Goal: Task Accomplishment & Management: Use online tool/utility

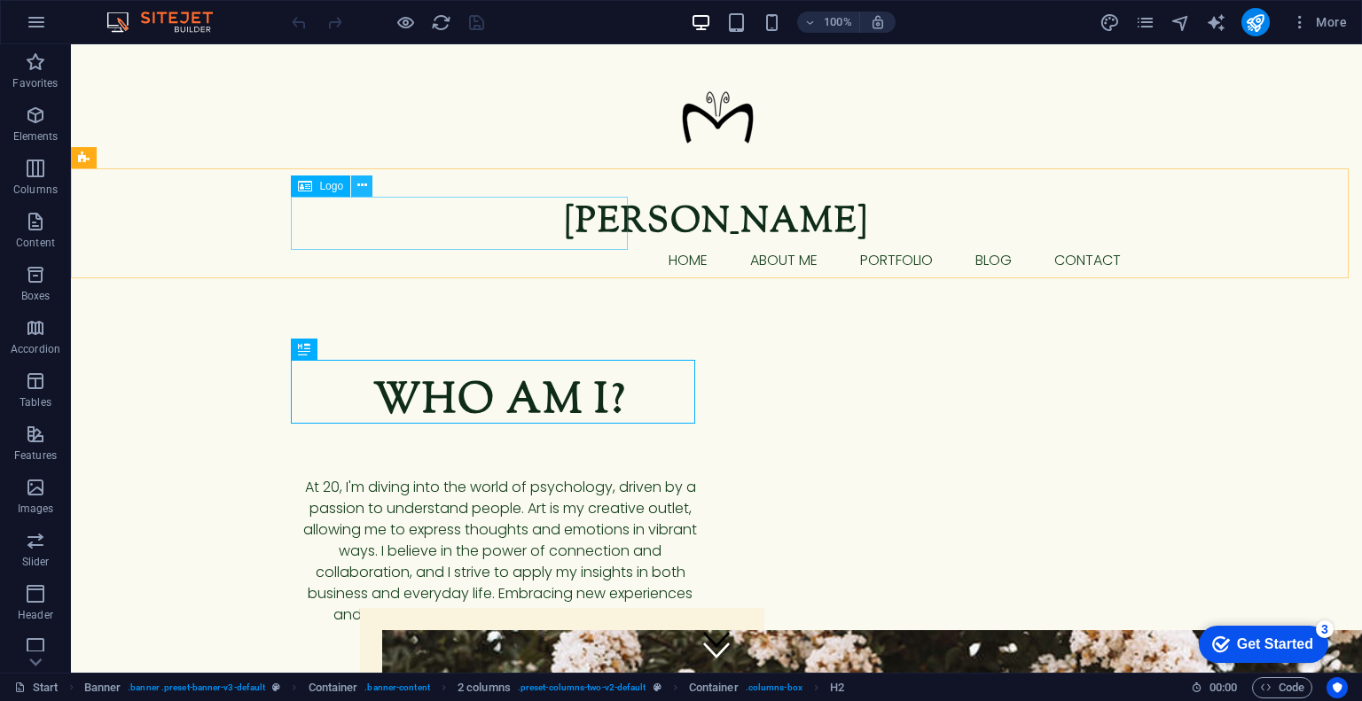
click at [364, 184] on icon at bounding box center [362, 185] width 10 height 19
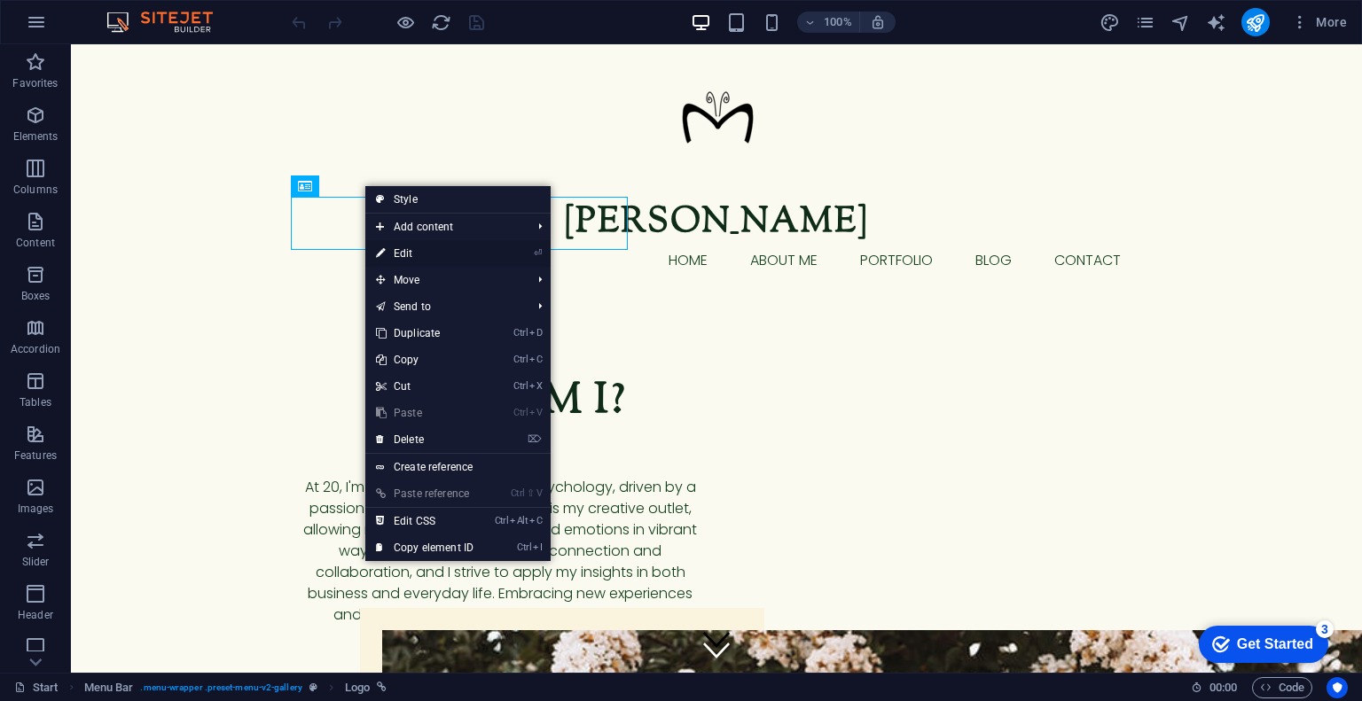
click at [419, 253] on link "⏎ Edit" at bounding box center [424, 253] width 119 height 27
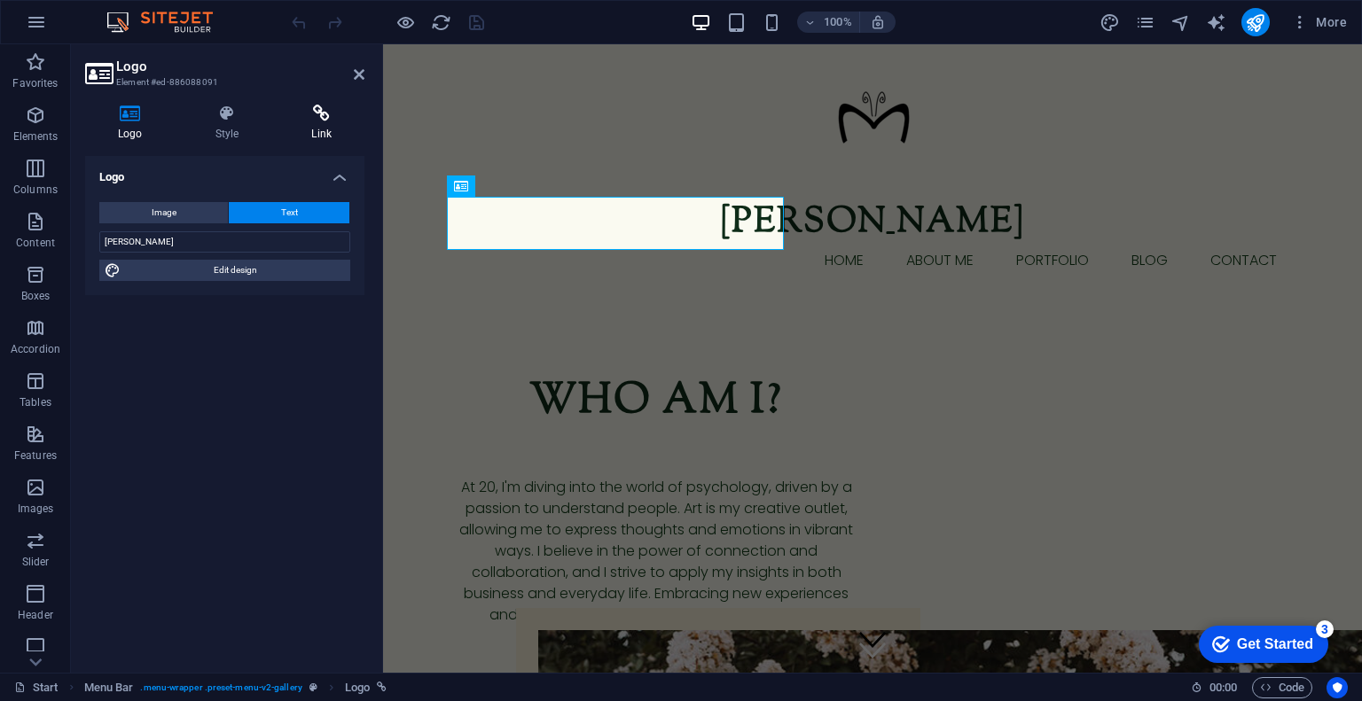
click at [303, 110] on icon at bounding box center [321, 114] width 86 height 18
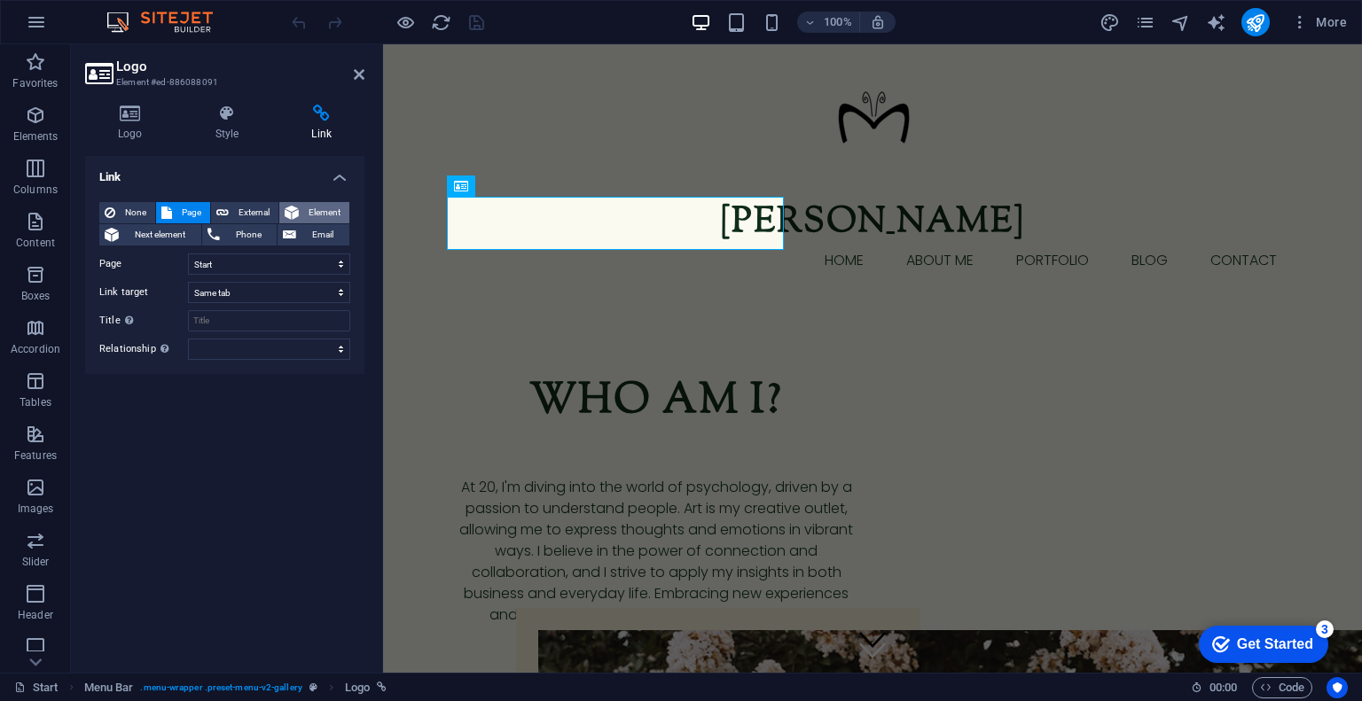
click at [291, 212] on icon at bounding box center [292, 212] width 14 height 21
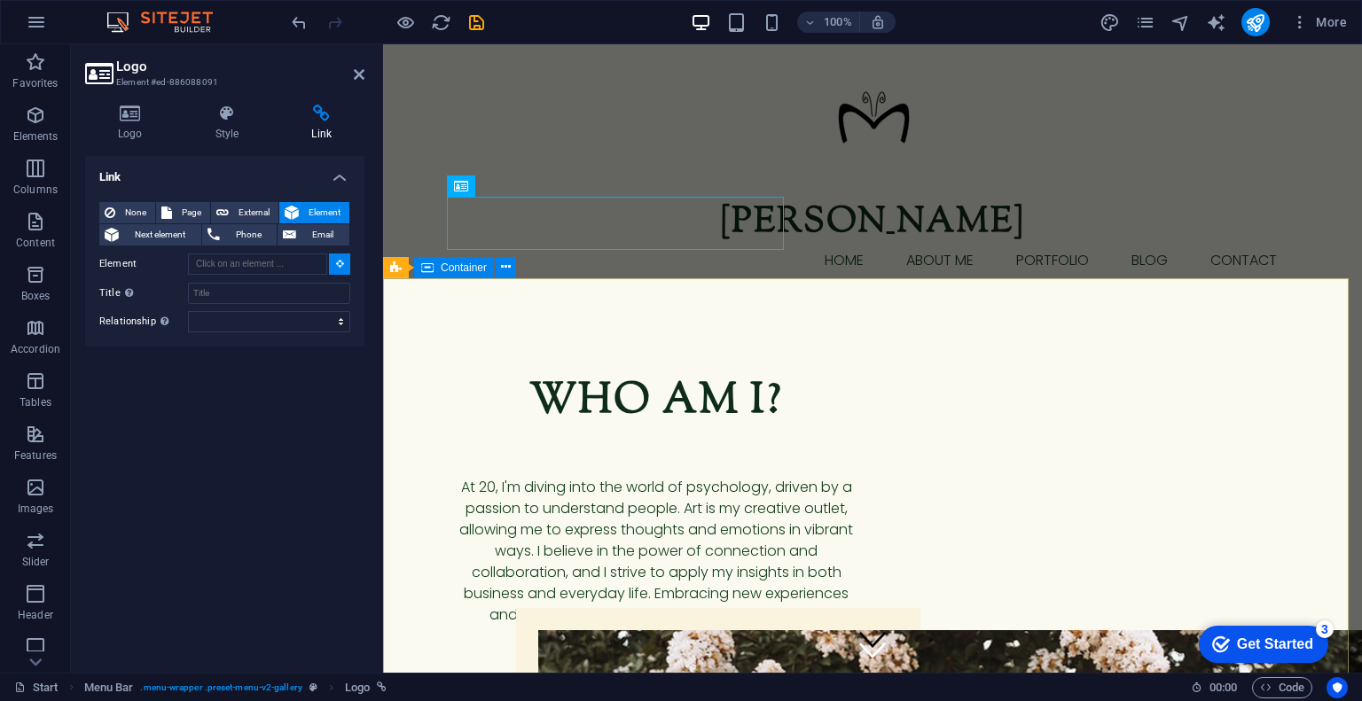
type input "#ed-886088109"
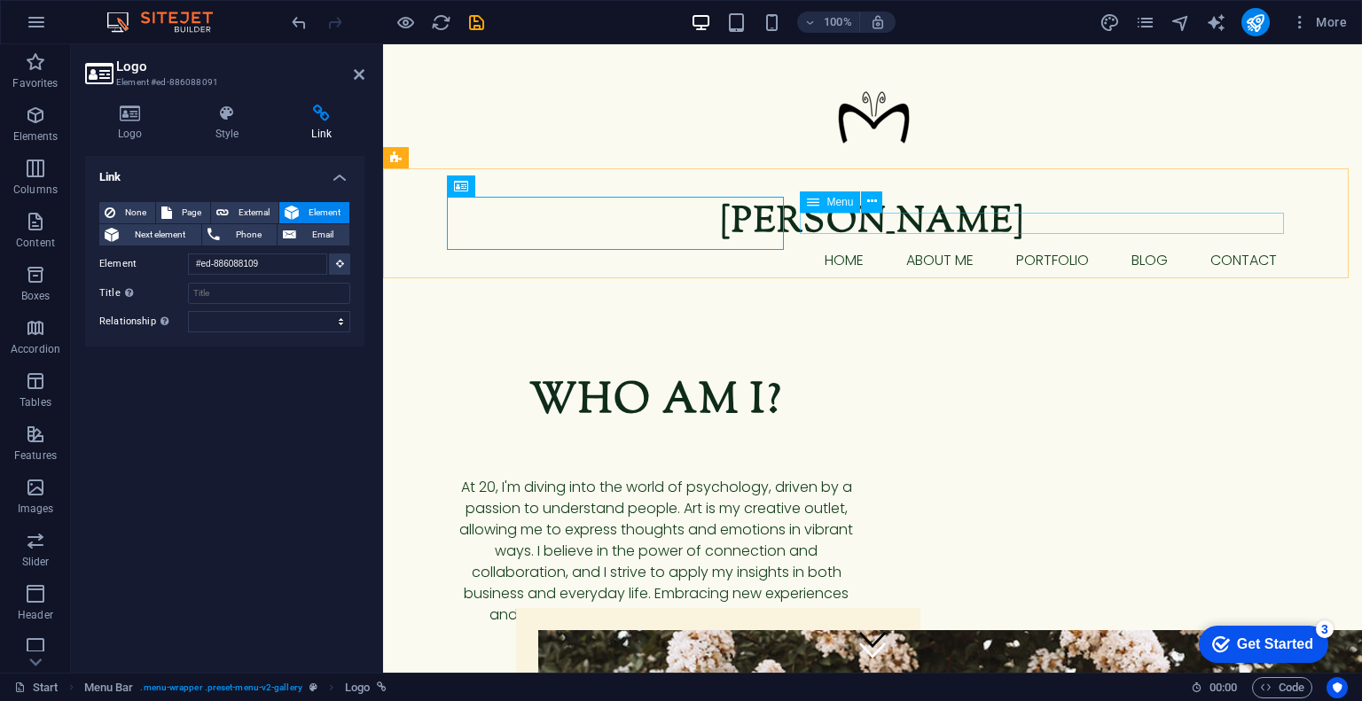
click at [817, 250] on nav "Home About me Portfolio blog Contact" at bounding box center [872, 260] width 837 height 21
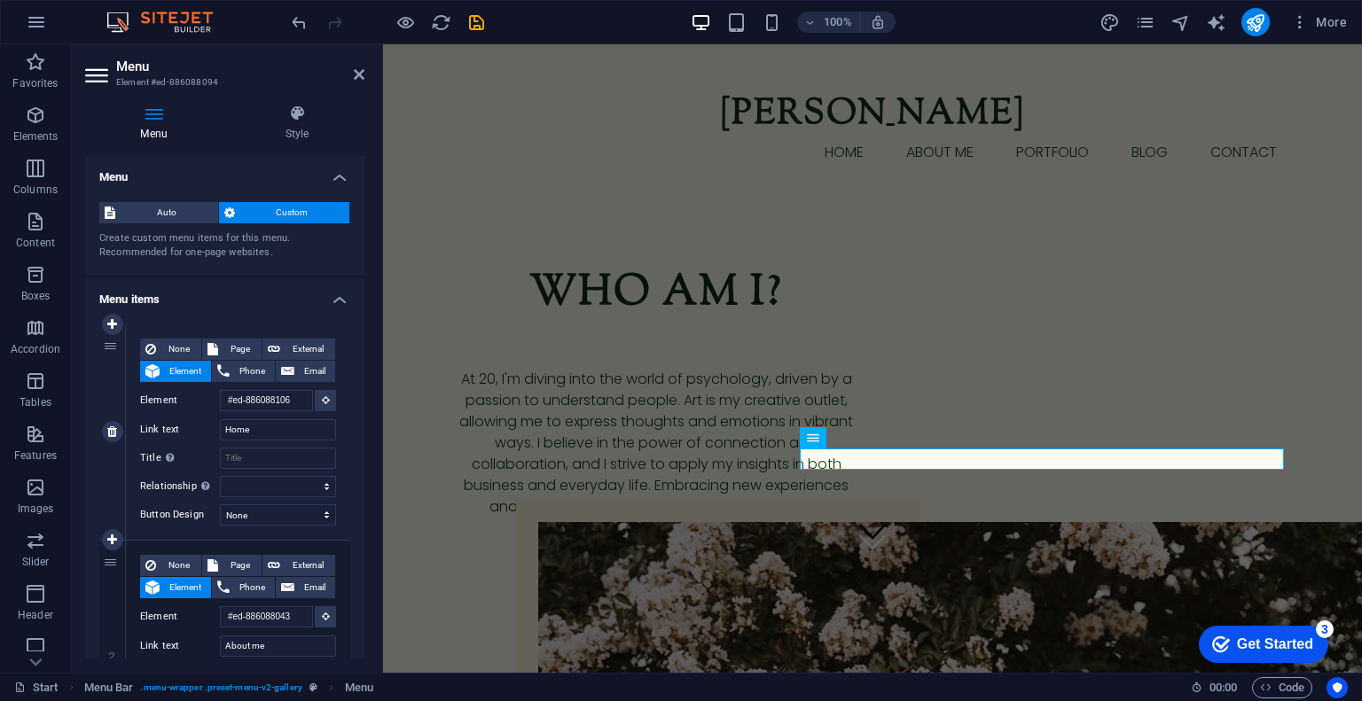
scroll to position [192, 0]
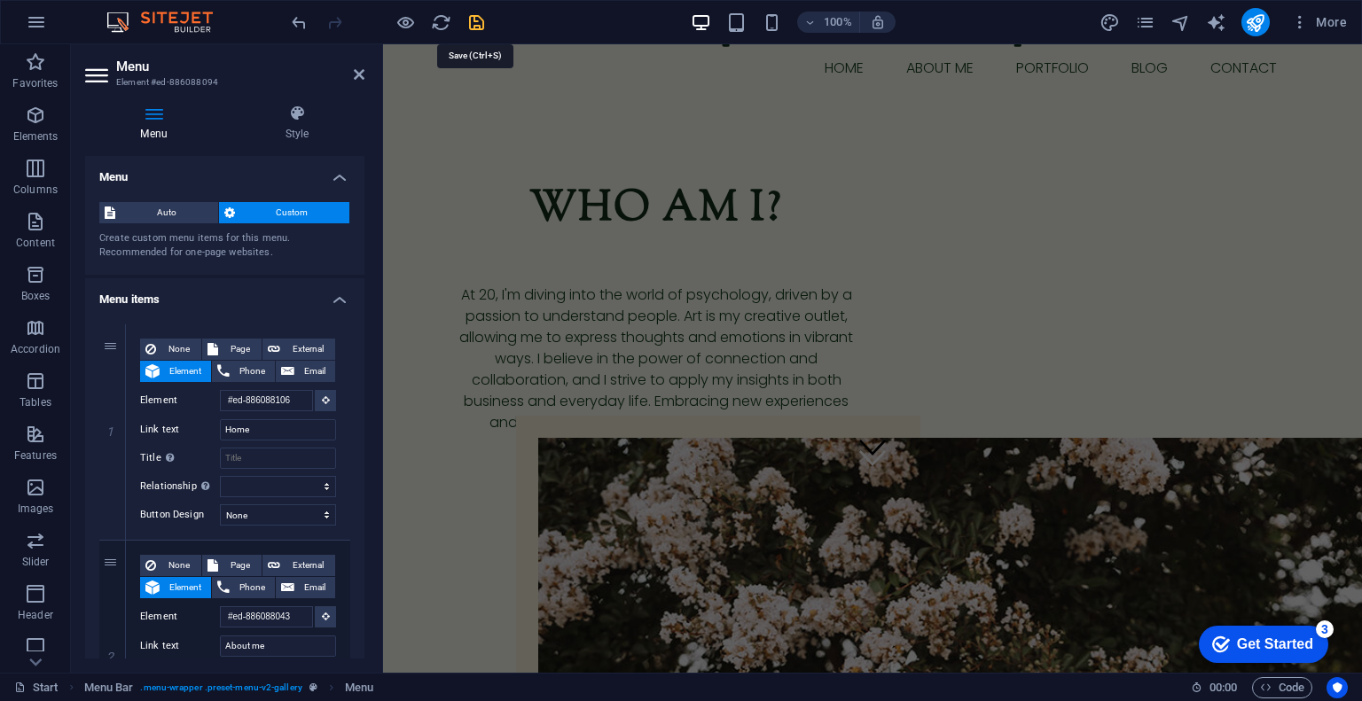
click at [476, 22] on icon "save" at bounding box center [476, 22] width 20 height 20
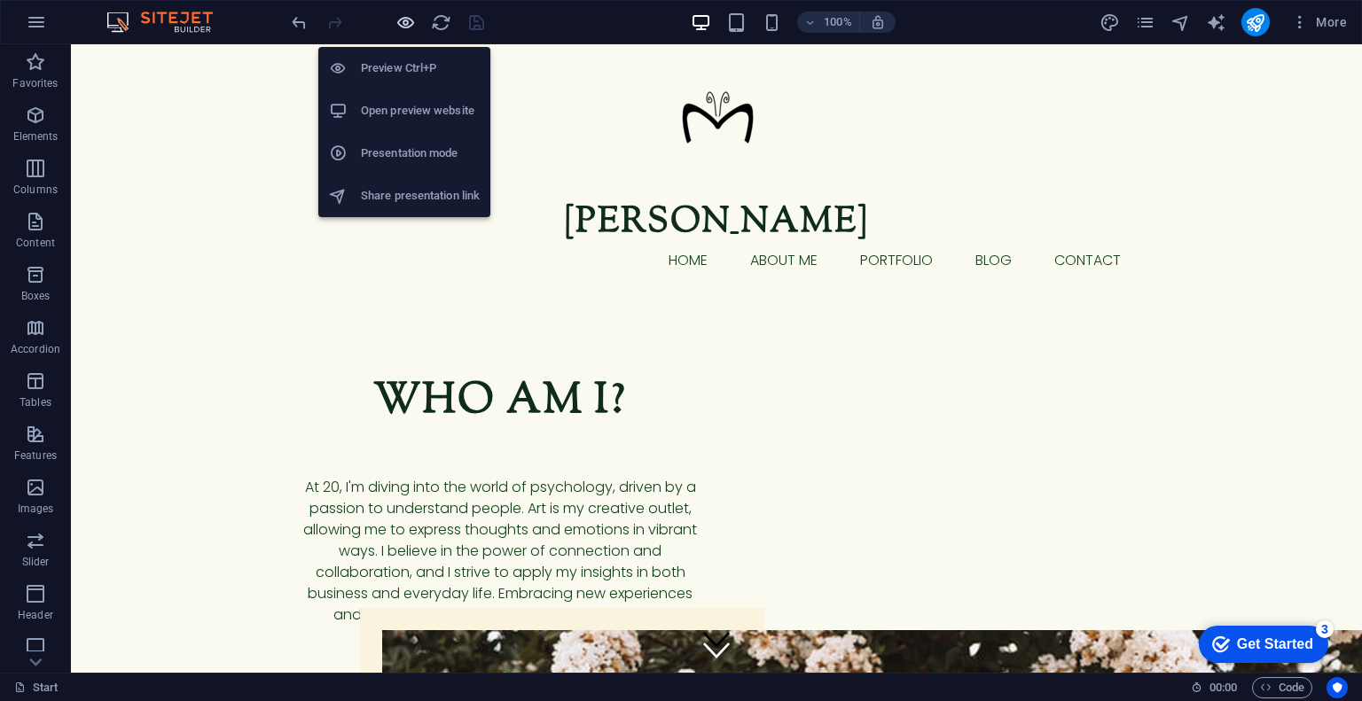
click at [399, 17] on icon "button" at bounding box center [406, 22] width 20 height 20
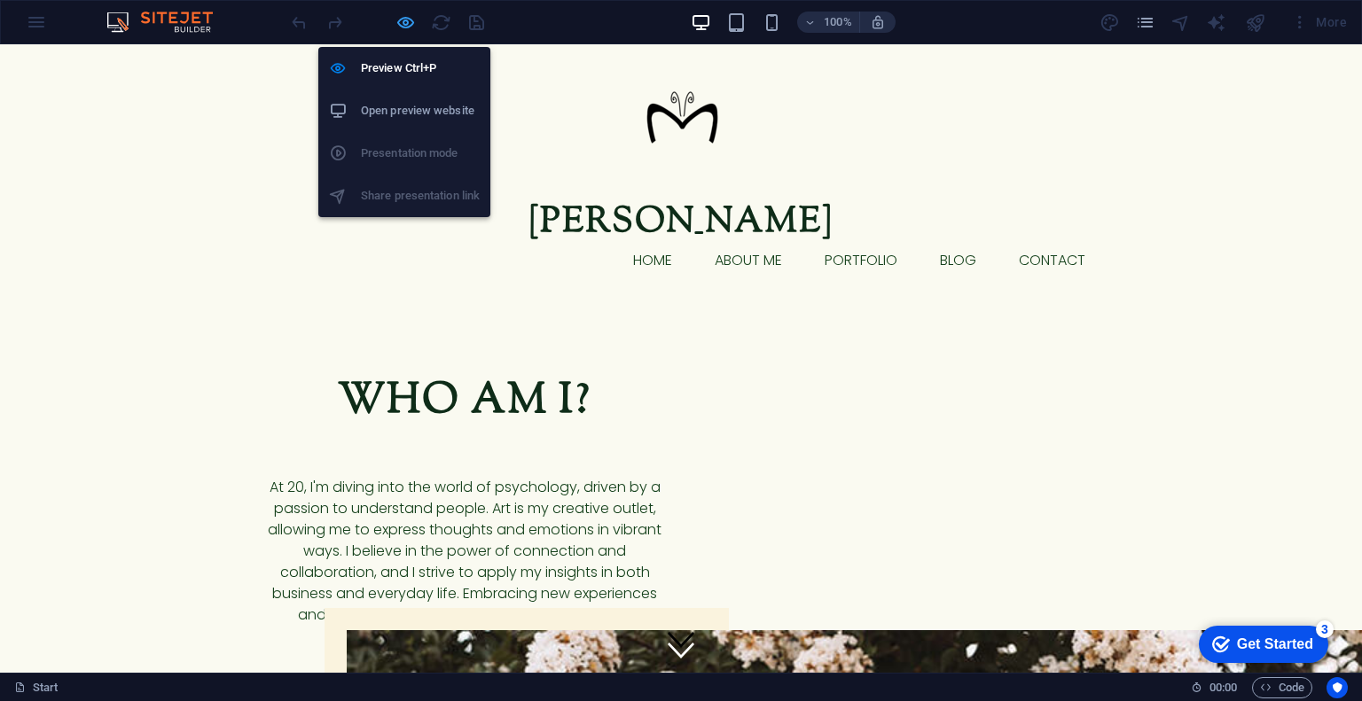
click at [406, 23] on icon "button" at bounding box center [406, 22] width 20 height 20
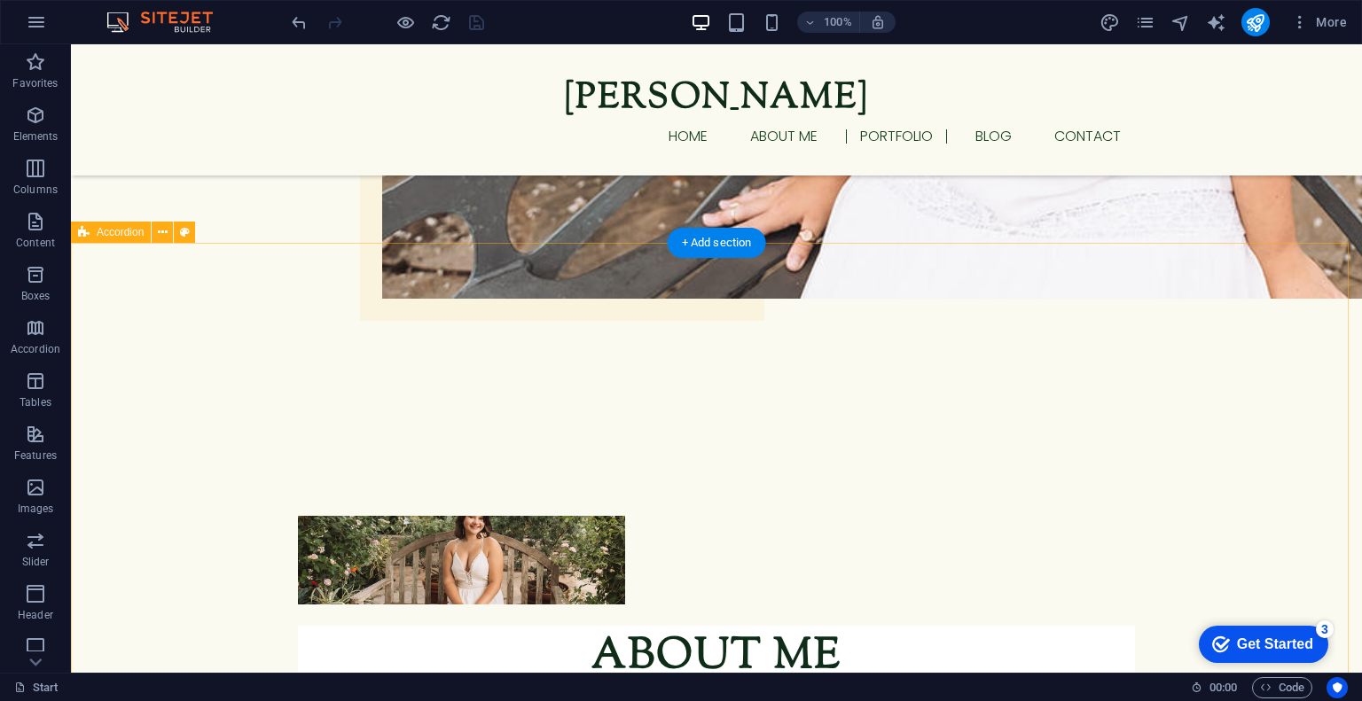
scroll to position [1281, 0]
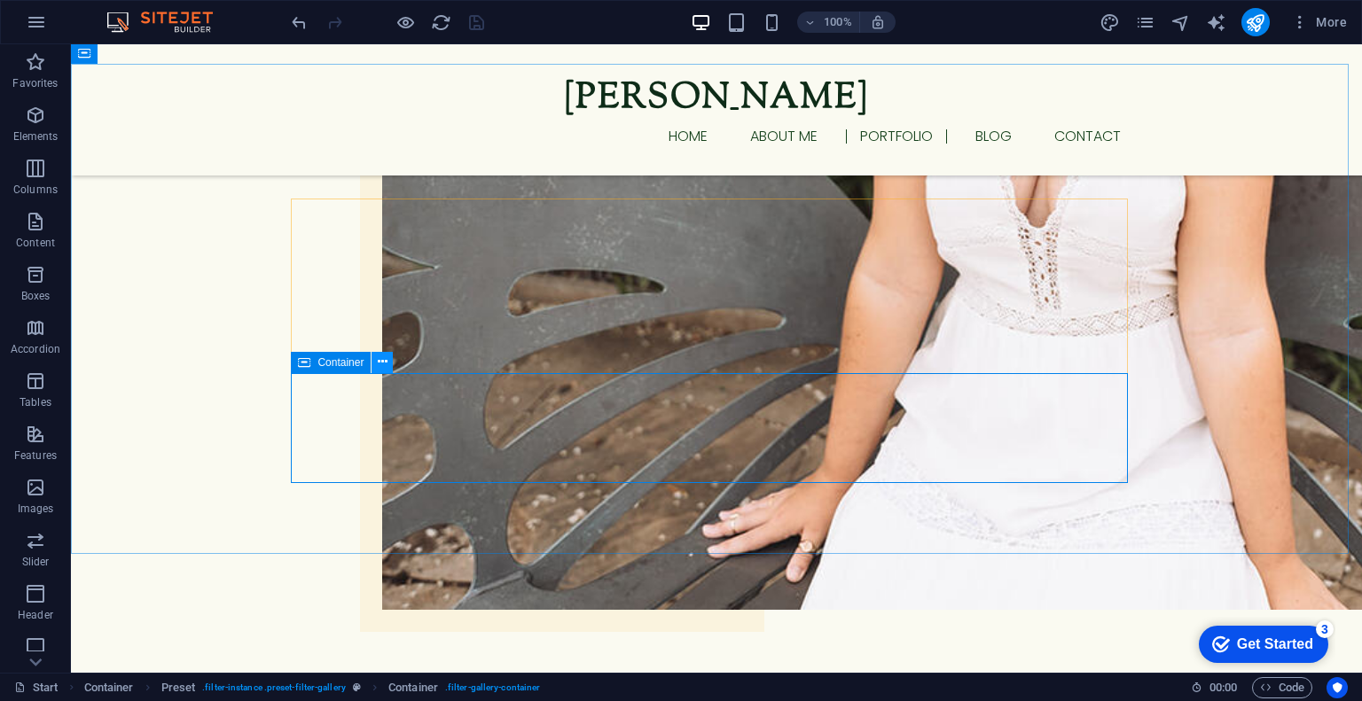
click at [382, 367] on icon at bounding box center [383, 362] width 10 height 19
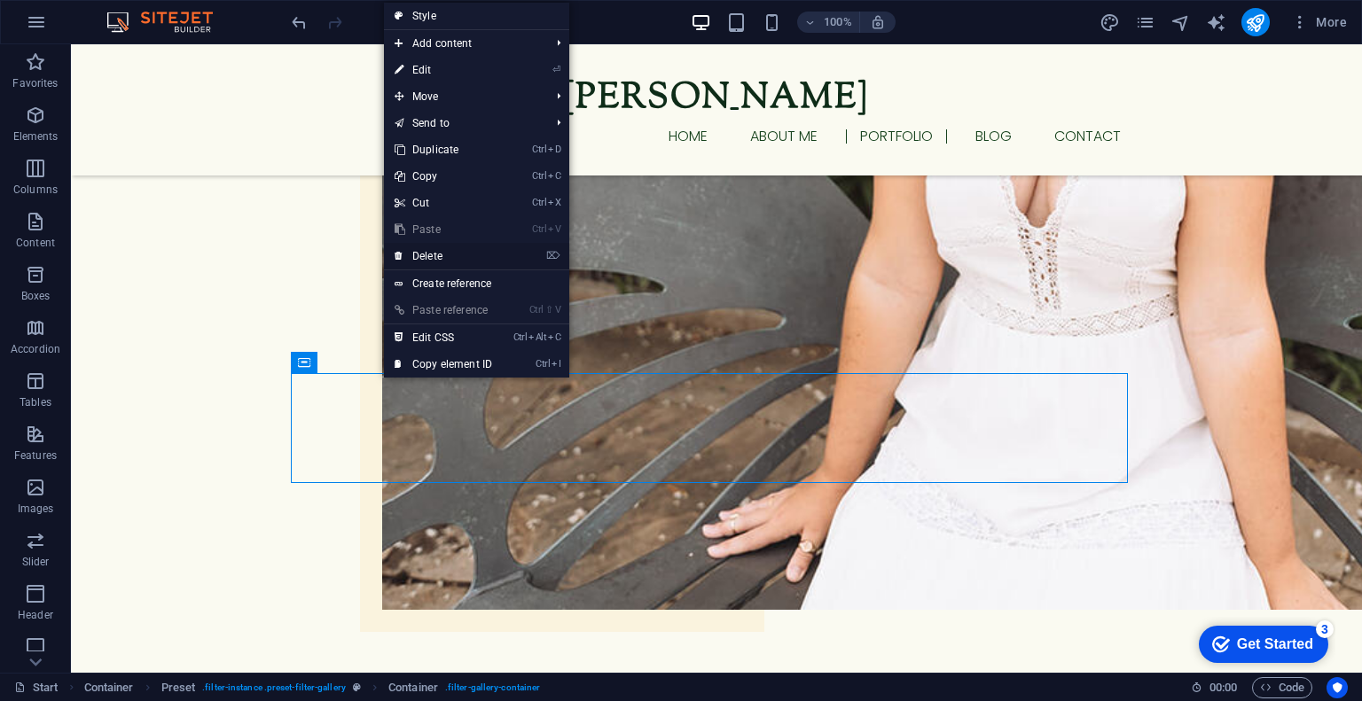
click at [446, 248] on link "⌦ Delete" at bounding box center [443, 256] width 119 height 27
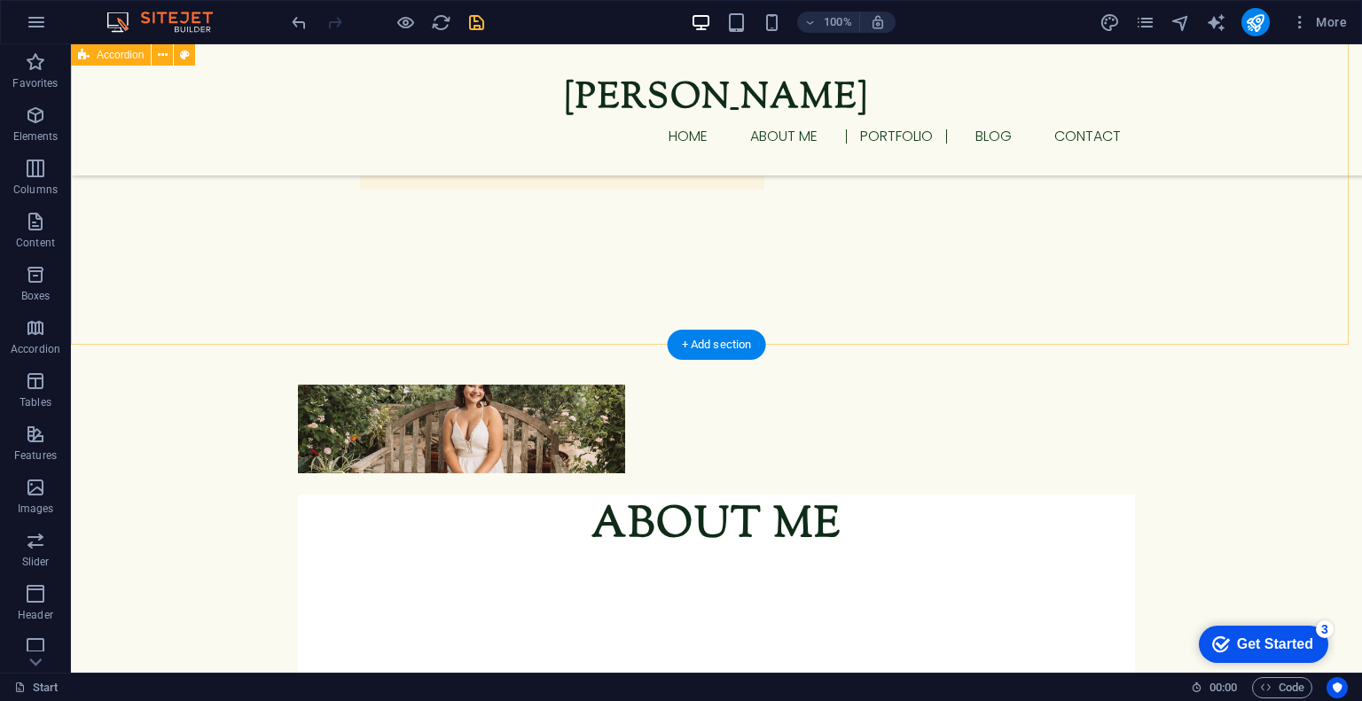
scroll to position [1585, 0]
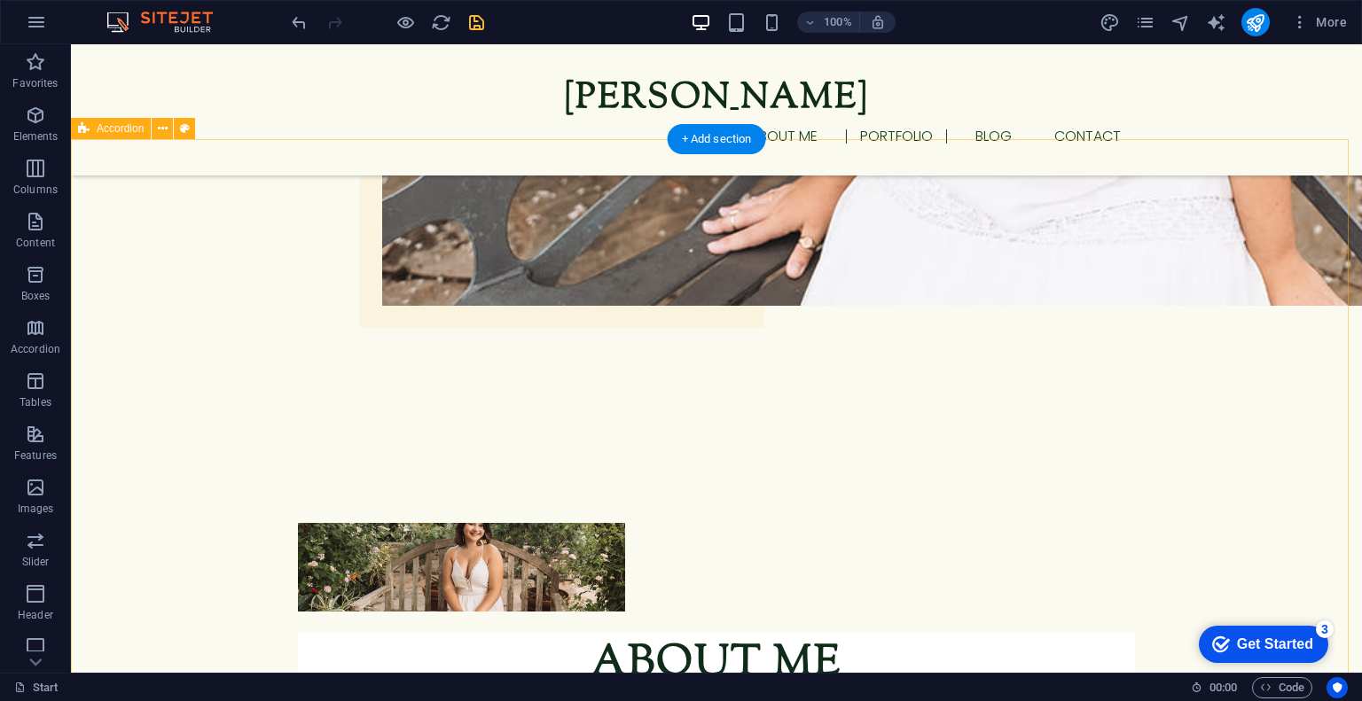
click at [158, 129] on icon at bounding box center [163, 129] width 10 height 19
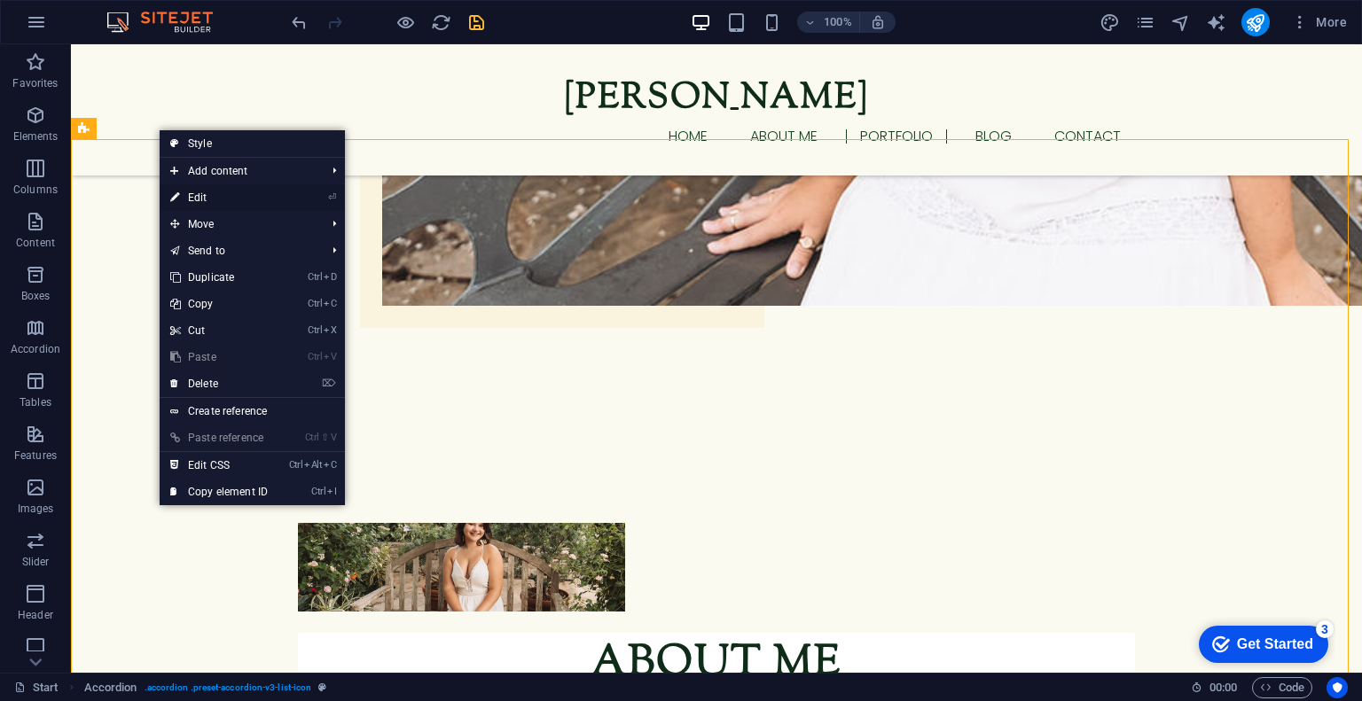
click at [196, 191] on link "⏎ Edit" at bounding box center [219, 197] width 119 height 27
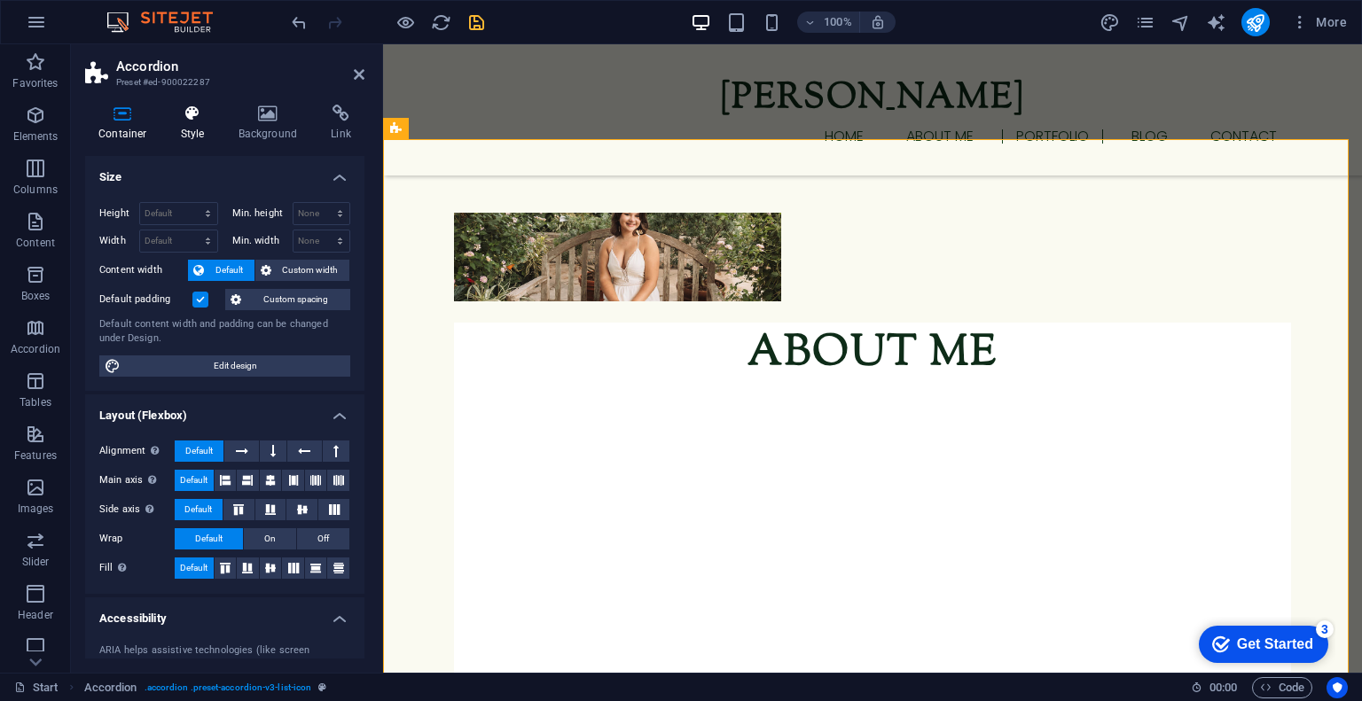
click at [182, 132] on h4 "Style" at bounding box center [197, 123] width 58 height 37
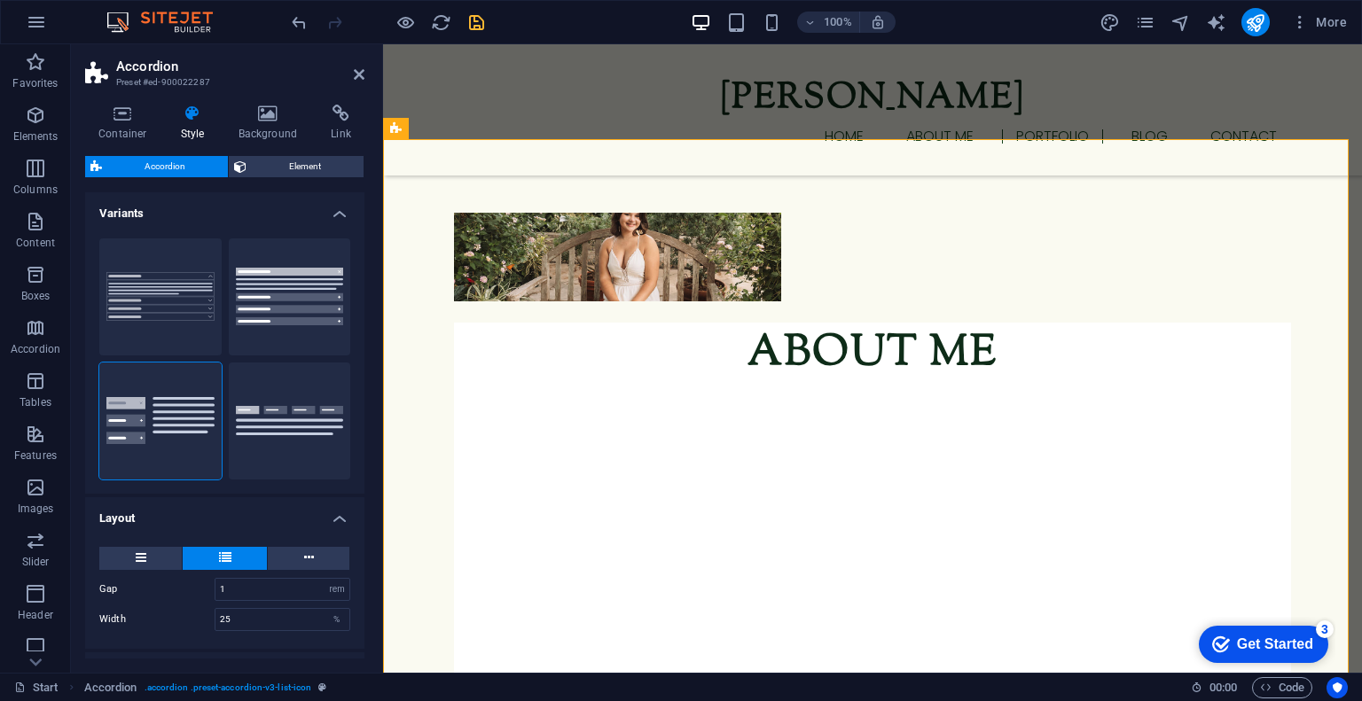
scroll to position [152, 0]
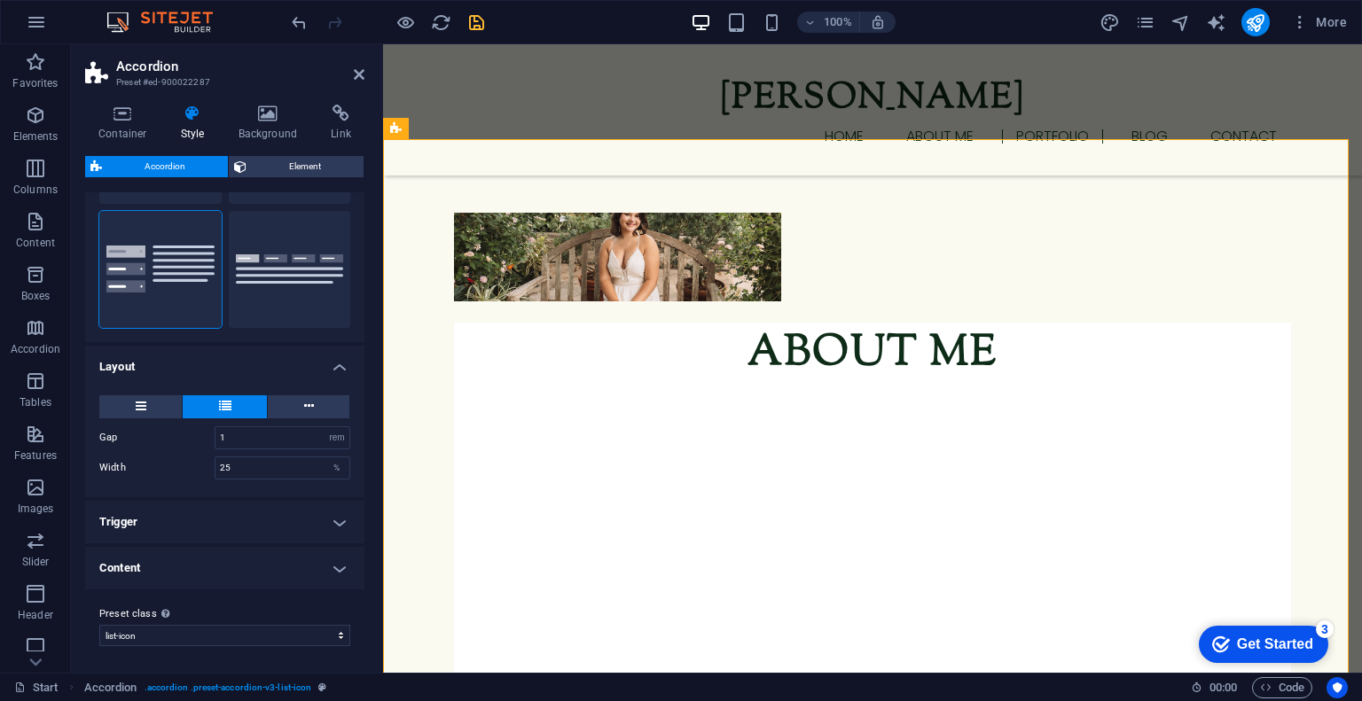
click at [113, 570] on h4 "Content" at bounding box center [224, 568] width 279 height 43
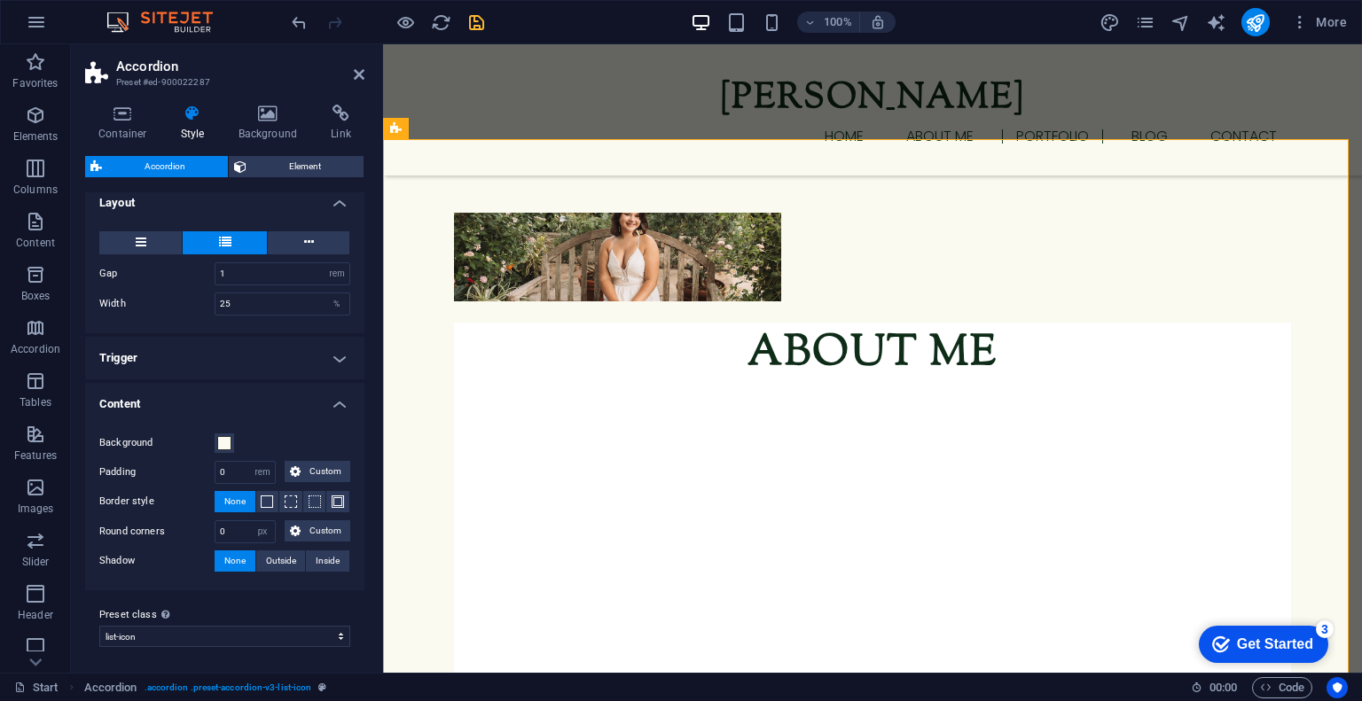
click at [188, 353] on h4 "Trigger" at bounding box center [224, 358] width 279 height 43
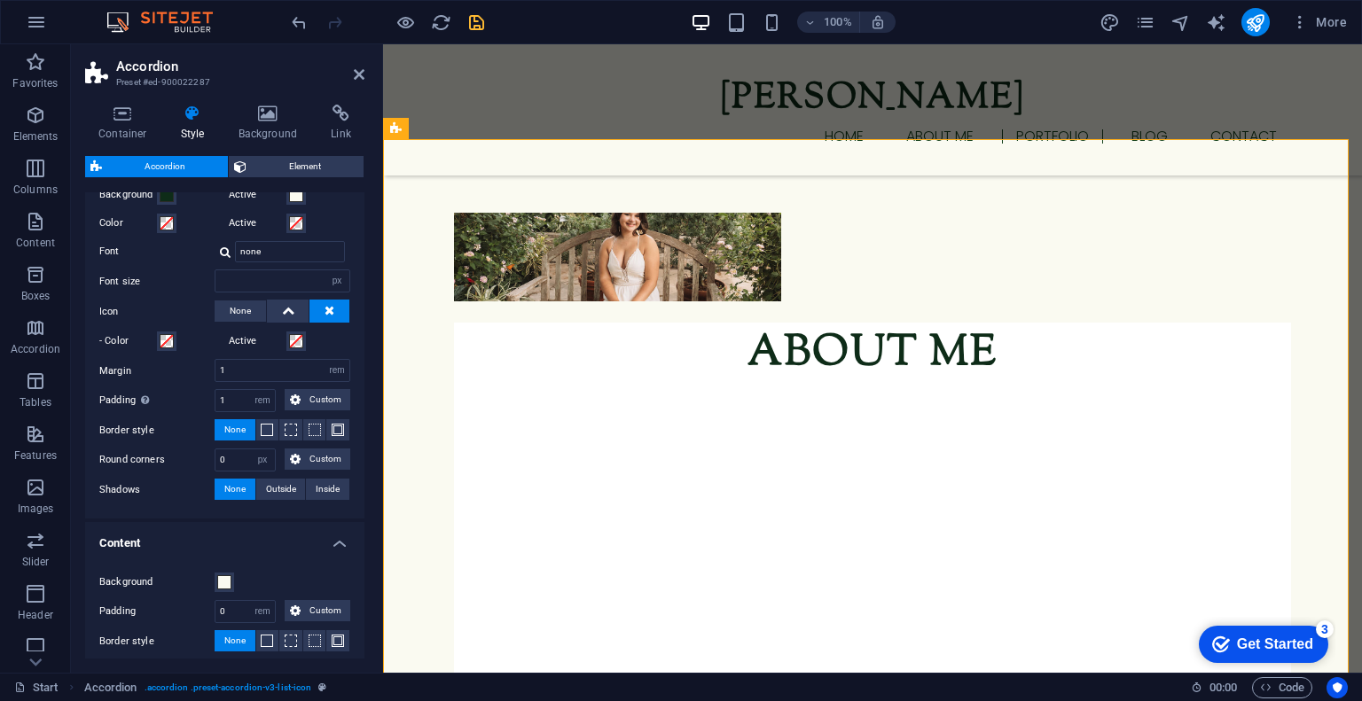
scroll to position [540, 0]
click at [131, 127] on h4 "Container" at bounding box center [126, 123] width 82 height 37
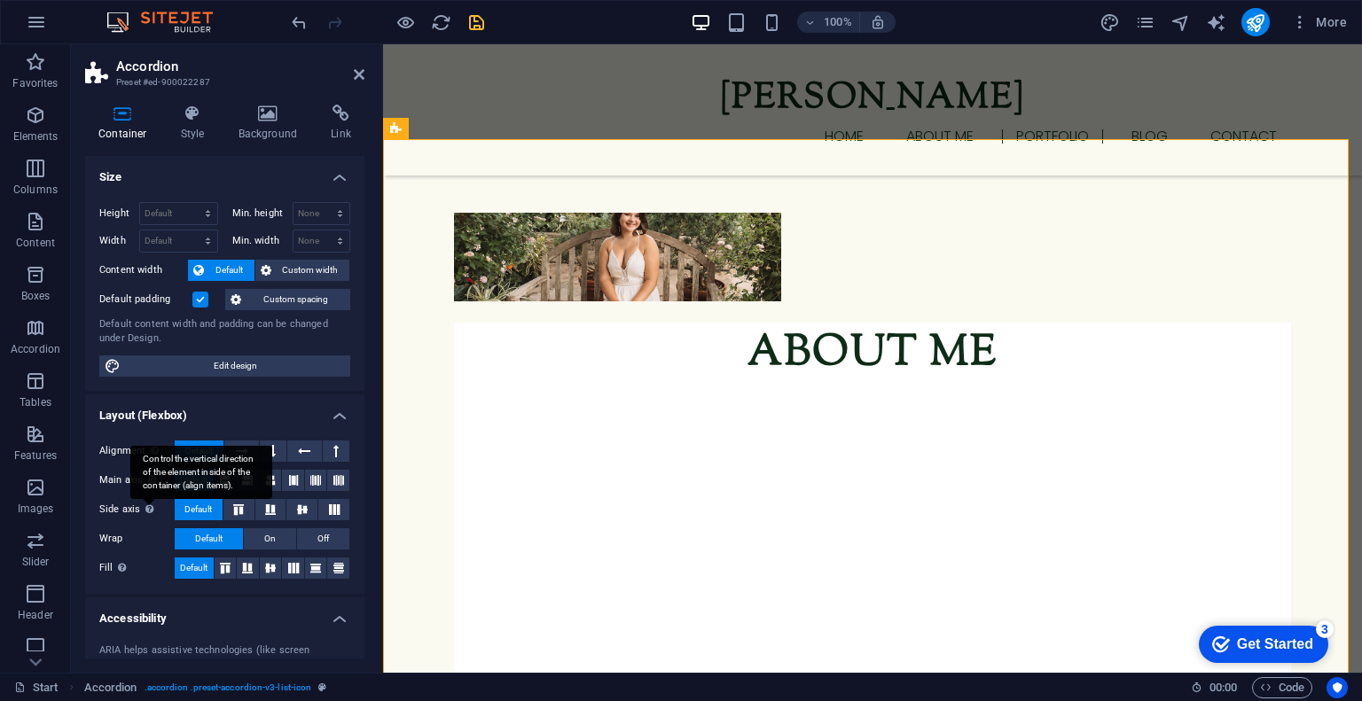
scroll to position [183, 0]
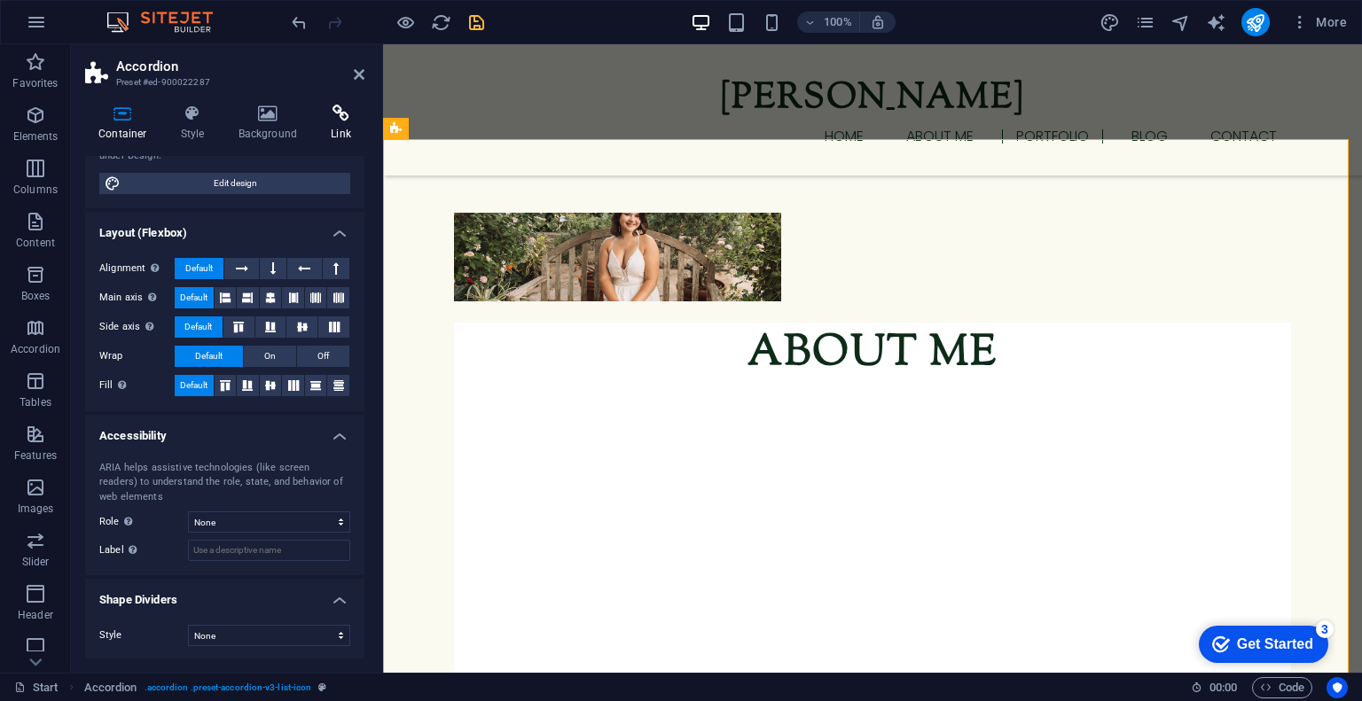
click at [328, 117] on icon at bounding box center [340, 114] width 47 height 18
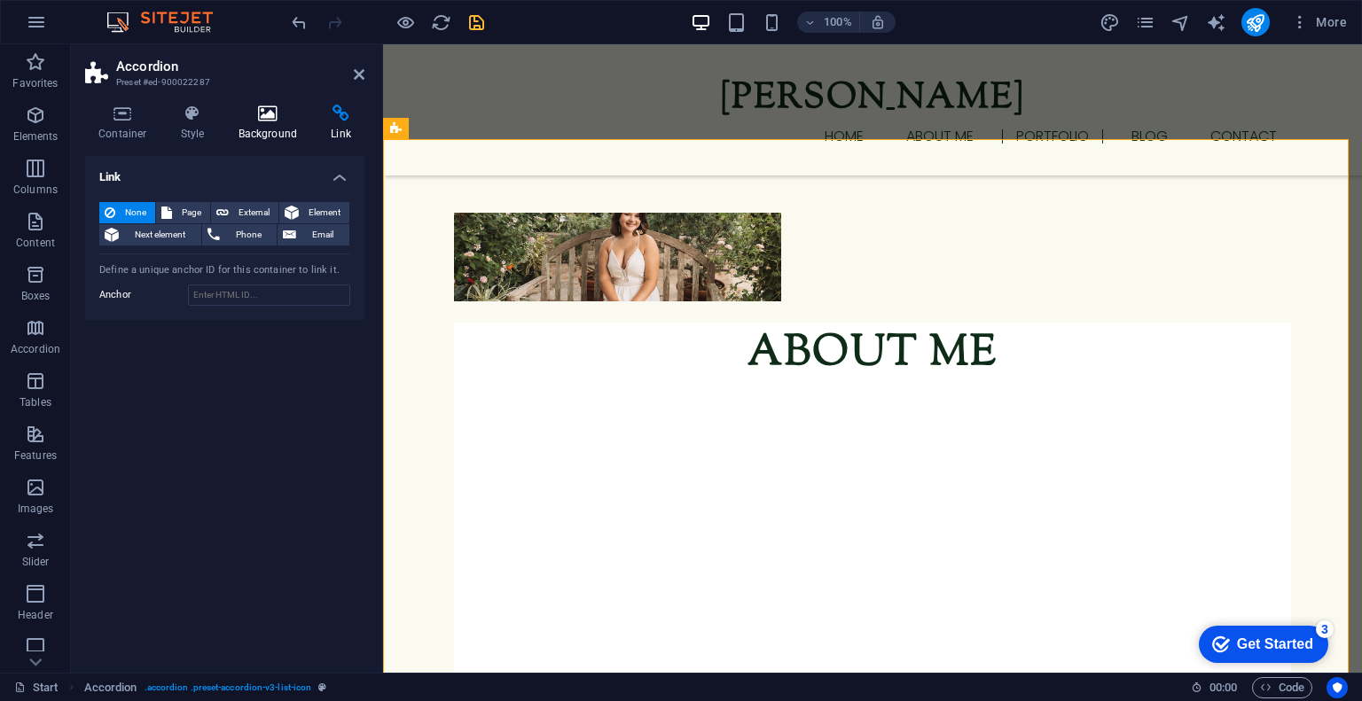
click at [266, 122] on h4 "Background" at bounding box center [271, 123] width 93 height 37
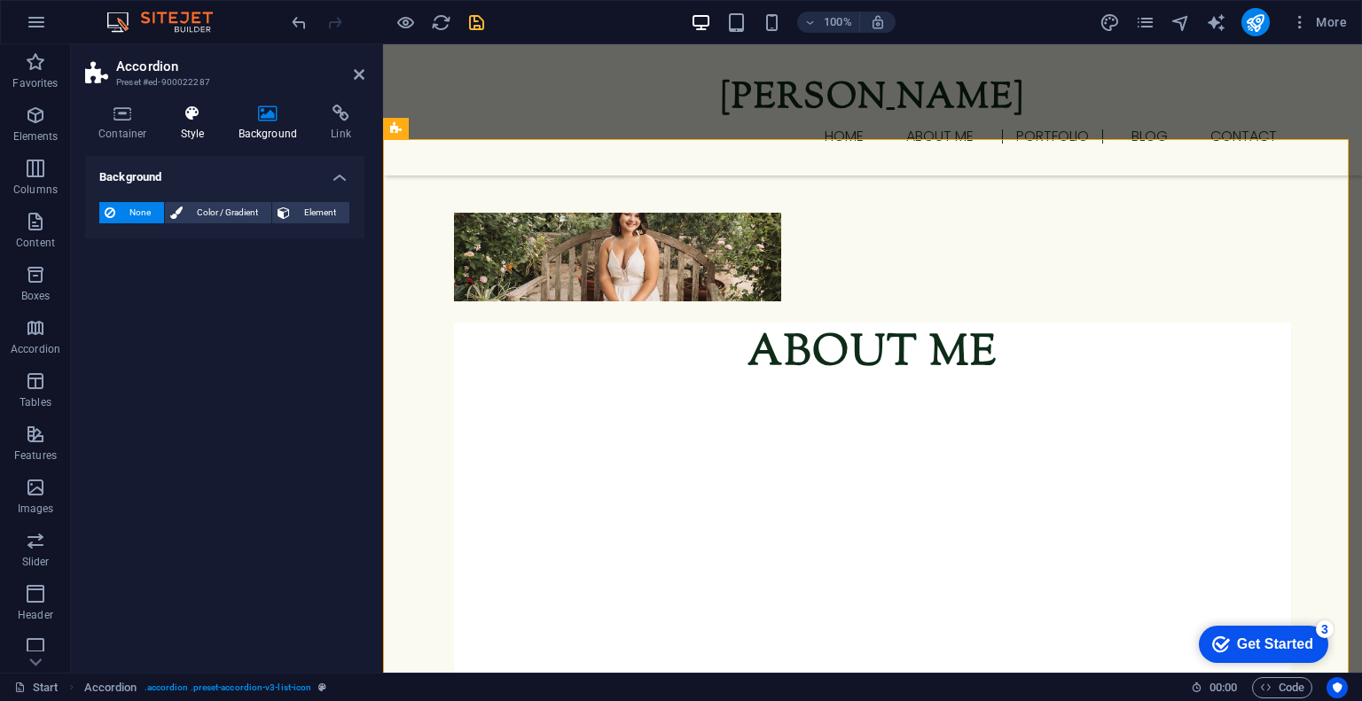
click at [195, 126] on h4 "Style" at bounding box center [197, 123] width 58 height 37
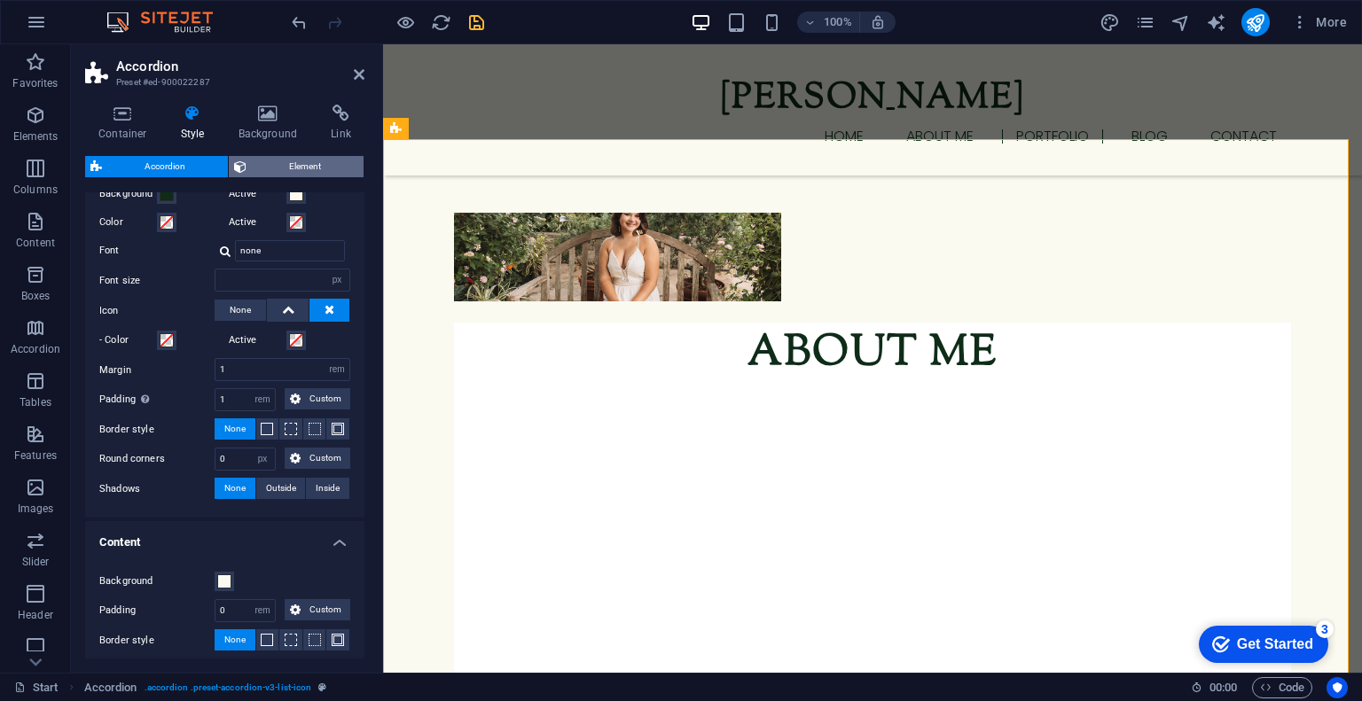
click at [287, 158] on span "Element" at bounding box center [305, 166] width 106 height 21
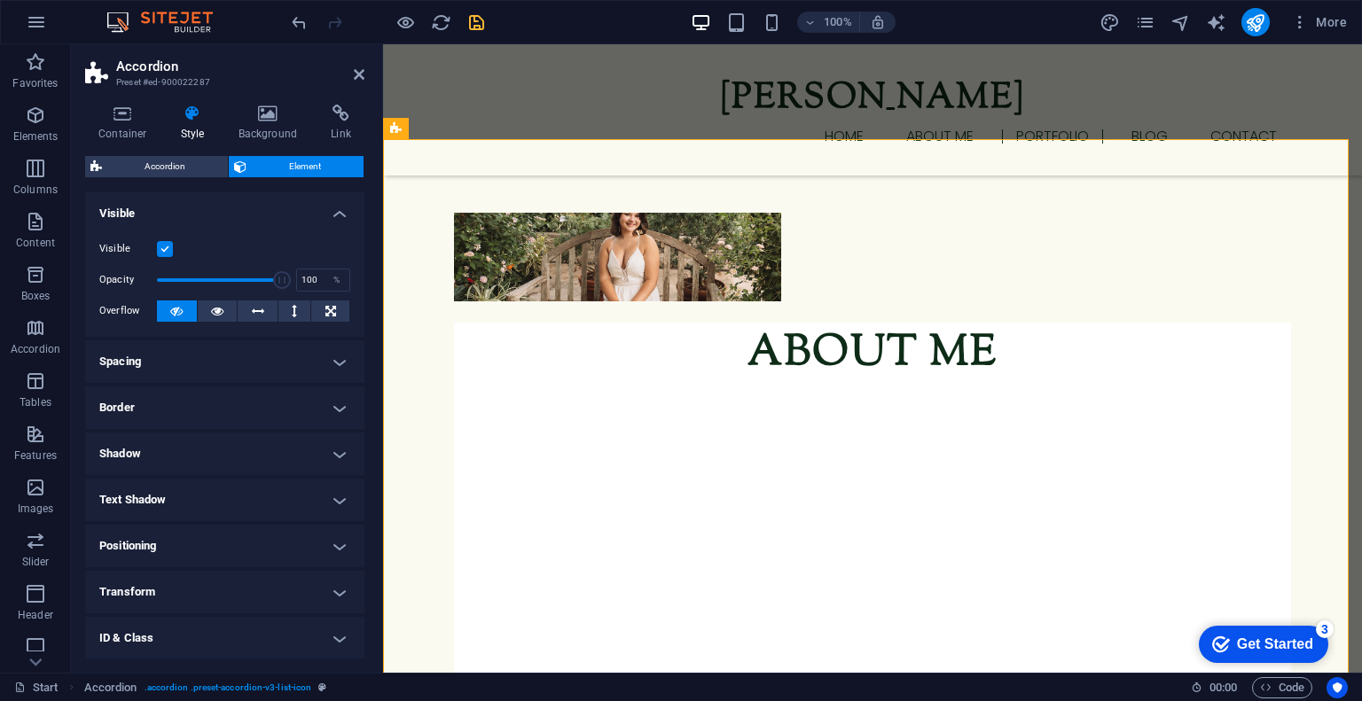
click at [163, 247] on label at bounding box center [165, 249] width 16 height 16
click at [0, 0] on input "Visible" at bounding box center [0, 0] width 0 height 0
click at [358, 73] on icon at bounding box center [359, 74] width 11 height 14
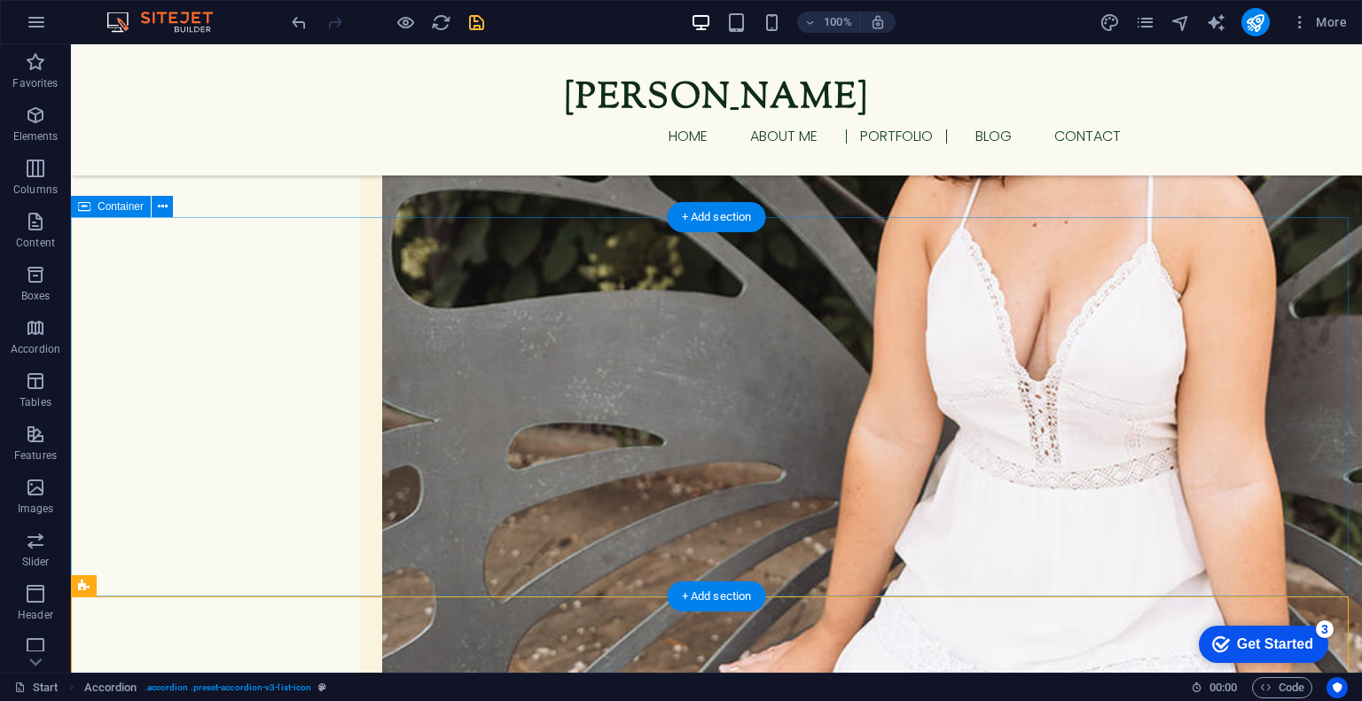
scroll to position [1126, 0]
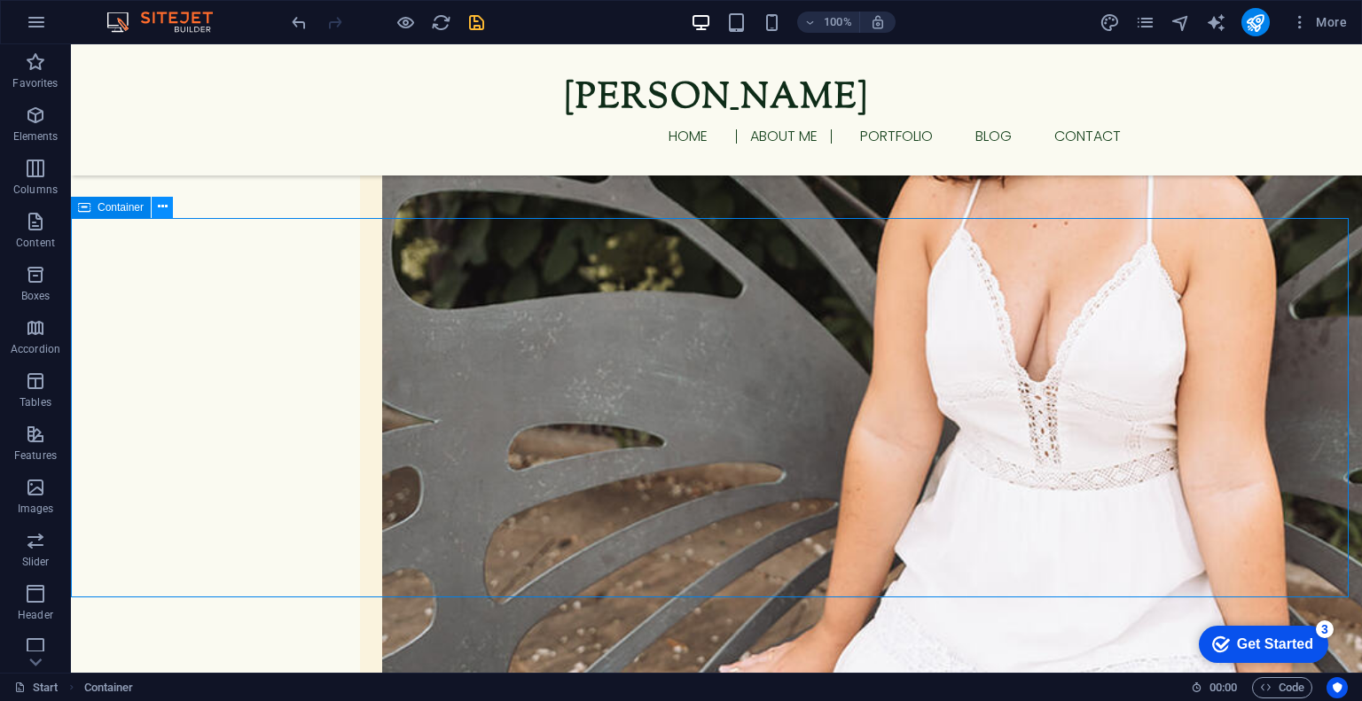
click at [160, 206] on icon at bounding box center [163, 207] width 10 height 19
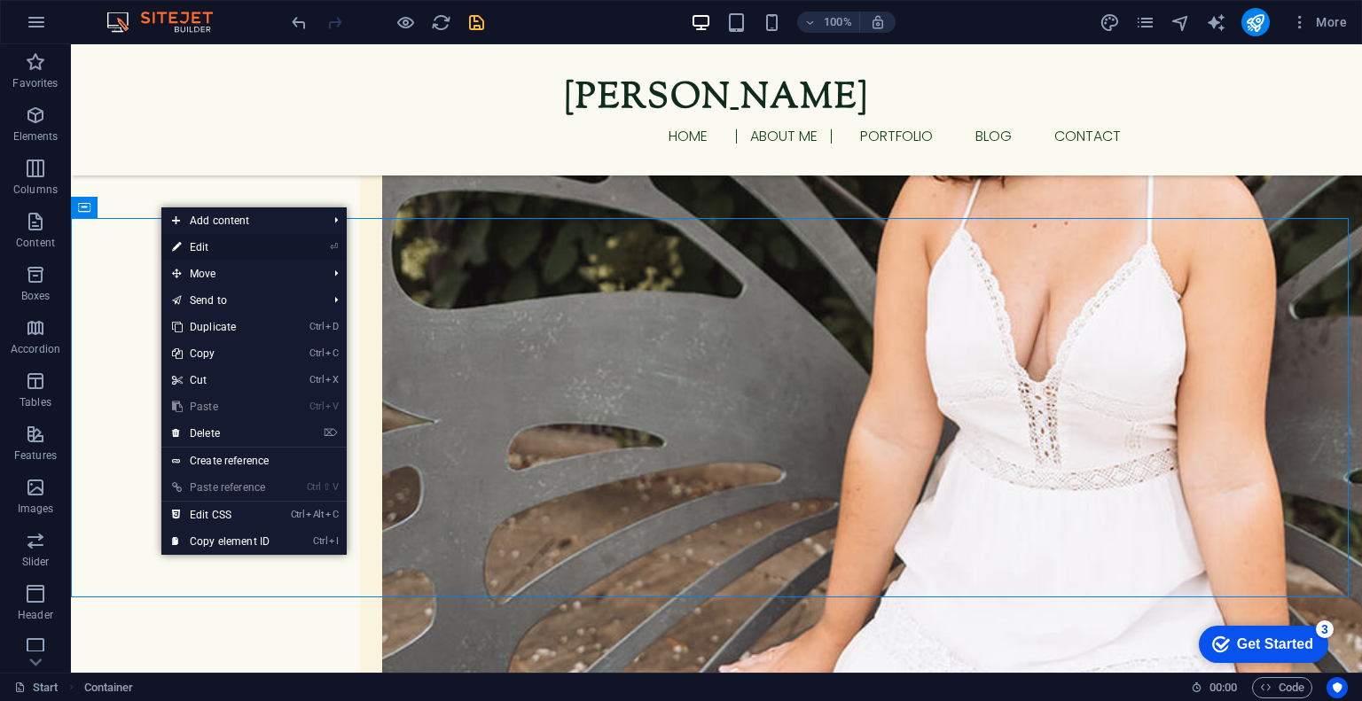
click at [192, 241] on link "⏎ Edit" at bounding box center [220, 247] width 119 height 27
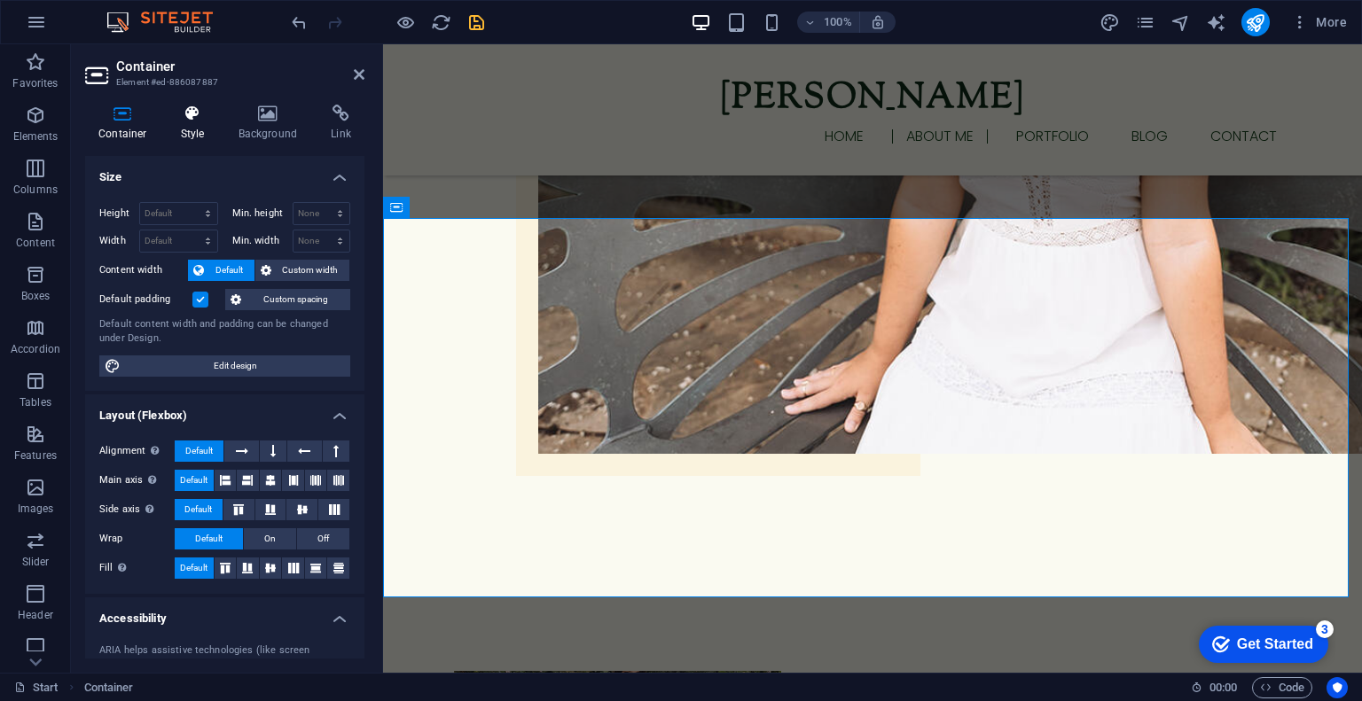
click at [188, 132] on h4 "Style" at bounding box center [197, 123] width 58 height 37
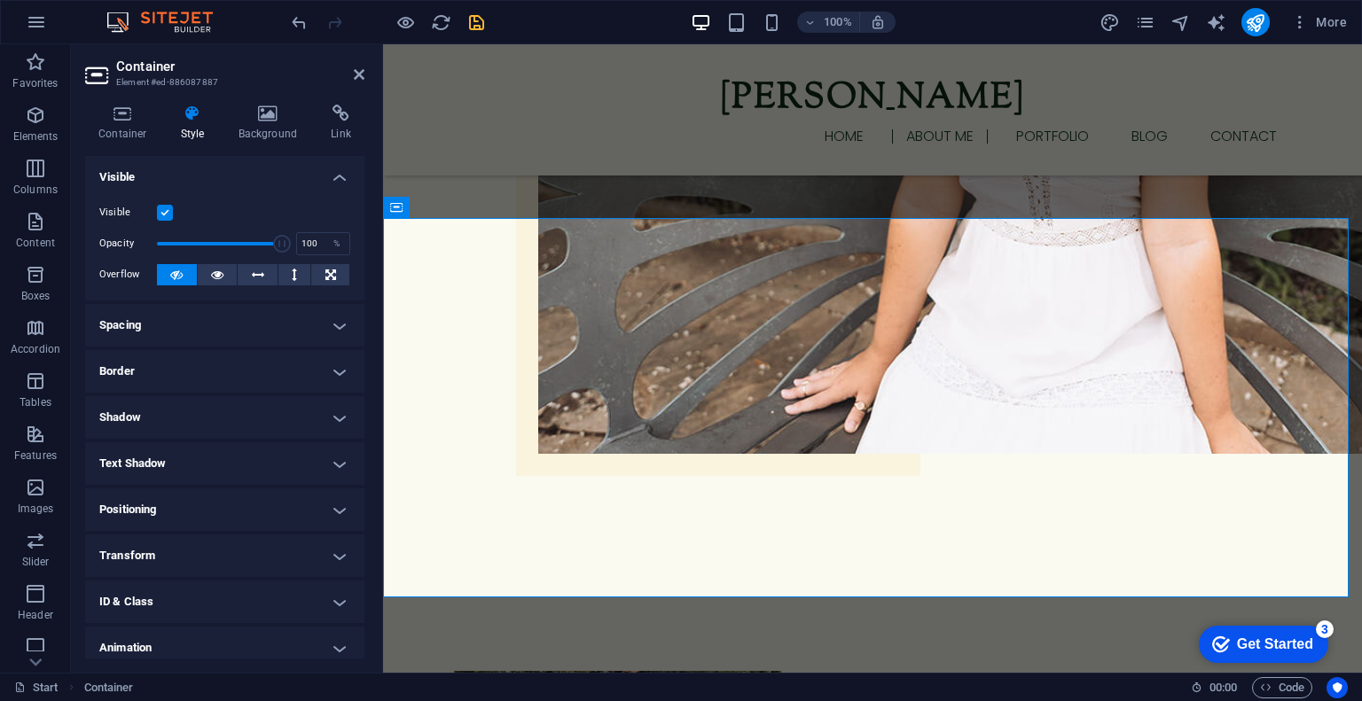
click at [163, 205] on label at bounding box center [165, 213] width 16 height 16
click at [0, 0] on input "Visible" at bounding box center [0, 0] width 0 height 0
click at [354, 76] on icon at bounding box center [359, 74] width 11 height 14
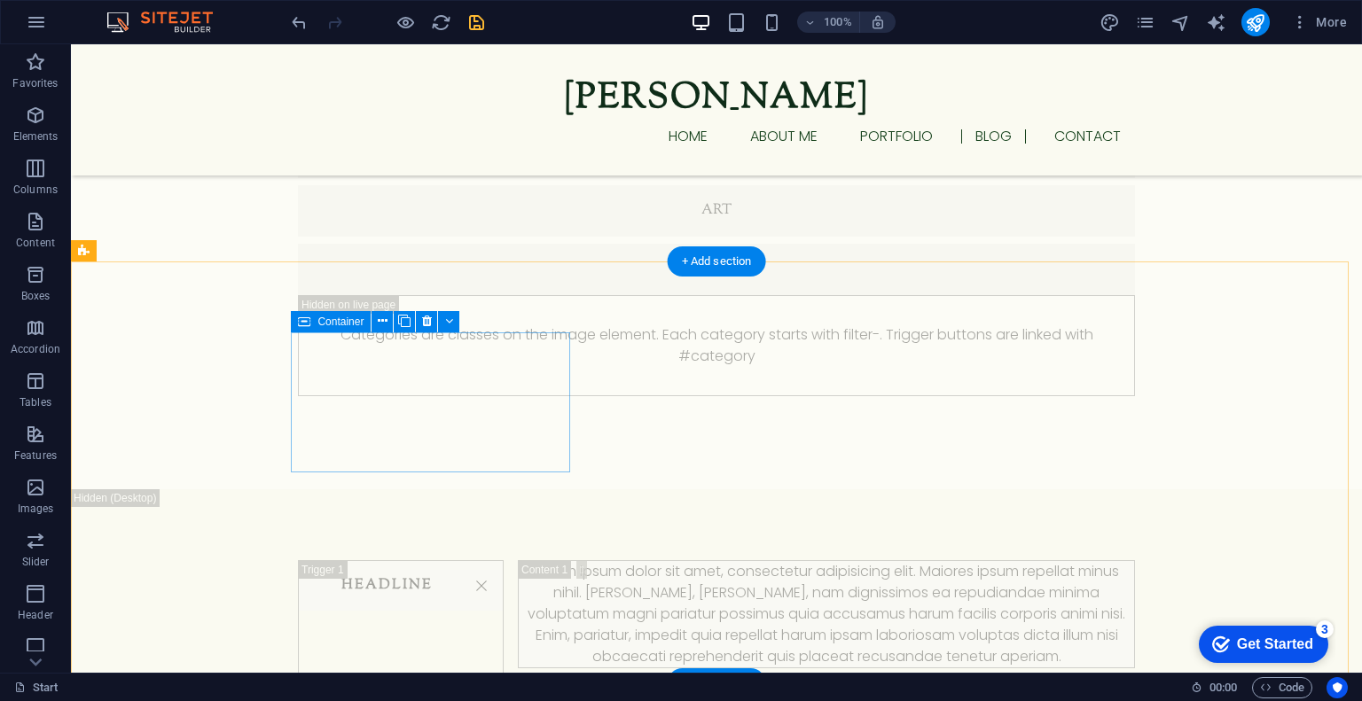
scroll to position [2678, 0]
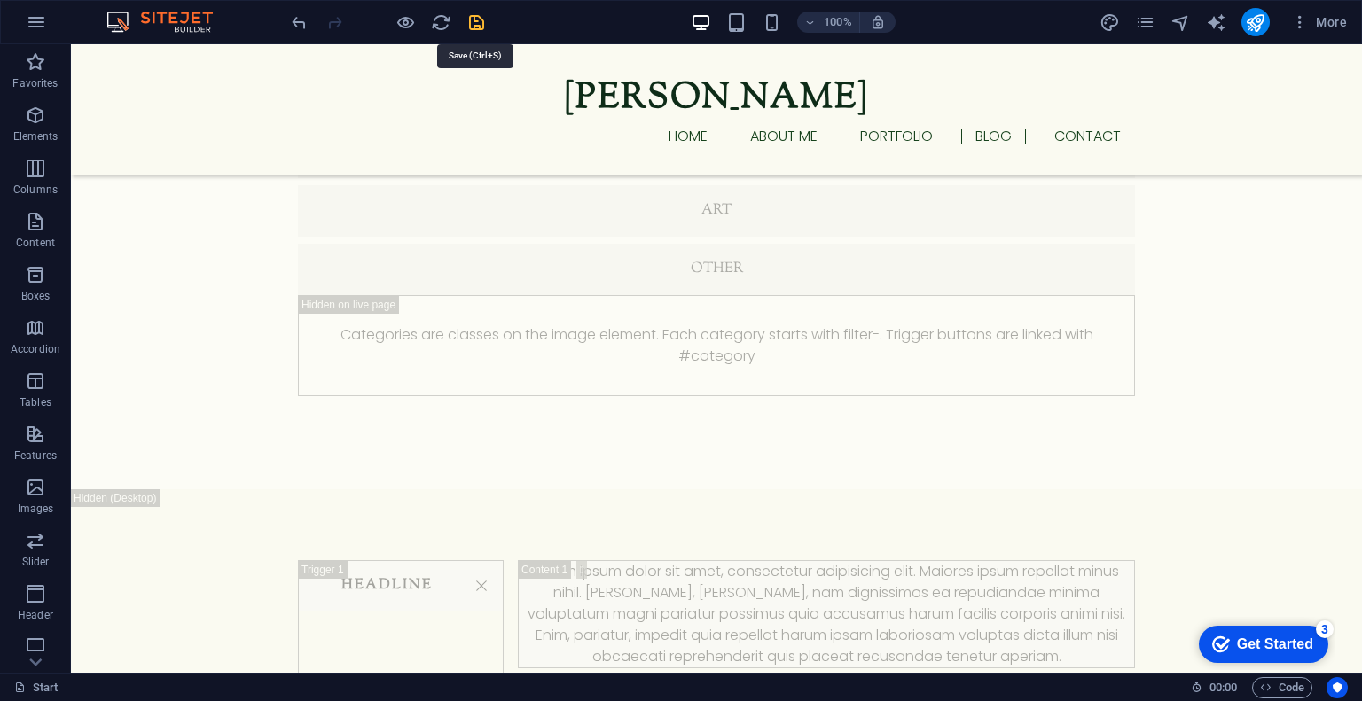
click at [475, 23] on icon "save" at bounding box center [476, 22] width 20 height 20
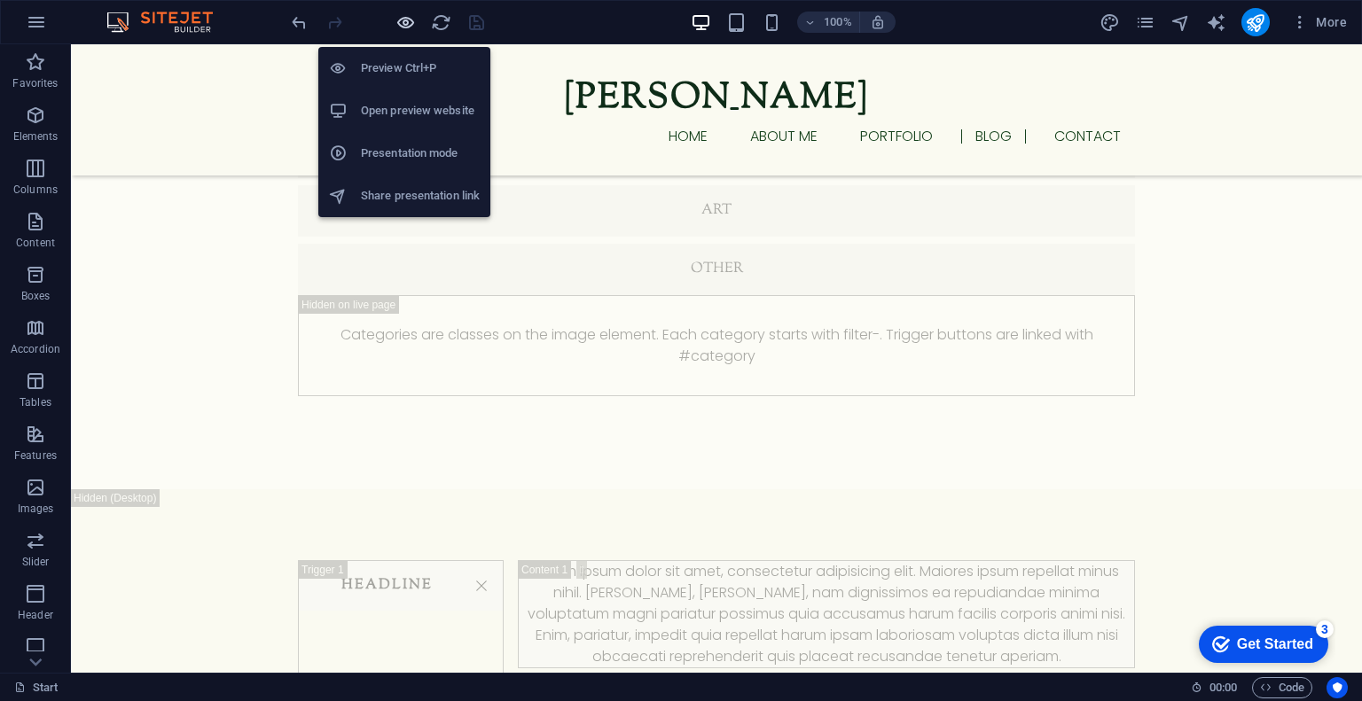
click at [401, 23] on icon "button" at bounding box center [406, 22] width 20 height 20
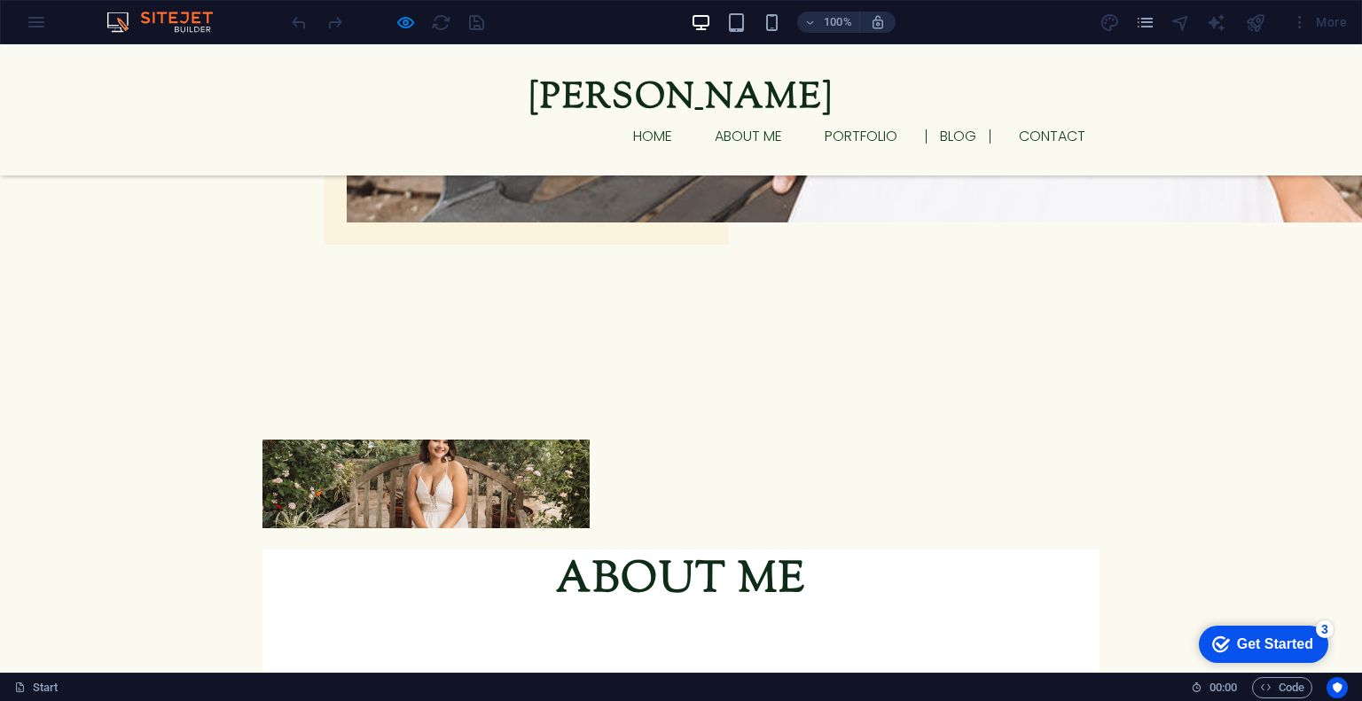
scroll to position [1736, 0]
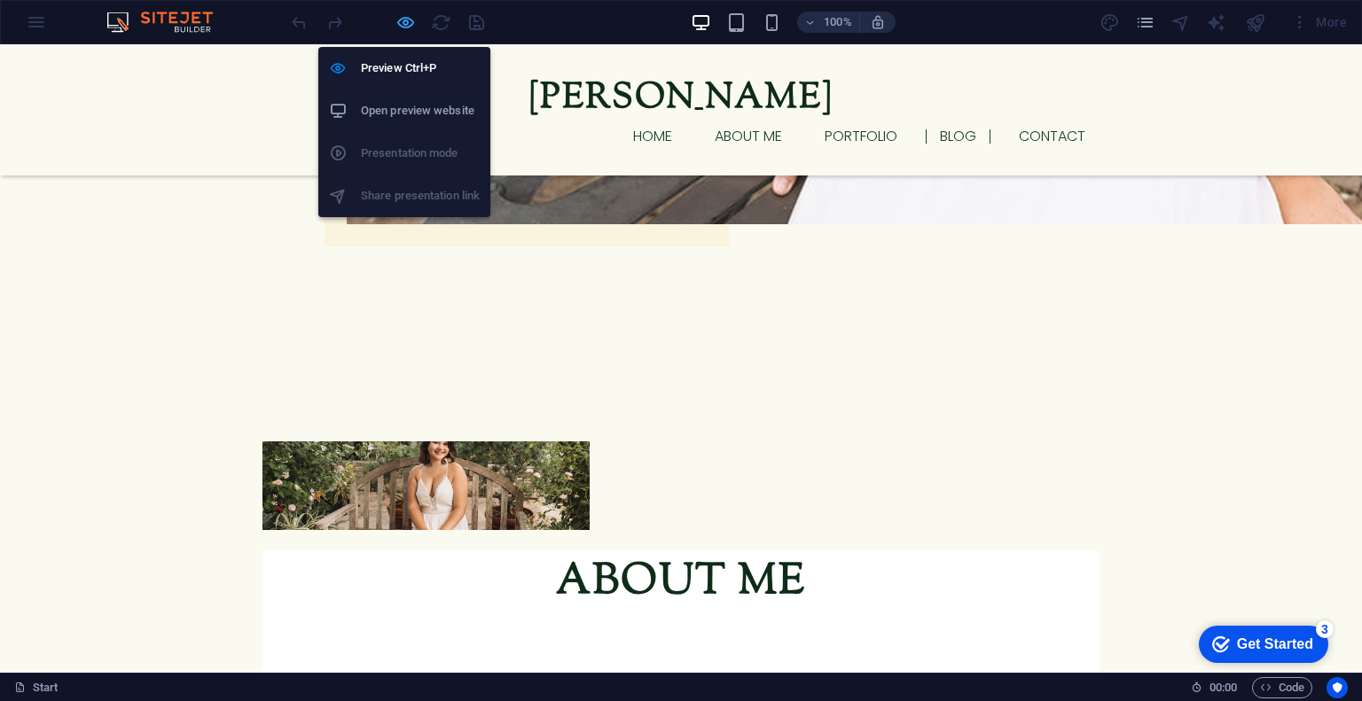
click at [410, 26] on icon "button" at bounding box center [406, 22] width 20 height 20
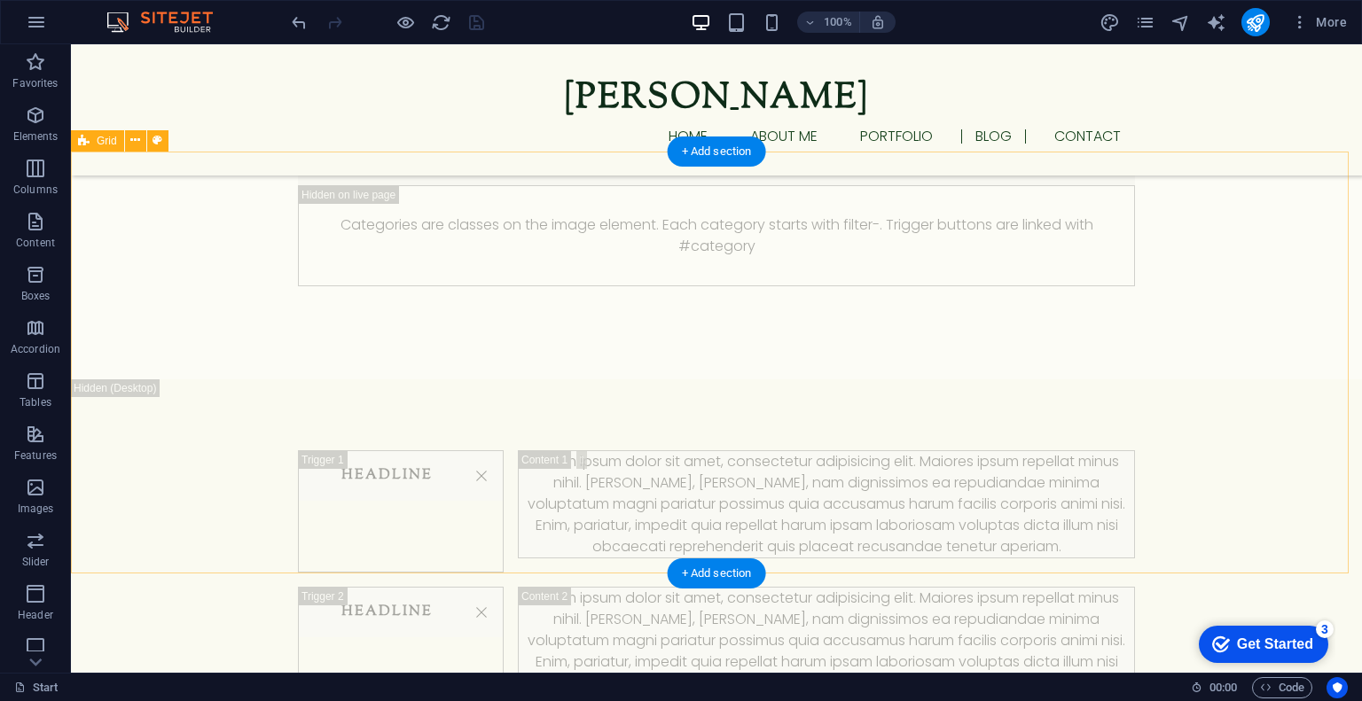
scroll to position [3157, 0]
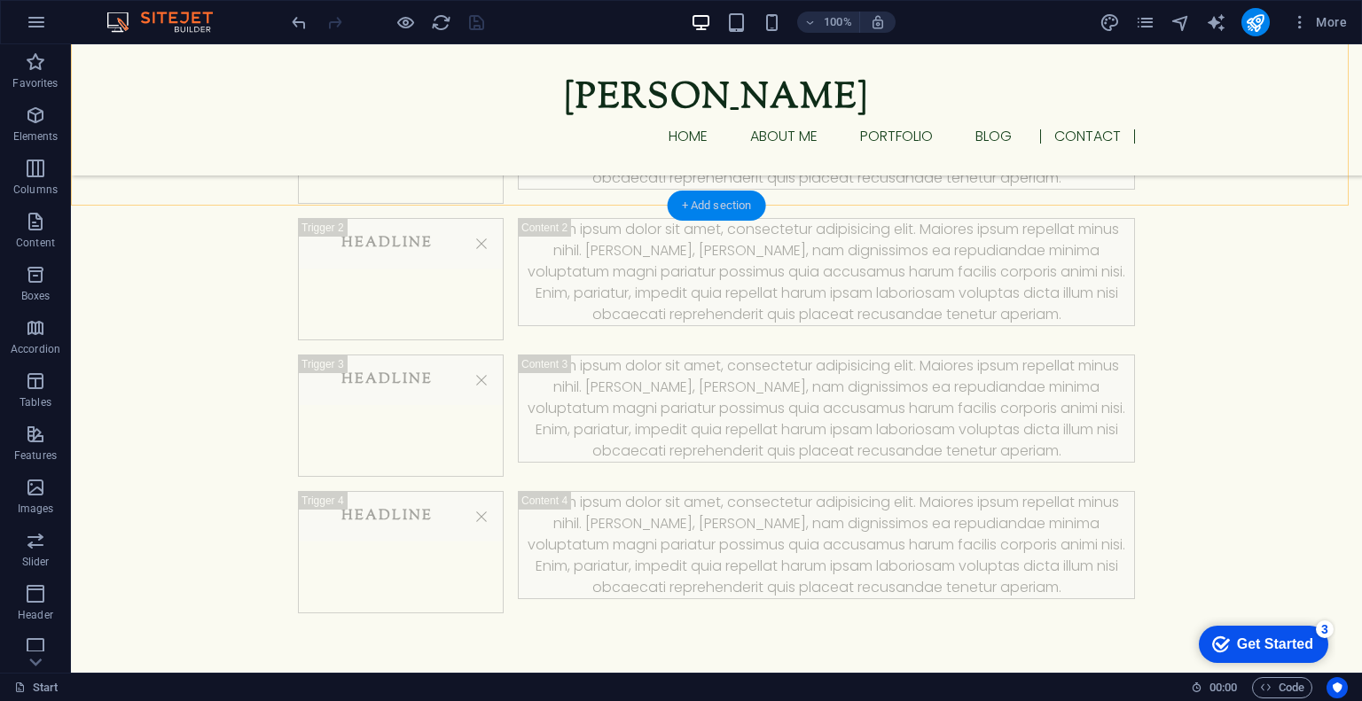
click at [727, 195] on div "+ Add section" at bounding box center [717, 206] width 98 height 30
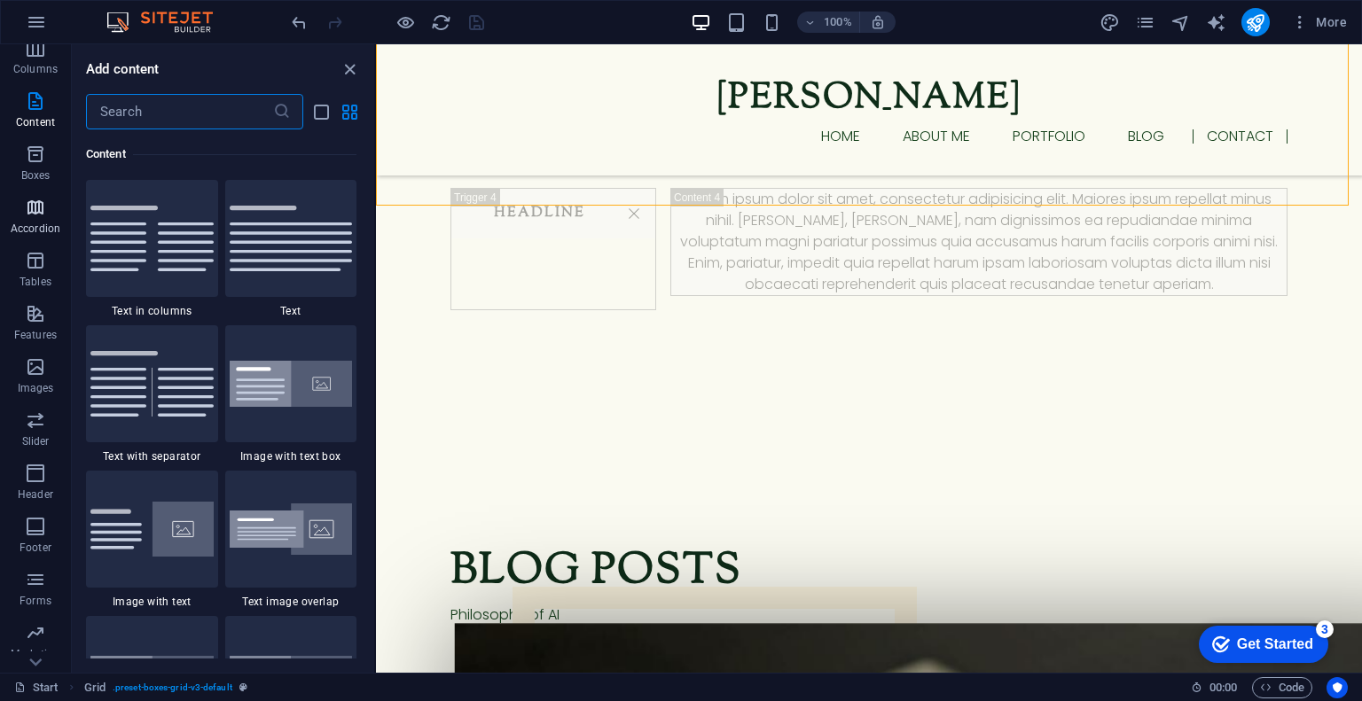
scroll to position [168, 0]
click at [38, 545] on span "Forms" at bounding box center [35, 542] width 71 height 43
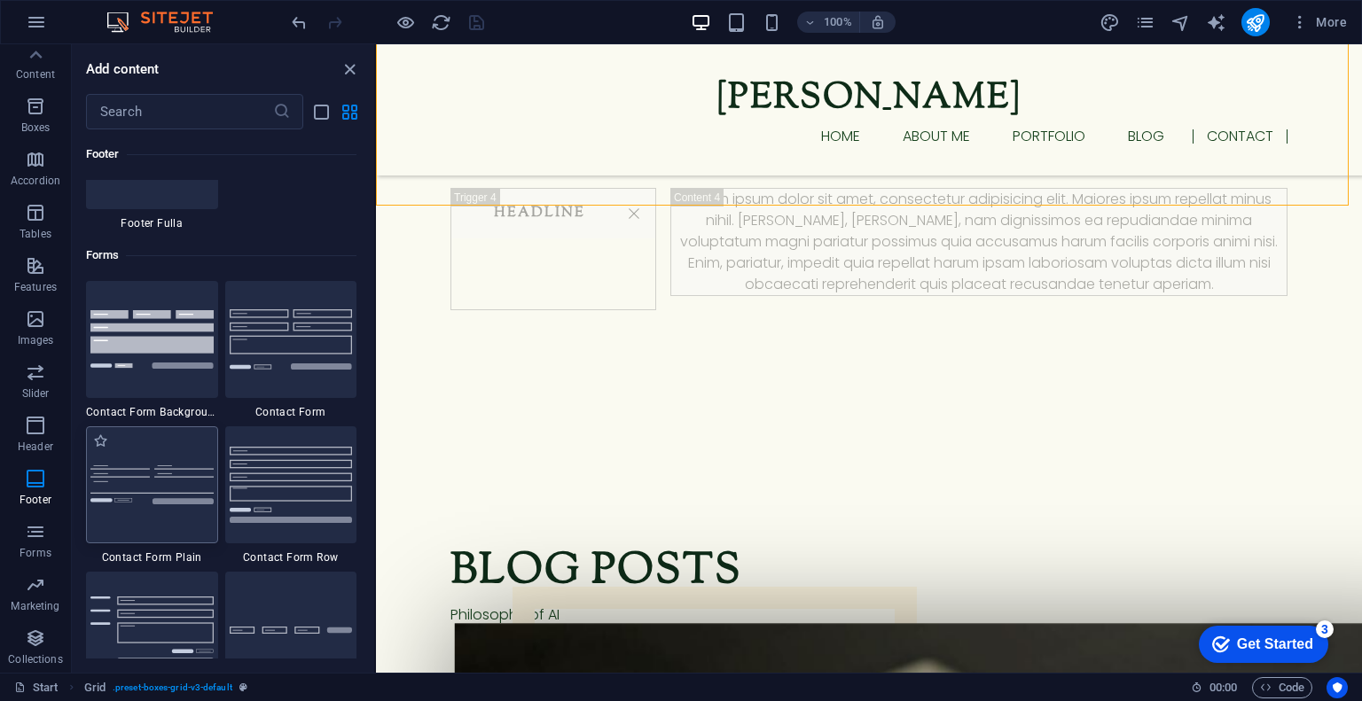
scroll to position [12847, 0]
click at [268, 367] on img at bounding box center [291, 338] width 123 height 59
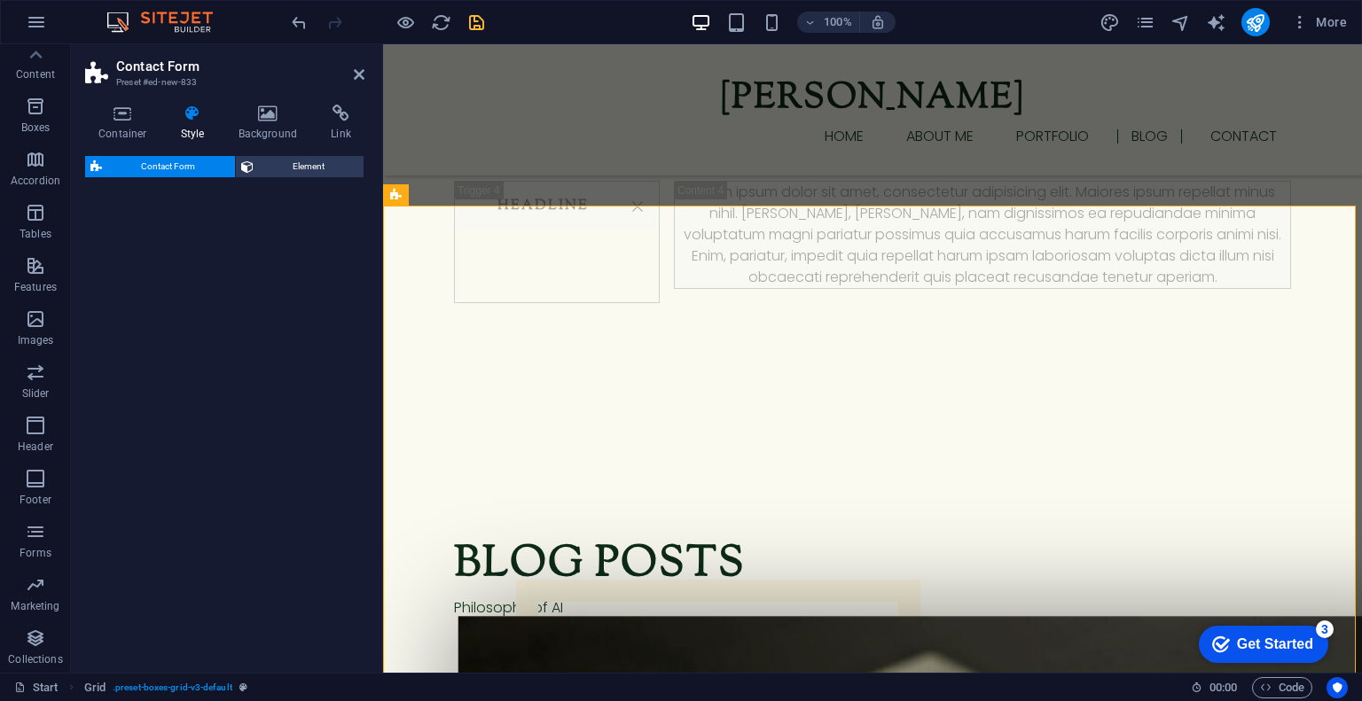
select select "rem"
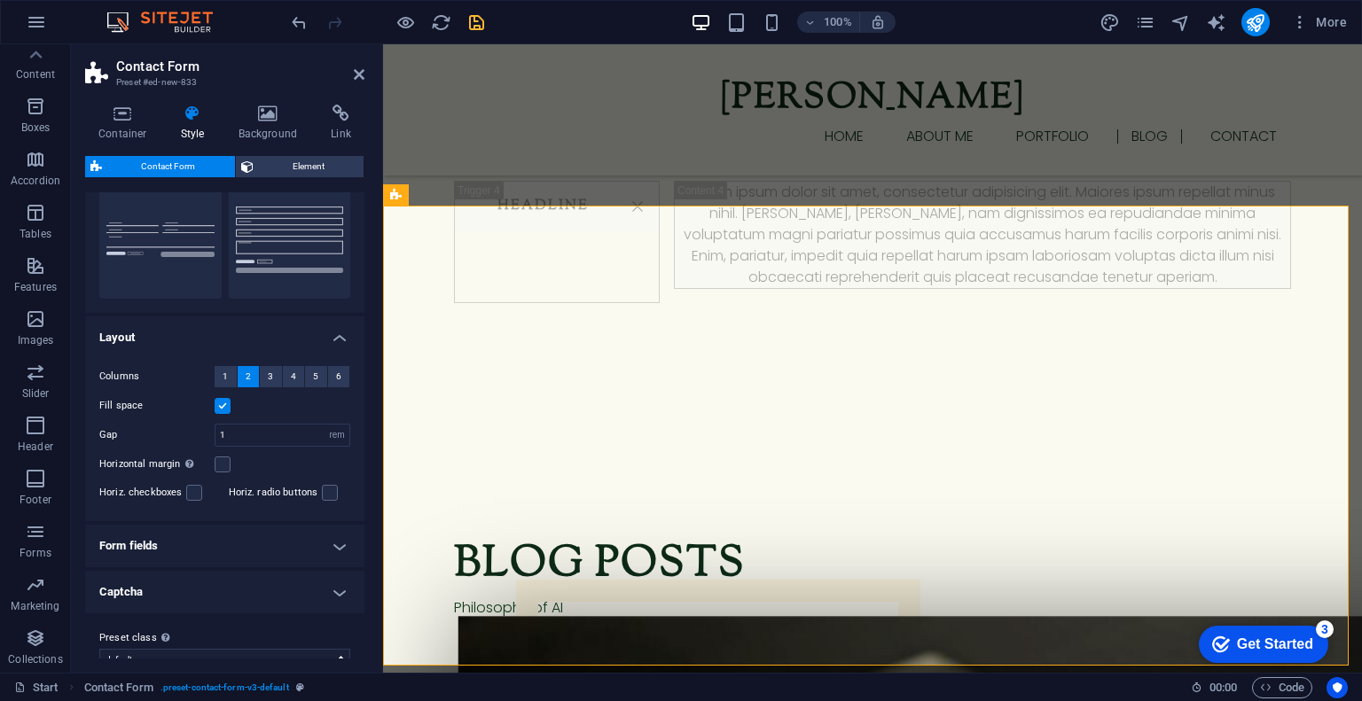
scroll to position [206, 0]
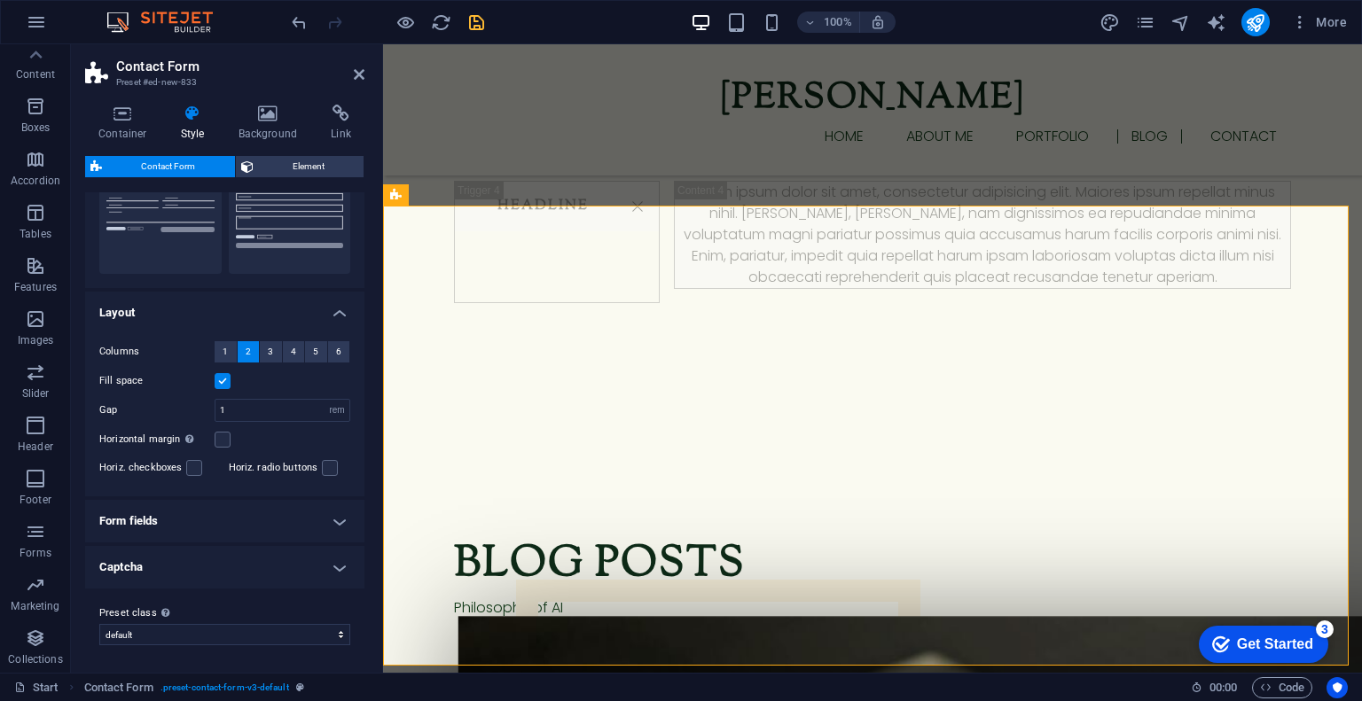
click at [294, 515] on h4 "Form fields" at bounding box center [224, 521] width 279 height 43
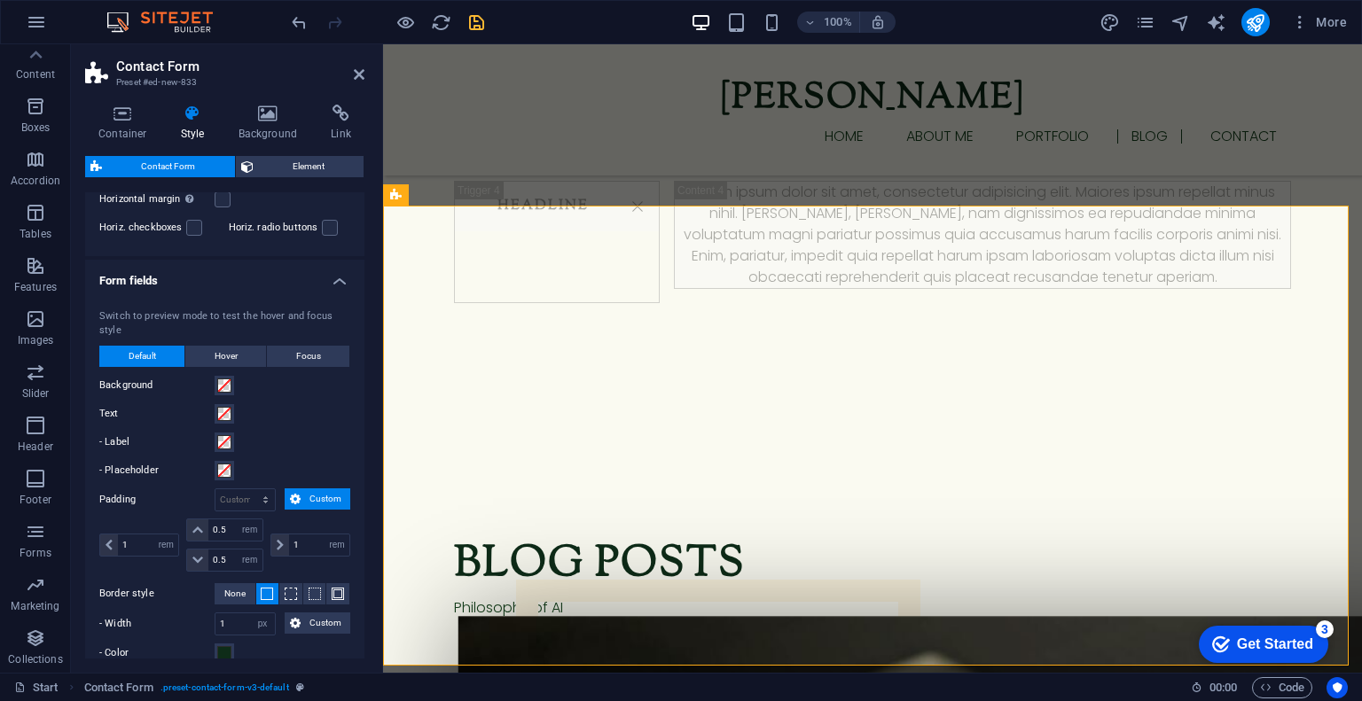
scroll to position [530, 0]
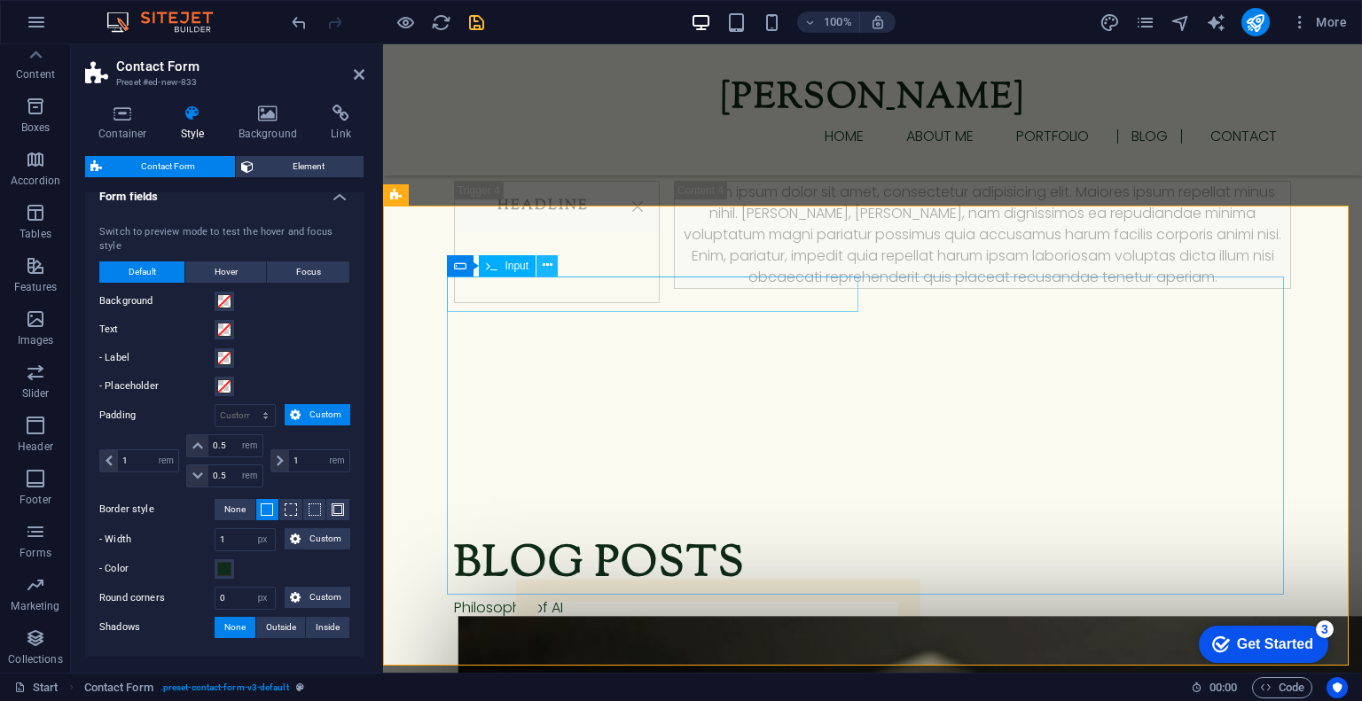
click at [540, 271] on button at bounding box center [547, 265] width 21 height 21
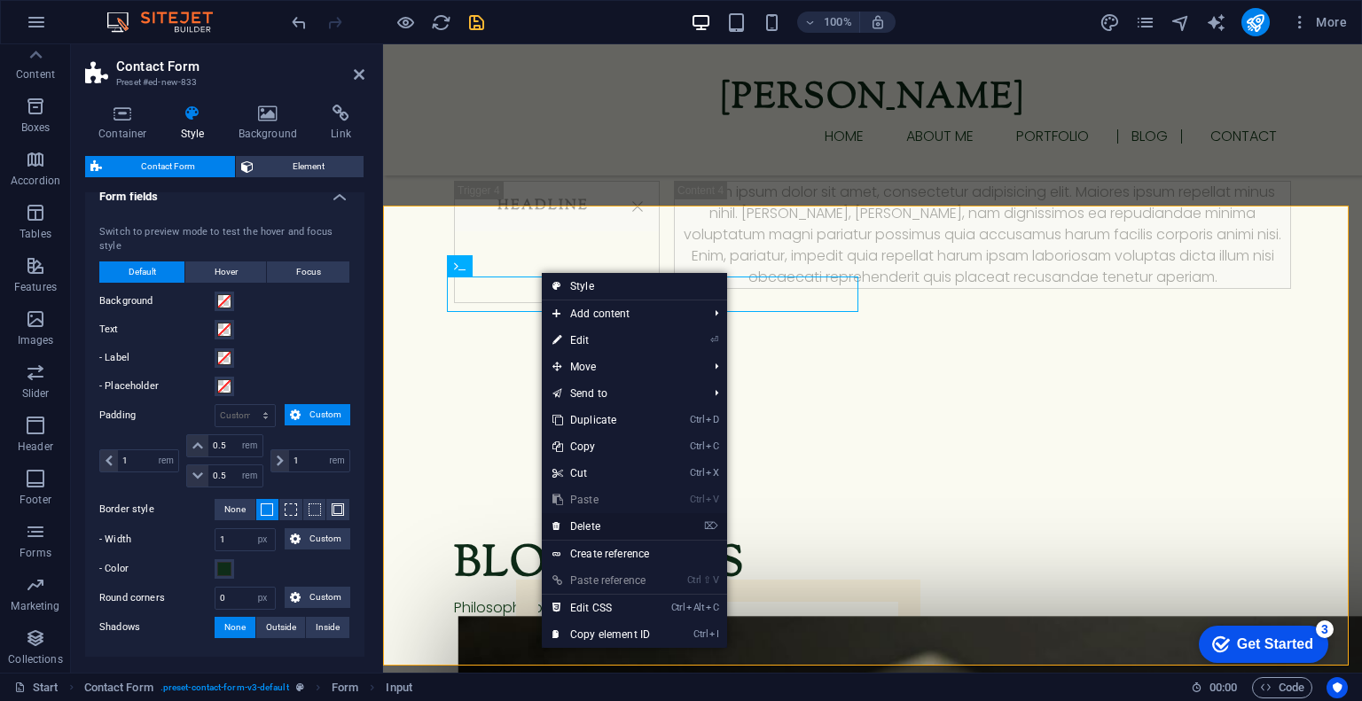
click at [599, 528] on link "⌦ Delete" at bounding box center [601, 526] width 119 height 27
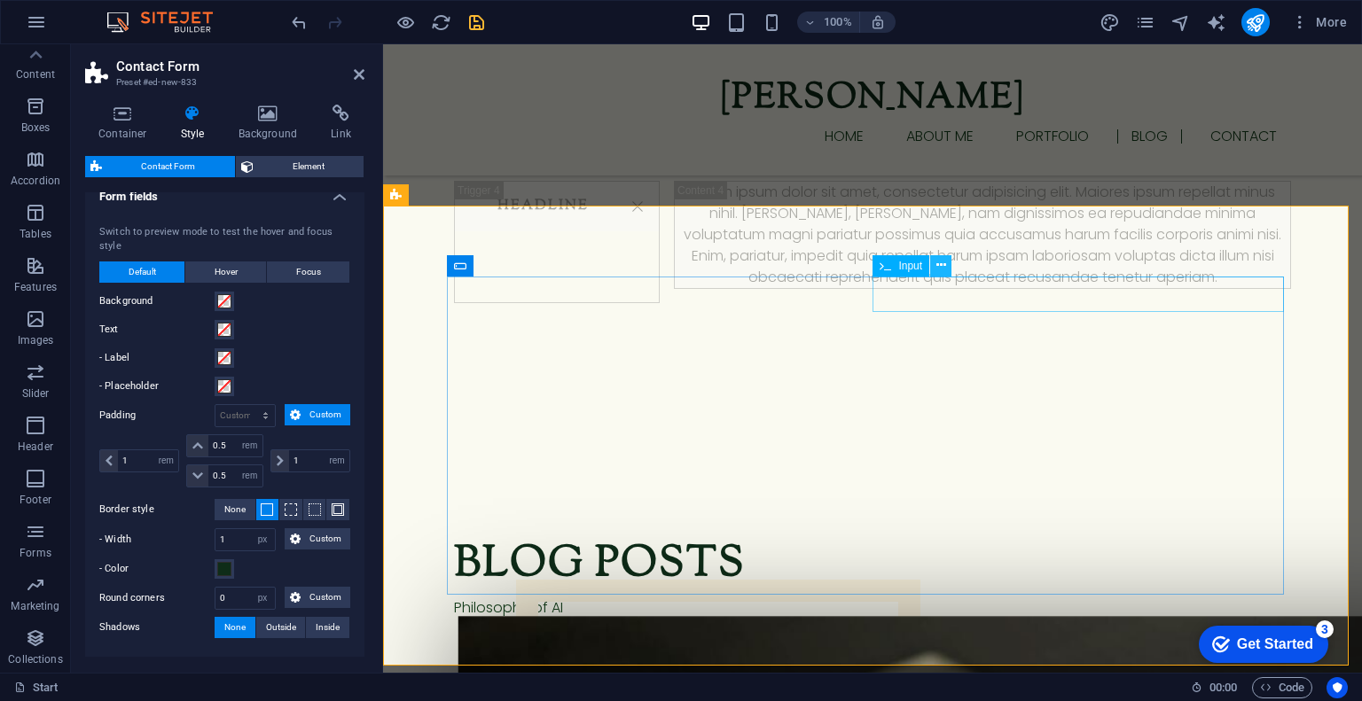
click at [936, 262] on icon at bounding box center [941, 265] width 10 height 19
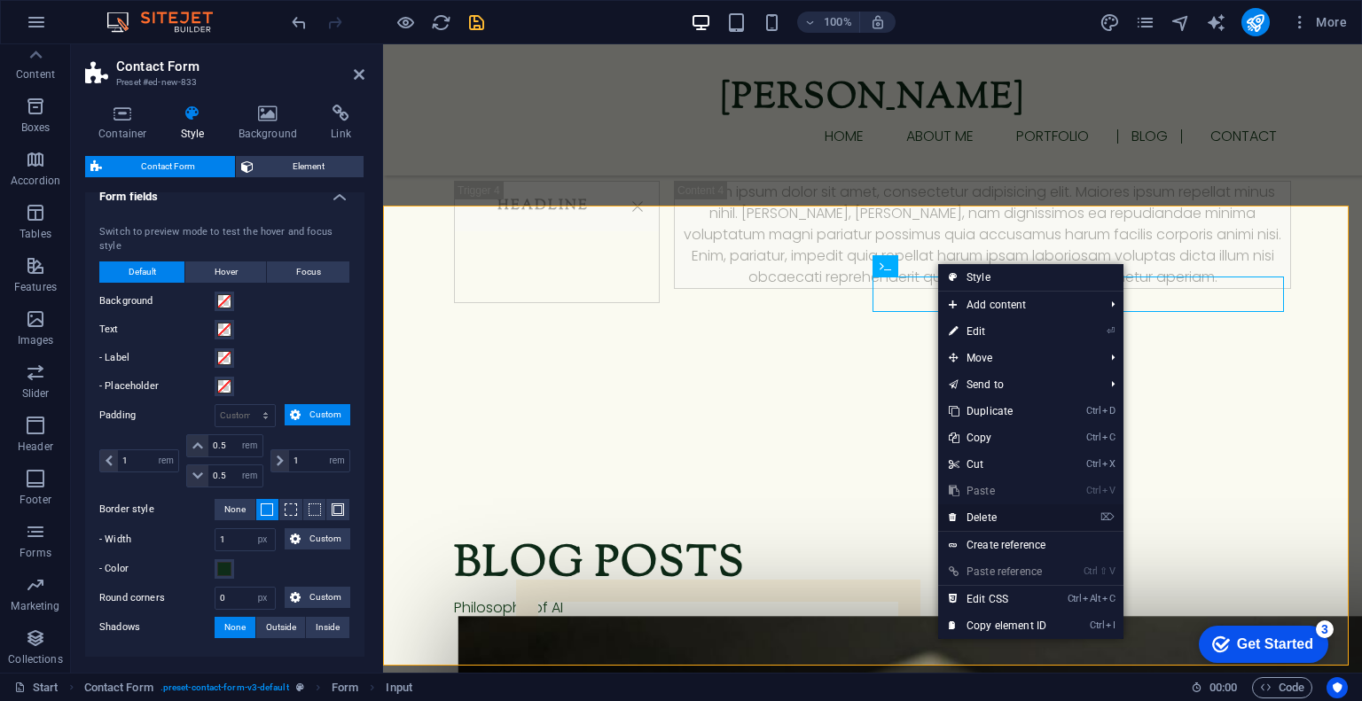
click at [969, 517] on link "⌦ Delete" at bounding box center [997, 518] width 119 height 27
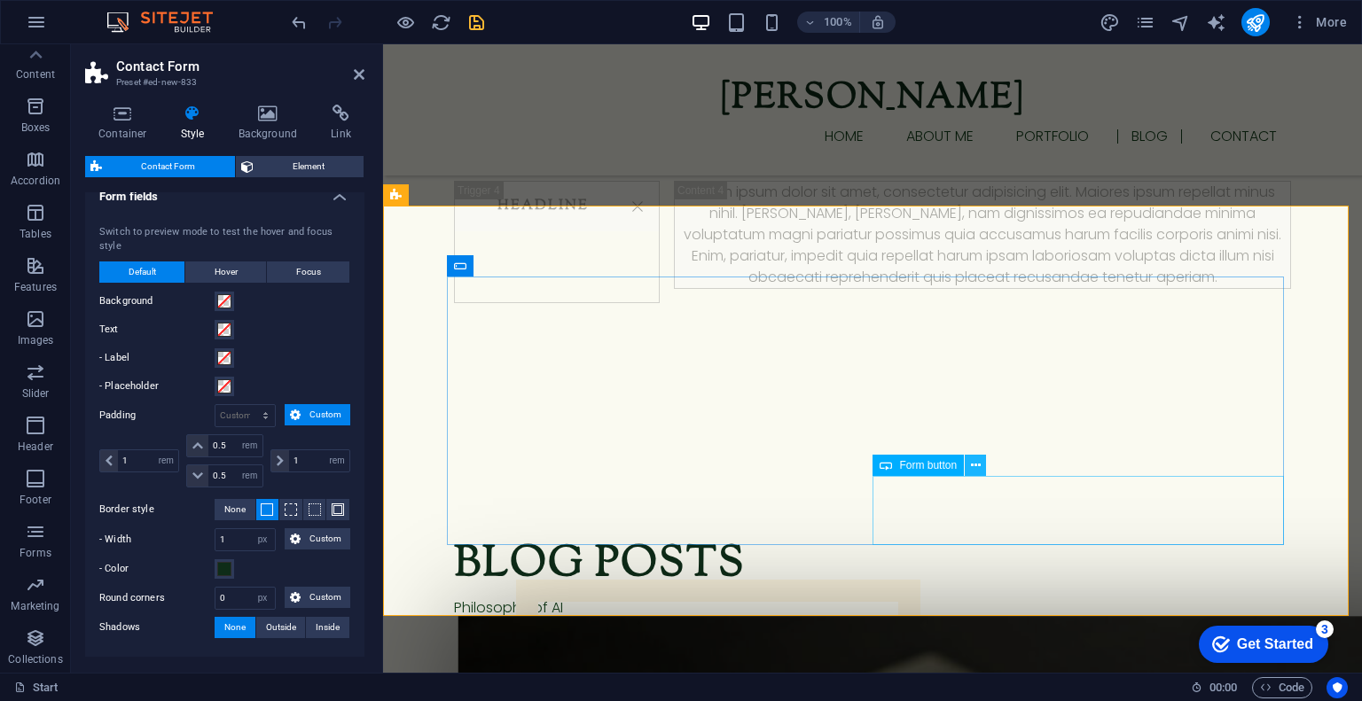
click at [975, 471] on icon at bounding box center [976, 466] width 10 height 19
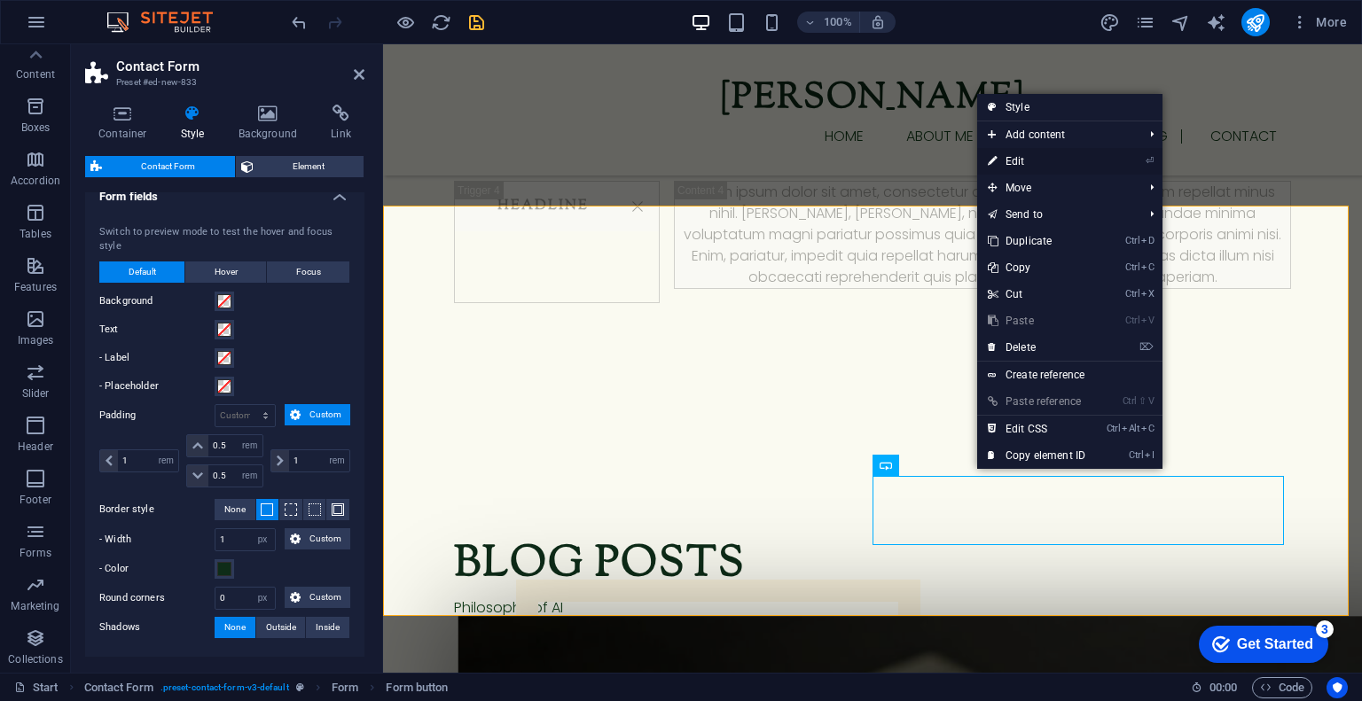
click at [1037, 162] on link "⏎ Edit" at bounding box center [1036, 161] width 119 height 27
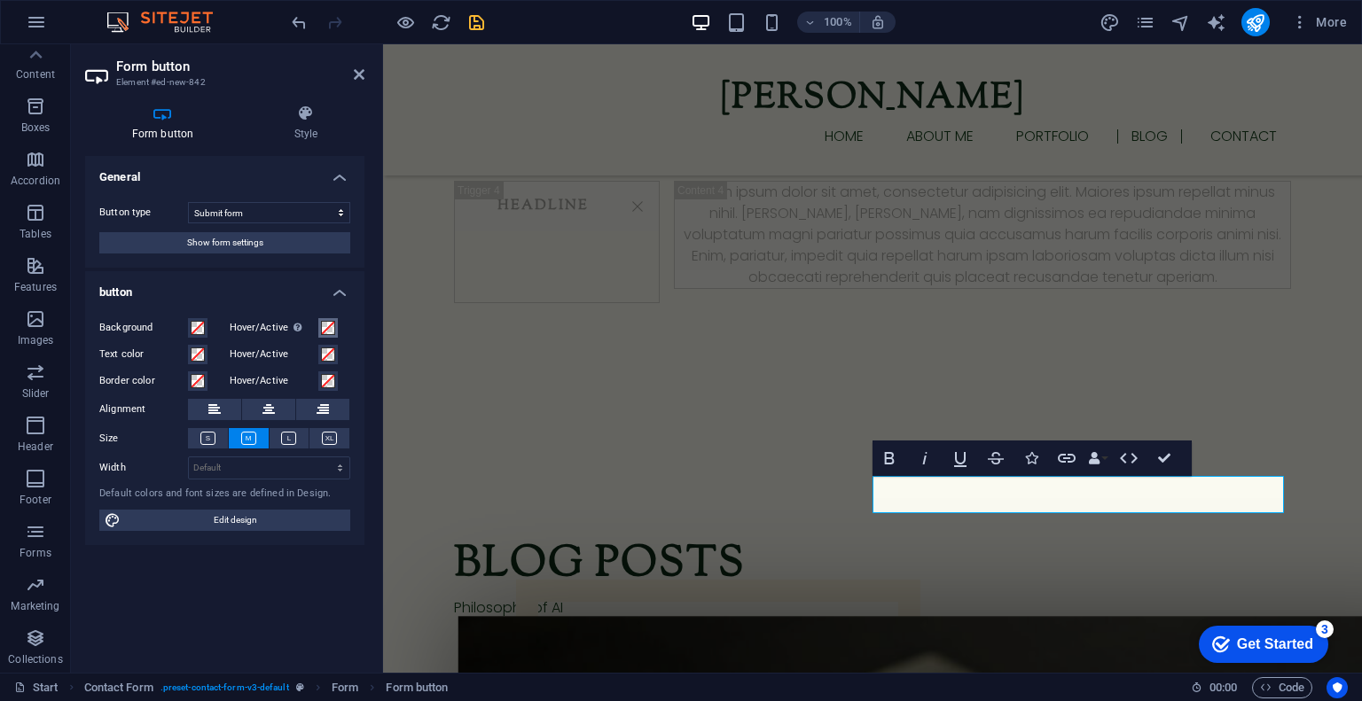
click at [329, 330] on span at bounding box center [328, 328] width 14 height 14
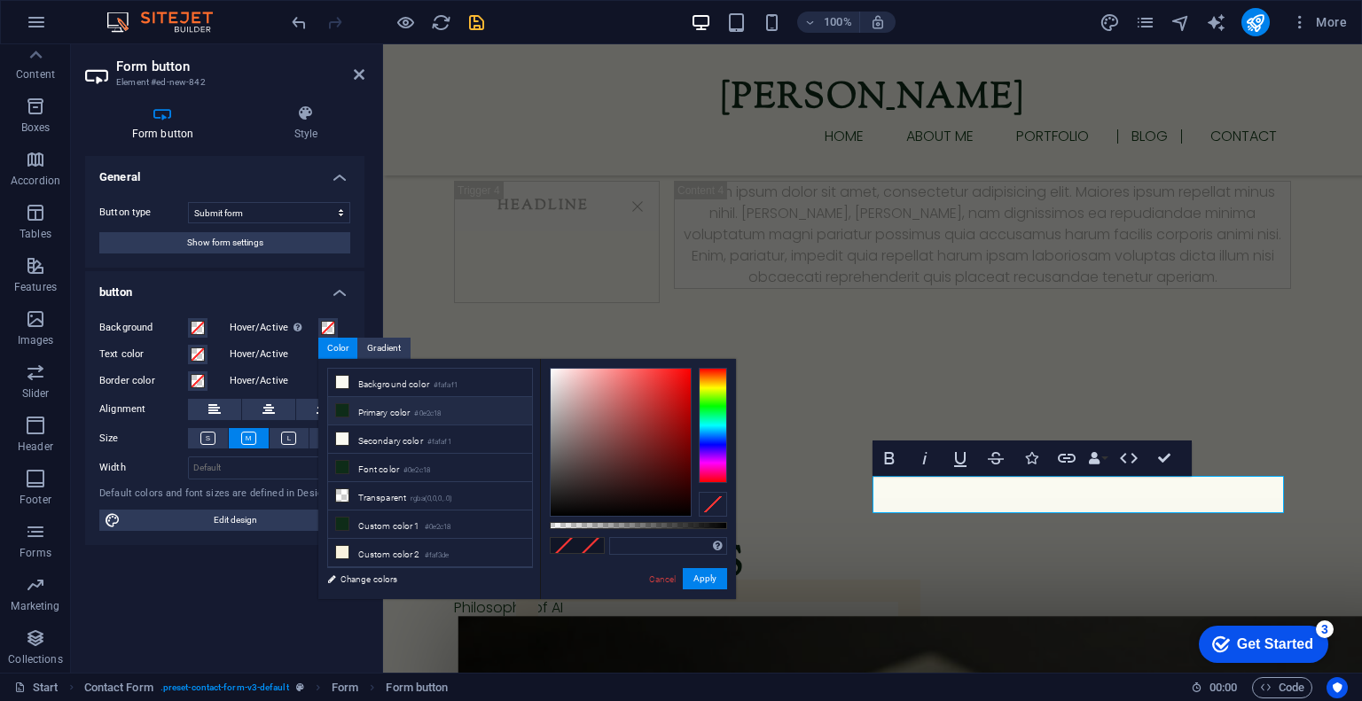
click at [343, 400] on li "Primary color #0e2c18" at bounding box center [430, 411] width 204 height 28
type input "#0e2c18"
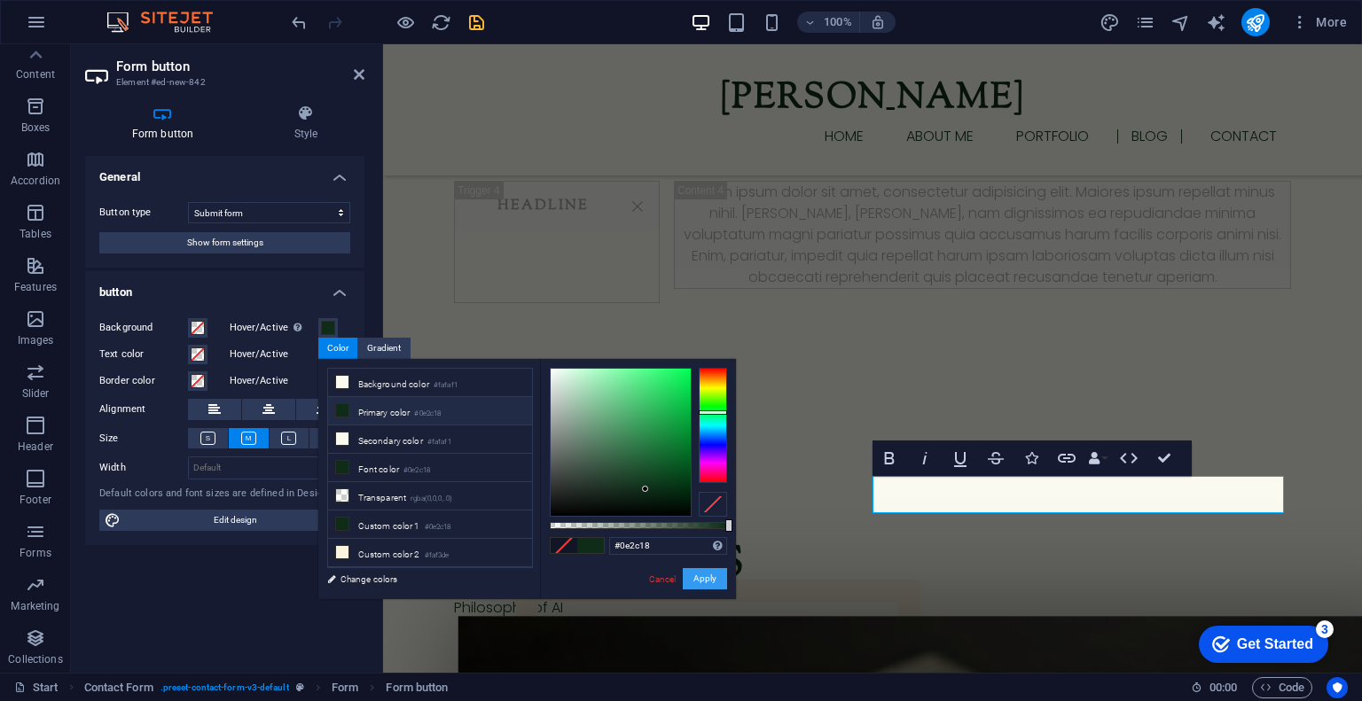
click at [712, 577] on button "Apply" at bounding box center [705, 578] width 44 height 21
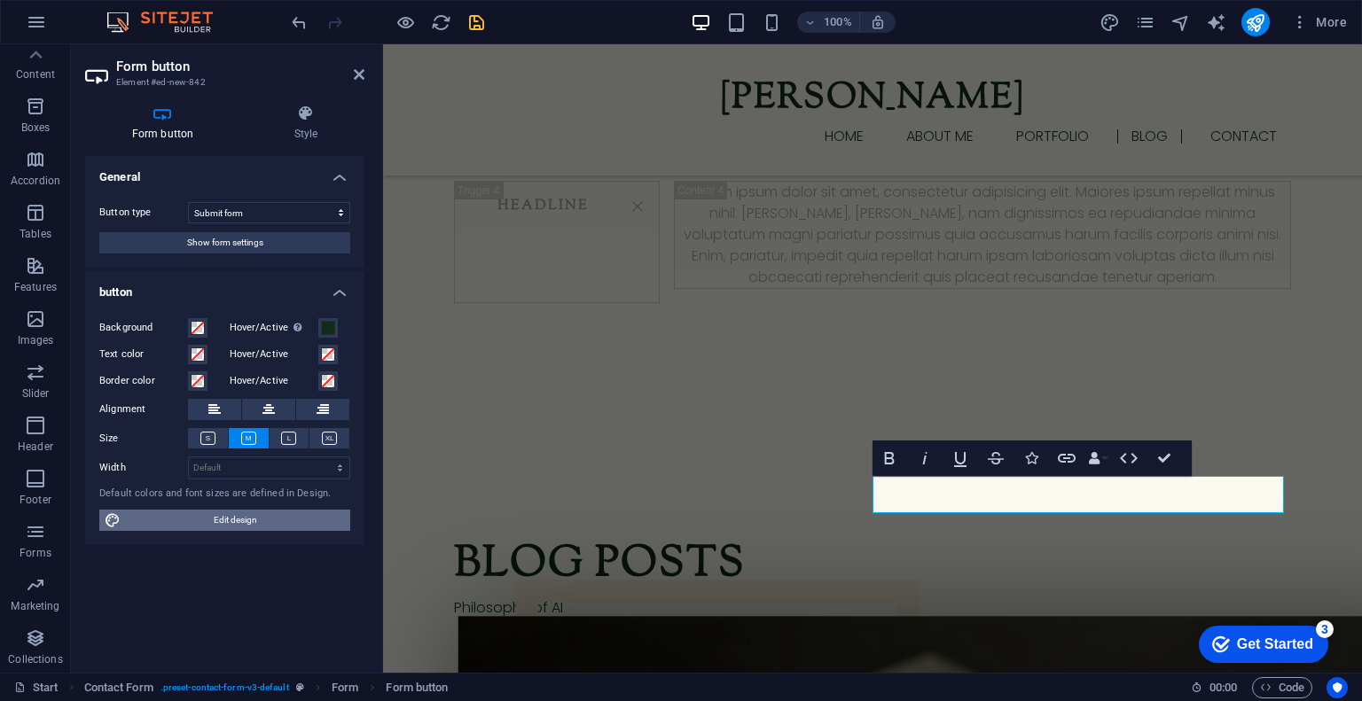
click at [196, 515] on span "Edit design" at bounding box center [235, 520] width 219 height 21
select select "rem"
select select "300"
select select "px"
select select "rem"
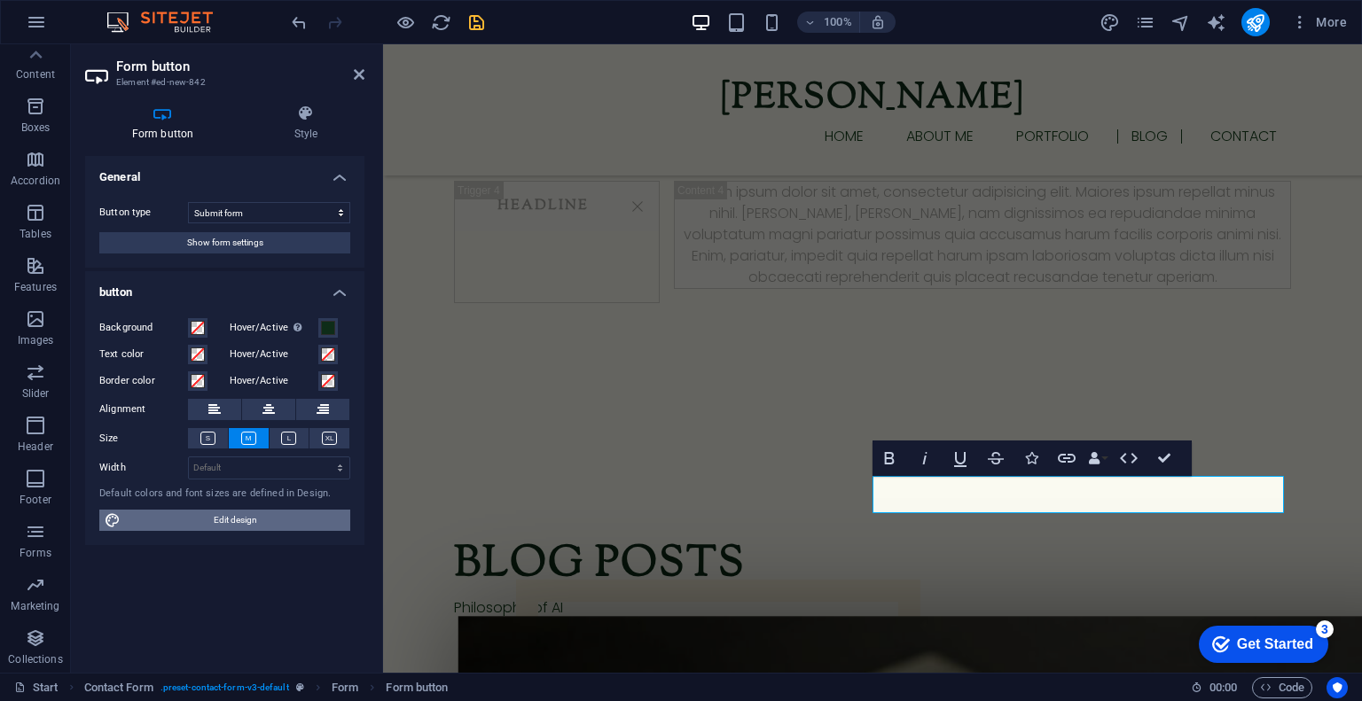
select select "px"
select select "600"
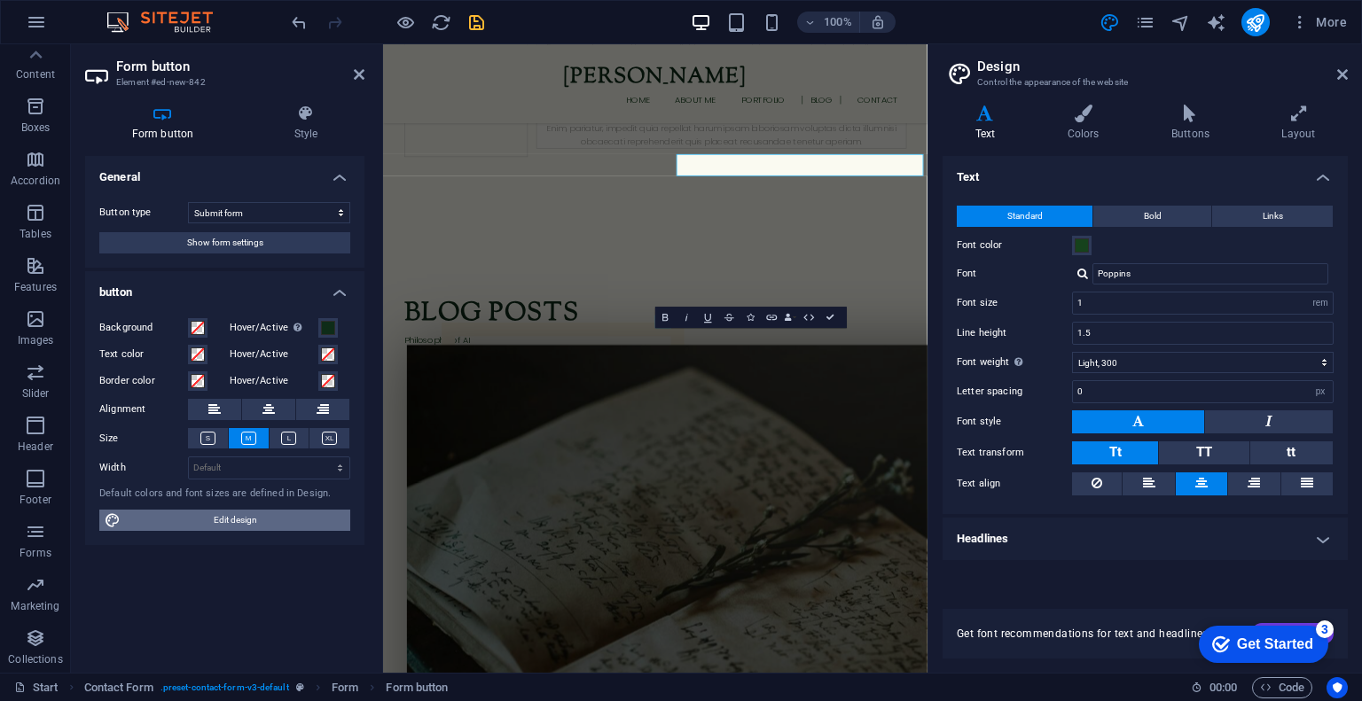
scroll to position [3406, 0]
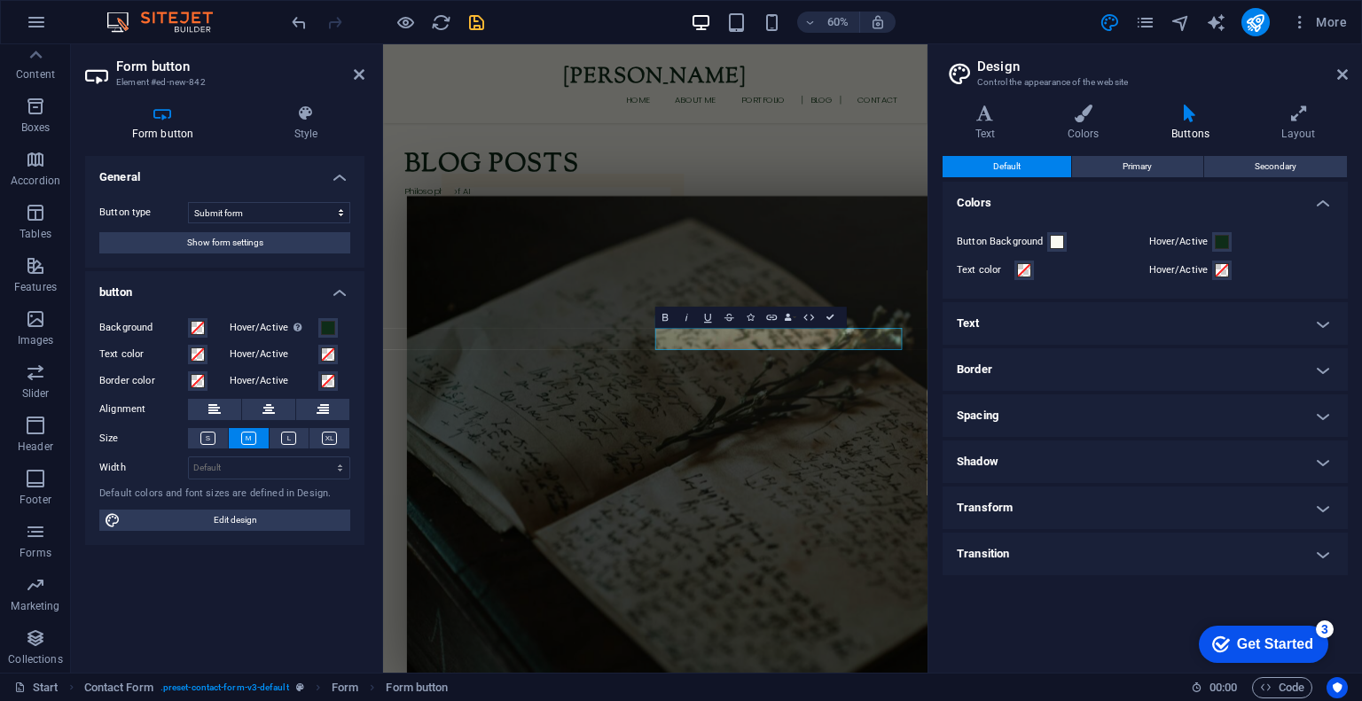
click at [998, 321] on h4 "Text" at bounding box center [1145, 323] width 405 height 43
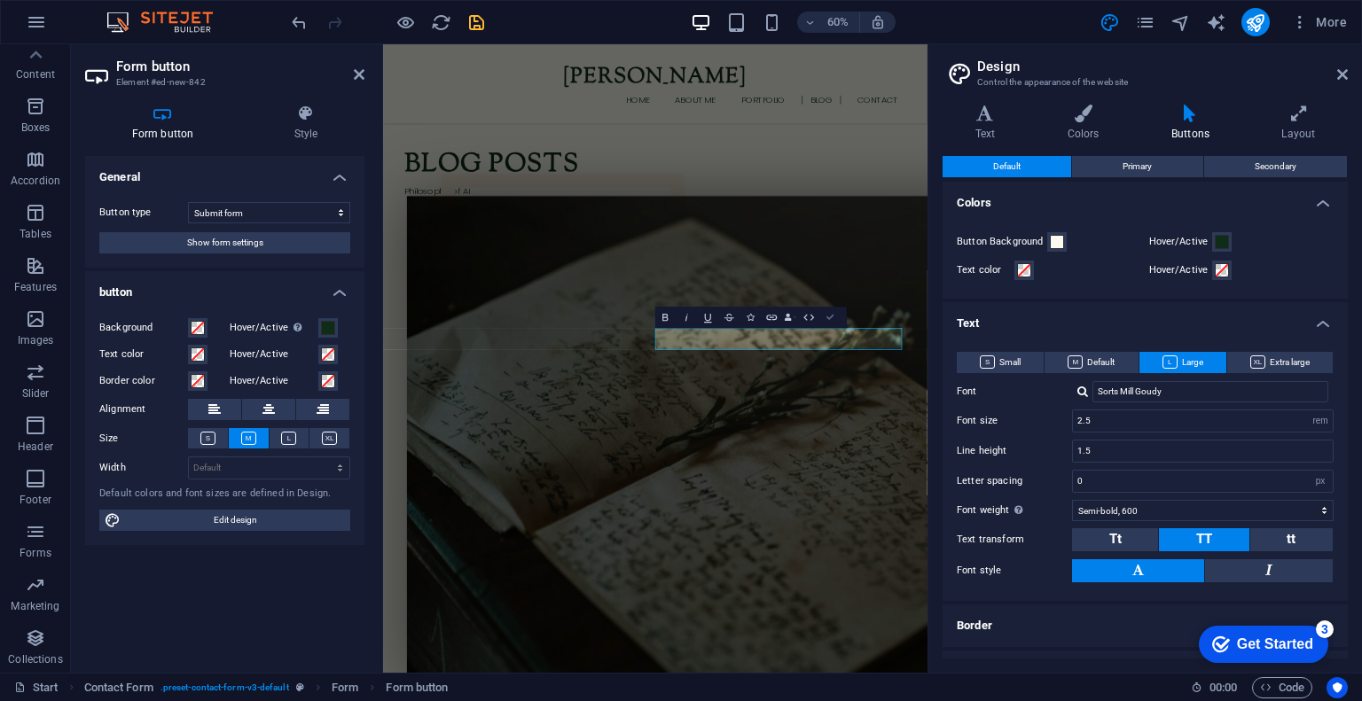
scroll to position [3157, 0]
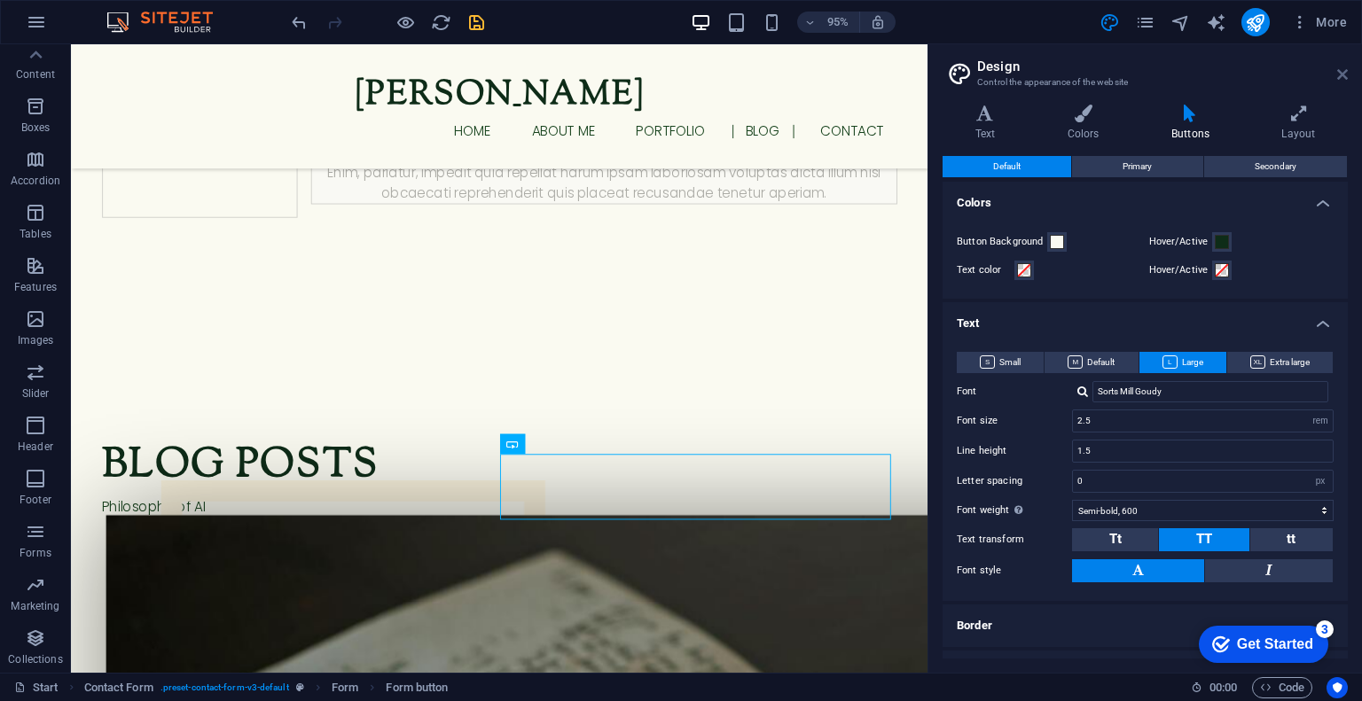
click at [1337, 74] on icon at bounding box center [1342, 74] width 11 height 14
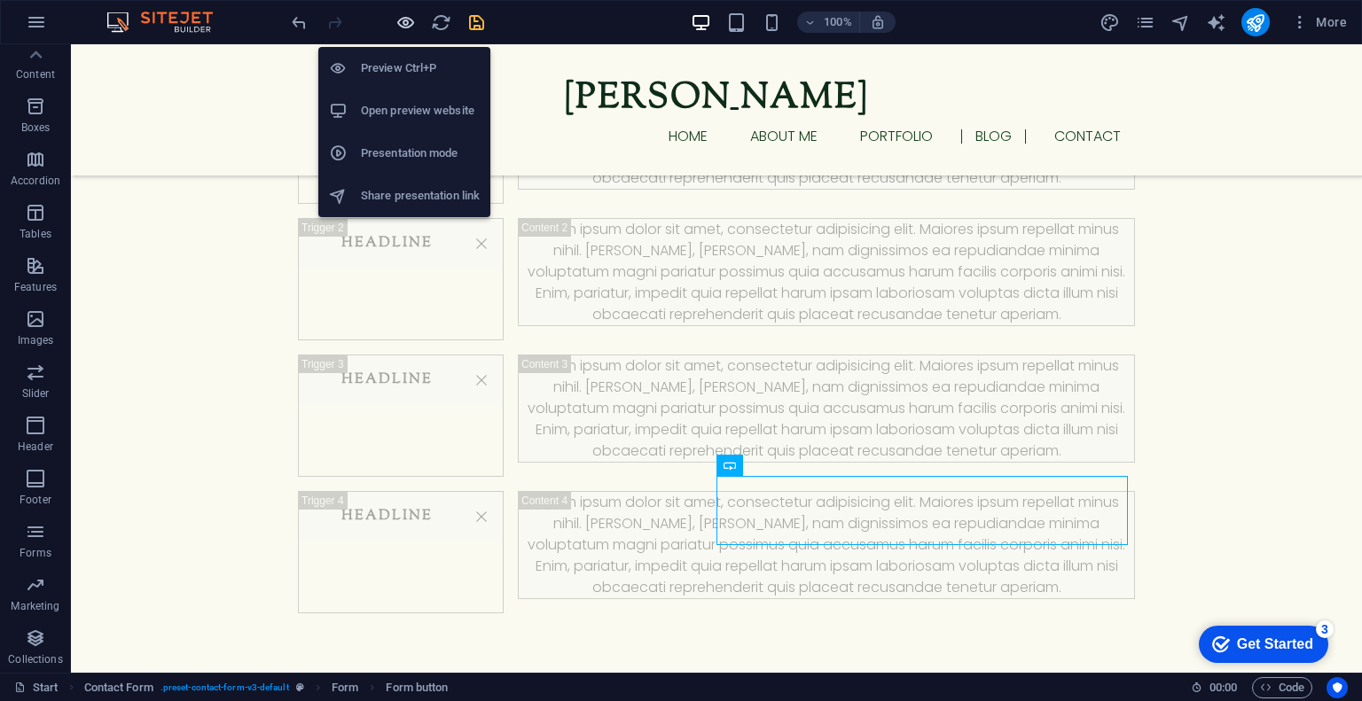
click at [402, 25] on icon "button" at bounding box center [406, 22] width 20 height 20
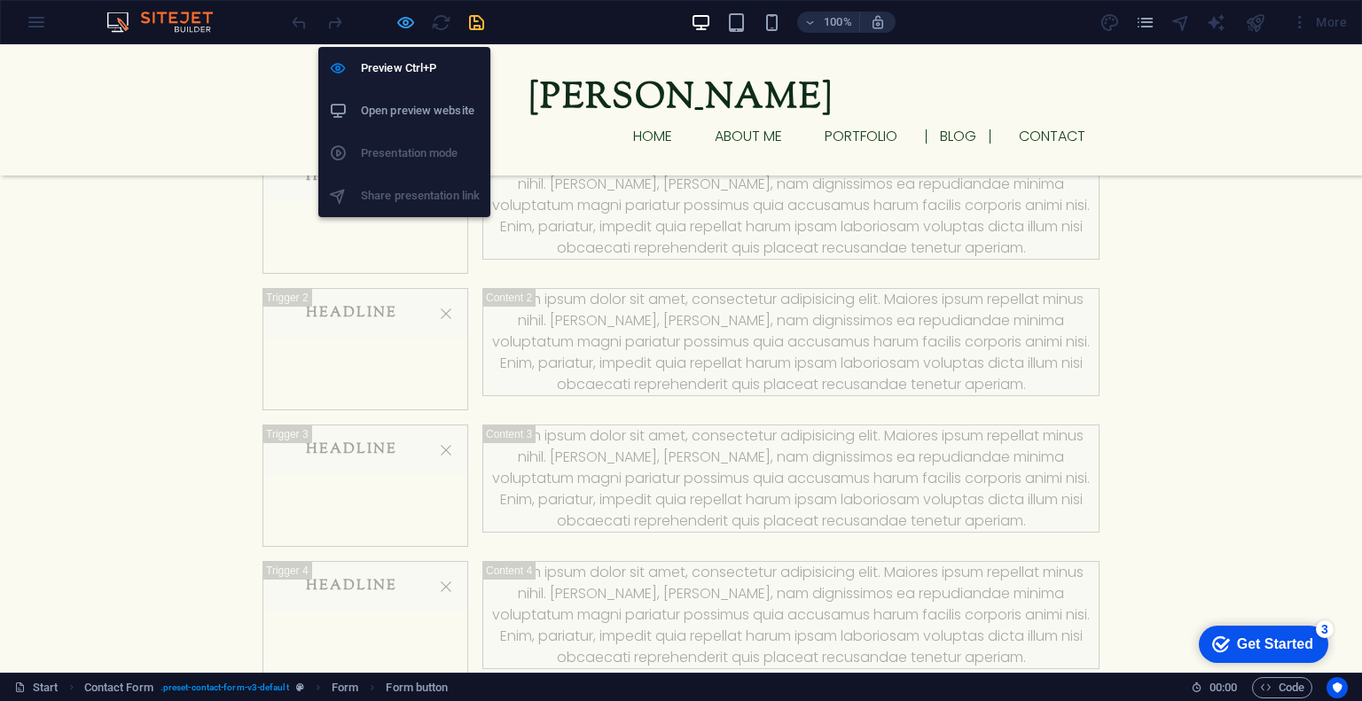
scroll to position [2104, 0]
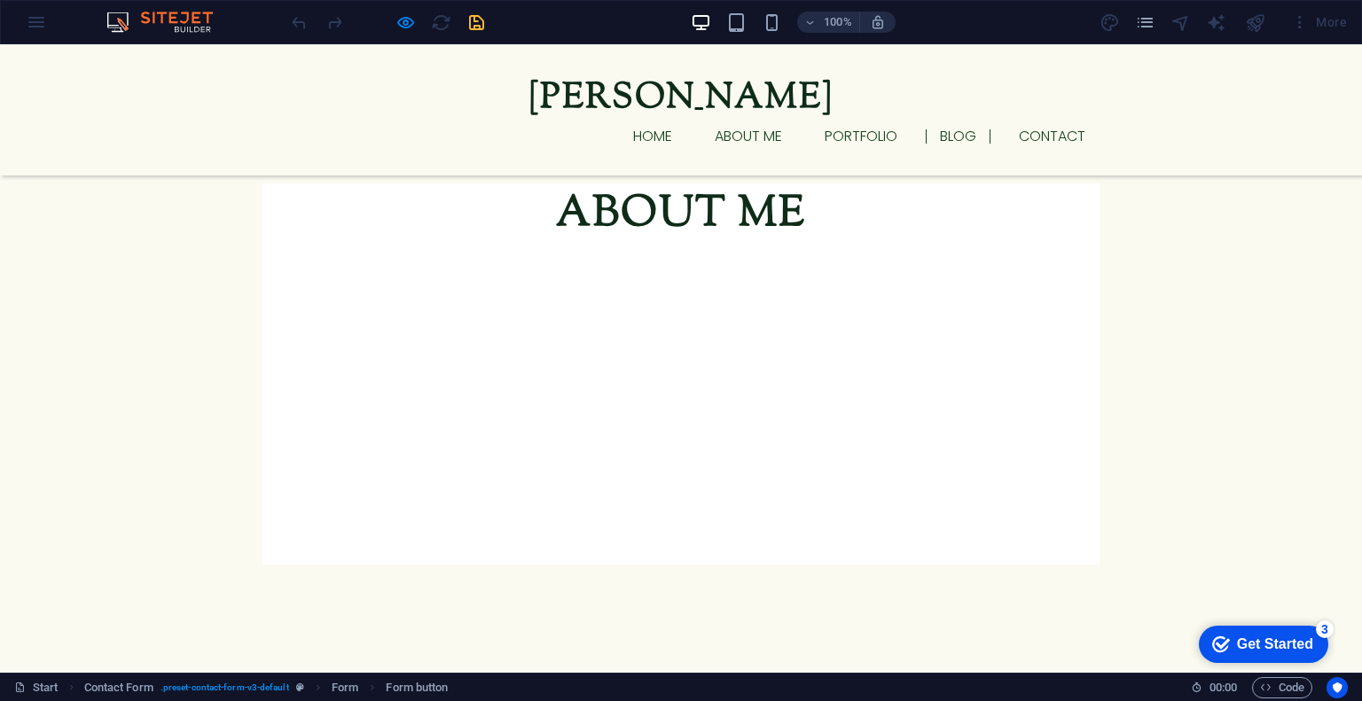
checkbox input "false"
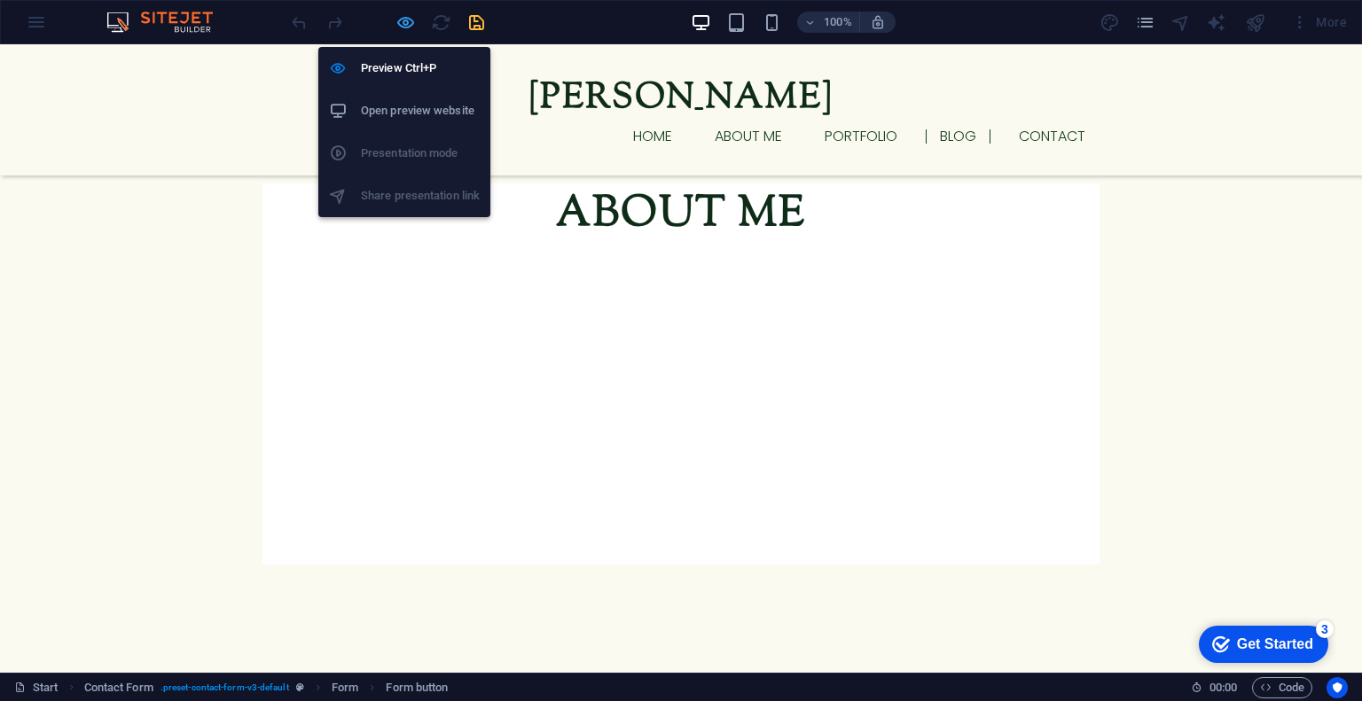
click at [403, 17] on icon "button" at bounding box center [406, 22] width 20 height 20
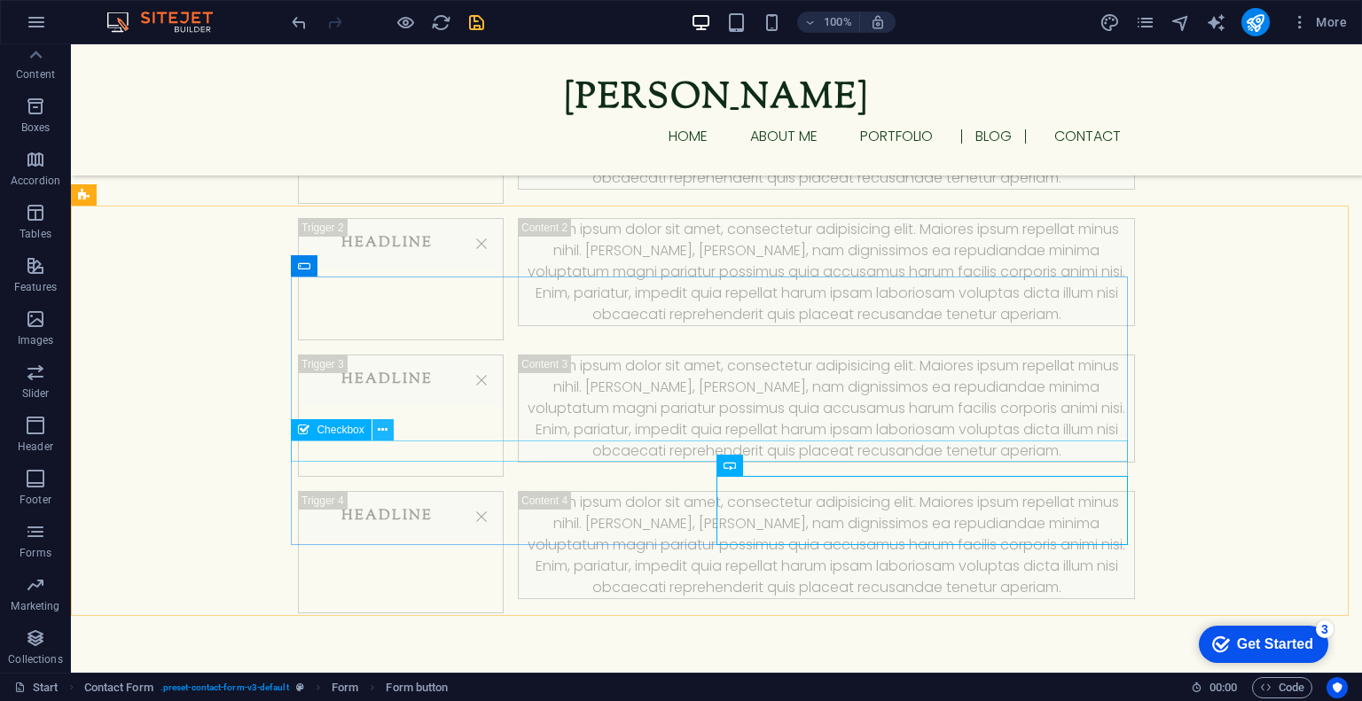
click at [380, 428] on icon at bounding box center [383, 430] width 10 height 19
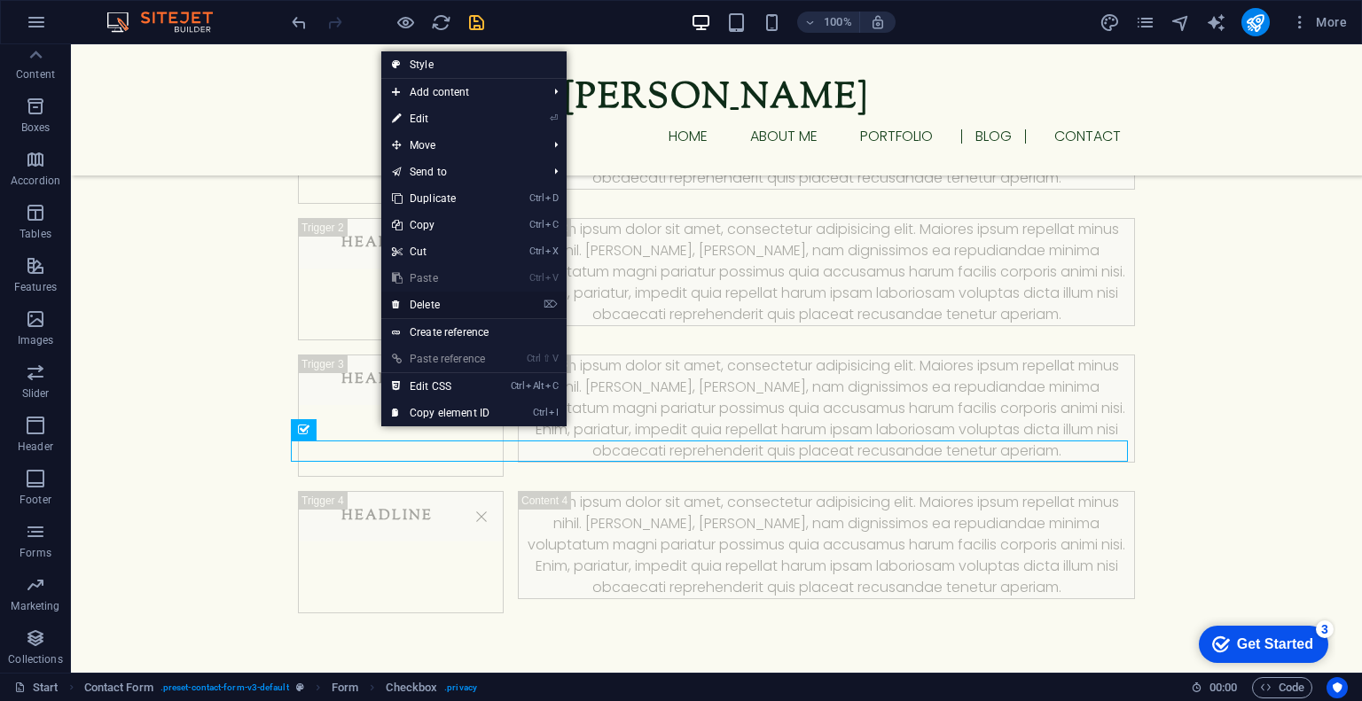
click at [459, 303] on link "⌦ Delete" at bounding box center [440, 305] width 119 height 27
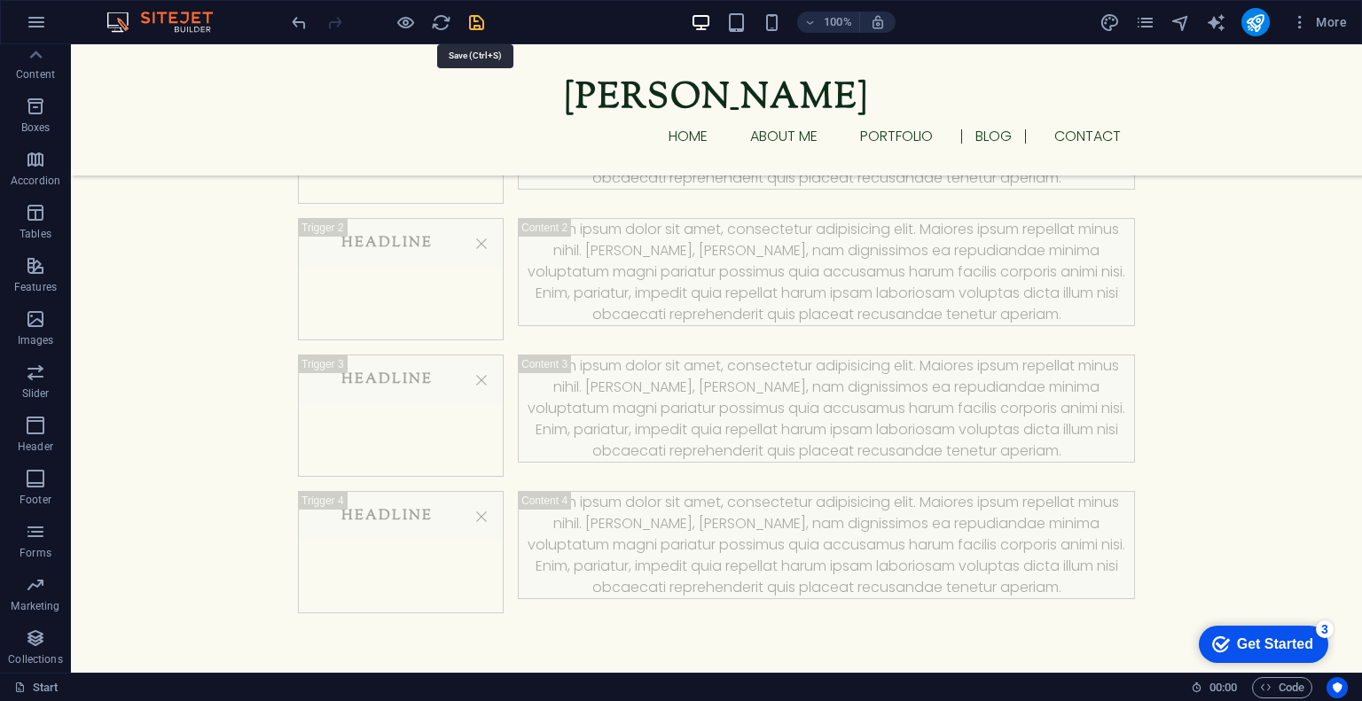
click at [480, 17] on icon "save" at bounding box center [476, 22] width 20 height 20
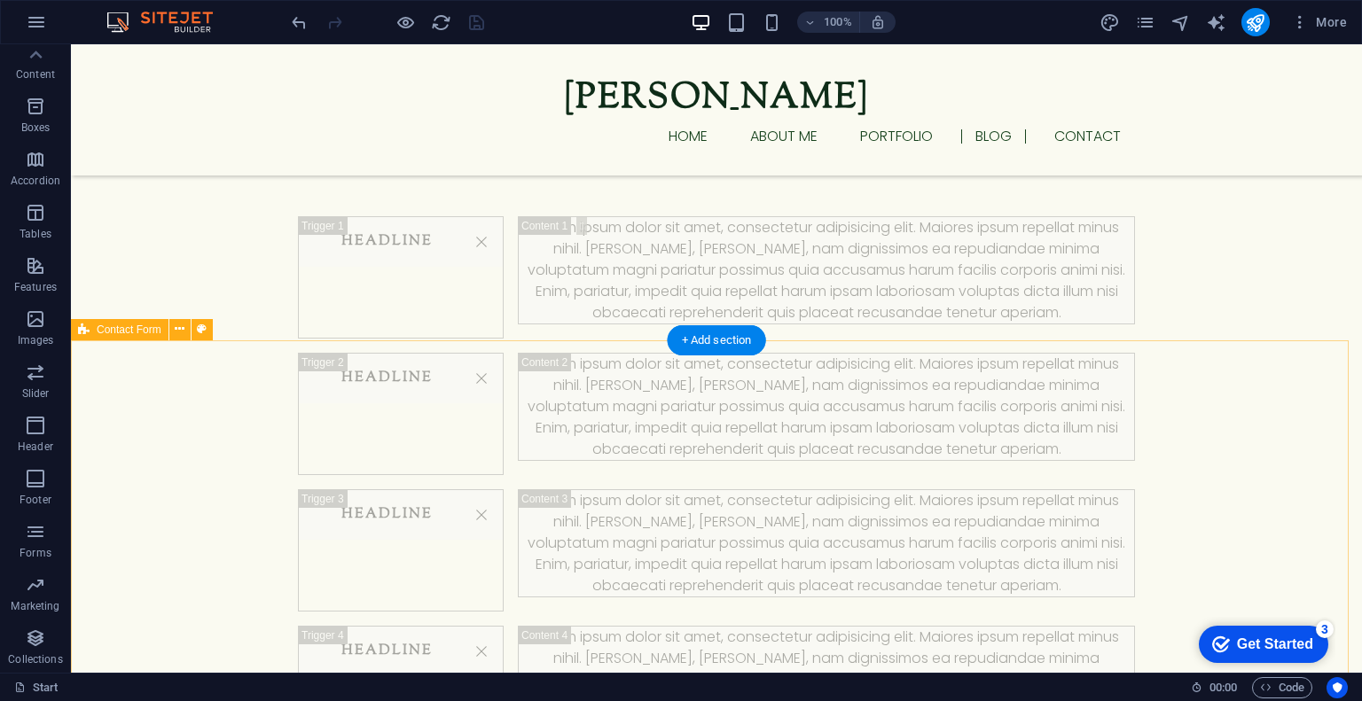
scroll to position [3024, 0]
click at [719, 339] on div "+ Add section" at bounding box center [717, 338] width 98 height 30
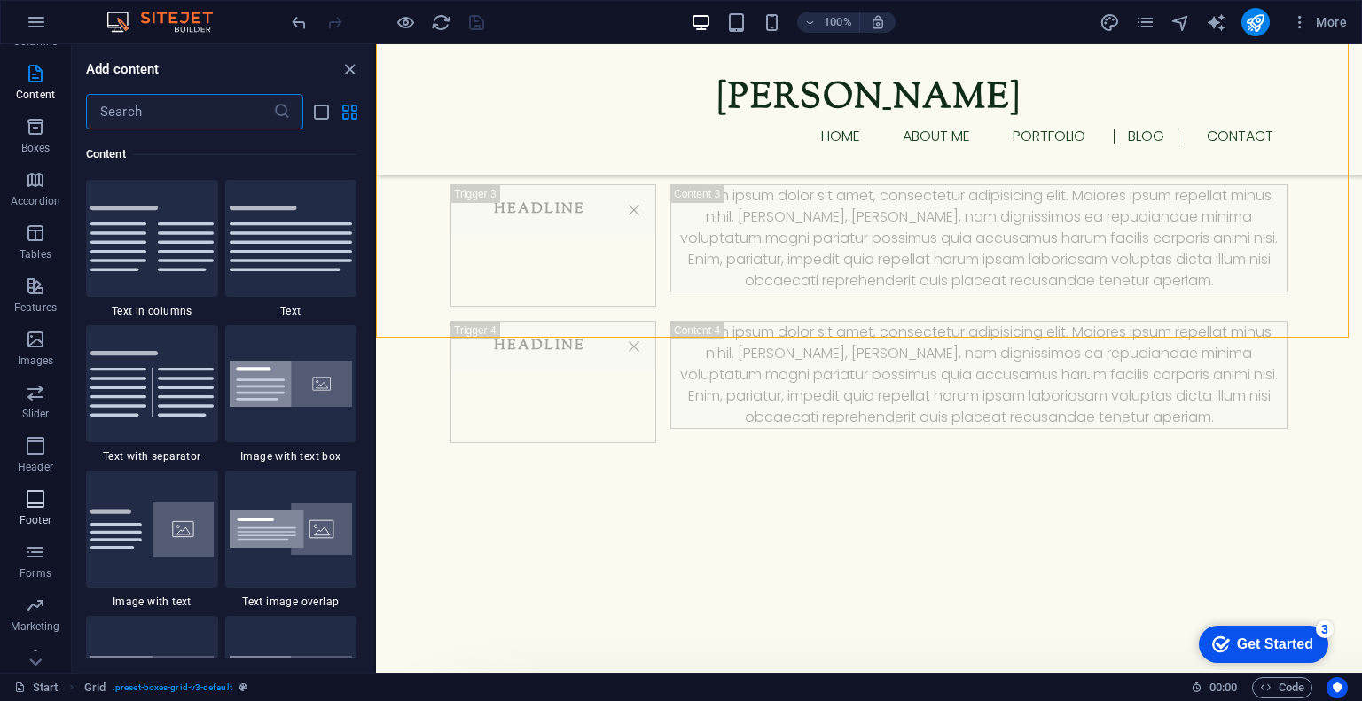
scroll to position [168, 0]
click at [32, 489] on icon "button" at bounding box center [35, 478] width 21 height 21
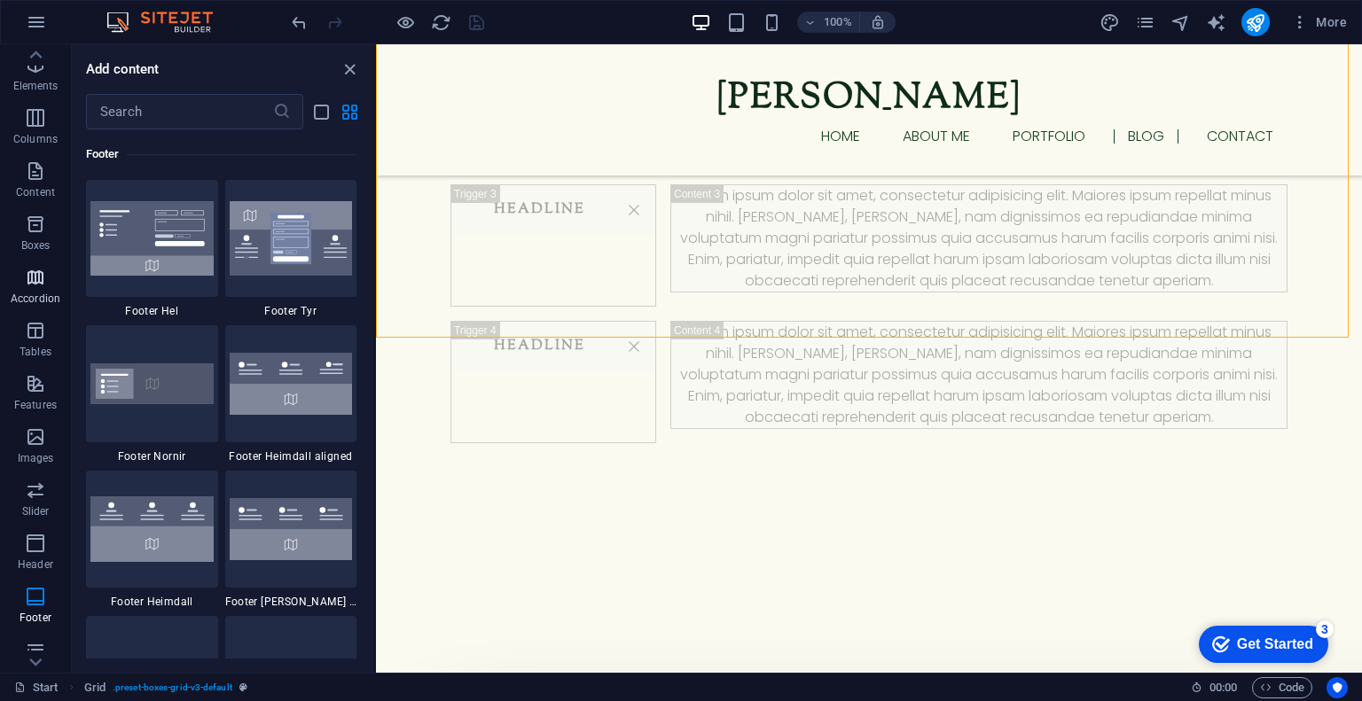
scroll to position [0, 0]
click at [30, 233] on span "Content" at bounding box center [35, 232] width 71 height 43
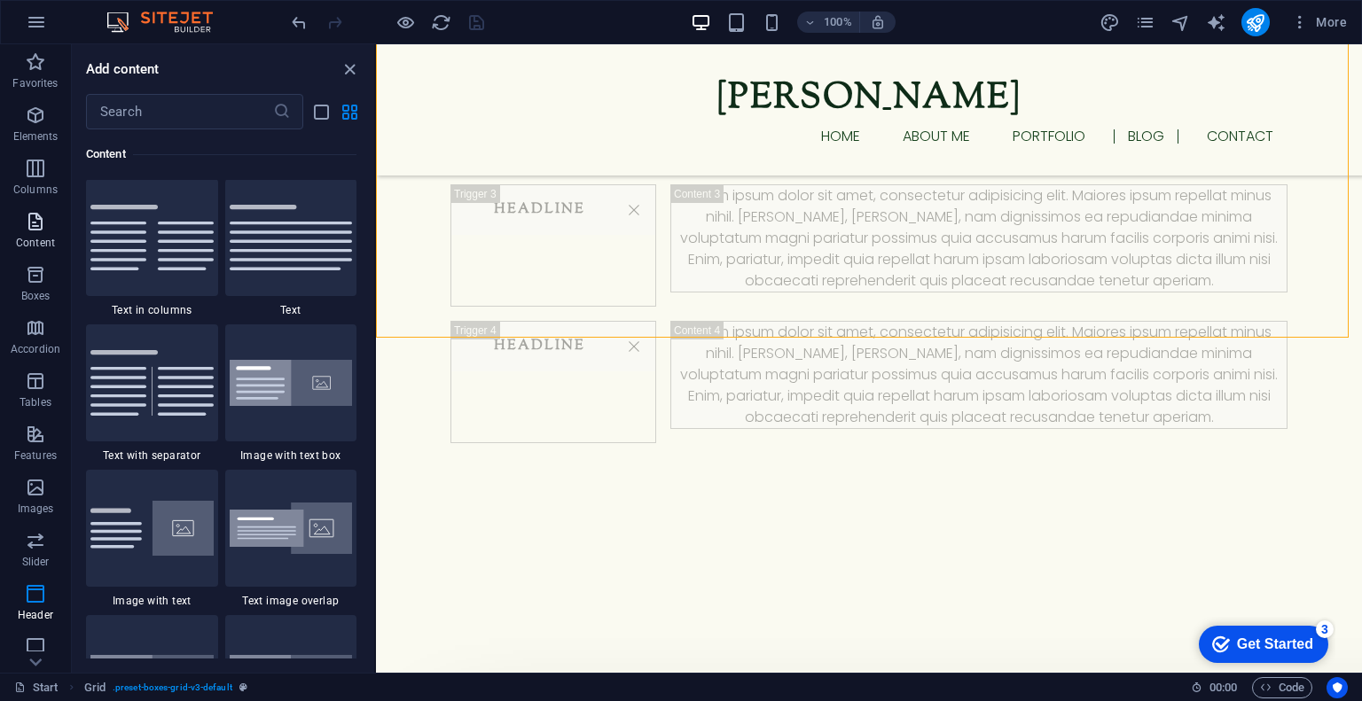
scroll to position [3103, 0]
click at [35, 141] on p "Elements" at bounding box center [35, 136] width 45 height 14
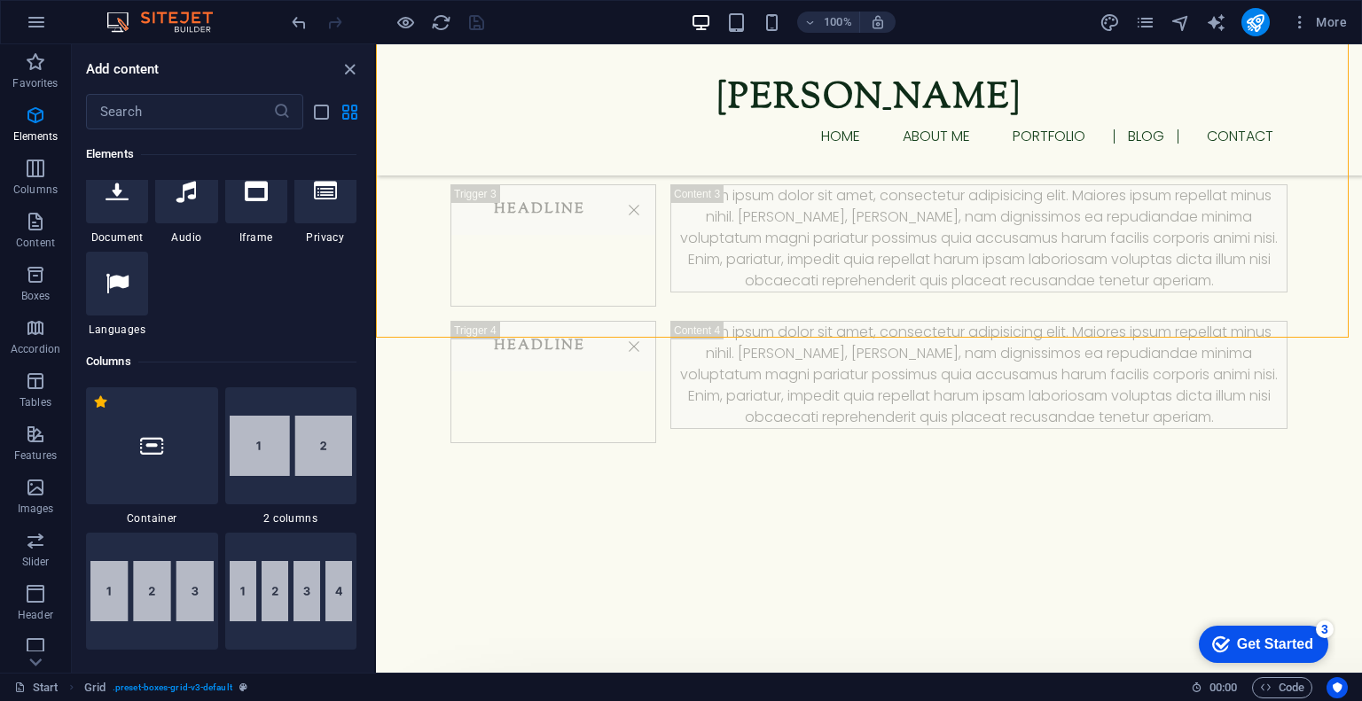
scroll to position [671, 0]
click at [35, 437] on icon "button" at bounding box center [35, 434] width 21 height 21
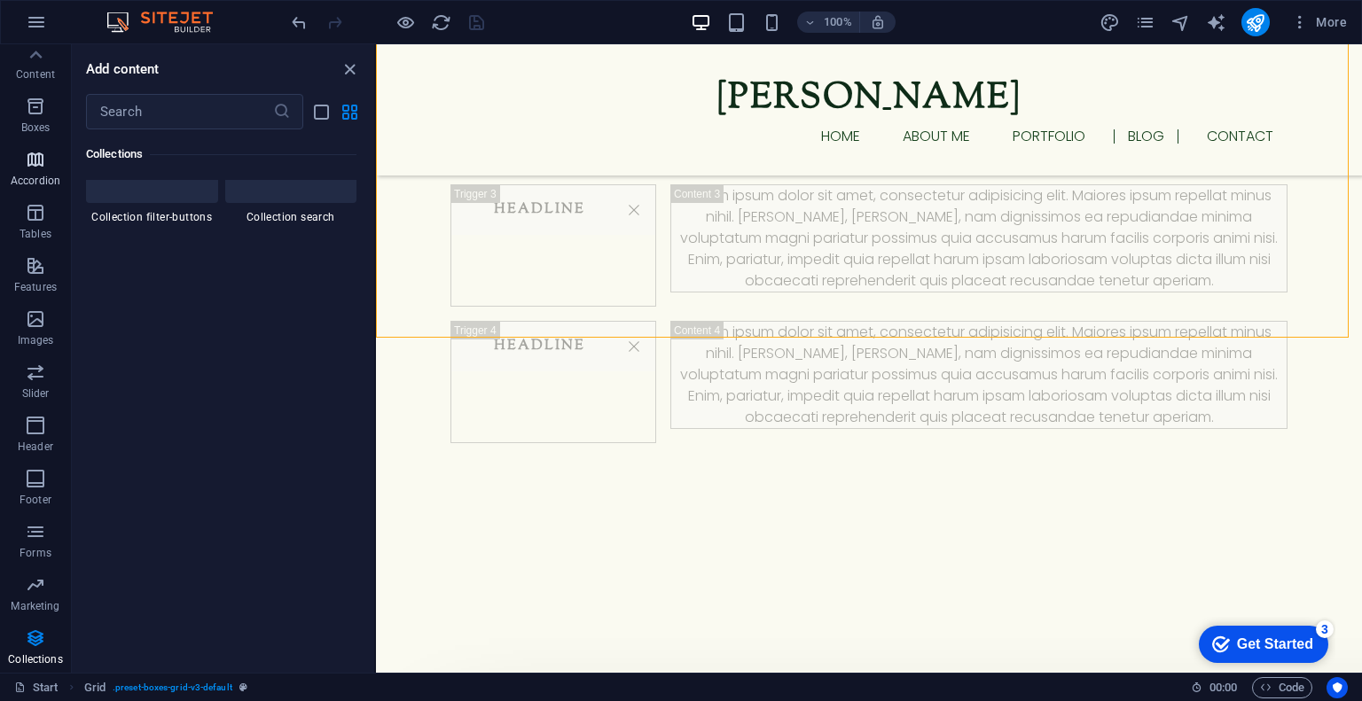
scroll to position [0, 0]
click at [36, 428] on icon "button" at bounding box center [35, 434] width 21 height 21
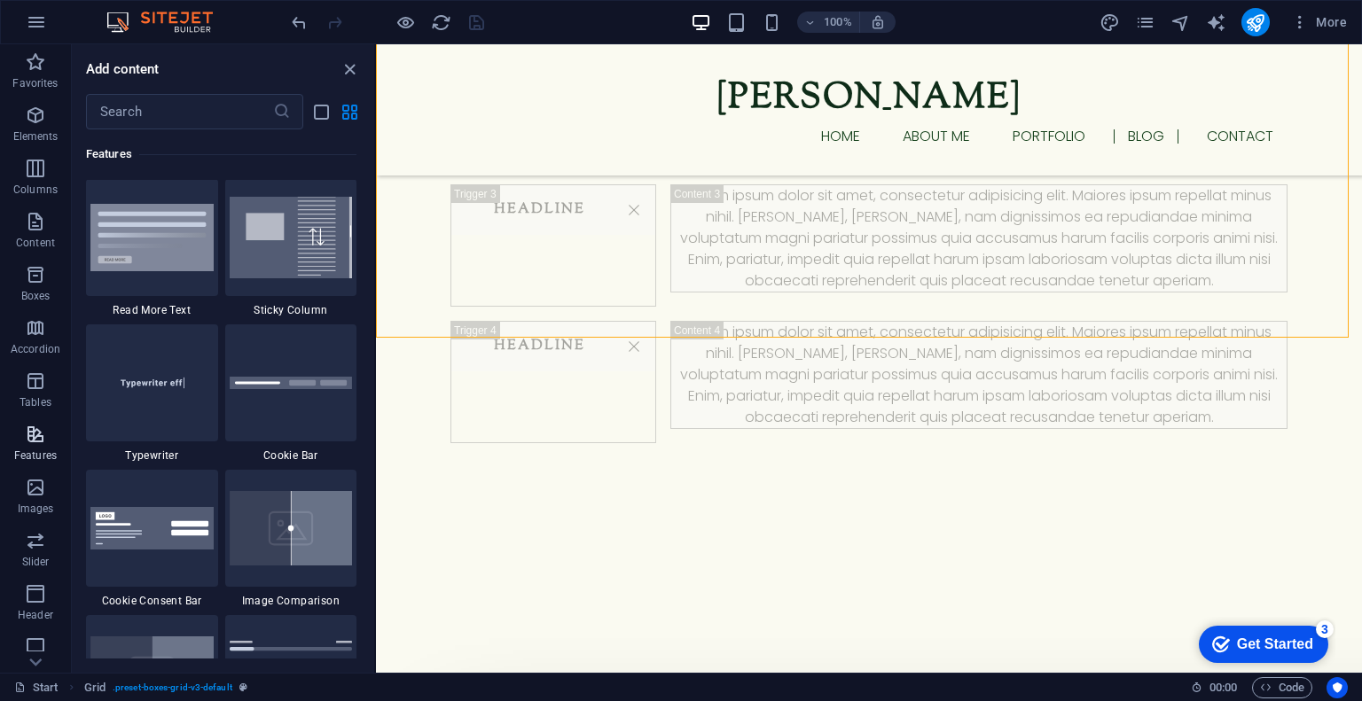
scroll to position [6913, 0]
click at [35, 111] on icon "button" at bounding box center [35, 115] width 21 height 21
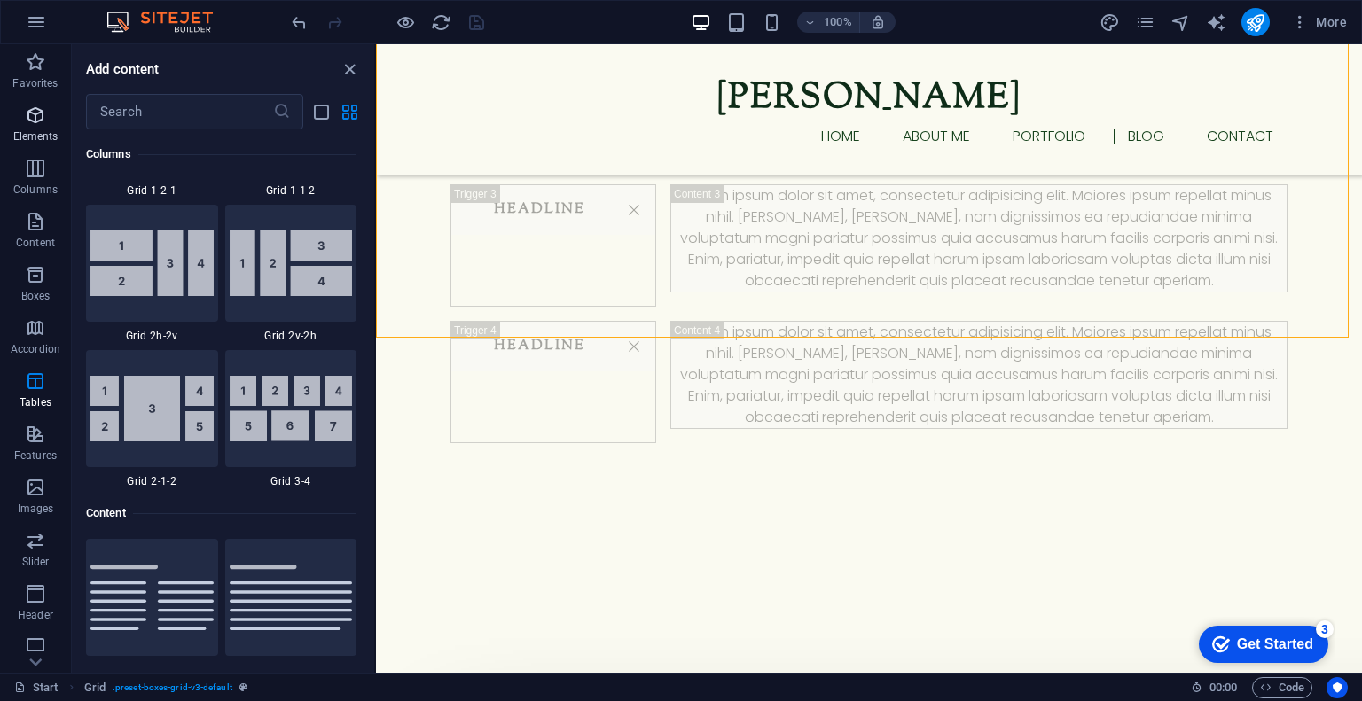
scroll to position [189, 0]
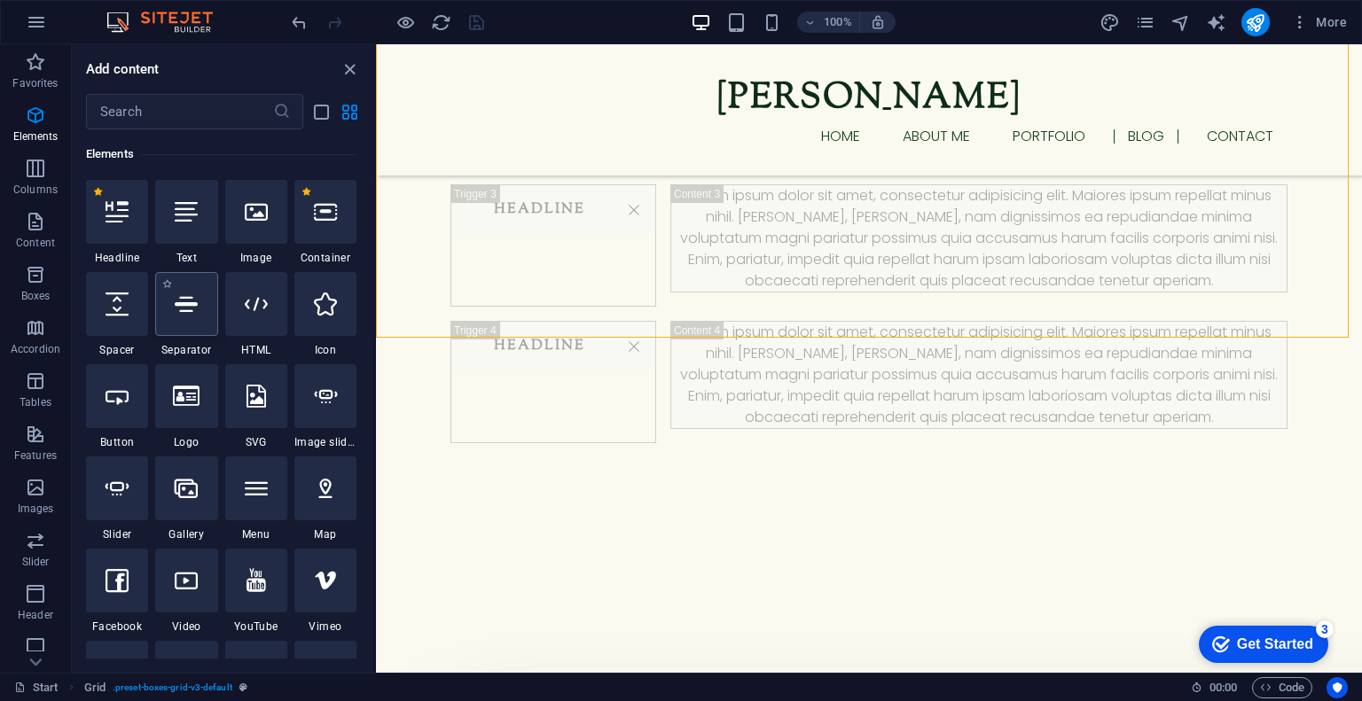
click at [180, 307] on icon at bounding box center [186, 304] width 23 height 23
select select "%"
select select "px"
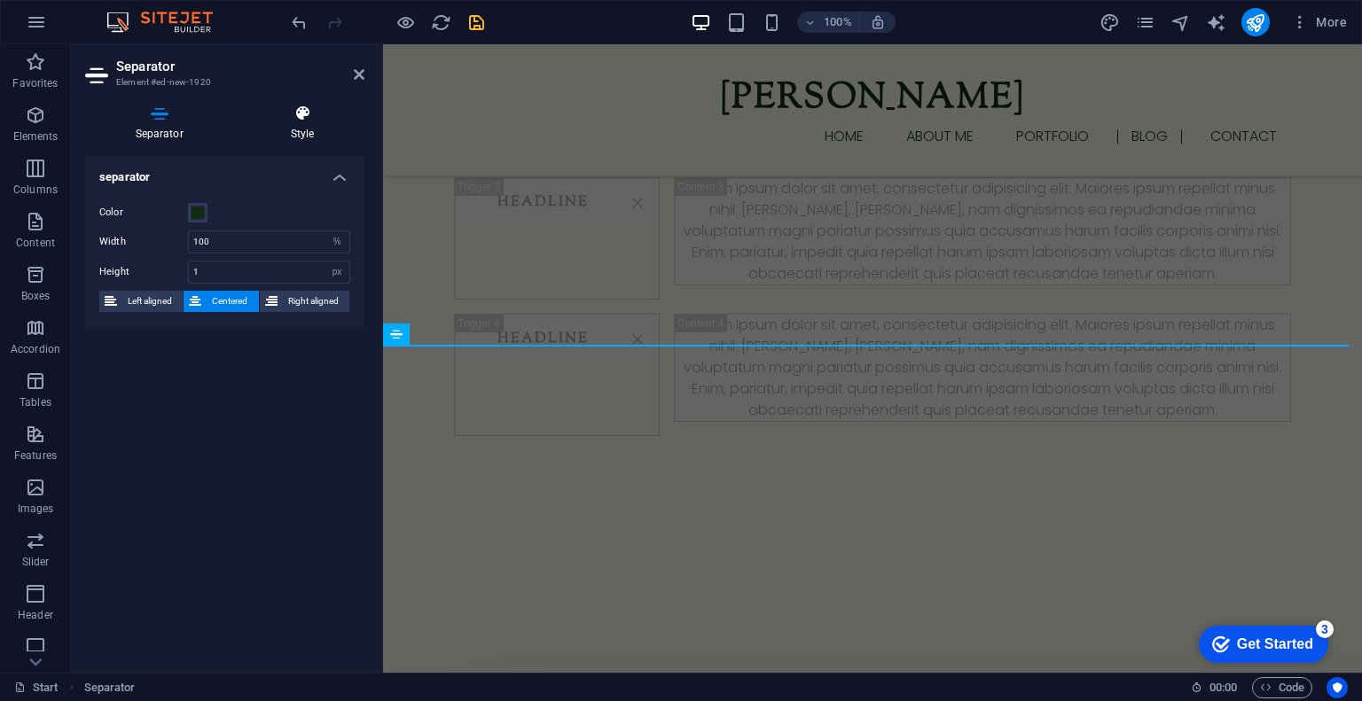
click at [286, 113] on icon at bounding box center [302, 114] width 124 height 18
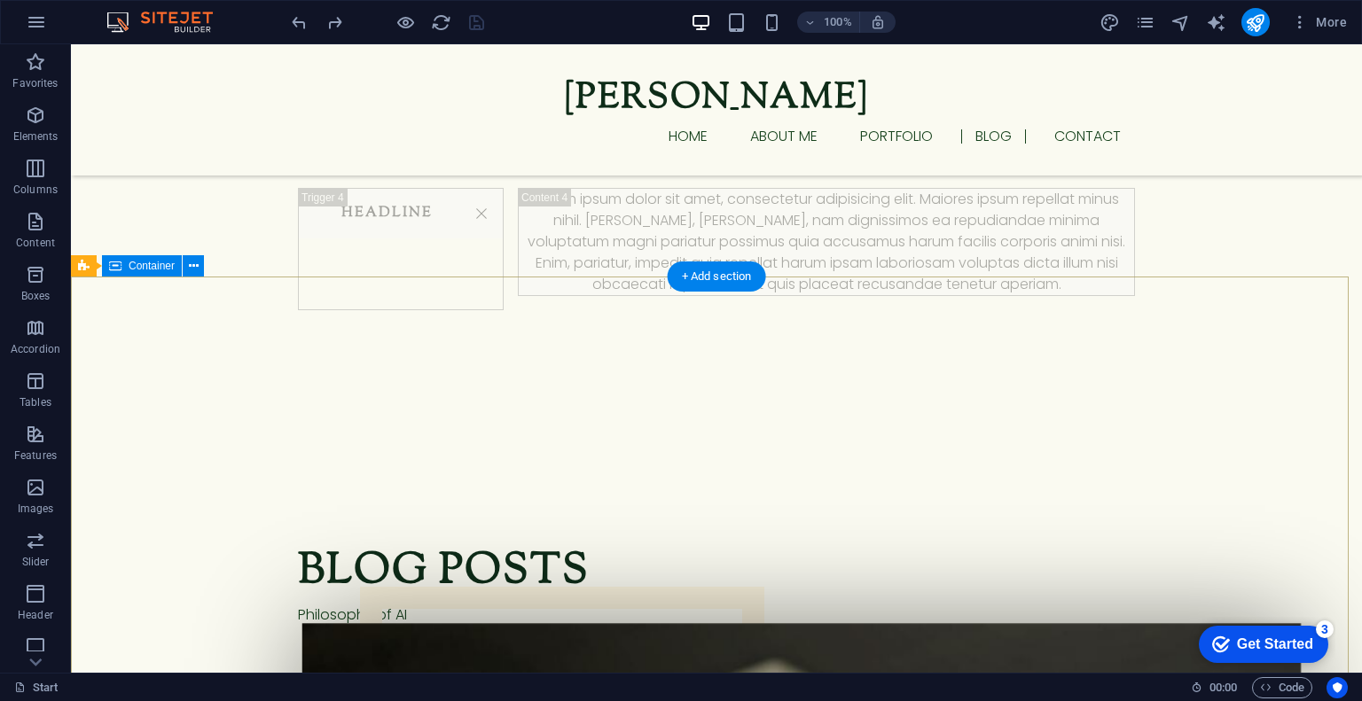
scroll to position [3434, 0]
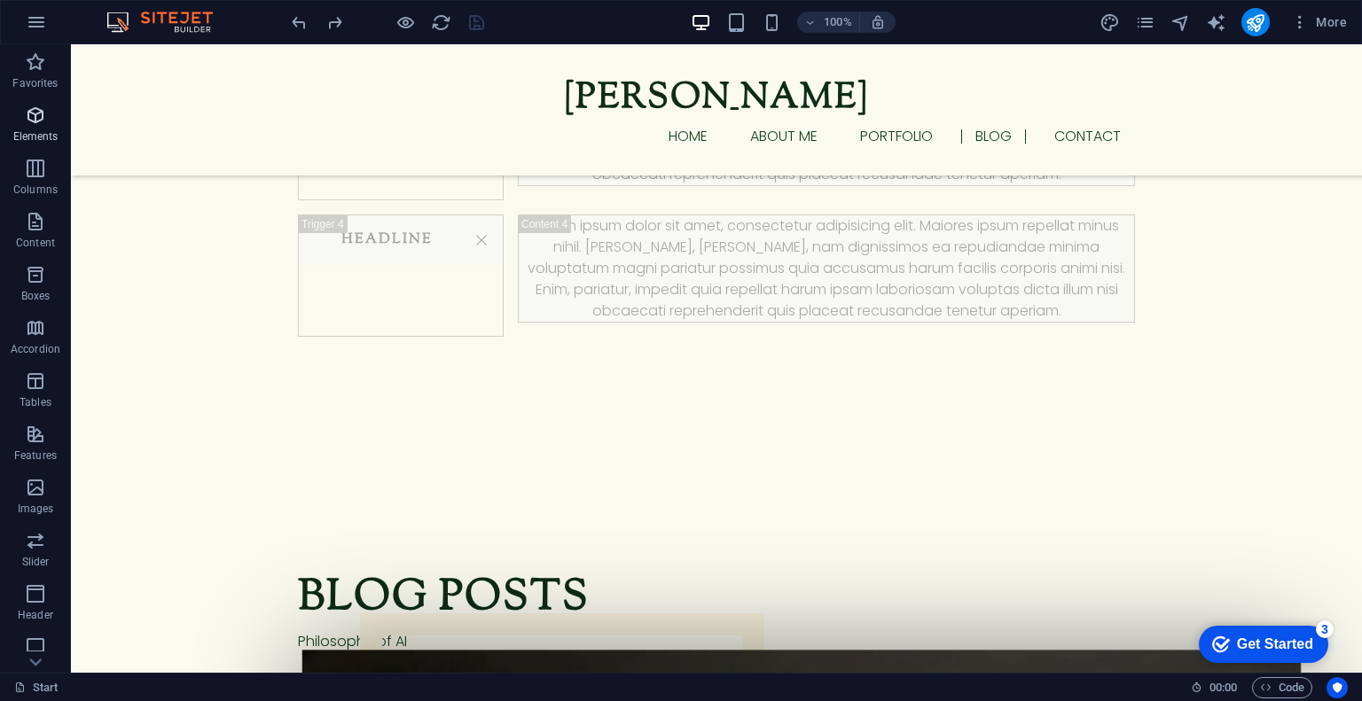
click at [31, 135] on p "Elements" at bounding box center [35, 136] width 45 height 14
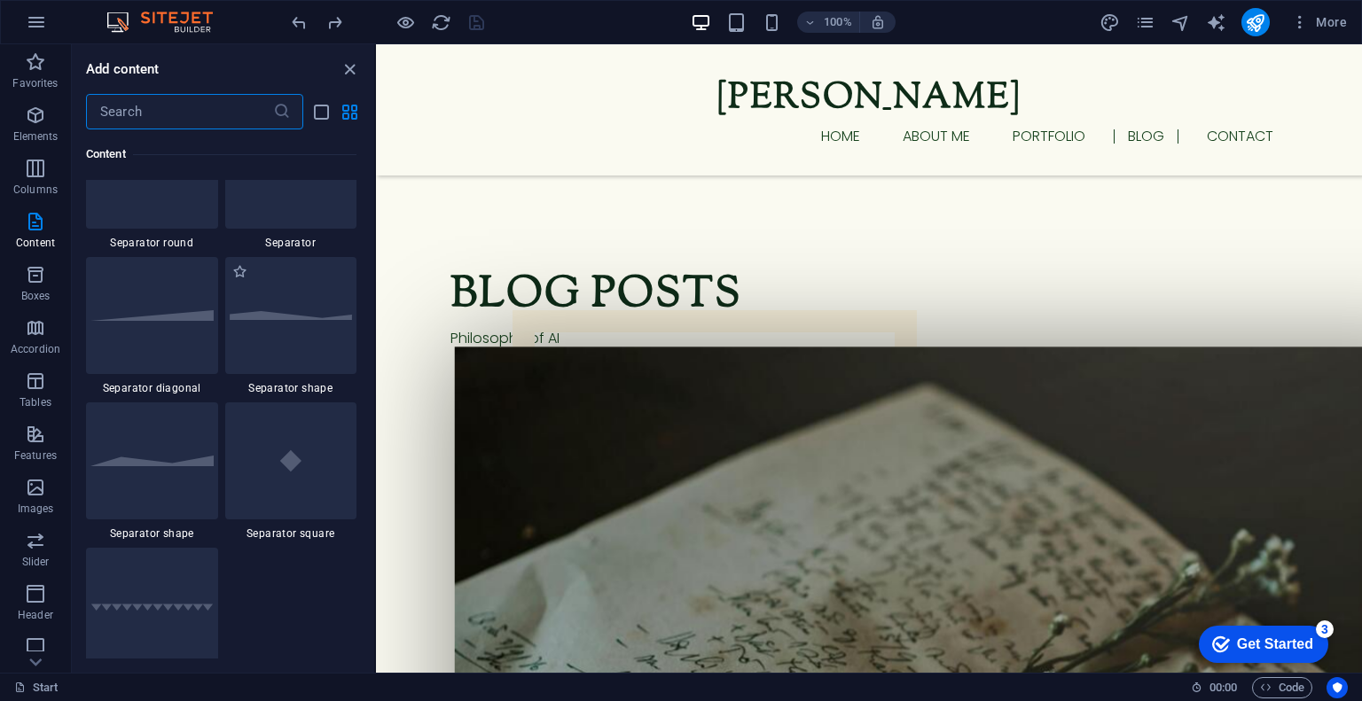
scroll to position [4330, 0]
click at [270, 340] on div at bounding box center [291, 320] width 132 height 117
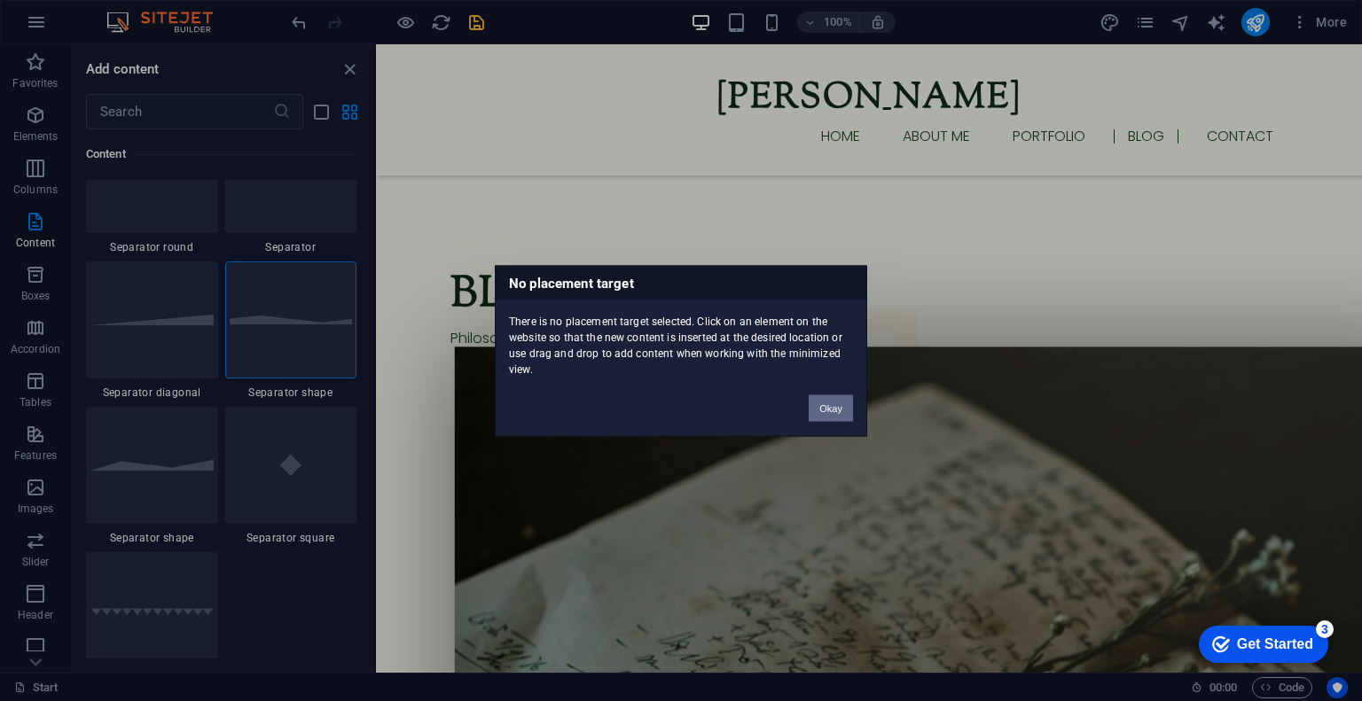
click at [841, 399] on button "Okay" at bounding box center [831, 408] width 44 height 27
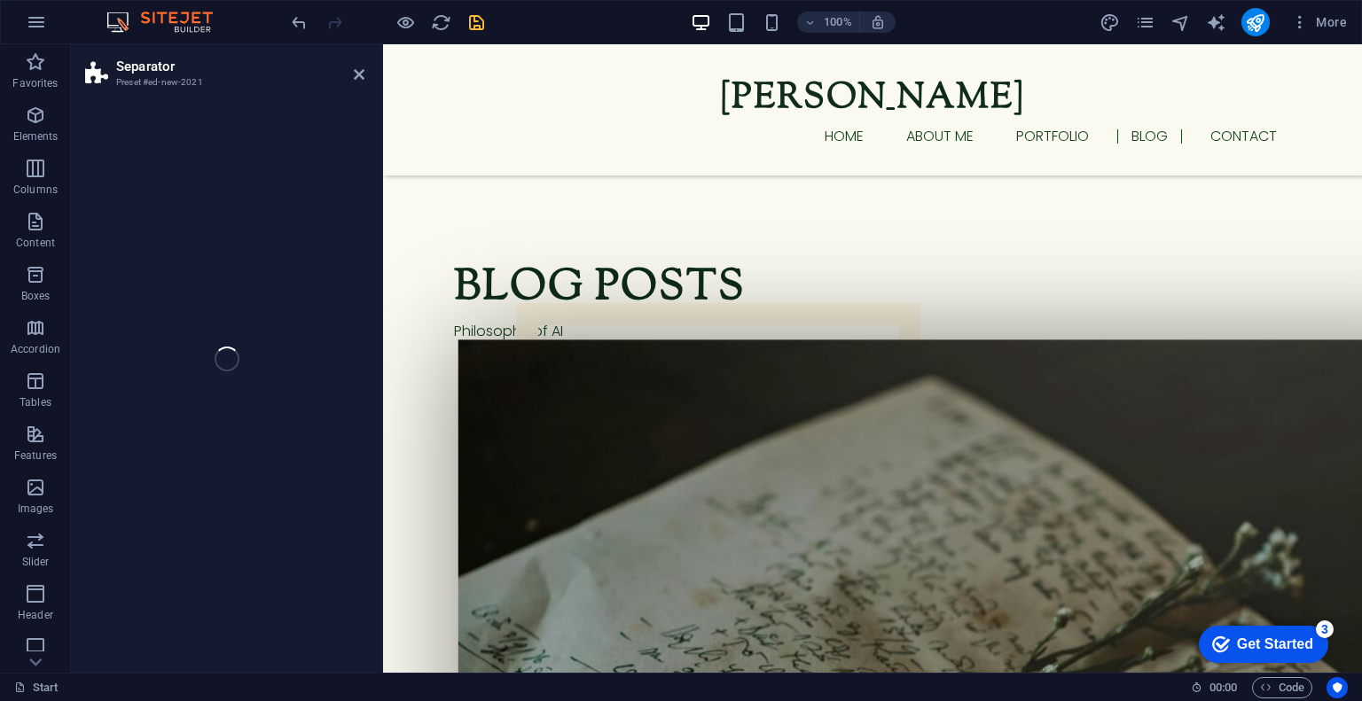
select select "polygon1"
select select "rem"
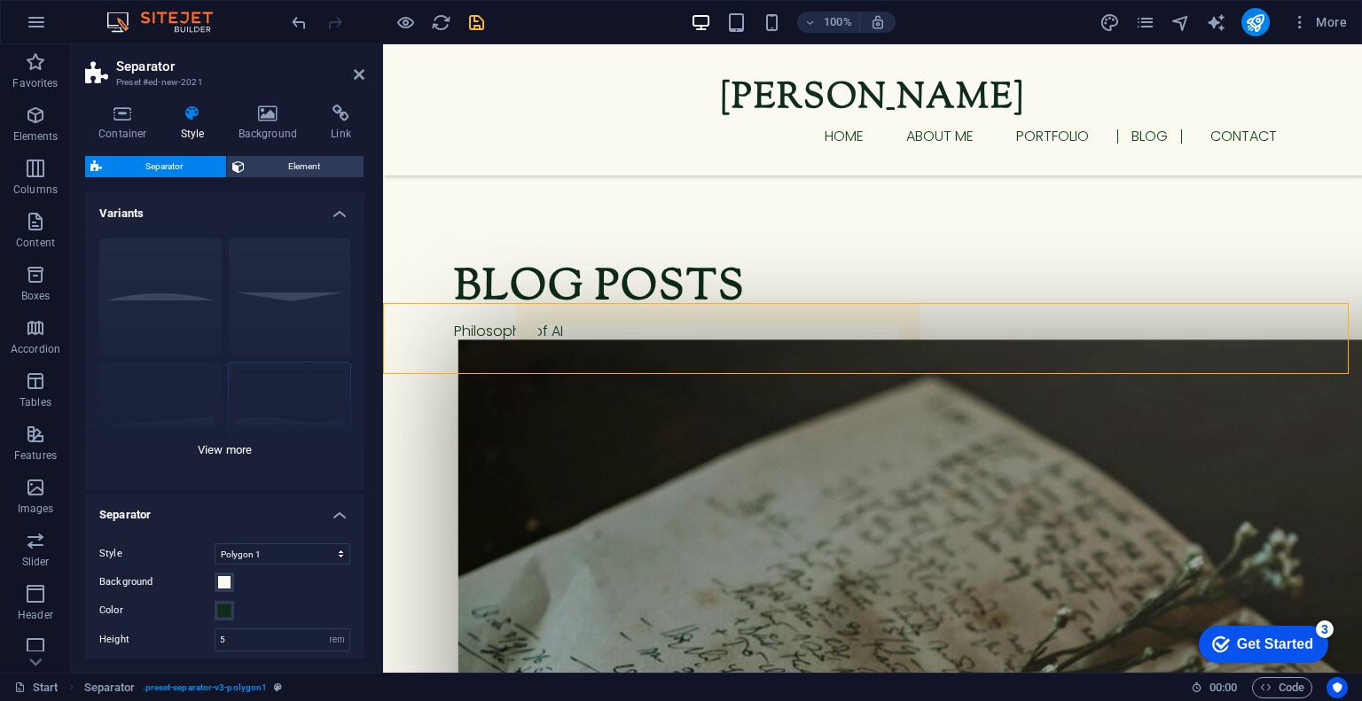
click at [227, 441] on div "Circle Default Diagonal Polygon 1 Polygon 2 Square Zigzag" at bounding box center [224, 357] width 279 height 266
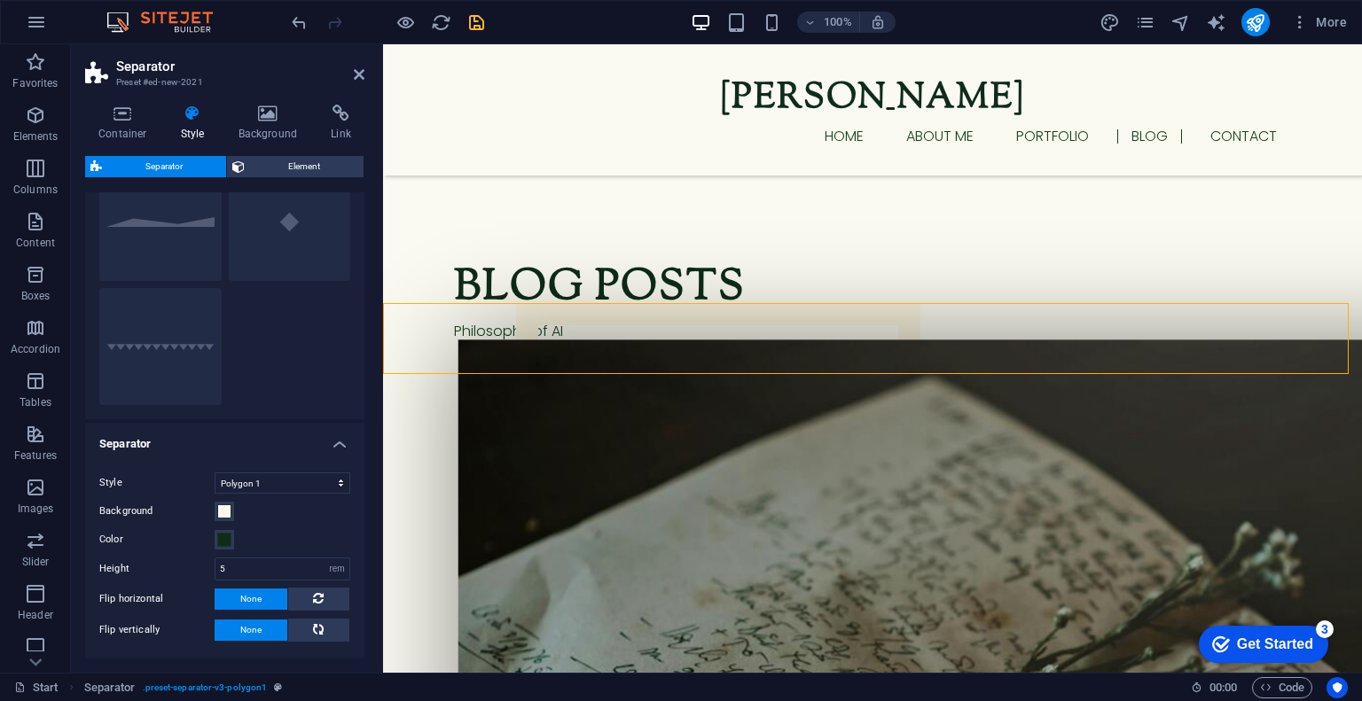
scroll to position [341, 0]
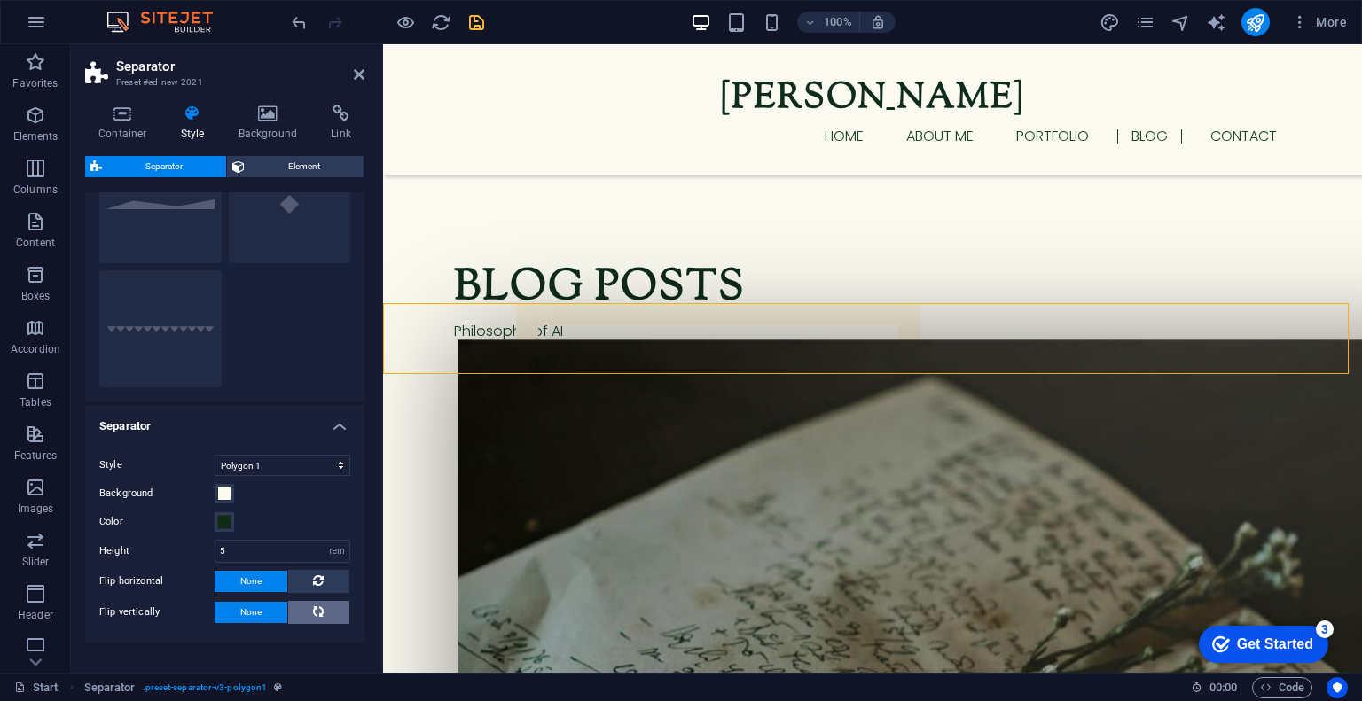
click at [308, 615] on icon at bounding box center [318, 612] width 21 height 11
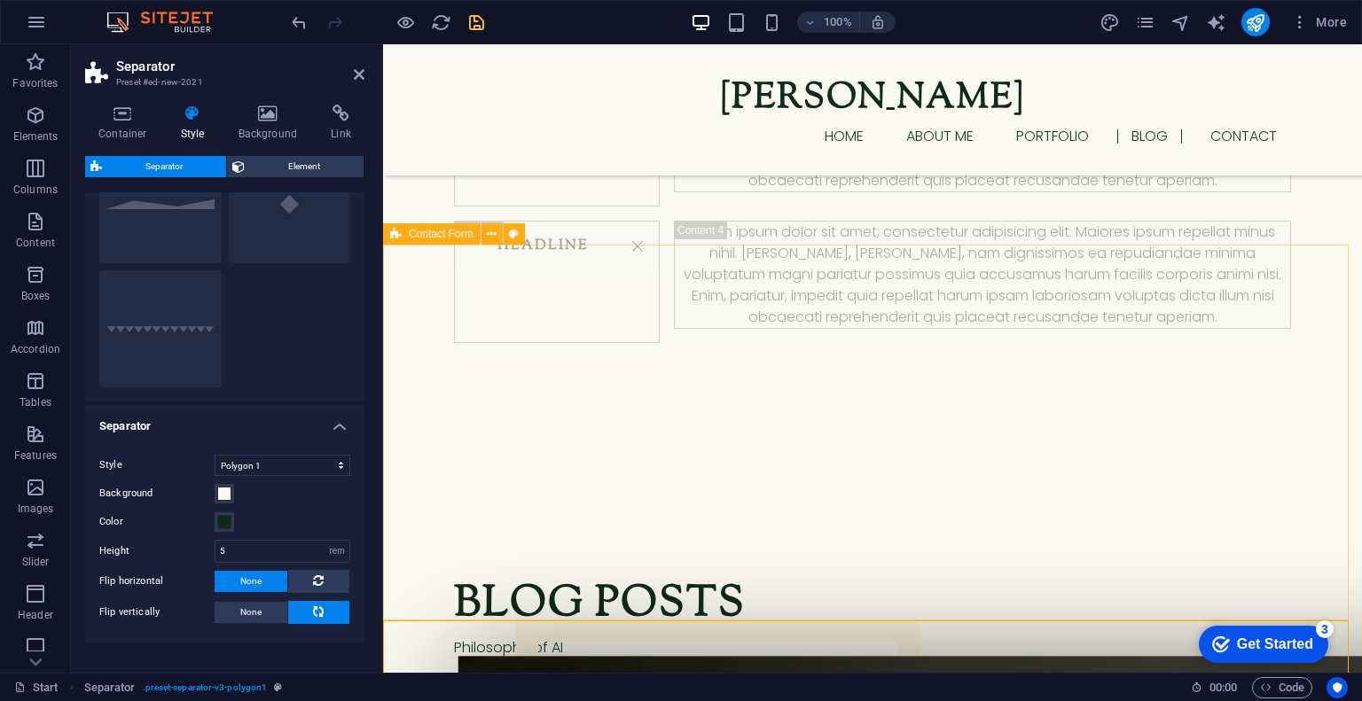
scroll to position [3118, 0]
drag, startPoint x: 776, startPoint y: 621, endPoint x: 774, endPoint y: 247, distance: 373.4
click at [774, 247] on div "Mackenzie Rice Home About me Portfolio blog Contact Who am i? At 20, I'm diving…" at bounding box center [872, 142] width 979 height 6433
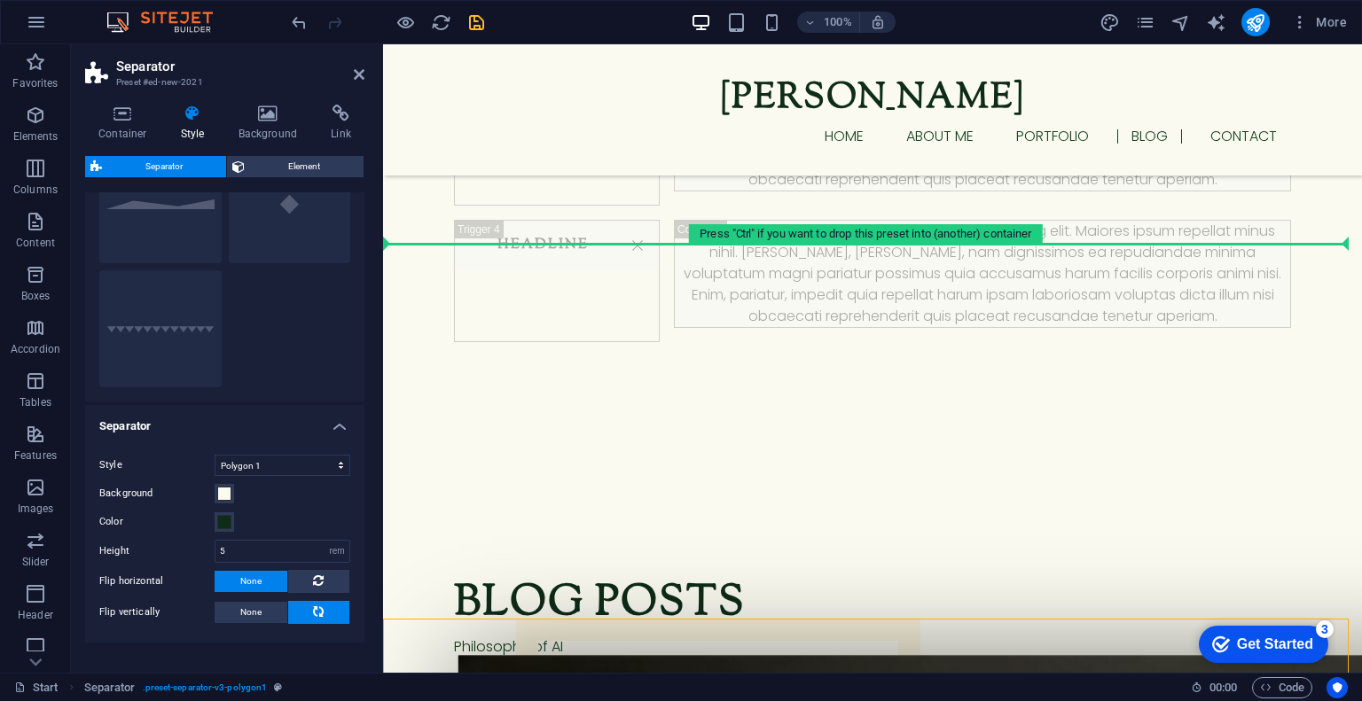
drag, startPoint x: 847, startPoint y: 631, endPoint x: 832, endPoint y: 286, distance: 344.4
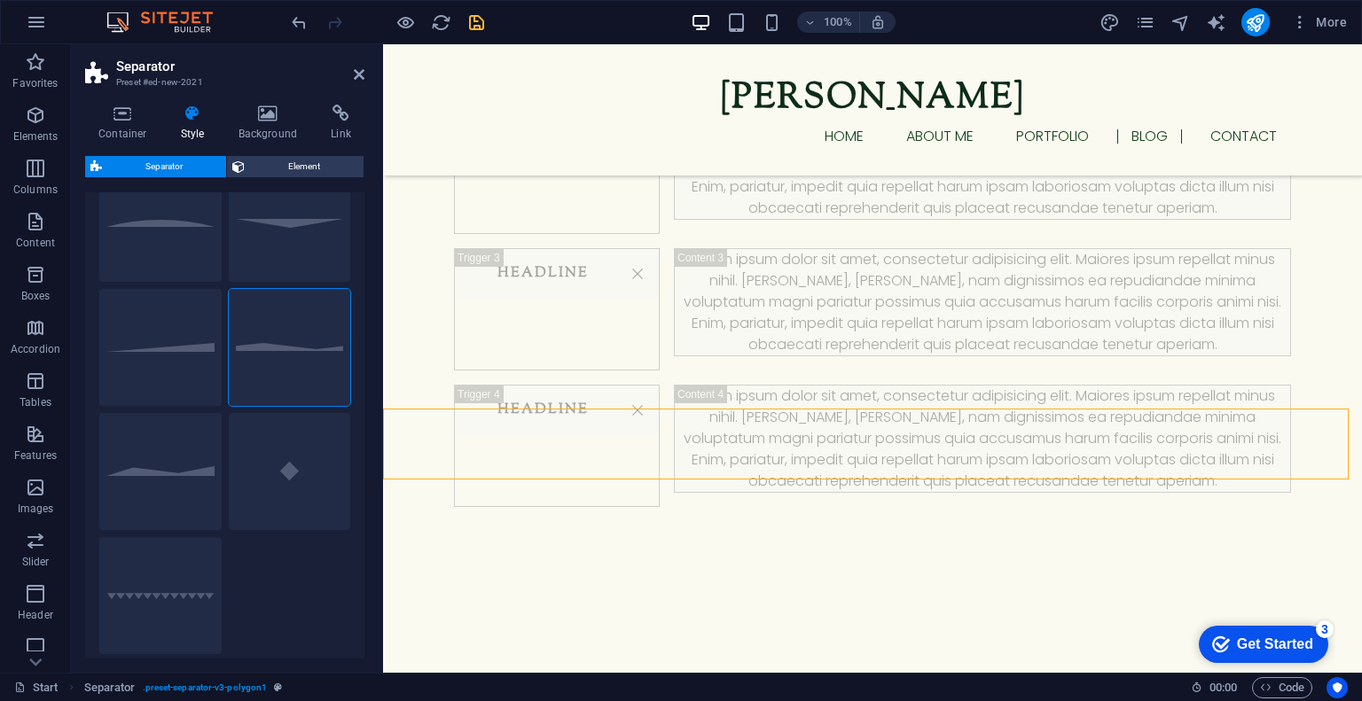
scroll to position [25, 0]
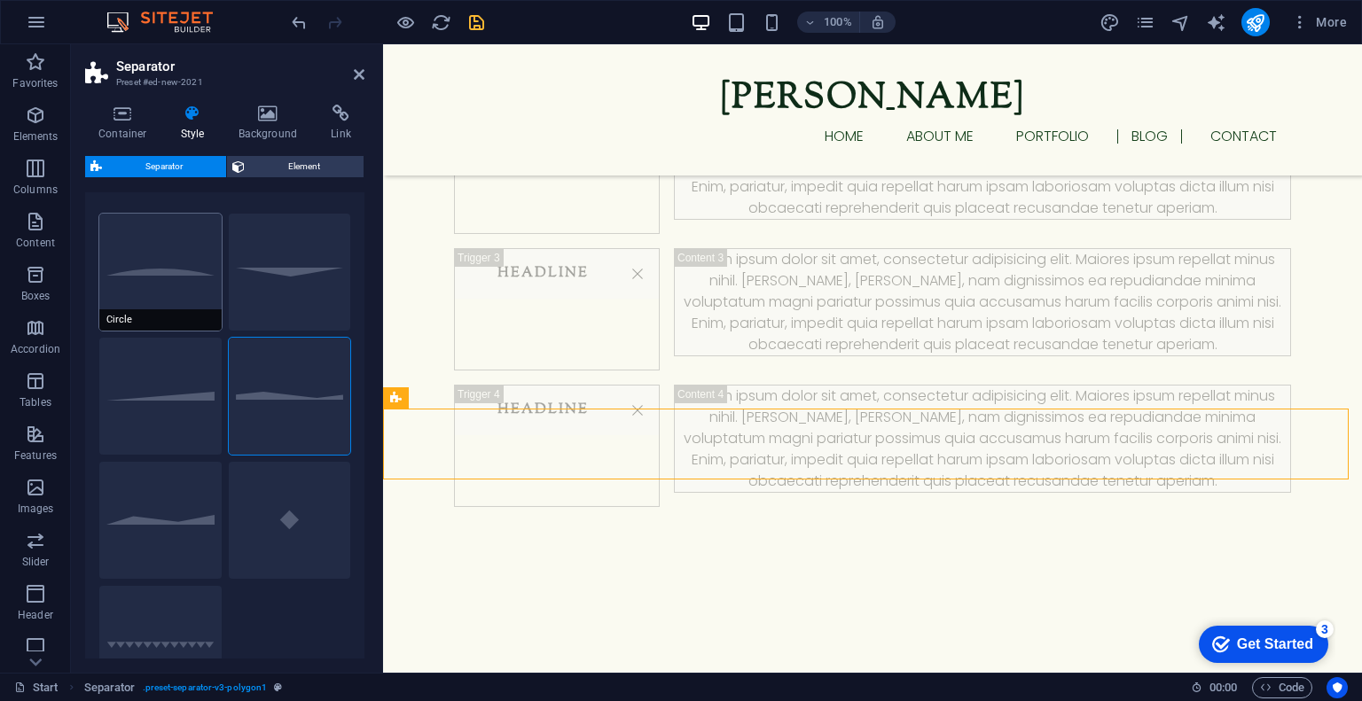
click at [182, 277] on button "Circle" at bounding box center [160, 272] width 122 height 117
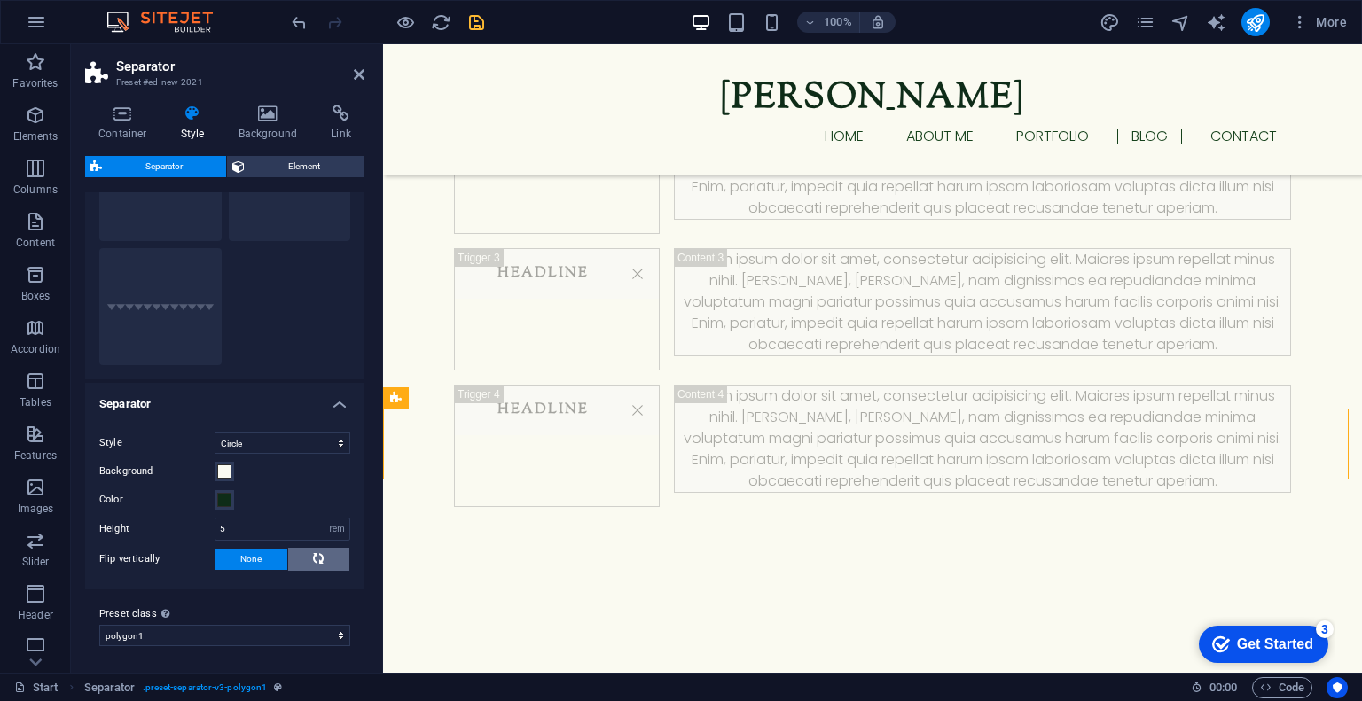
click at [323, 553] on icon at bounding box center [318, 558] width 21 height 11
click at [140, 333] on button "Zigzag" at bounding box center [160, 306] width 122 height 117
select select "zigzag"
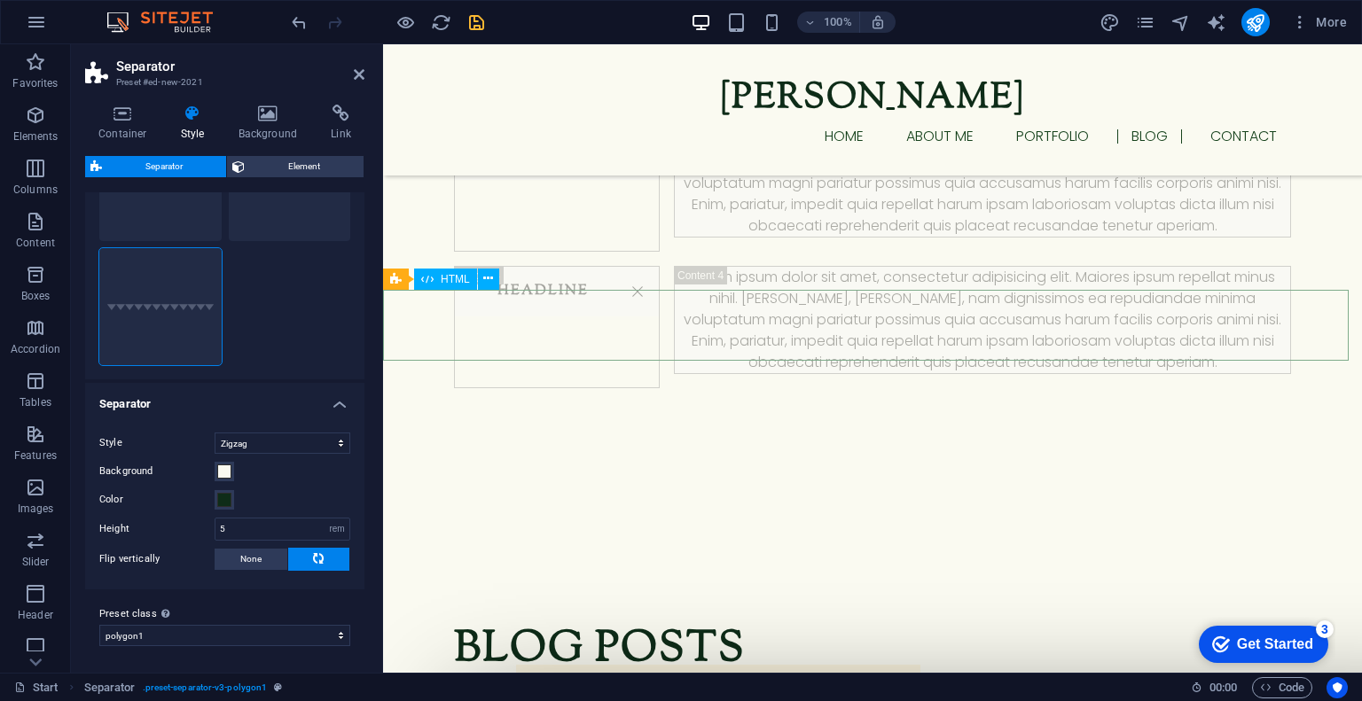
scroll to position [3074, 0]
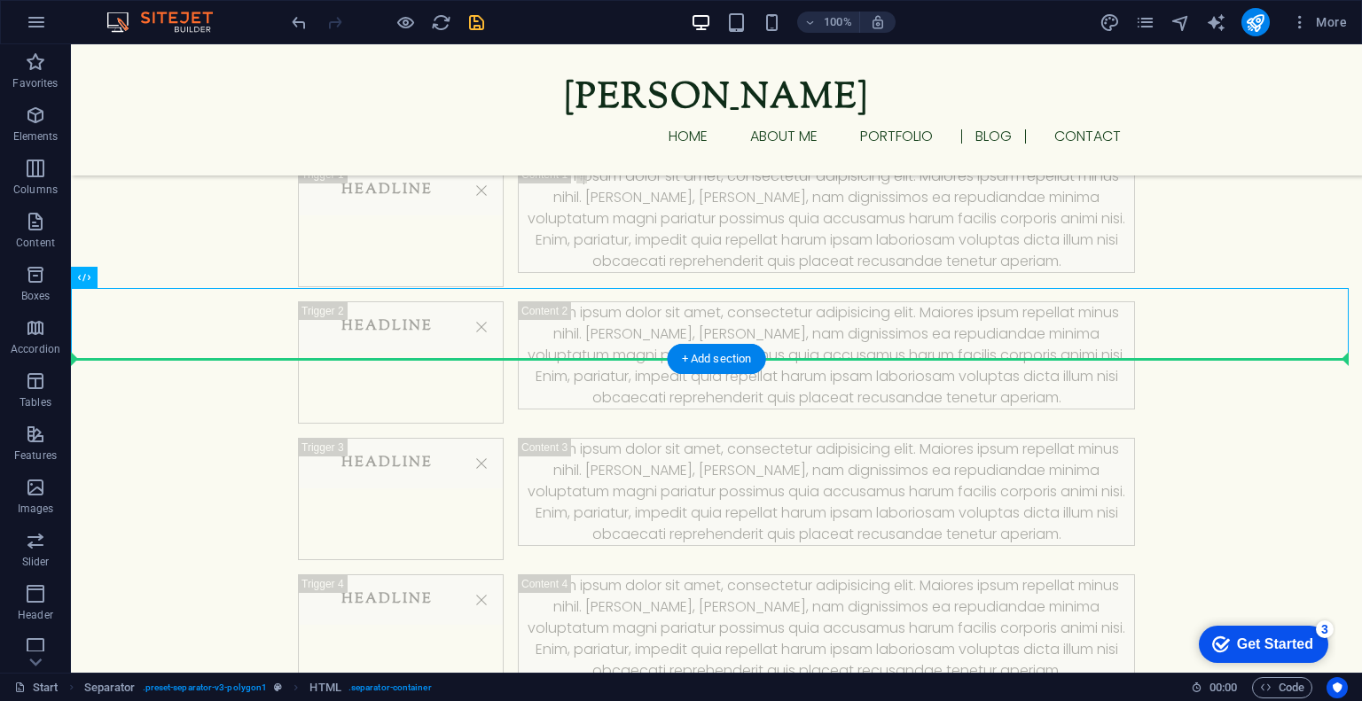
drag, startPoint x: 379, startPoint y: 298, endPoint x: 695, endPoint y: 370, distance: 324.6
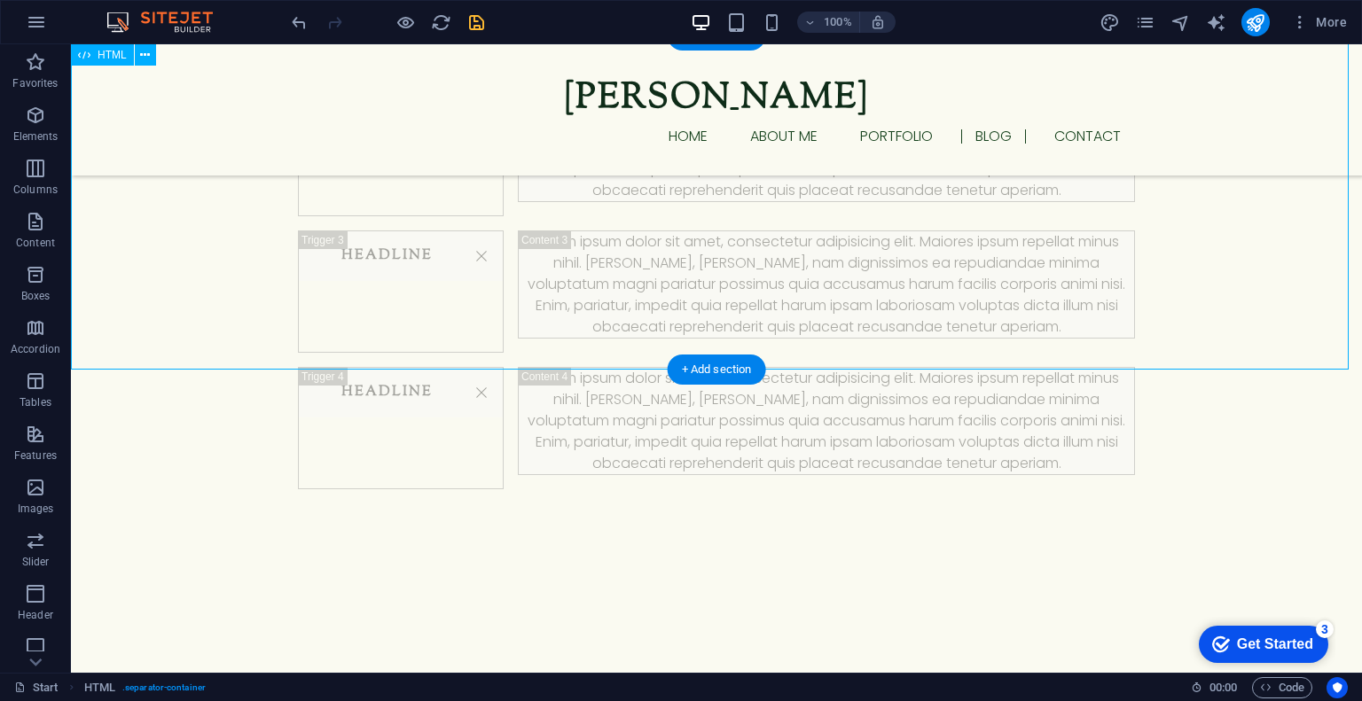
scroll to position [3153, 0]
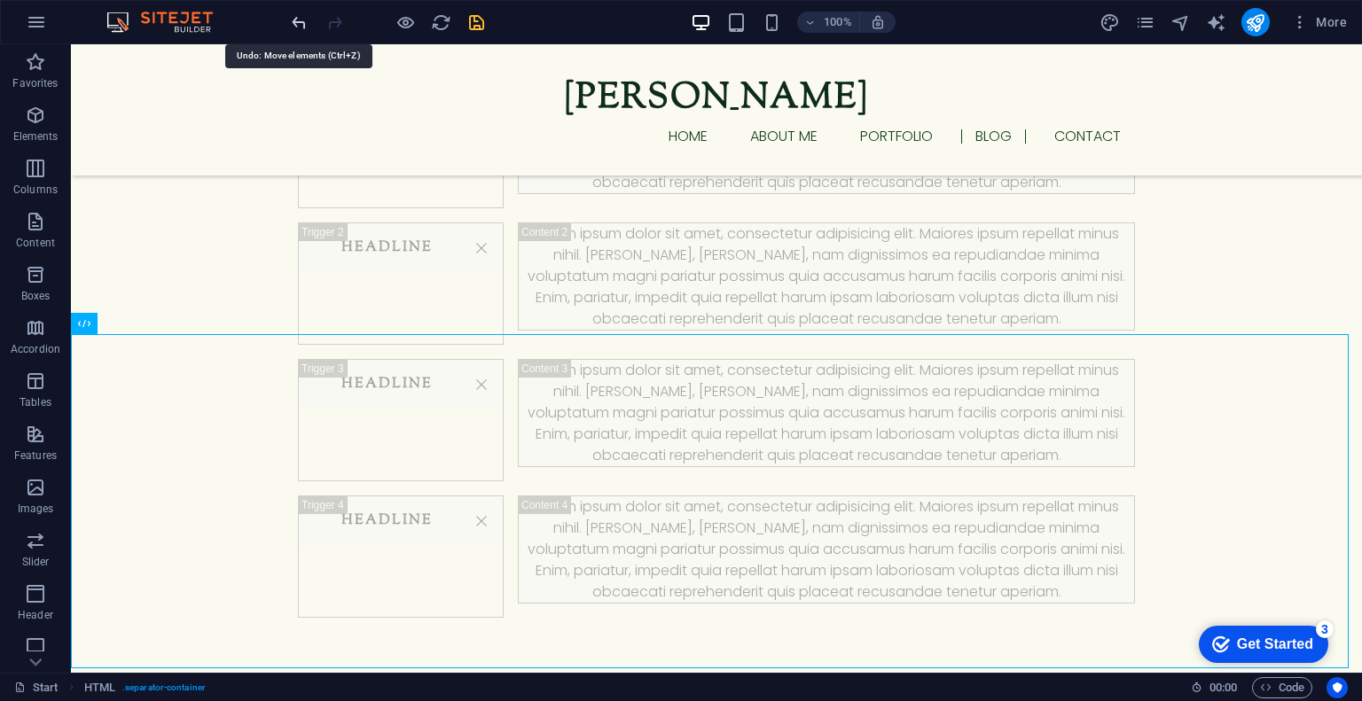
click at [302, 24] on icon "undo" at bounding box center [299, 22] width 20 height 20
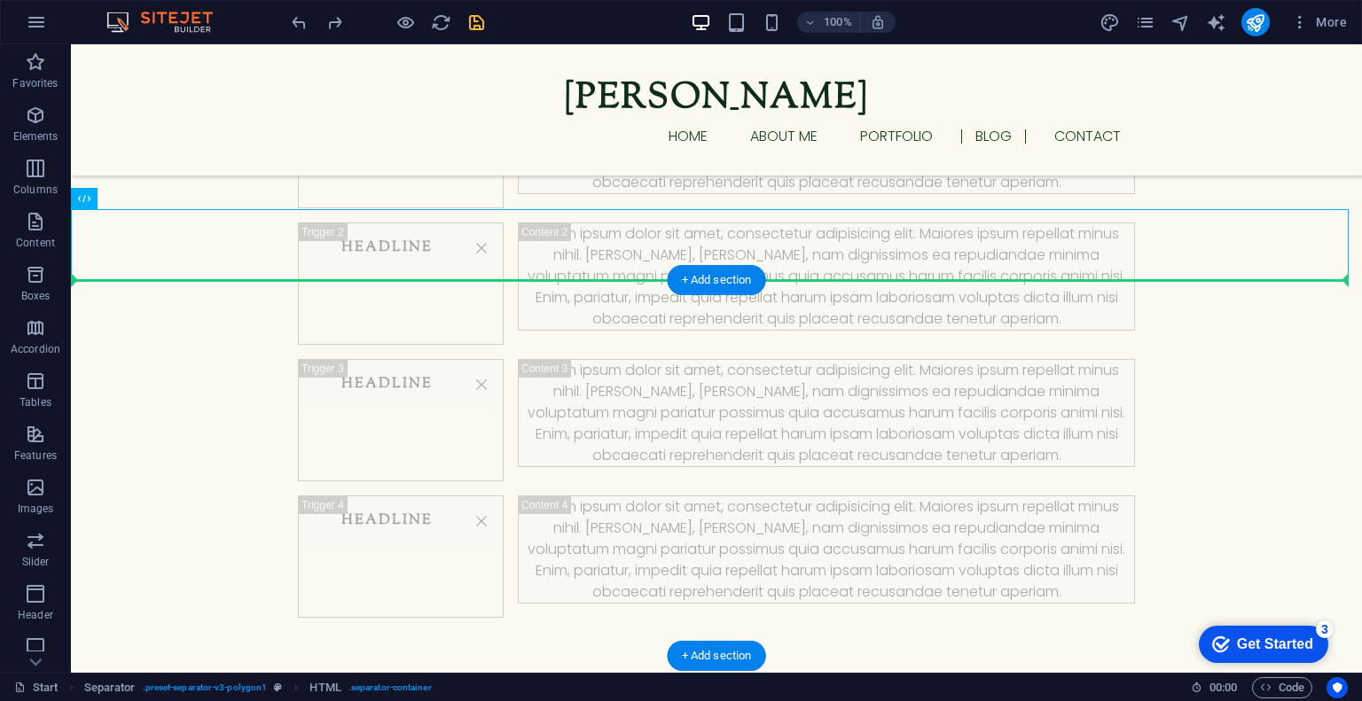
drag, startPoint x: 168, startPoint y: 217, endPoint x: 156, endPoint y: 309, distance: 92.2
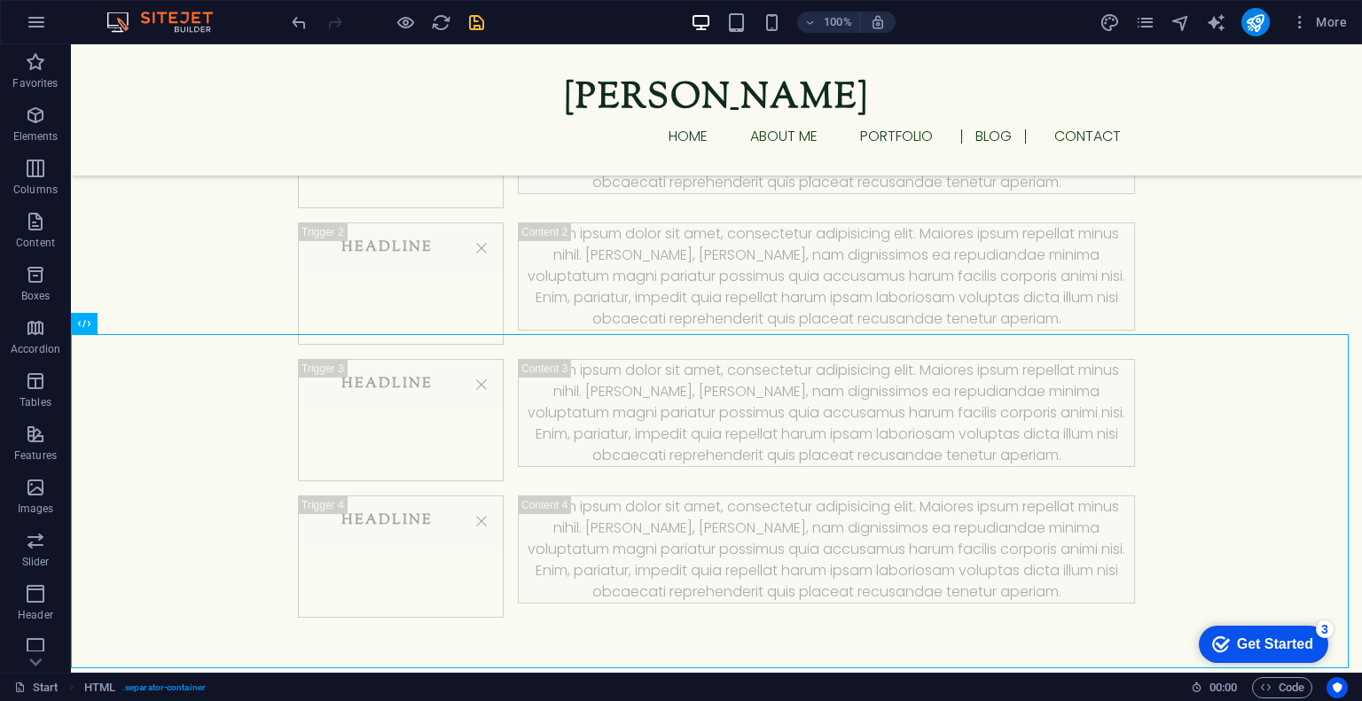
click at [298, 10] on div at bounding box center [387, 22] width 199 height 28
click at [294, 28] on icon "undo" at bounding box center [299, 22] width 20 height 20
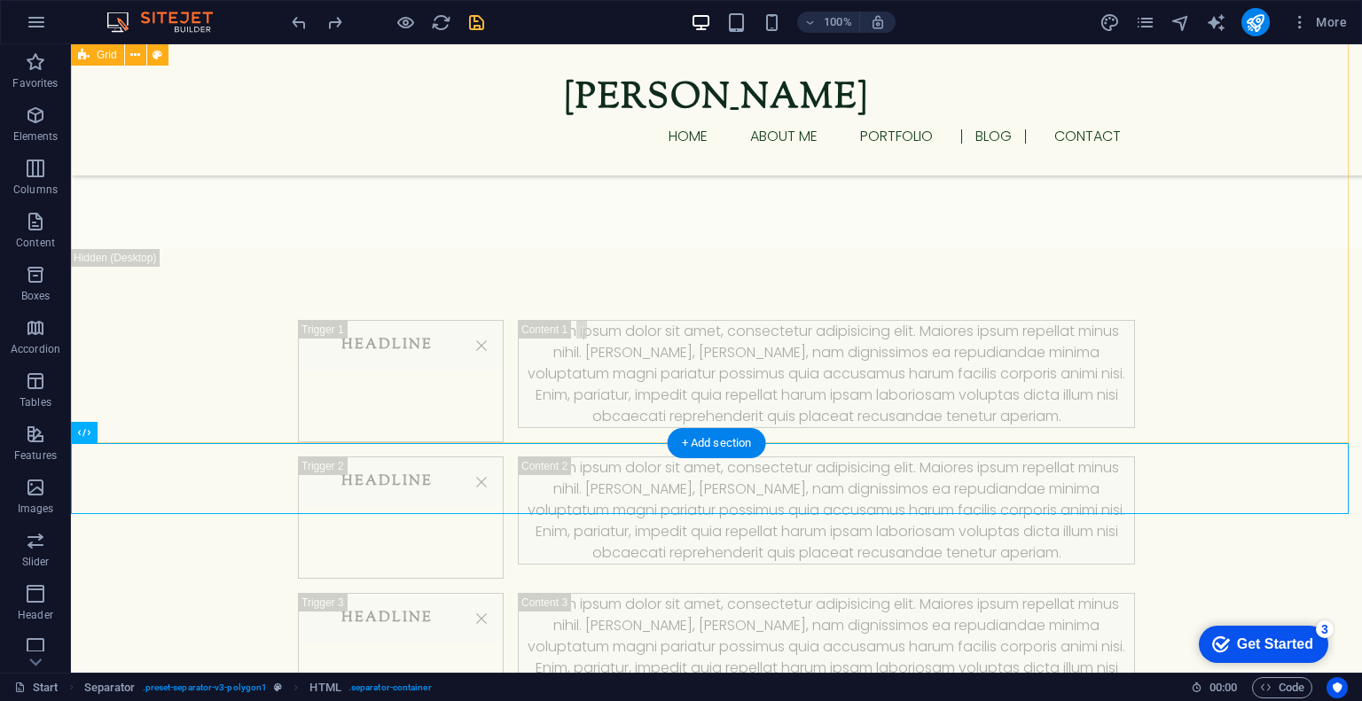
scroll to position [2918, 0]
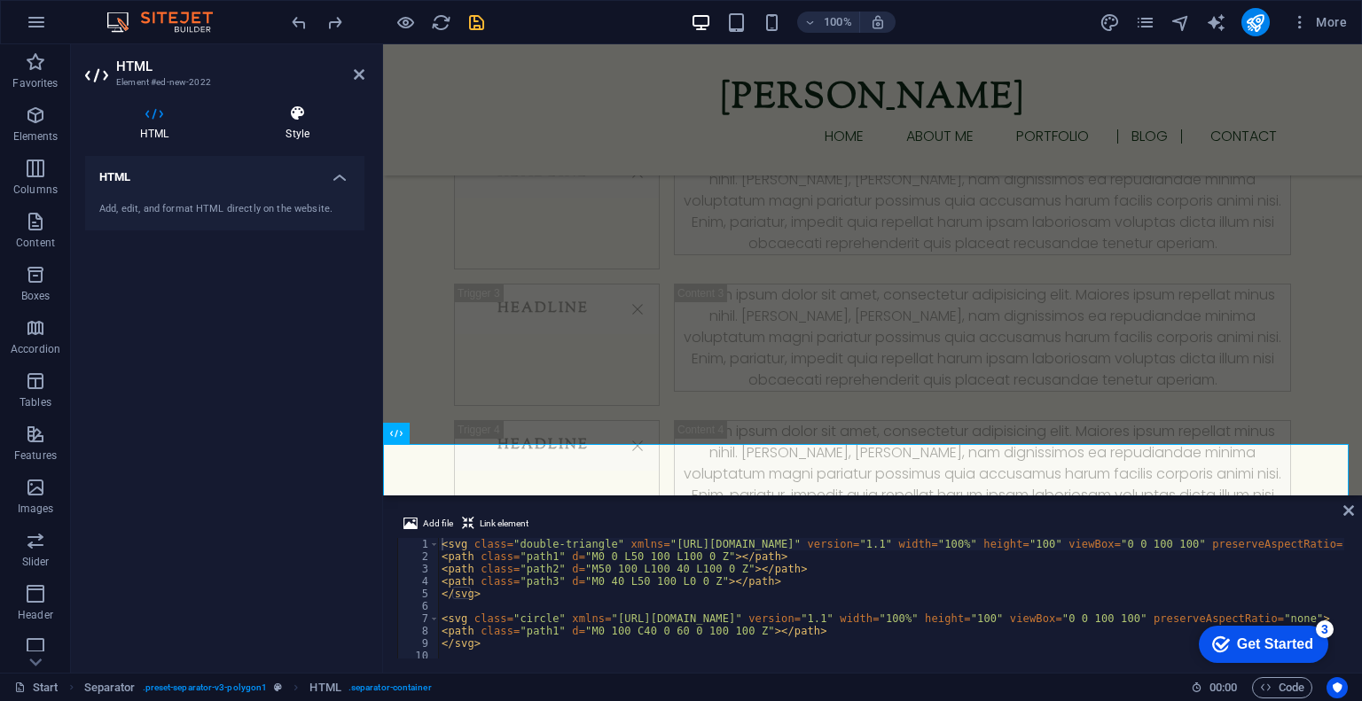
click at [294, 120] on icon at bounding box center [298, 114] width 134 height 18
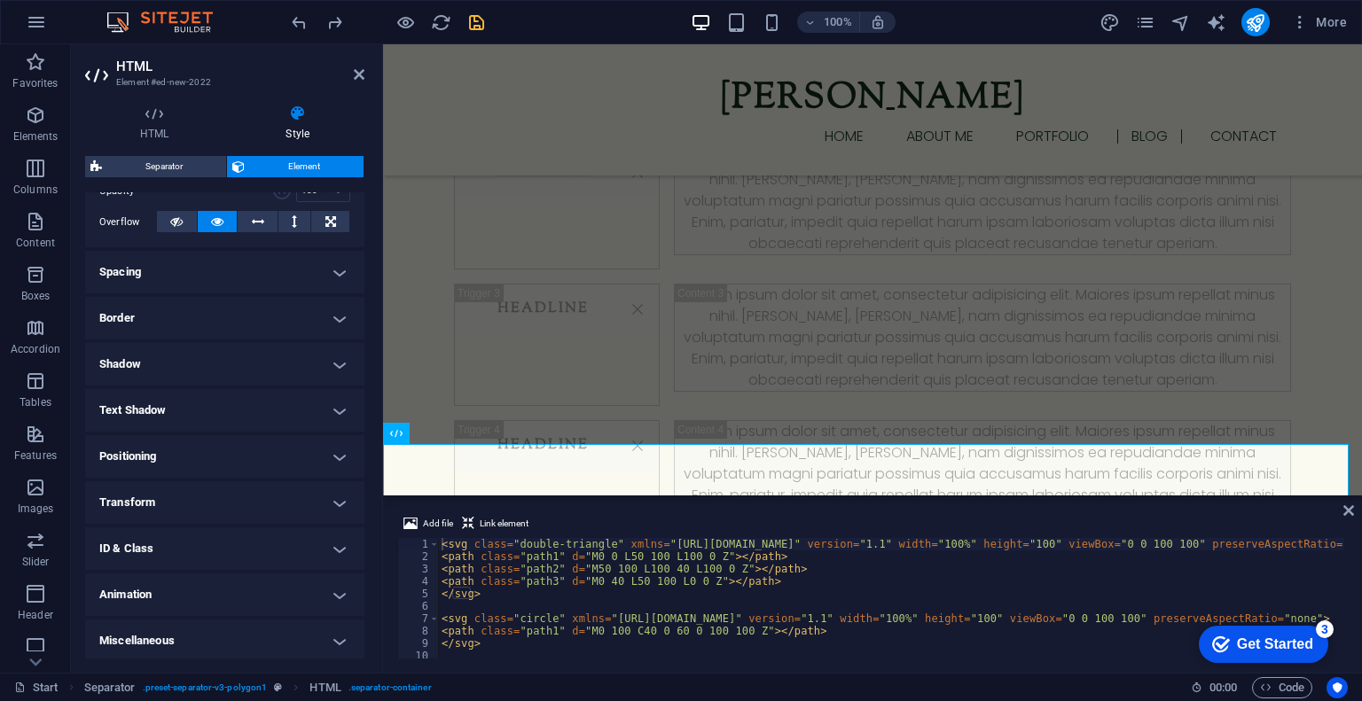
scroll to position [282, 0]
click at [167, 623] on h4 "Miscellaneous" at bounding box center [224, 638] width 279 height 43
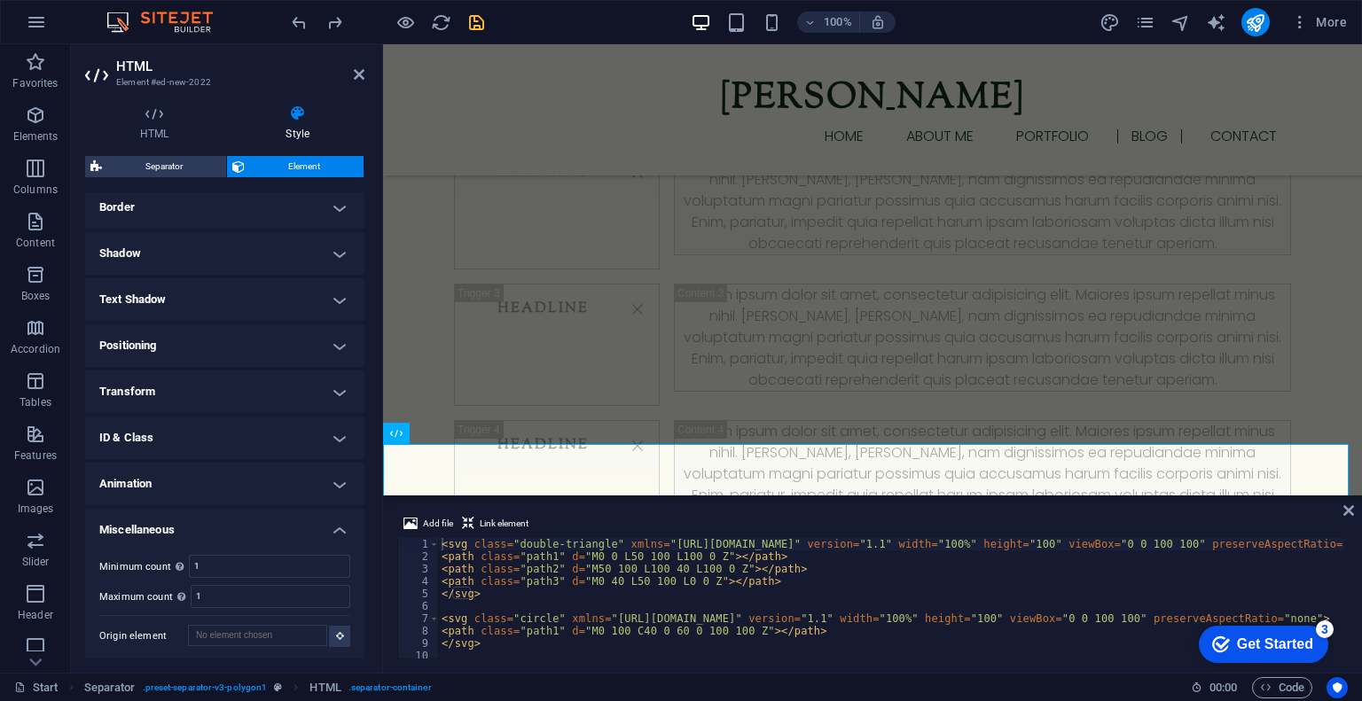
click at [215, 521] on h4 "Miscellaneous" at bounding box center [224, 525] width 279 height 32
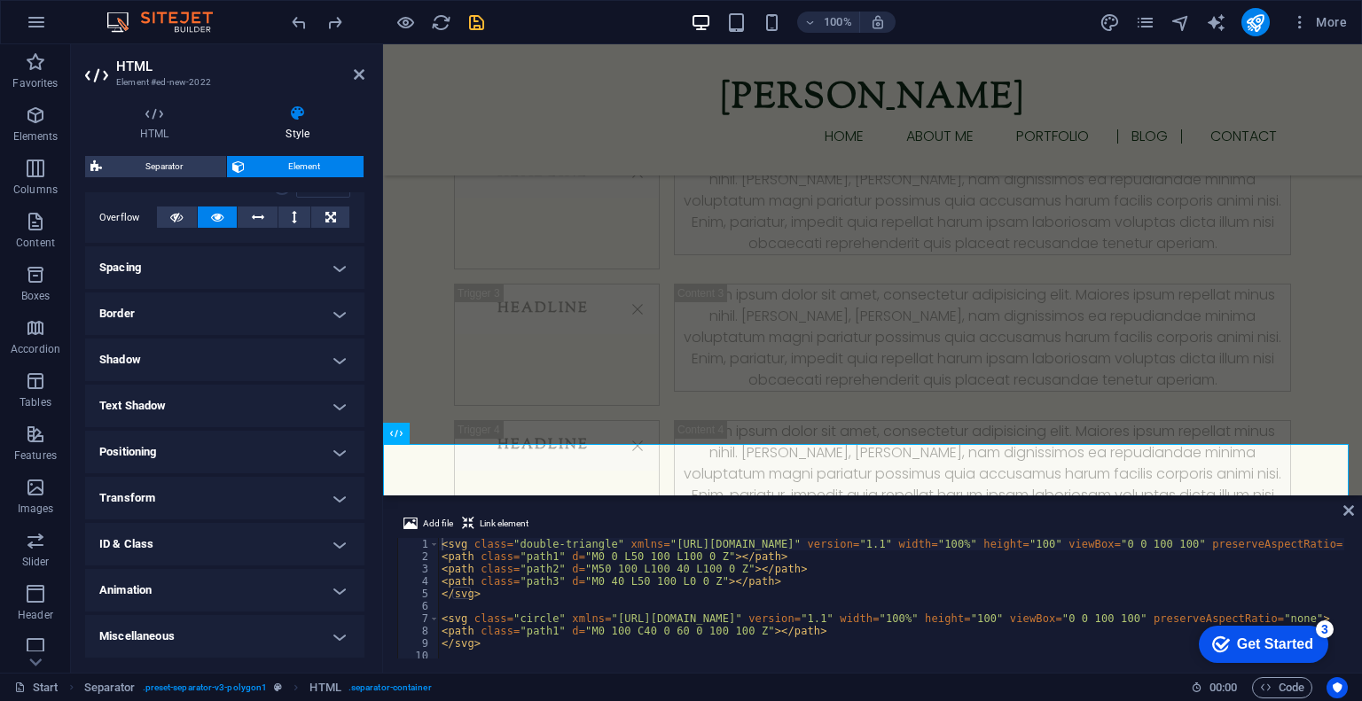
scroll to position [282, 0]
click at [202, 446] on h4 "Positioning" at bounding box center [224, 454] width 279 height 43
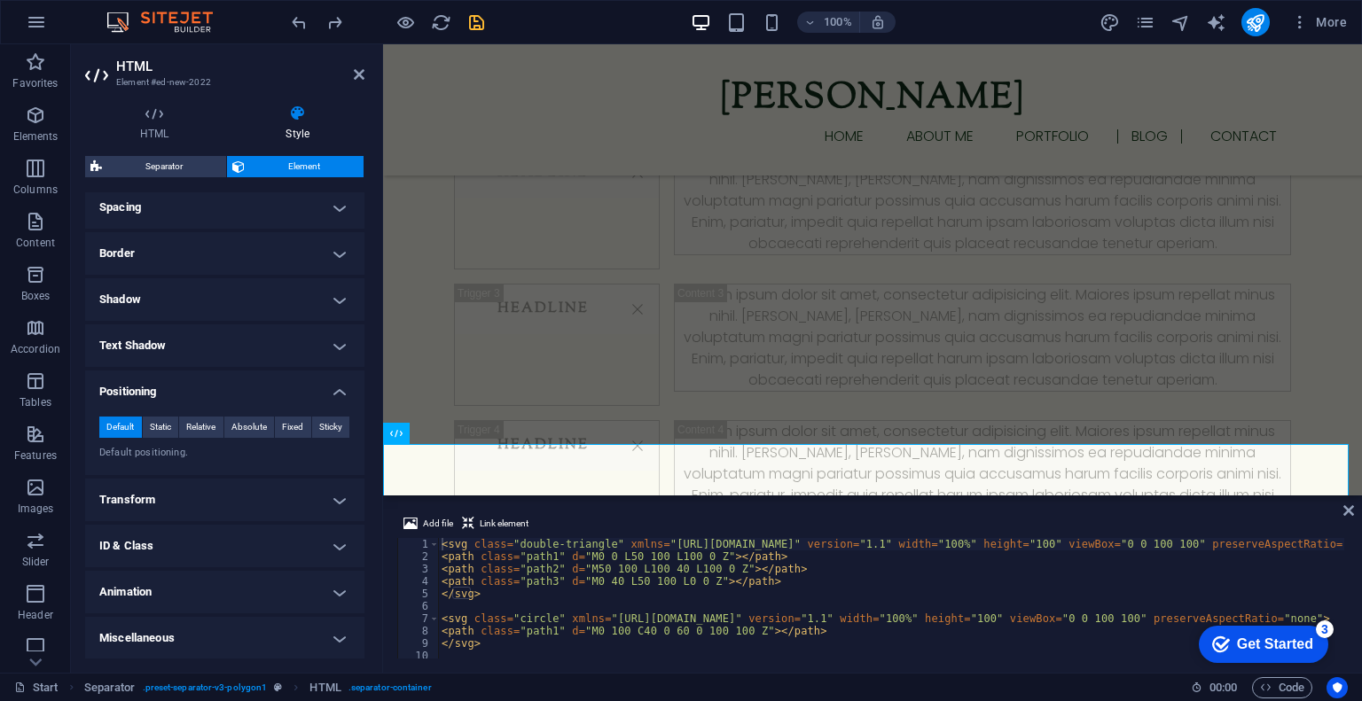
click at [234, 386] on h4 "Positioning" at bounding box center [224, 387] width 279 height 32
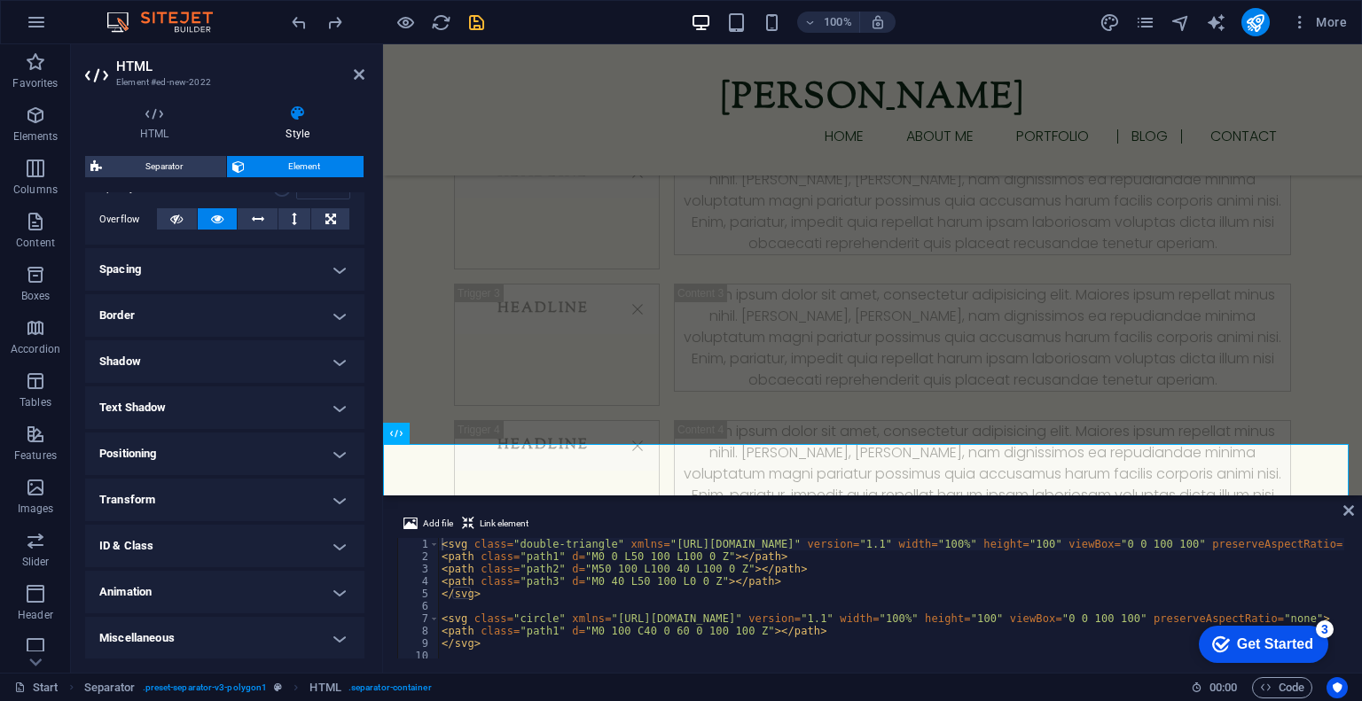
click at [233, 326] on h4 "Border" at bounding box center [224, 315] width 279 height 43
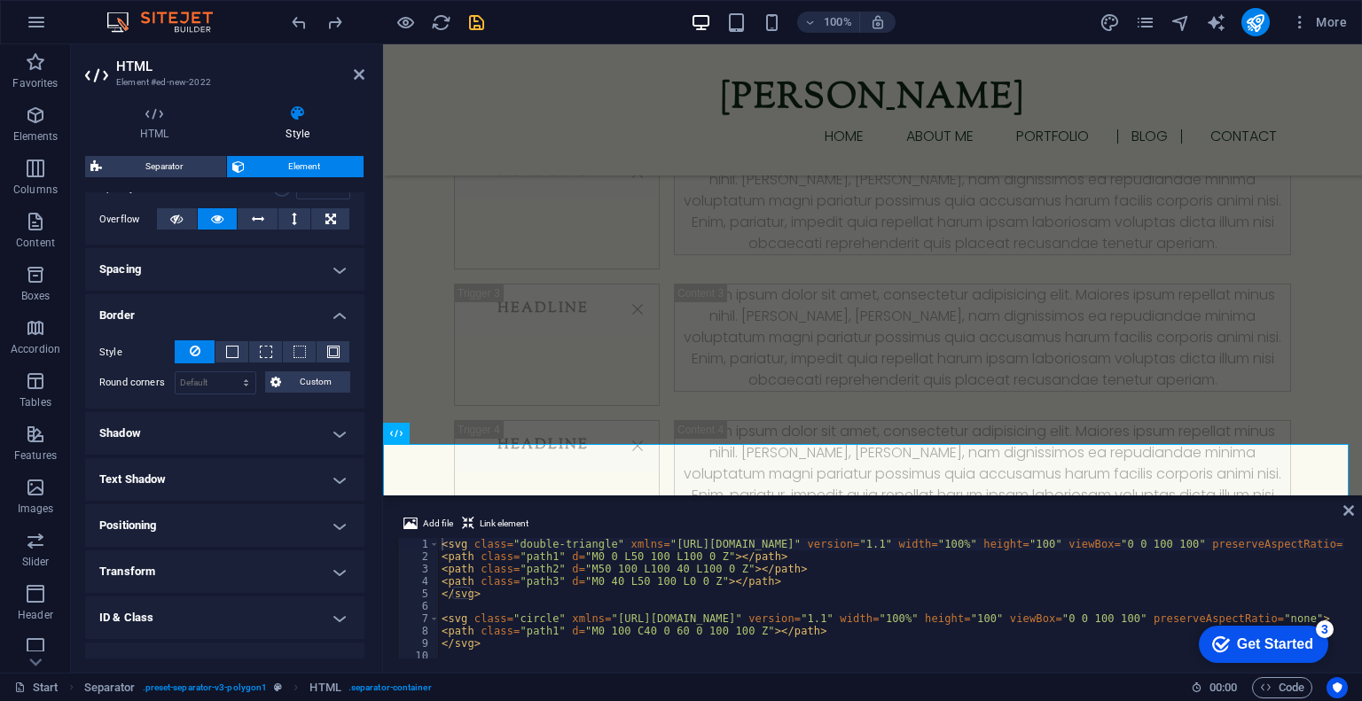
click at [233, 326] on div "Style - Width 1 auto px rem % vh vw Custom Custom 1 auto px rem % vh vw 1 auto …" at bounding box center [224, 367] width 279 height 82
click at [306, 300] on h4 "Border" at bounding box center [224, 310] width 279 height 32
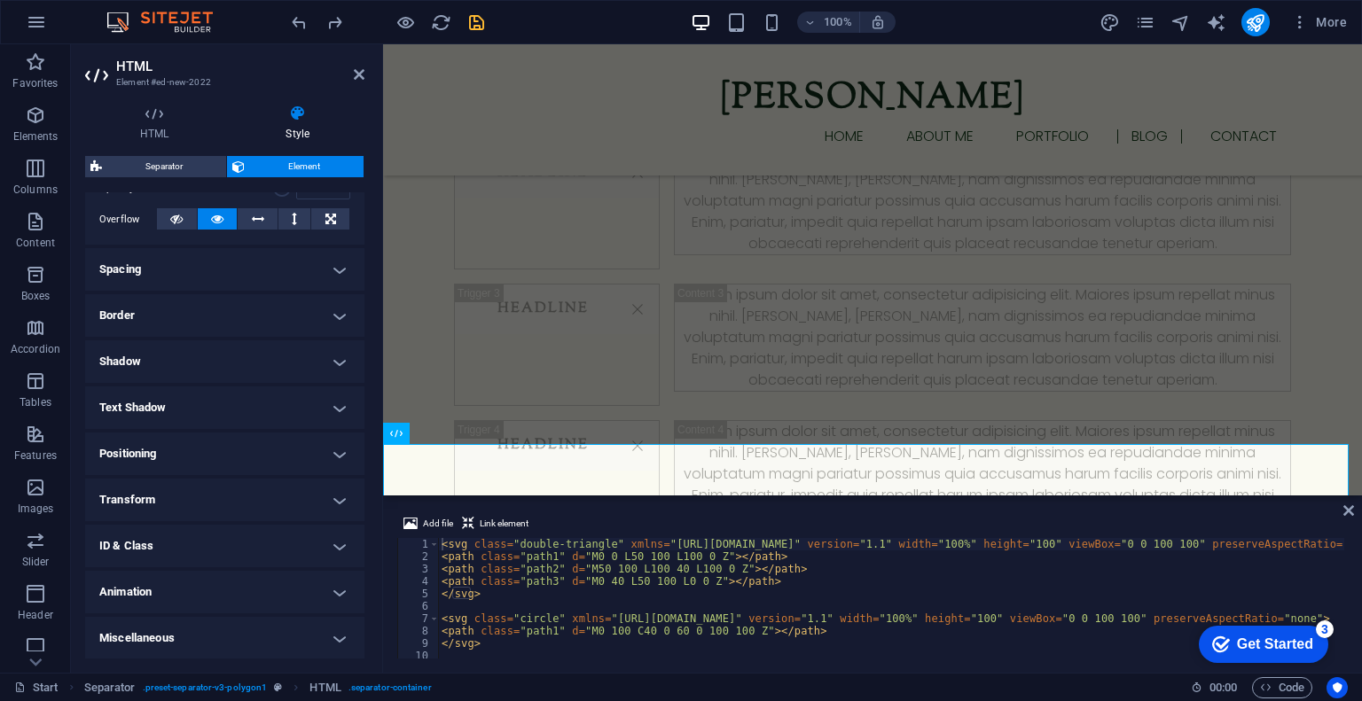
click at [263, 348] on h4 "Shadow" at bounding box center [224, 362] width 279 height 43
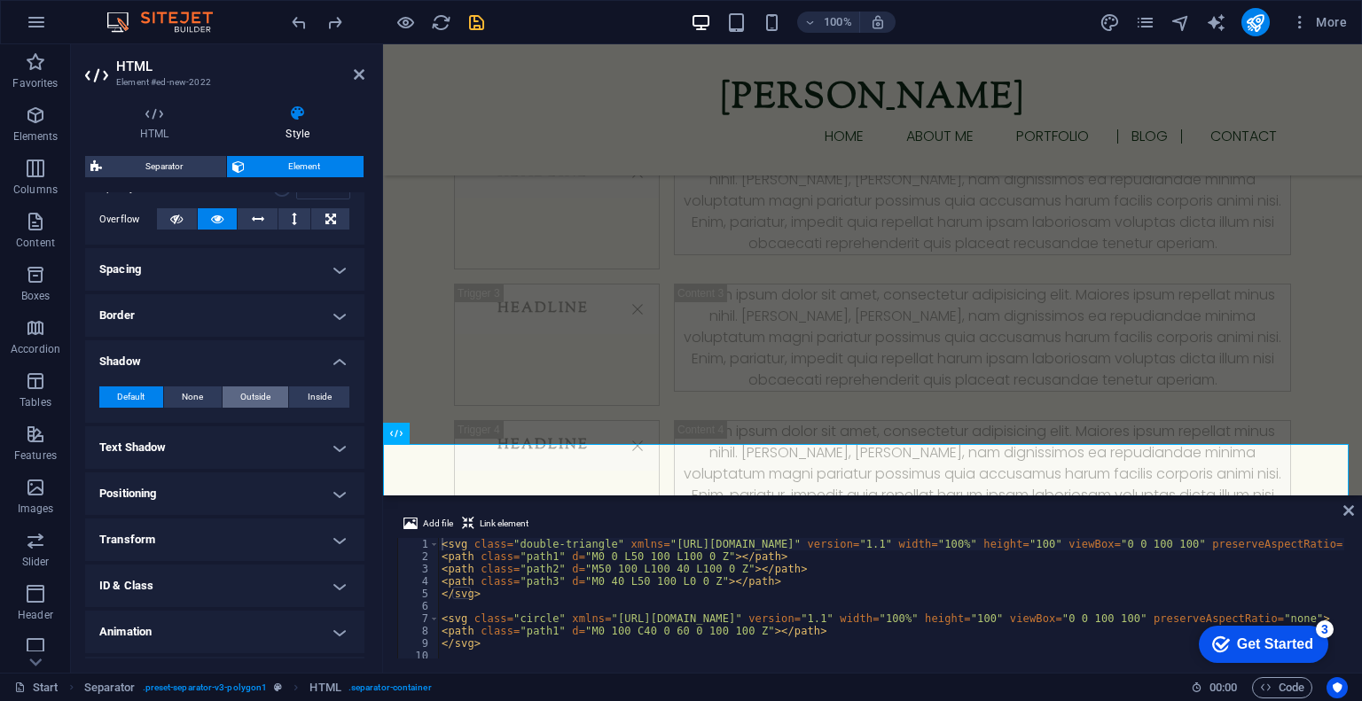
click at [270, 387] on button "Outside" at bounding box center [256, 397] width 67 height 21
type input "2"
type input "4"
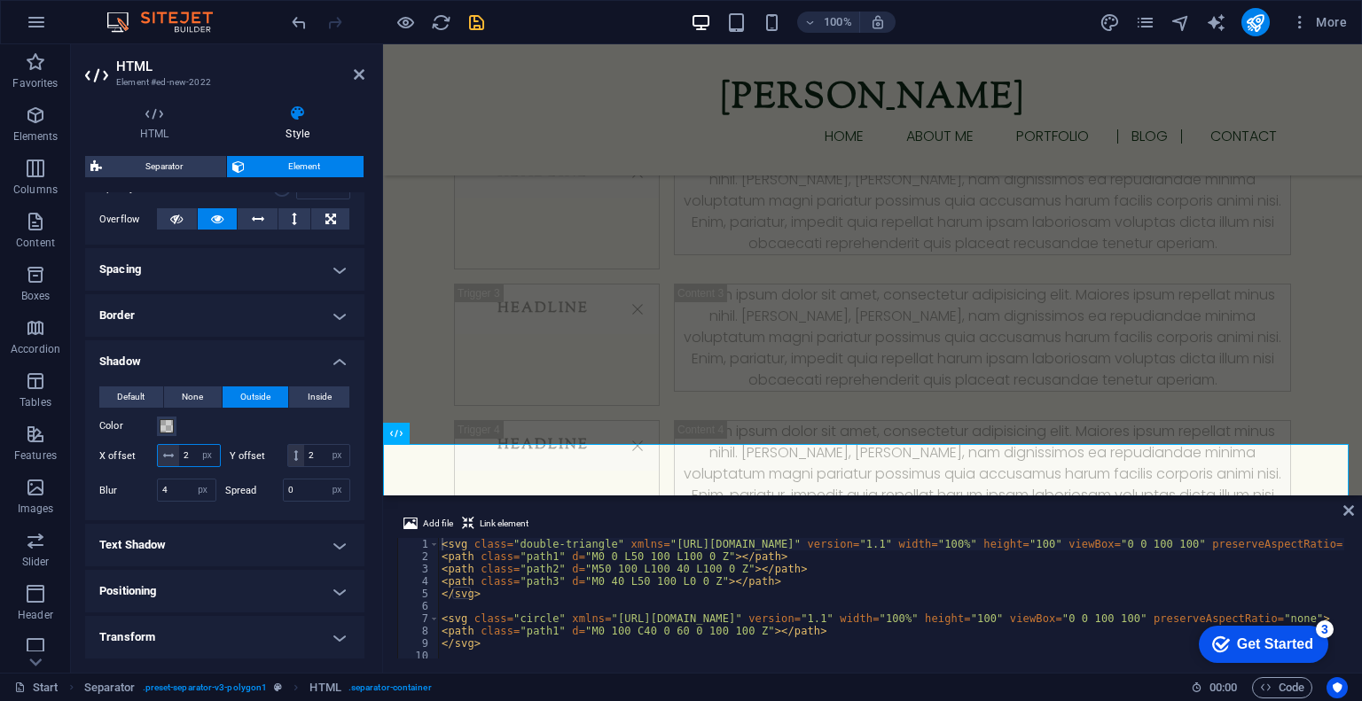
click at [208, 451] on input "2" at bounding box center [199, 455] width 41 height 21
type input "0"
click at [170, 422] on span at bounding box center [167, 426] width 14 height 14
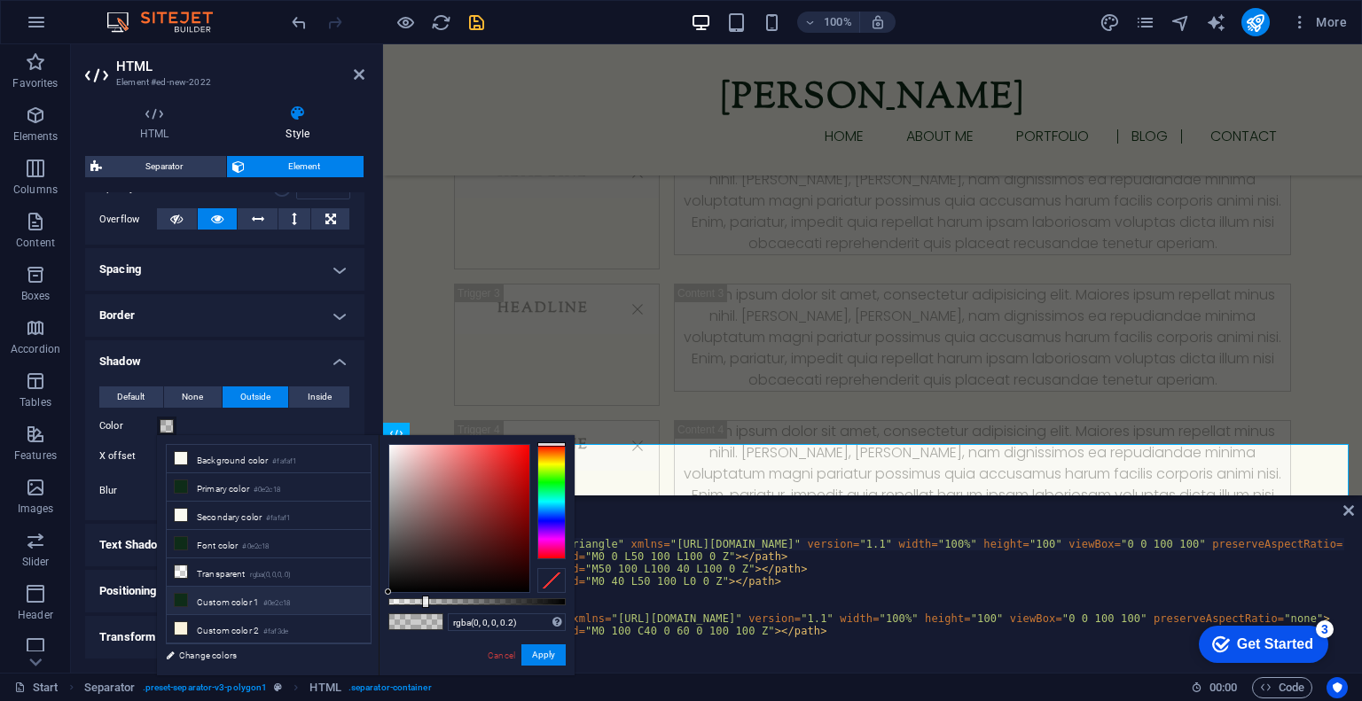
click at [215, 592] on li "Custom color 1 #0e2c18" at bounding box center [269, 601] width 204 height 28
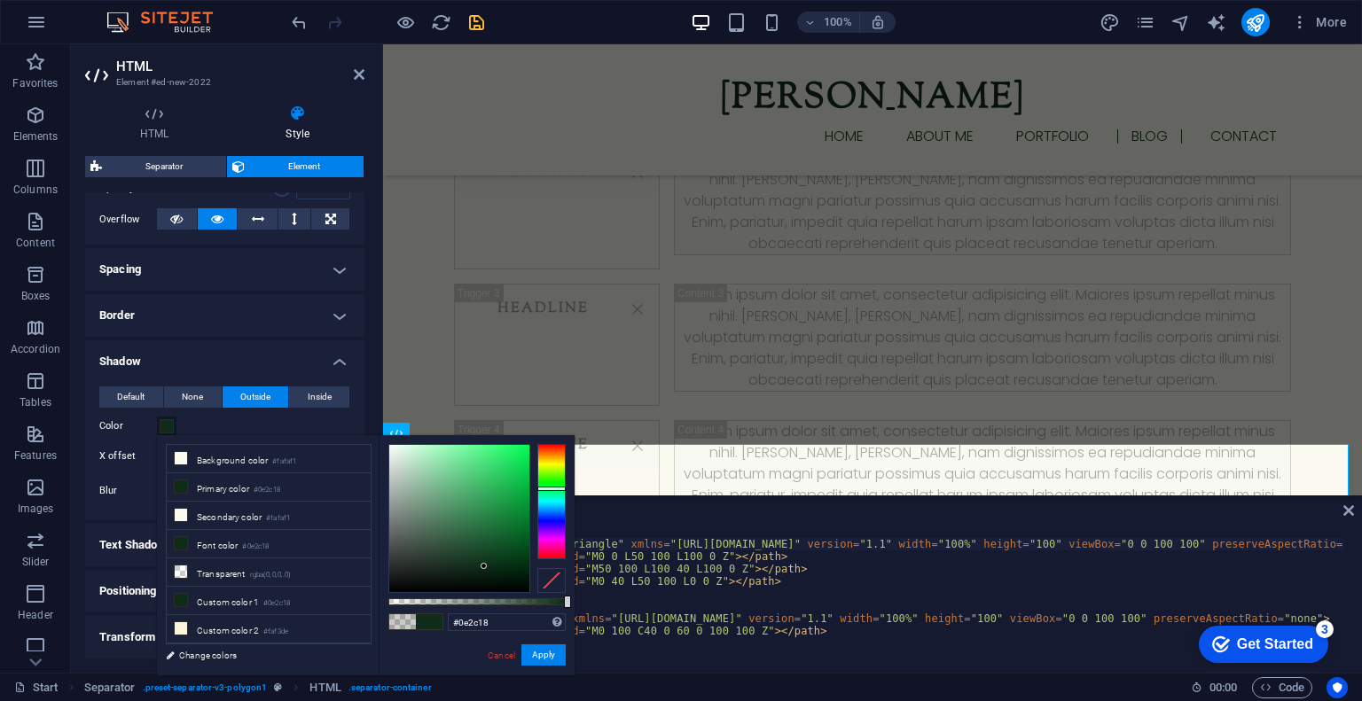
type input "#63826d"
click at [422, 517] on div at bounding box center [459, 518] width 140 height 147
click at [550, 649] on button "Apply" at bounding box center [543, 655] width 44 height 21
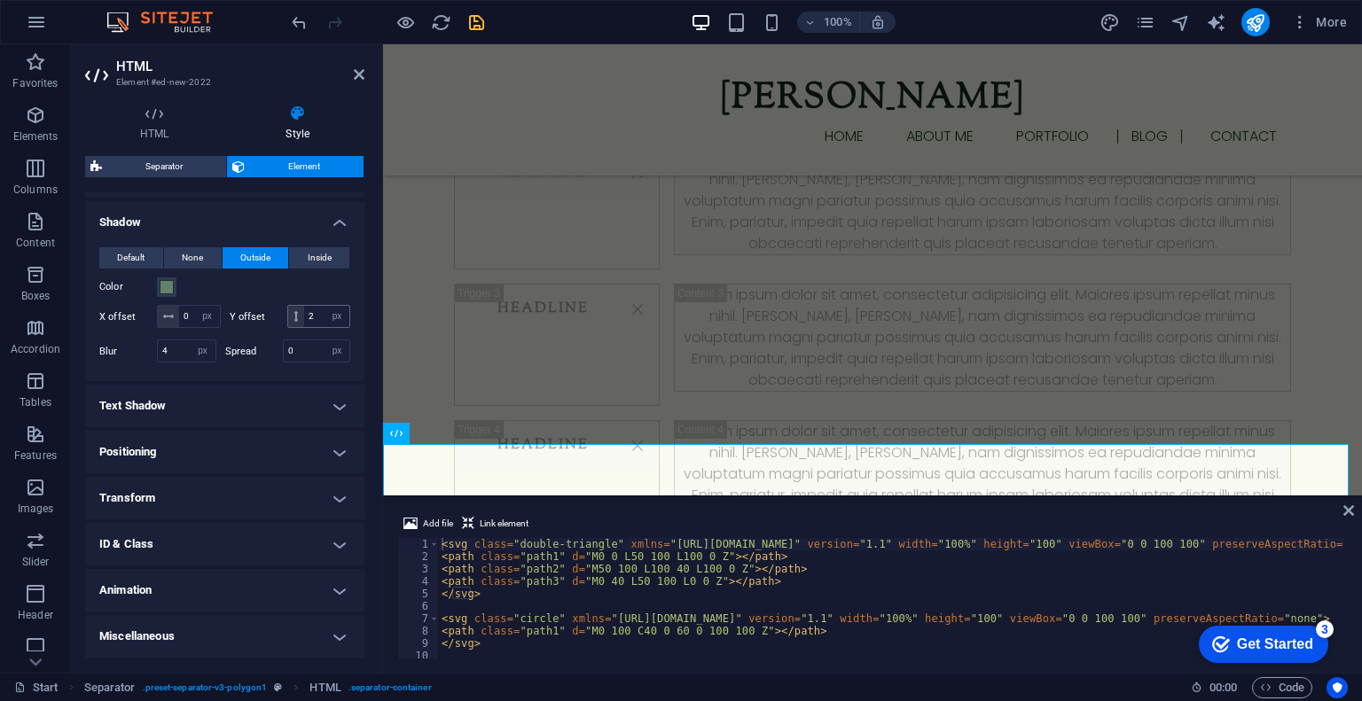
scroll to position [441, 0]
click at [304, 315] on input "2" at bounding box center [326, 316] width 45 height 21
type input "25"
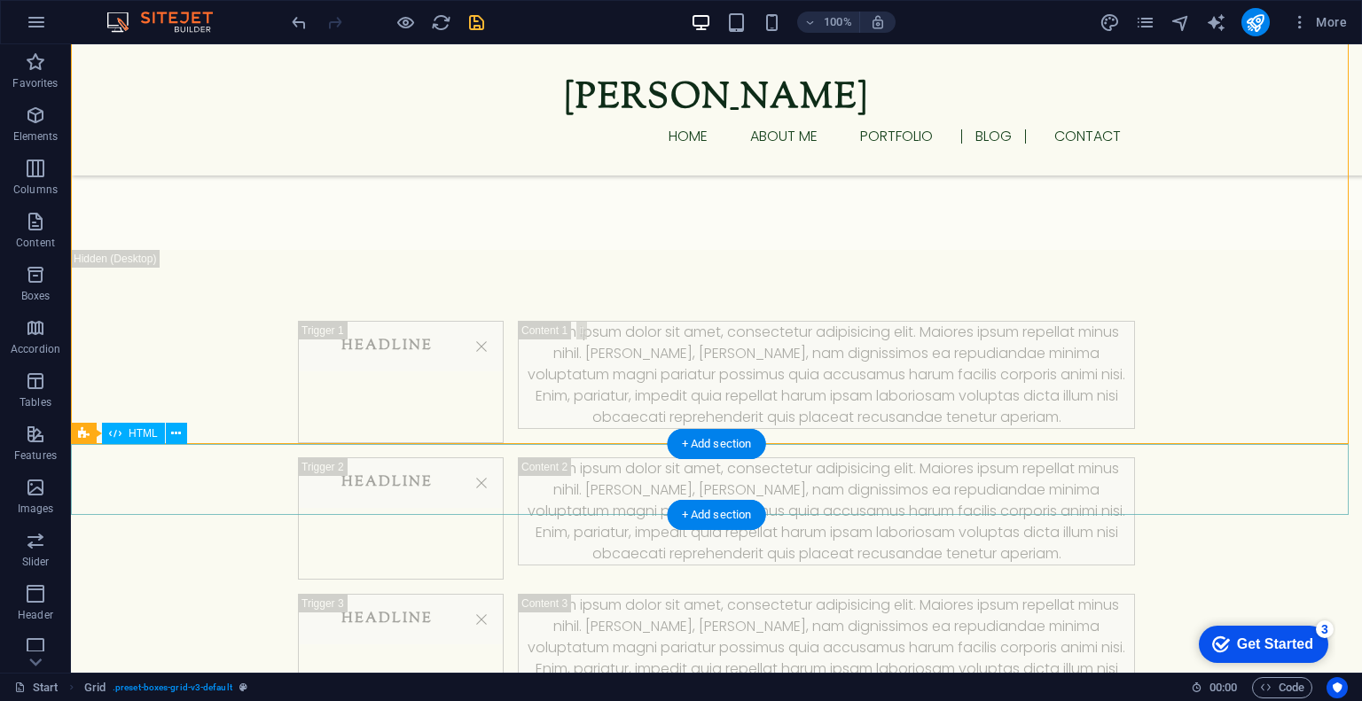
select select "px"
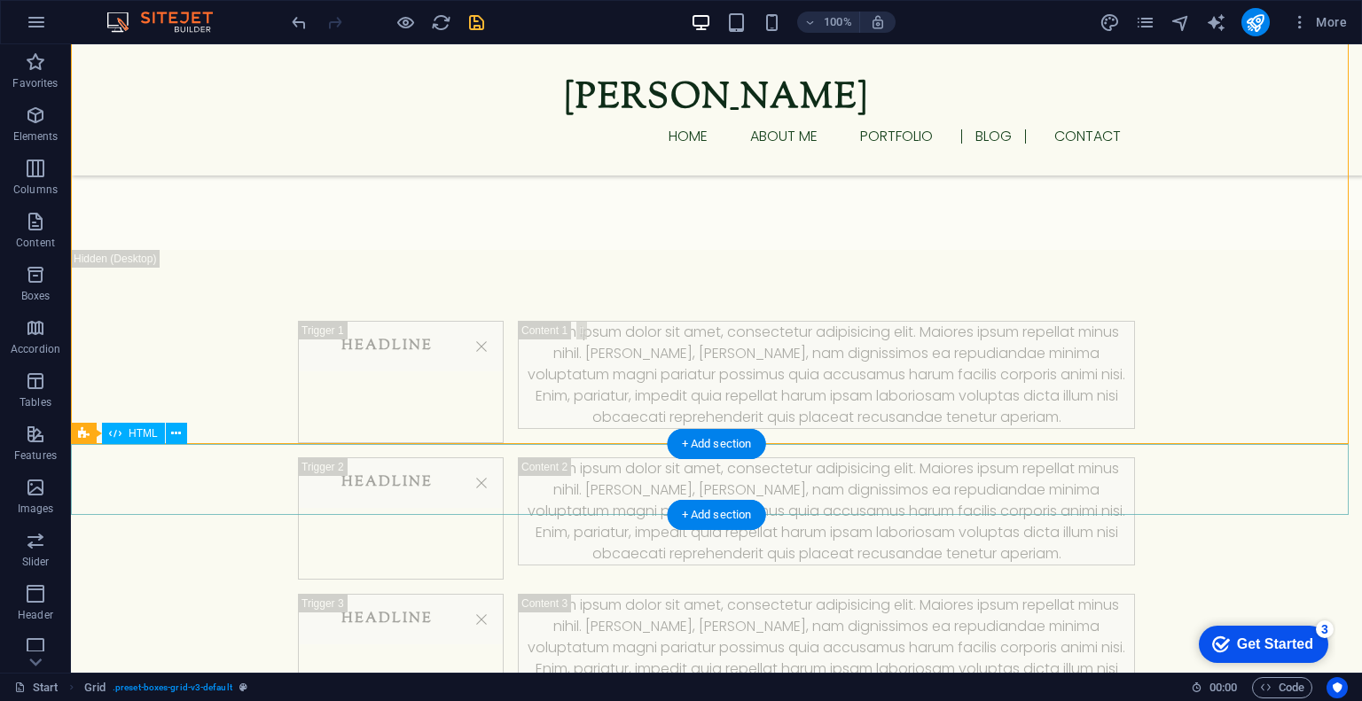
select select "px"
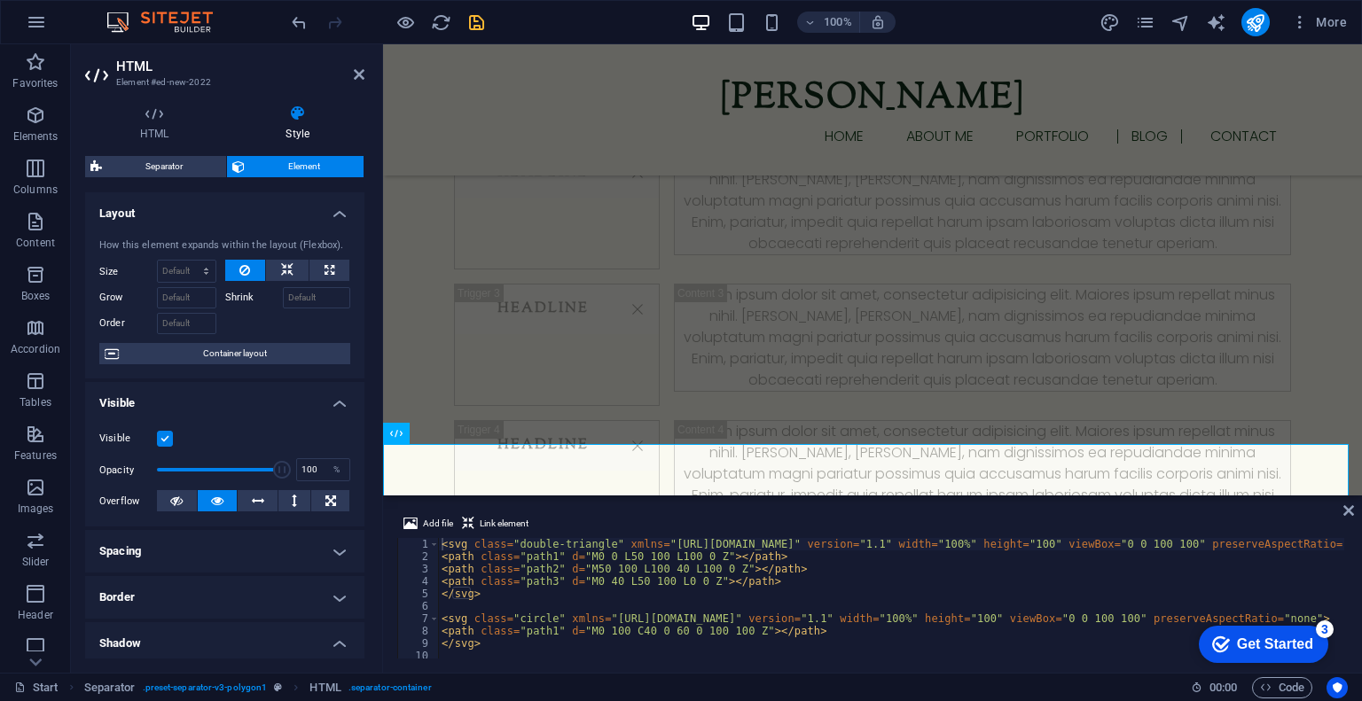
click at [321, 215] on h4 "Layout" at bounding box center [224, 208] width 279 height 32
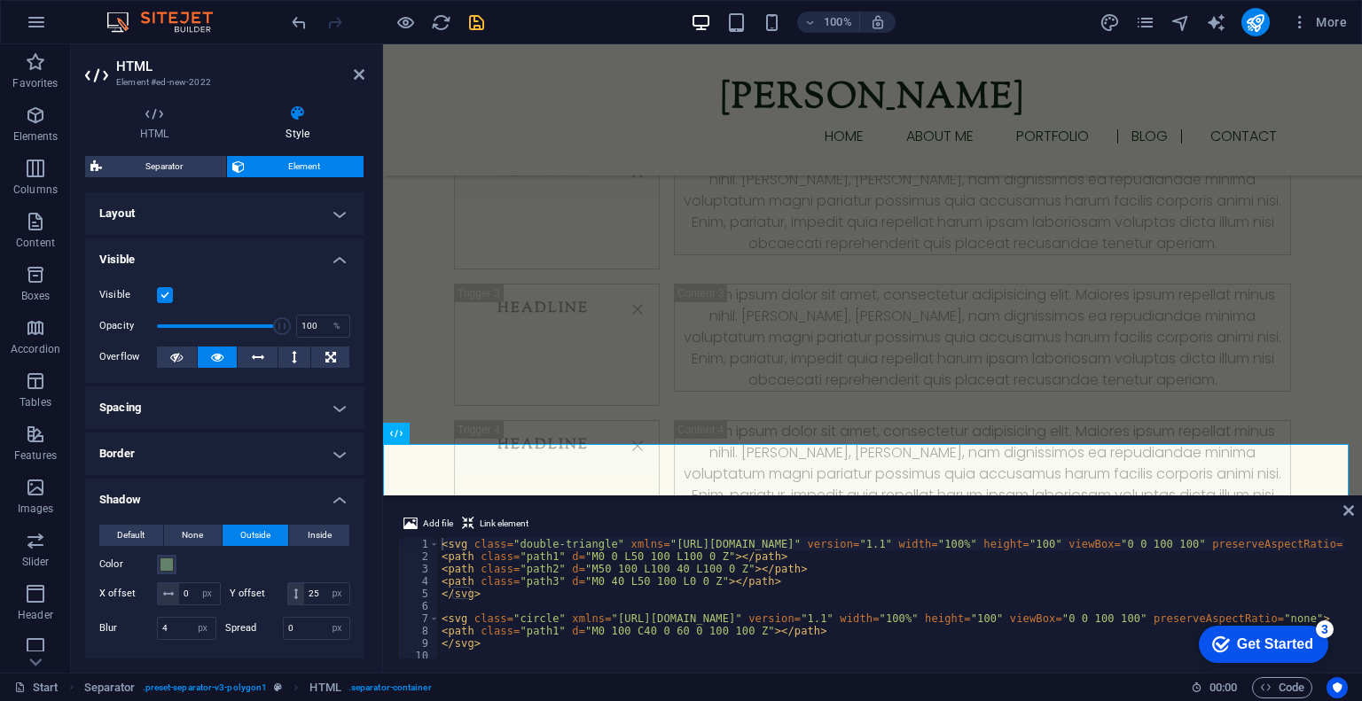
click at [319, 258] on h4 "Visible" at bounding box center [224, 255] width 279 height 32
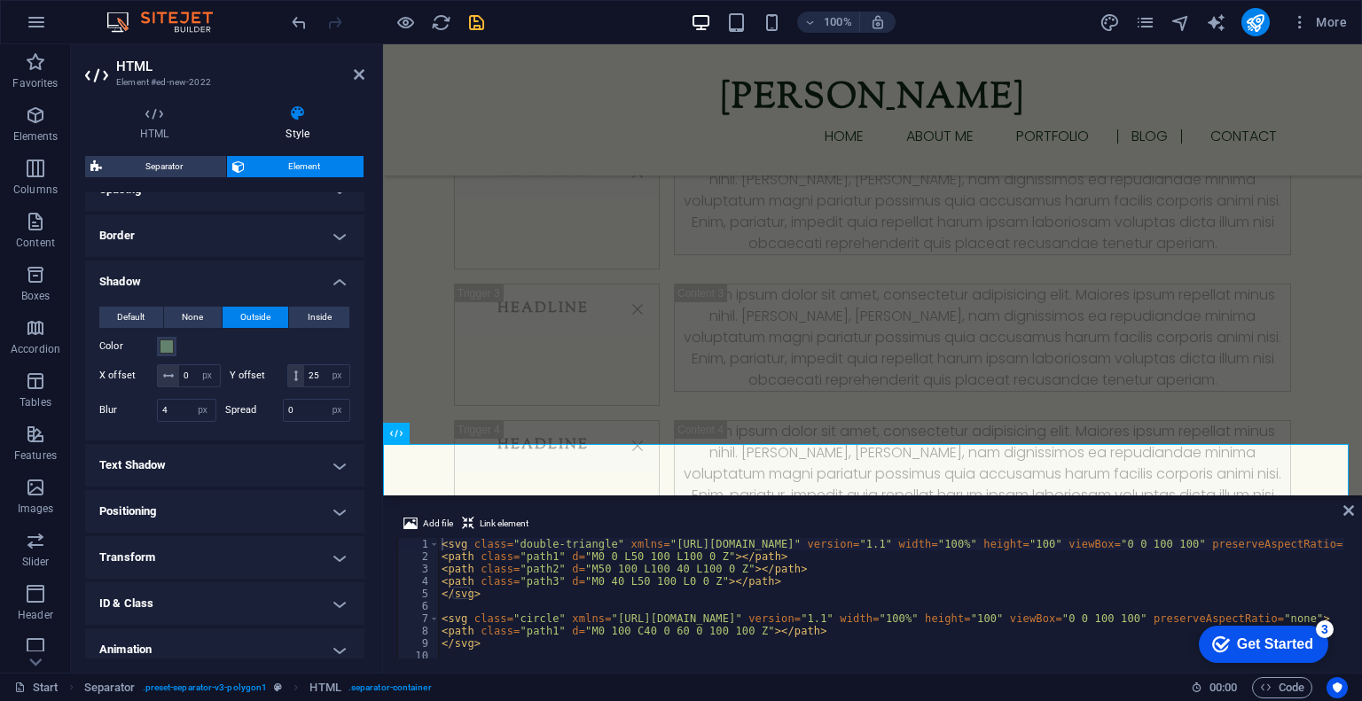
scroll to position [117, 0]
click at [294, 380] on icon at bounding box center [296, 375] width 4 height 11
click at [304, 386] on input "25" at bounding box center [326, 374] width 45 height 21
click at [1346, 513] on icon at bounding box center [1349, 511] width 11 height 14
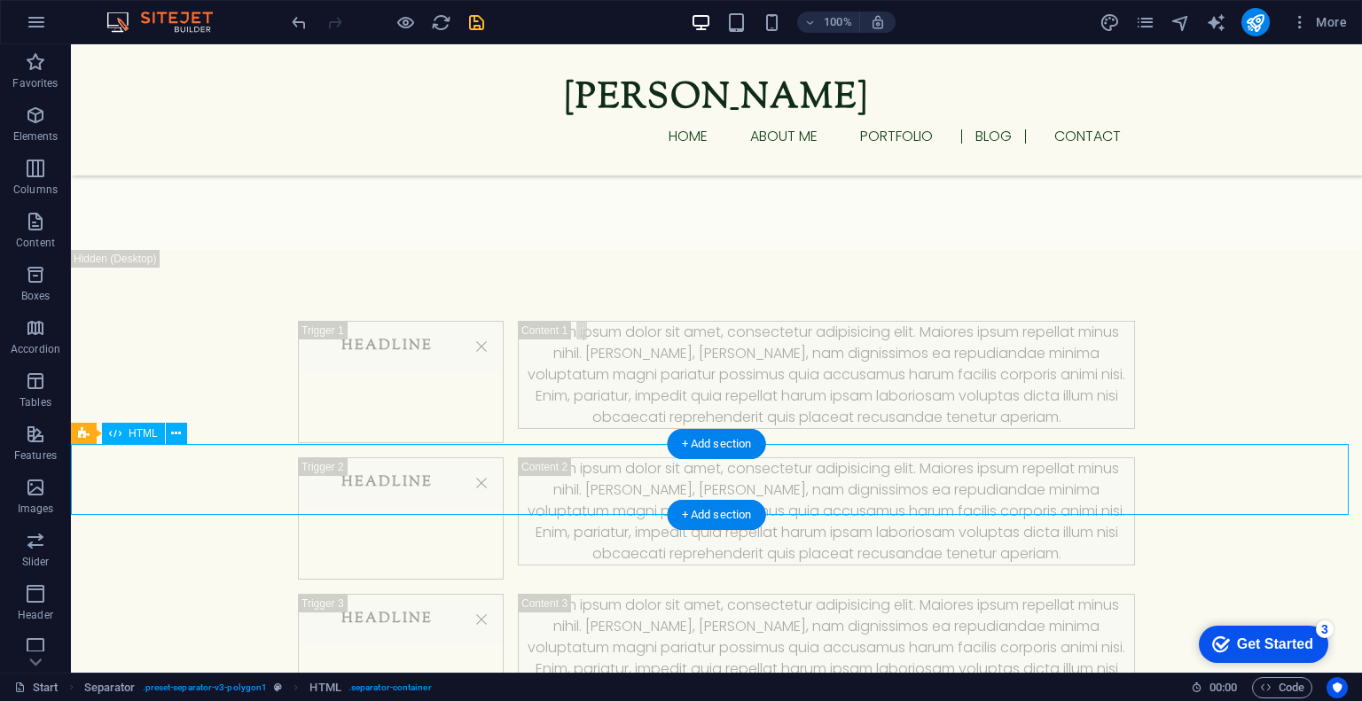
select select "px"
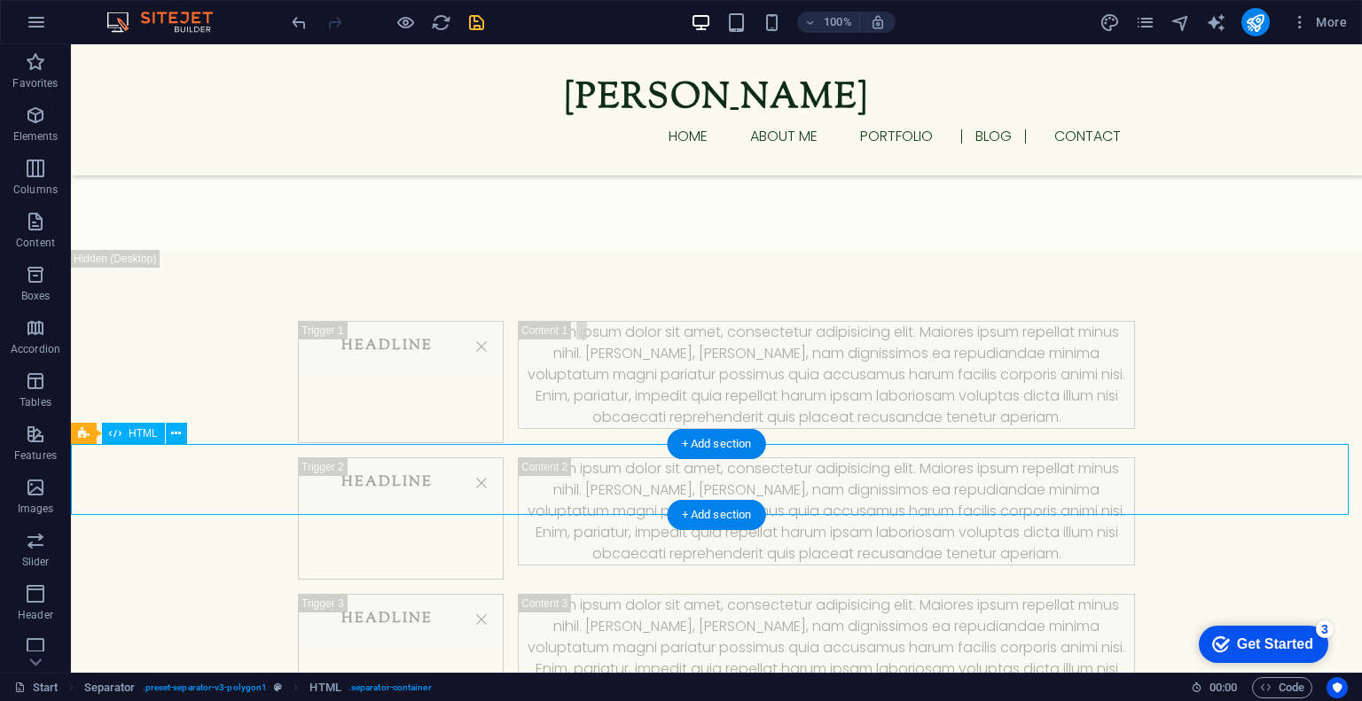
select select "px"
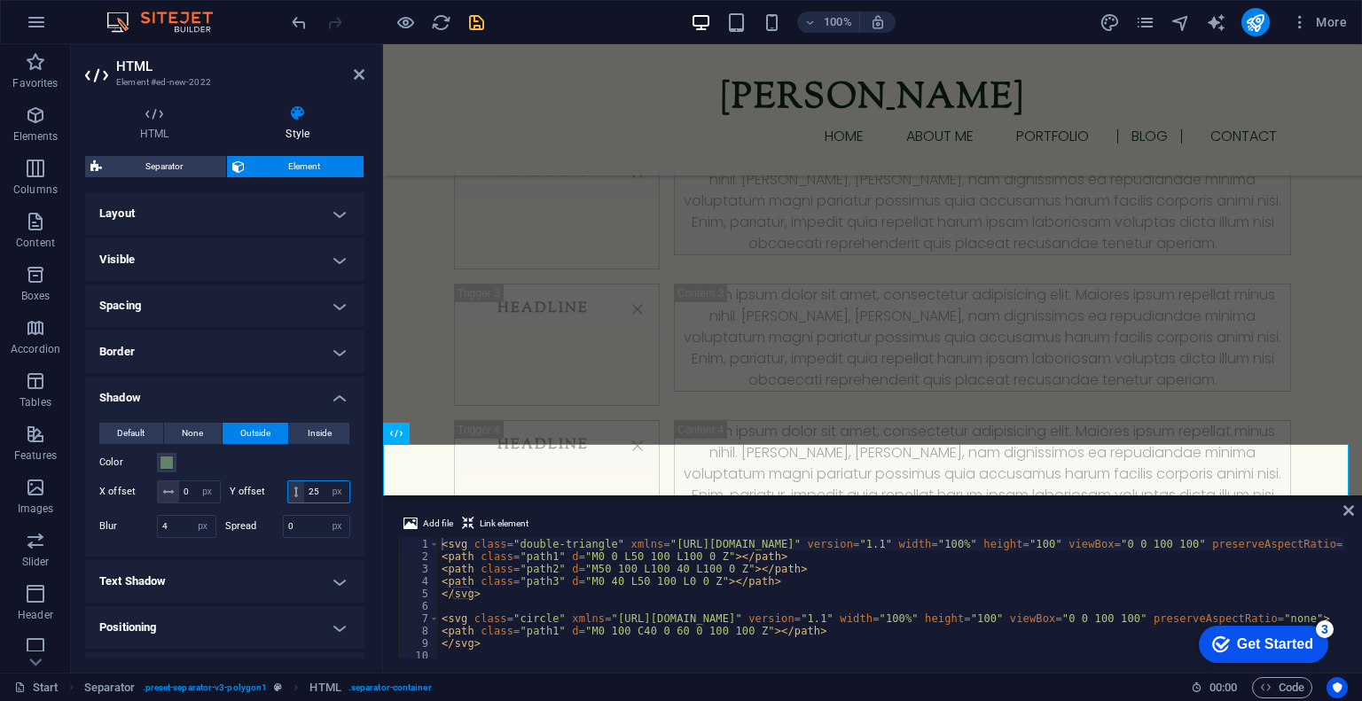
click at [304, 503] on input "25" at bounding box center [326, 492] width 45 height 21
type input "2"
type input "7"
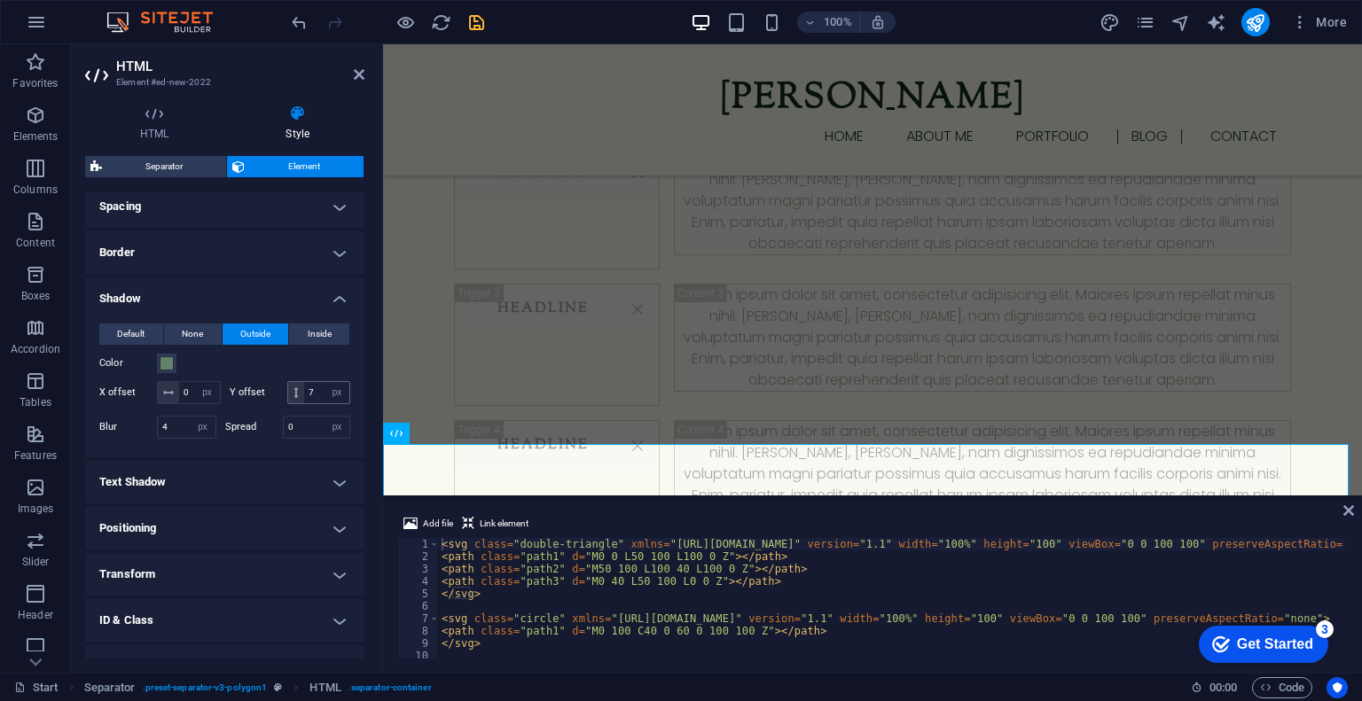
scroll to position [92, 0]
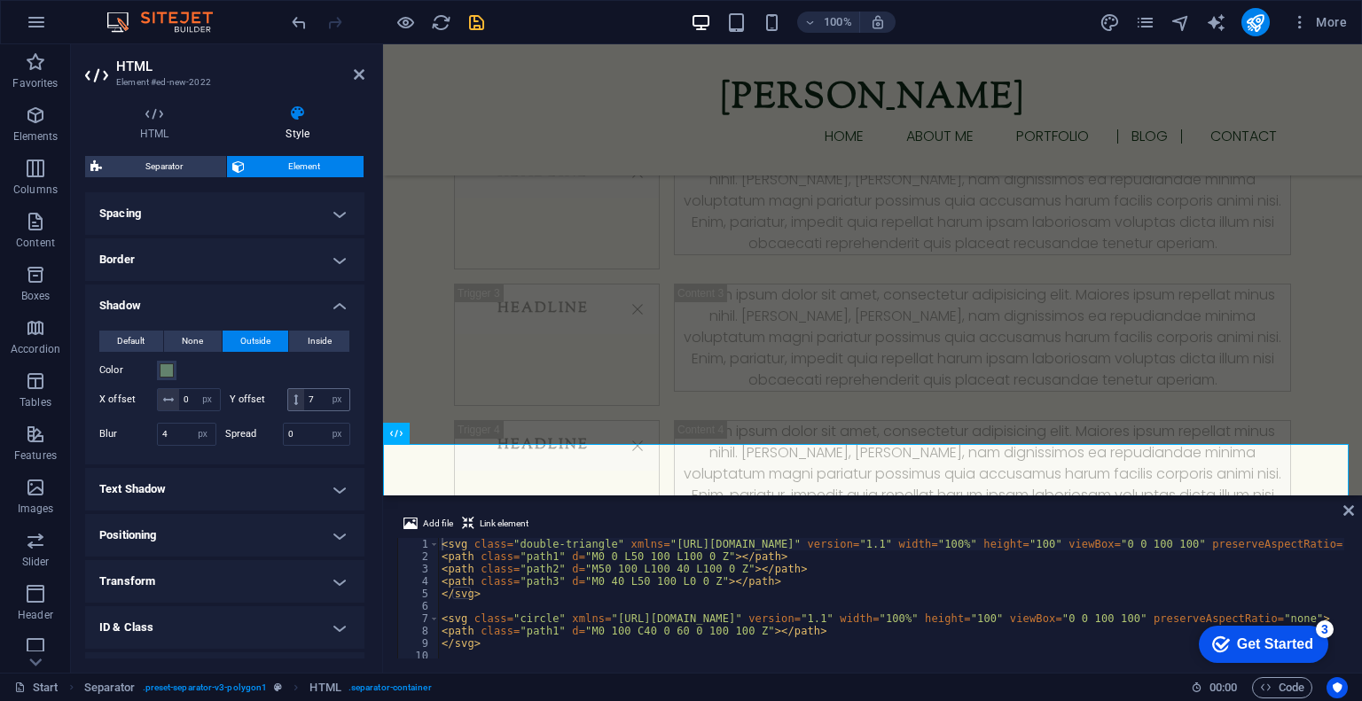
click at [223, 511] on h4 "Text Shadow" at bounding box center [224, 489] width 279 height 43
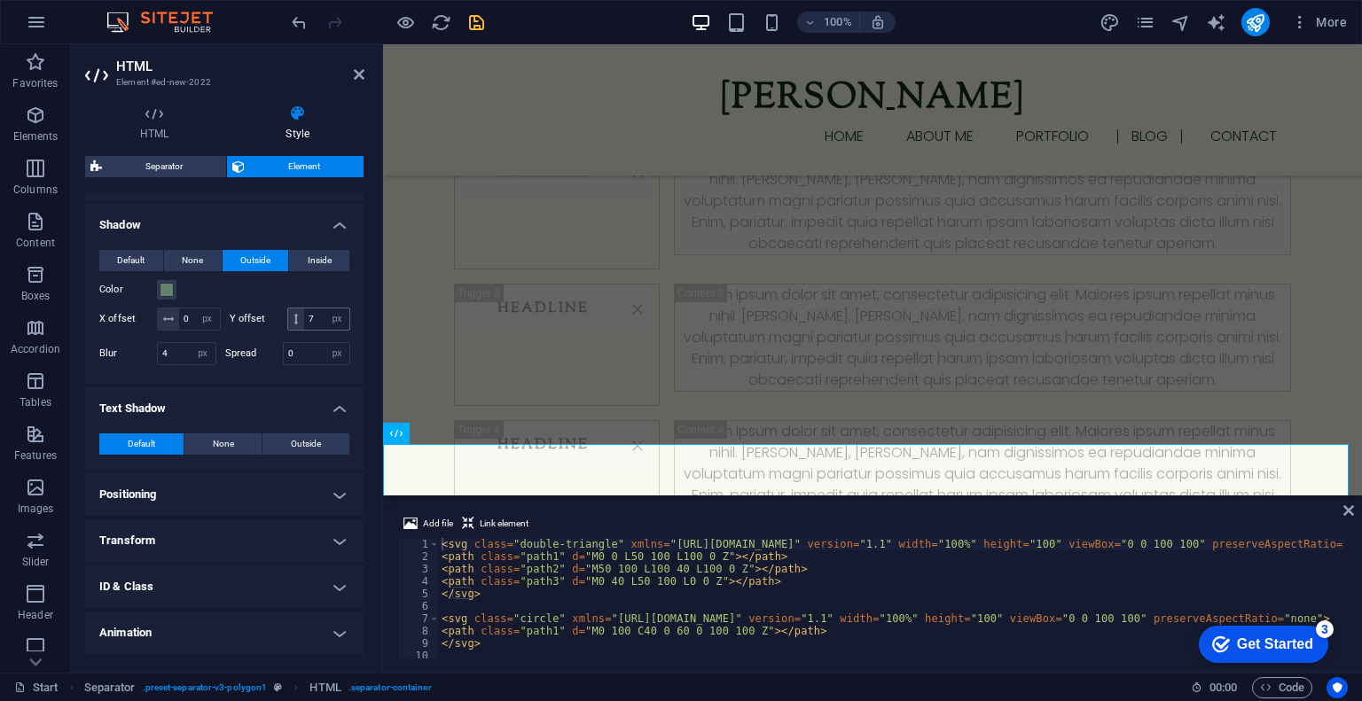
scroll to position [176, 0]
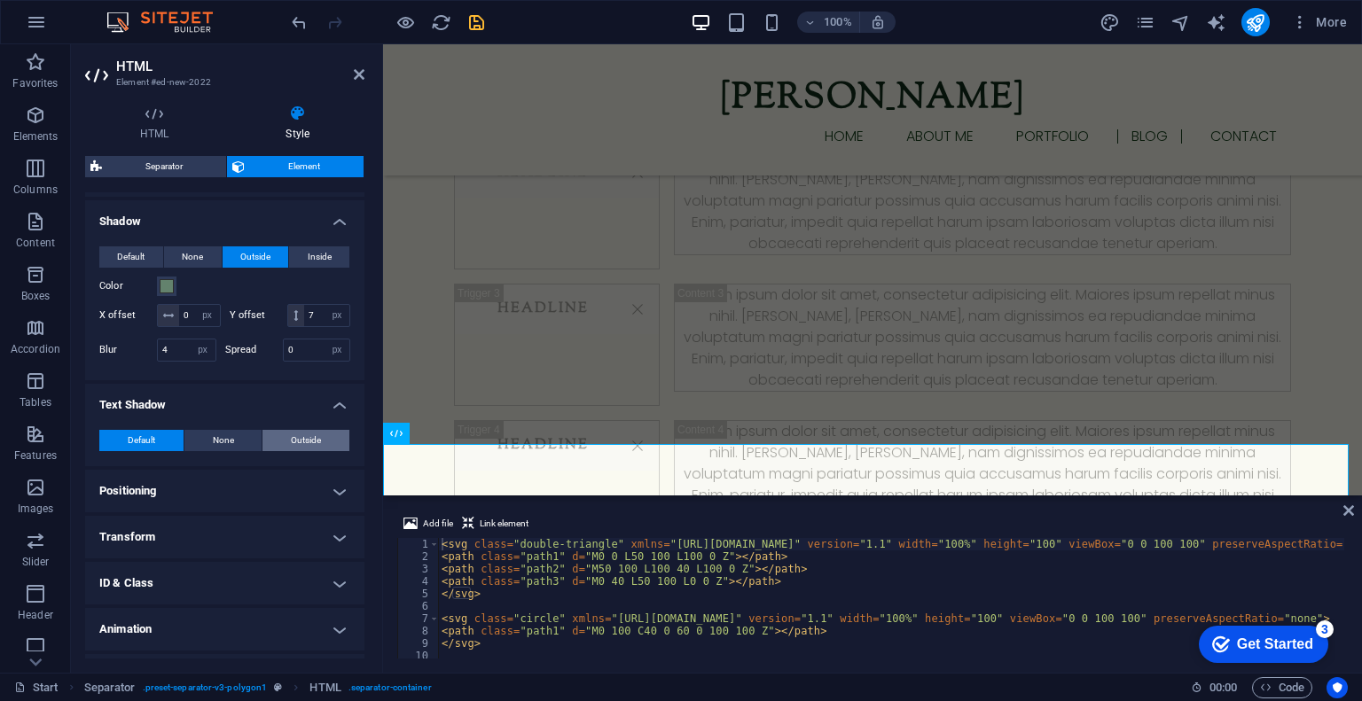
click at [301, 451] on span "Outside" at bounding box center [306, 440] width 30 height 21
type input "2"
type input "4"
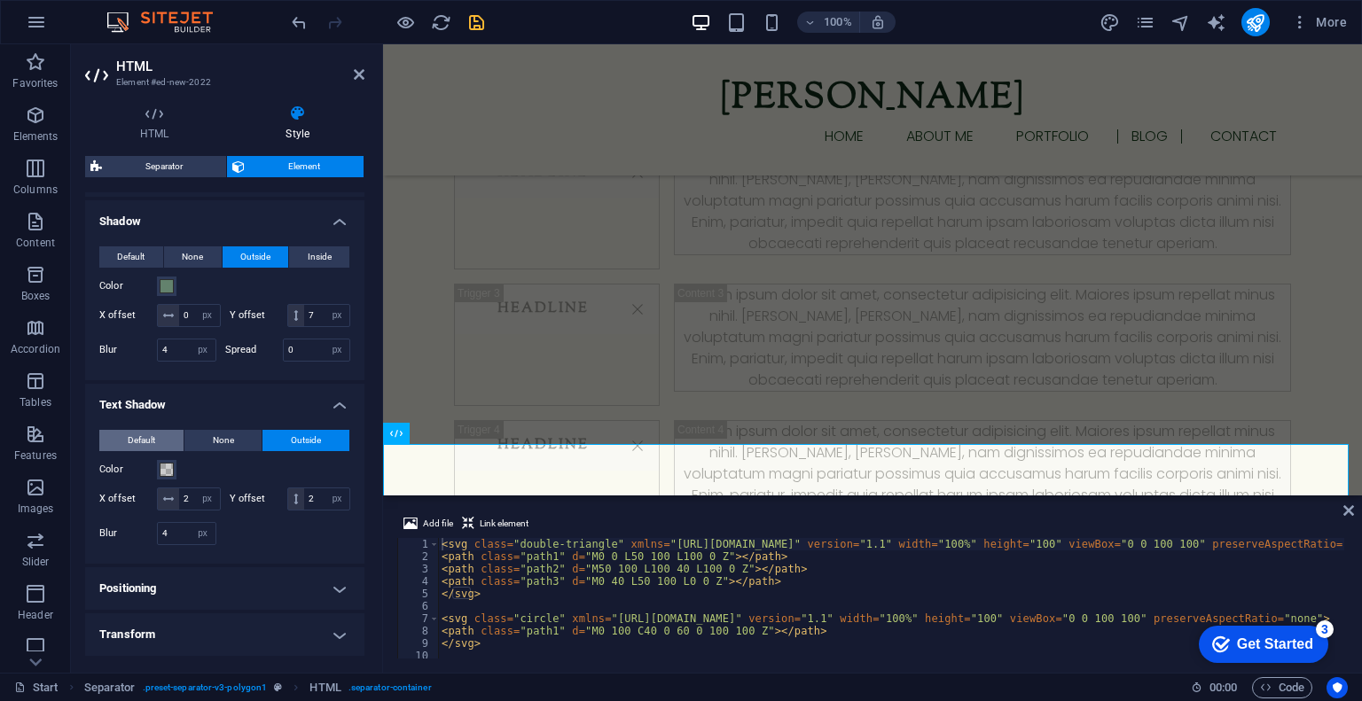
click at [151, 451] on span "Default" at bounding box center [141, 440] width 27 height 21
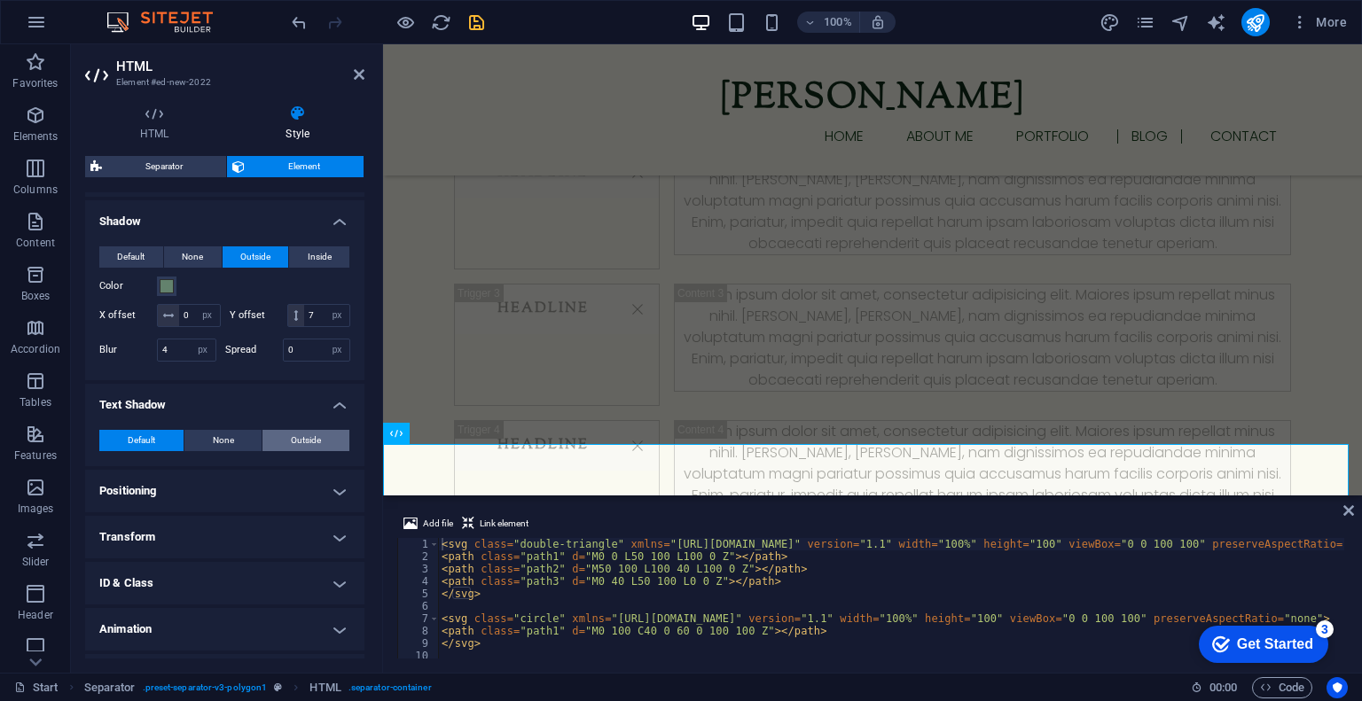
scroll to position [236, 0]
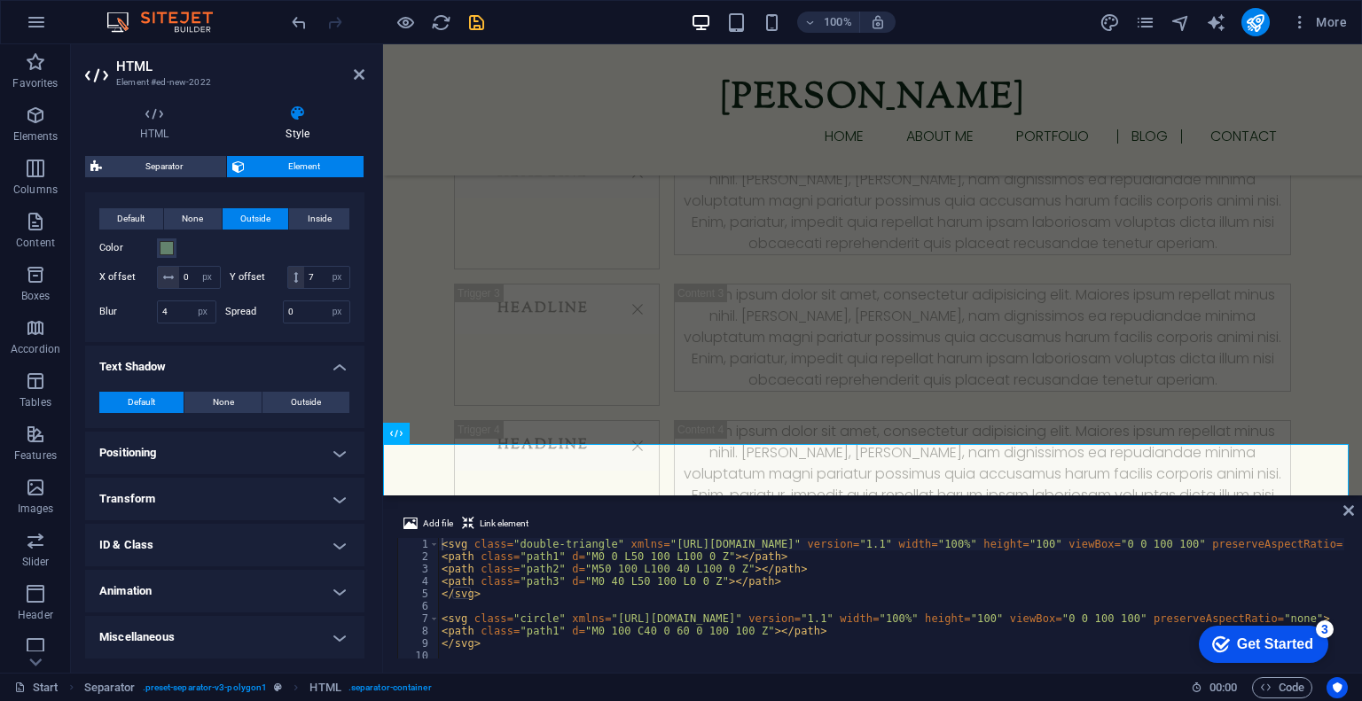
click at [247, 502] on h4 "Transform" at bounding box center [224, 499] width 279 height 43
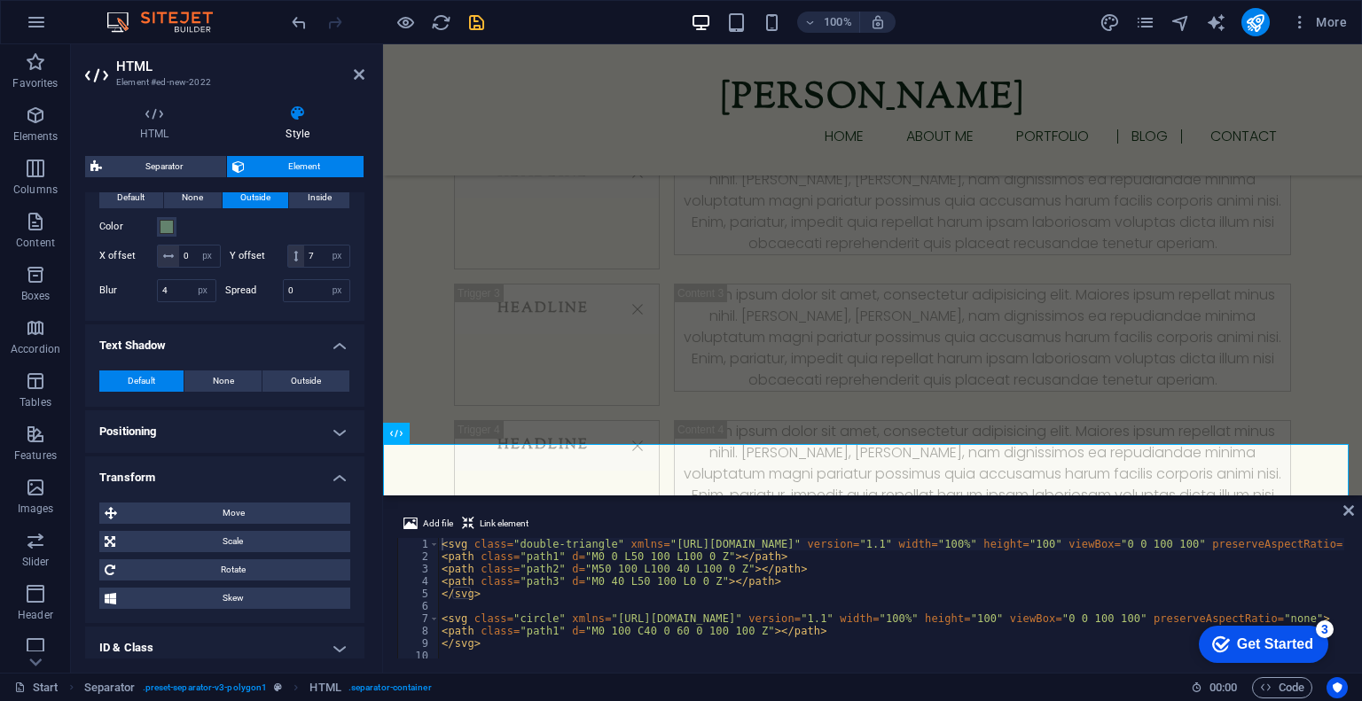
click at [352, 74] on header "HTML Element #ed-new-2022" at bounding box center [224, 67] width 279 height 46
click at [355, 74] on icon at bounding box center [359, 74] width 11 height 14
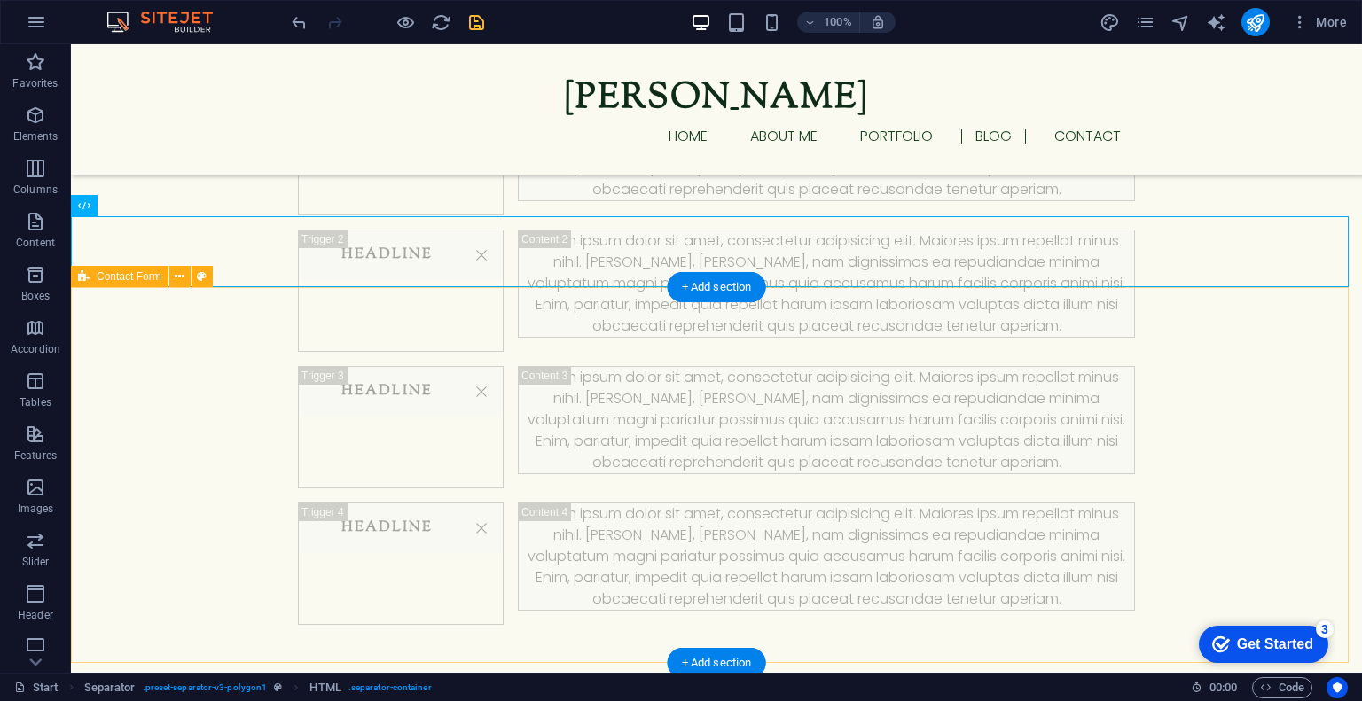
scroll to position [3116, 0]
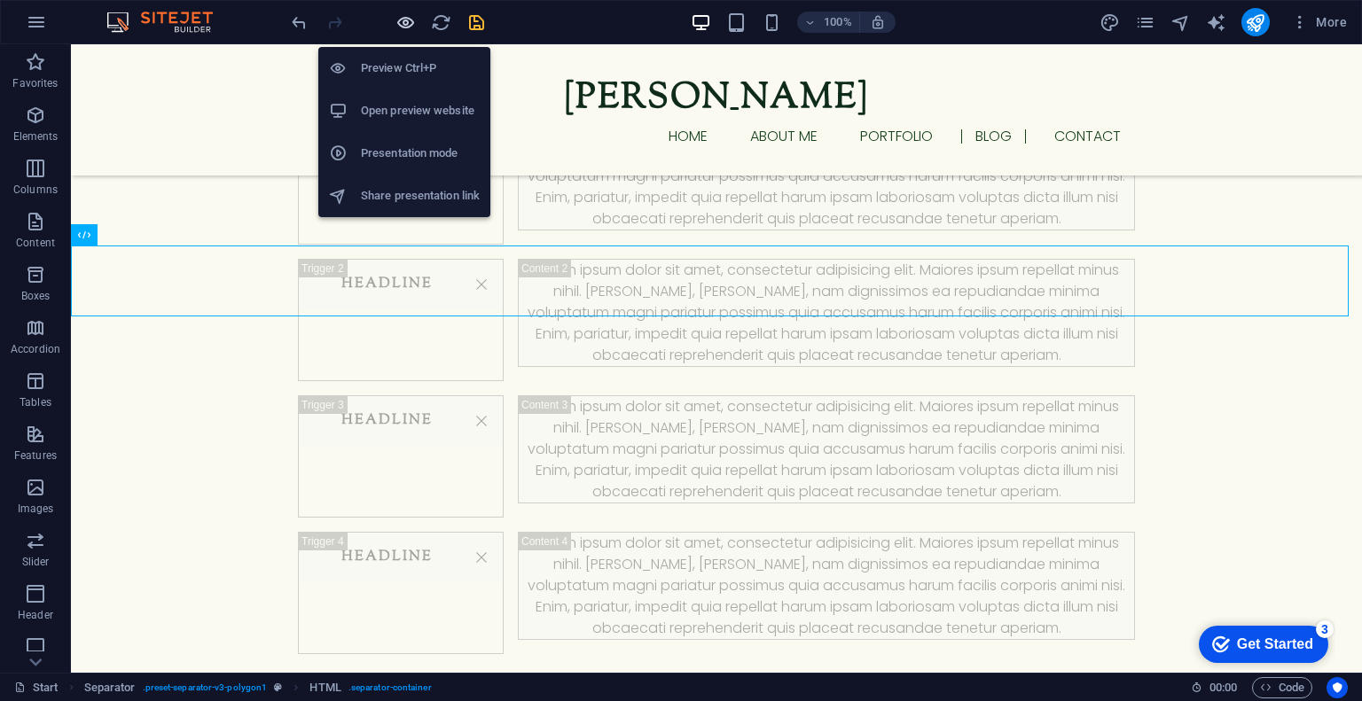
click at [410, 12] on icon "button" at bounding box center [406, 22] width 20 height 20
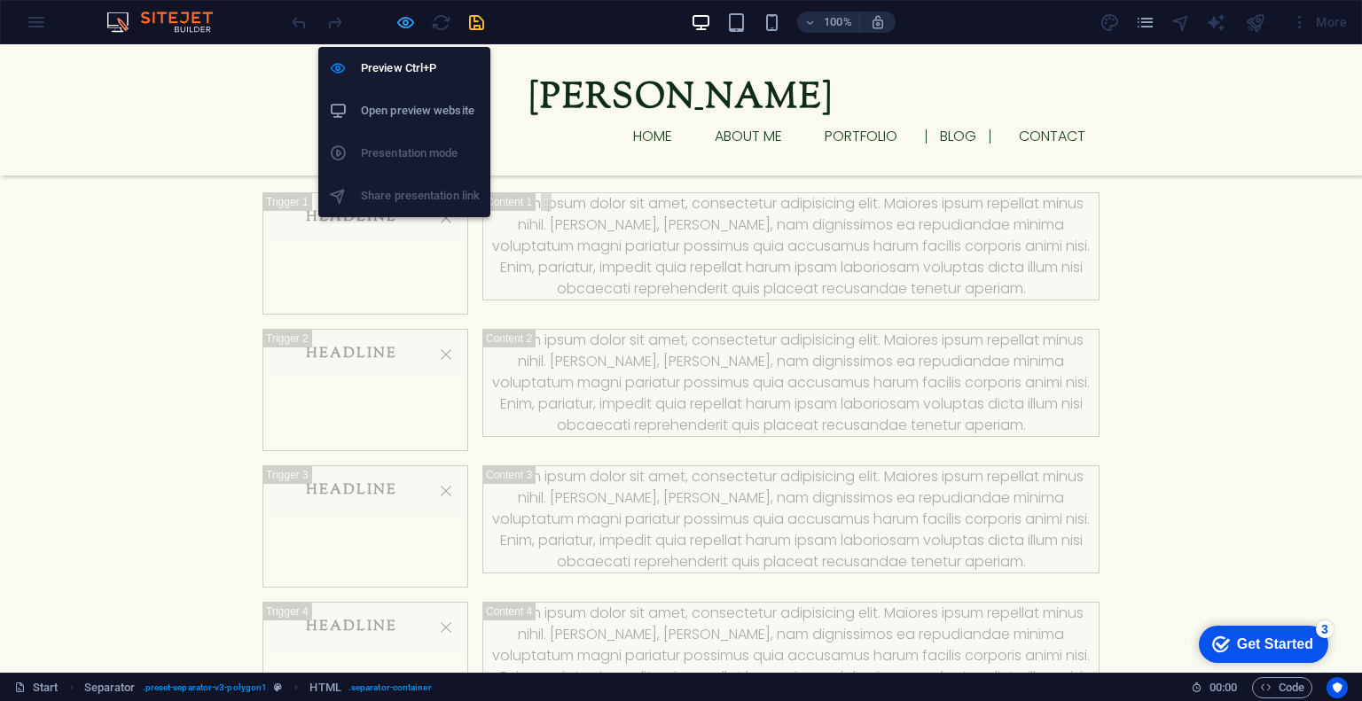
scroll to position [2065, 0]
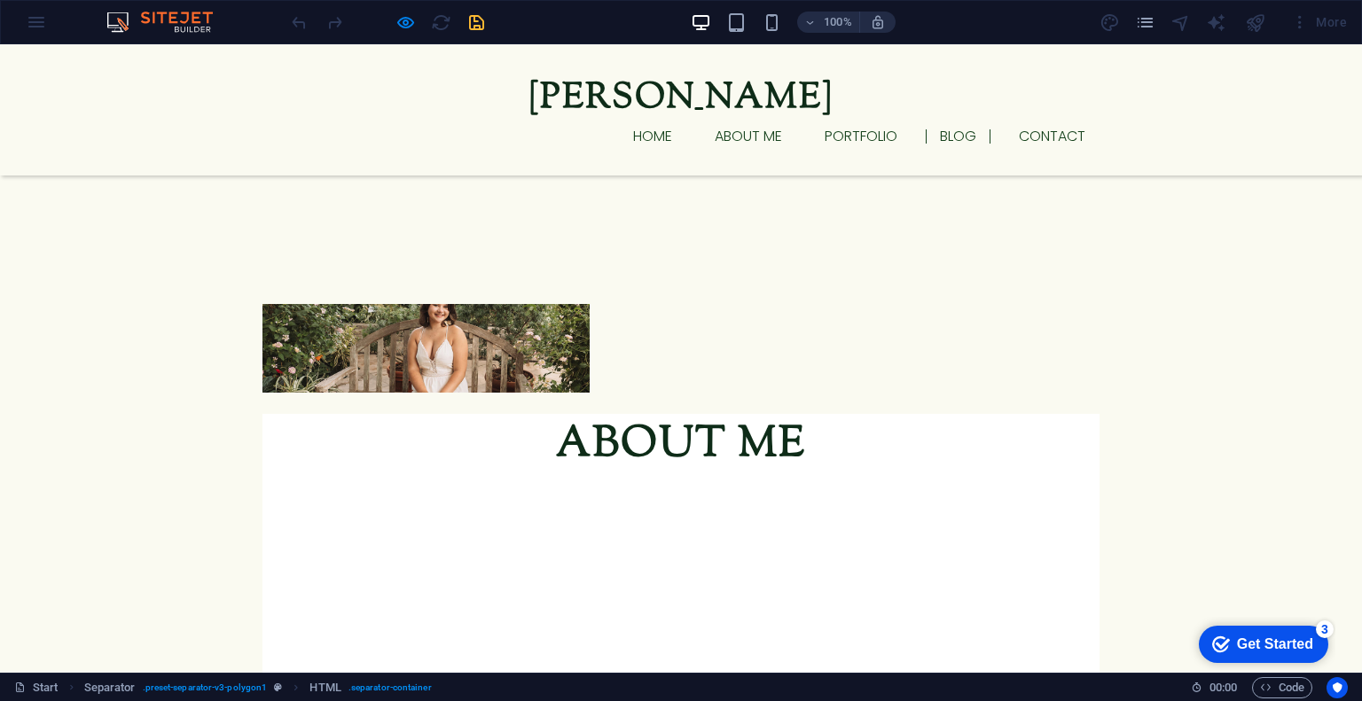
scroll to position [1877, 0]
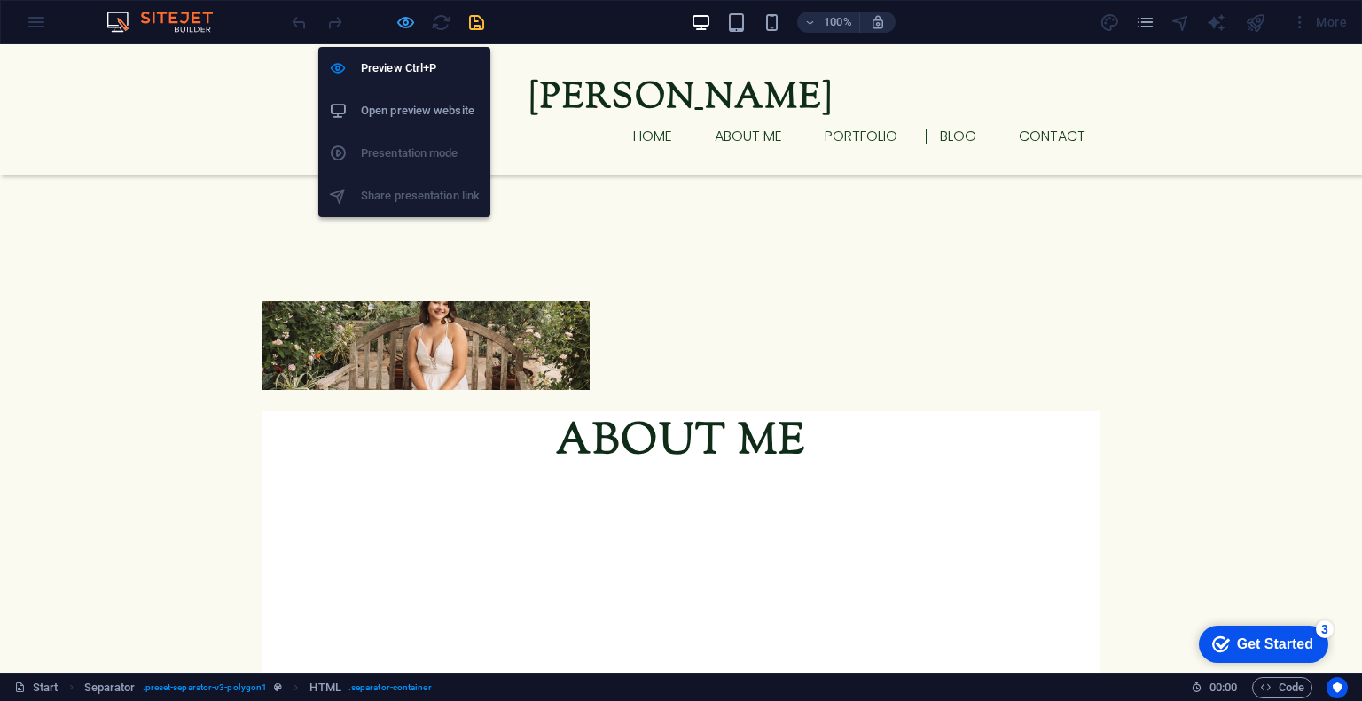
click at [400, 27] on icon "button" at bounding box center [406, 22] width 20 height 20
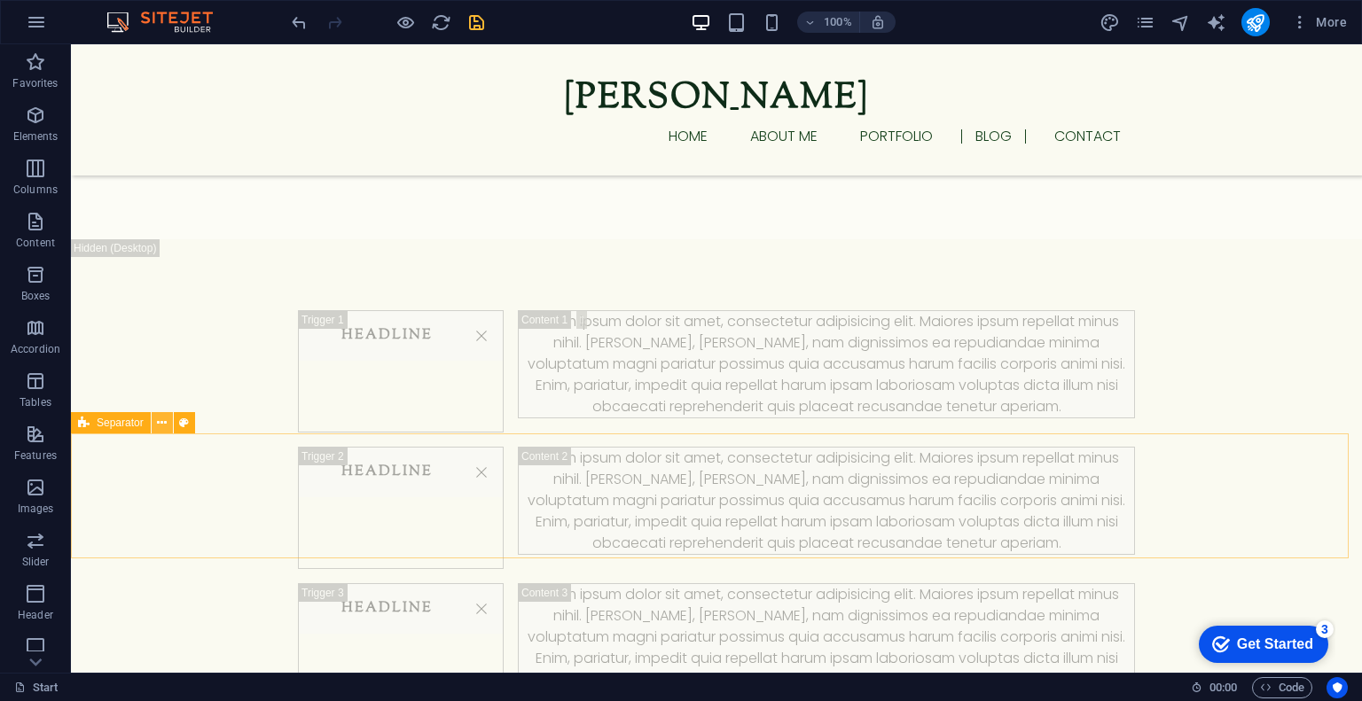
click at [163, 430] on icon at bounding box center [162, 423] width 10 height 19
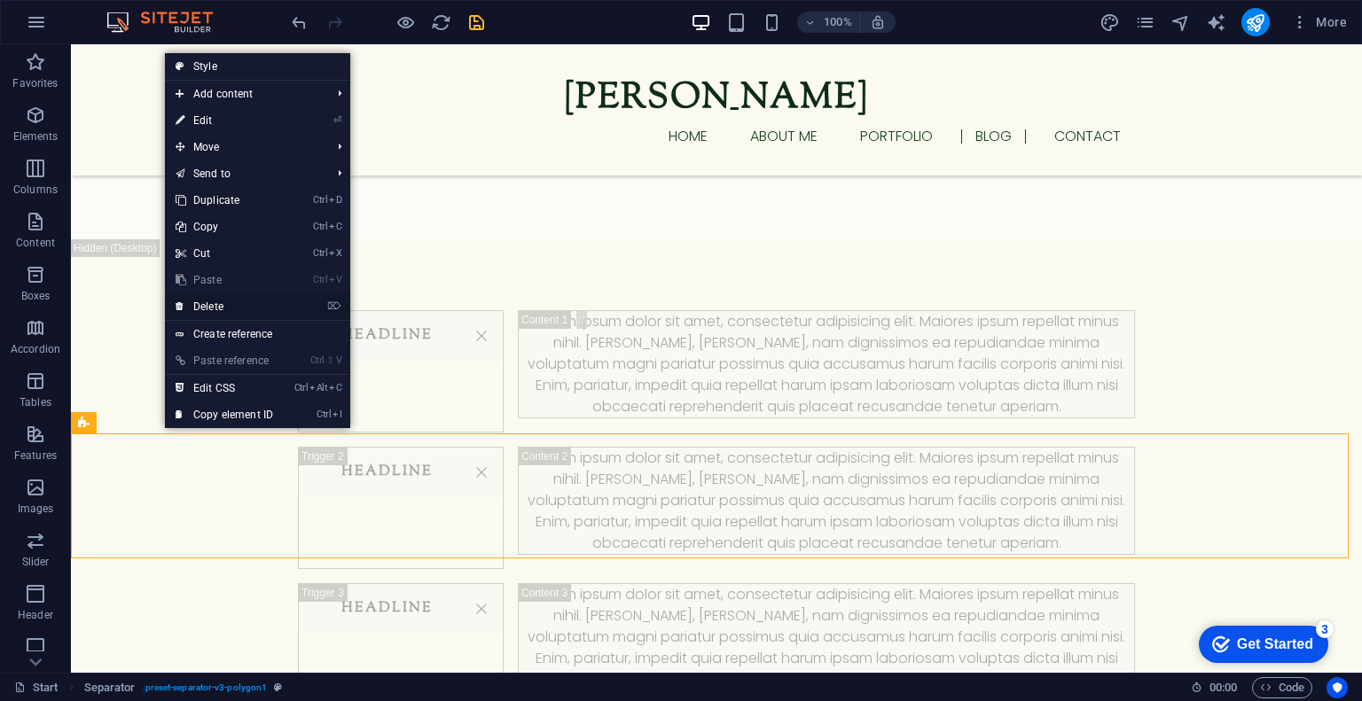
click at [215, 302] on link "⌦ Delete" at bounding box center [224, 307] width 119 height 27
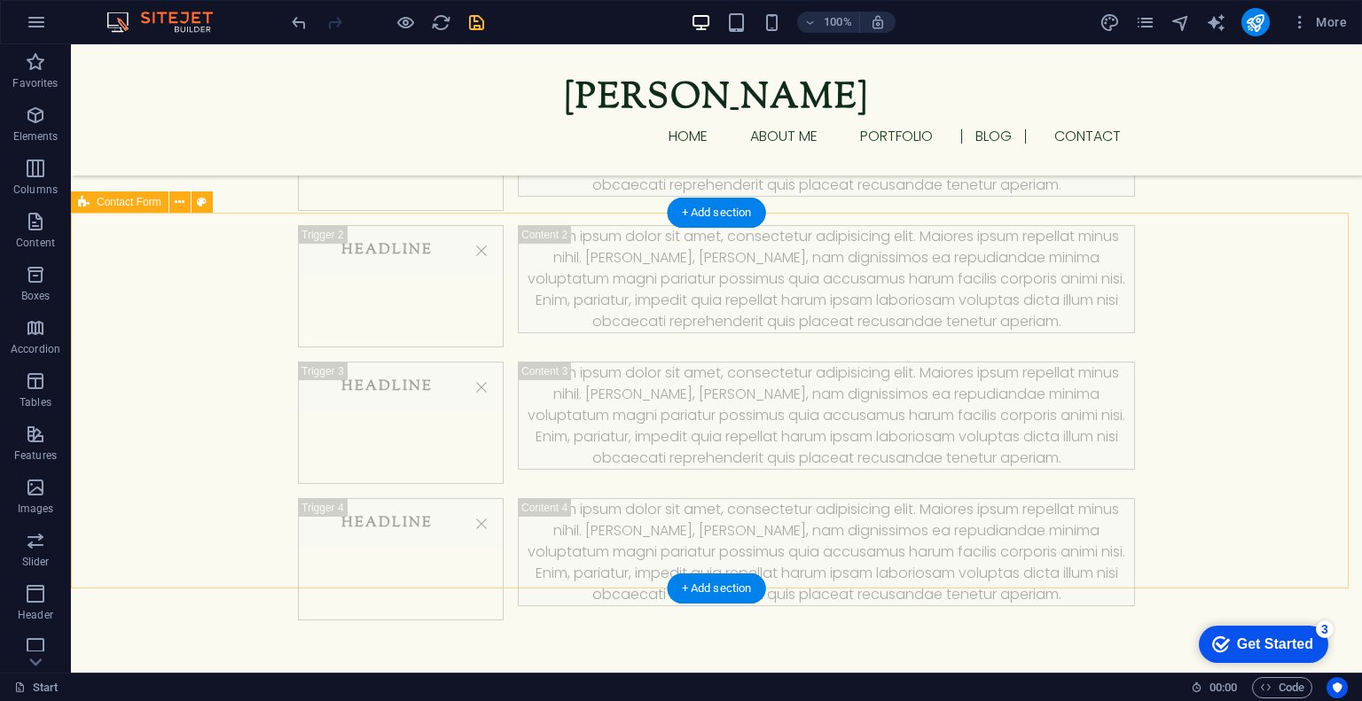
scroll to position [3149, 0]
select select "rem"
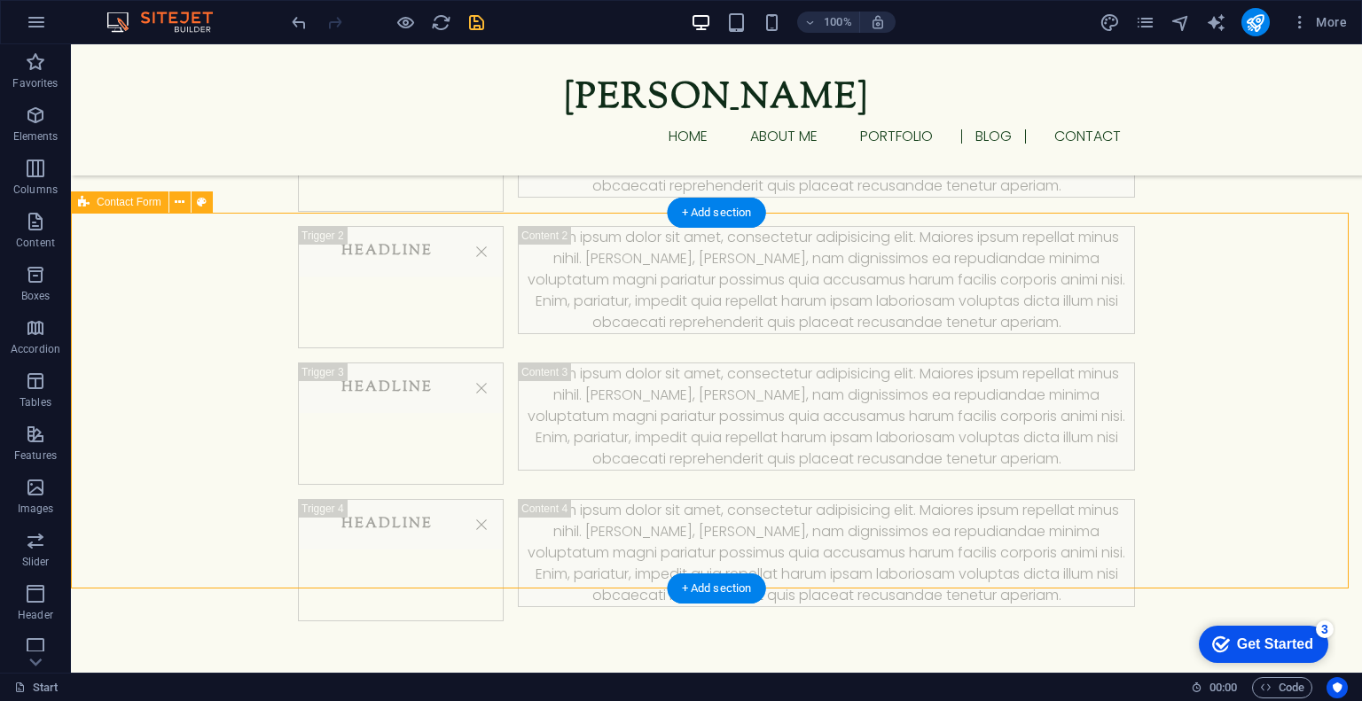
select select "rem"
select select "px"
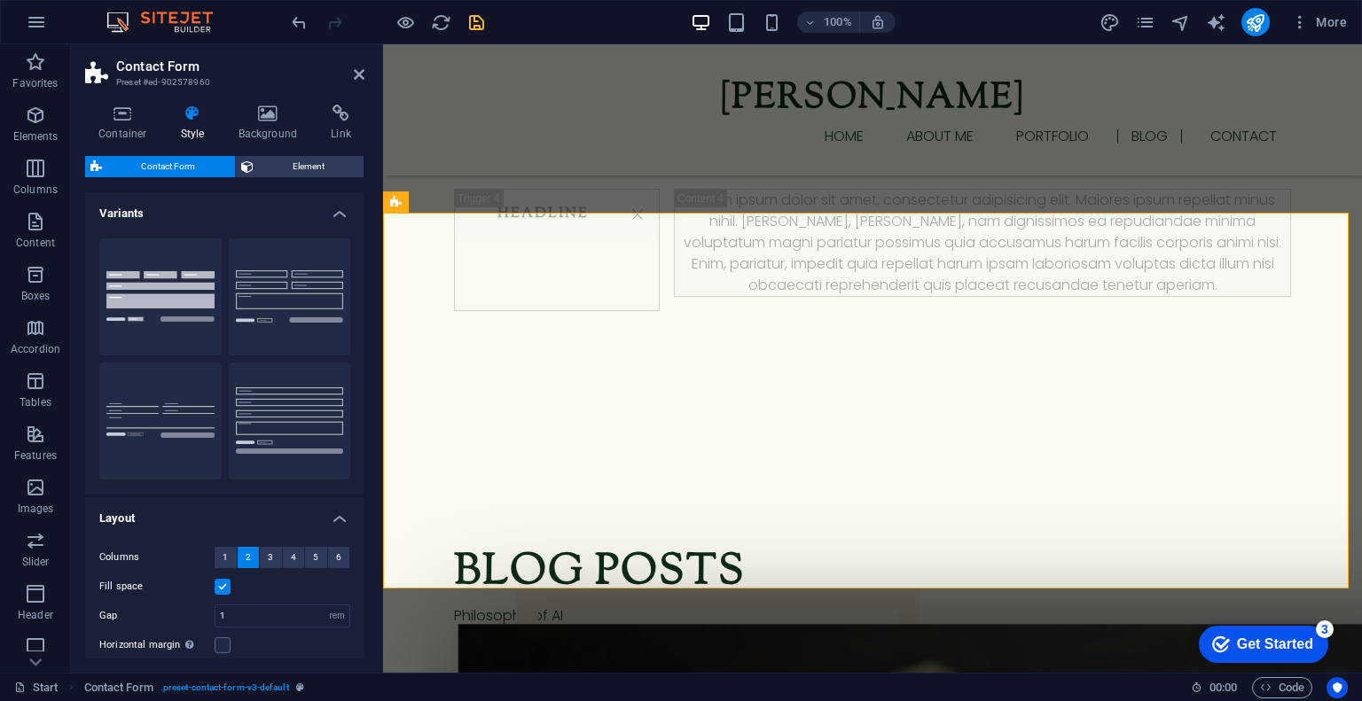
click at [299, 208] on h4 "Variants" at bounding box center [224, 208] width 279 height 32
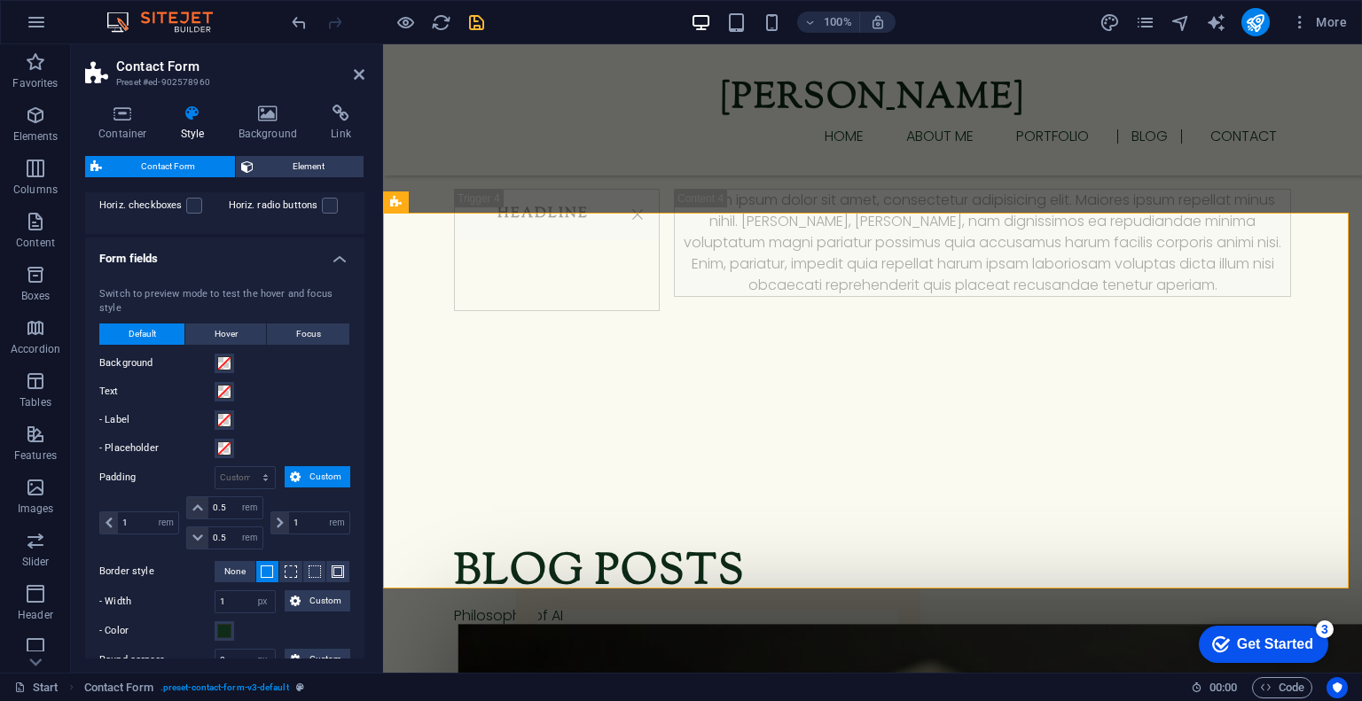
scroll to position [212, 0]
click at [222, 385] on span at bounding box center [224, 389] width 14 height 14
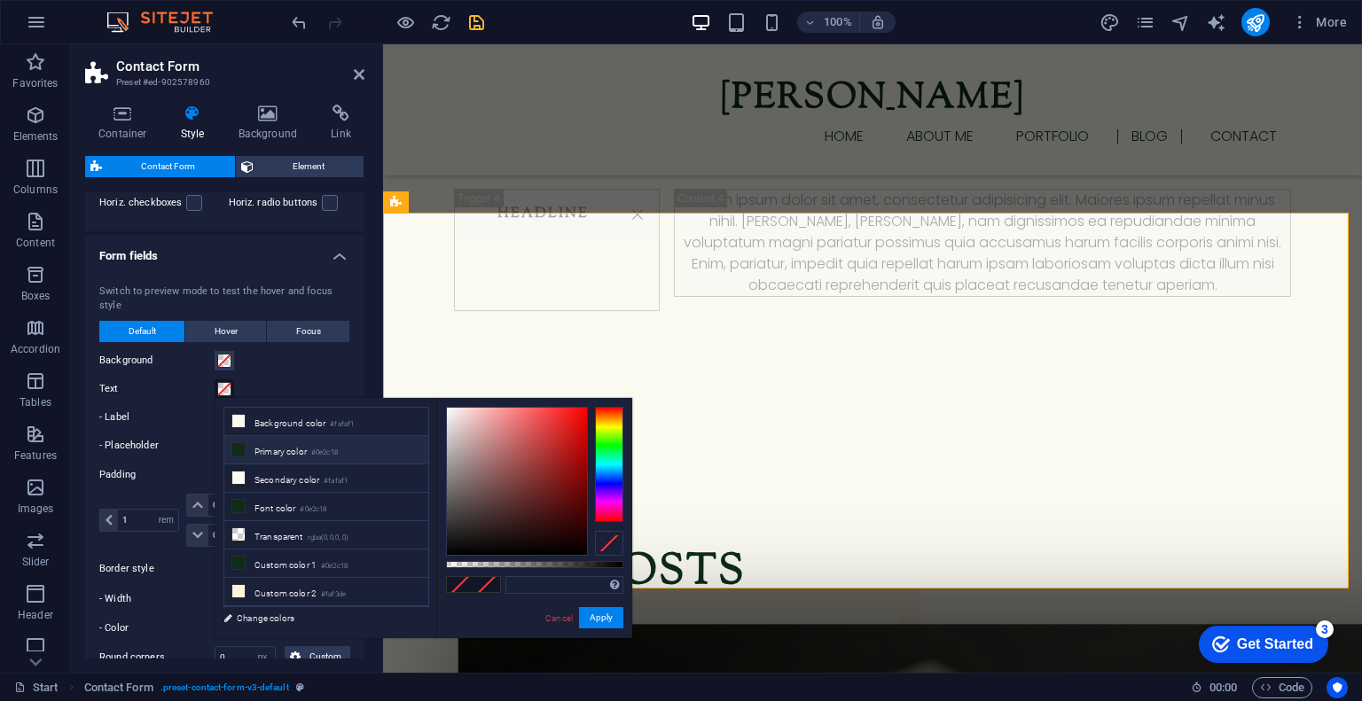
click at [241, 452] on icon at bounding box center [238, 449] width 12 height 12
type input "#0e2c18"
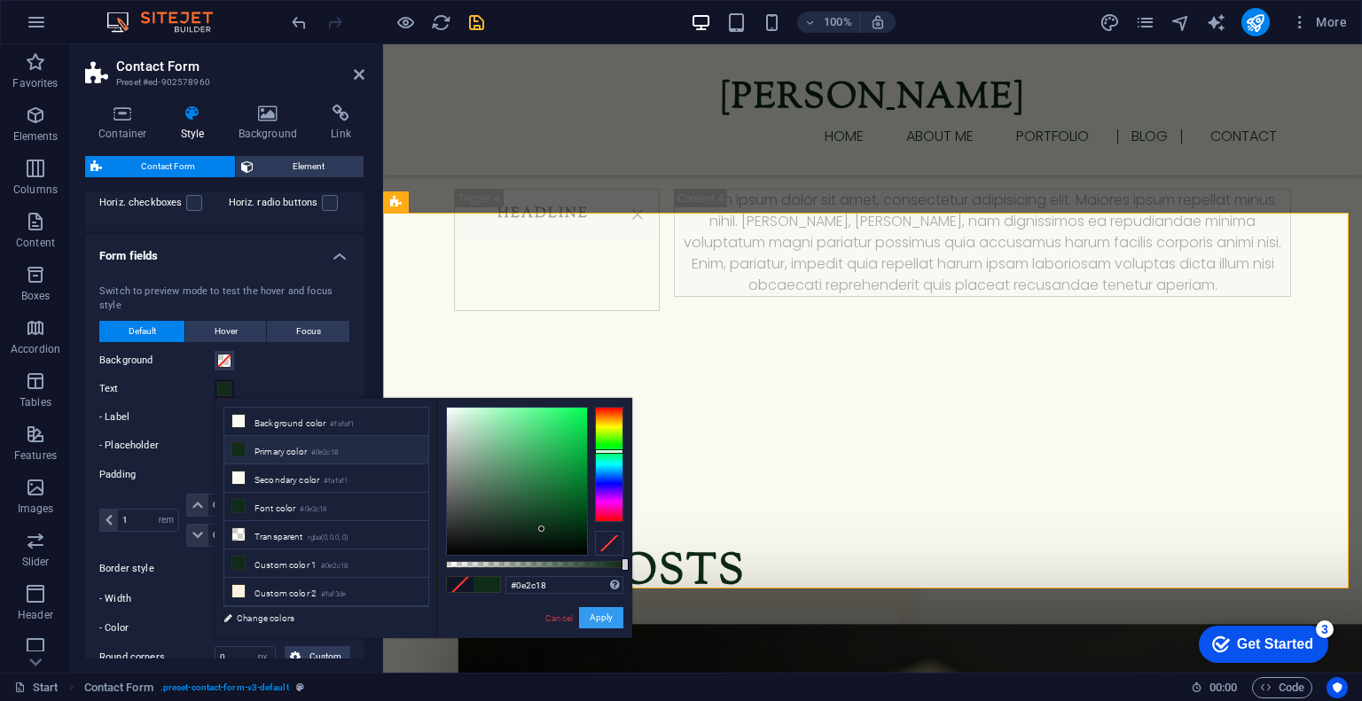
click at [621, 626] on button "Apply" at bounding box center [601, 617] width 44 height 21
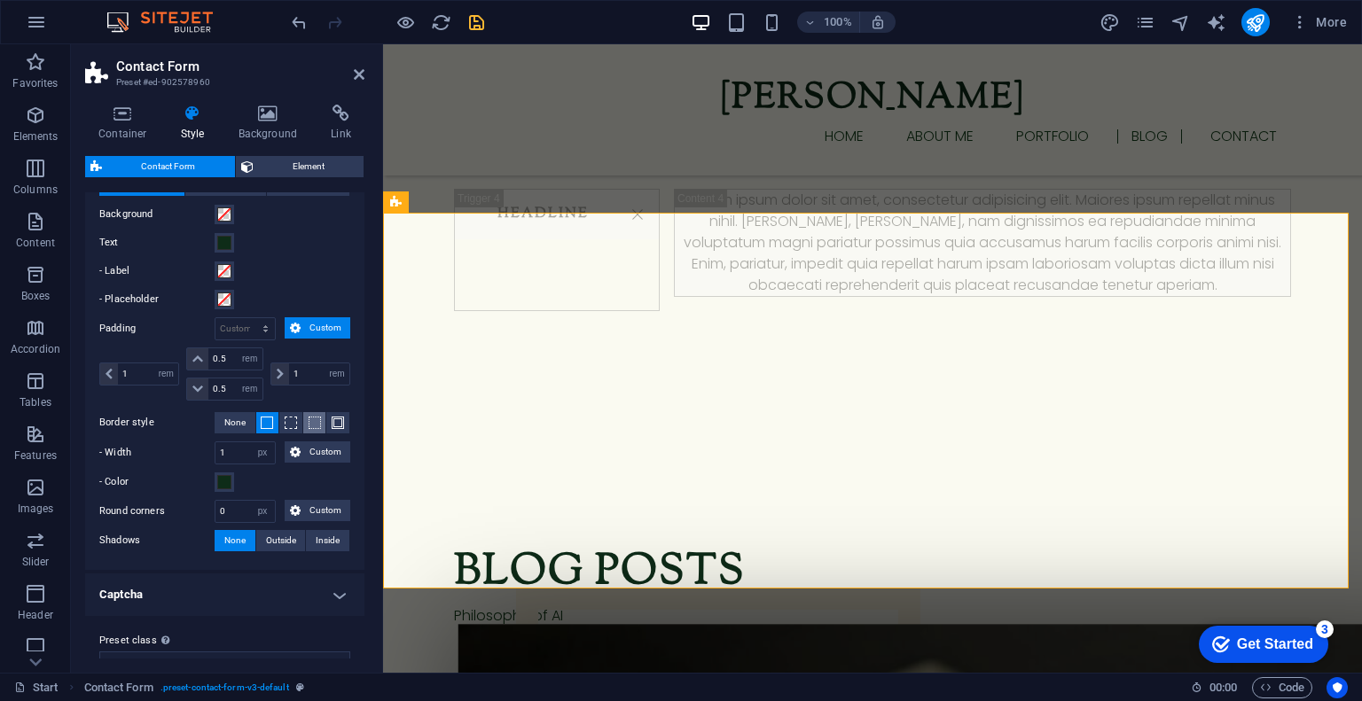
scroll to position [358, 0]
click at [257, 505] on select "px rem % vh vw Custom" at bounding box center [262, 511] width 25 height 21
click at [245, 506] on input "0" at bounding box center [244, 511] width 59 height 21
type input "1"
type input "3"
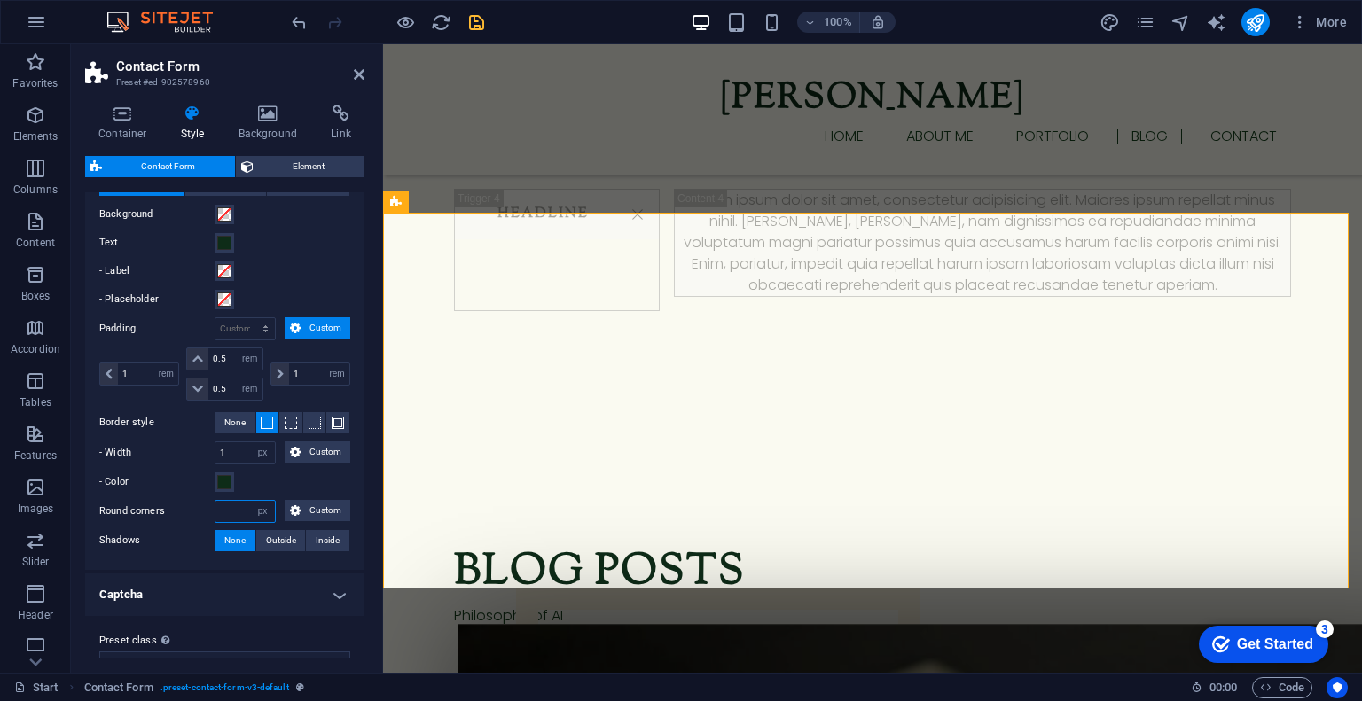
type input "6"
type input "0"
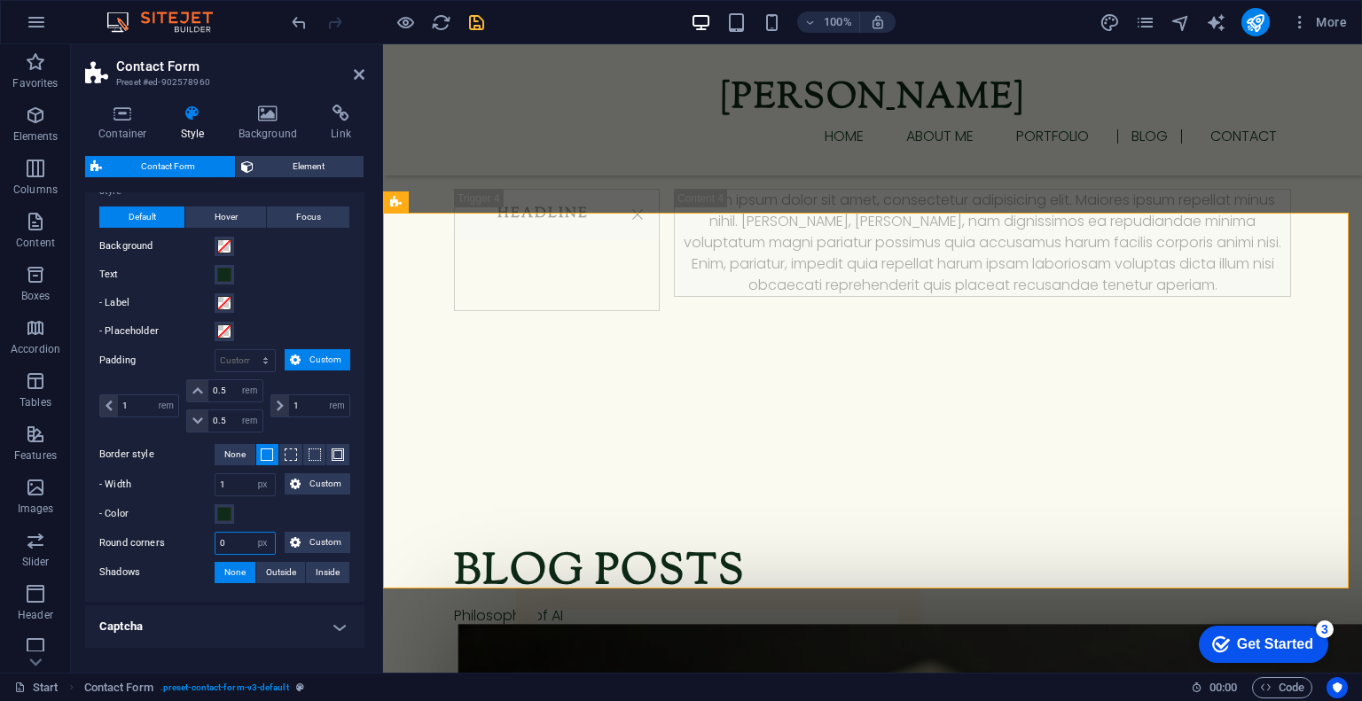
scroll to position [325, 0]
click at [304, 212] on span "Focus" at bounding box center [308, 218] width 25 height 21
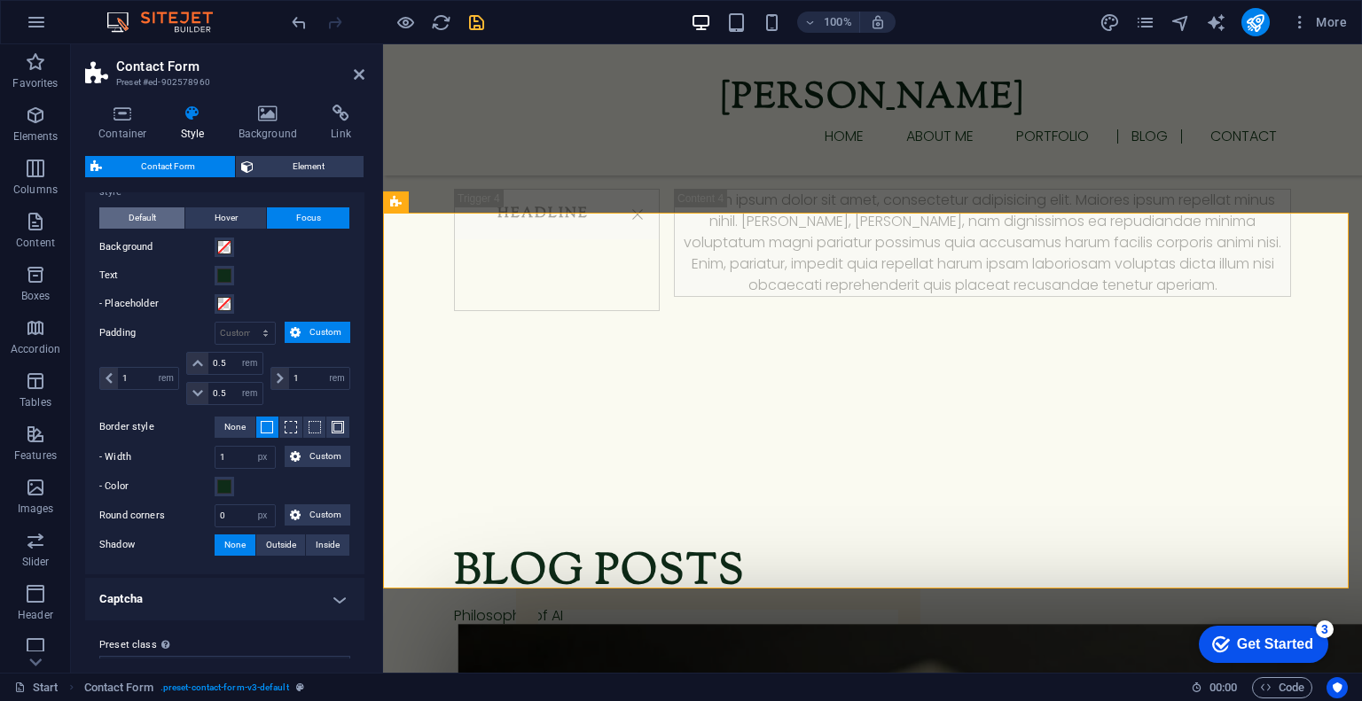
click at [169, 215] on button "Default" at bounding box center [141, 218] width 85 height 21
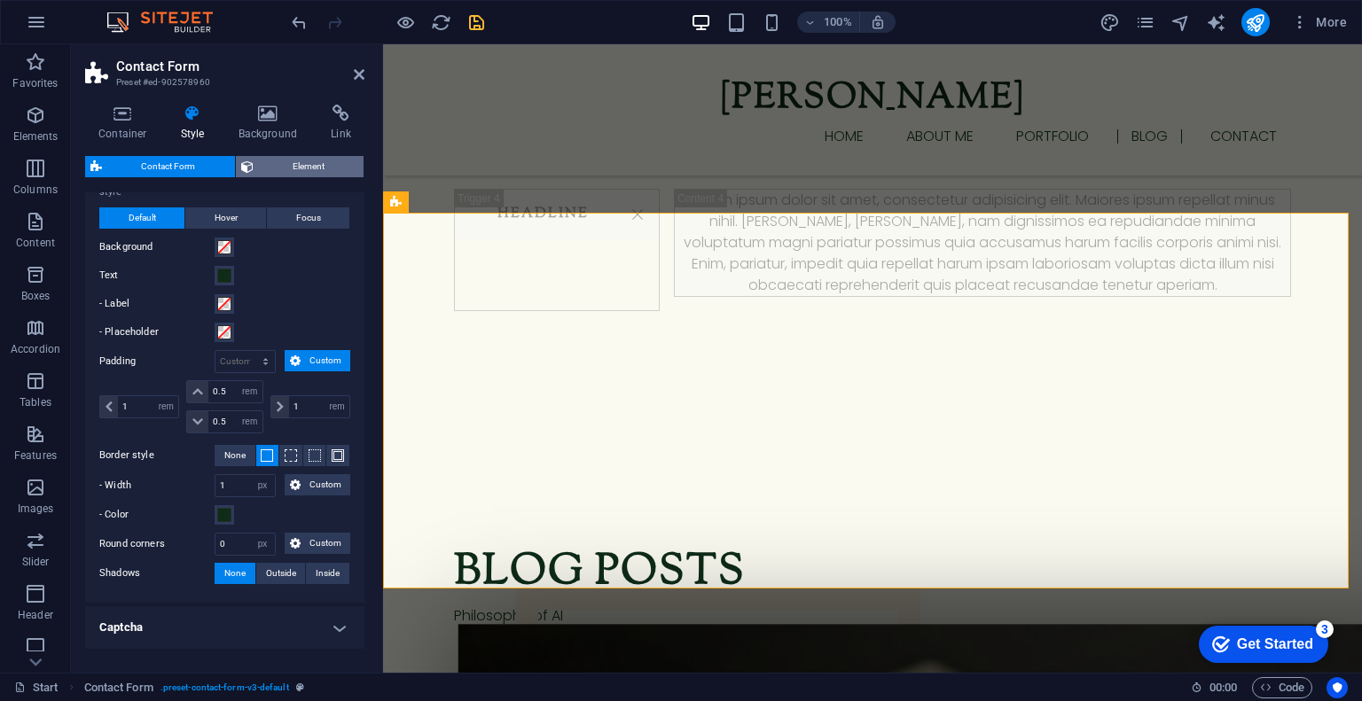
click at [310, 159] on span "Element" at bounding box center [309, 166] width 100 height 21
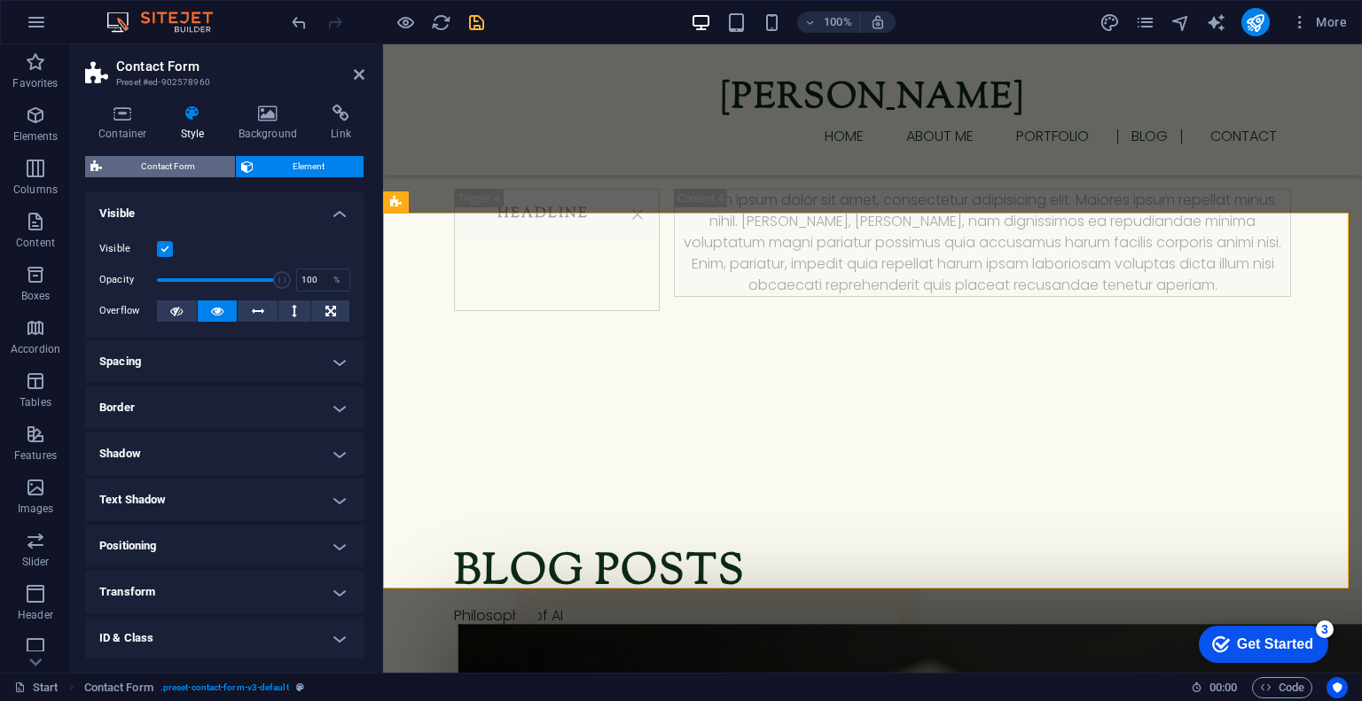
click at [166, 165] on span "Contact Form" at bounding box center [168, 166] width 122 height 21
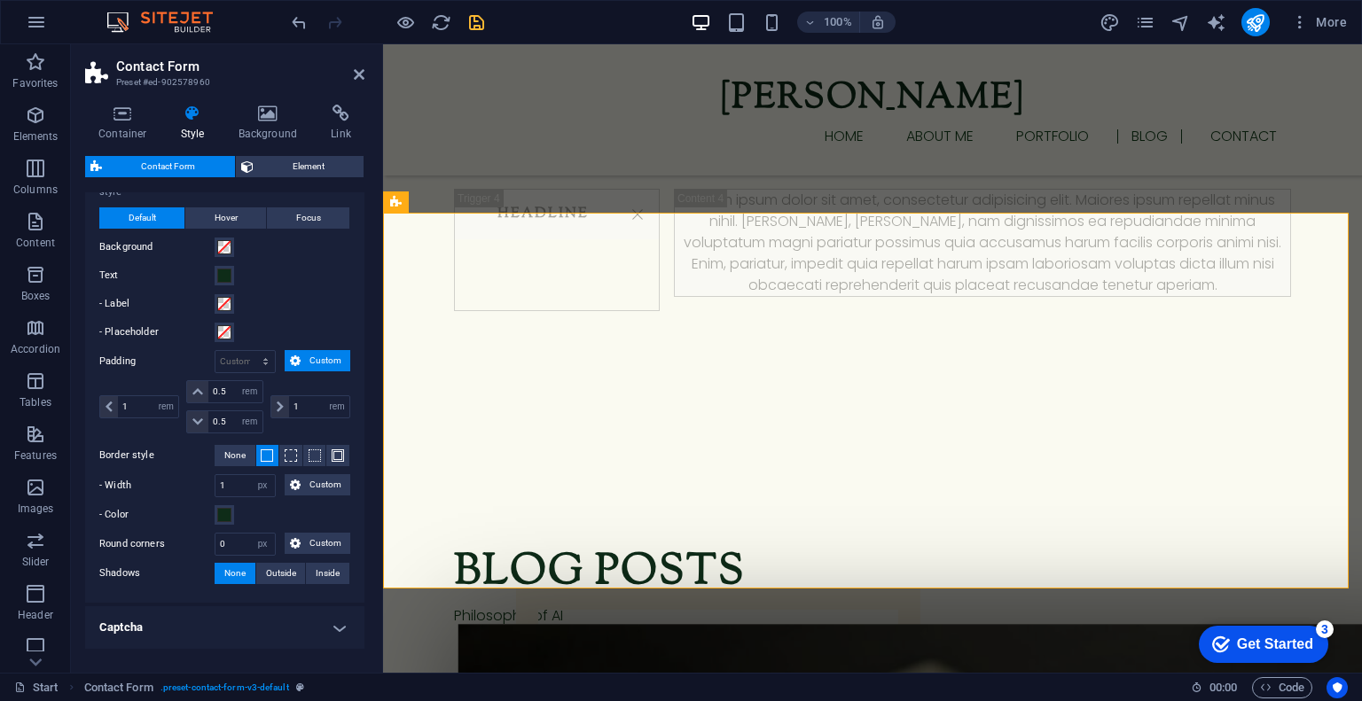
scroll to position [383, 0]
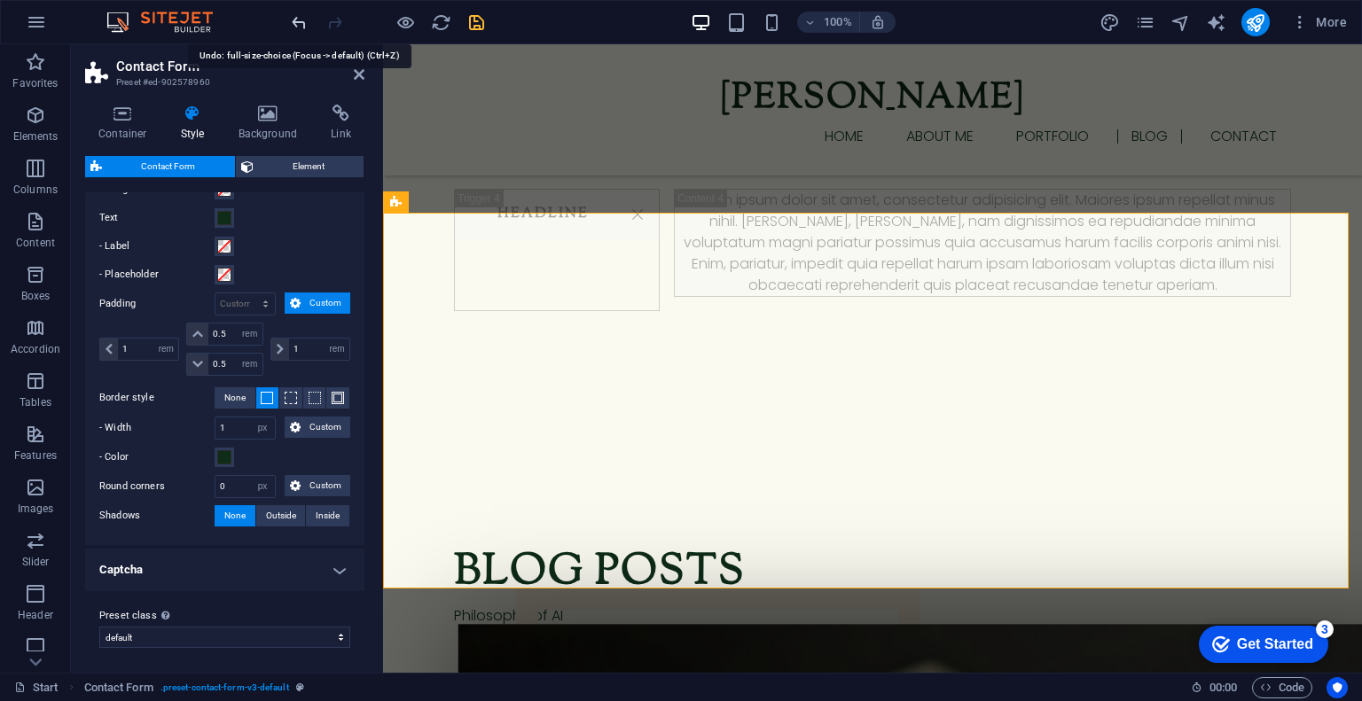
click at [297, 28] on icon "undo" at bounding box center [299, 22] width 20 height 20
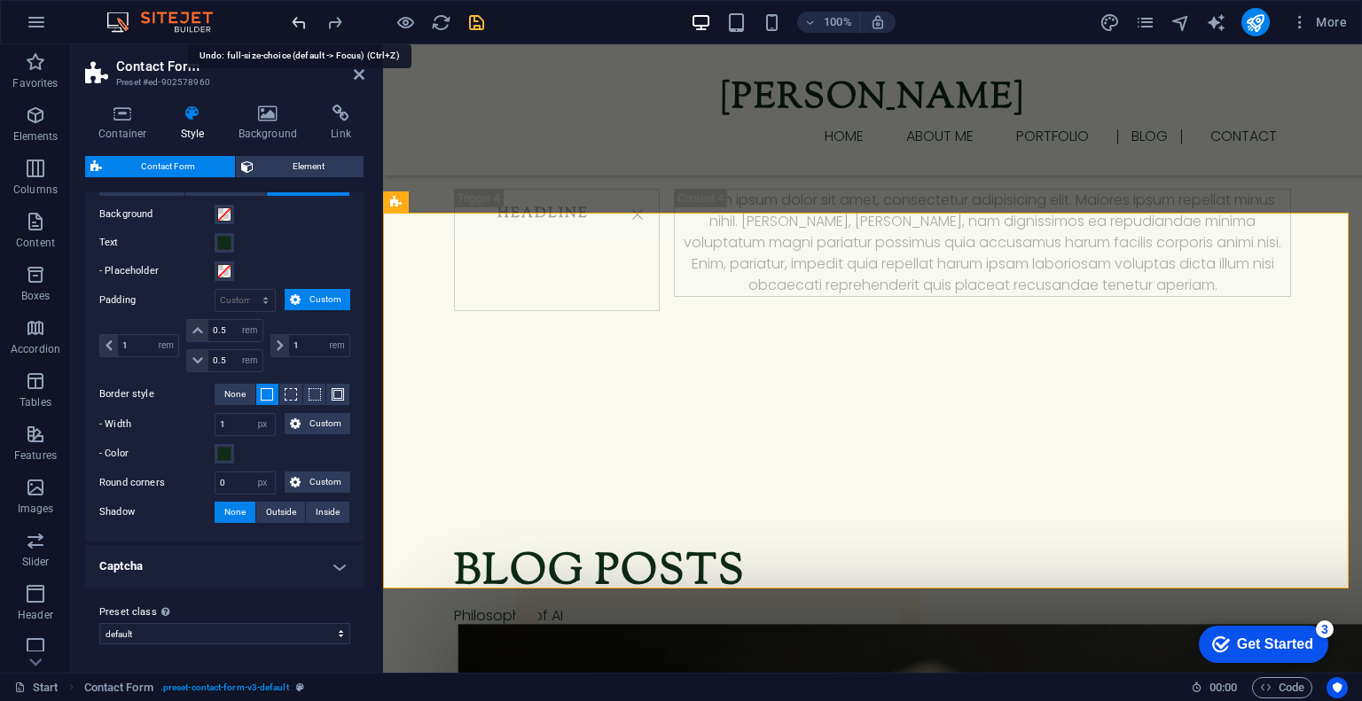
scroll to position [356, 0]
click at [294, 28] on icon "undo" at bounding box center [299, 22] width 20 height 20
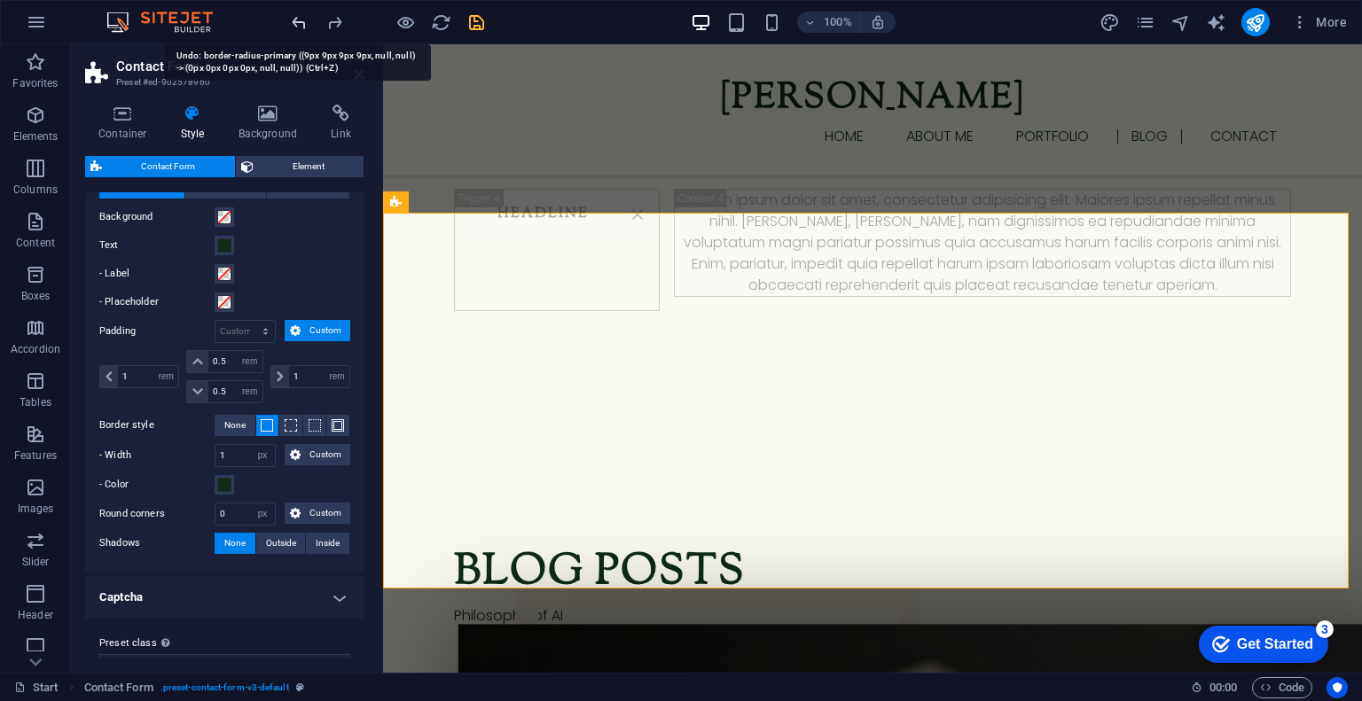
scroll to position [383, 0]
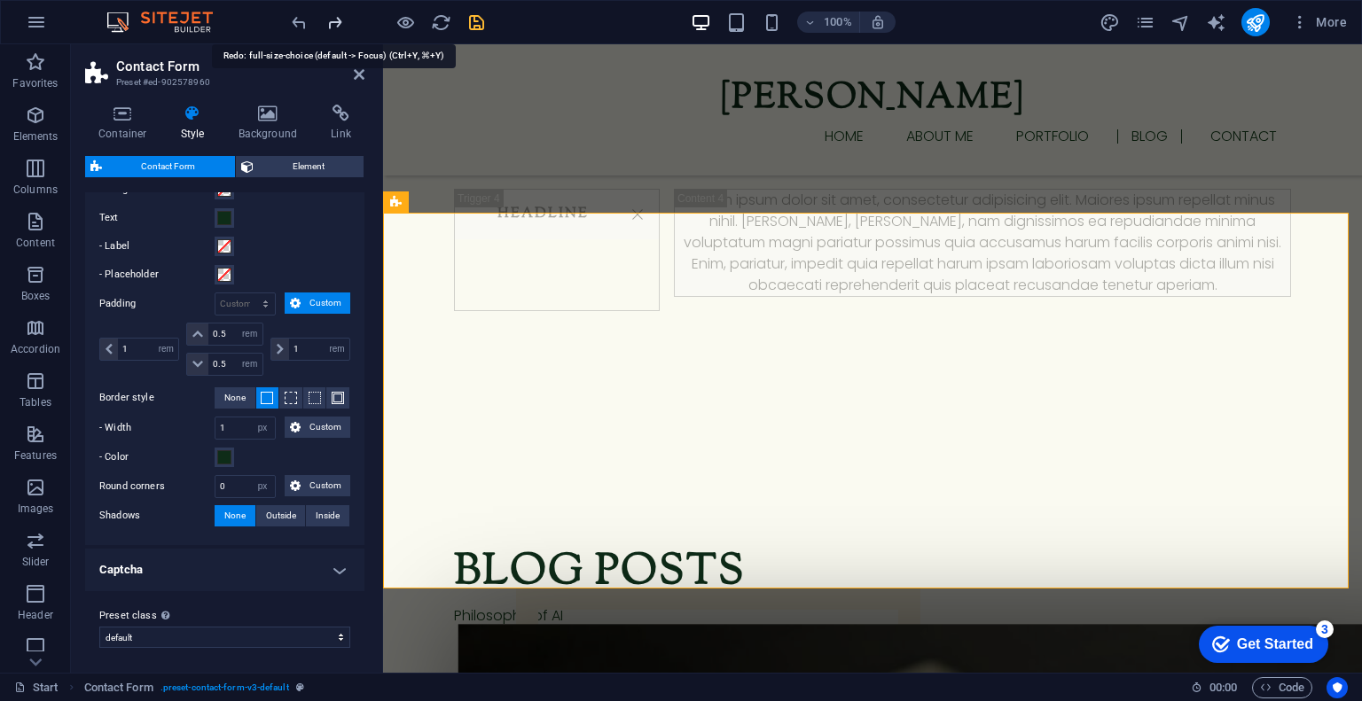
click at [330, 27] on icon "redo" at bounding box center [335, 22] width 20 height 20
click at [242, 483] on input "0" at bounding box center [244, 486] width 59 height 21
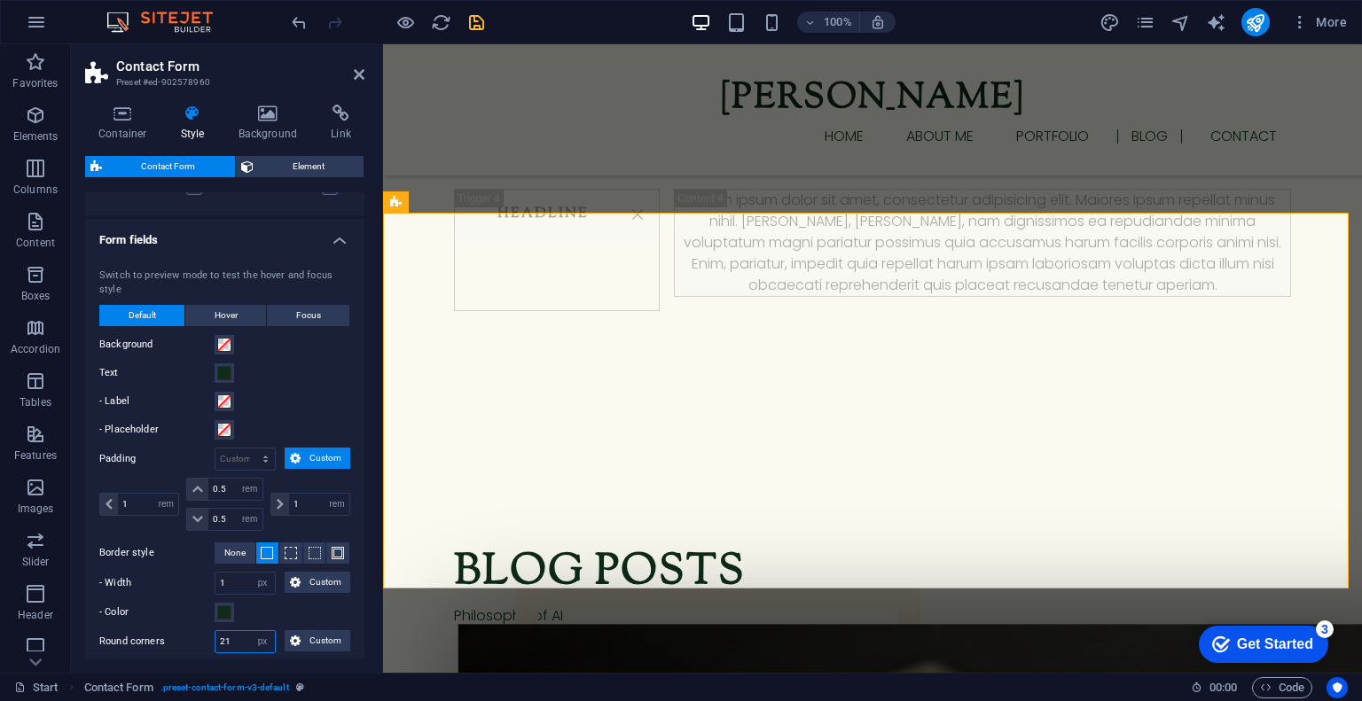
scroll to position [227, 0]
type input "21"
click at [220, 306] on span "Hover" at bounding box center [226, 316] width 23 height 21
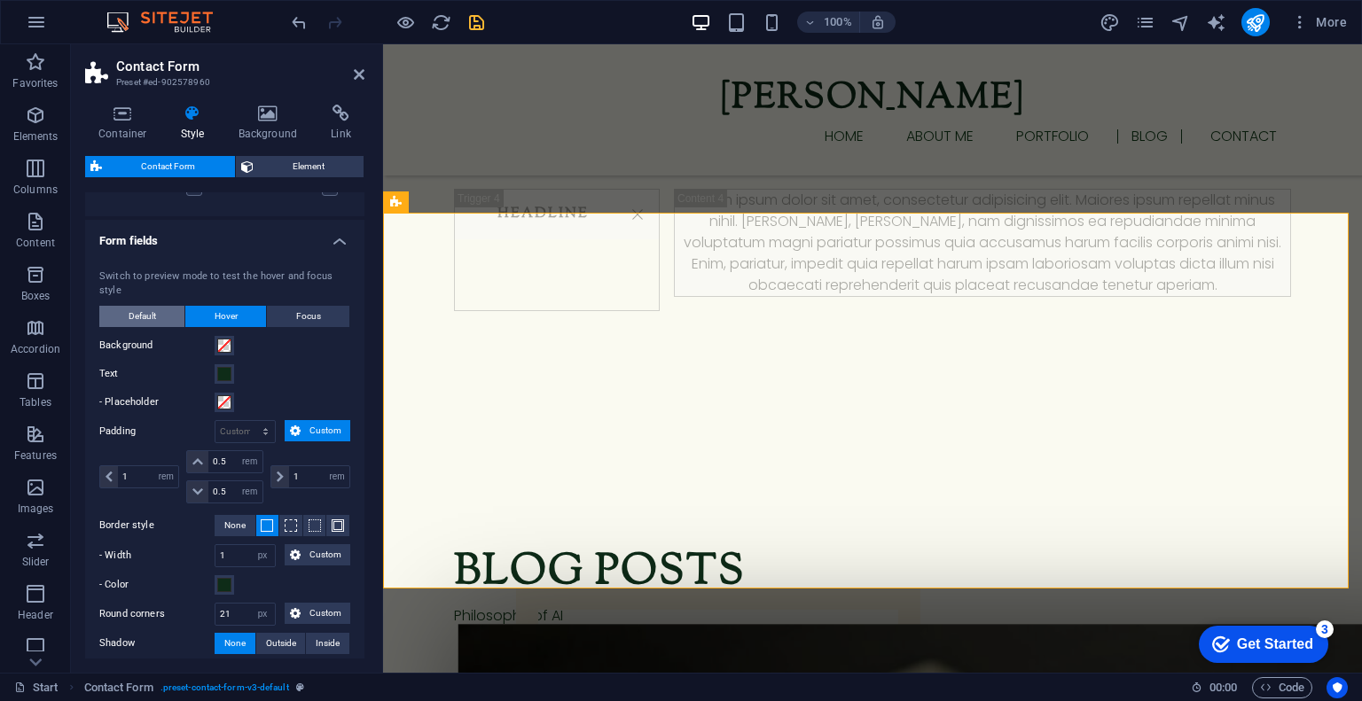
click at [154, 312] on span "Default" at bounding box center [142, 316] width 27 height 21
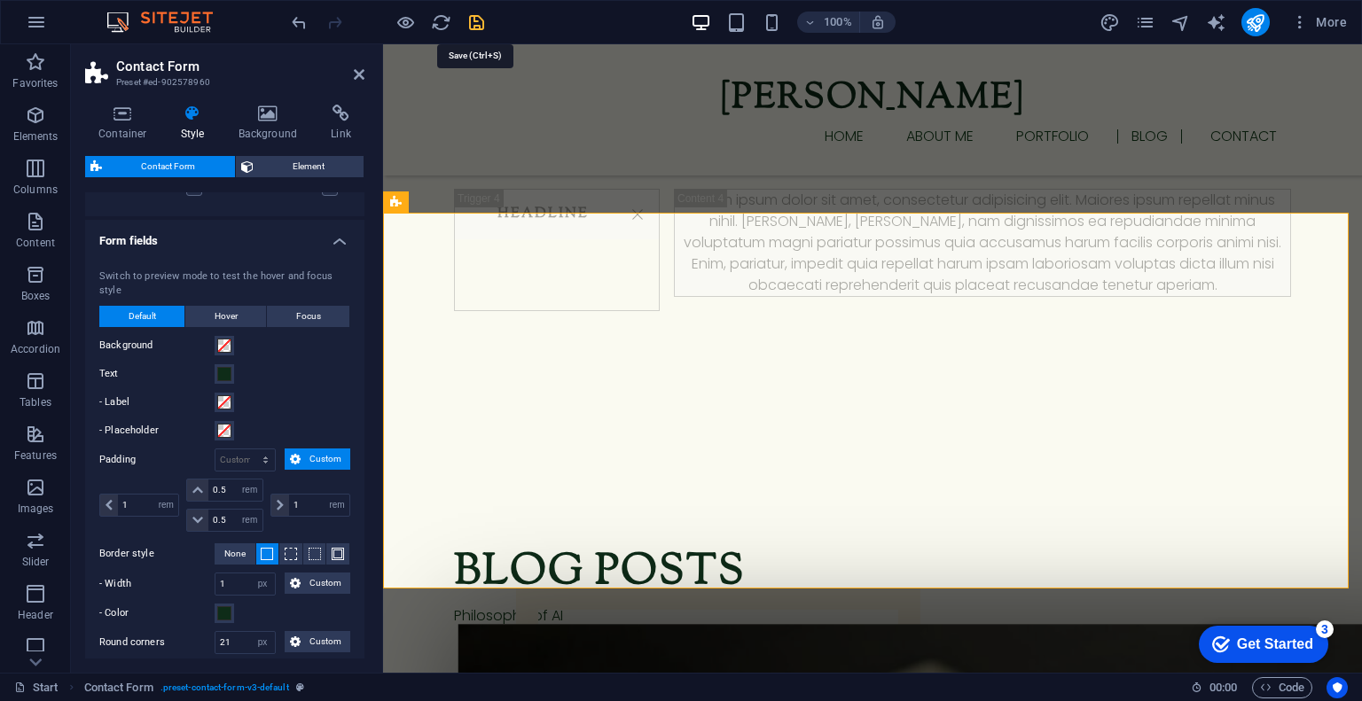
click at [476, 27] on icon "save" at bounding box center [476, 22] width 20 height 20
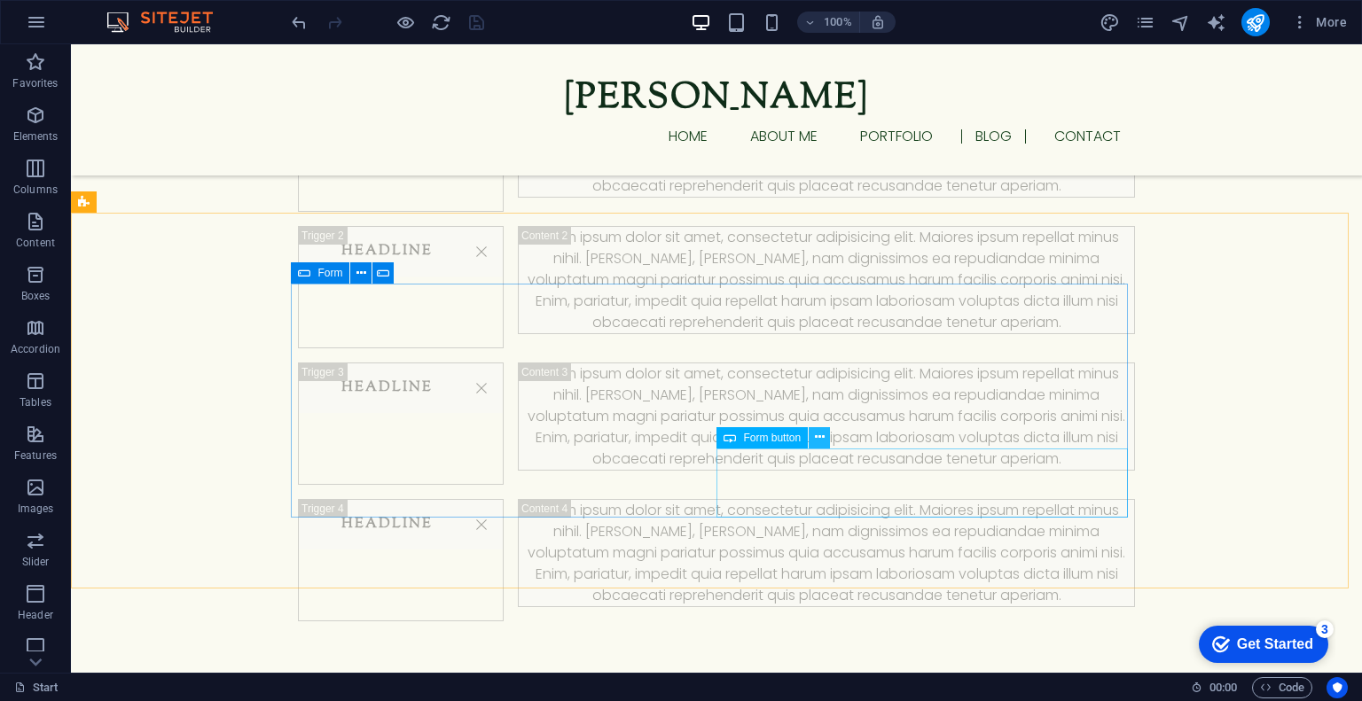
click at [820, 441] on icon at bounding box center [820, 437] width 10 height 19
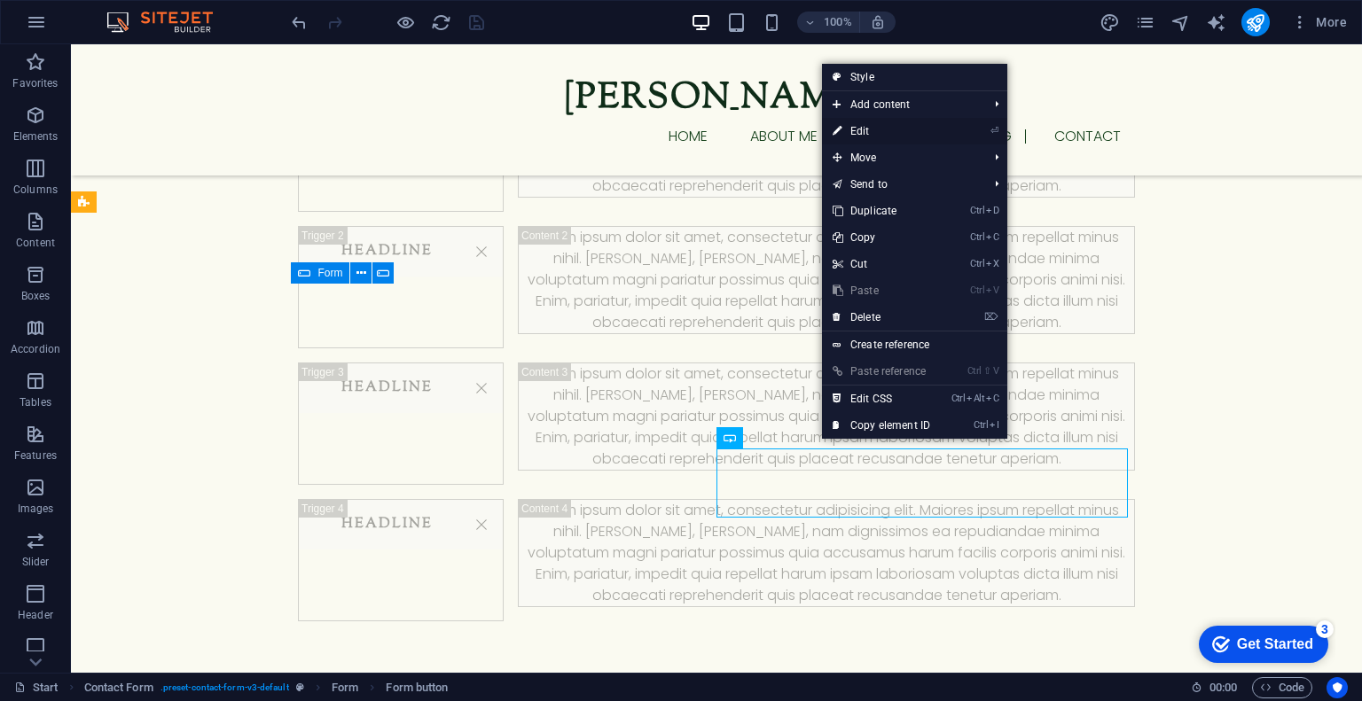
click at [908, 132] on link "⏎ Edit" at bounding box center [881, 131] width 119 height 27
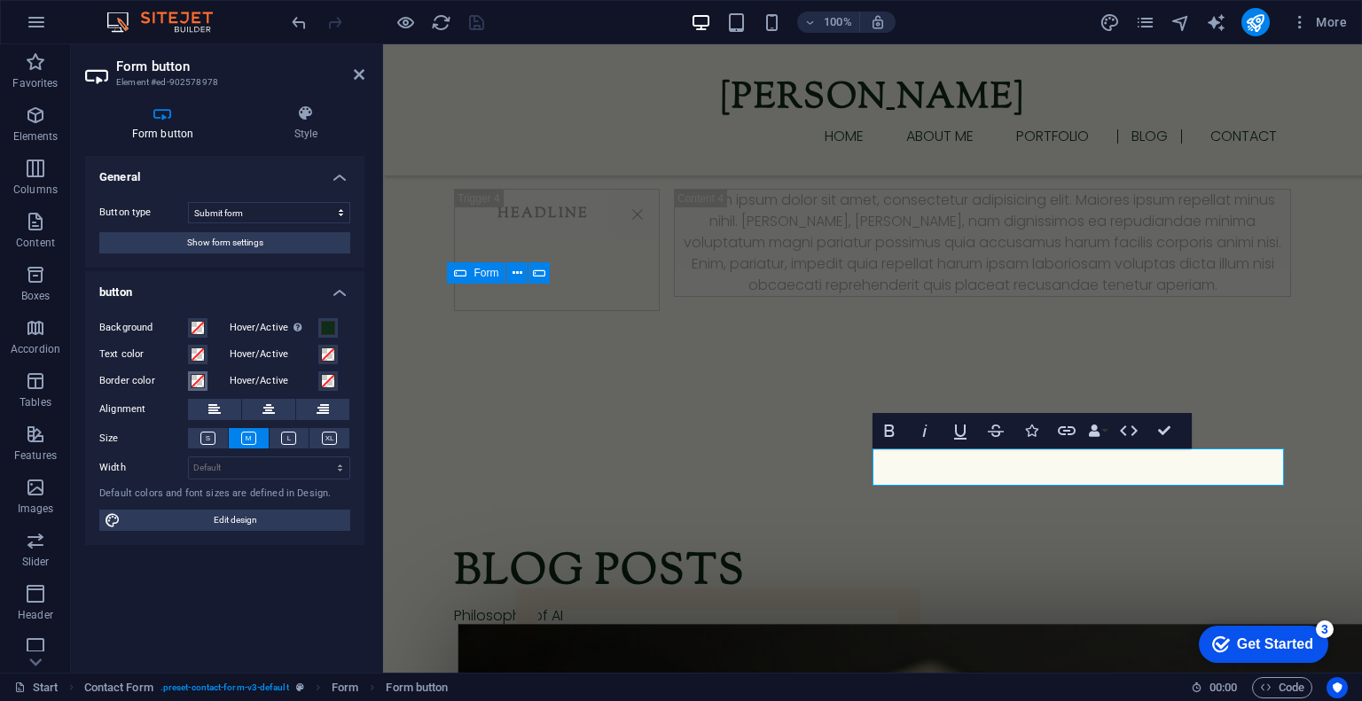
click at [197, 379] on span at bounding box center [198, 381] width 14 height 14
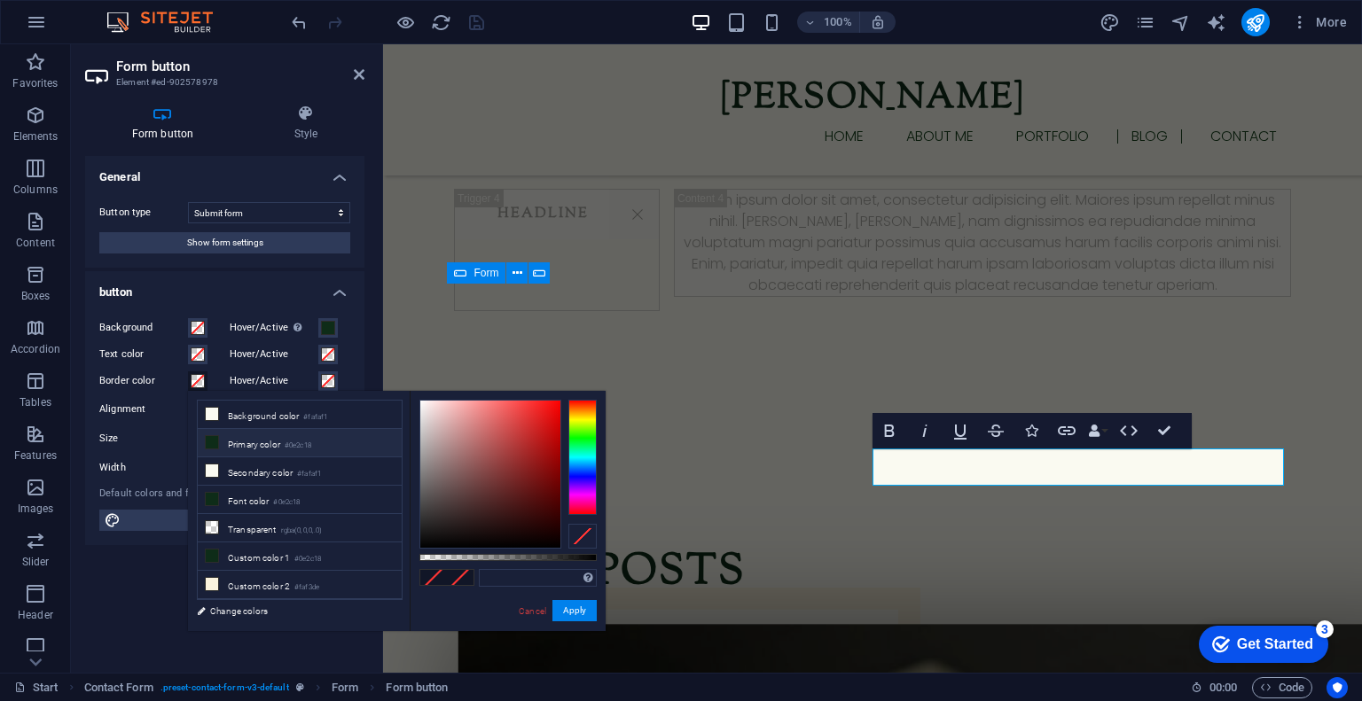
click at [208, 443] on icon at bounding box center [212, 442] width 12 height 12
type input "#0e2c18"
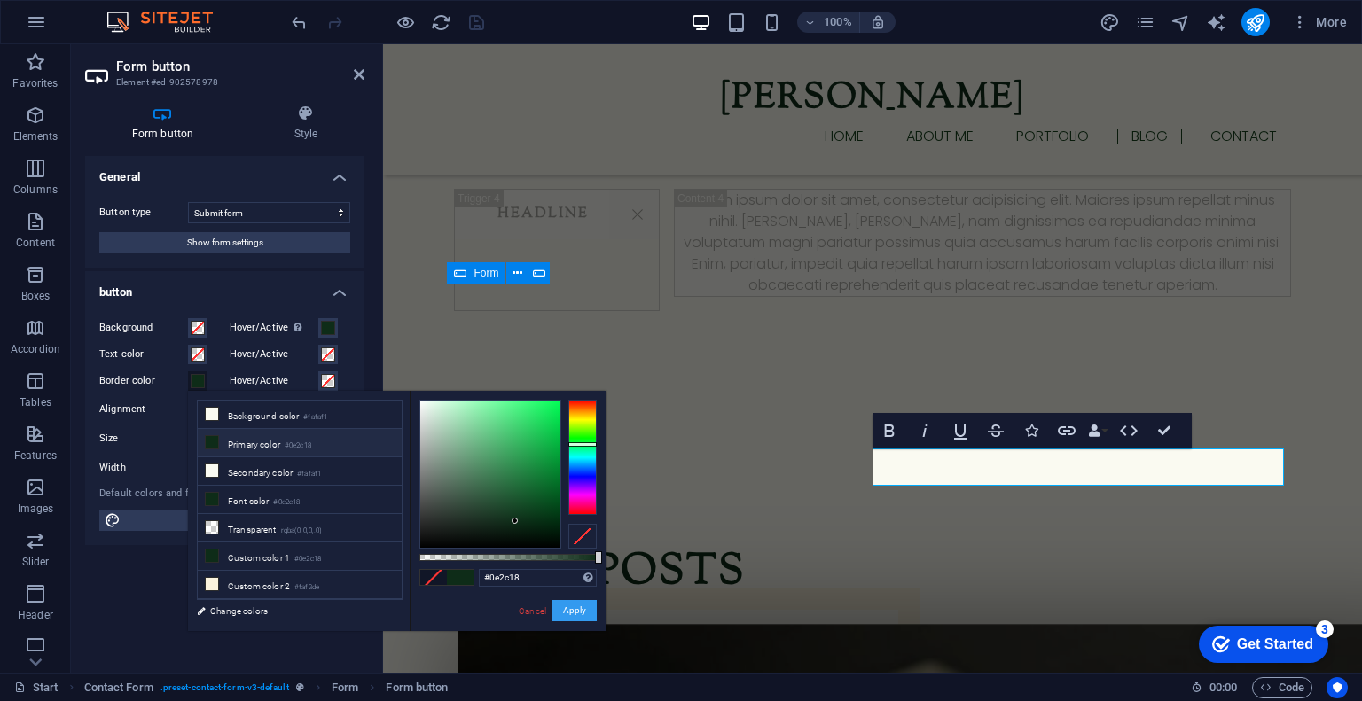
click at [574, 609] on button "Apply" at bounding box center [574, 610] width 44 height 21
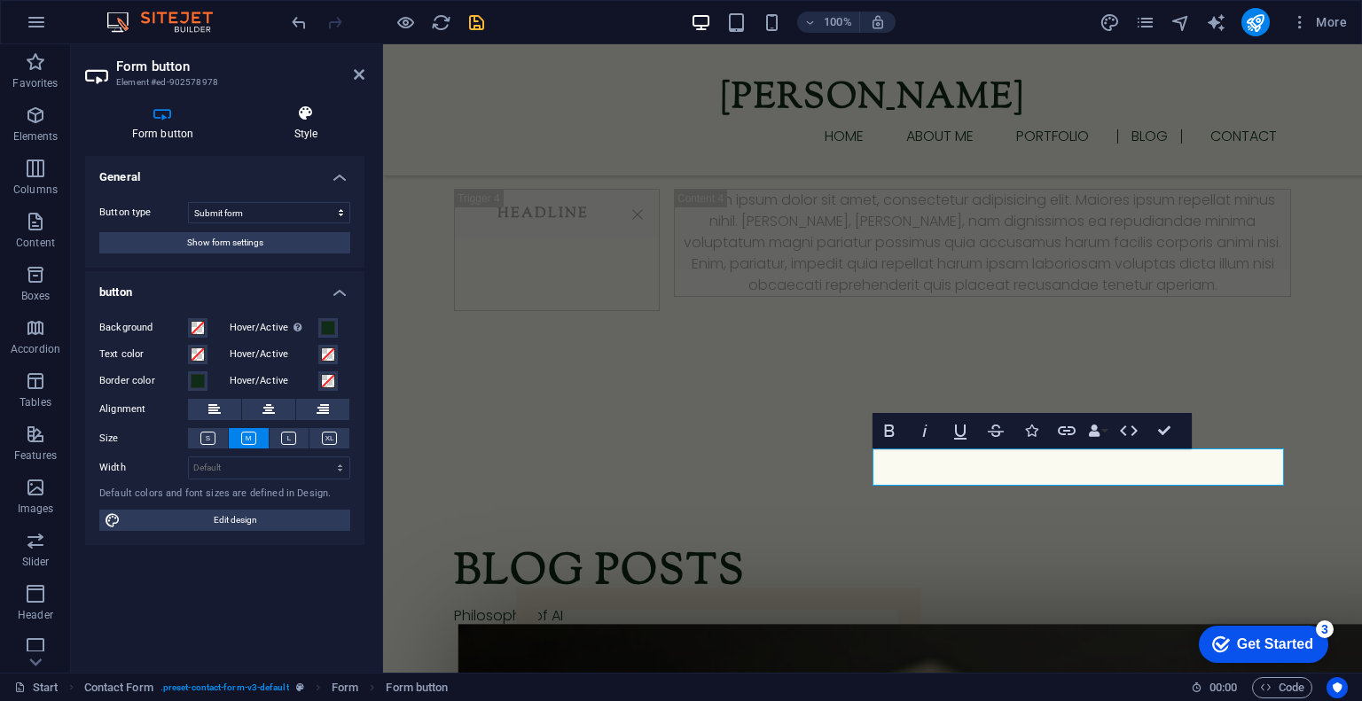
click at [318, 120] on icon at bounding box center [305, 114] width 117 height 18
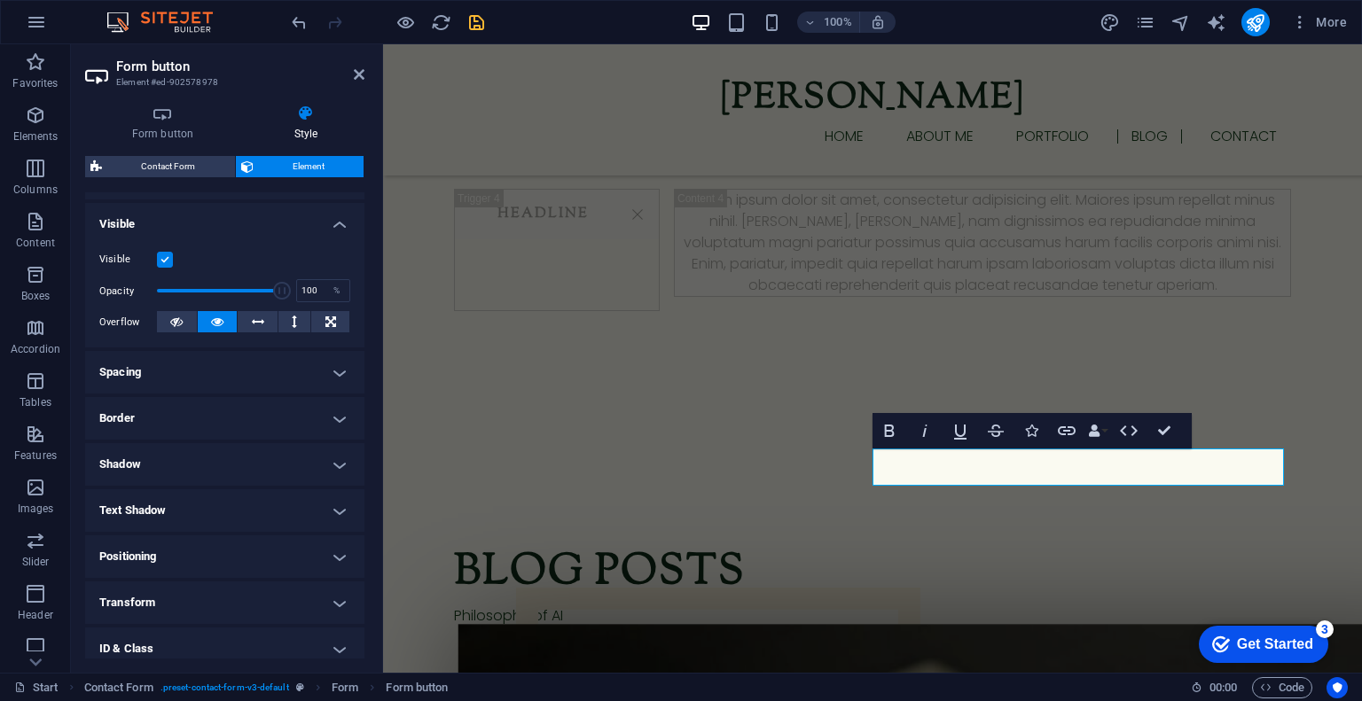
scroll to position [180, 0]
click at [177, 418] on h4 "Border" at bounding box center [224, 417] width 279 height 43
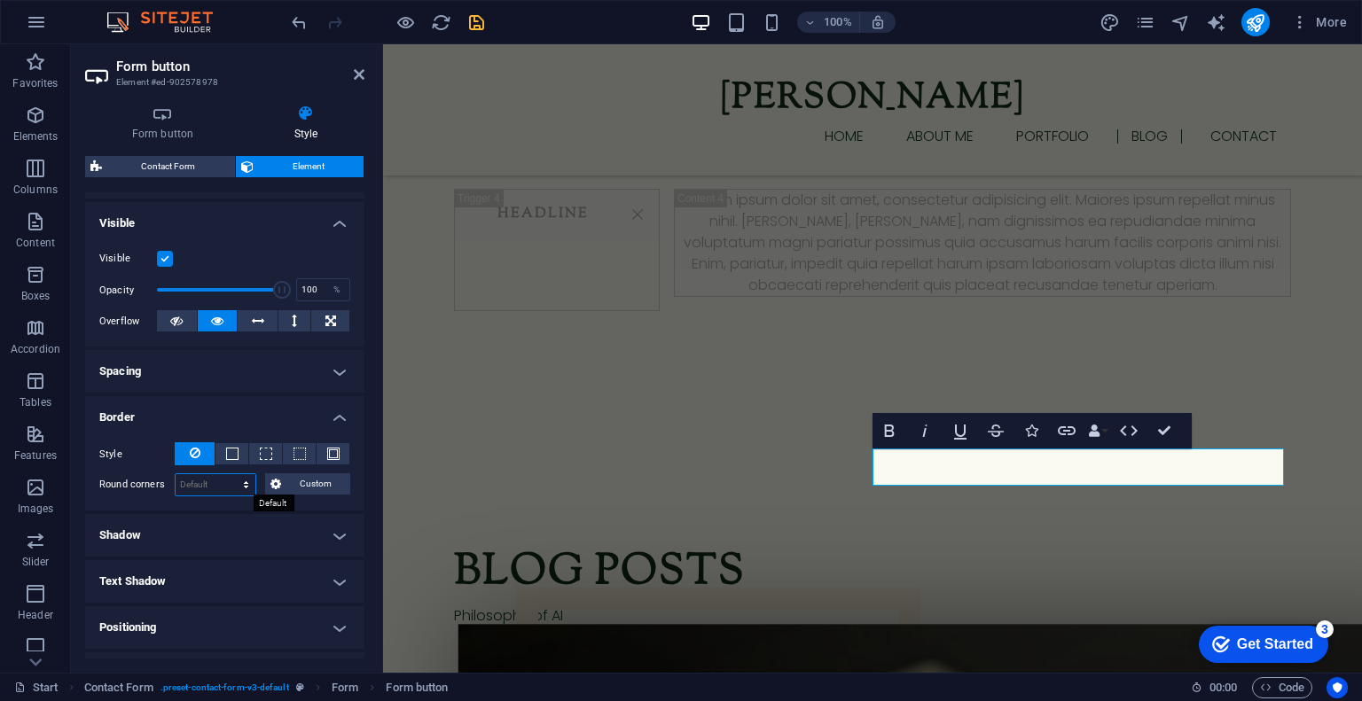
click at [210, 485] on select "Default px rem % vh vw Custom" at bounding box center [216, 484] width 80 height 21
select select "px"
click at [229, 474] on select "Default px rem % vh vw Custom" at bounding box center [216, 484] width 80 height 21
type input "0"
type input "9"
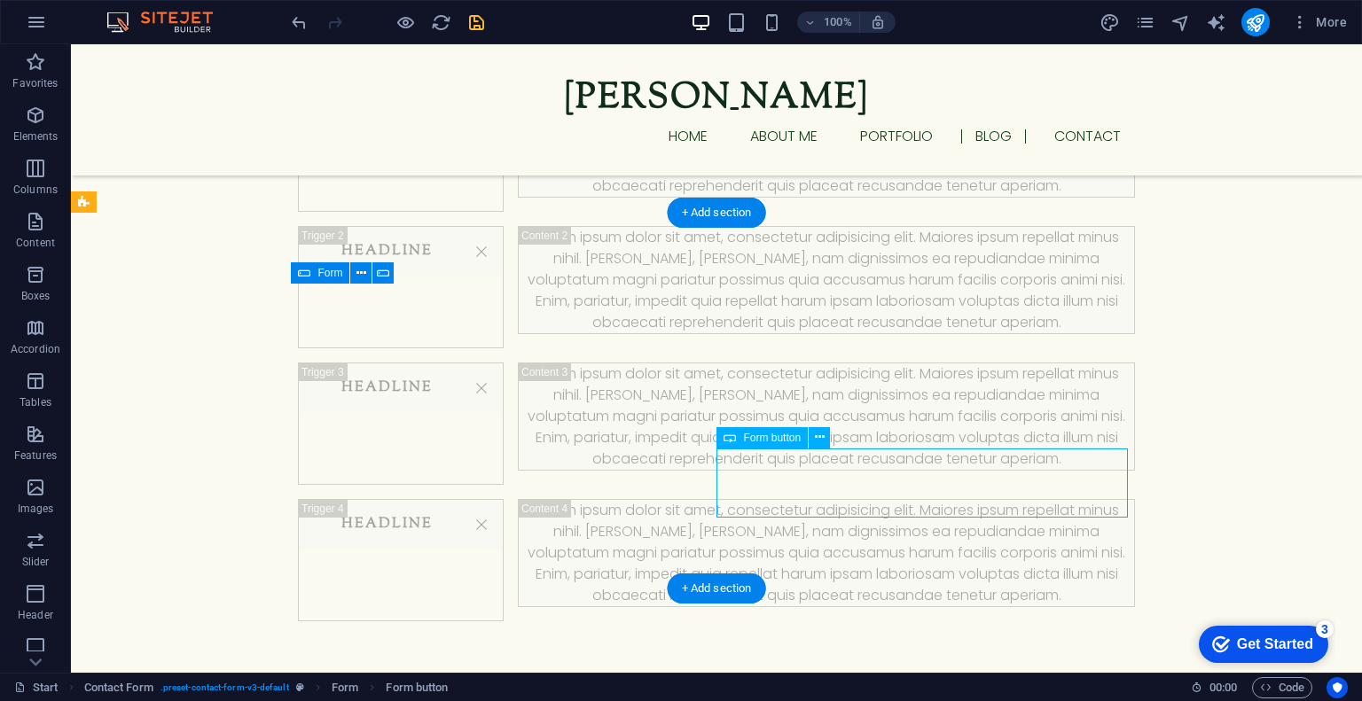
select select "px"
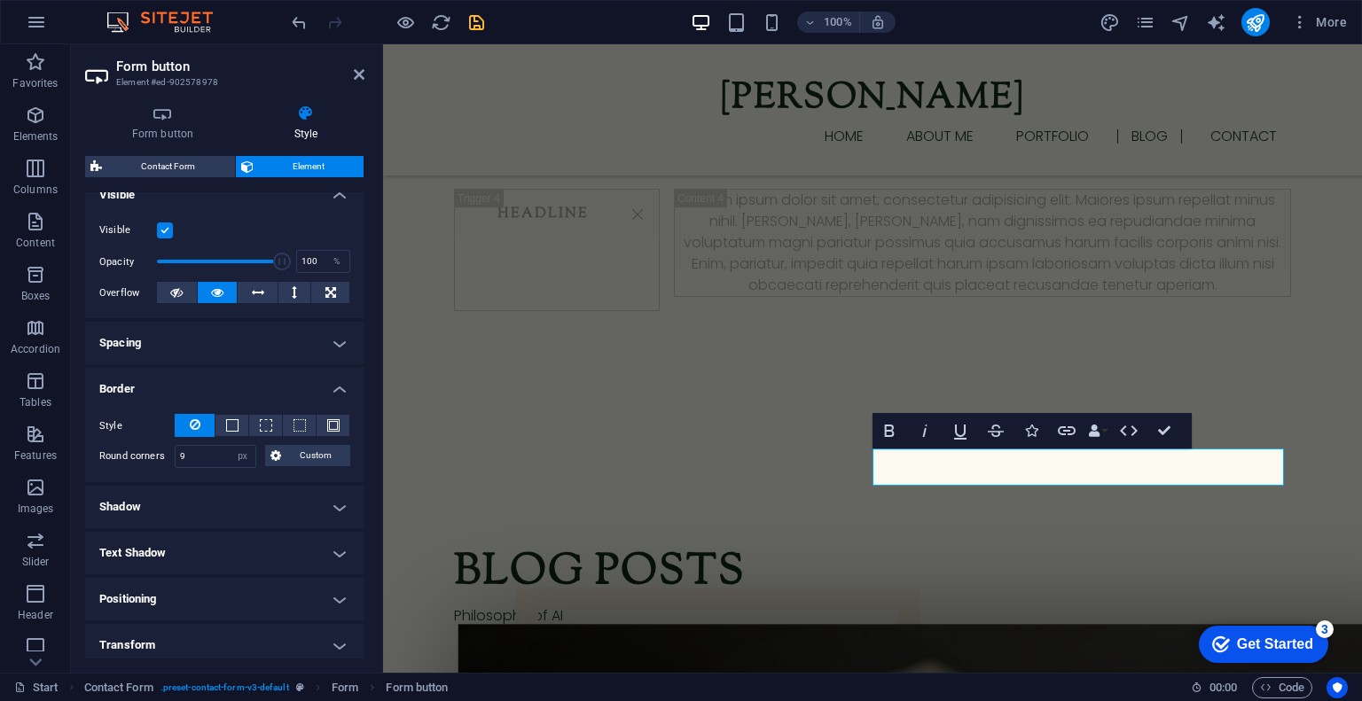
scroll to position [212, 0]
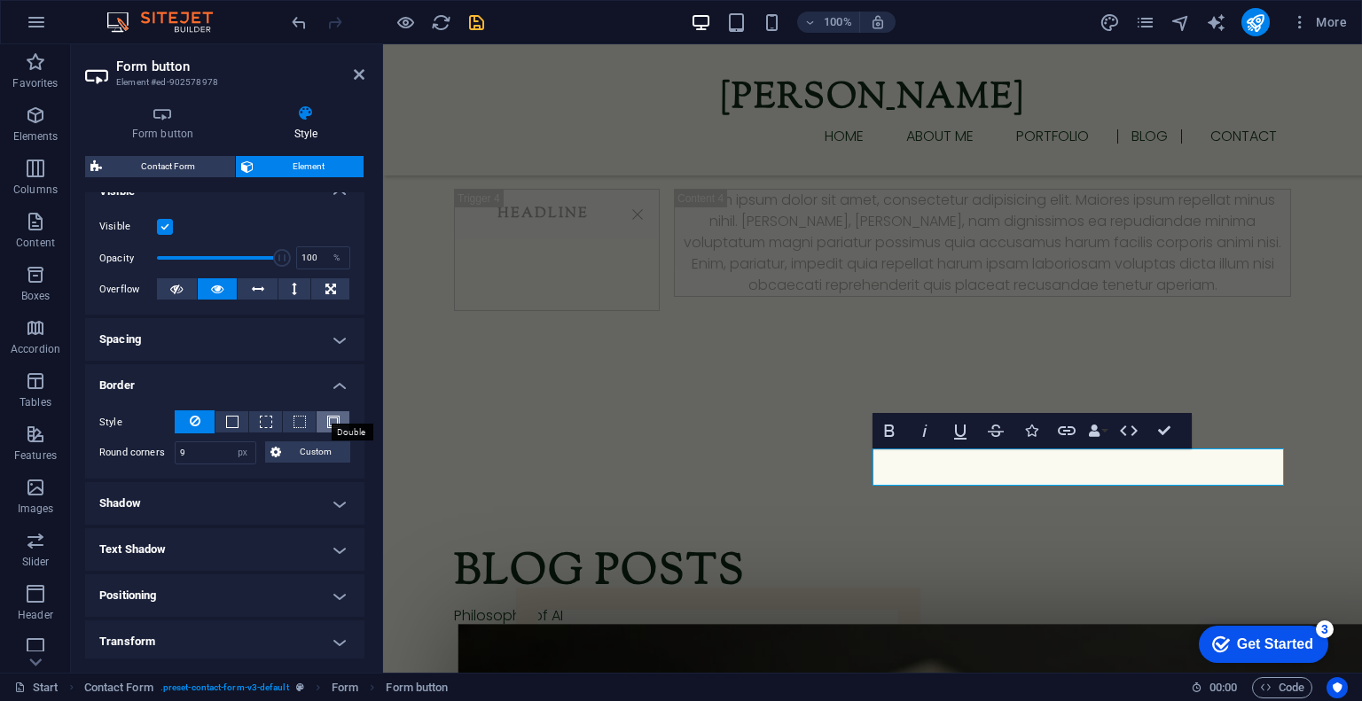
click at [329, 425] on span at bounding box center [333, 422] width 12 height 12
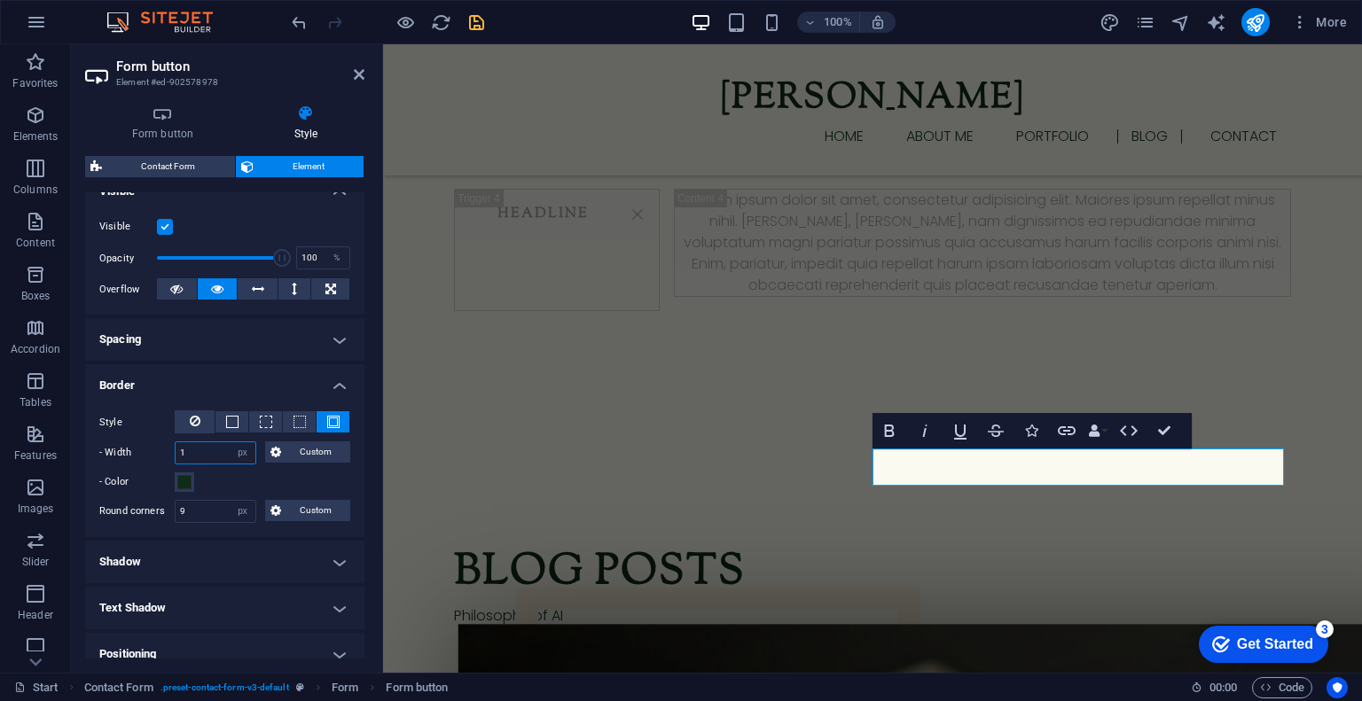
click at [212, 450] on input "1" at bounding box center [216, 453] width 80 height 21
type input "2"
type input "3"
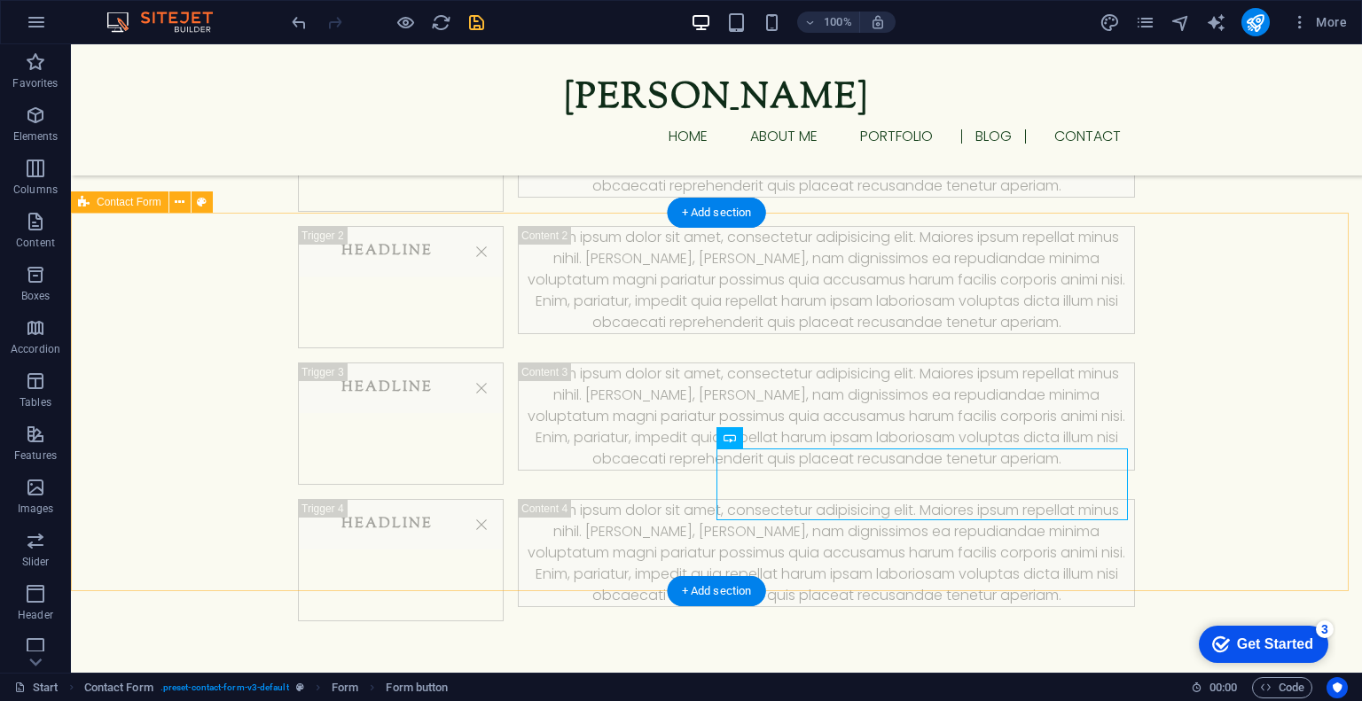
select select "px"
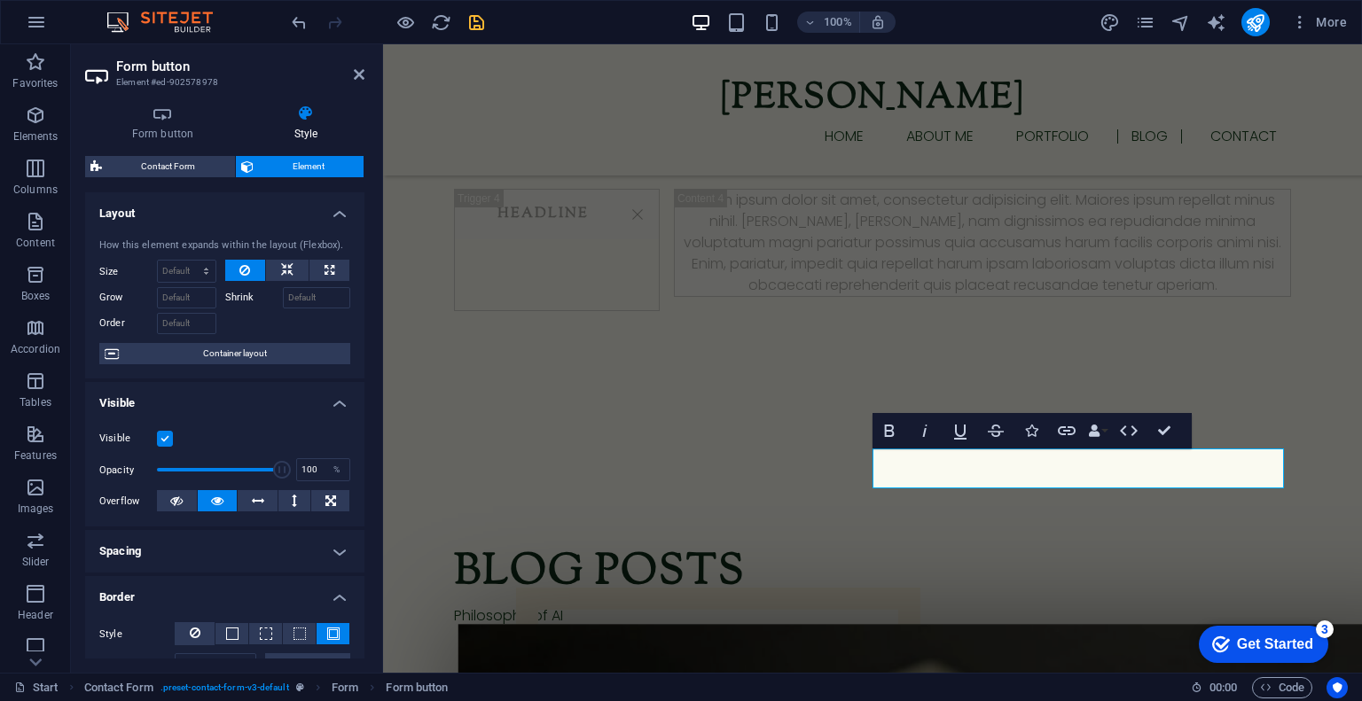
click at [173, 145] on div "Form button Style General Button type Submit form Reset form No action Show for…" at bounding box center [224, 382] width 279 height 554
click at [165, 128] on h4 "Form button" at bounding box center [166, 123] width 162 height 37
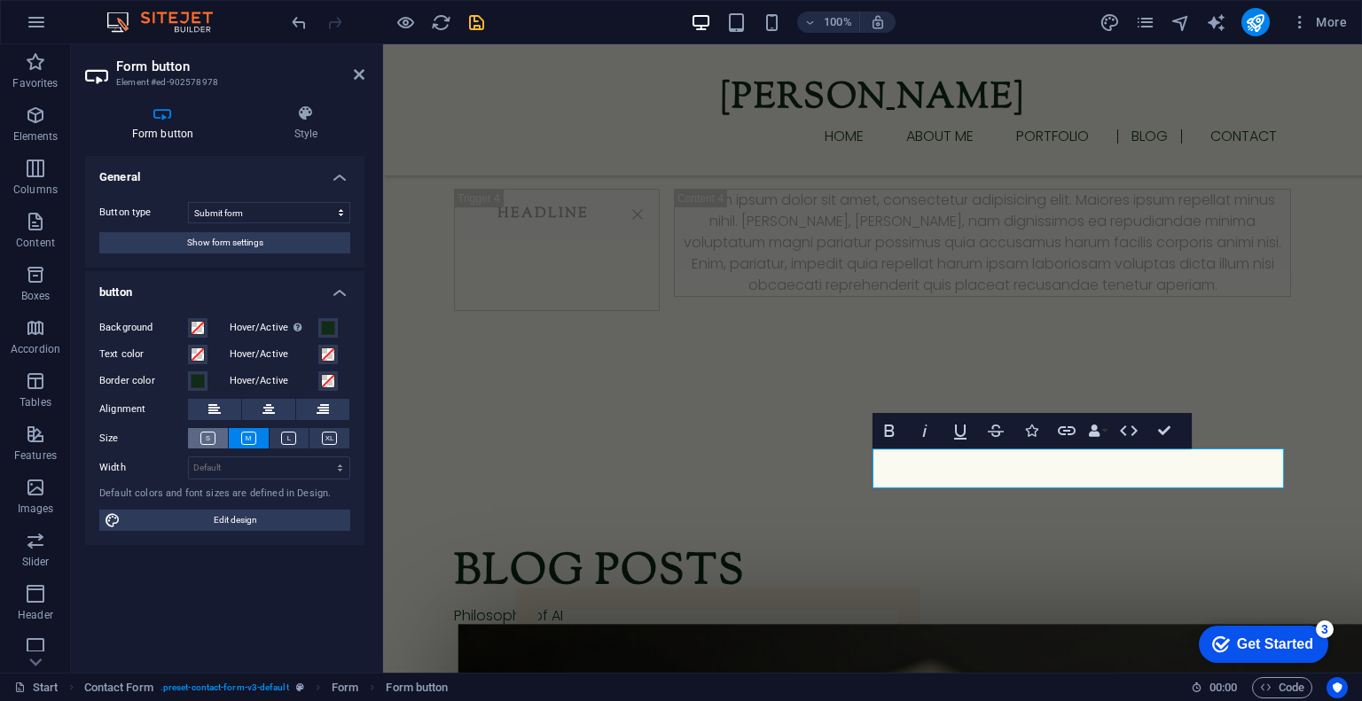
click at [216, 435] on button at bounding box center [208, 438] width 40 height 20
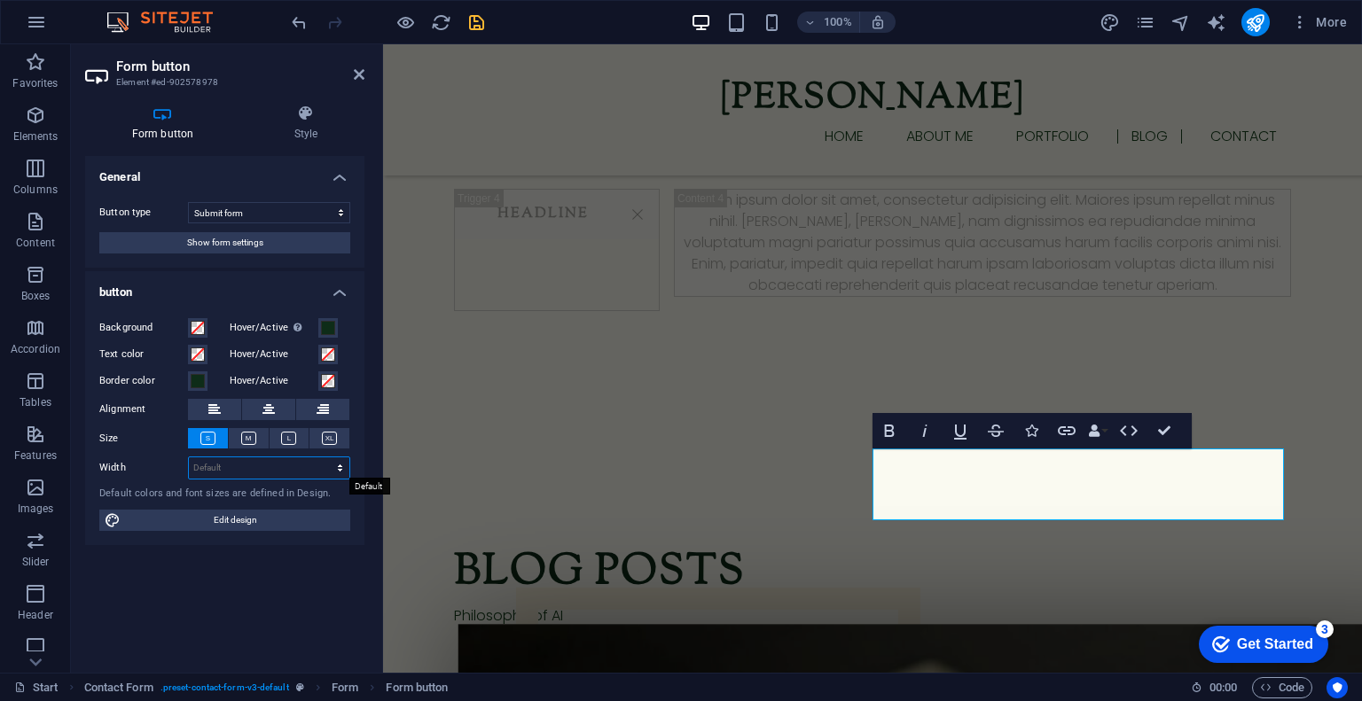
click at [217, 466] on select "Default px rem % em vh vw" at bounding box center [269, 468] width 161 height 21
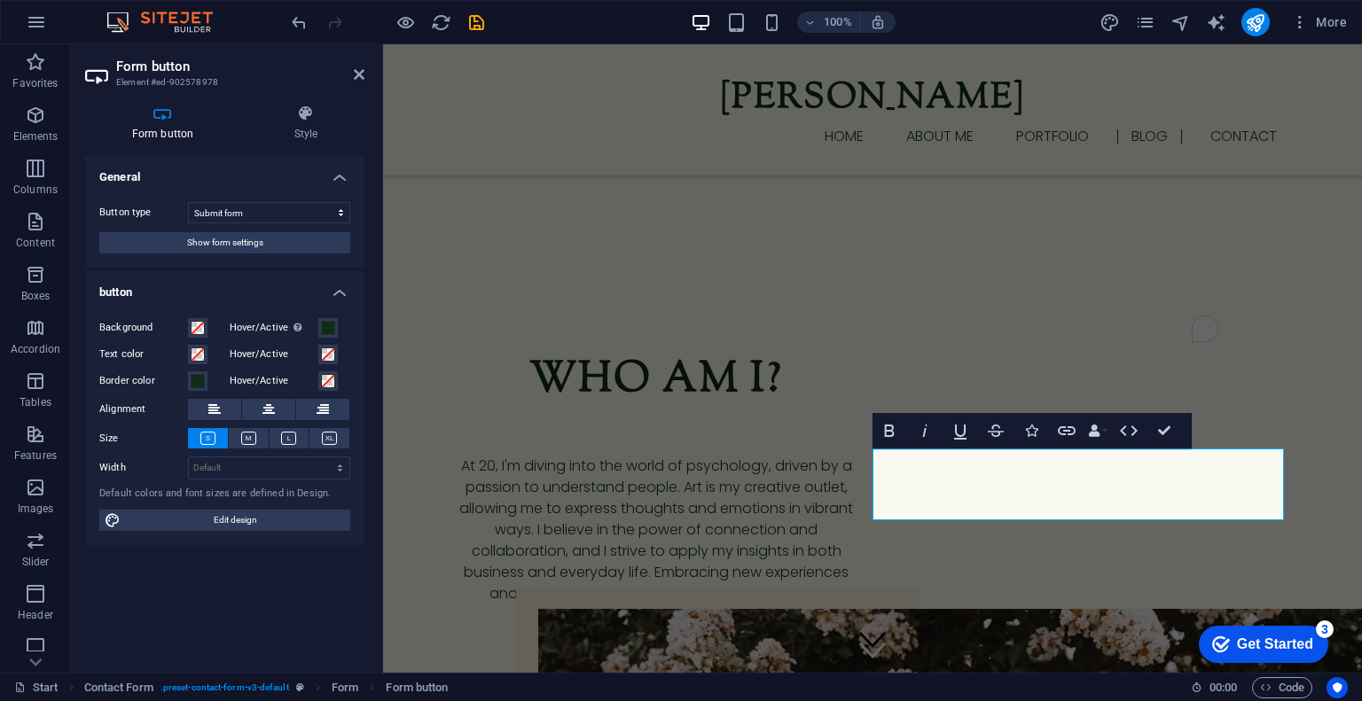
scroll to position [3149, 0]
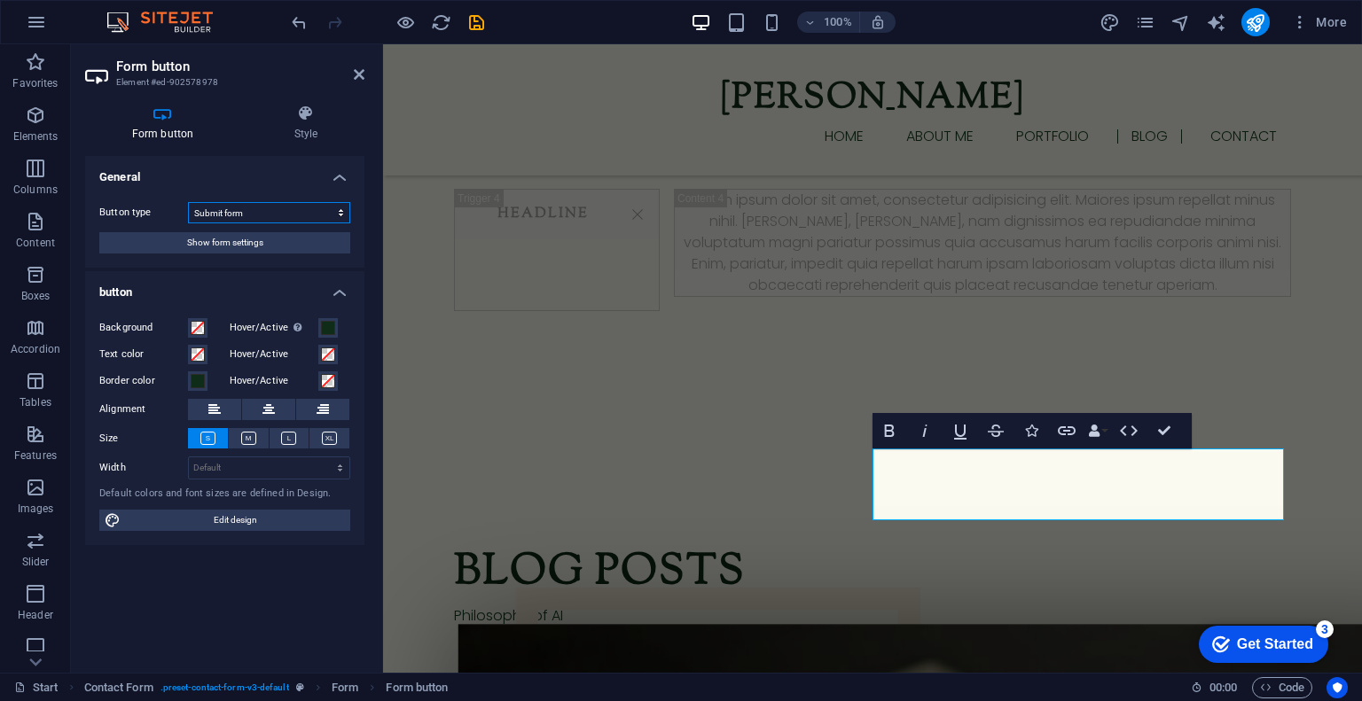
click at [305, 210] on select "Submit form Reset form No action" at bounding box center [269, 212] width 162 height 21
click at [292, 120] on icon at bounding box center [305, 114] width 117 height 18
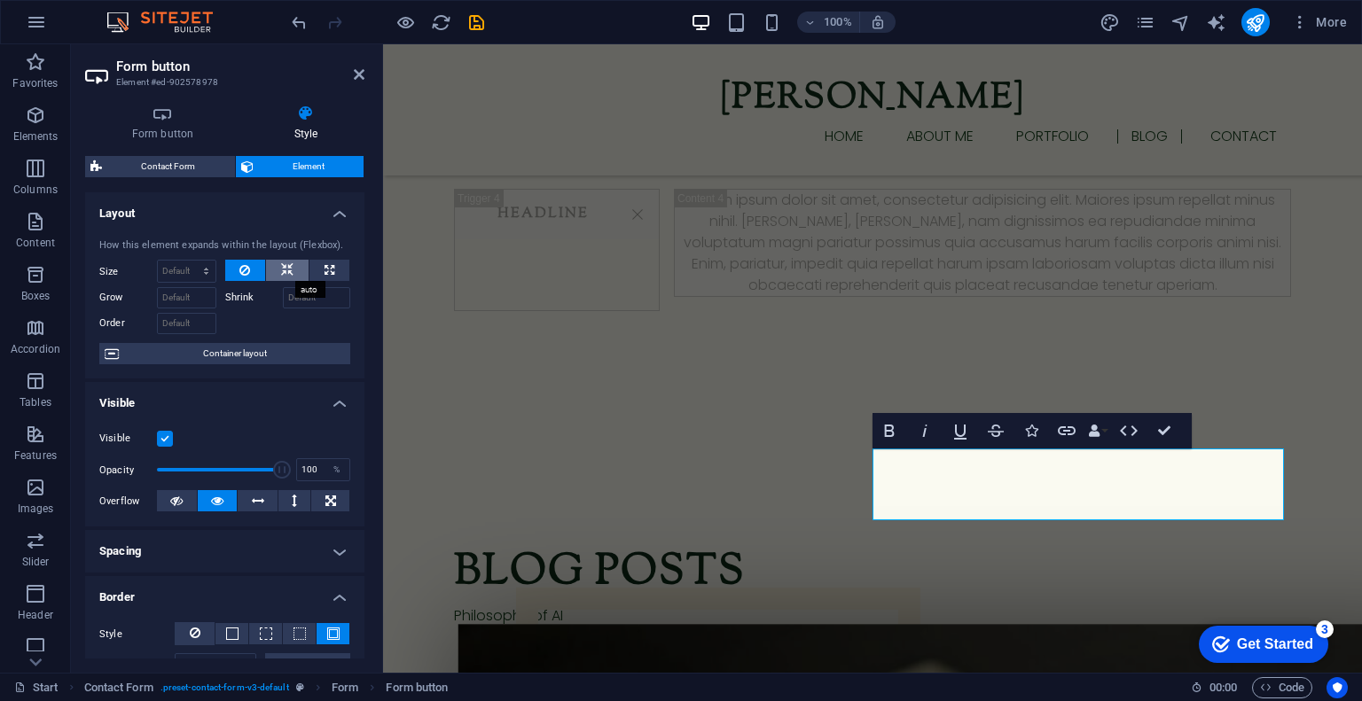
click at [286, 265] on icon at bounding box center [287, 270] width 12 height 21
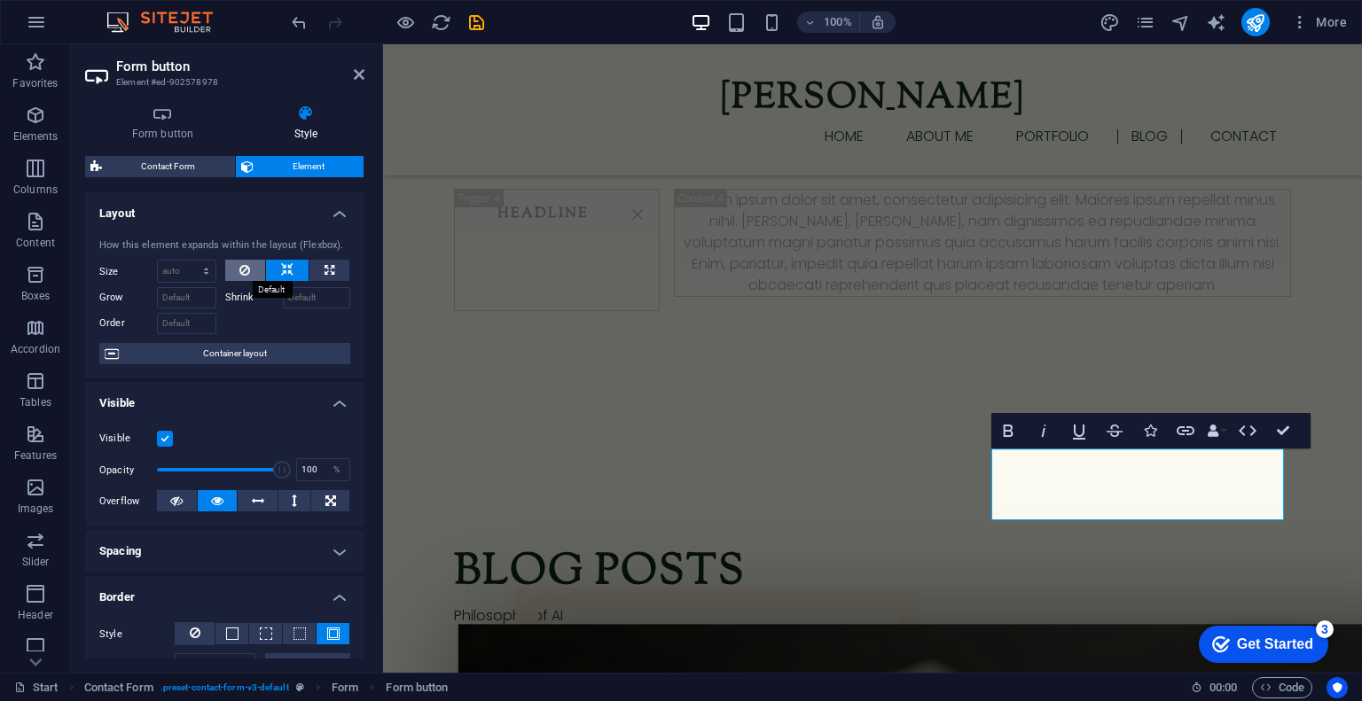
click at [248, 272] on icon at bounding box center [244, 270] width 11 height 21
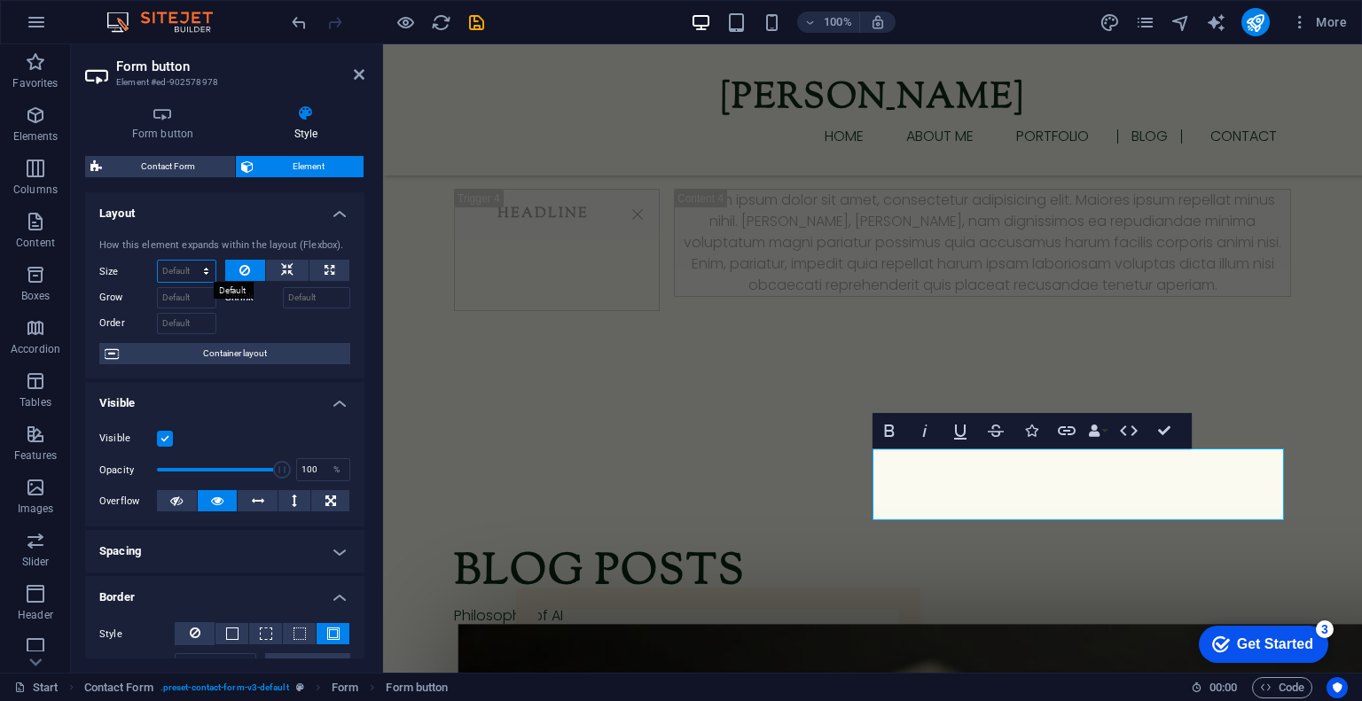
click at [197, 270] on select "Default auto px % 1/1 1/2 1/3 1/4 1/5 1/6 1/7 1/8 1/9 1/10" at bounding box center [187, 271] width 58 height 21
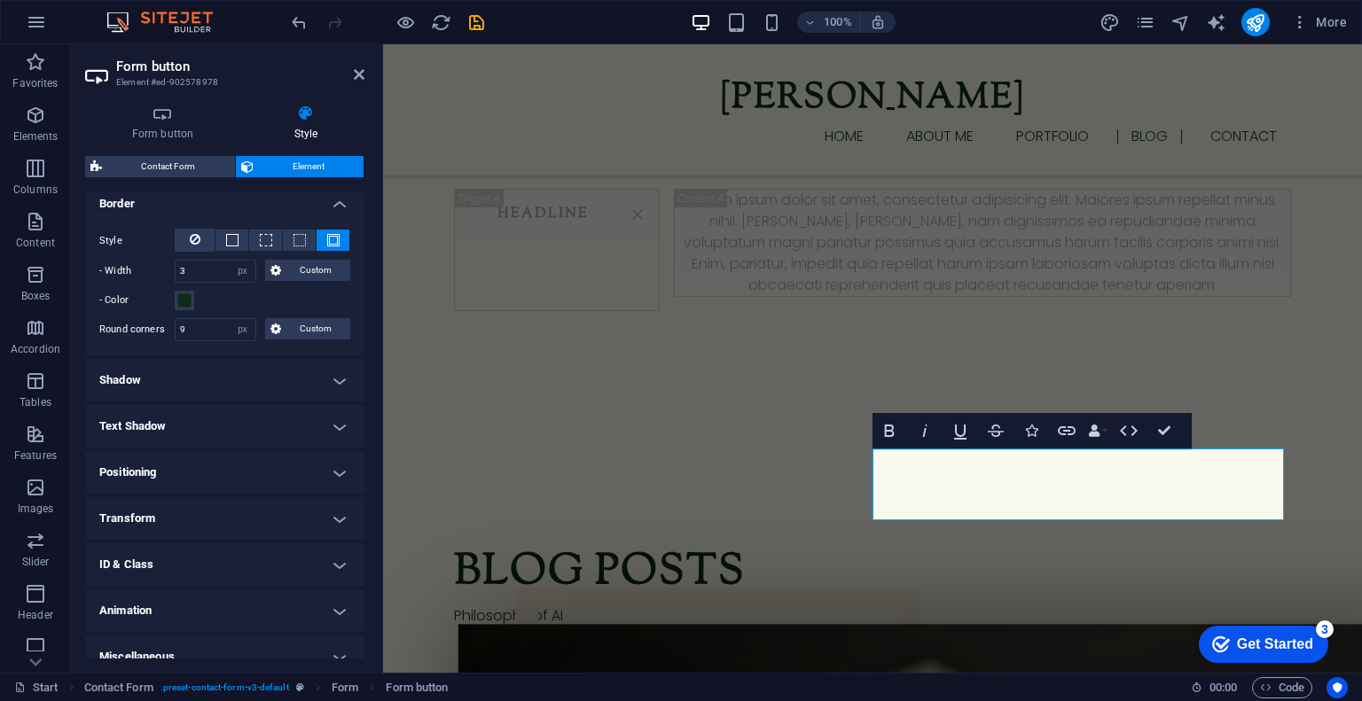
scroll to position [411, 0]
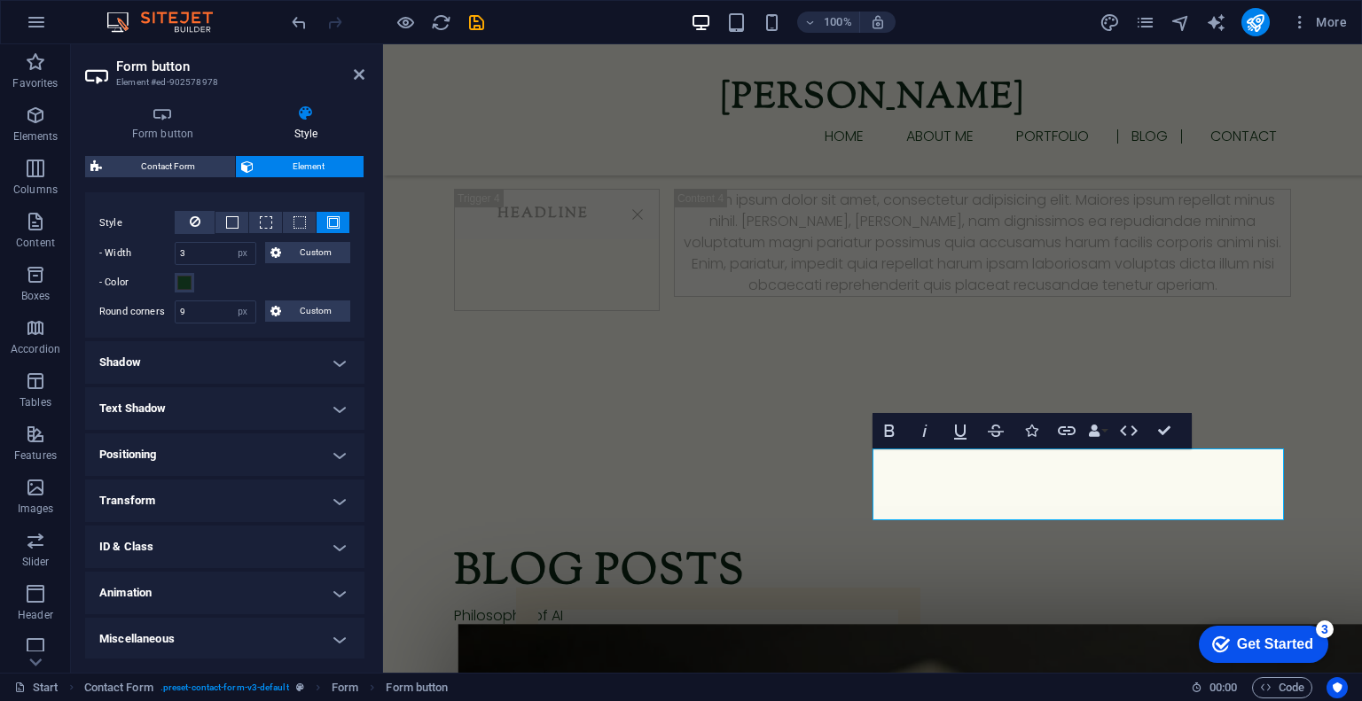
click at [208, 506] on h4 "Transform" at bounding box center [224, 501] width 279 height 43
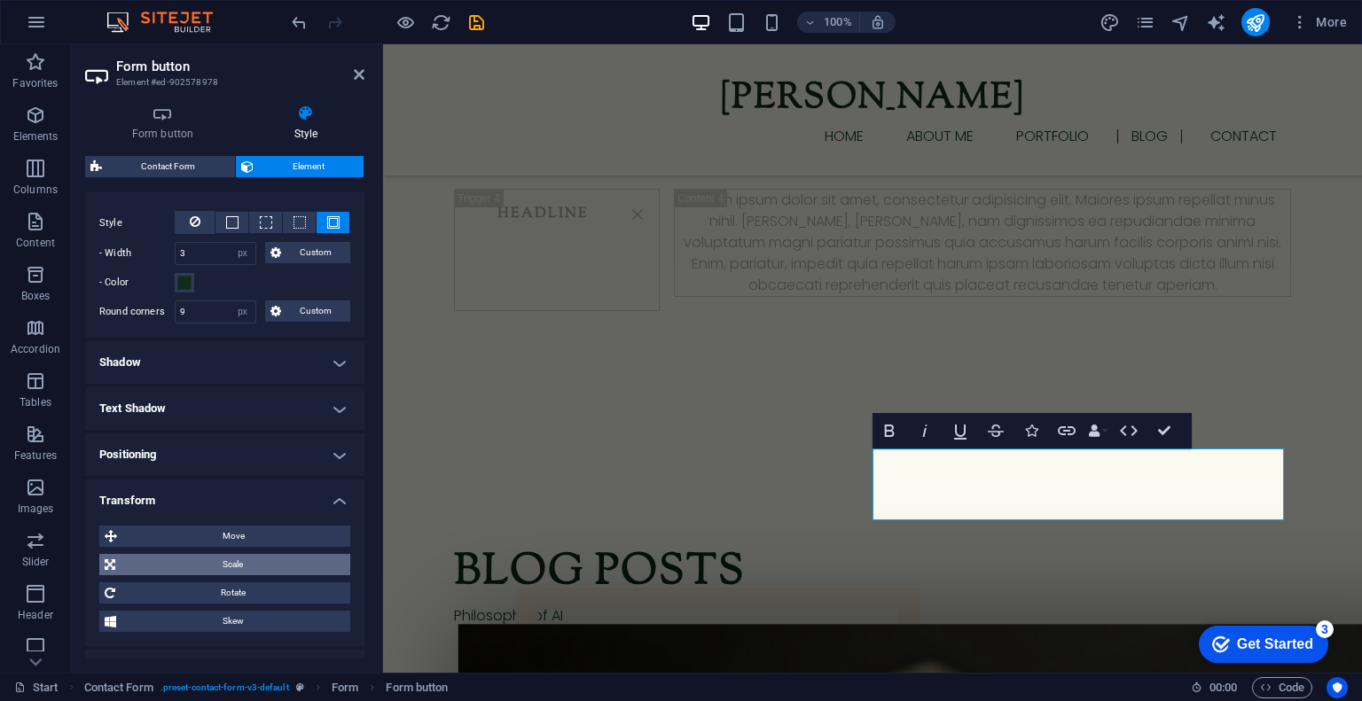
click at [196, 560] on span "Scale" at bounding box center [233, 564] width 224 height 21
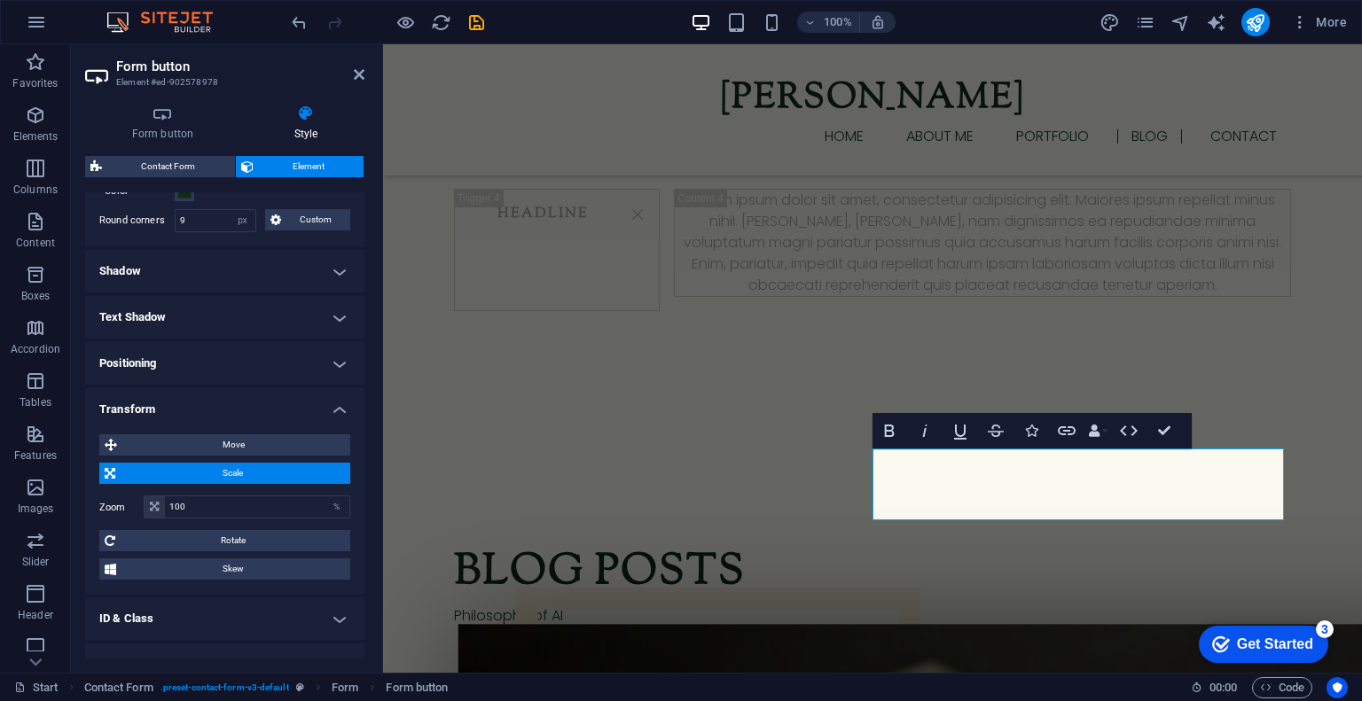
scroll to position [504, 0]
click at [204, 502] on input "100" at bounding box center [257, 506] width 184 height 21
type input "1"
type input "40"
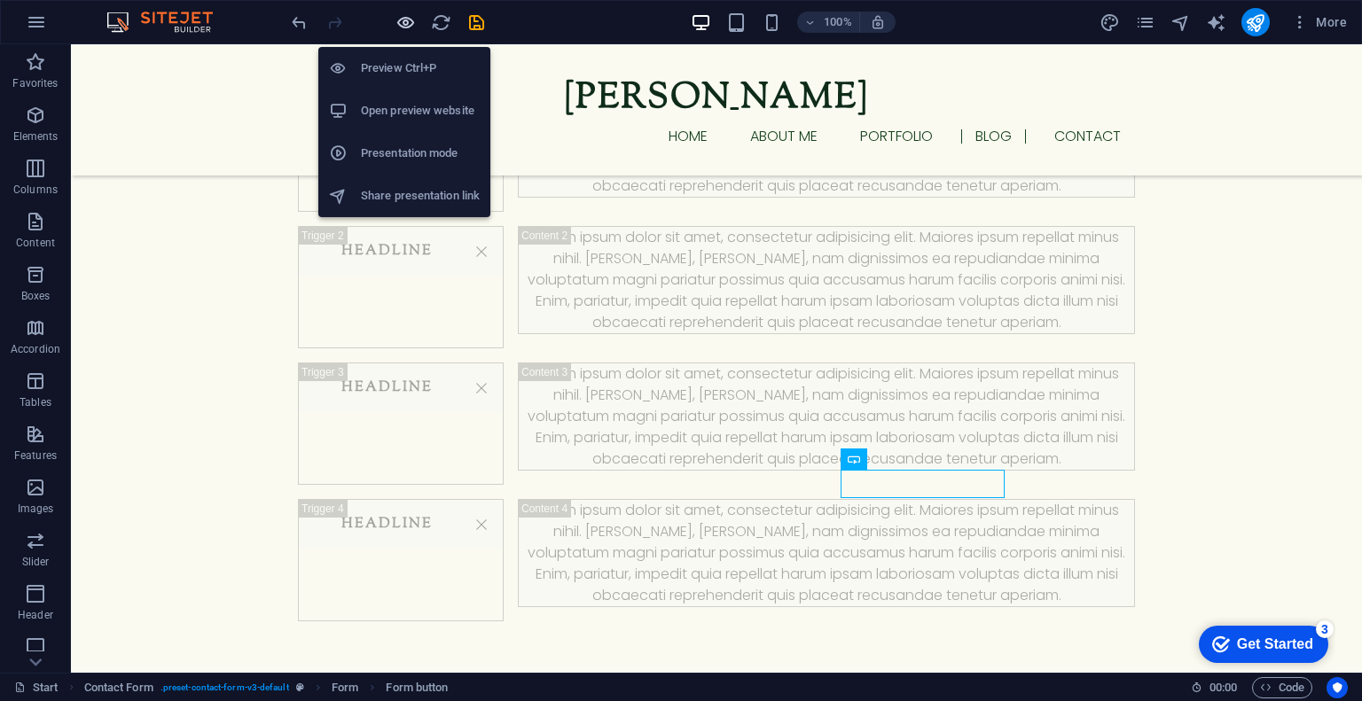
click at [413, 17] on icon "button" at bounding box center [406, 22] width 20 height 20
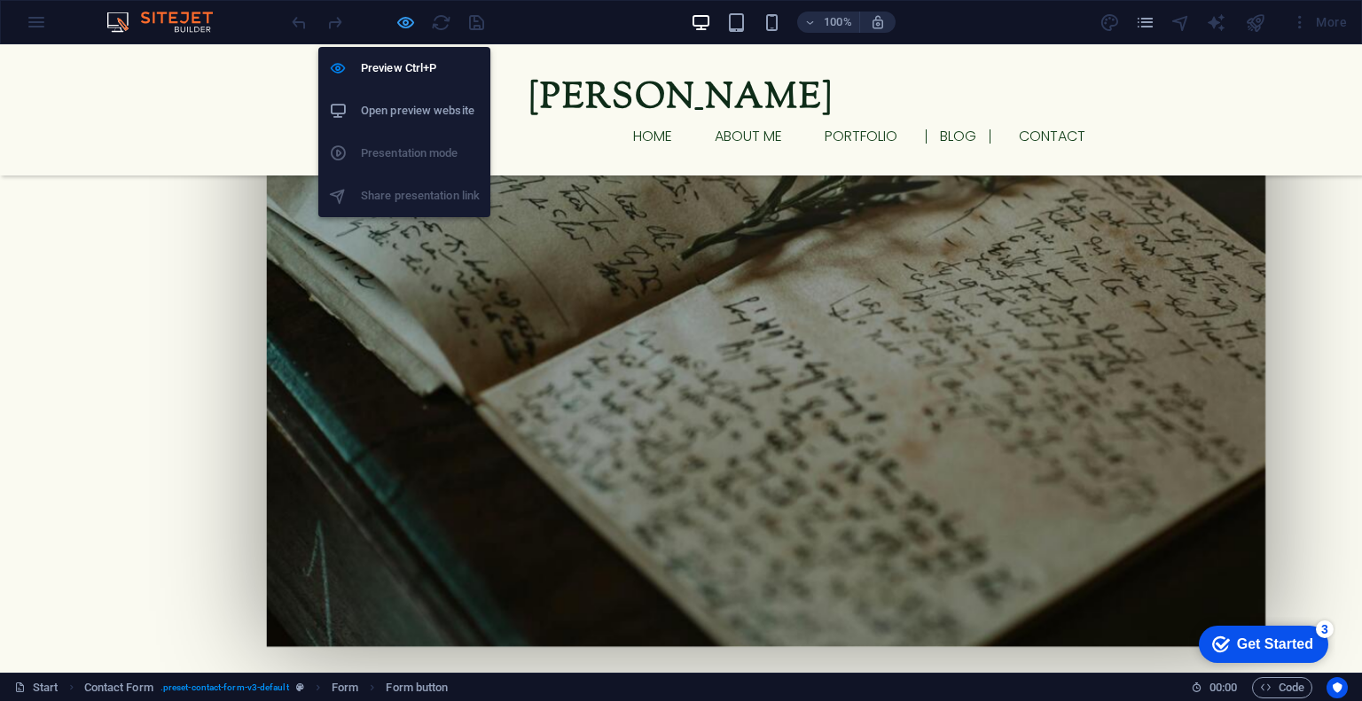
scroll to position [2096, 0]
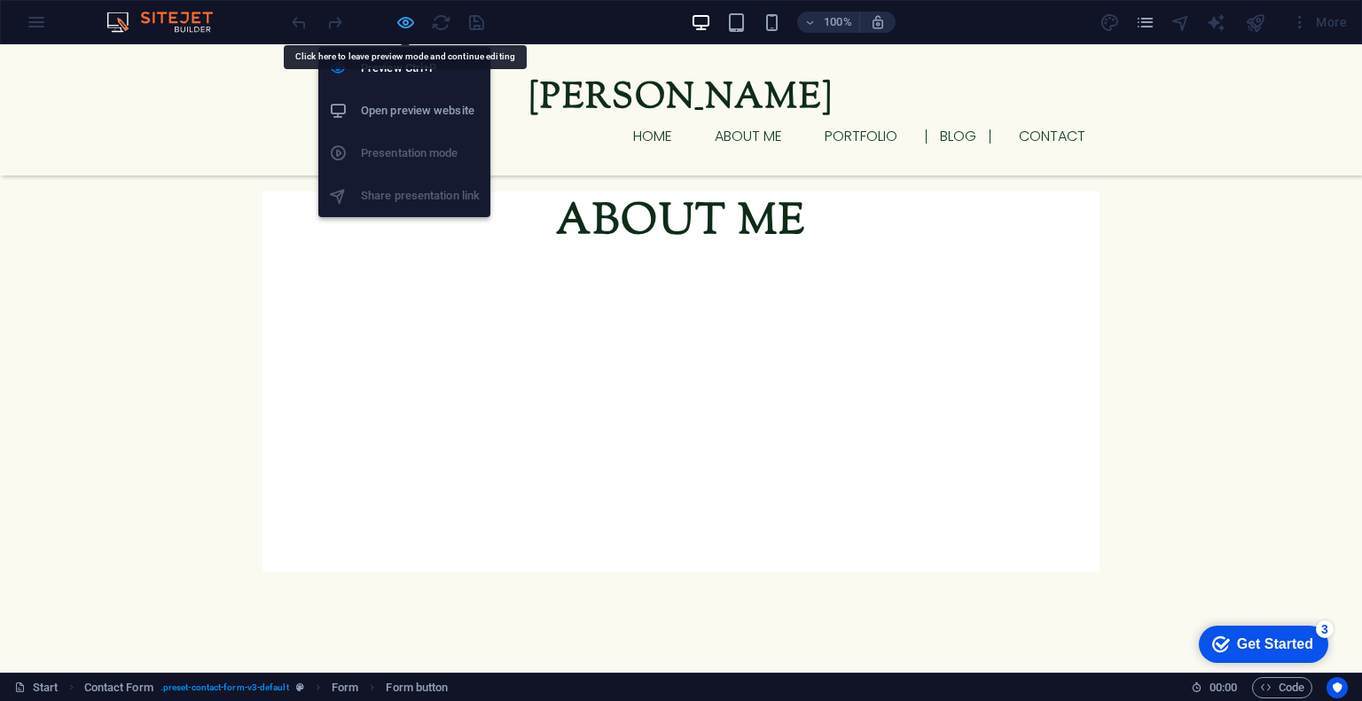
click at [401, 20] on icon "button" at bounding box center [406, 22] width 20 height 20
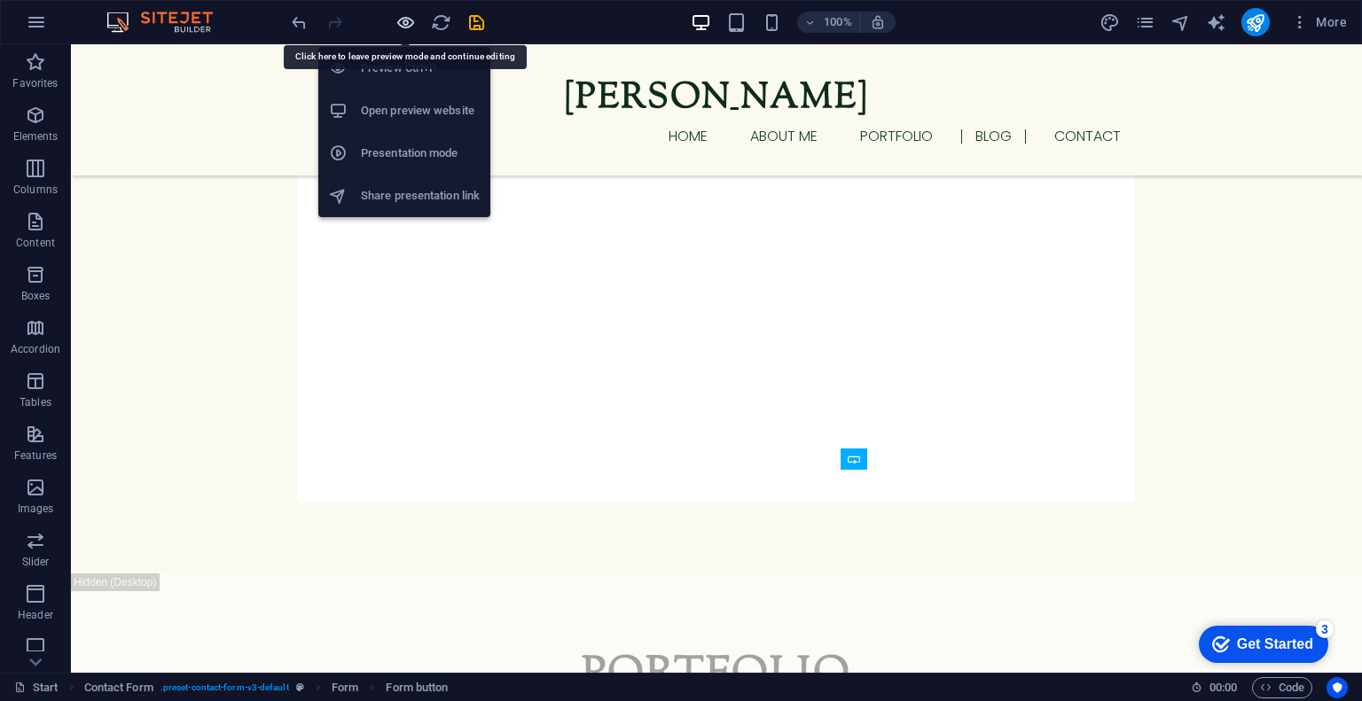
scroll to position [3149, 0]
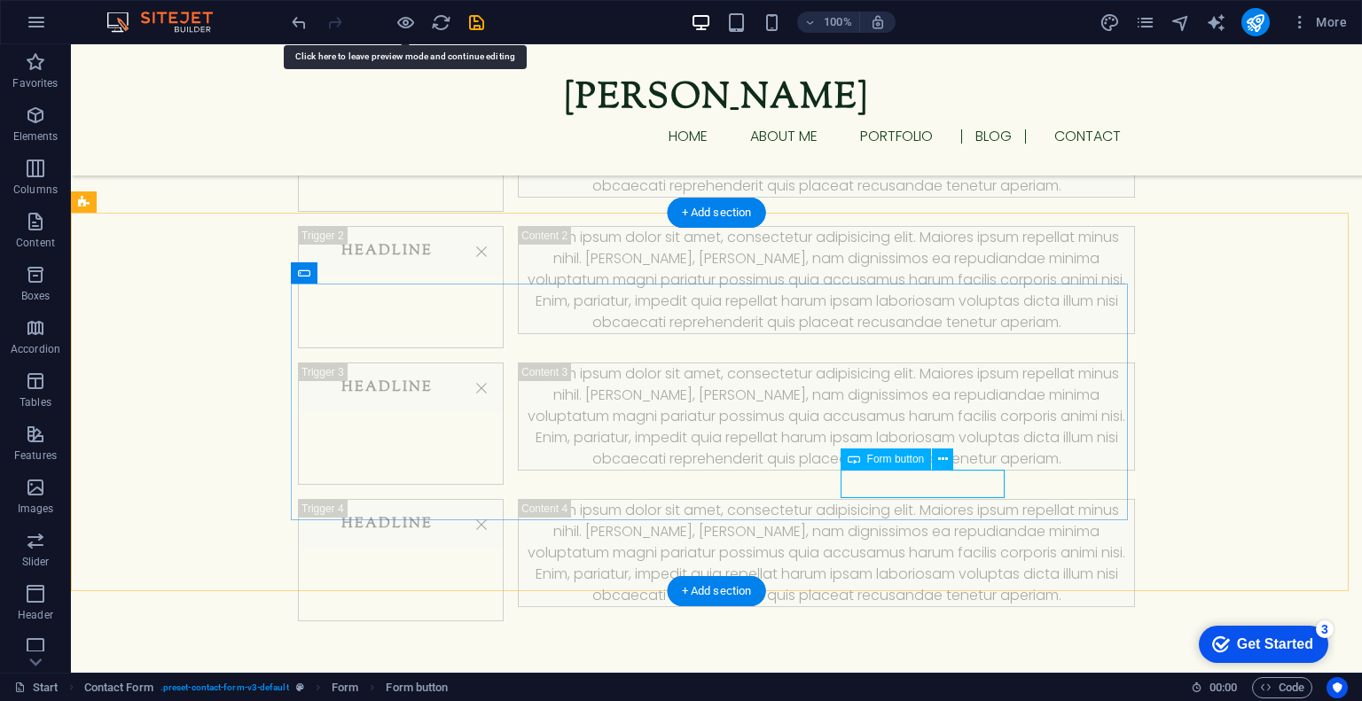
select select "px"
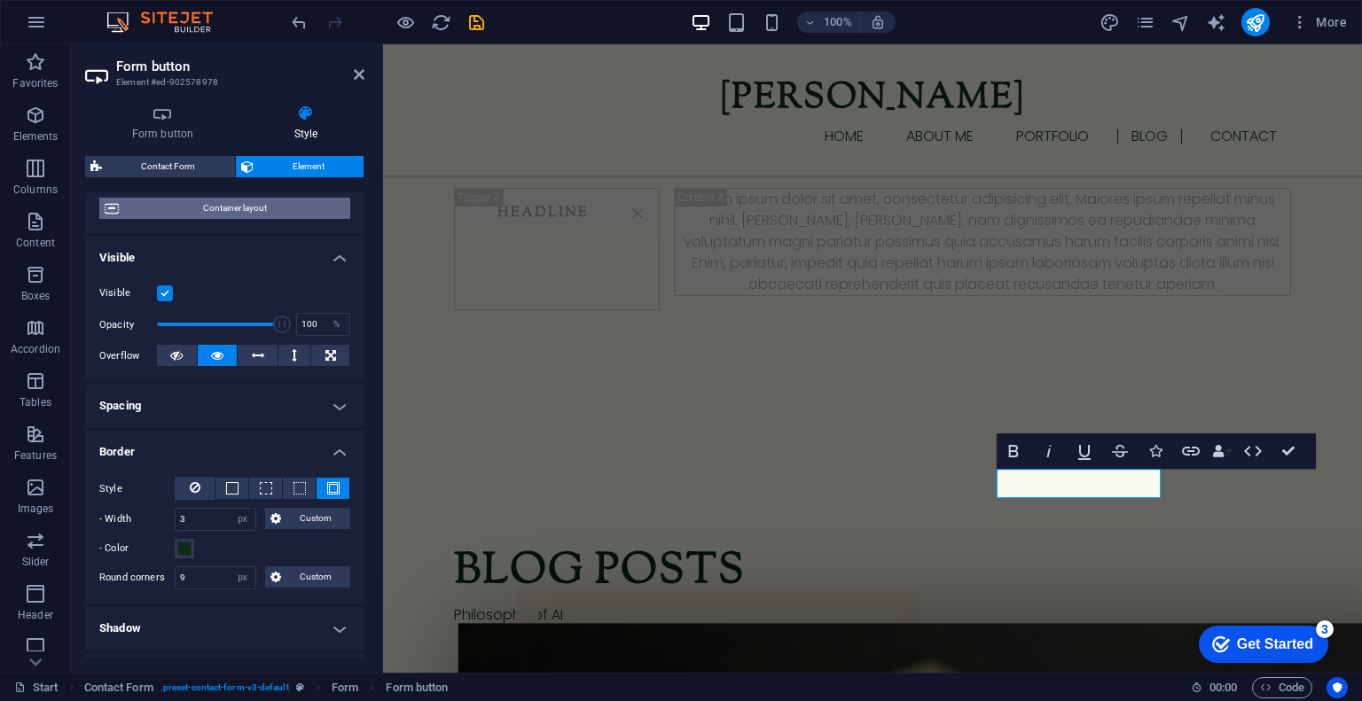
scroll to position [192, 0]
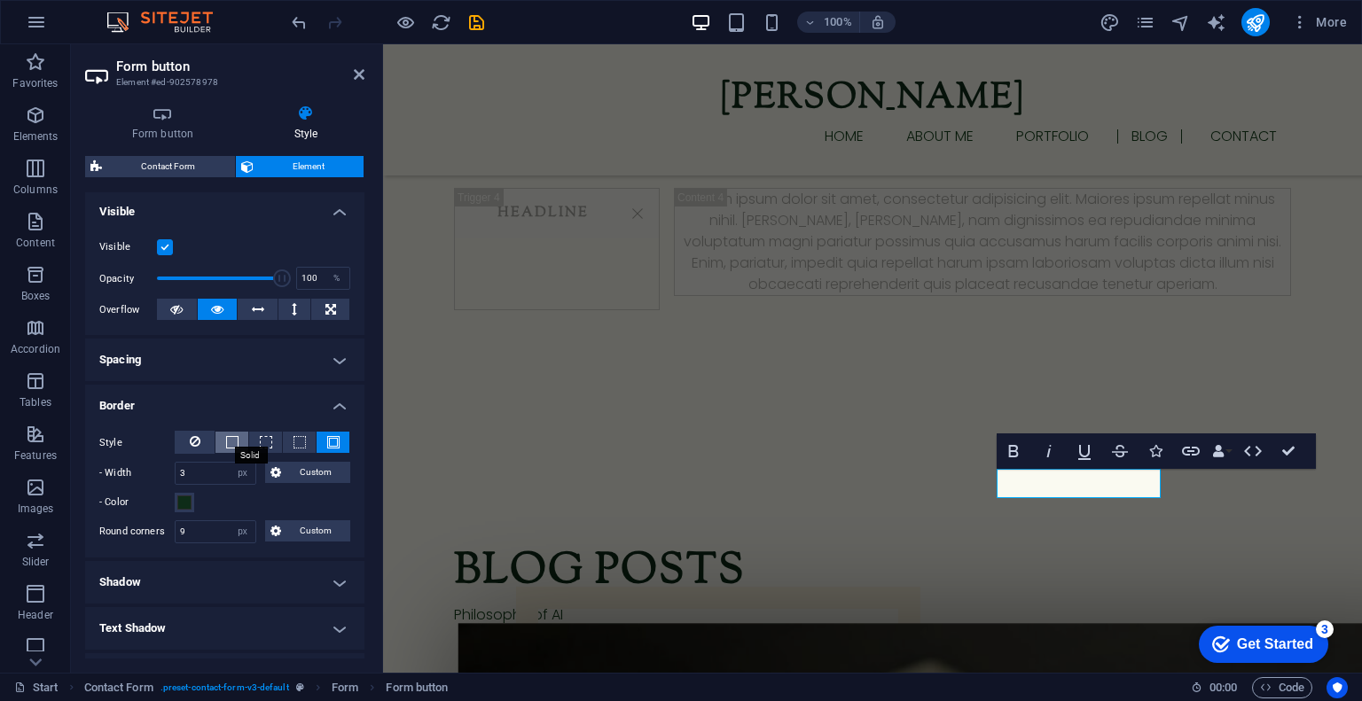
click at [234, 441] on span at bounding box center [232, 442] width 12 height 12
click at [202, 537] on input "9" at bounding box center [216, 531] width 80 height 21
type input "9"
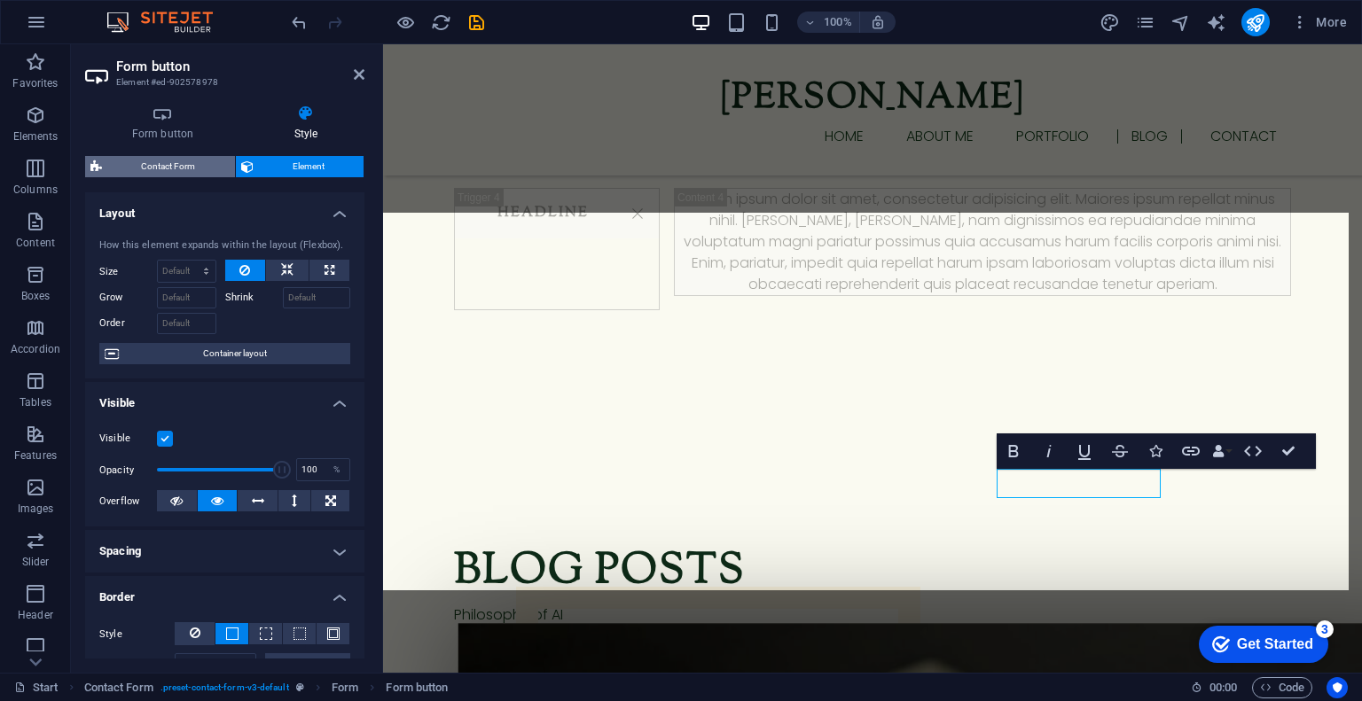
click at [193, 169] on span "Contact Form" at bounding box center [168, 166] width 122 height 21
select select "rem"
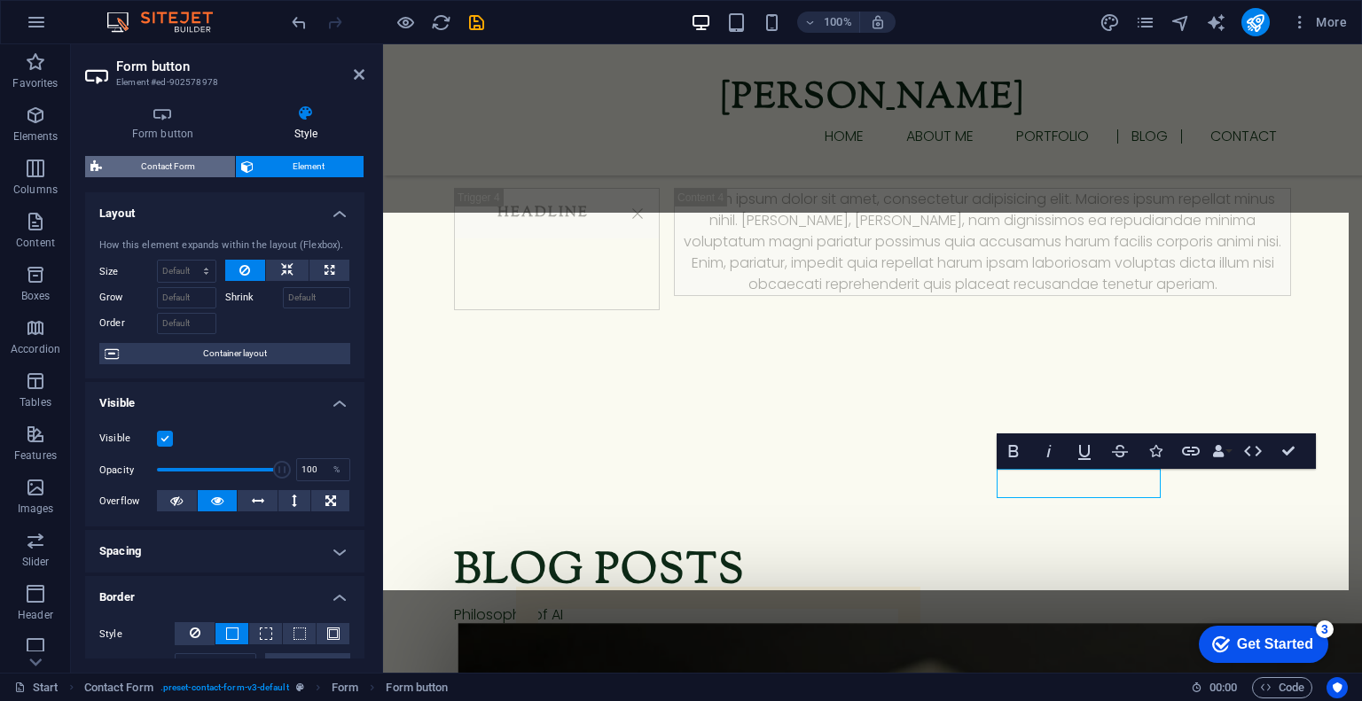
select select "rem"
select select "px"
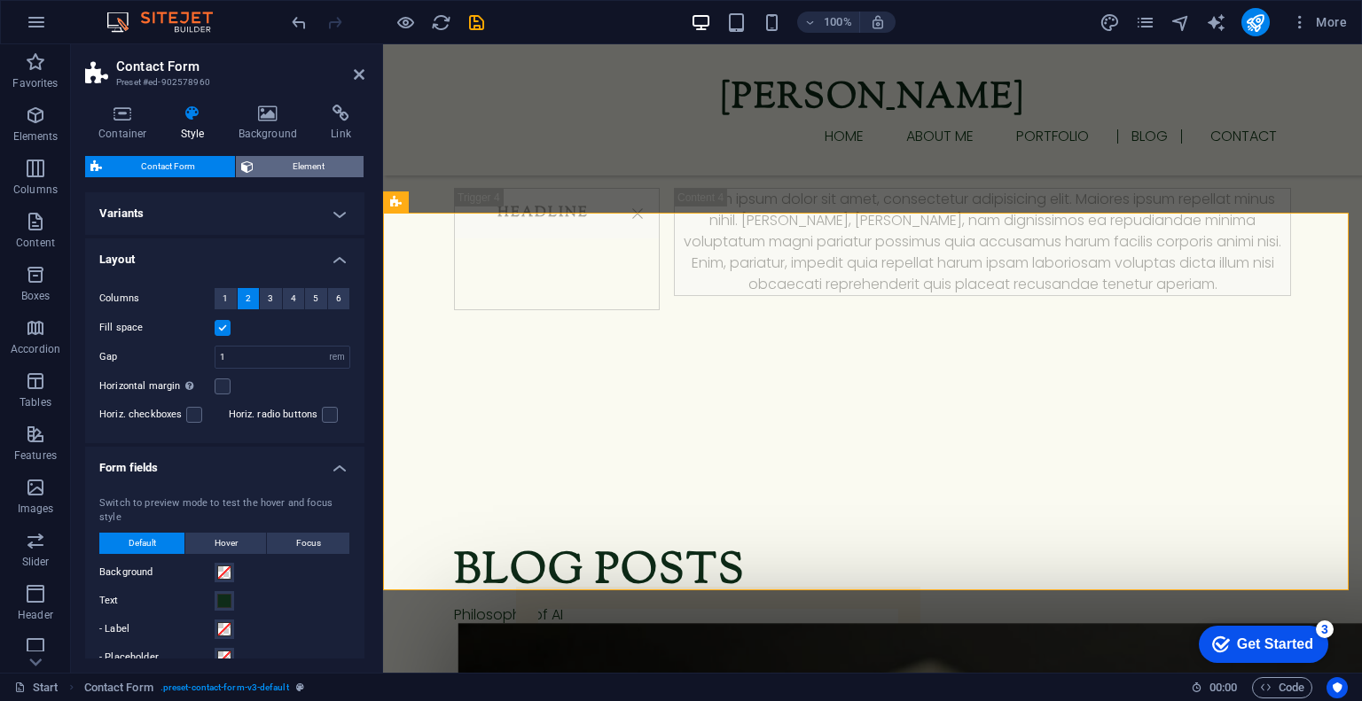
click at [280, 167] on span "Element" at bounding box center [309, 166] width 100 height 21
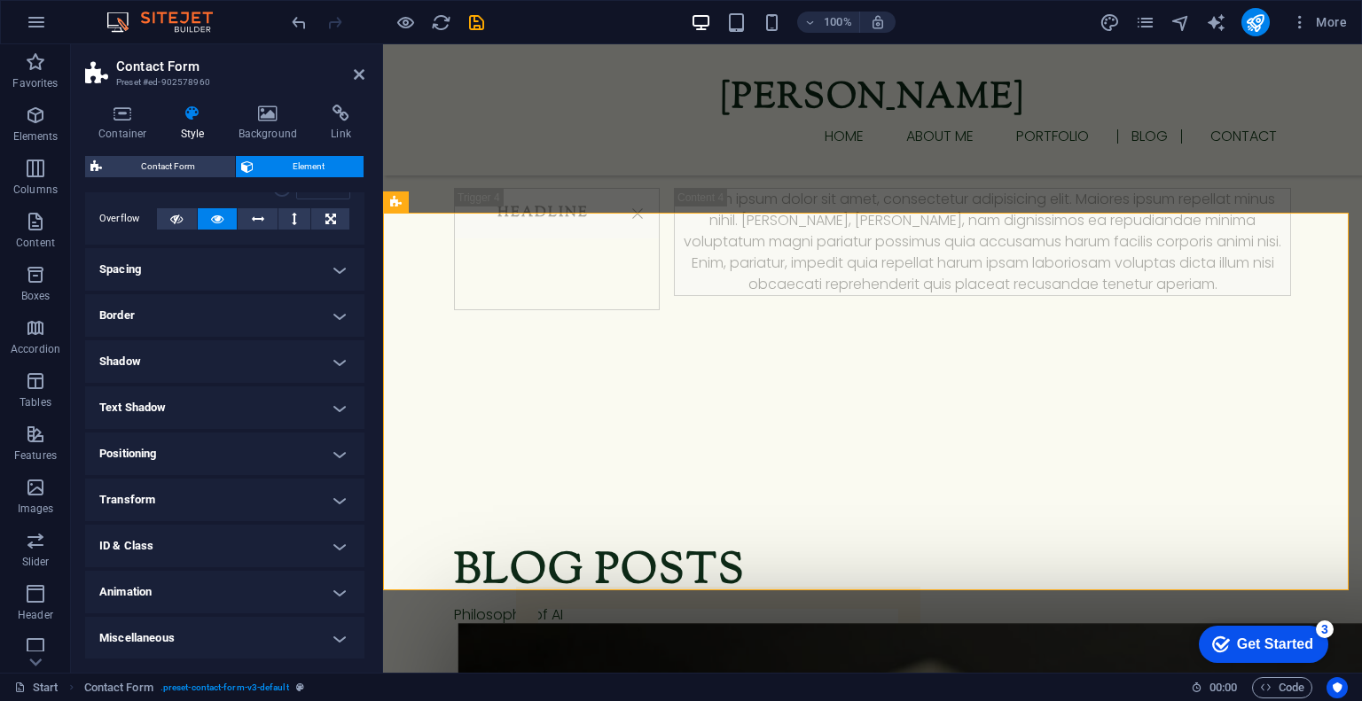
scroll to position [92, 0]
select select "px"
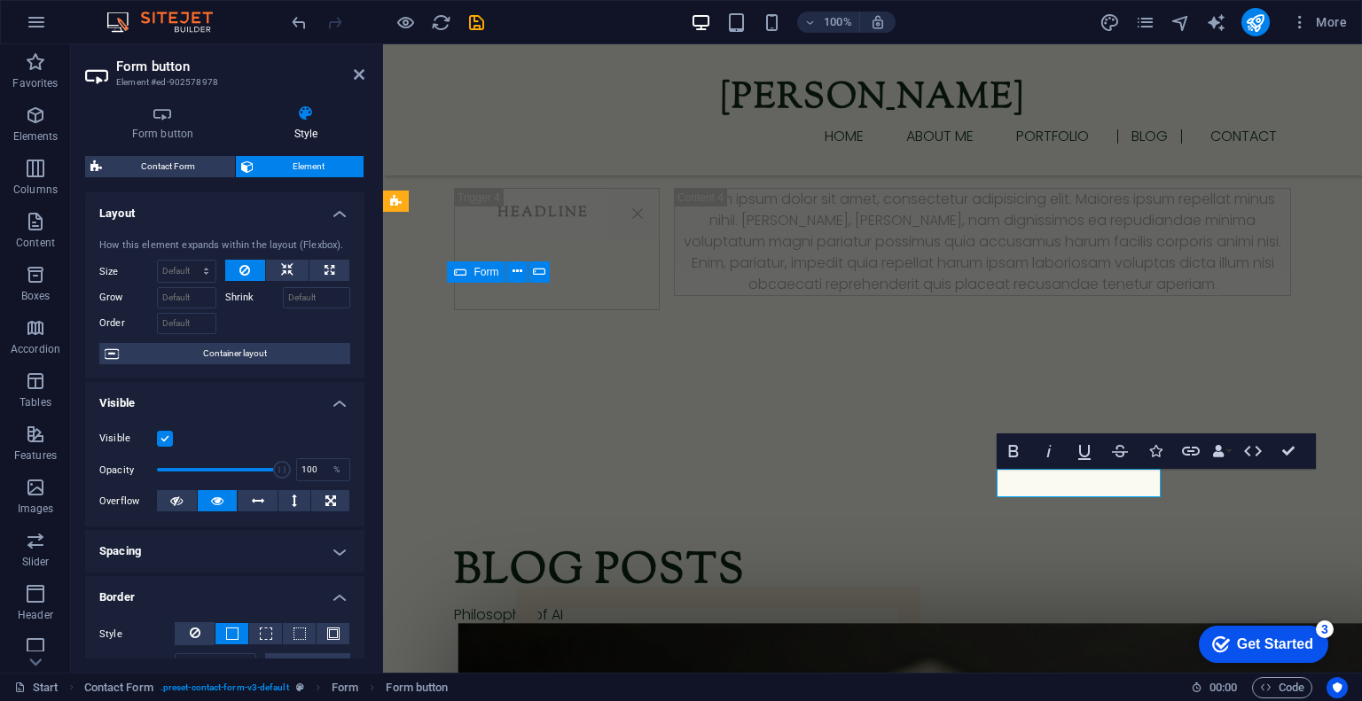
scroll to position [3150, 0]
click at [163, 133] on h4 "Form button" at bounding box center [166, 123] width 162 height 37
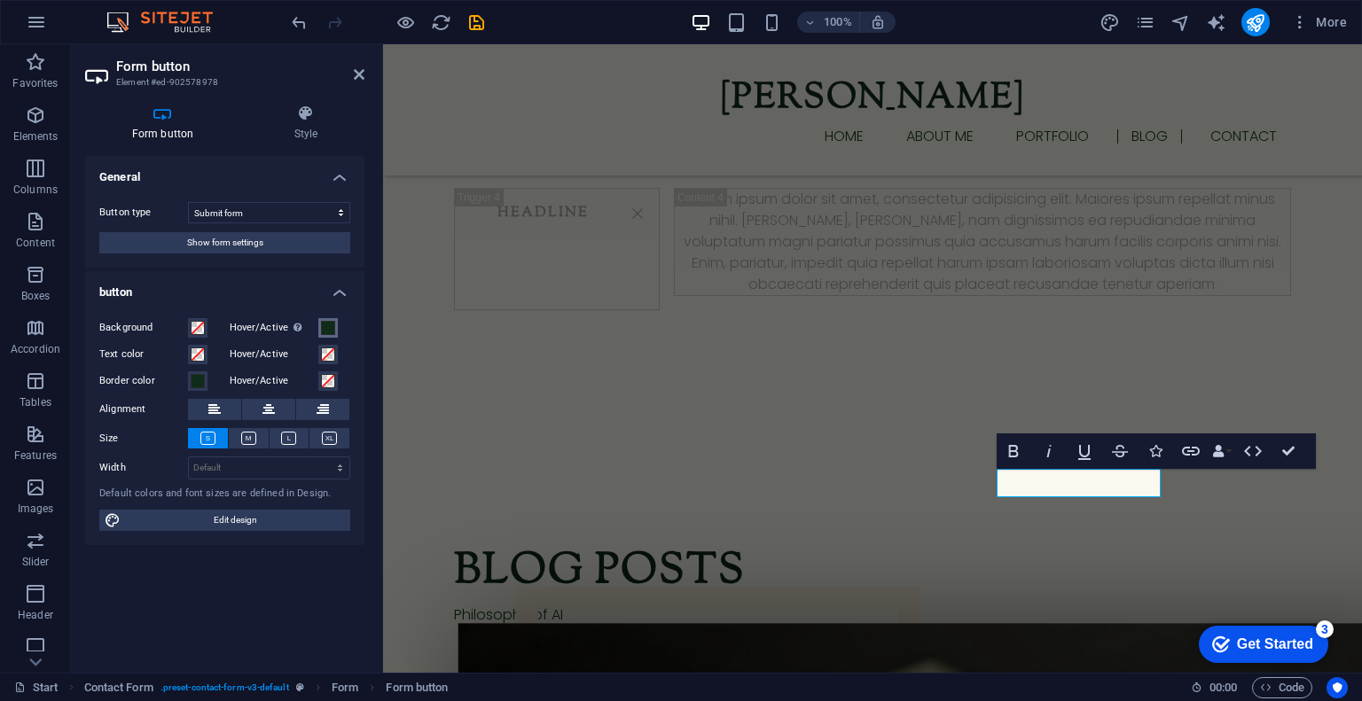
click at [324, 325] on span at bounding box center [328, 328] width 14 height 14
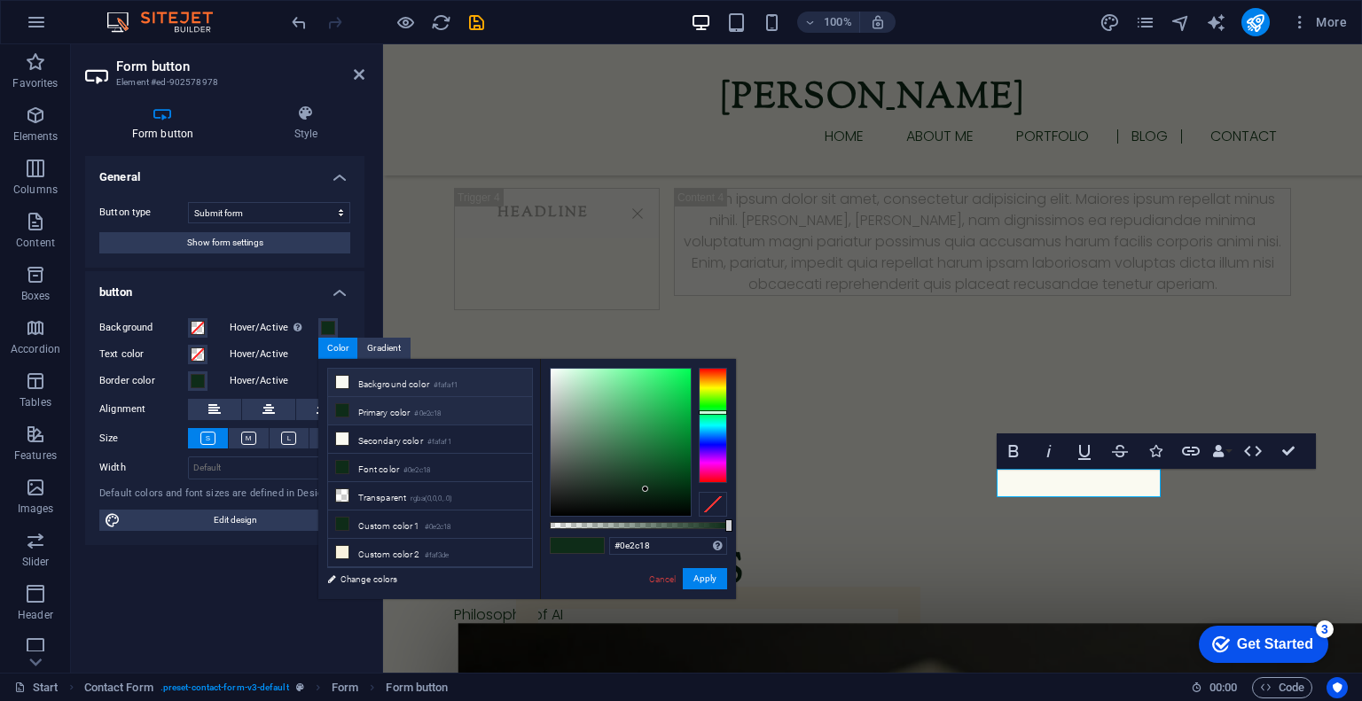
click at [369, 376] on li "Background color #fafaf1" at bounding box center [430, 383] width 204 height 28
type input "#fafaf1"
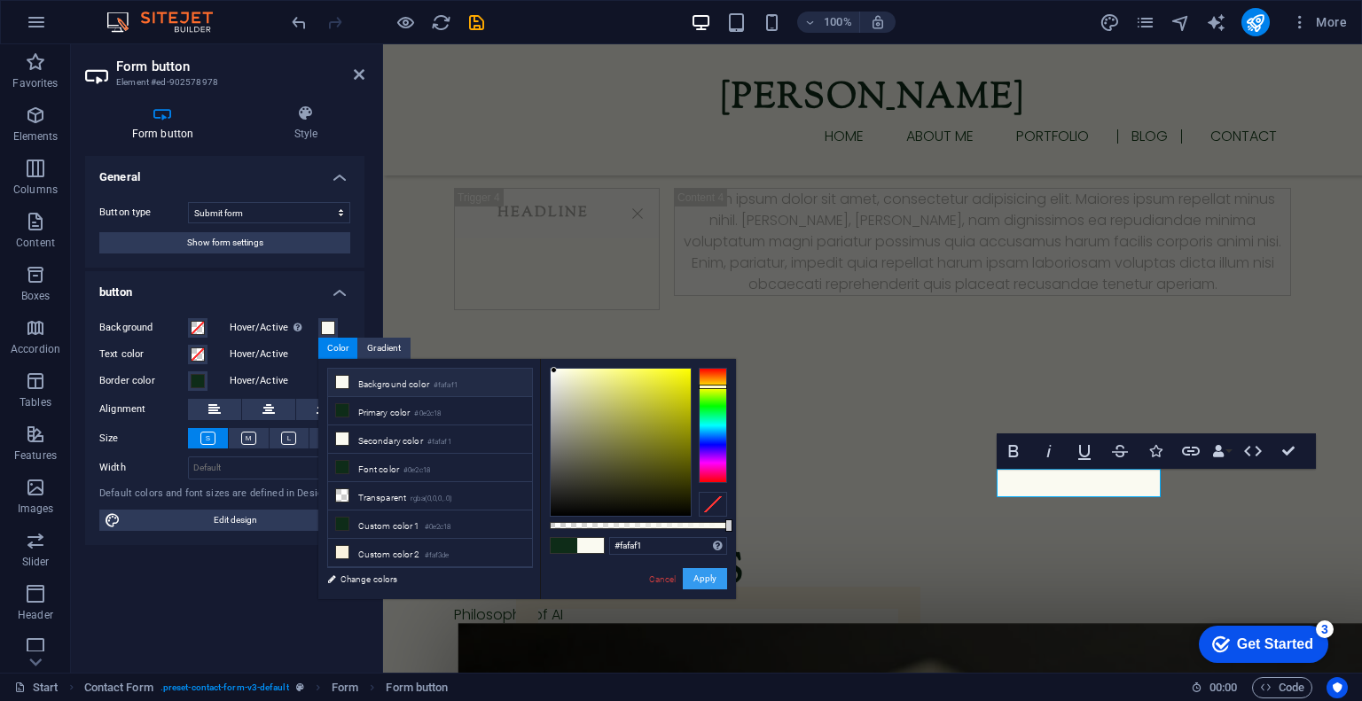
click at [711, 584] on button "Apply" at bounding box center [705, 578] width 44 height 21
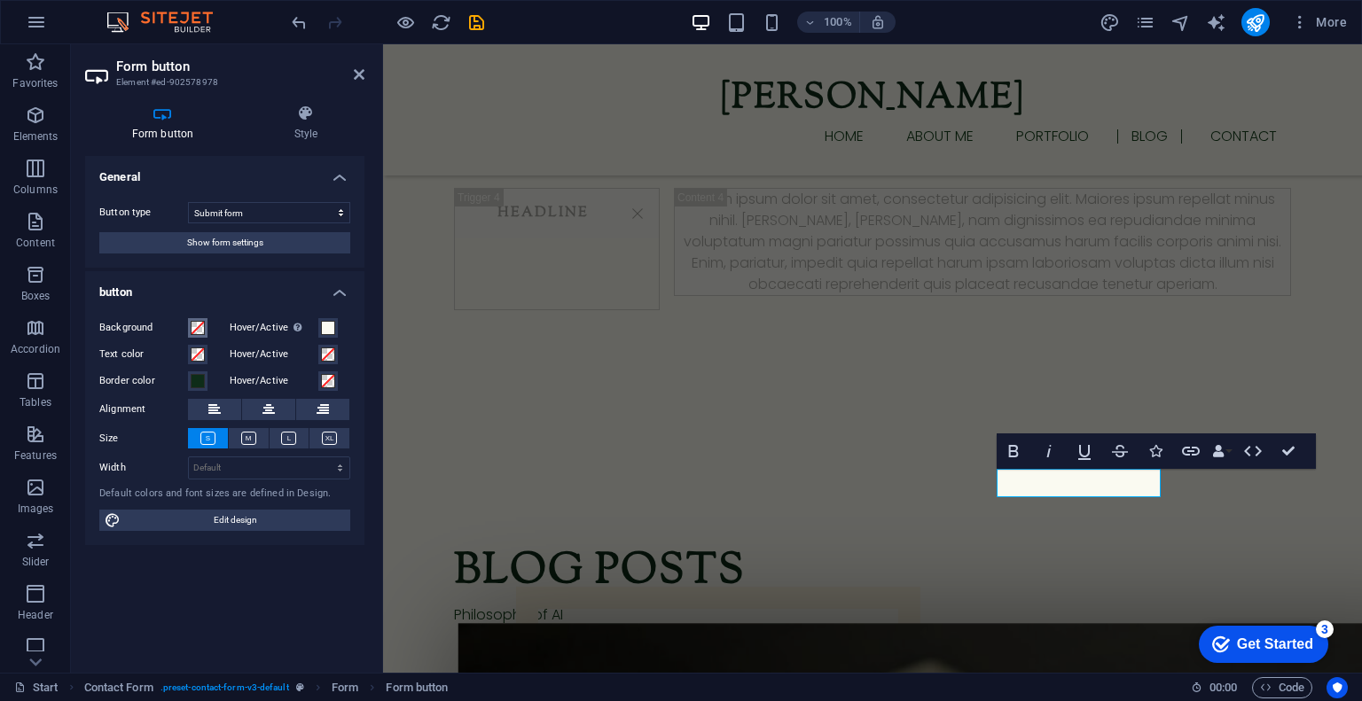
click at [203, 328] on span at bounding box center [198, 328] width 14 height 14
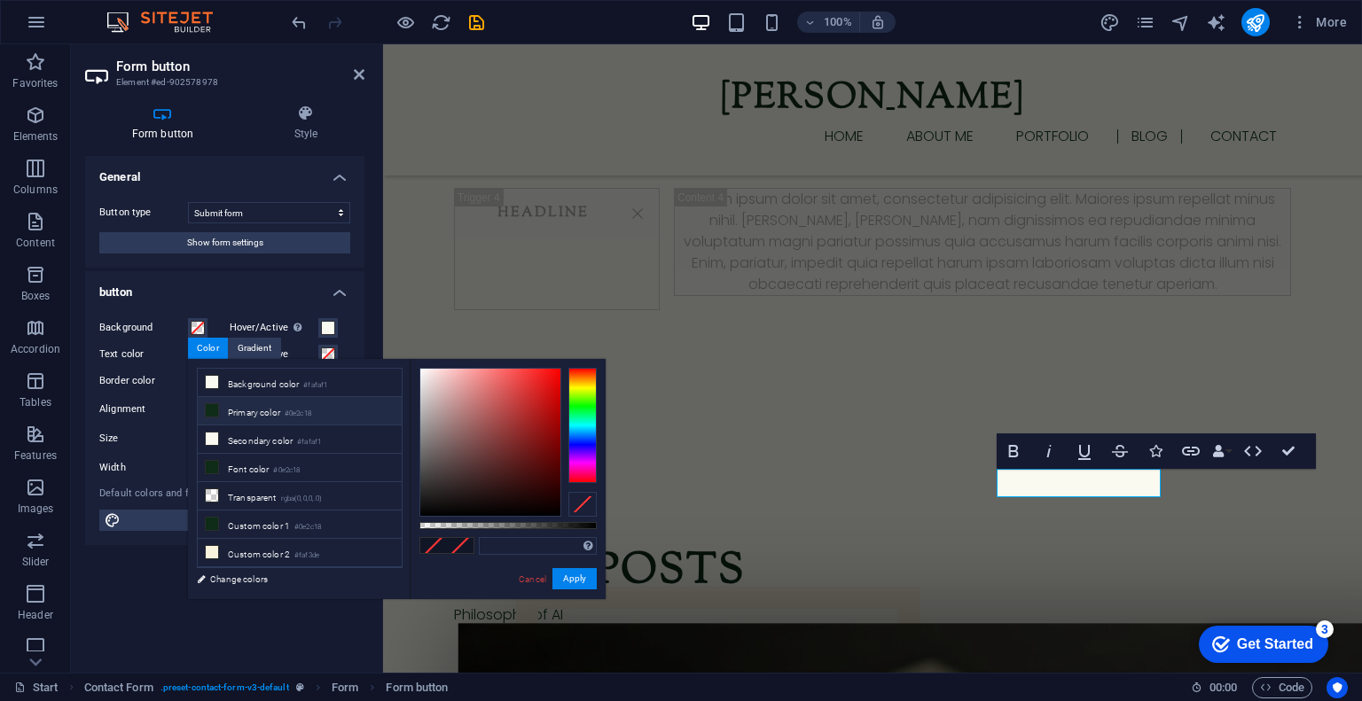
click at [238, 414] on li "Primary color #0e2c18" at bounding box center [300, 411] width 204 height 28
type input "#0e2c18"
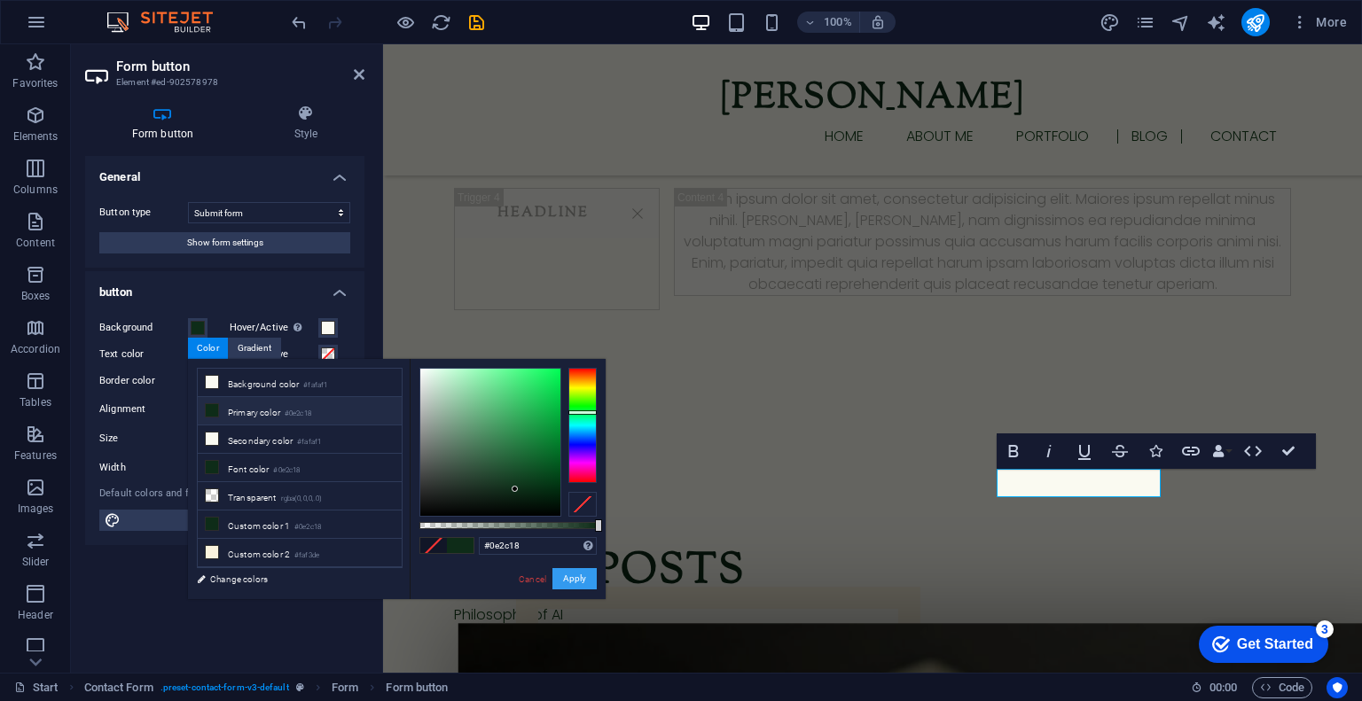
click at [573, 577] on button "Apply" at bounding box center [574, 578] width 44 height 21
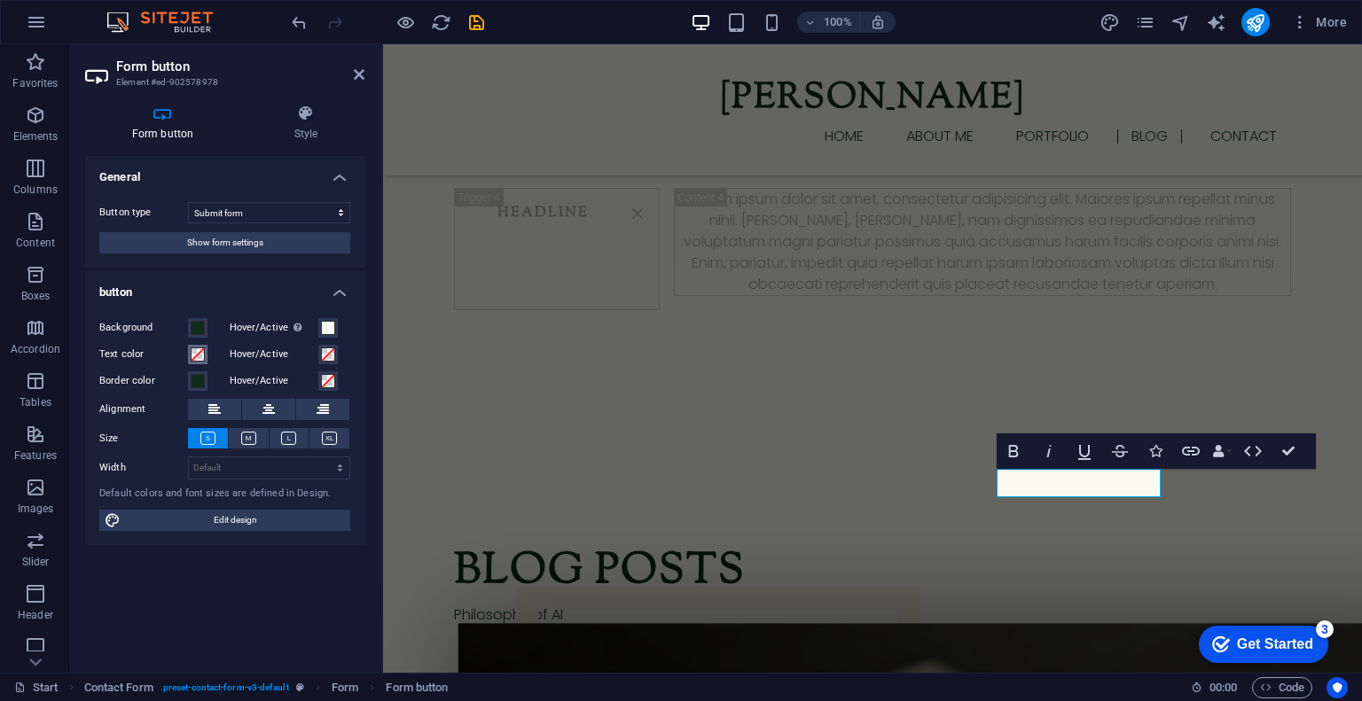
click at [192, 353] on span at bounding box center [198, 355] width 14 height 14
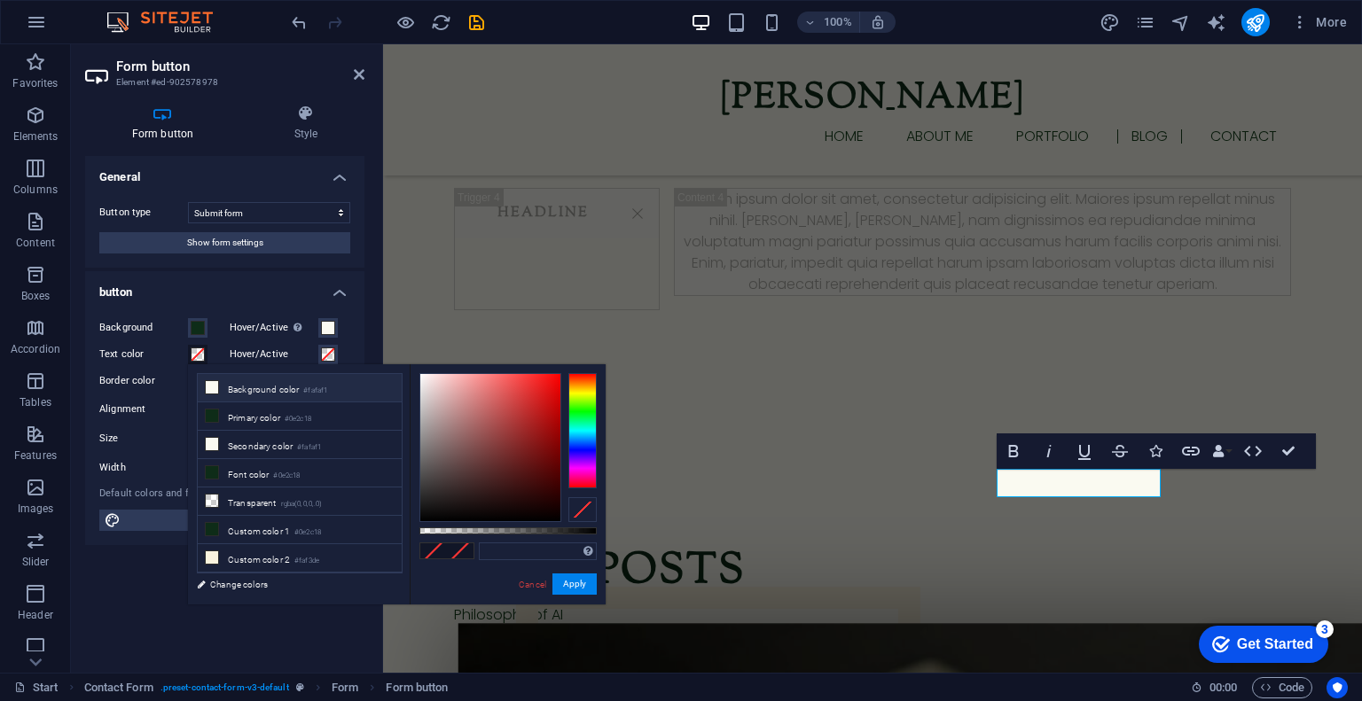
click at [231, 395] on li "Background color #fafaf1" at bounding box center [300, 388] width 204 height 28
type input "#fafaf1"
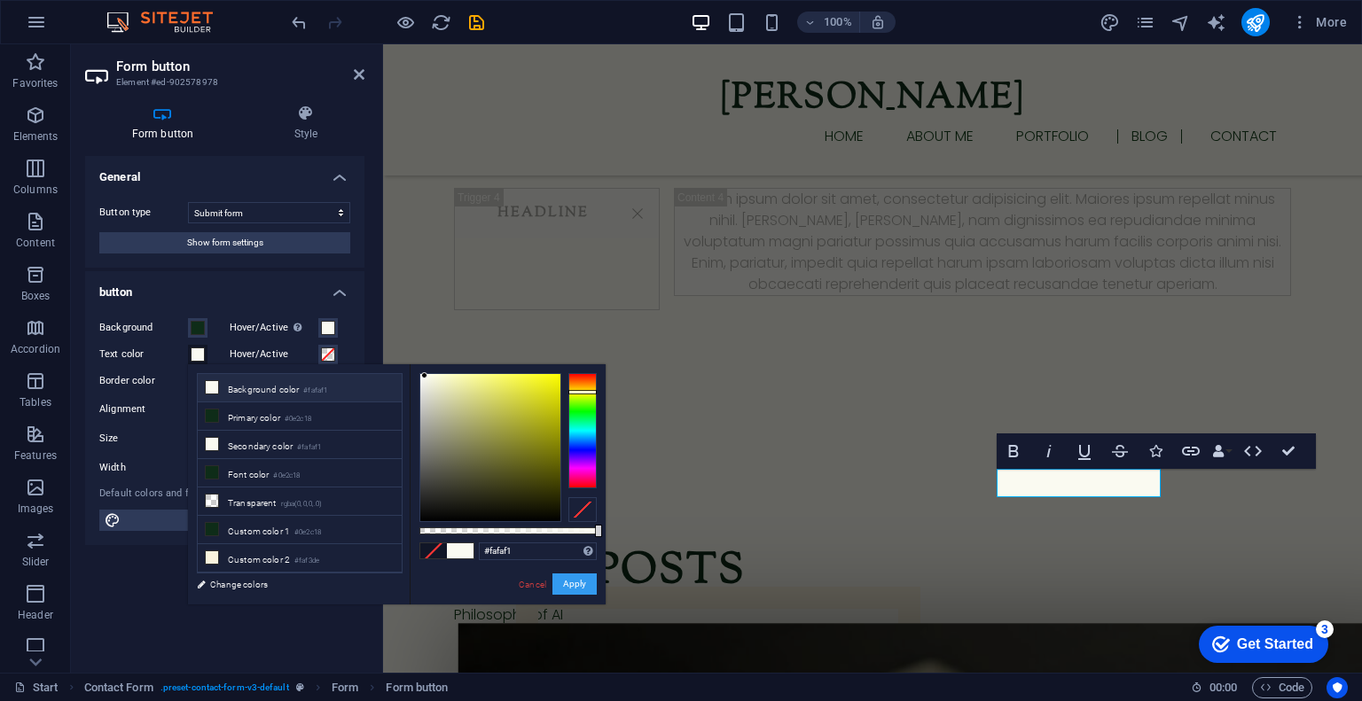
click at [582, 589] on button "Apply" at bounding box center [574, 584] width 44 height 21
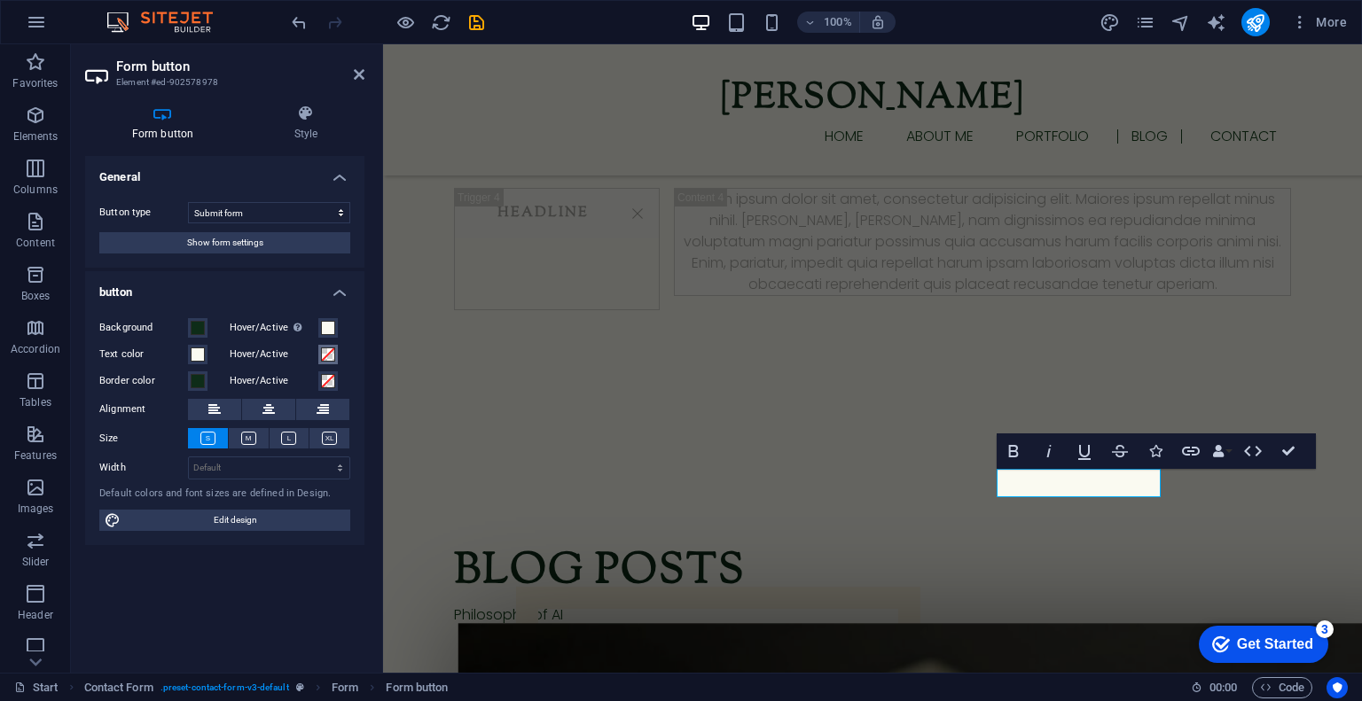
click at [319, 353] on button "Hover/Active" at bounding box center [328, 355] width 20 height 20
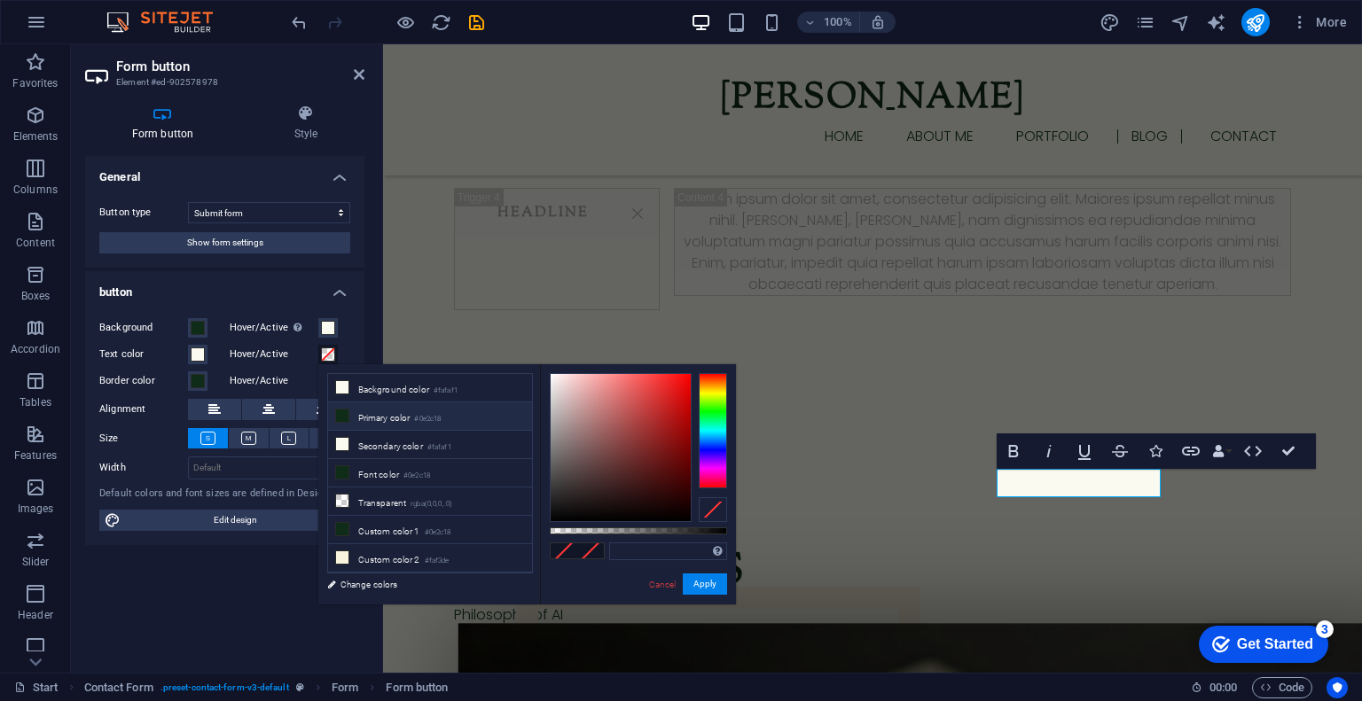
click at [350, 421] on li "Primary color #0e2c18" at bounding box center [430, 417] width 204 height 28
type input "#0e2c18"
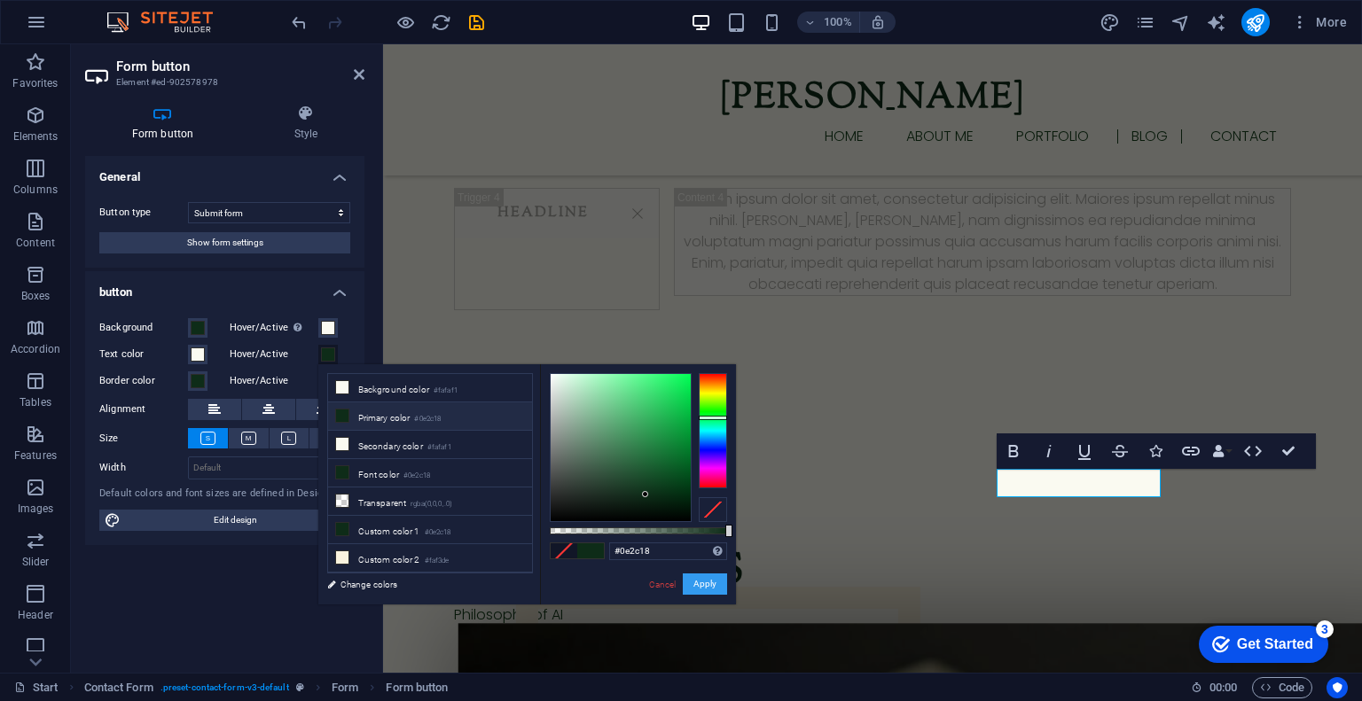
click at [701, 591] on button "Apply" at bounding box center [705, 584] width 44 height 21
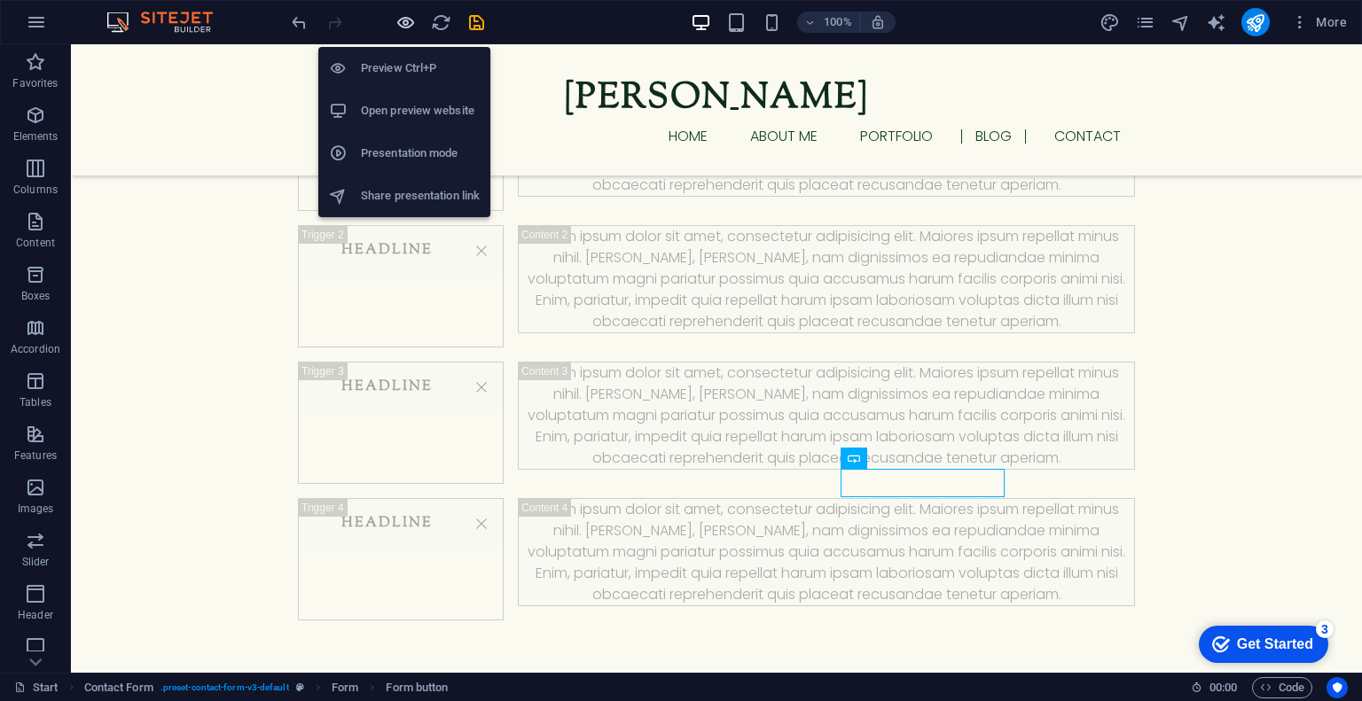
click at [408, 27] on icon "button" at bounding box center [406, 22] width 20 height 20
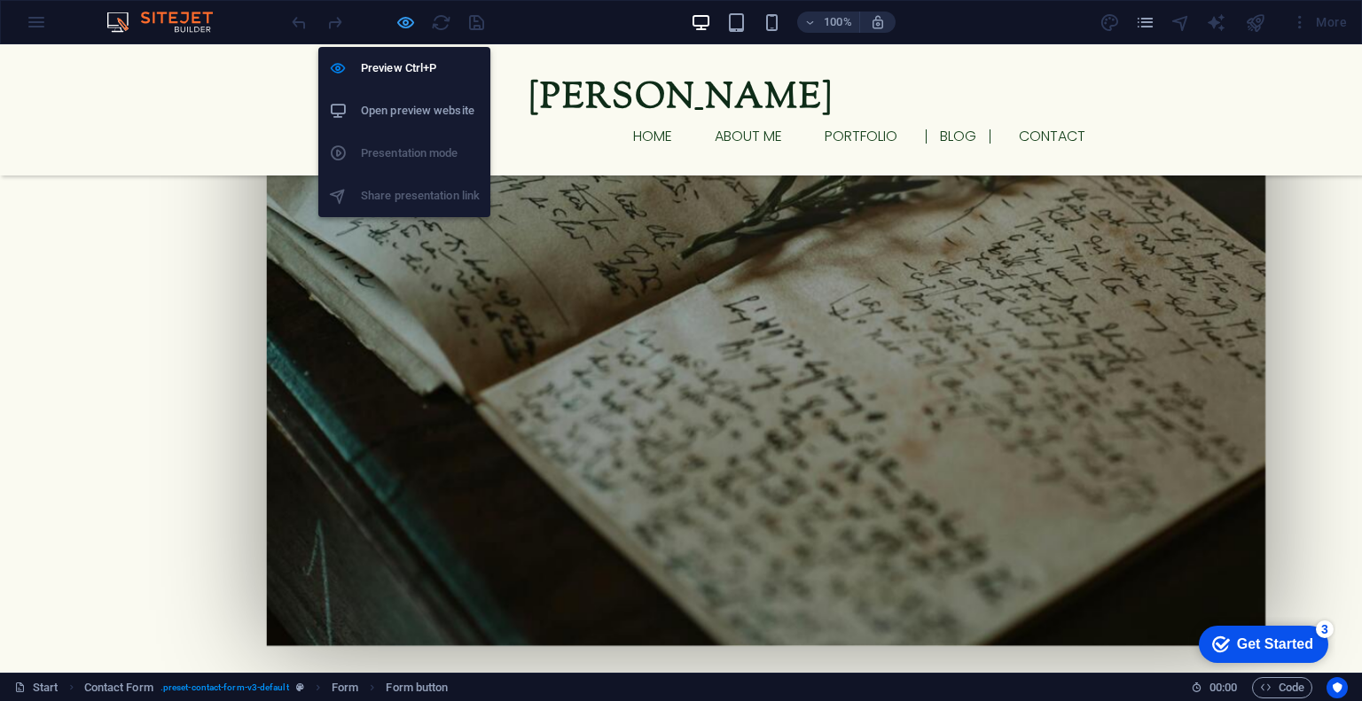
scroll to position [2098, 0]
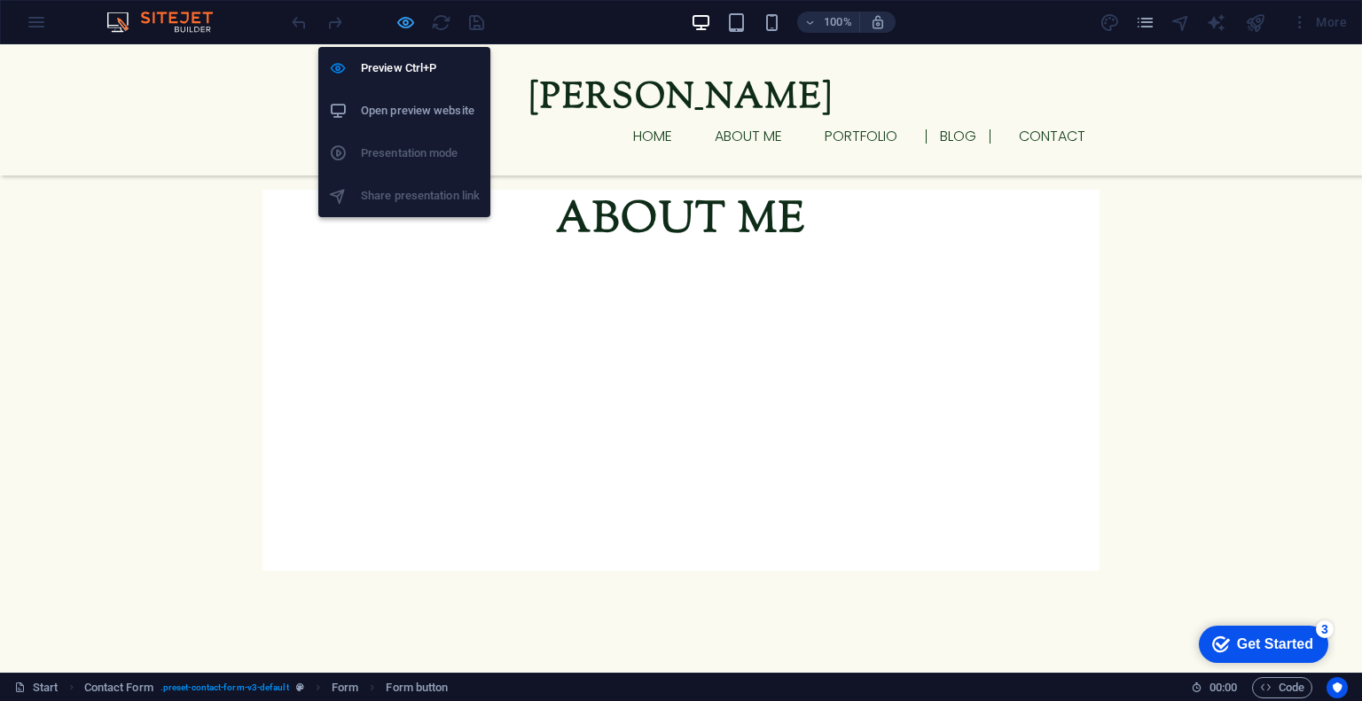
click at [399, 22] on icon "button" at bounding box center [406, 22] width 20 height 20
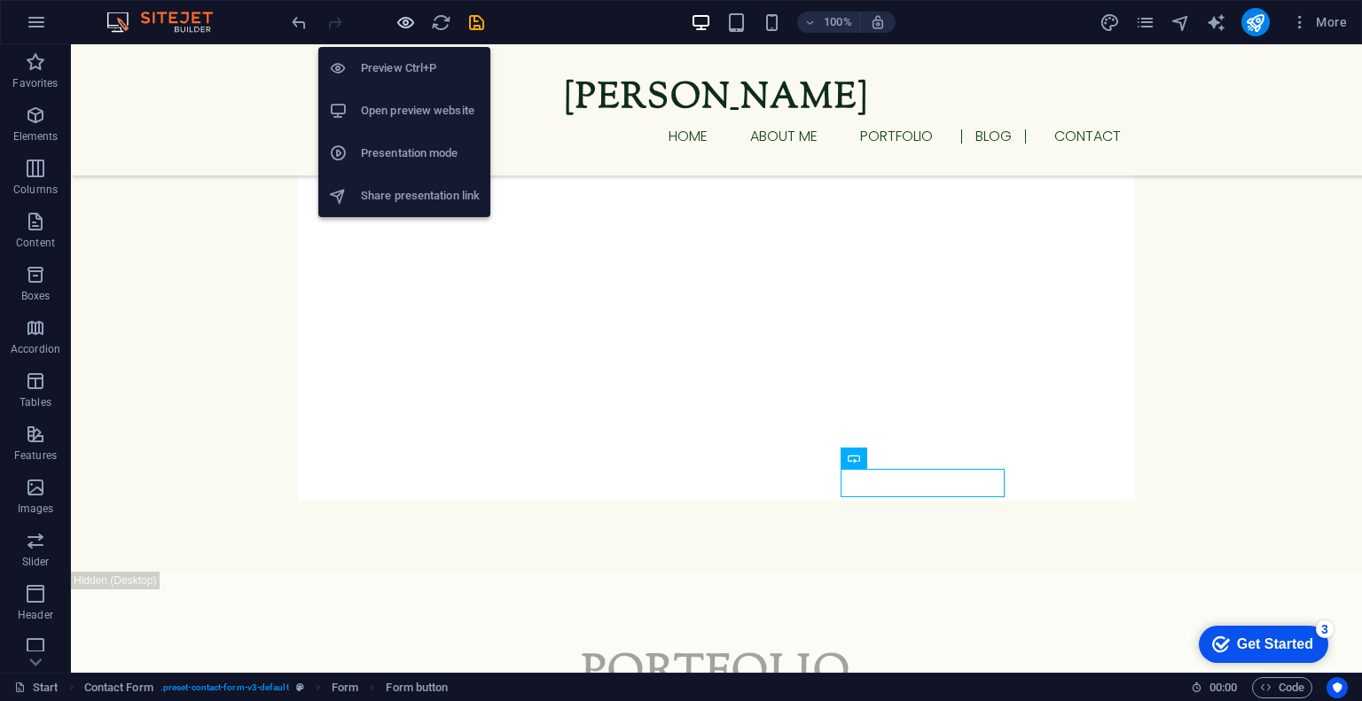
scroll to position [3150, 0]
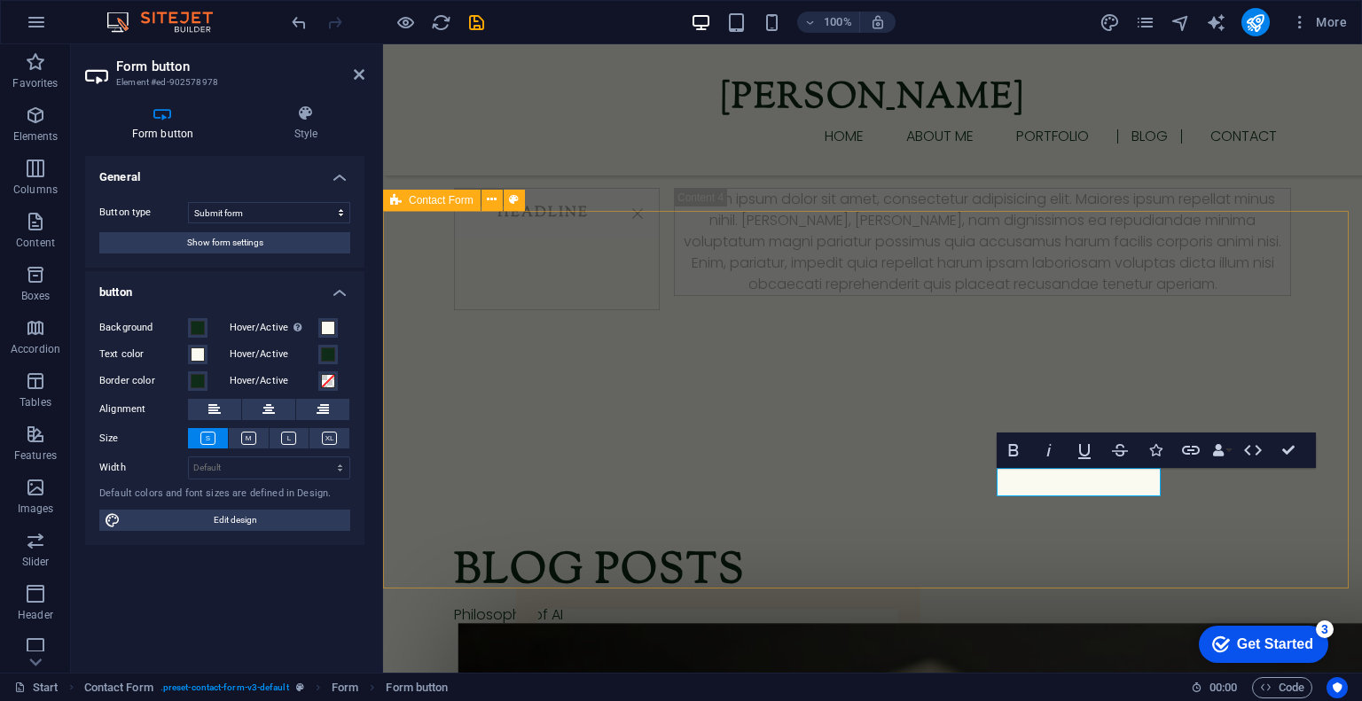
scroll to position [3151, 0]
click at [239, 435] on button at bounding box center [249, 438] width 40 height 20
click at [286, 432] on icon at bounding box center [288, 438] width 15 height 13
click at [236, 435] on button at bounding box center [249, 438] width 40 height 20
click at [322, 133] on h4 "Style" at bounding box center [305, 123] width 117 height 37
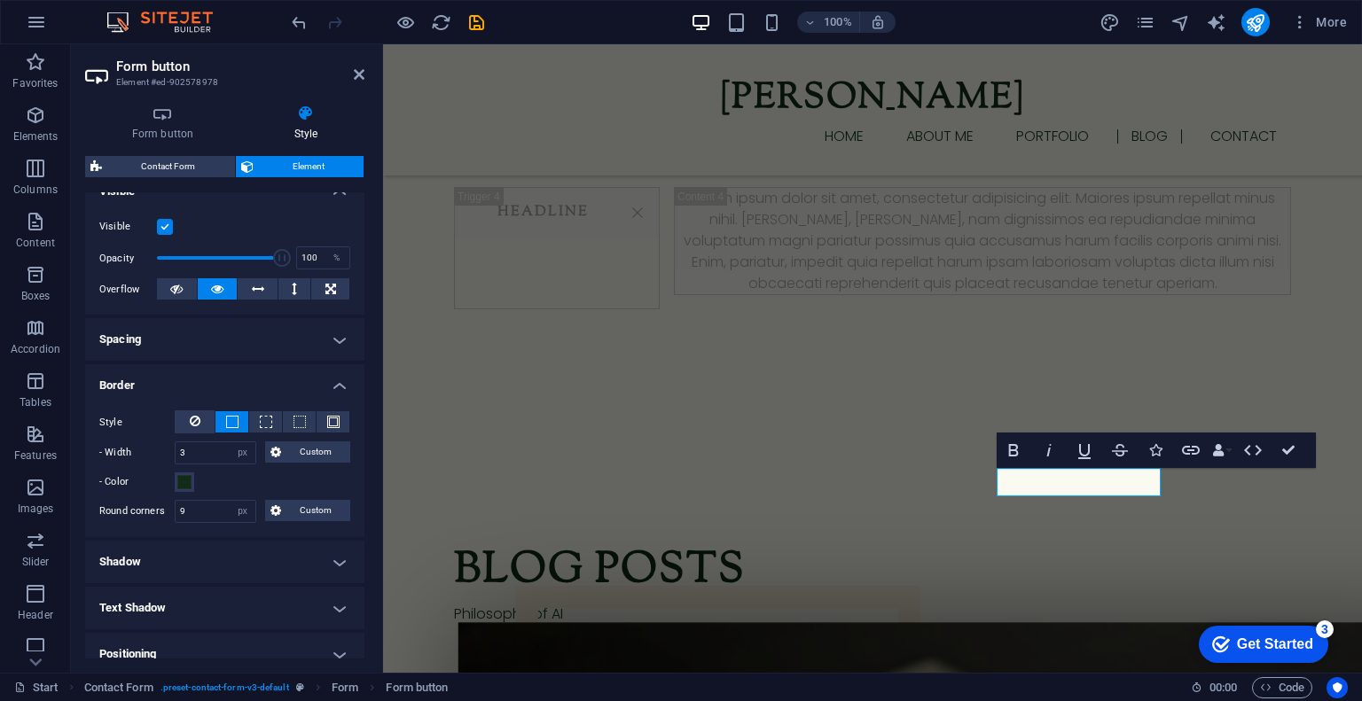
scroll to position [213, 0]
click at [190, 431] on span at bounding box center [195, 421] width 11 height 23
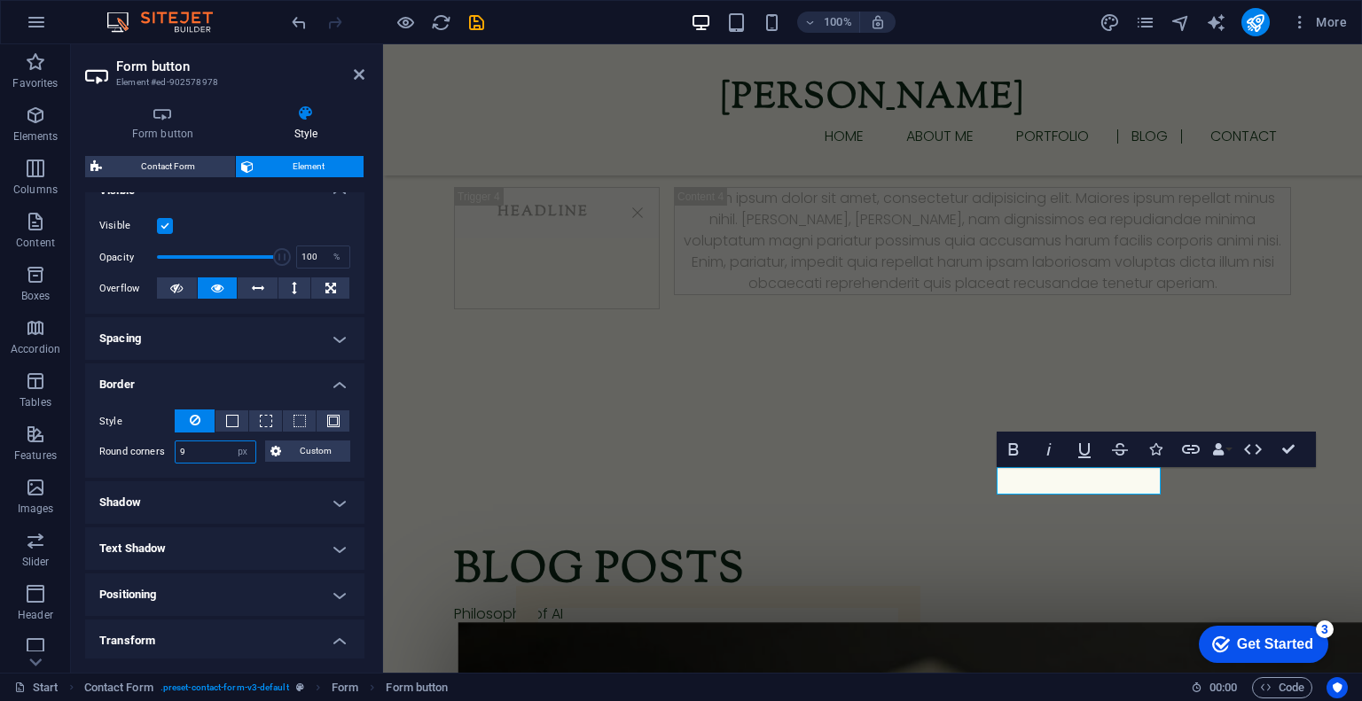
click at [202, 451] on input "9" at bounding box center [216, 452] width 80 height 21
type input "9"
click at [294, 454] on span "Custom" at bounding box center [315, 451] width 59 height 21
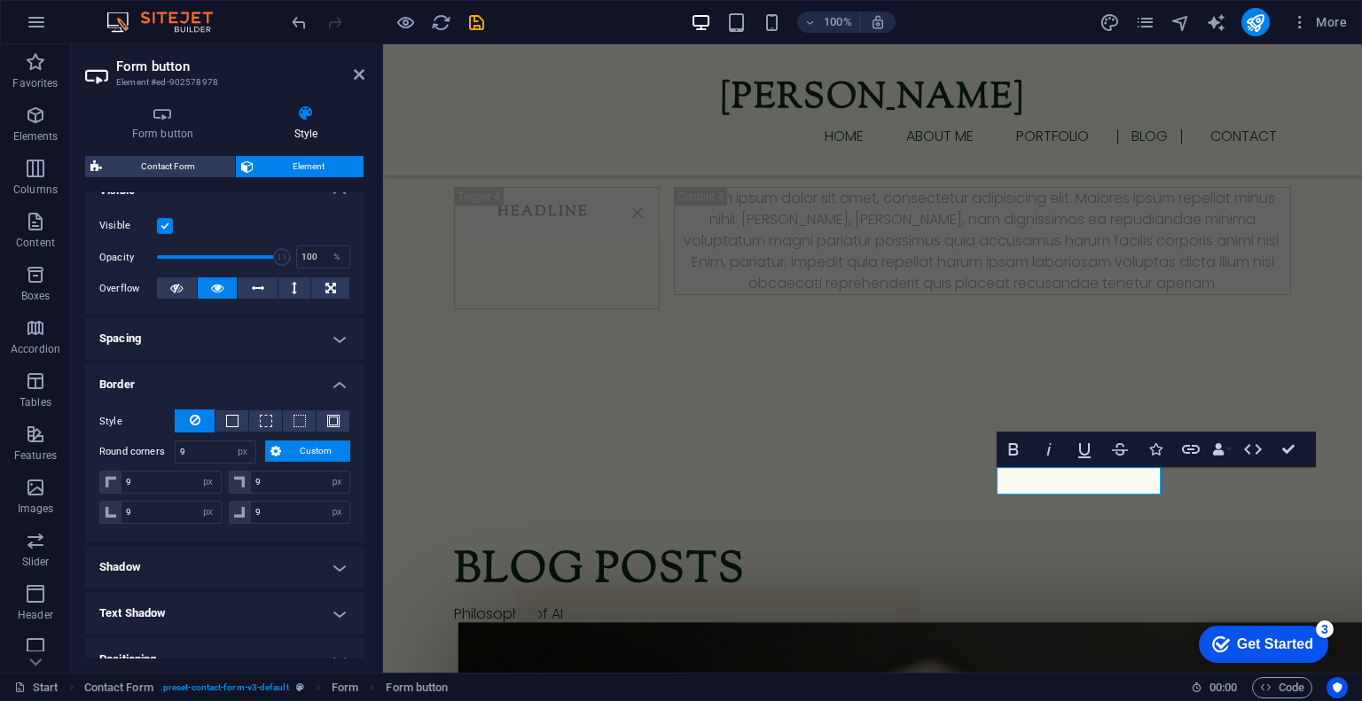
click at [318, 384] on h4 "Border" at bounding box center [224, 380] width 279 height 32
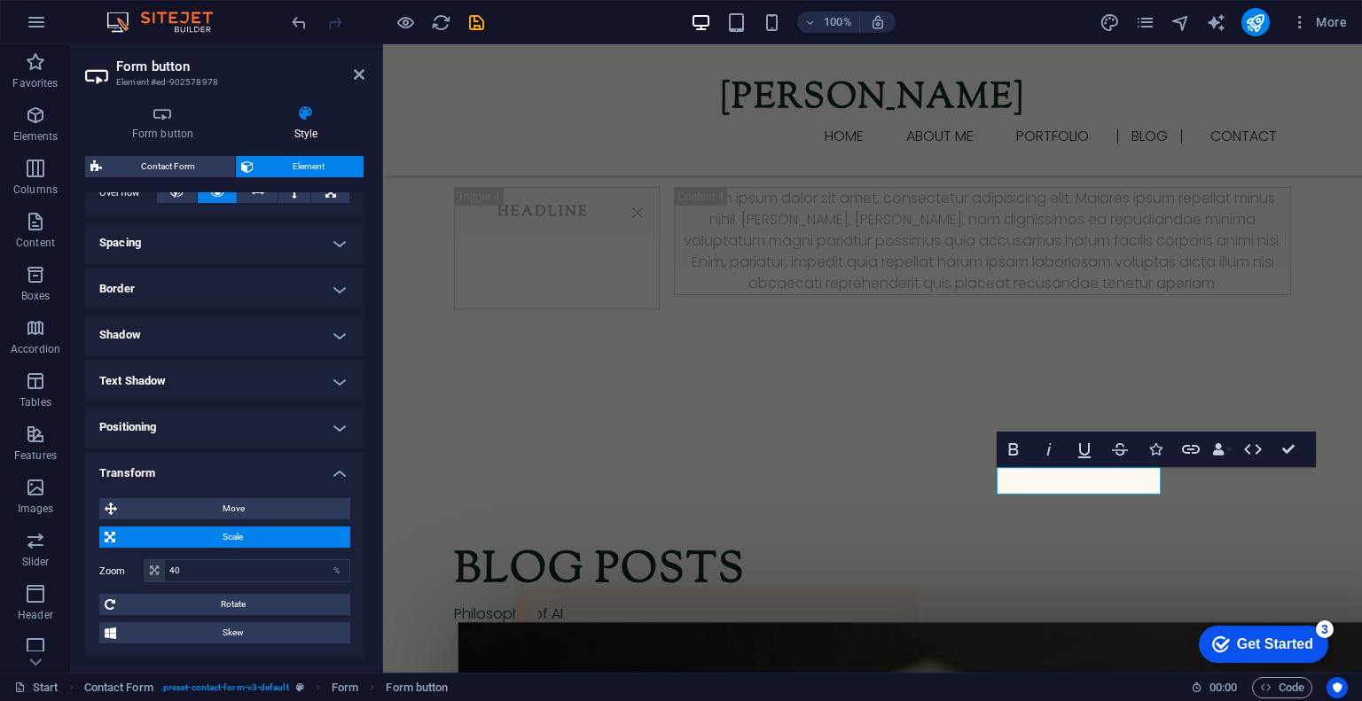
click at [238, 474] on h4 "Transform" at bounding box center [224, 468] width 279 height 32
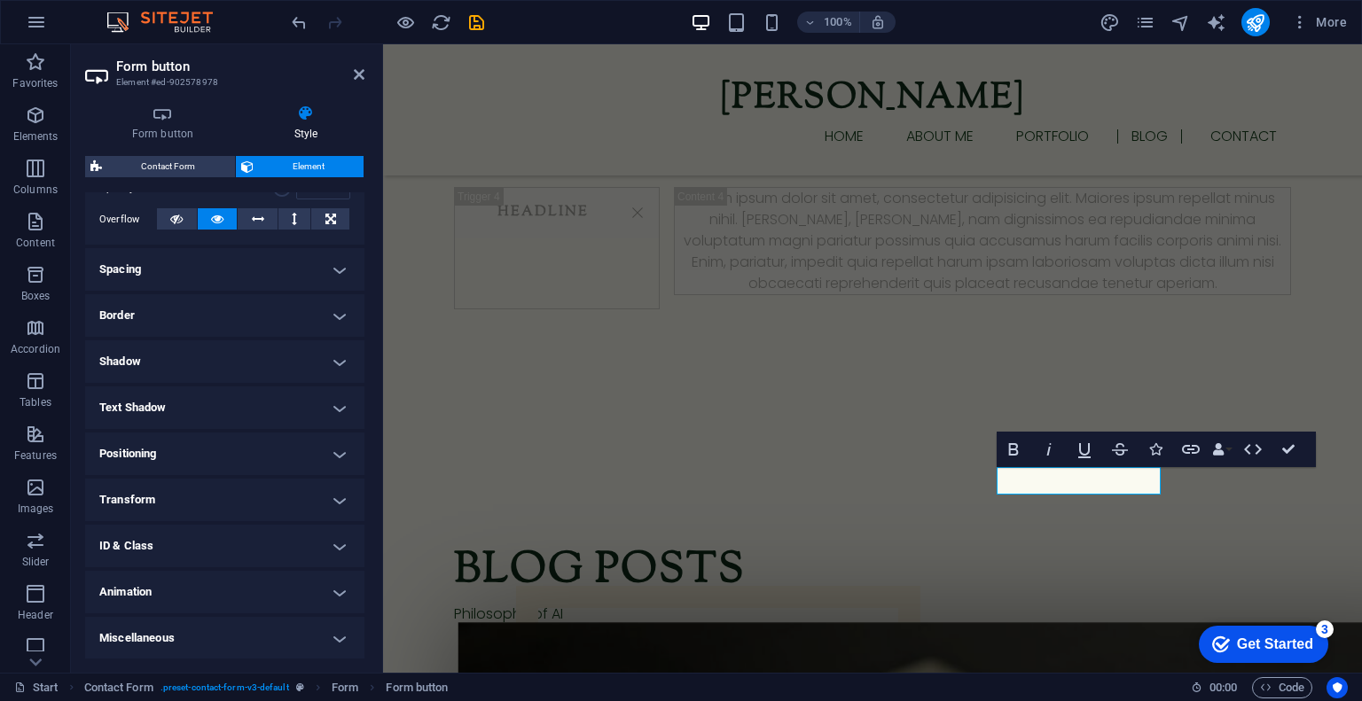
click at [243, 450] on h4 "Positioning" at bounding box center [224, 454] width 279 height 43
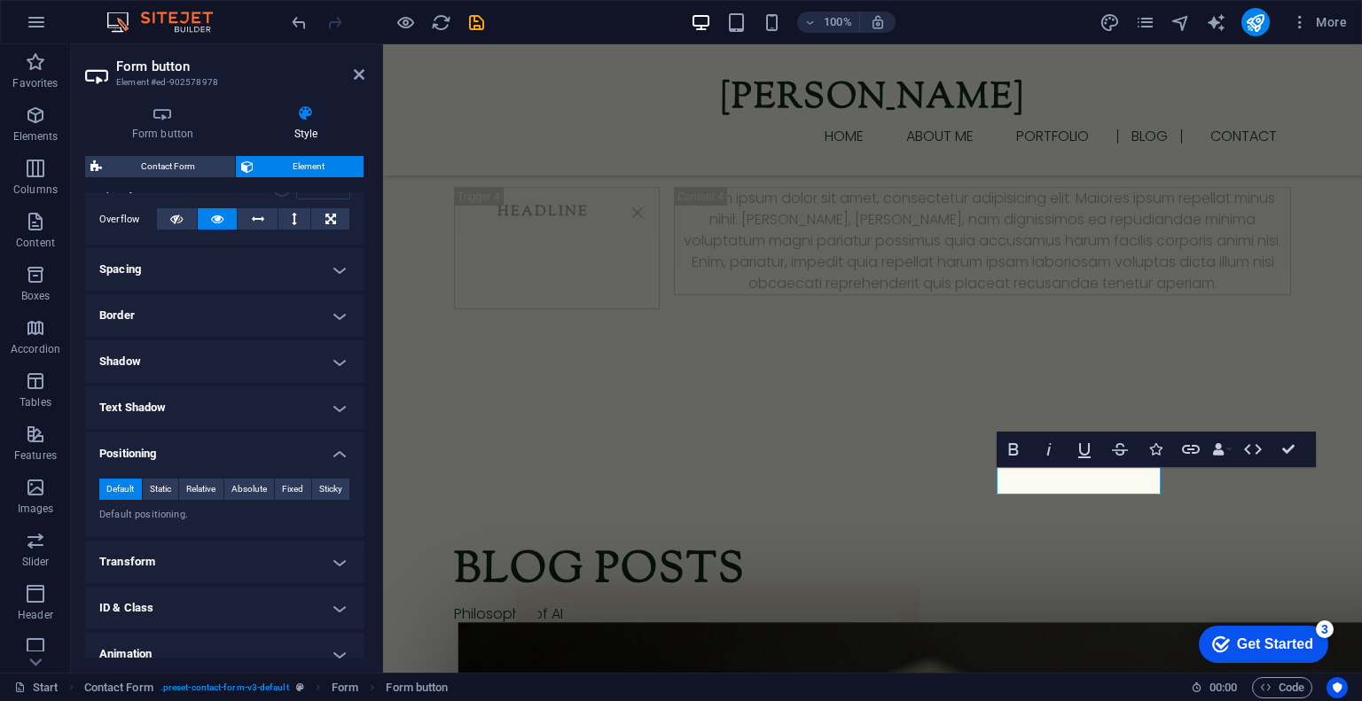
scroll to position [309, 0]
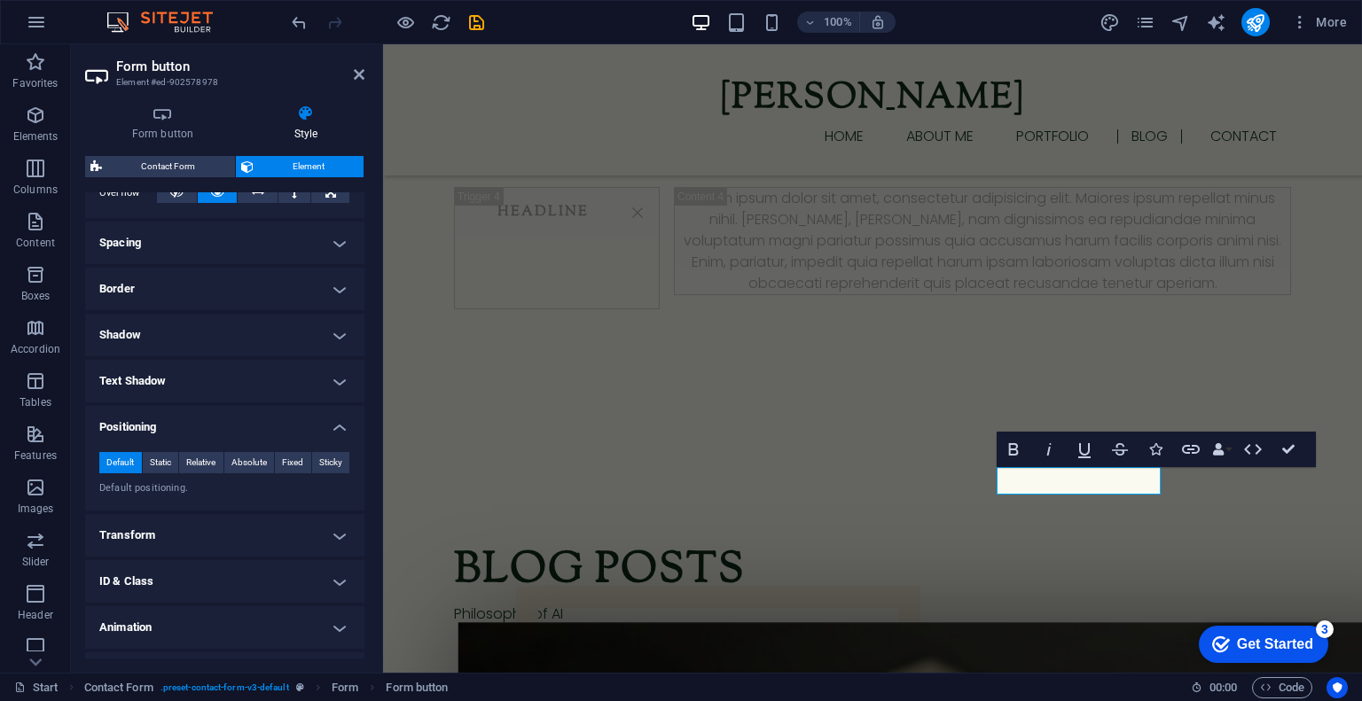
click at [234, 430] on h4 "Positioning" at bounding box center [224, 422] width 279 height 32
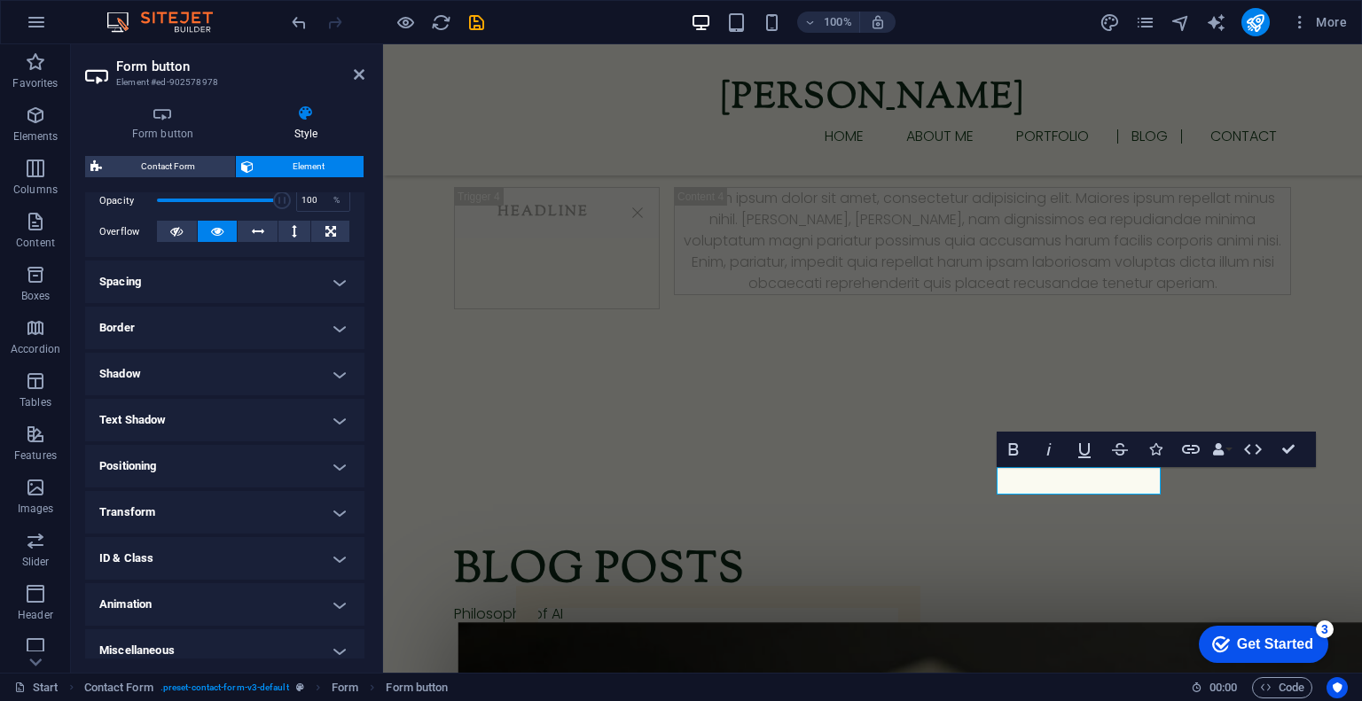
scroll to position [275, 0]
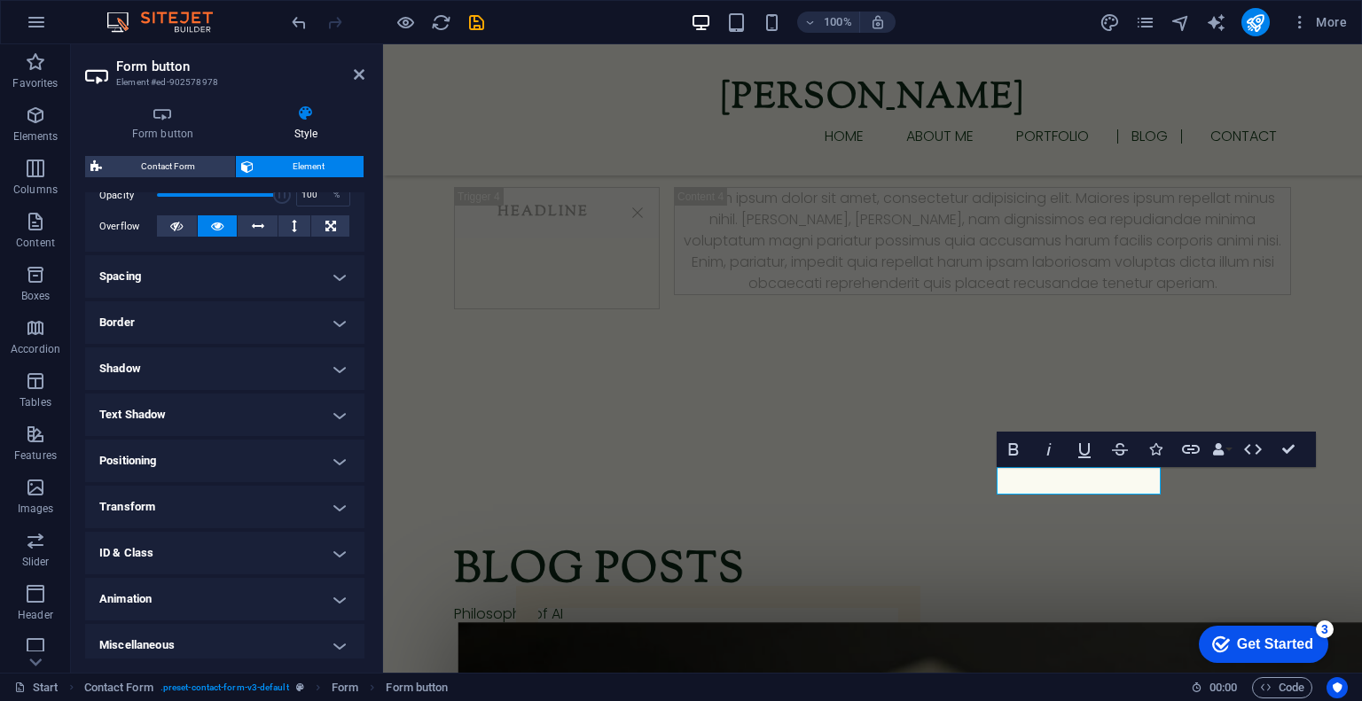
click at [231, 316] on h4 "Border" at bounding box center [224, 323] width 279 height 43
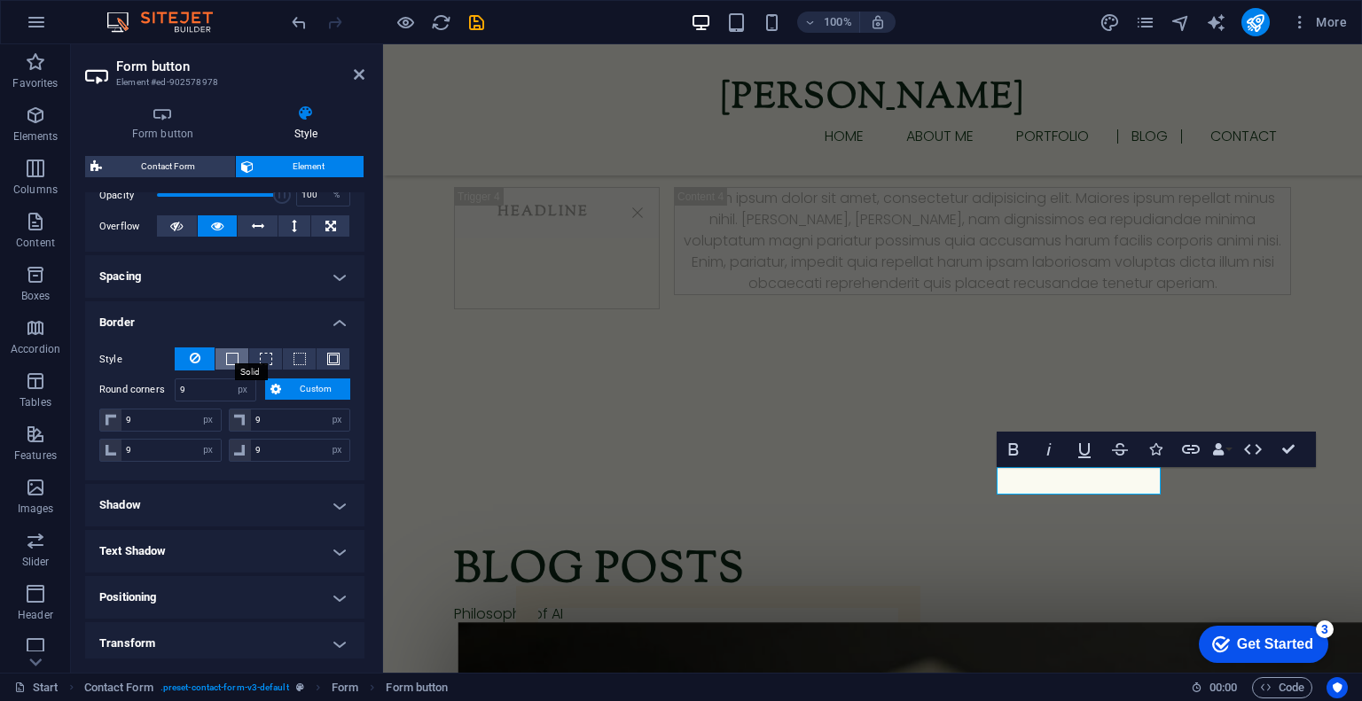
click at [227, 353] on span at bounding box center [232, 359] width 12 height 12
type input "1"
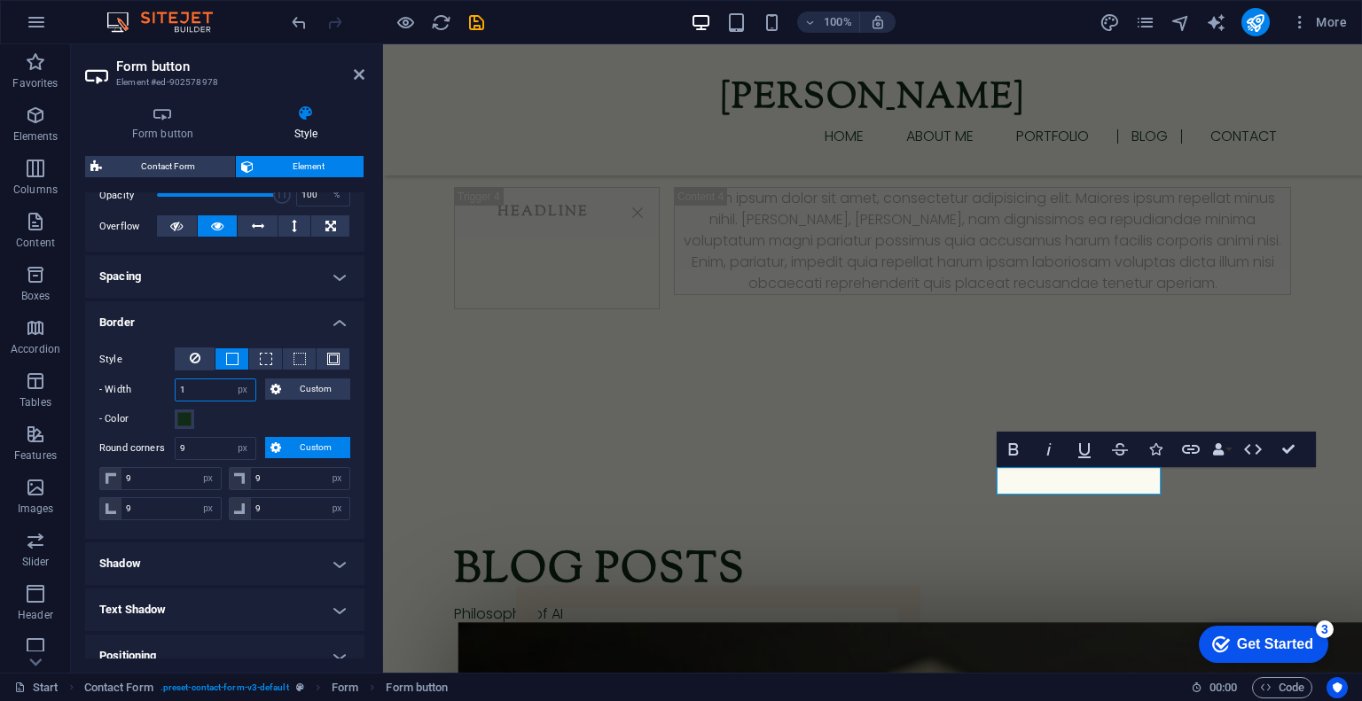
click at [209, 389] on input "1" at bounding box center [216, 390] width 80 height 21
type input "9"
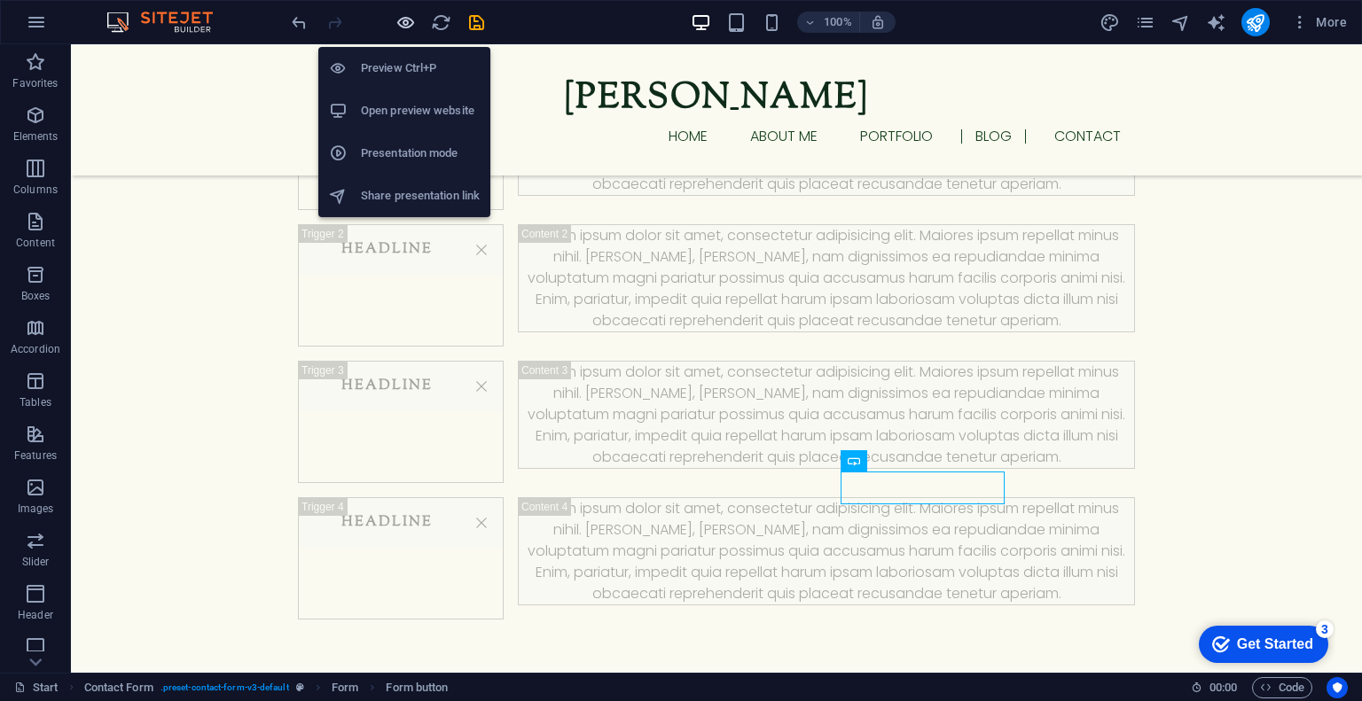
click at [412, 22] on icon "button" at bounding box center [406, 22] width 20 height 20
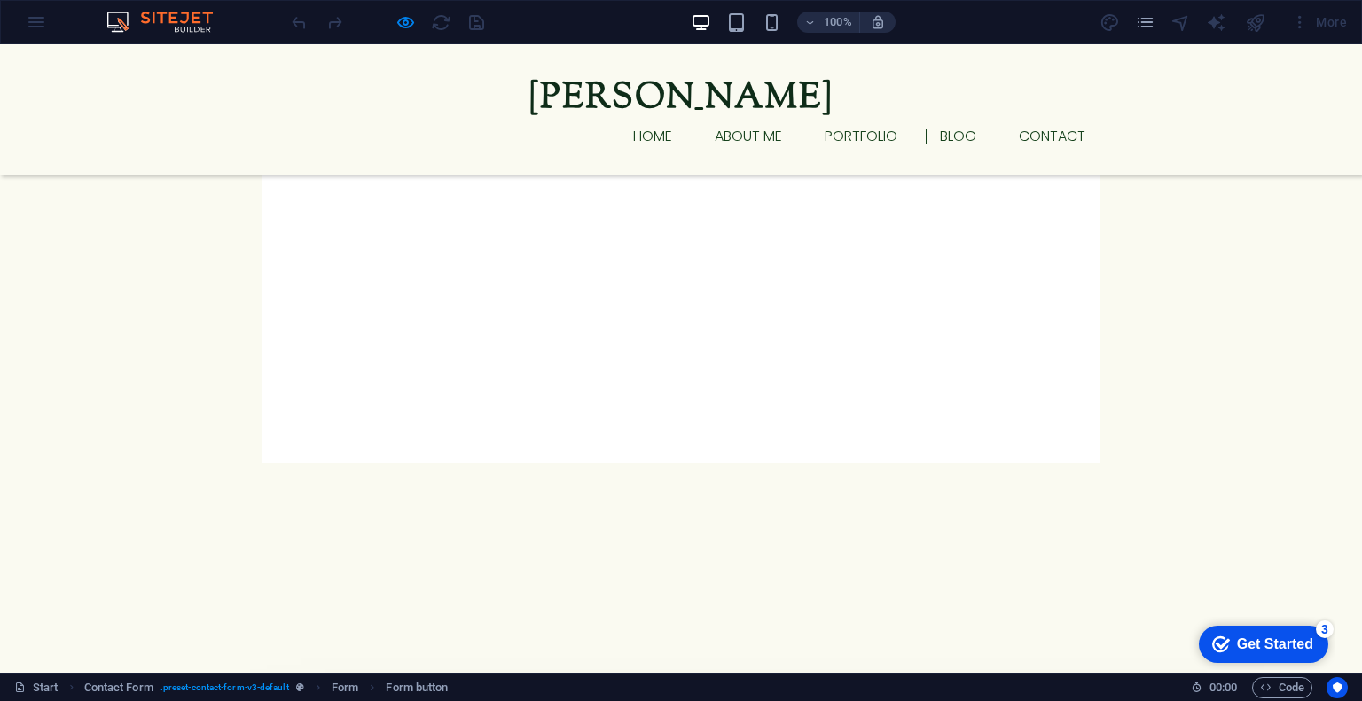
scroll to position [2235, 0]
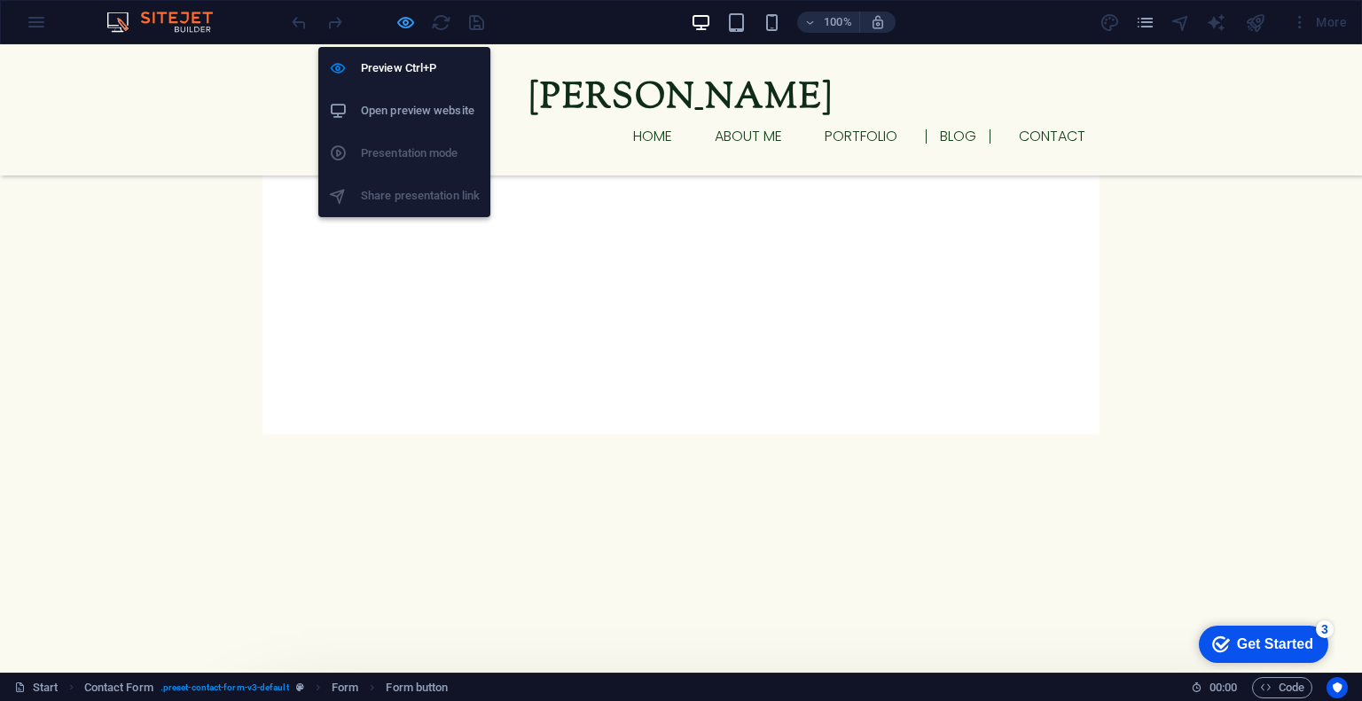
click at [400, 24] on icon "button" at bounding box center [406, 22] width 20 height 20
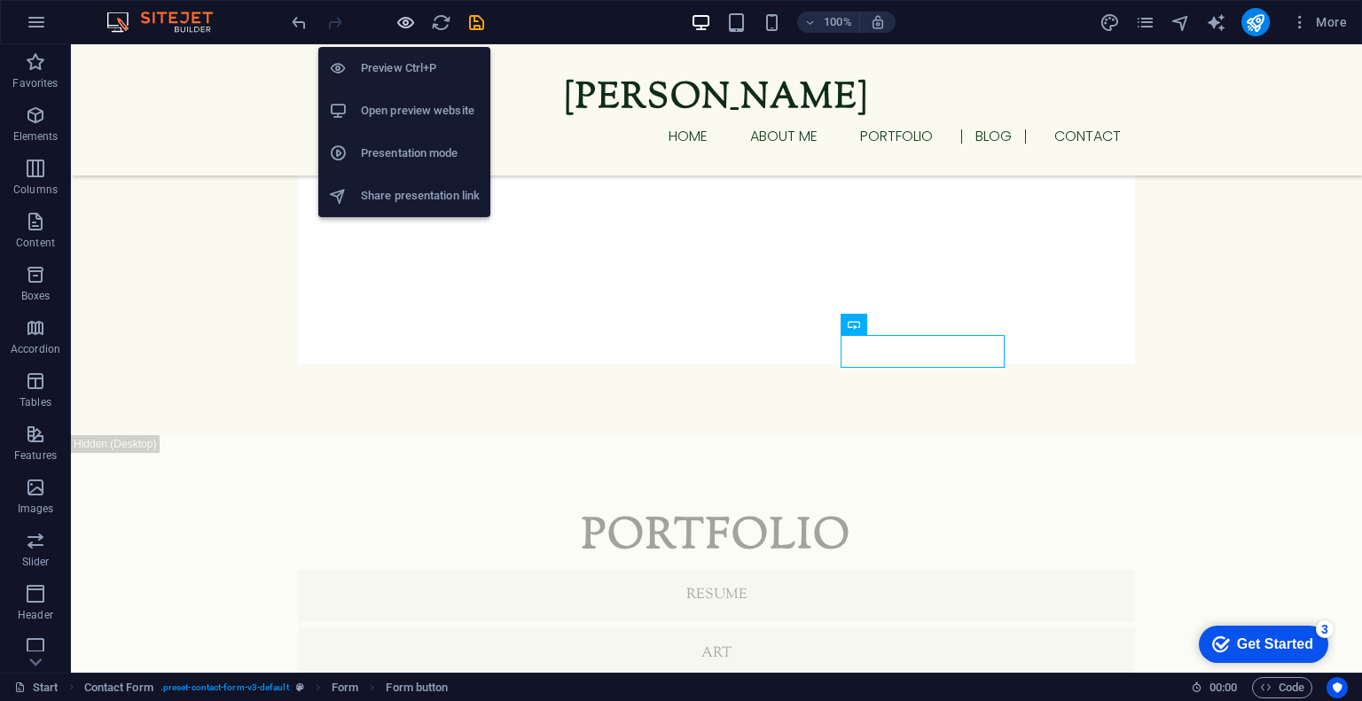
scroll to position [3287, 0]
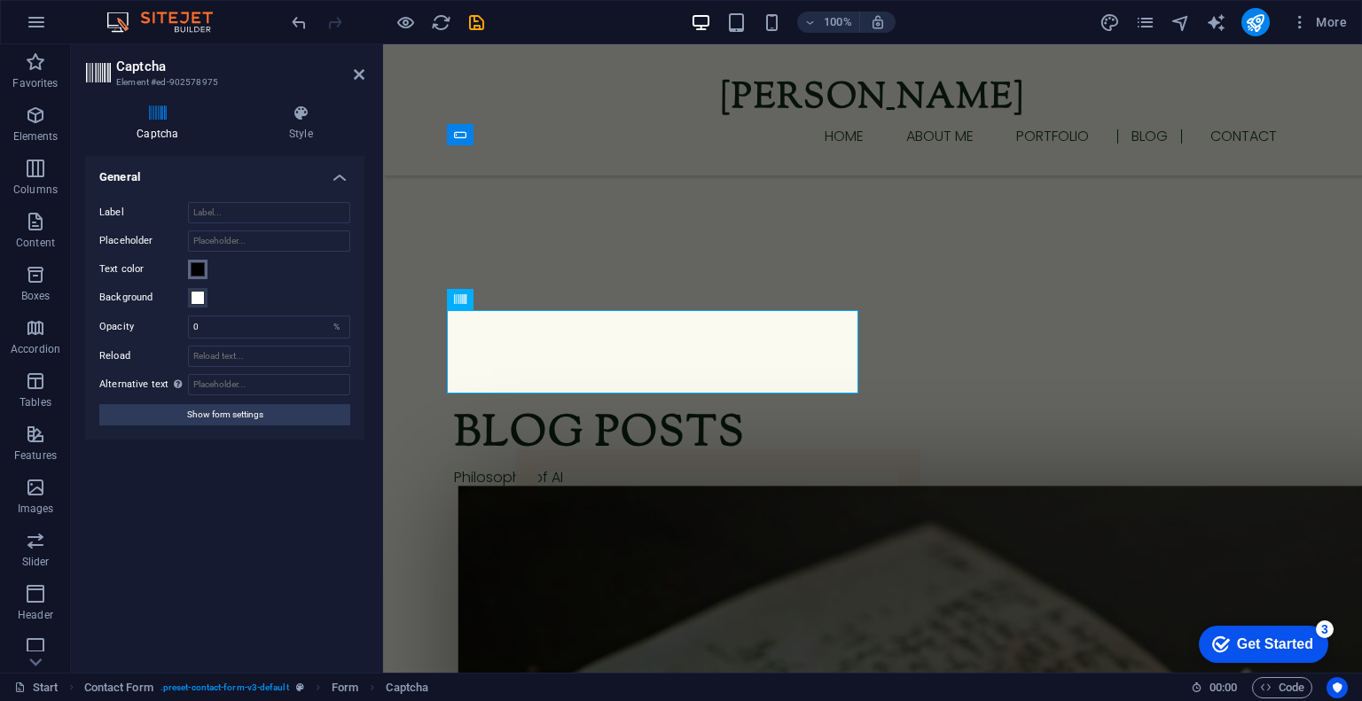
click at [205, 270] on button "Text color" at bounding box center [198, 270] width 20 height 20
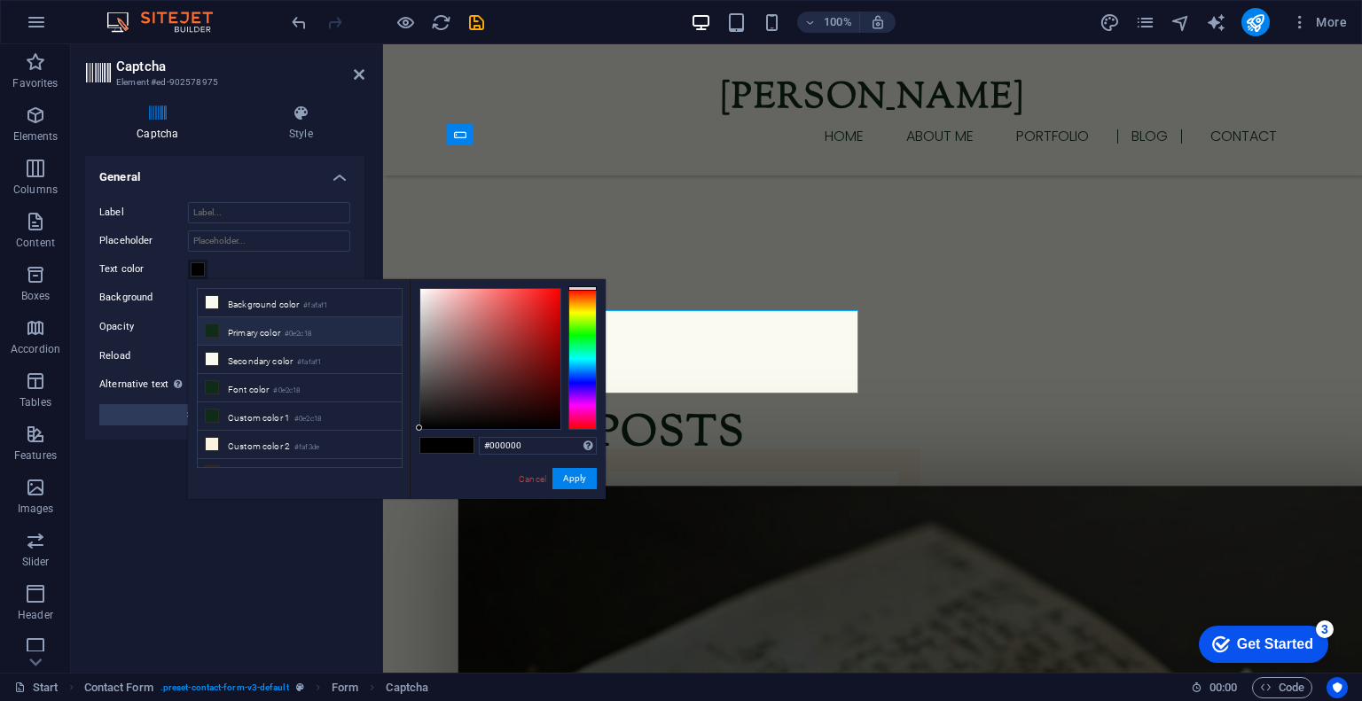
click at [221, 337] on li "Primary color #0e2c18" at bounding box center [300, 331] width 204 height 28
type input "#0e2c18"
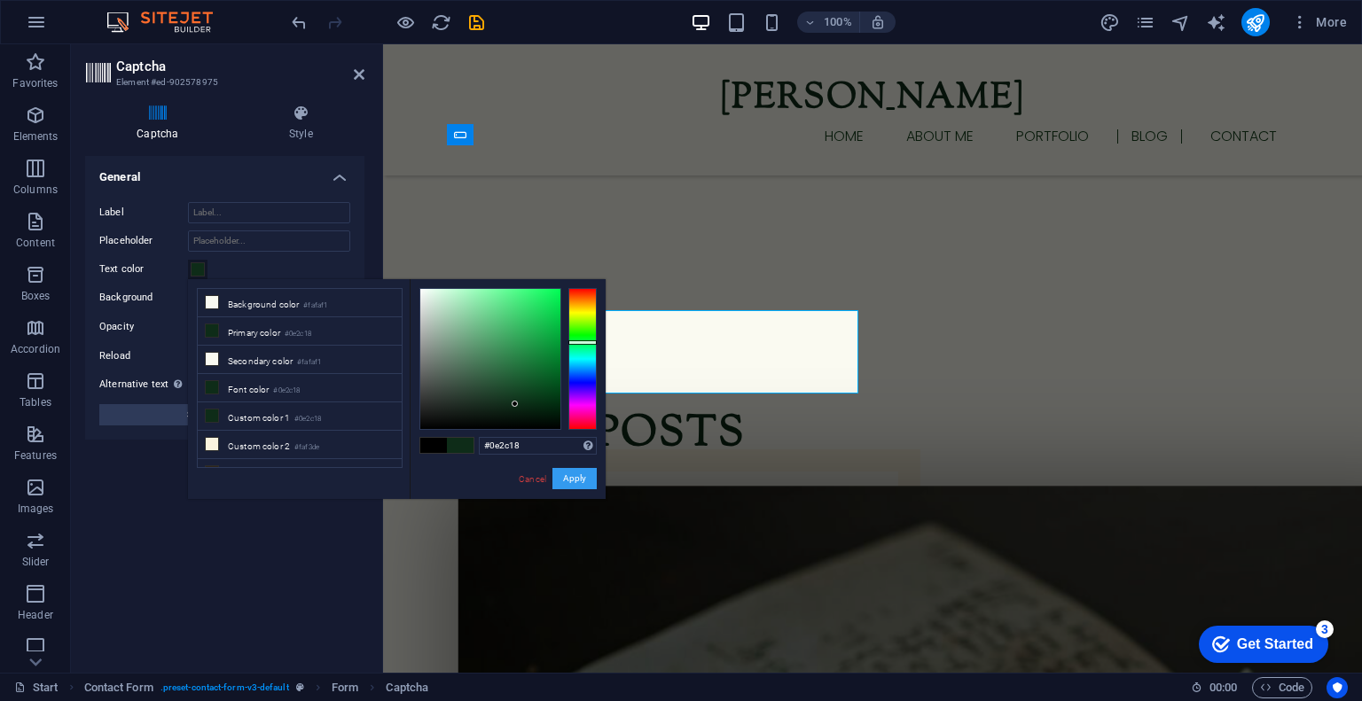
click at [580, 480] on button "Apply" at bounding box center [574, 478] width 44 height 21
click at [570, 480] on button "Apply" at bounding box center [574, 478] width 44 height 21
click at [278, 592] on div "Turnstile Turnstile by Cloudfare is a third-party integration that offers acces…" at bounding box center [224, 407] width 279 height 503
click at [119, 350] on label "Reload" at bounding box center [143, 356] width 89 height 21
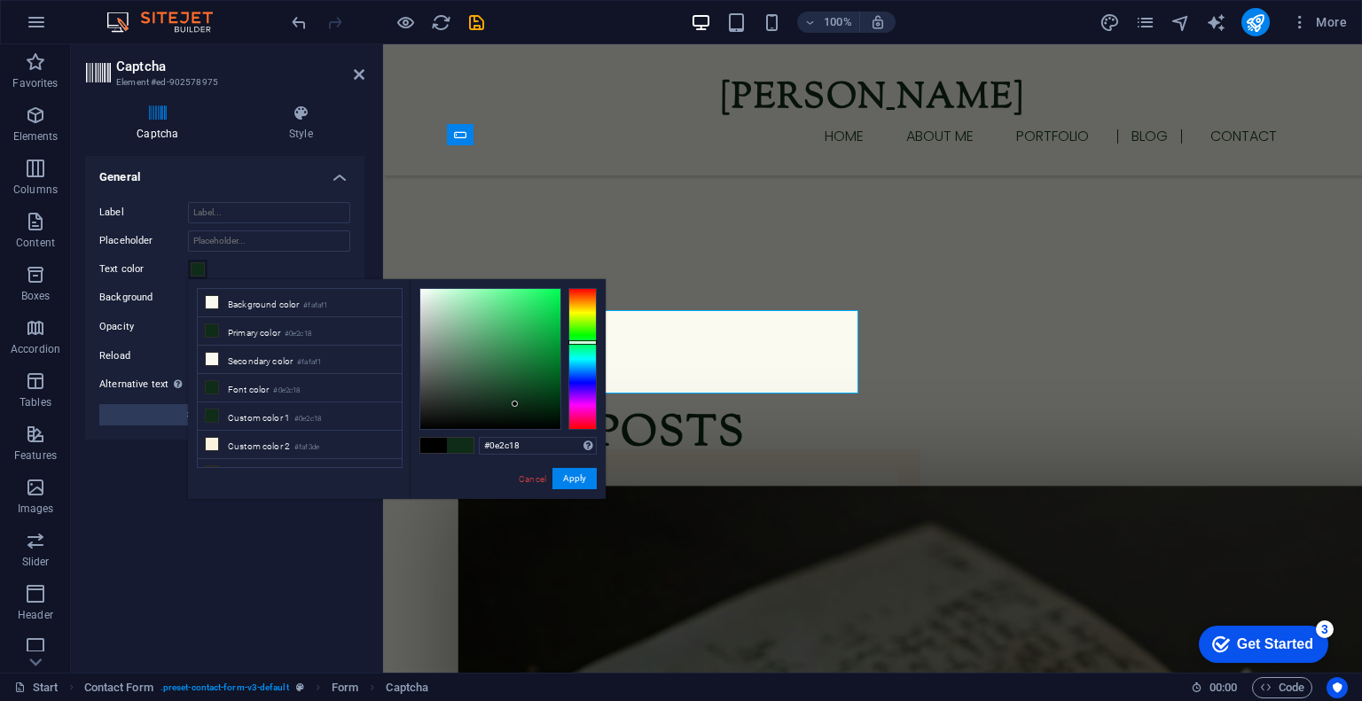
click at [188, 350] on input "Reload" at bounding box center [269, 356] width 162 height 21
click at [474, 18] on icon "save" at bounding box center [476, 22] width 20 height 20
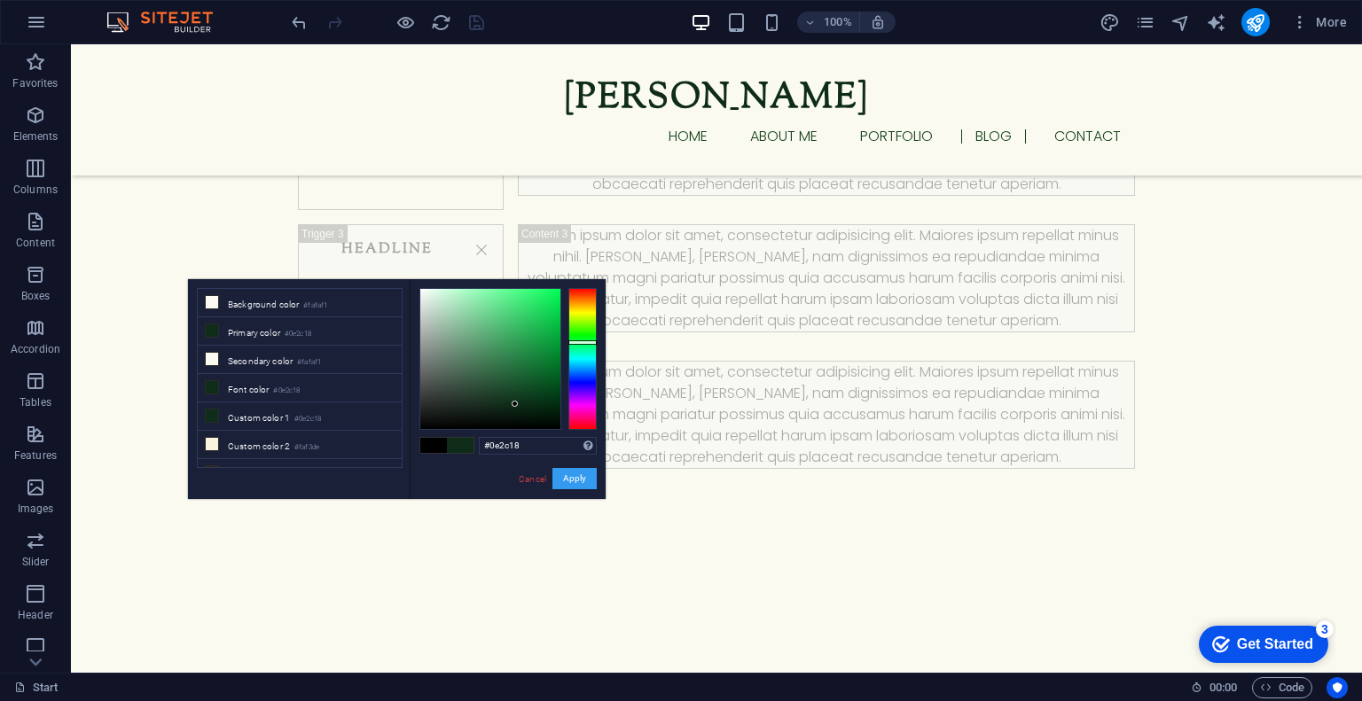
click at [576, 486] on button "Apply" at bounding box center [574, 478] width 44 height 21
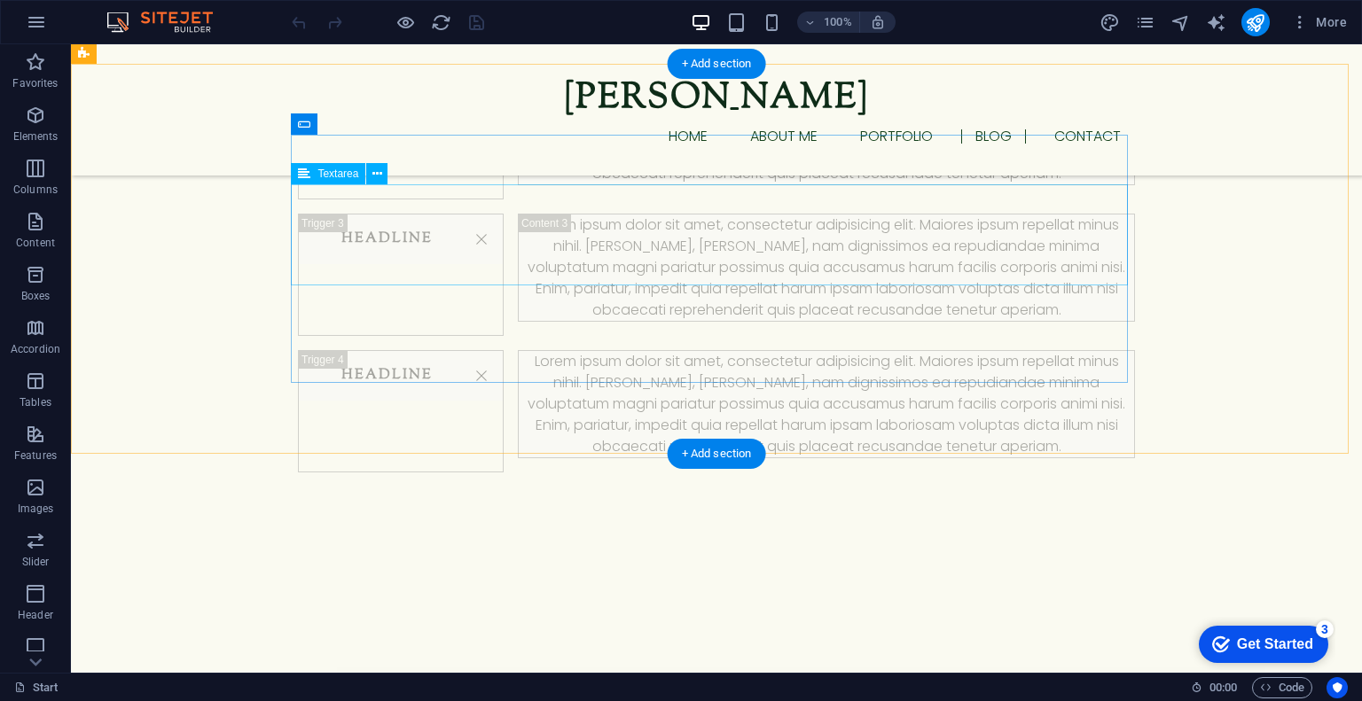
scroll to position [3256, 0]
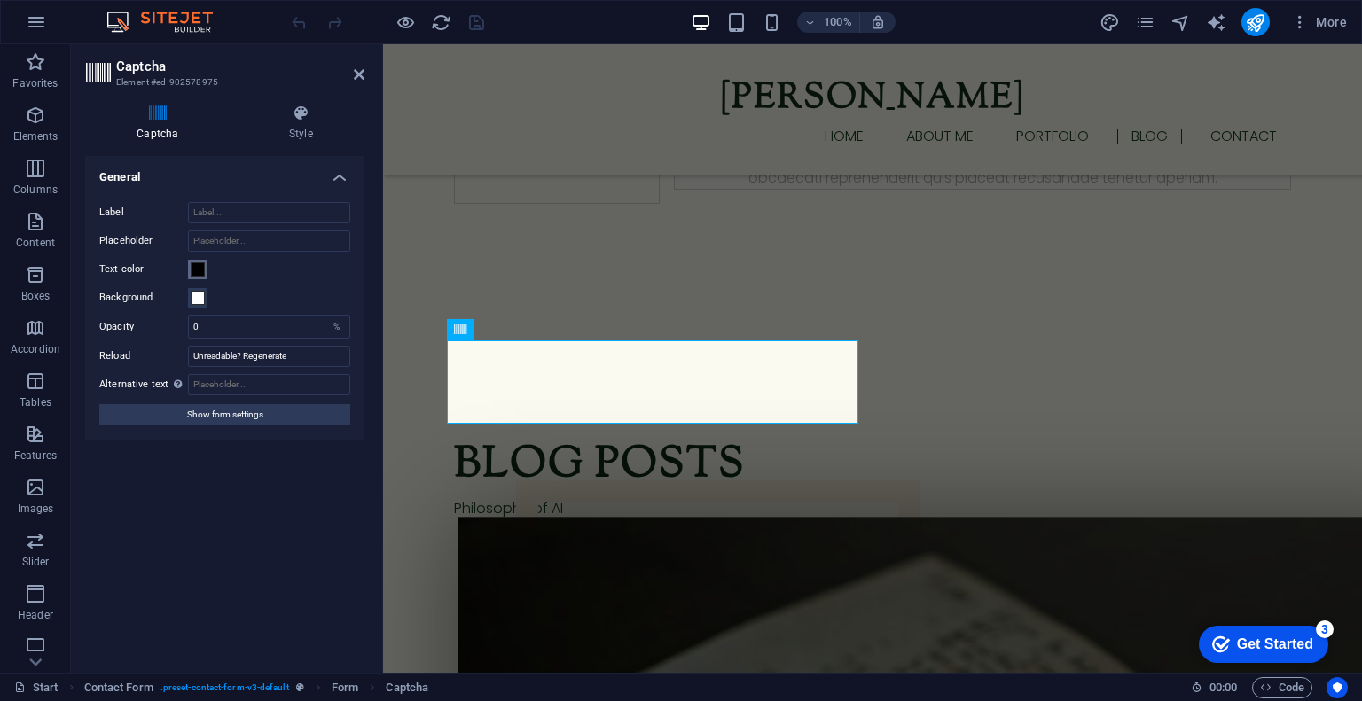
click at [195, 271] on span at bounding box center [198, 269] width 14 height 14
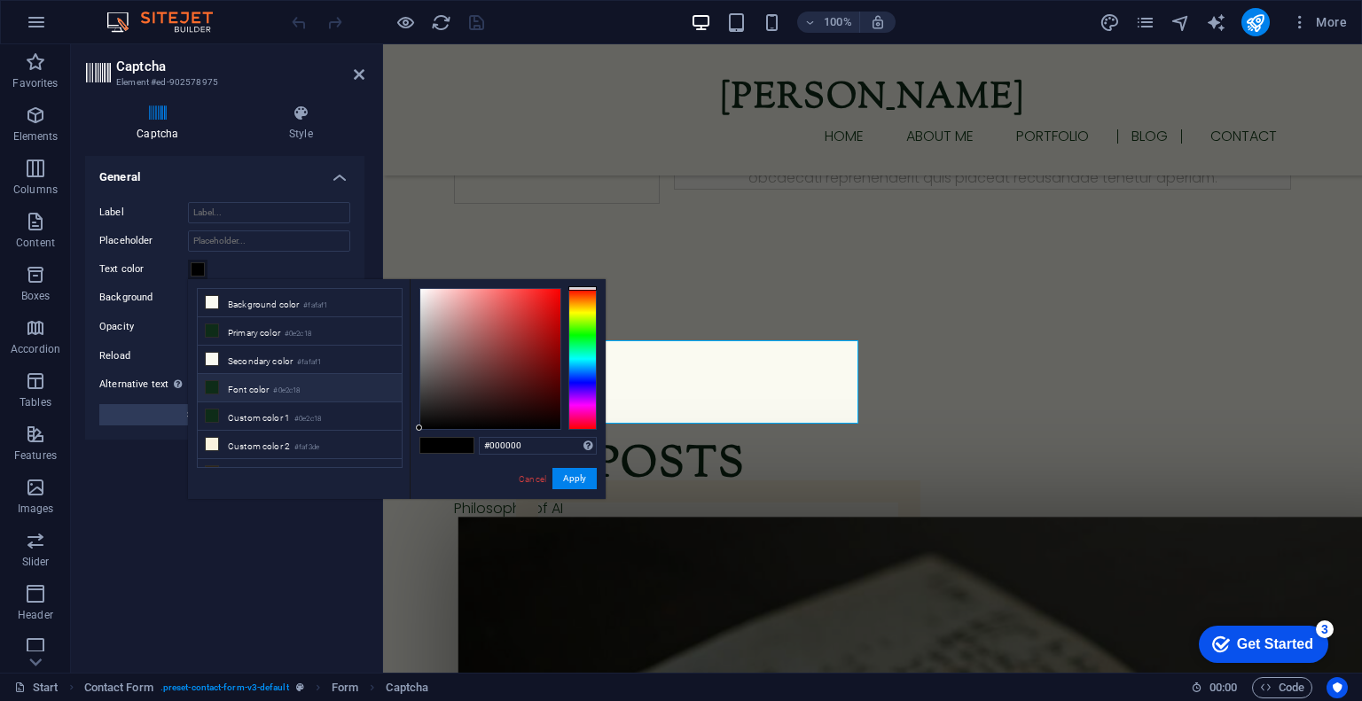
click at [217, 388] on span at bounding box center [212, 387] width 14 height 14
type input "#0e2c18"
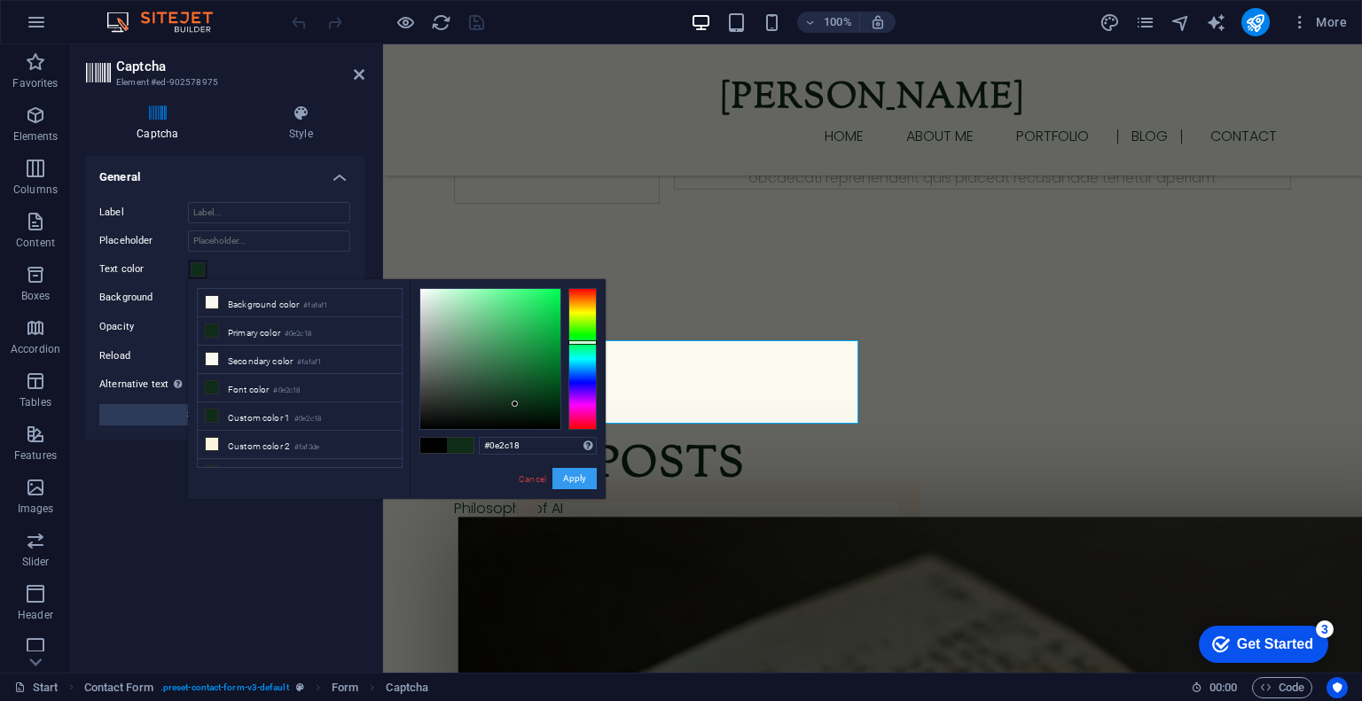
click at [578, 474] on button "Apply" at bounding box center [574, 478] width 44 height 21
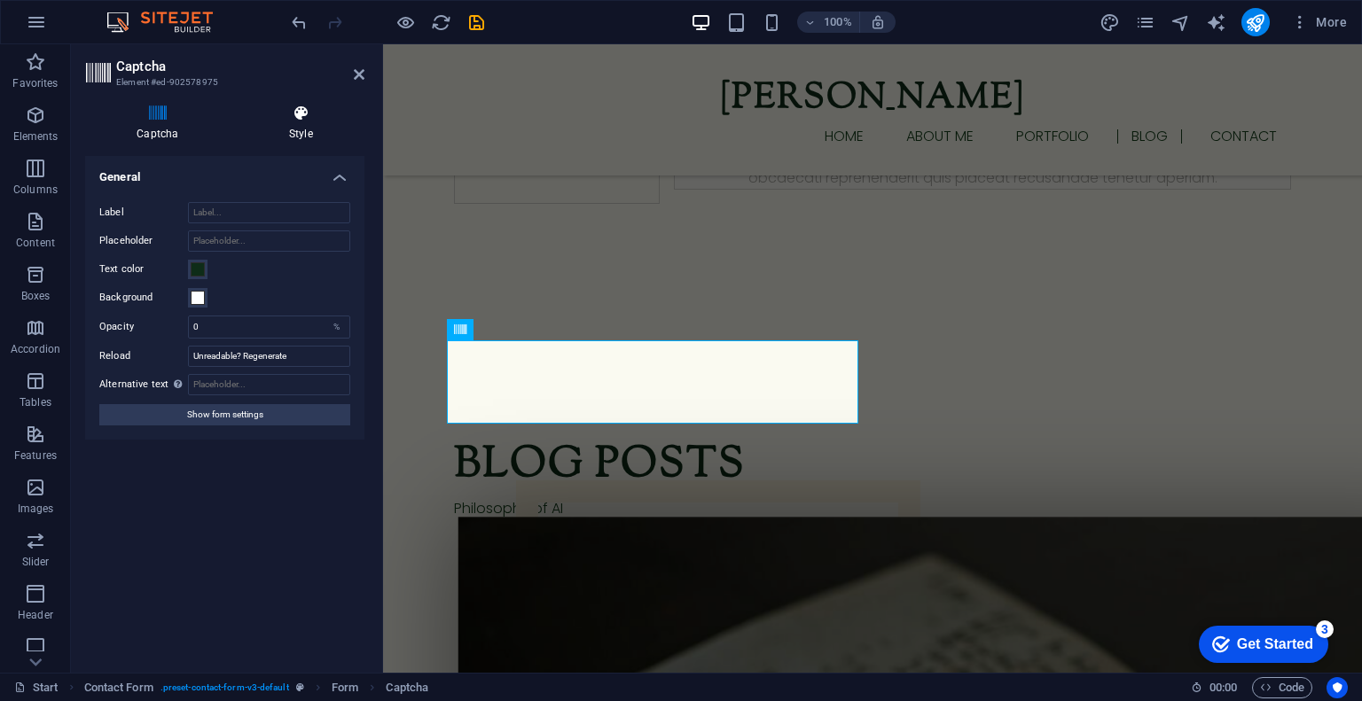
click at [291, 109] on icon at bounding box center [301, 114] width 127 height 18
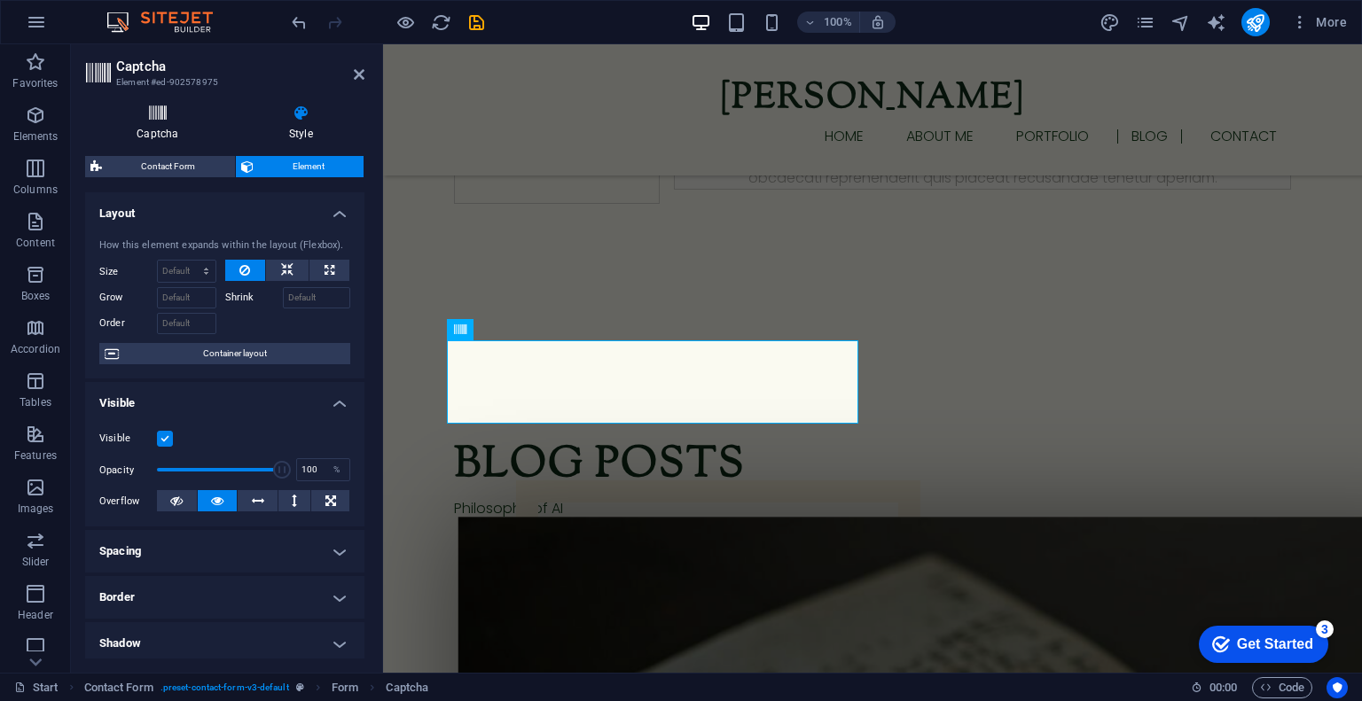
click at [158, 127] on h4 "Captcha" at bounding box center [161, 123] width 153 height 37
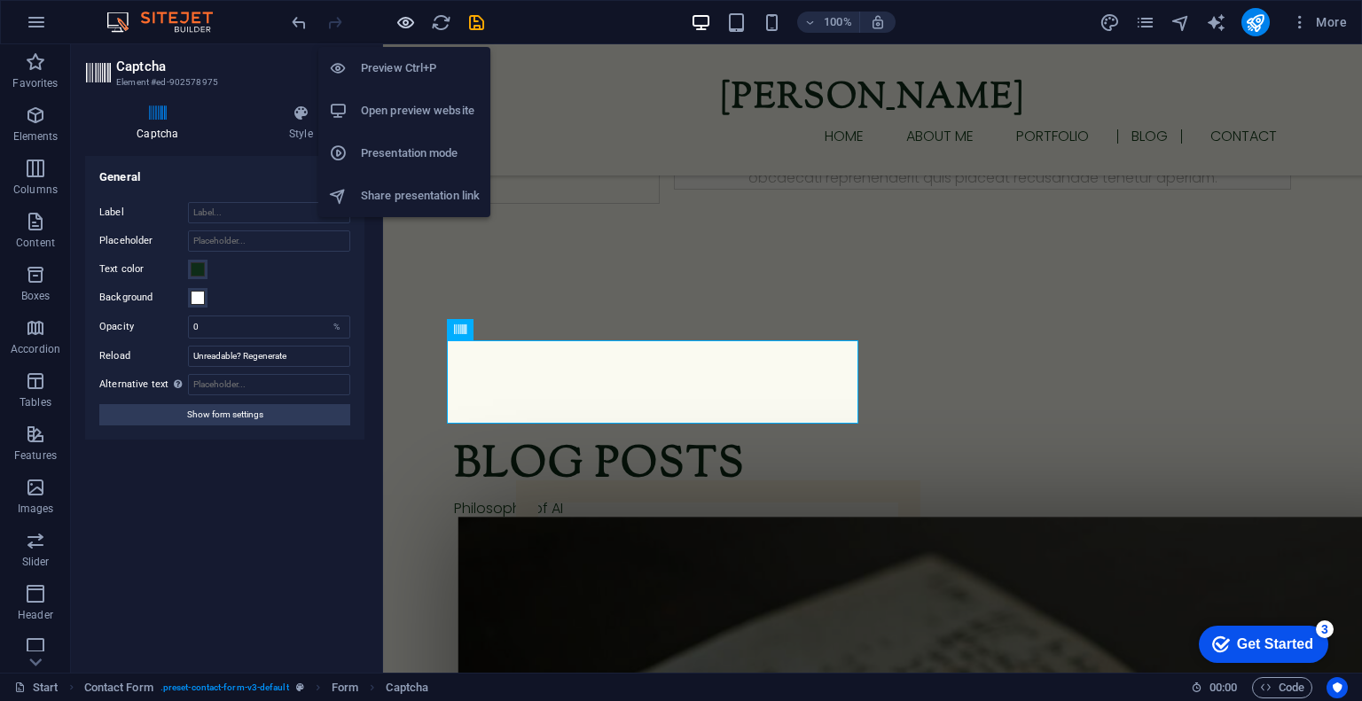
click at [404, 24] on icon "button" at bounding box center [406, 22] width 20 height 20
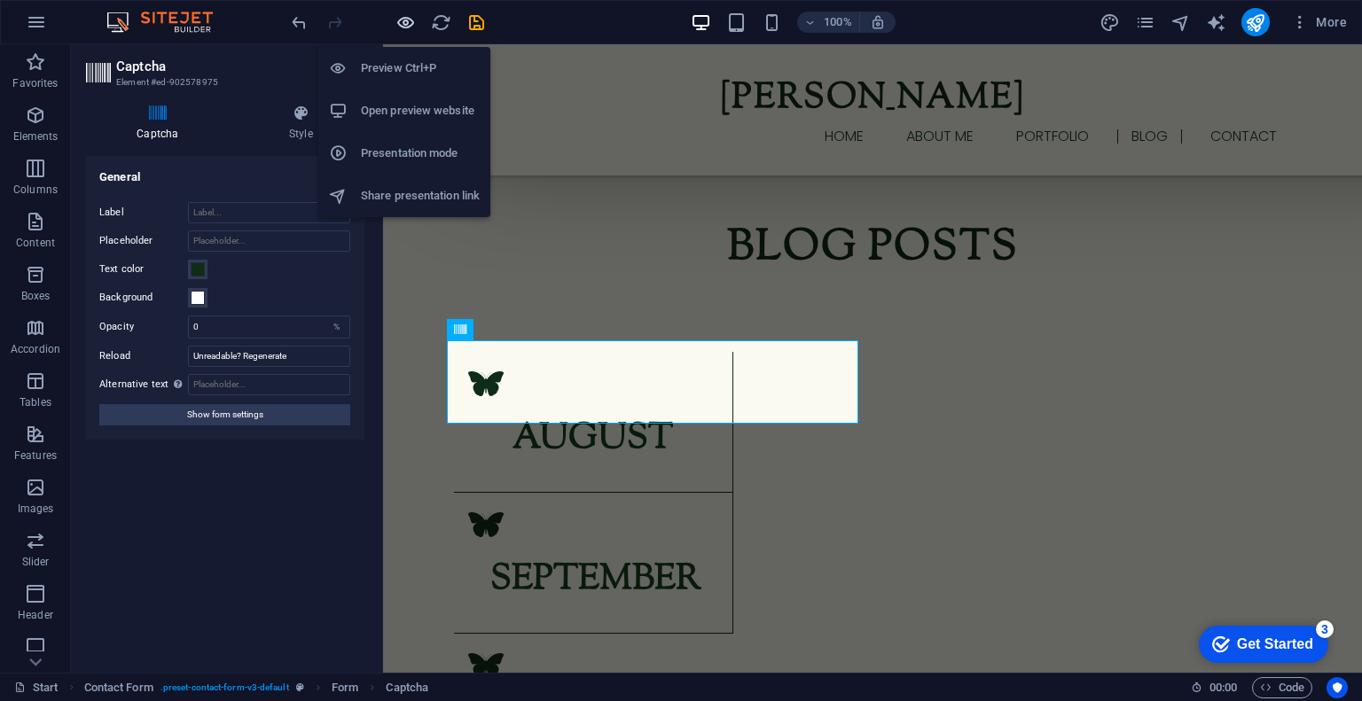
scroll to position [2205, 0]
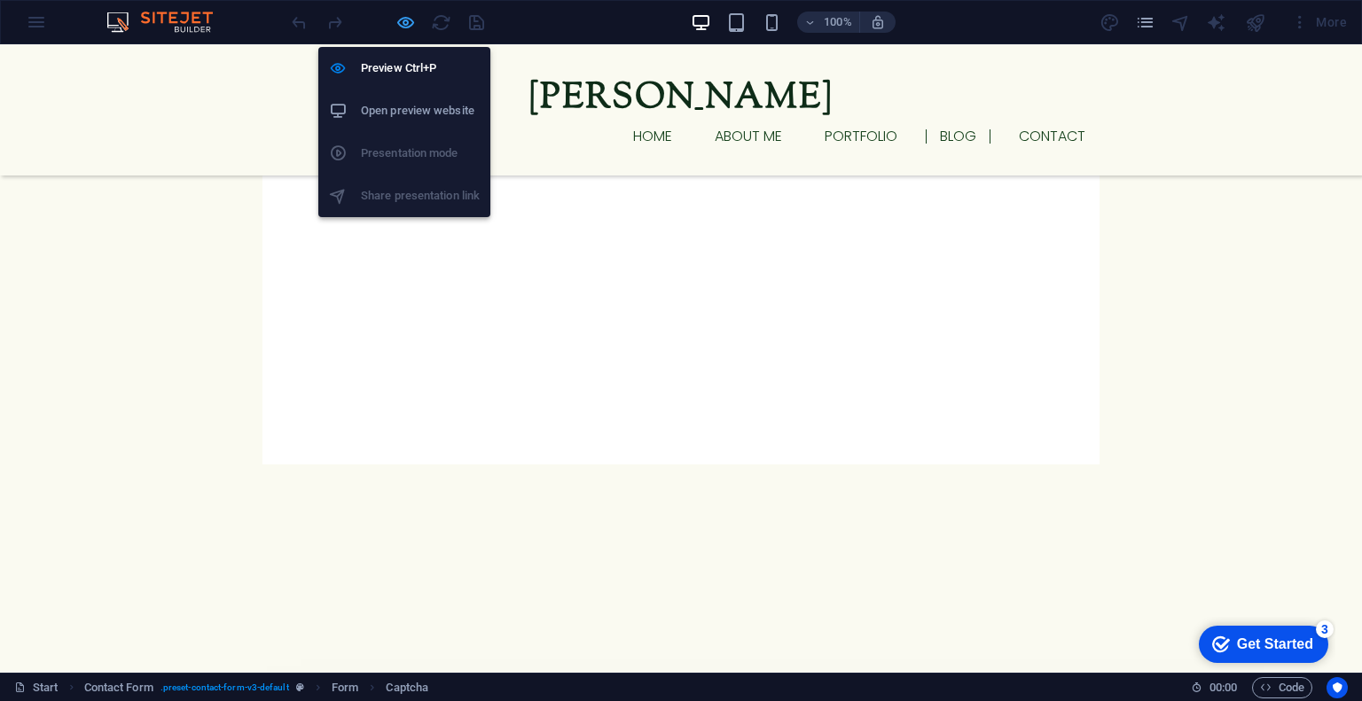
click at [402, 27] on icon "button" at bounding box center [406, 22] width 20 height 20
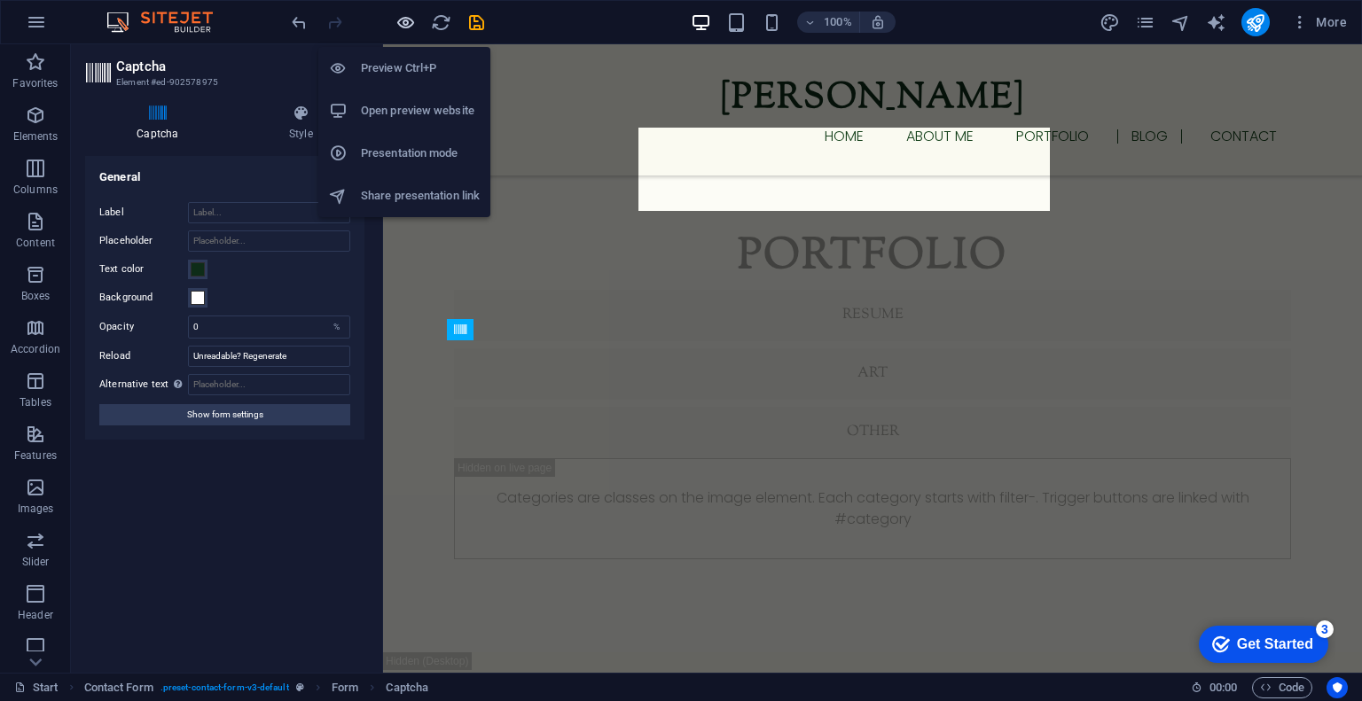
scroll to position [3256, 0]
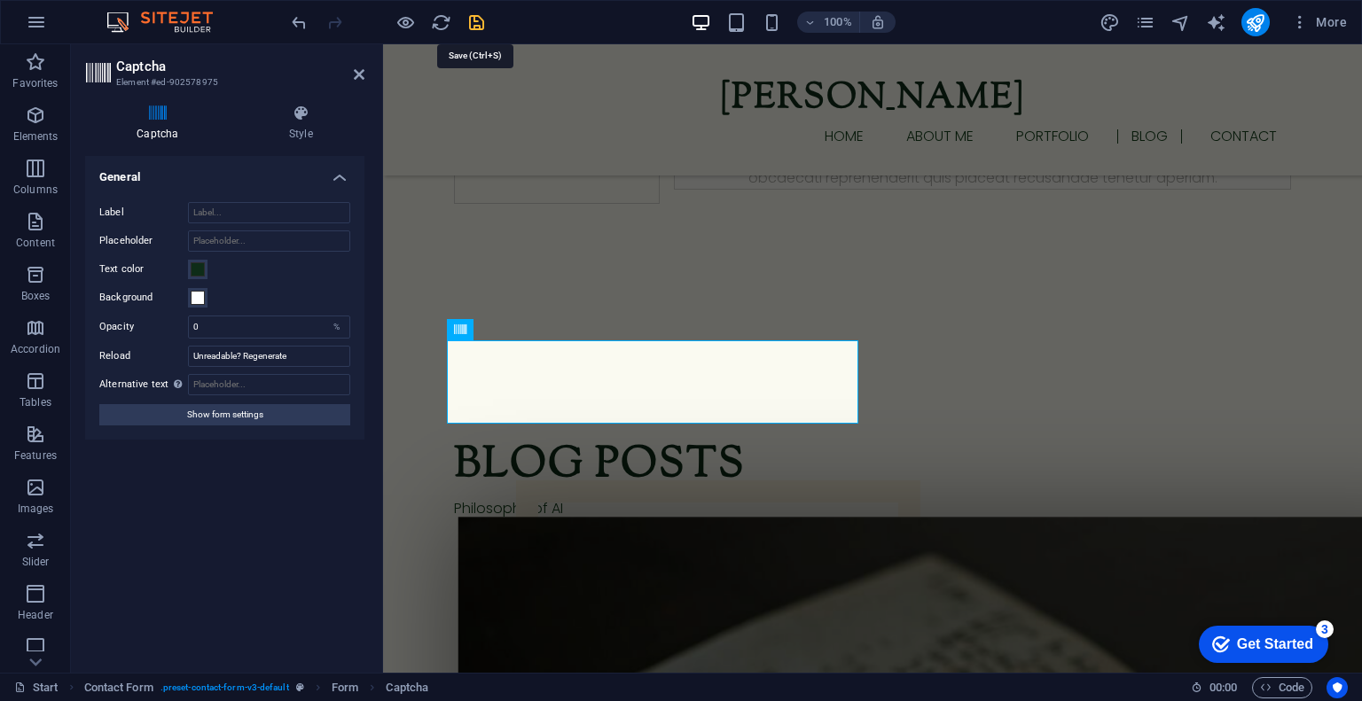
click at [473, 20] on icon "save" at bounding box center [476, 22] width 20 height 20
click at [355, 67] on icon at bounding box center [359, 74] width 11 height 14
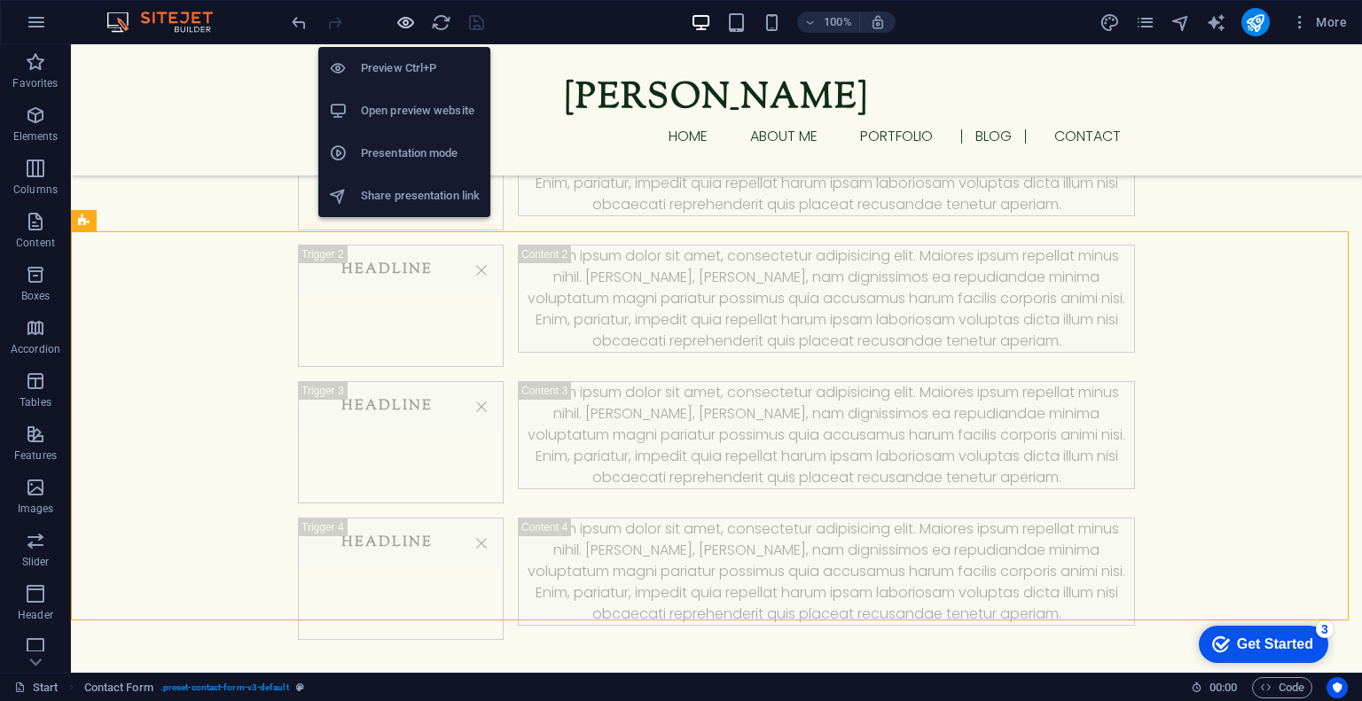
click at [415, 20] on icon "button" at bounding box center [406, 22] width 20 height 20
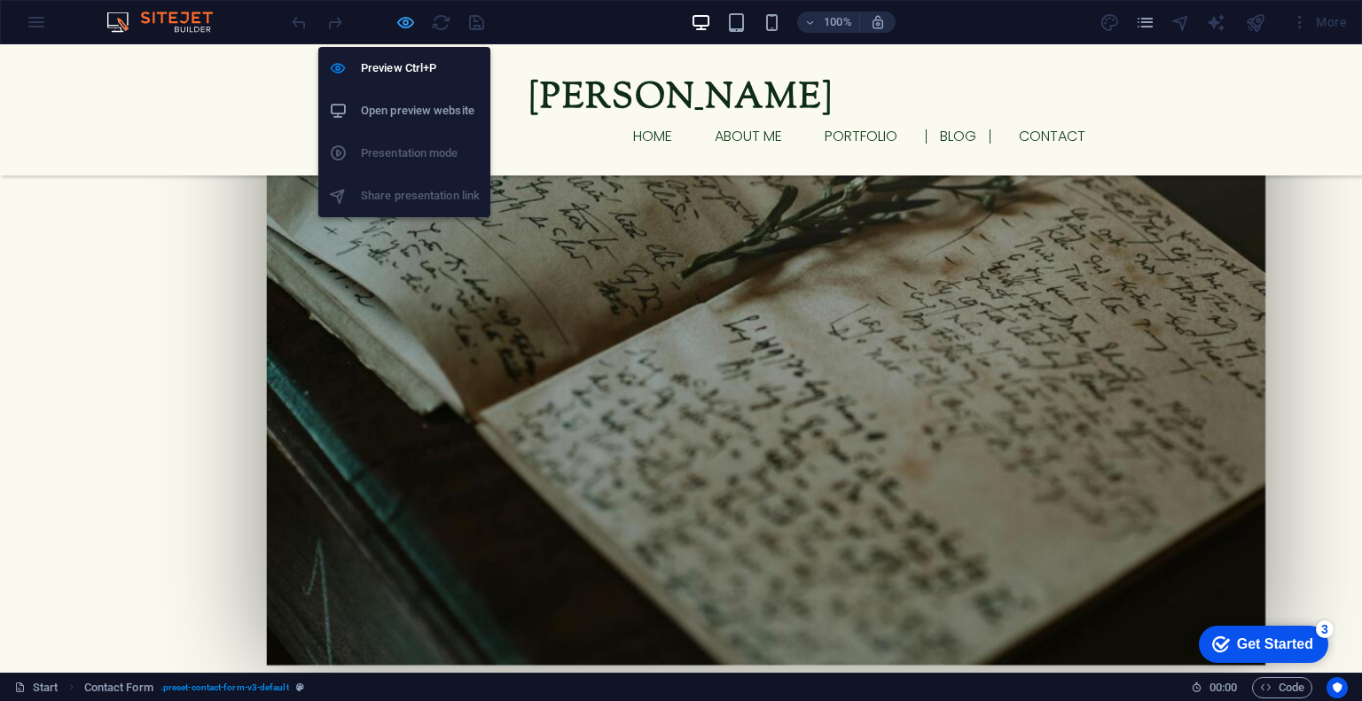
scroll to position [2079, 0]
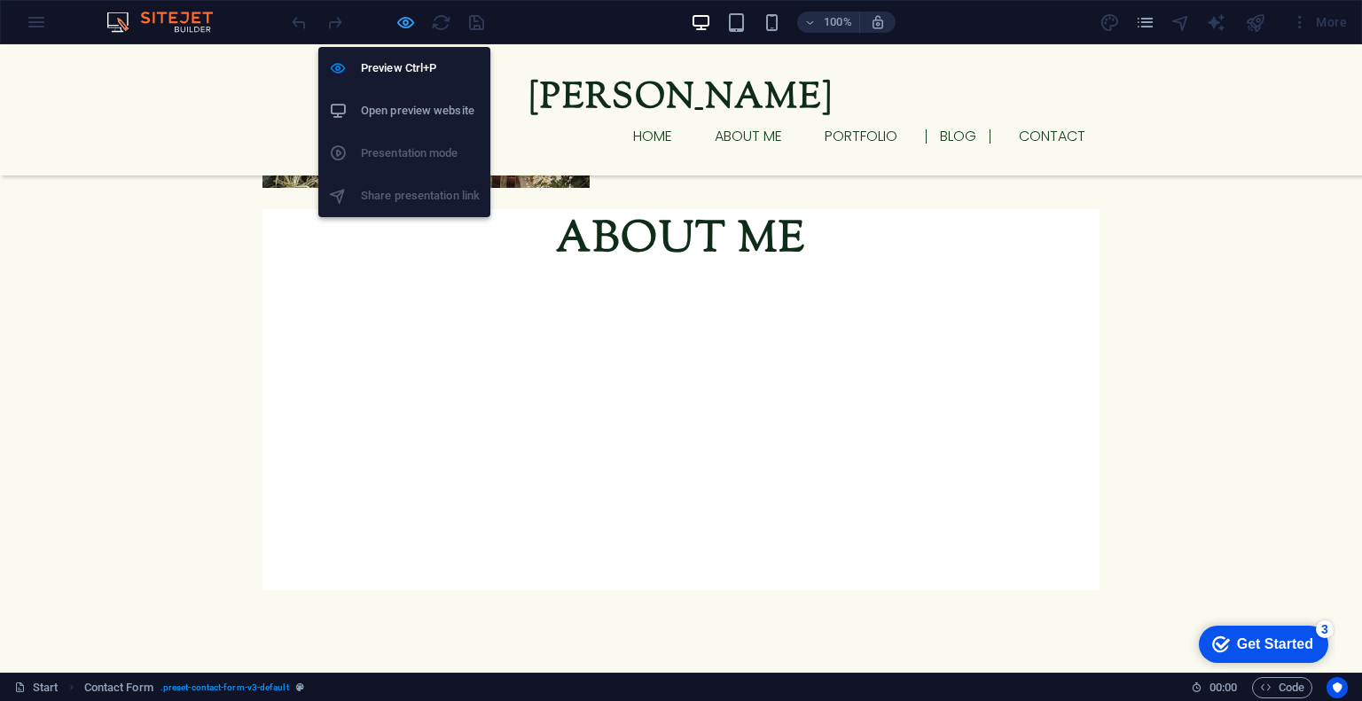
click at [406, 17] on icon "button" at bounding box center [406, 22] width 20 height 20
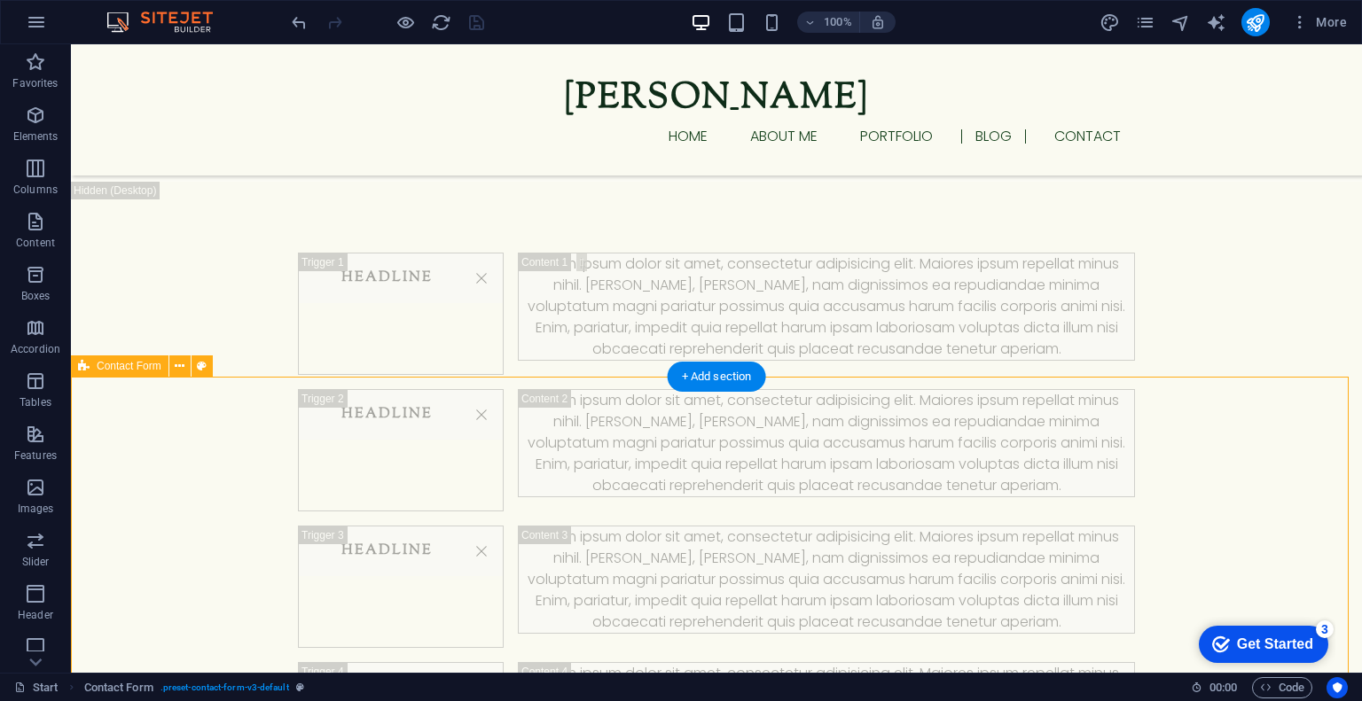
scroll to position [2985, 0]
click at [175, 372] on icon at bounding box center [180, 366] width 10 height 19
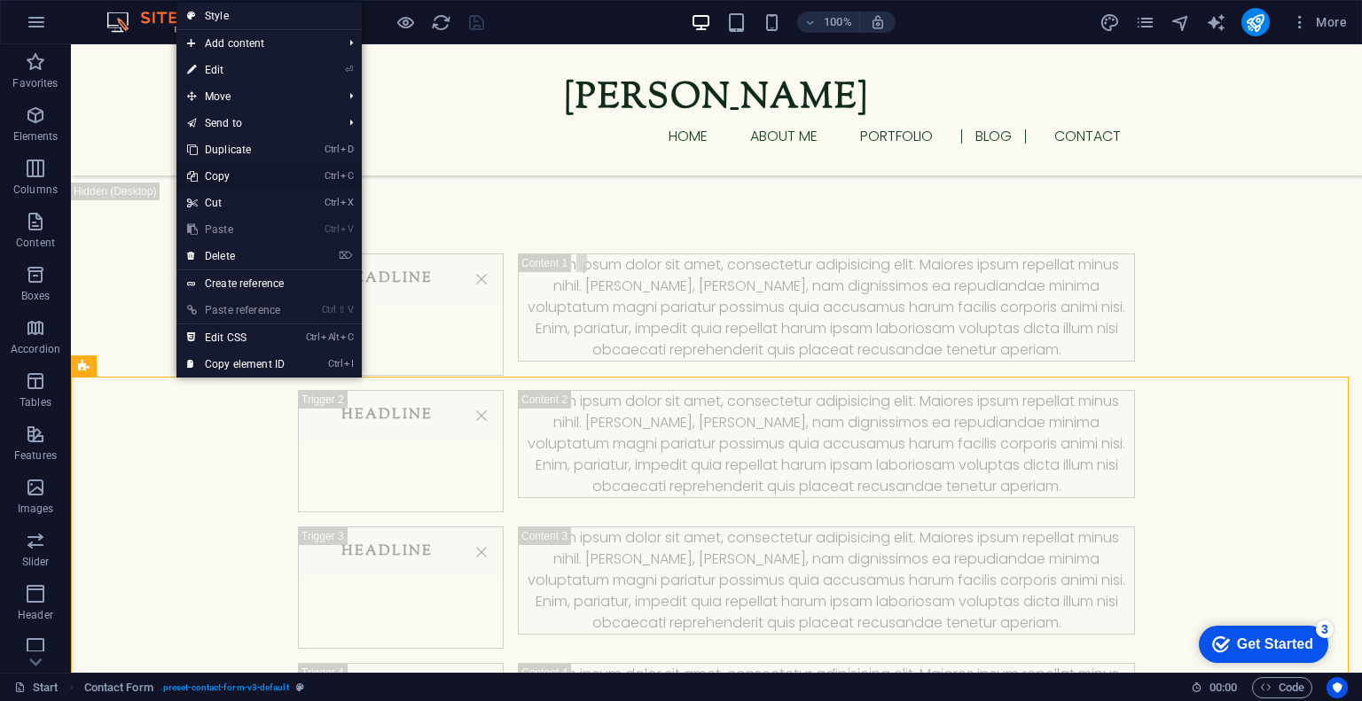
click at [248, 170] on link "Ctrl C Copy" at bounding box center [235, 176] width 119 height 27
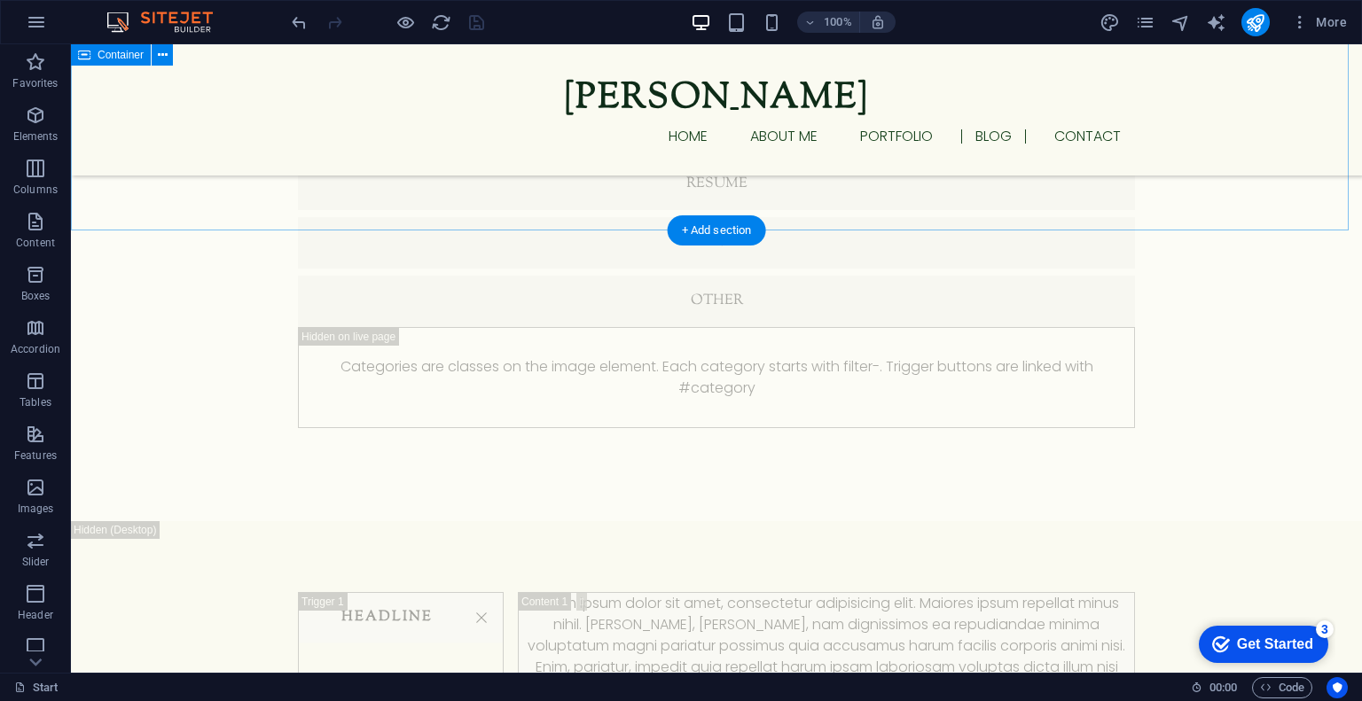
scroll to position [2645, 0]
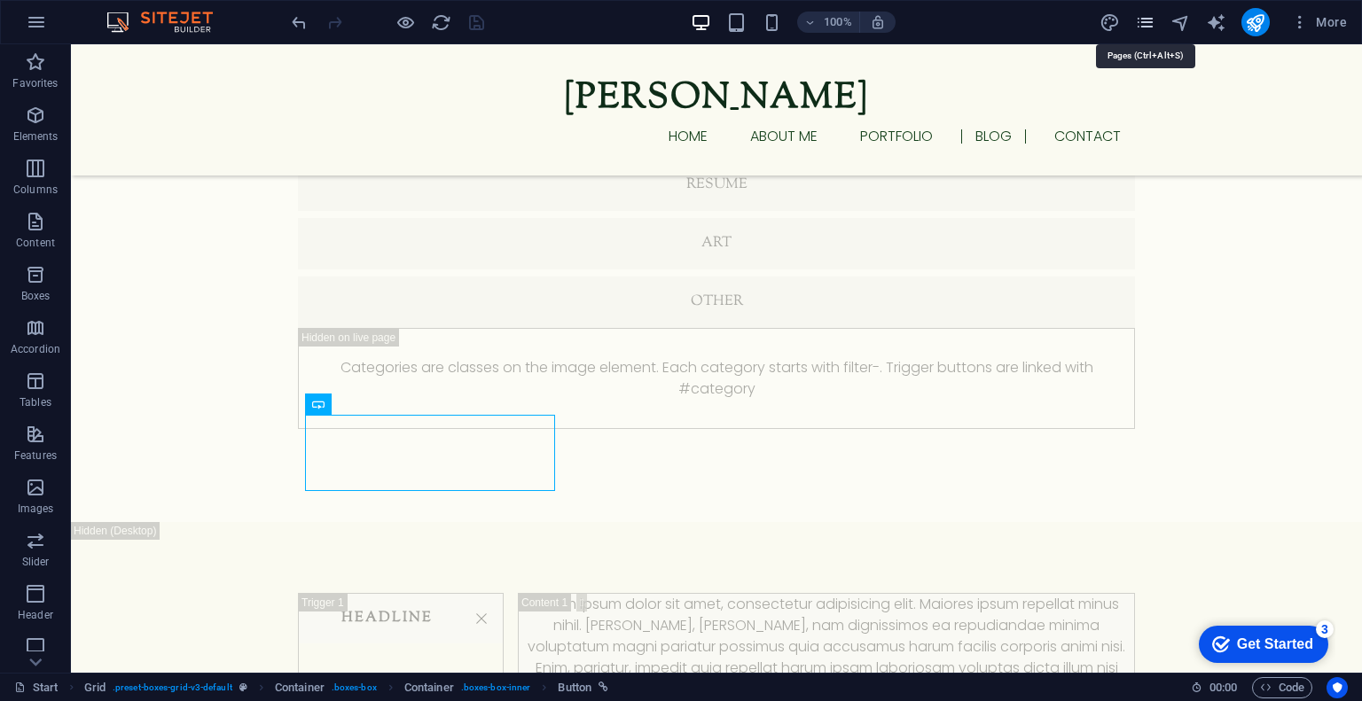
click at [1146, 24] on icon "pages" at bounding box center [1145, 22] width 20 height 20
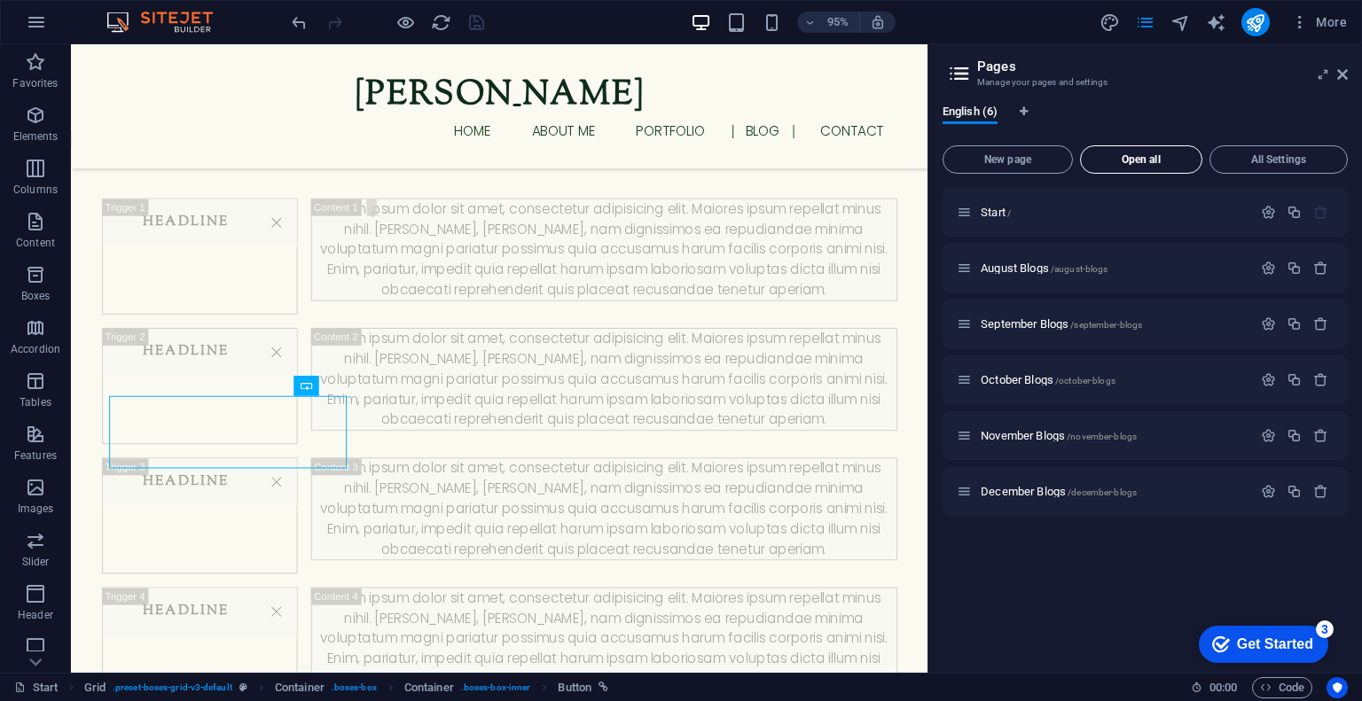
click at [1148, 165] on span "Open all" at bounding box center [1141, 159] width 106 height 11
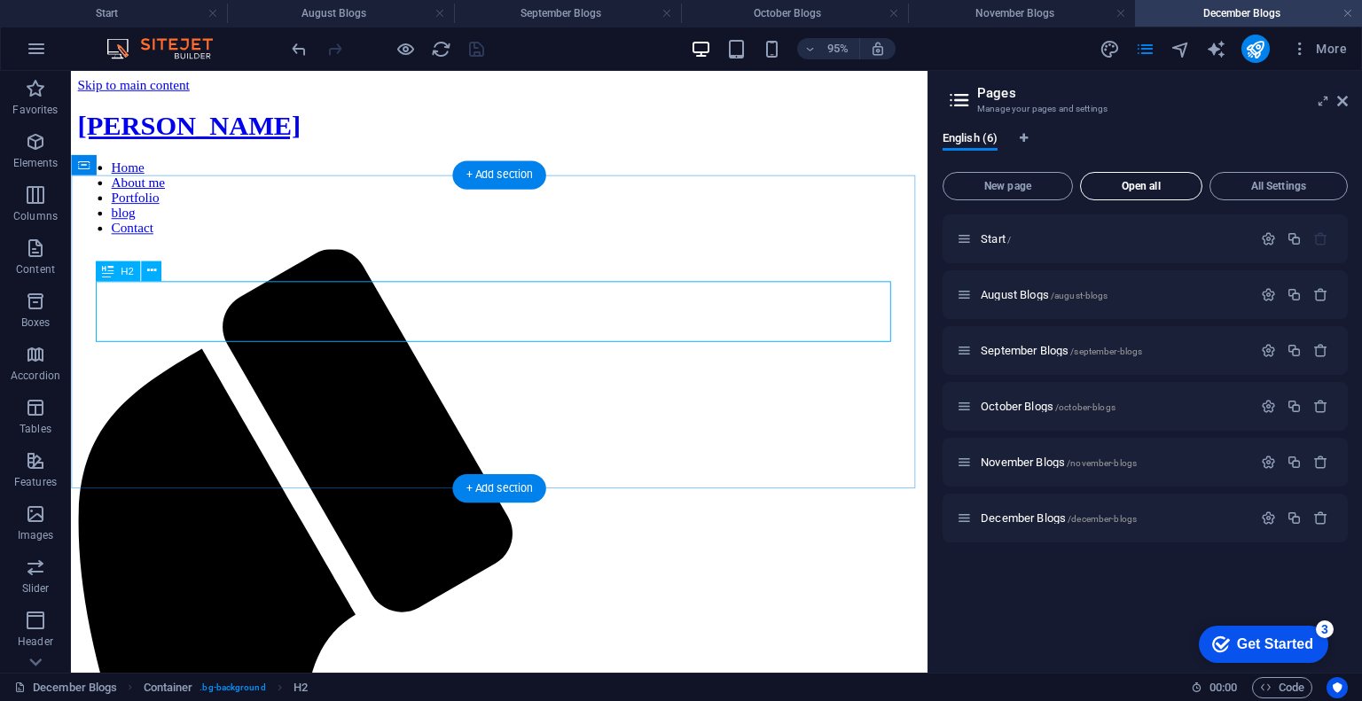
scroll to position [0, 0]
click at [503, 484] on div "+ Add section" at bounding box center [498, 488] width 93 height 28
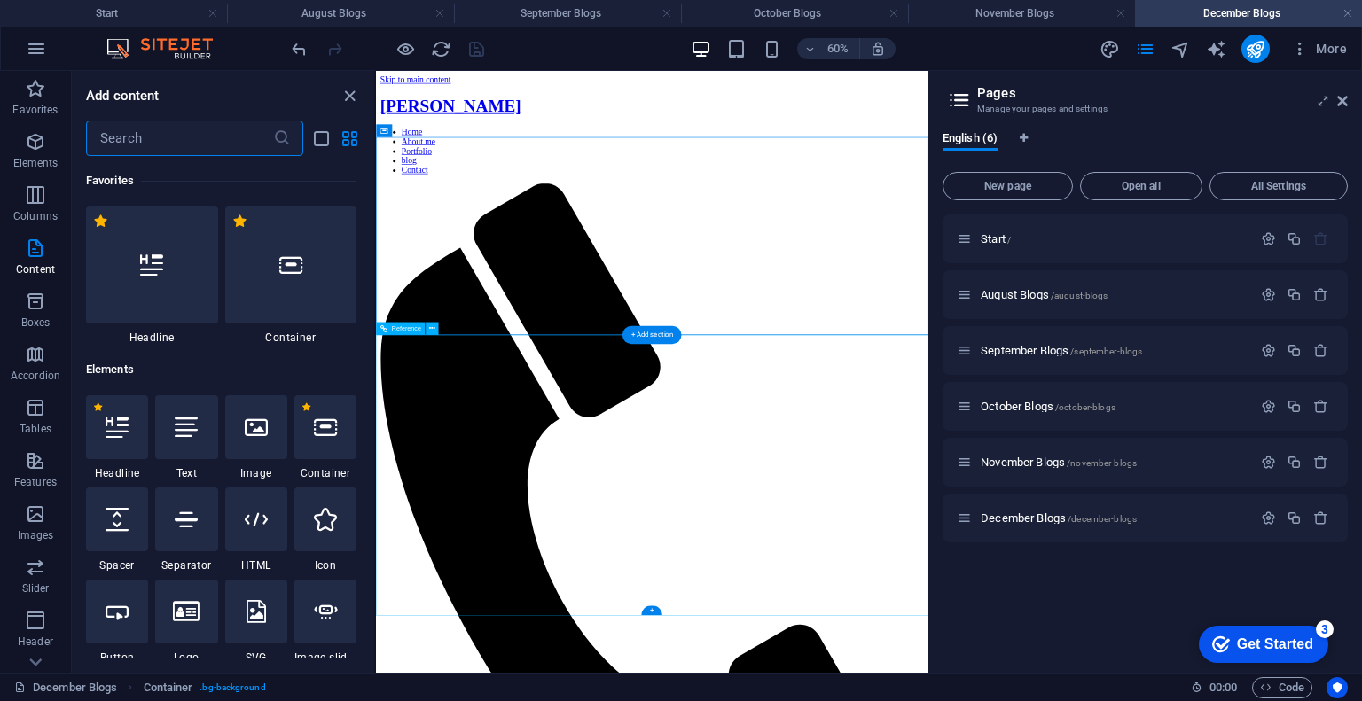
scroll to position [126, 0]
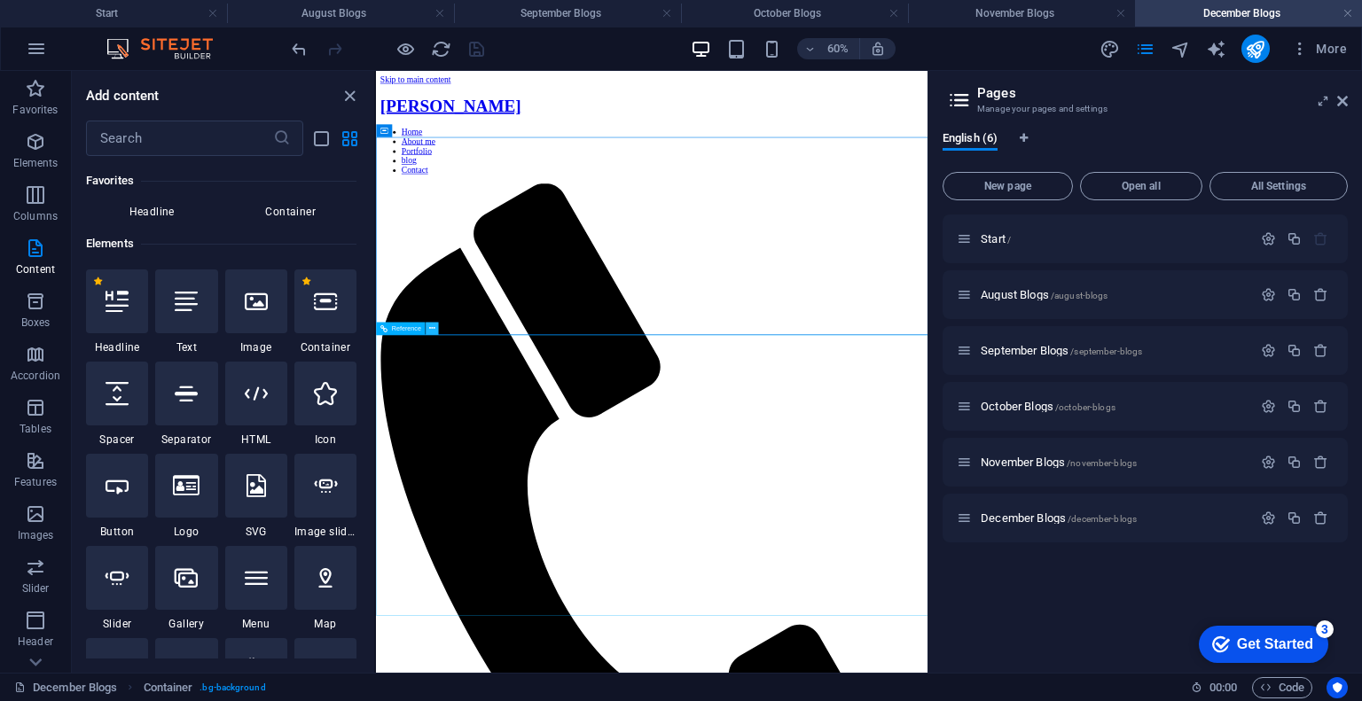
click at [431, 333] on icon at bounding box center [432, 329] width 6 height 12
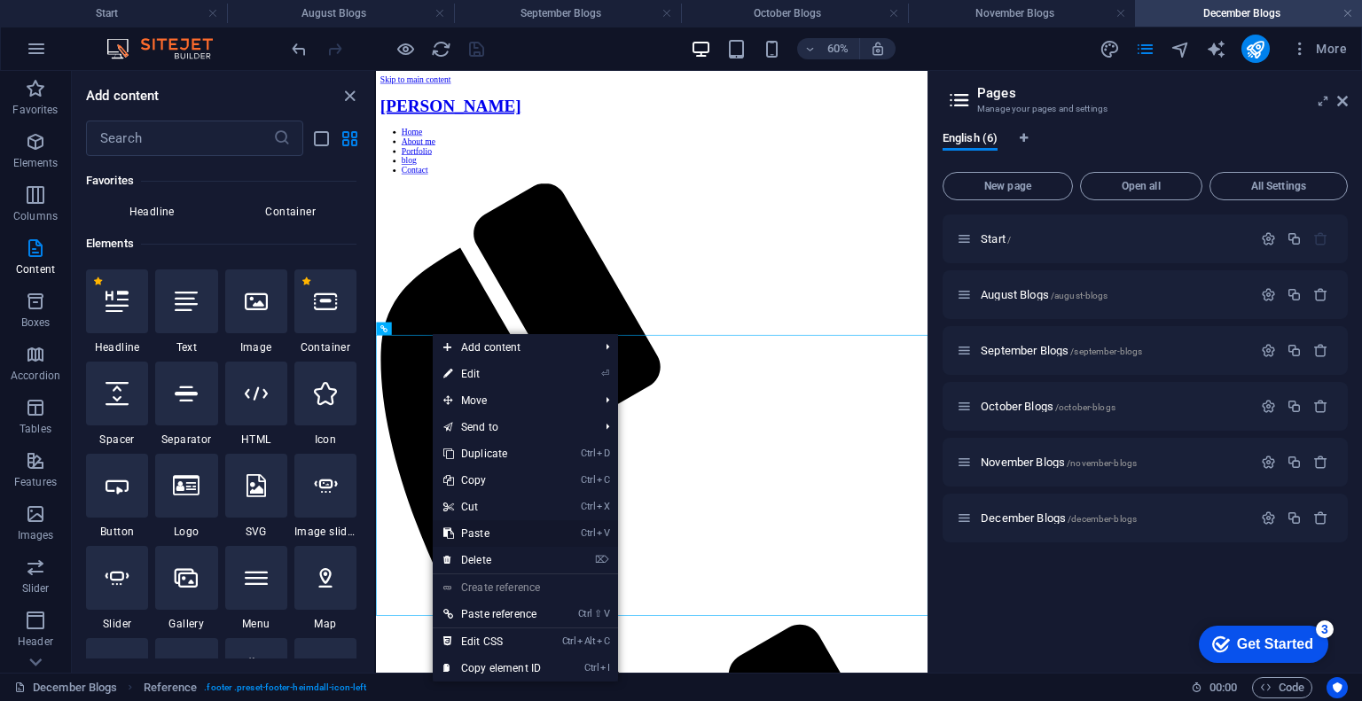
click at [479, 531] on link "Ctrl V Paste" at bounding box center [492, 534] width 119 height 27
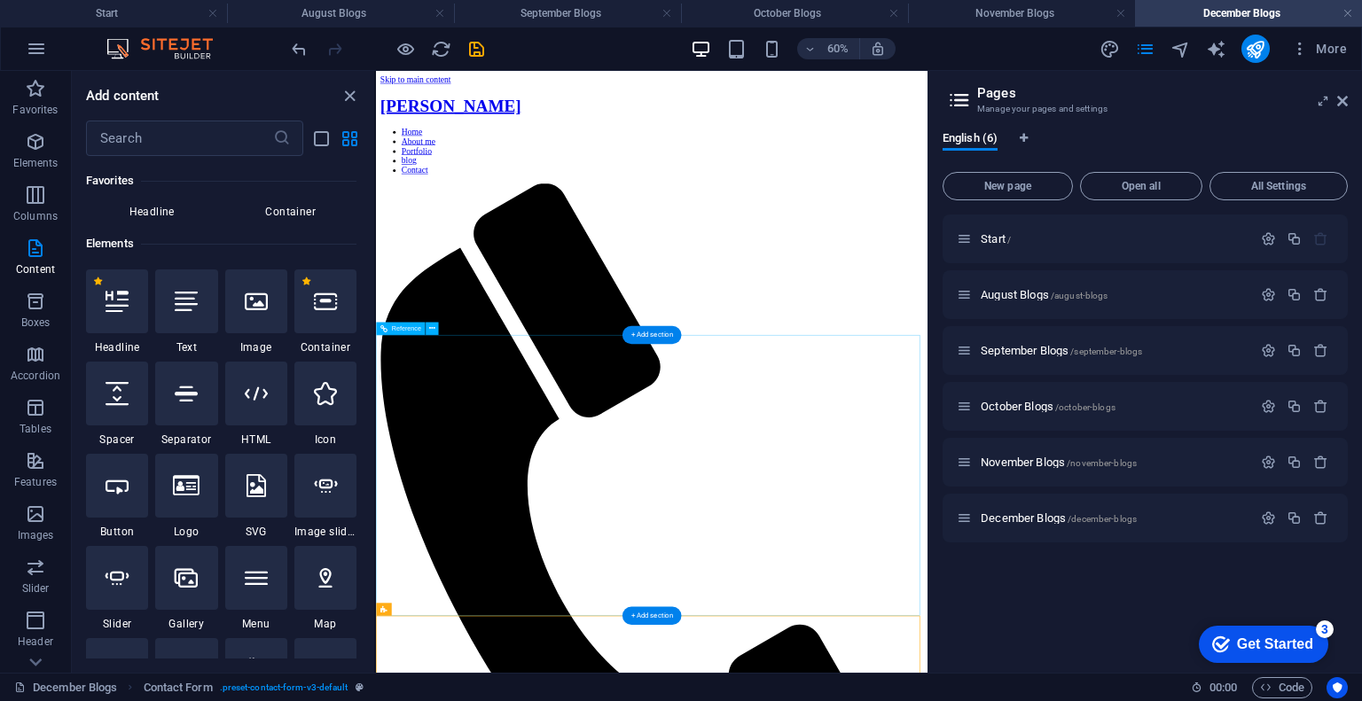
scroll to position [213, 0]
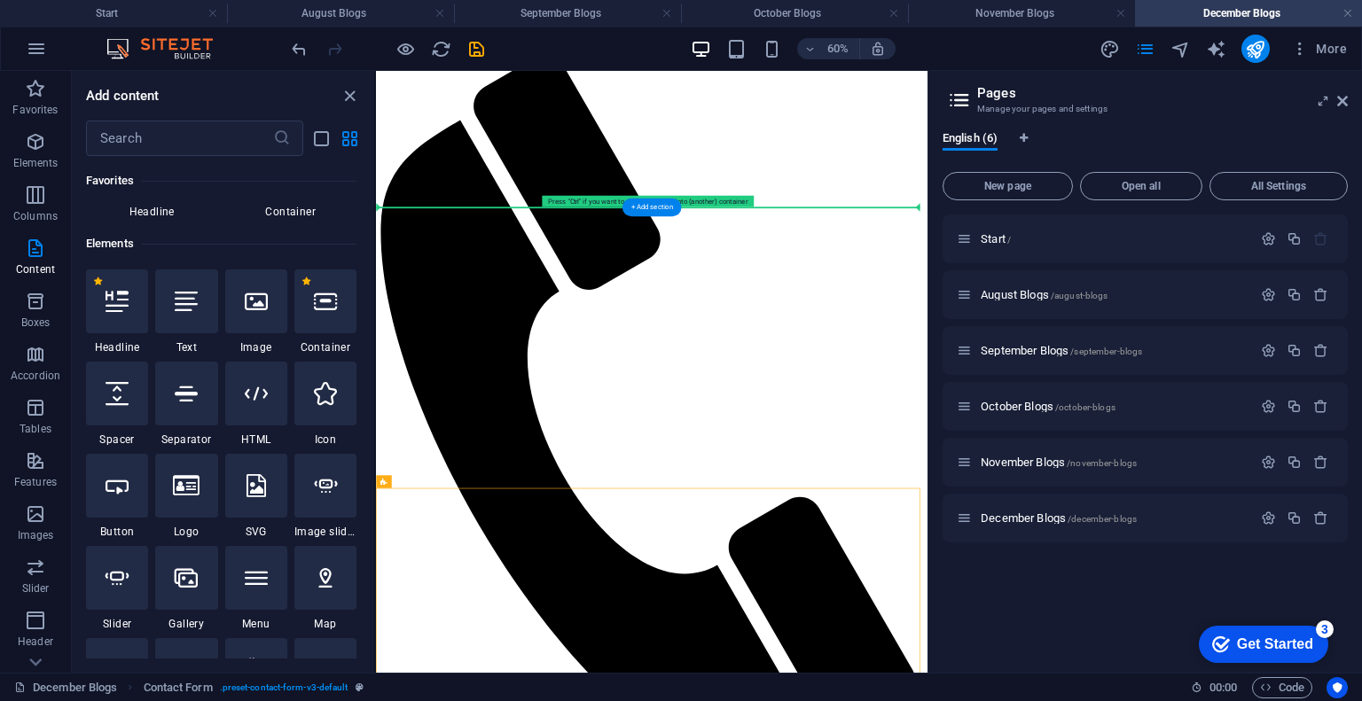
drag, startPoint x: 577, startPoint y: 797, endPoint x: 629, endPoint y: 289, distance: 510.7
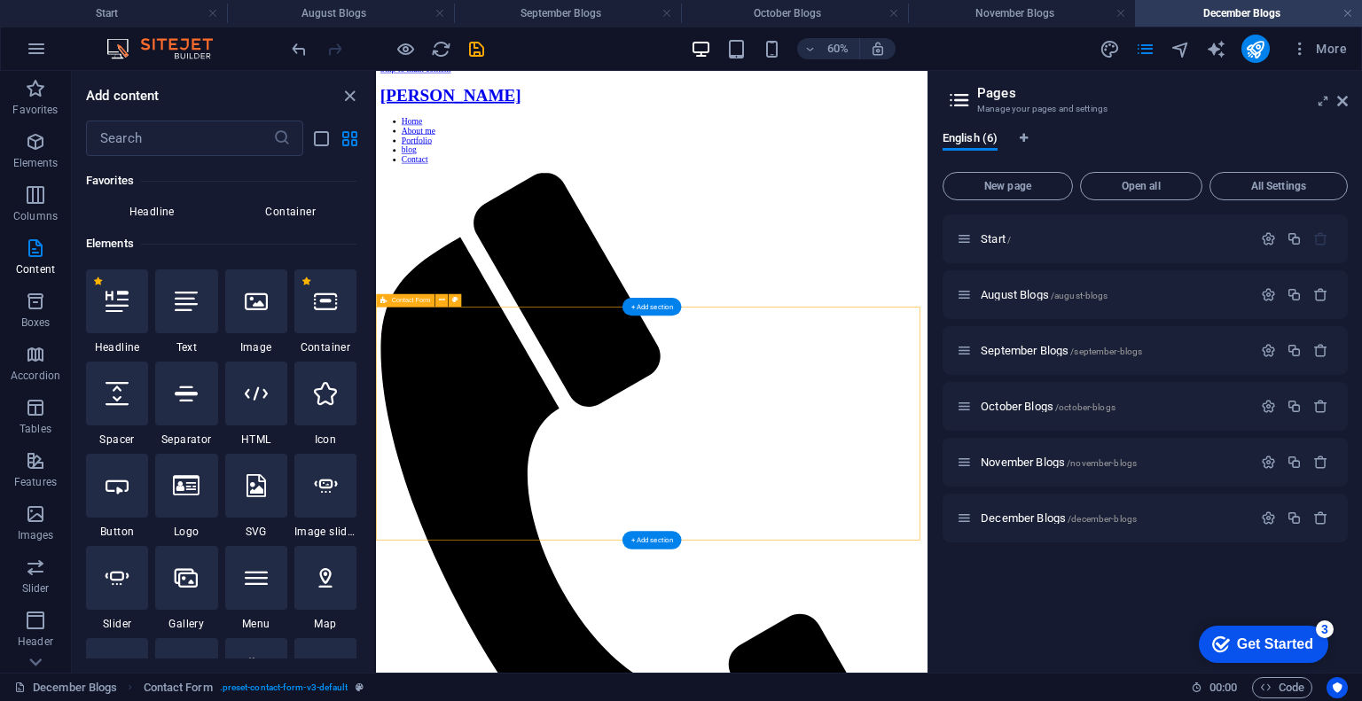
scroll to position [0, 0]
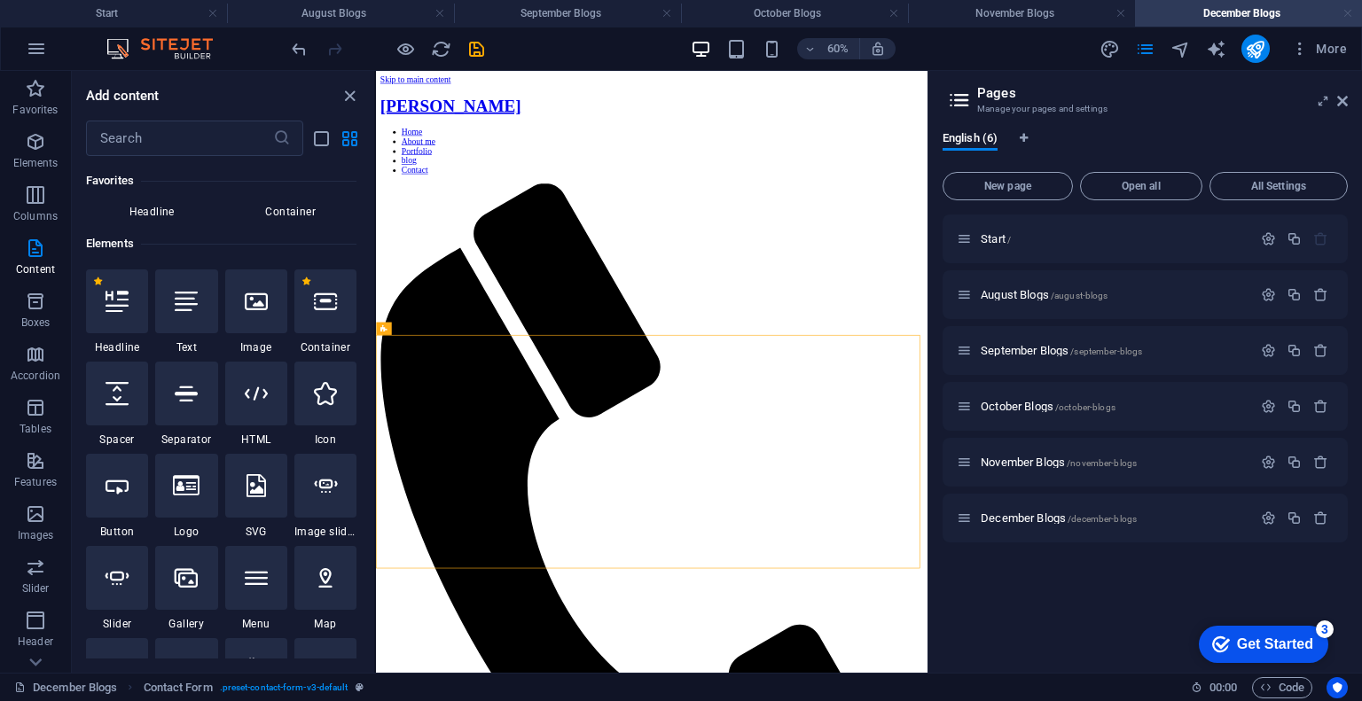
click at [1350, 13] on link at bounding box center [1348, 13] width 11 height 17
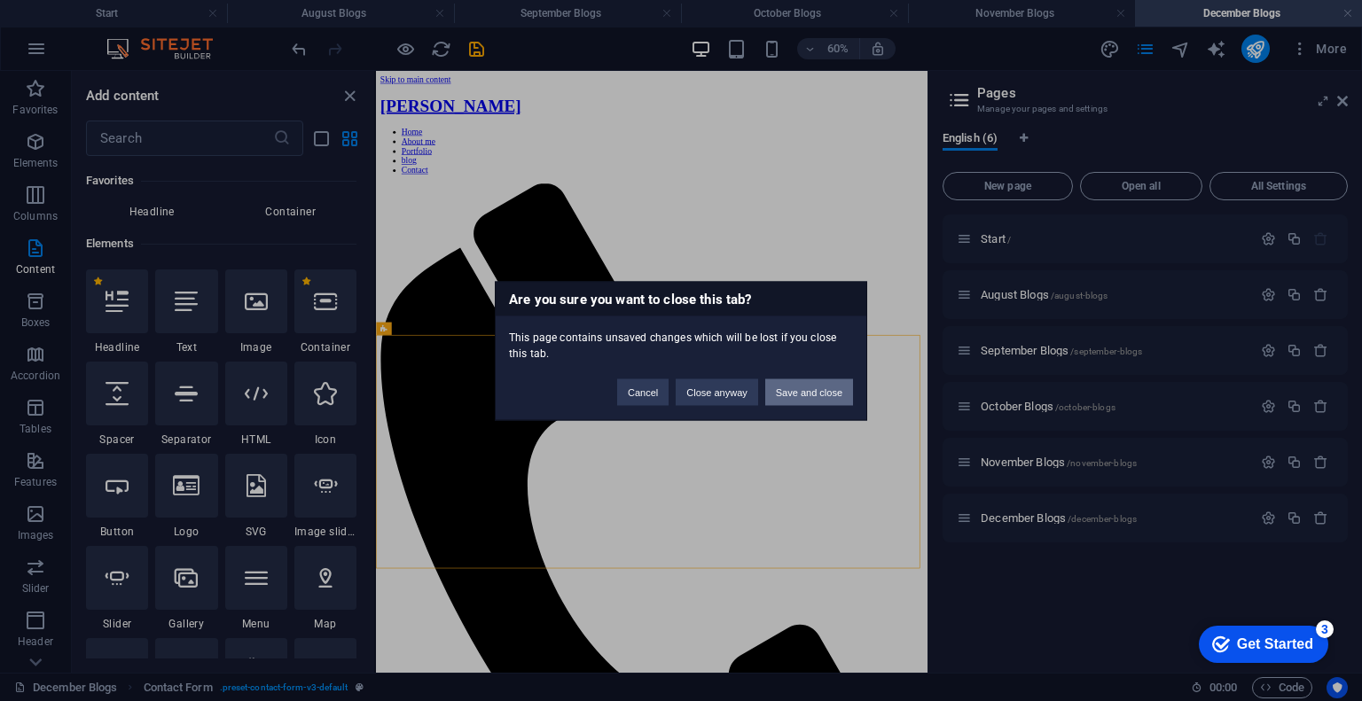
click at [805, 389] on button "Save and close" at bounding box center [809, 392] width 88 height 27
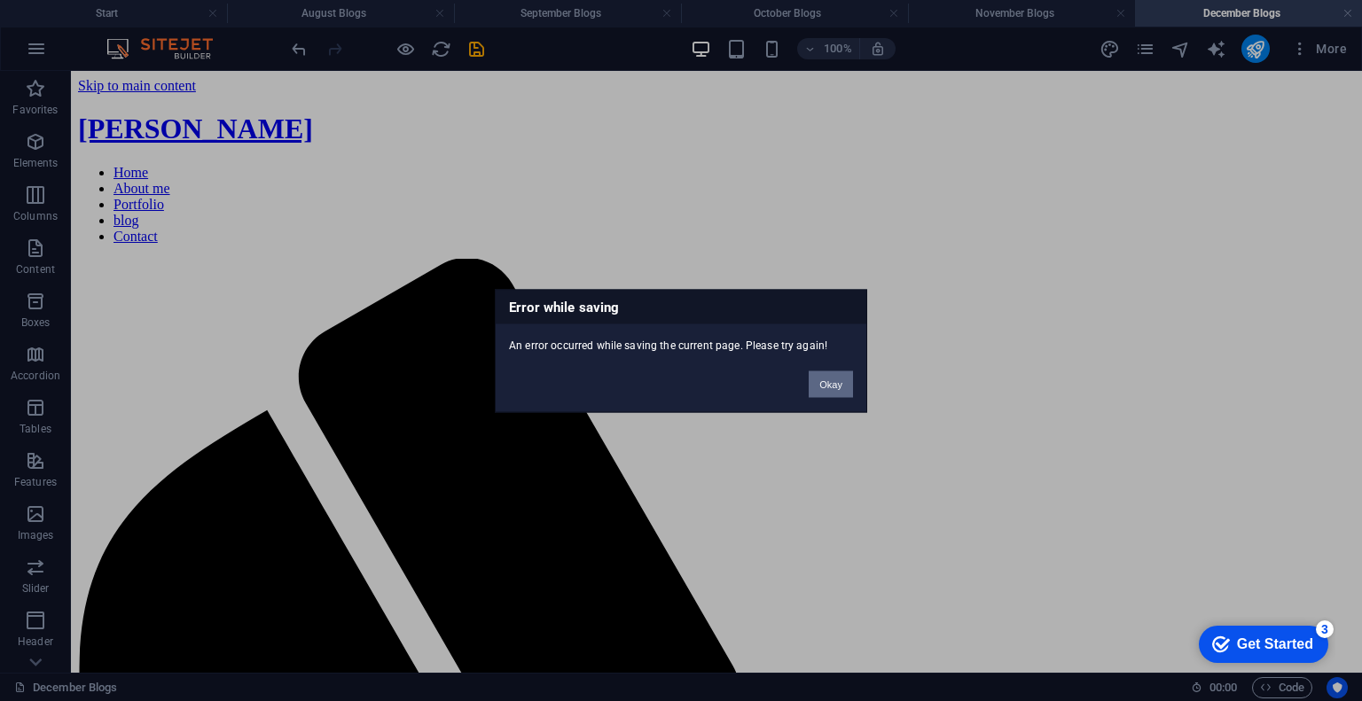
click at [831, 381] on button "Okay" at bounding box center [831, 384] width 44 height 27
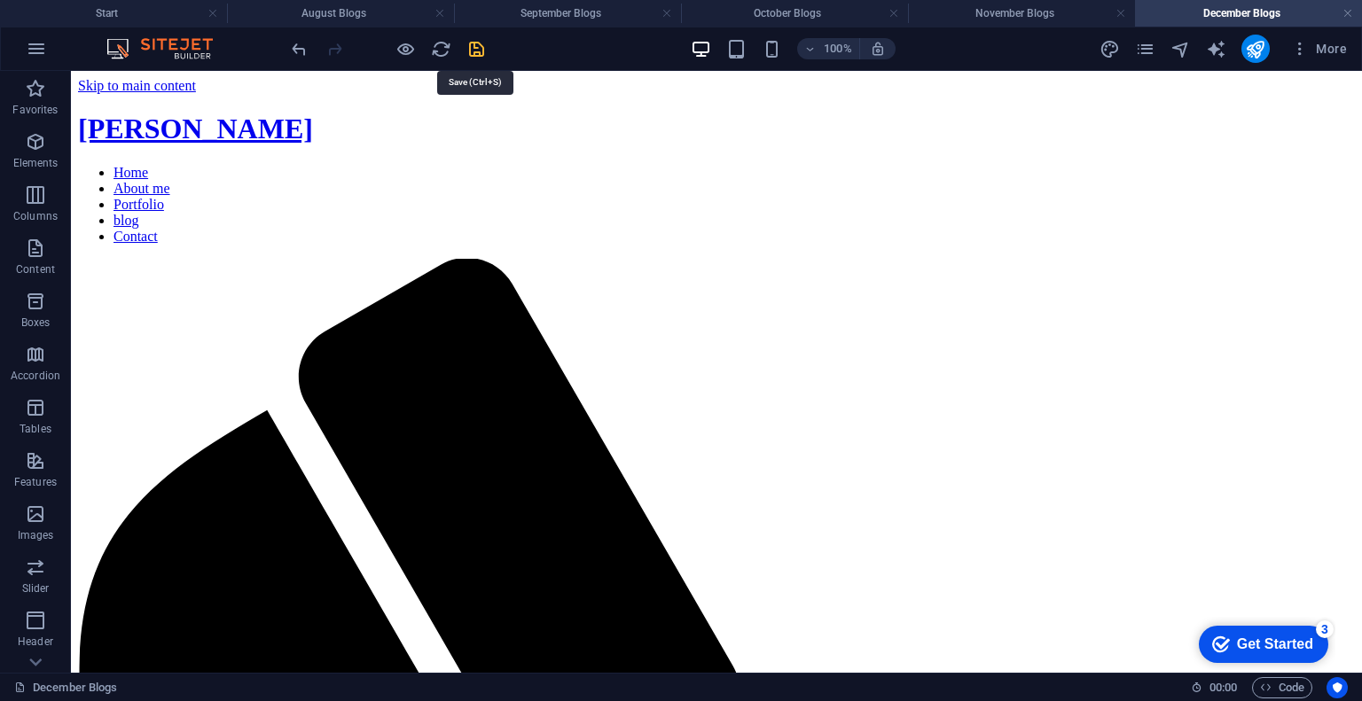
click at [475, 45] on icon "save" at bounding box center [476, 49] width 20 height 20
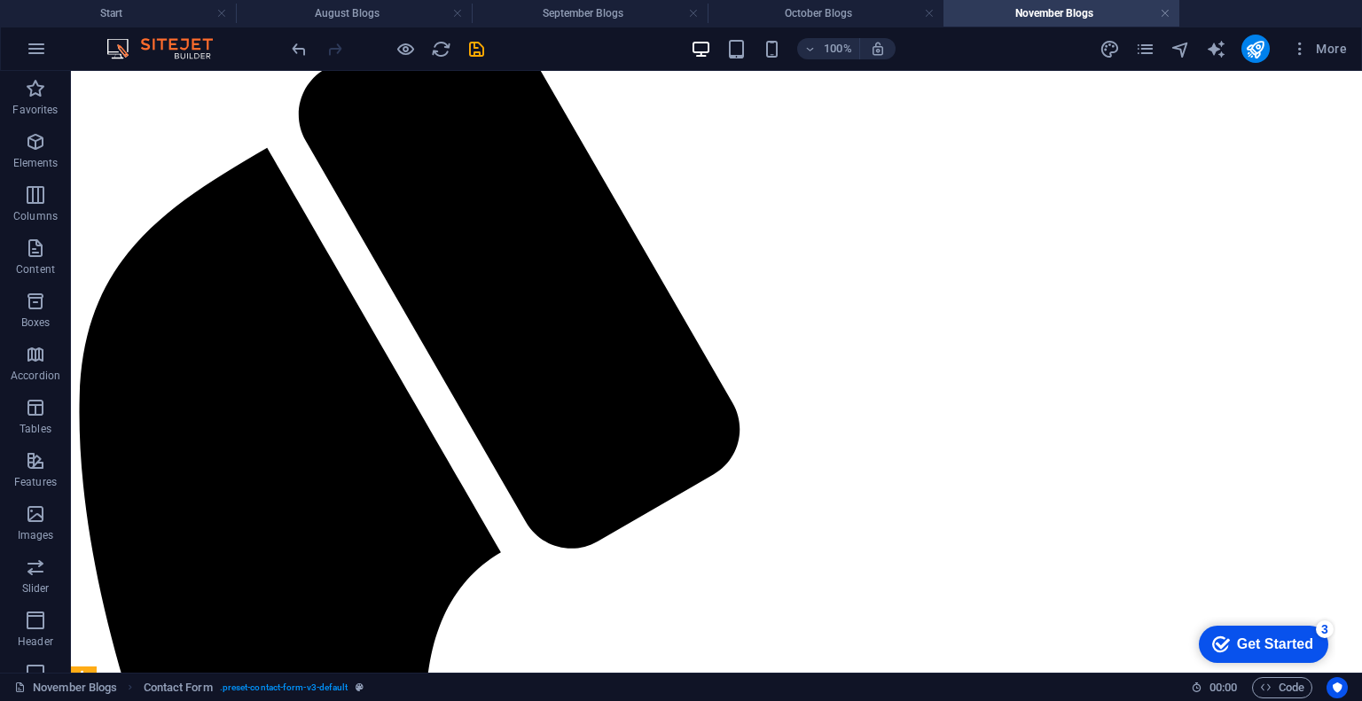
scroll to position [254, 0]
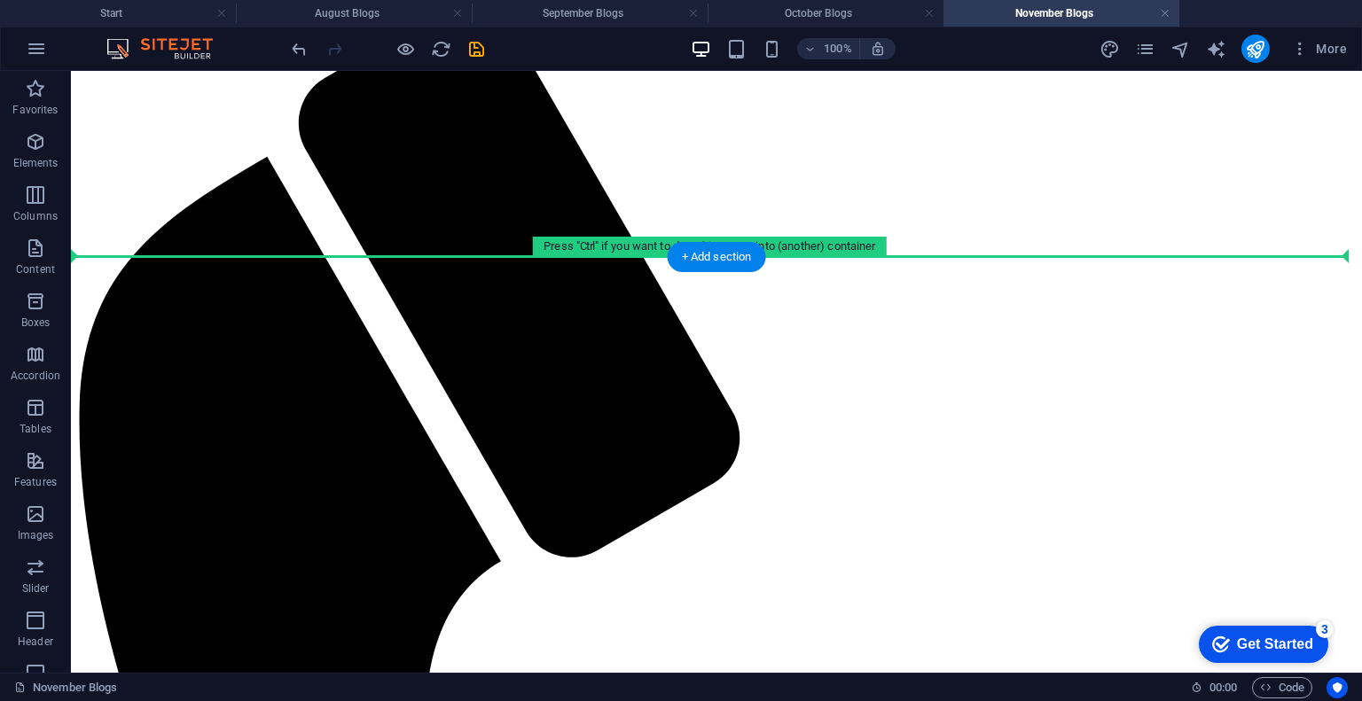
drag, startPoint x: 508, startPoint y: 308, endPoint x: 516, endPoint y: 206, distance: 102.3
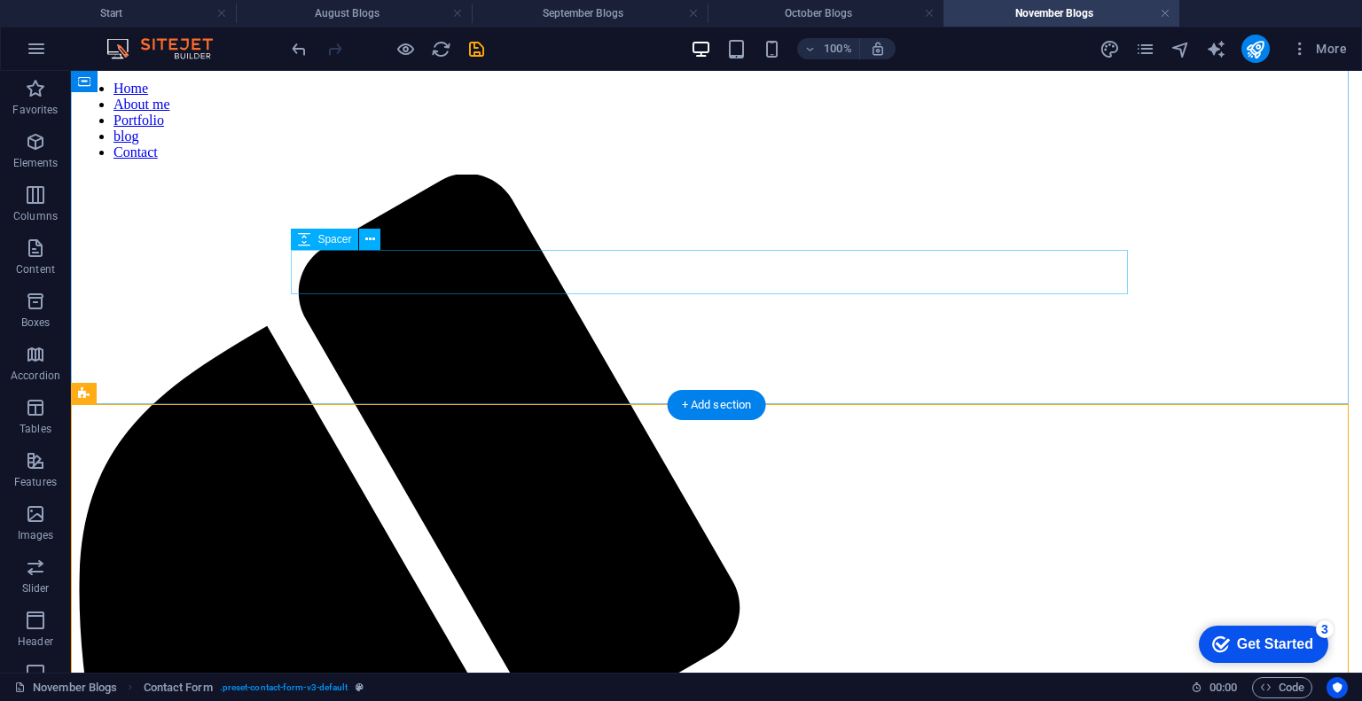
scroll to position [76, 0]
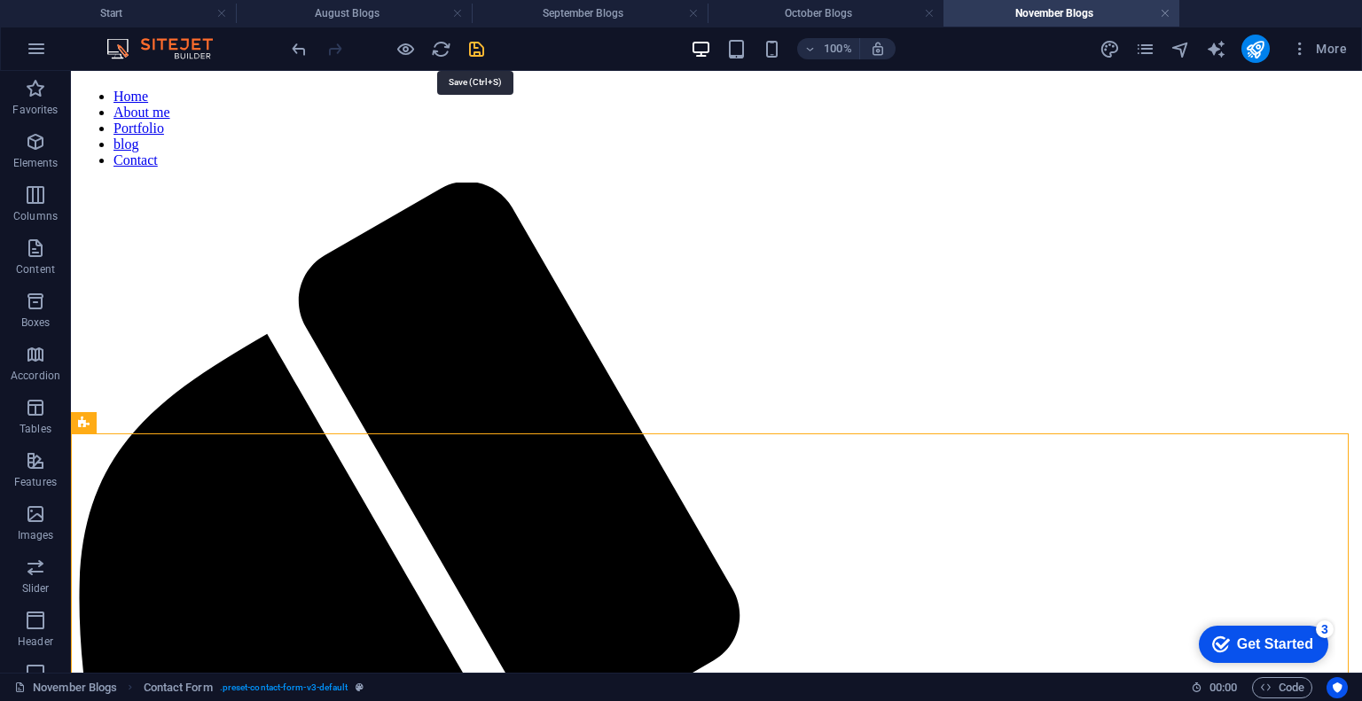
click at [474, 52] on icon "save" at bounding box center [476, 49] width 20 height 20
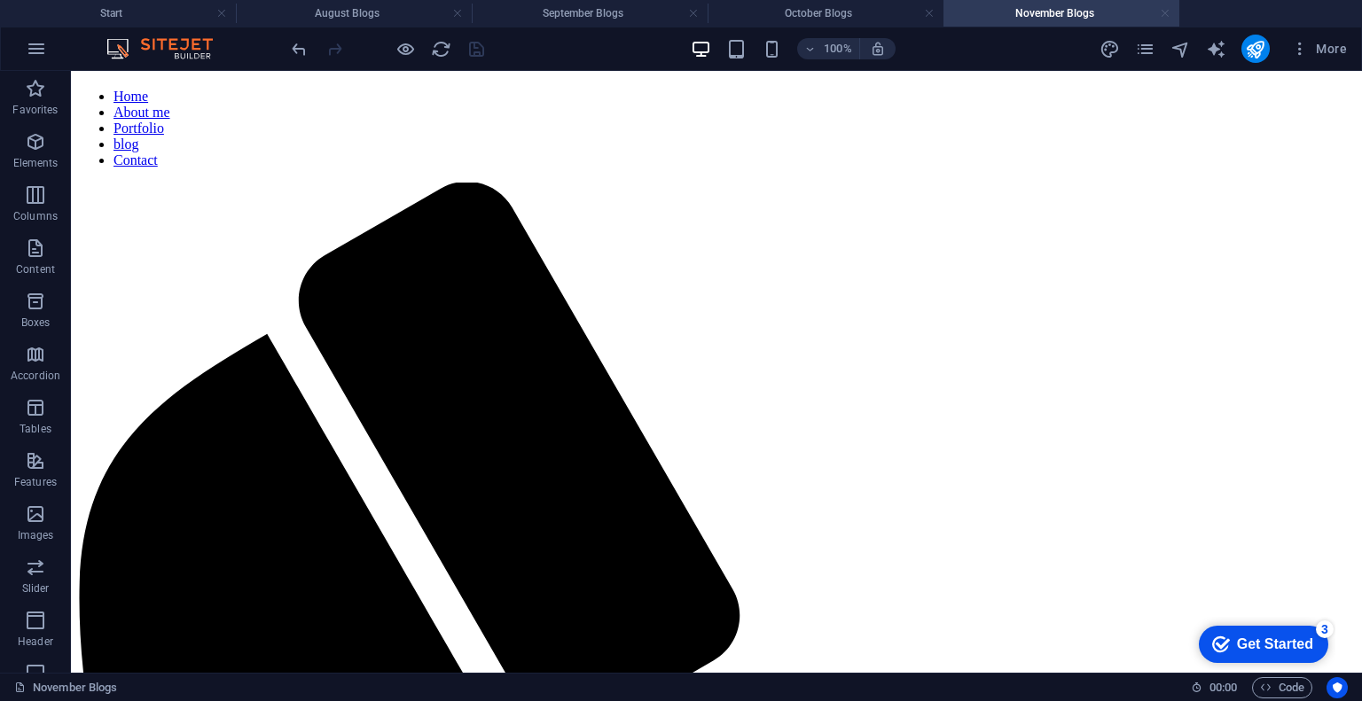
click at [1163, 12] on link at bounding box center [1165, 13] width 11 height 17
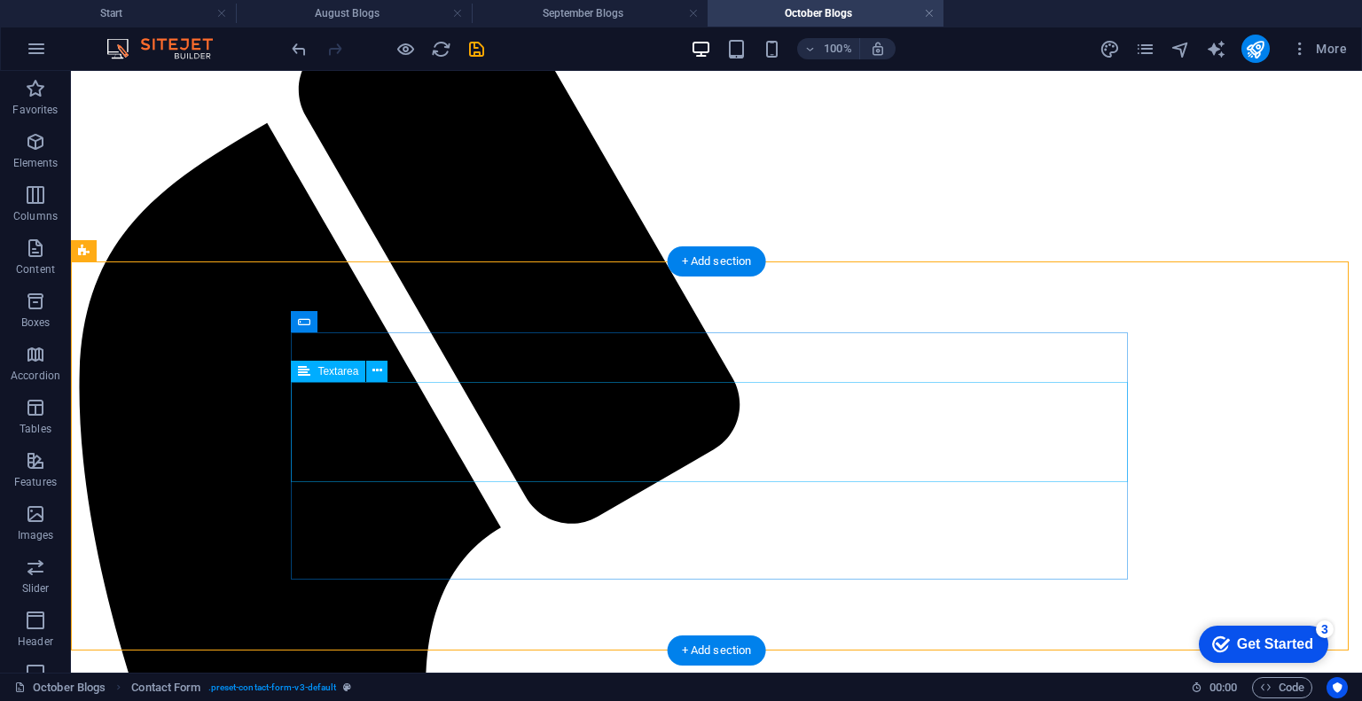
scroll to position [0, 0]
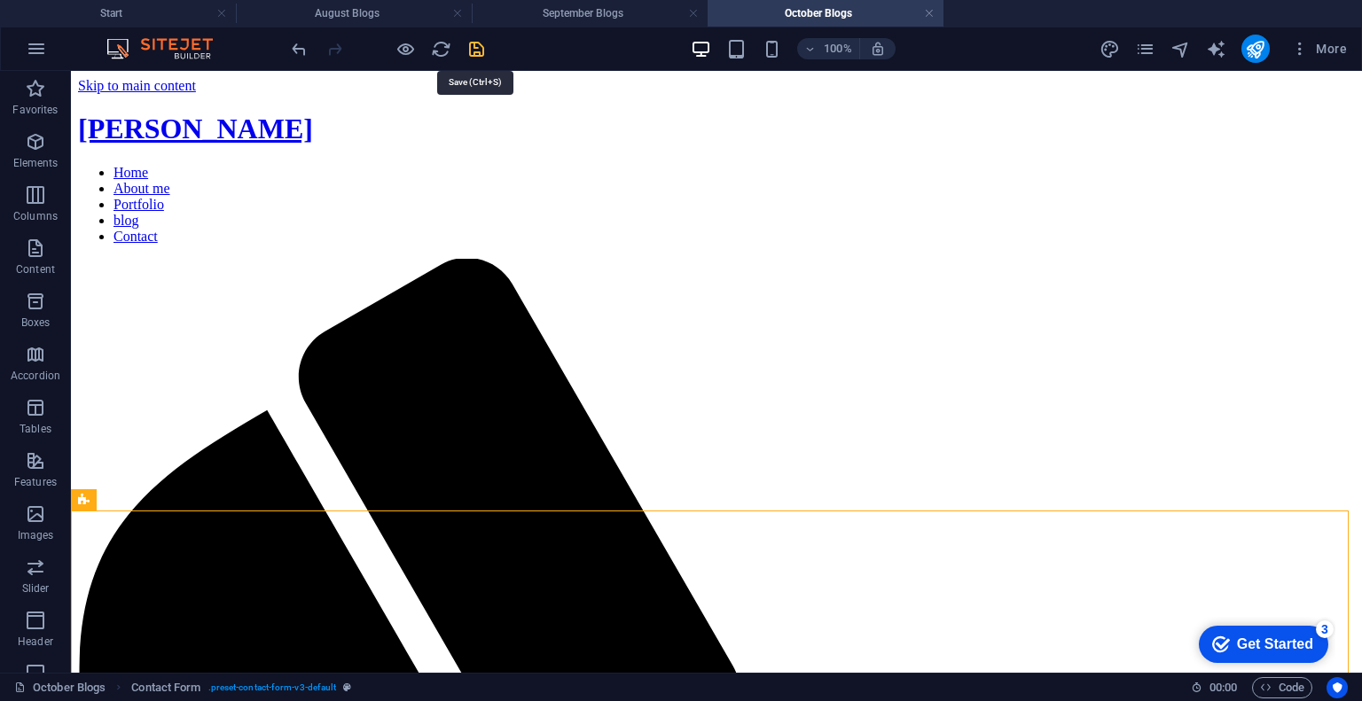
click at [476, 51] on icon "save" at bounding box center [476, 49] width 20 height 20
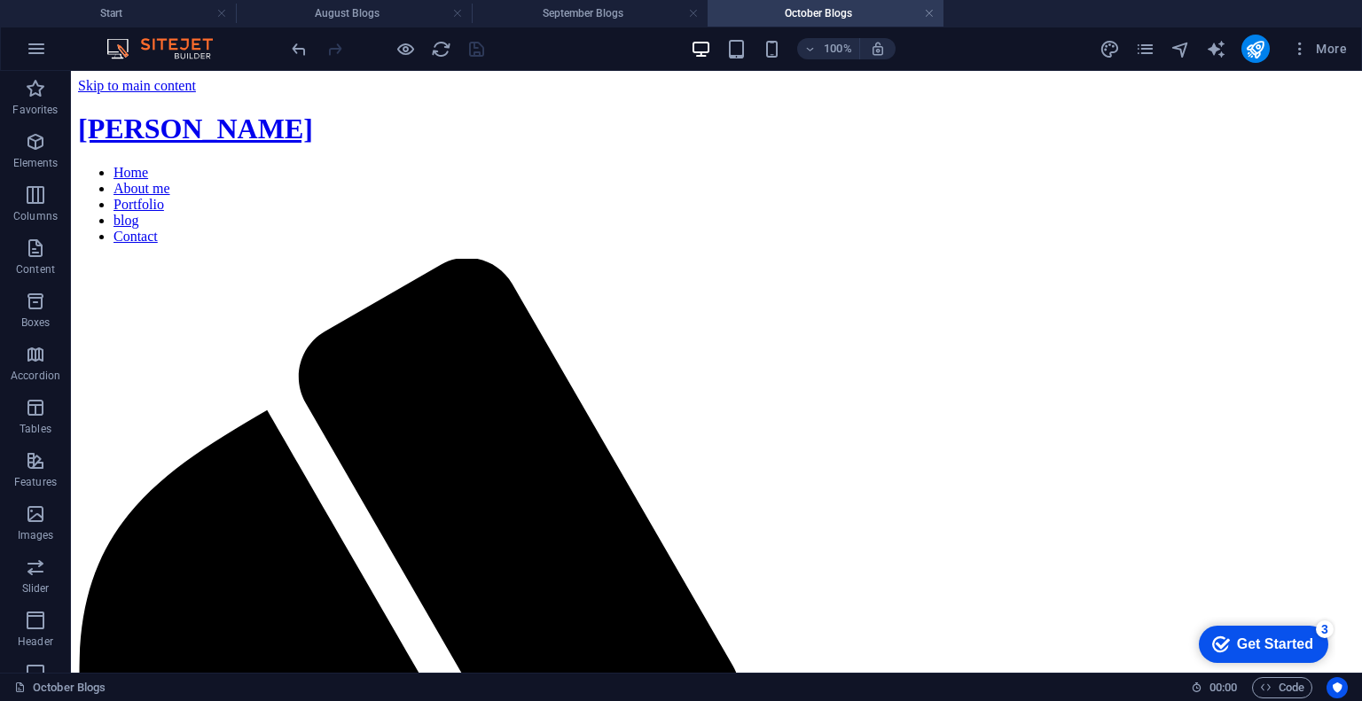
click at [922, 13] on h4 "October Blogs" at bounding box center [826, 14] width 236 height 20
click at [932, 13] on link at bounding box center [929, 13] width 11 height 17
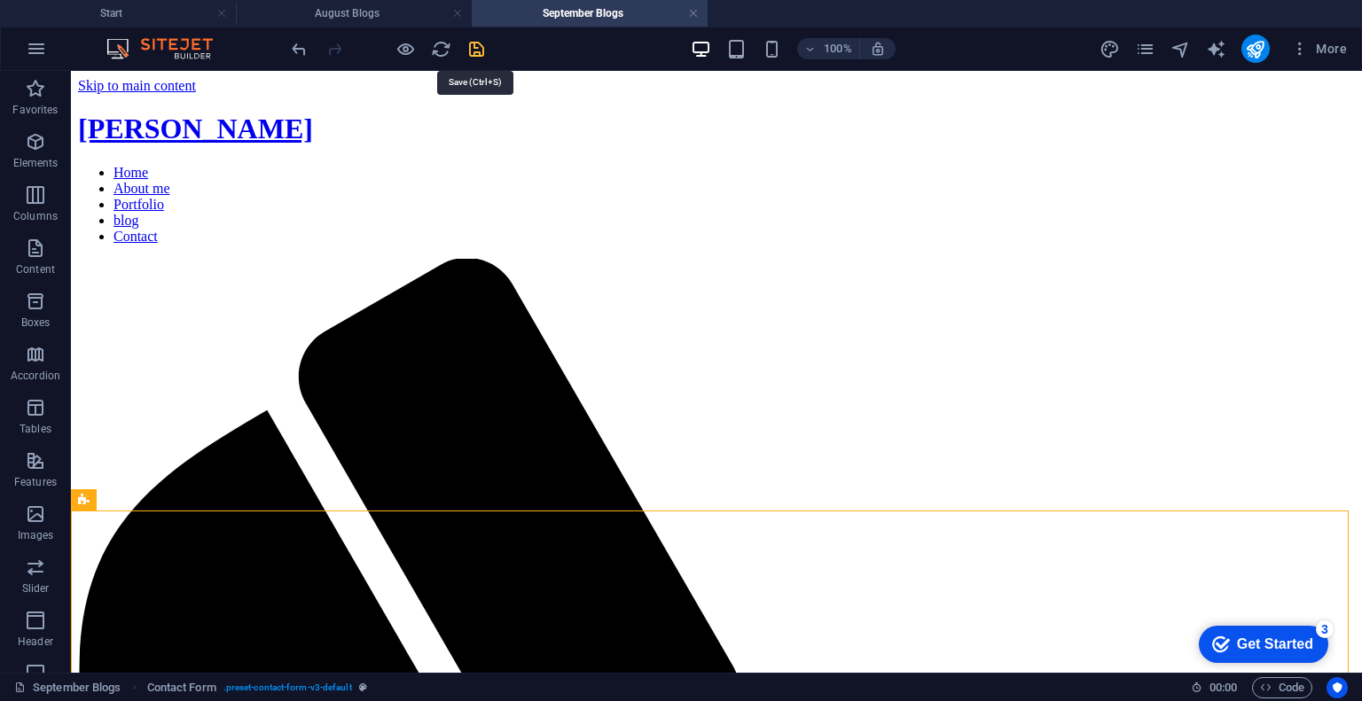
click at [480, 56] on icon "save" at bounding box center [476, 49] width 20 height 20
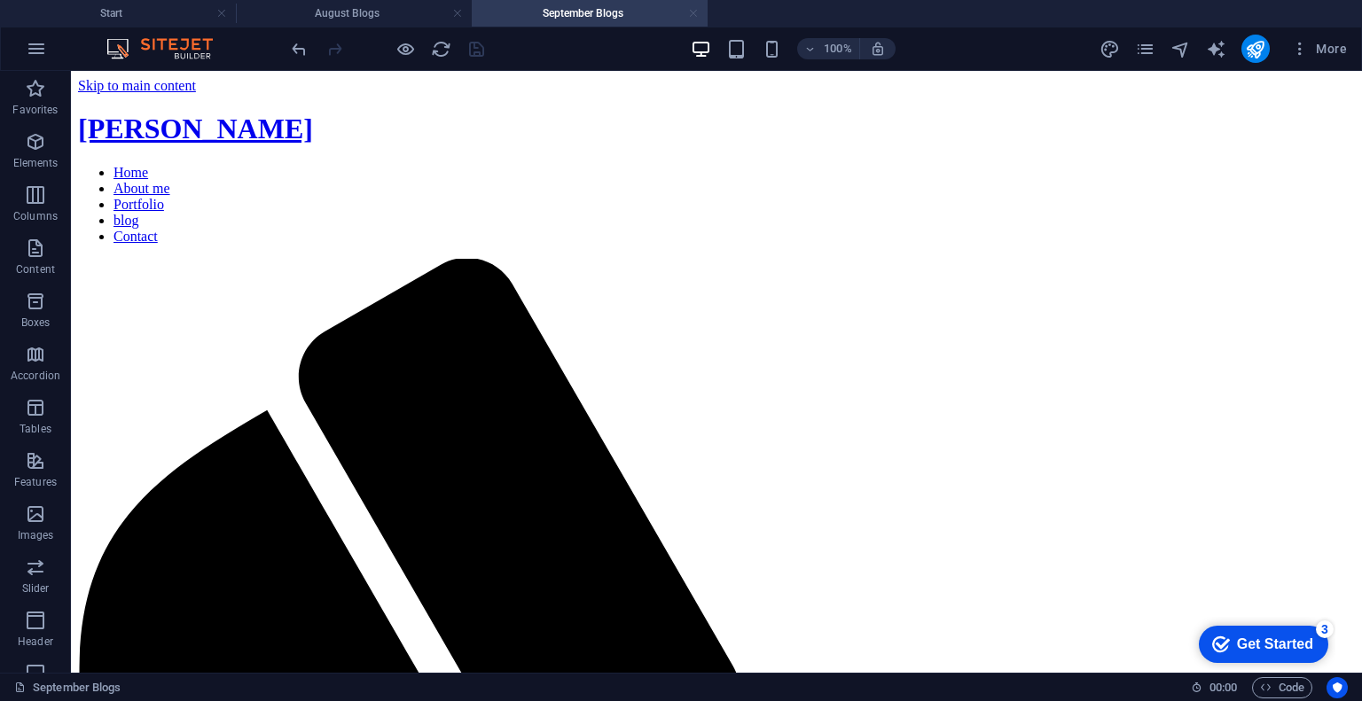
click at [693, 13] on link at bounding box center [693, 13] width 11 height 17
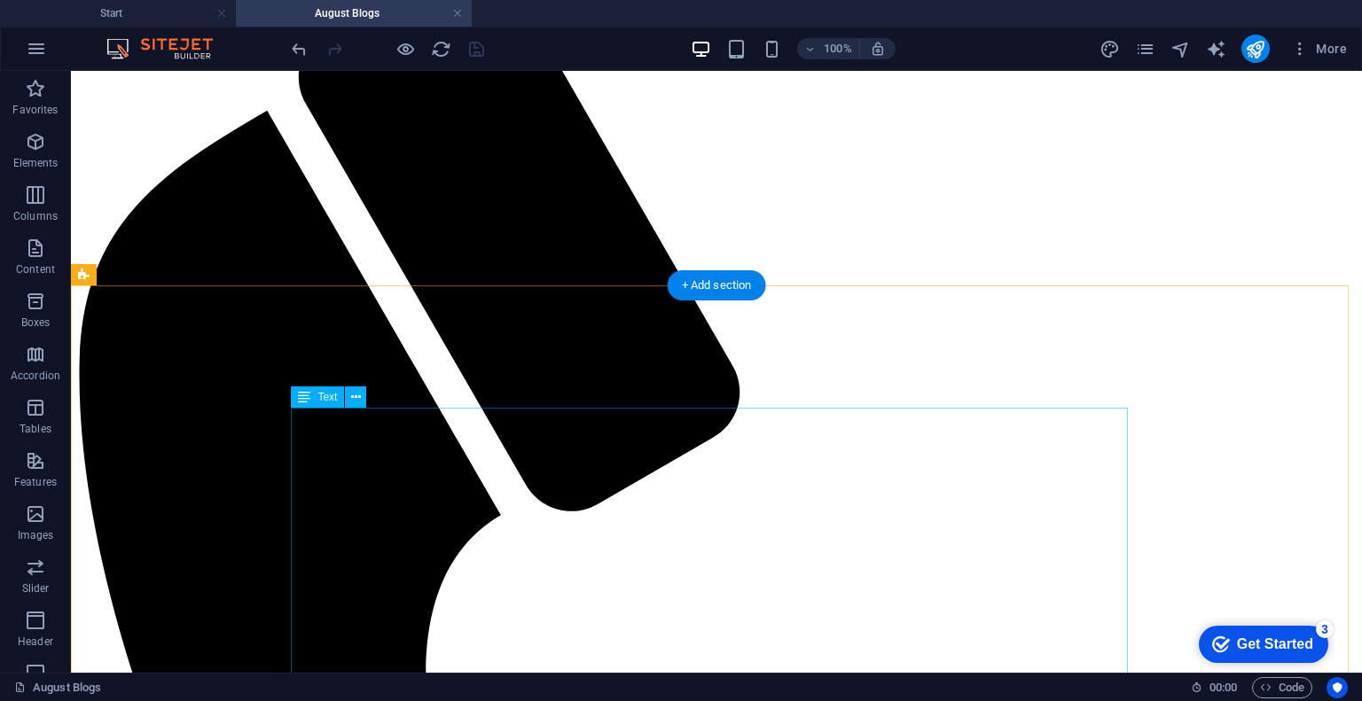
scroll to position [348, 0]
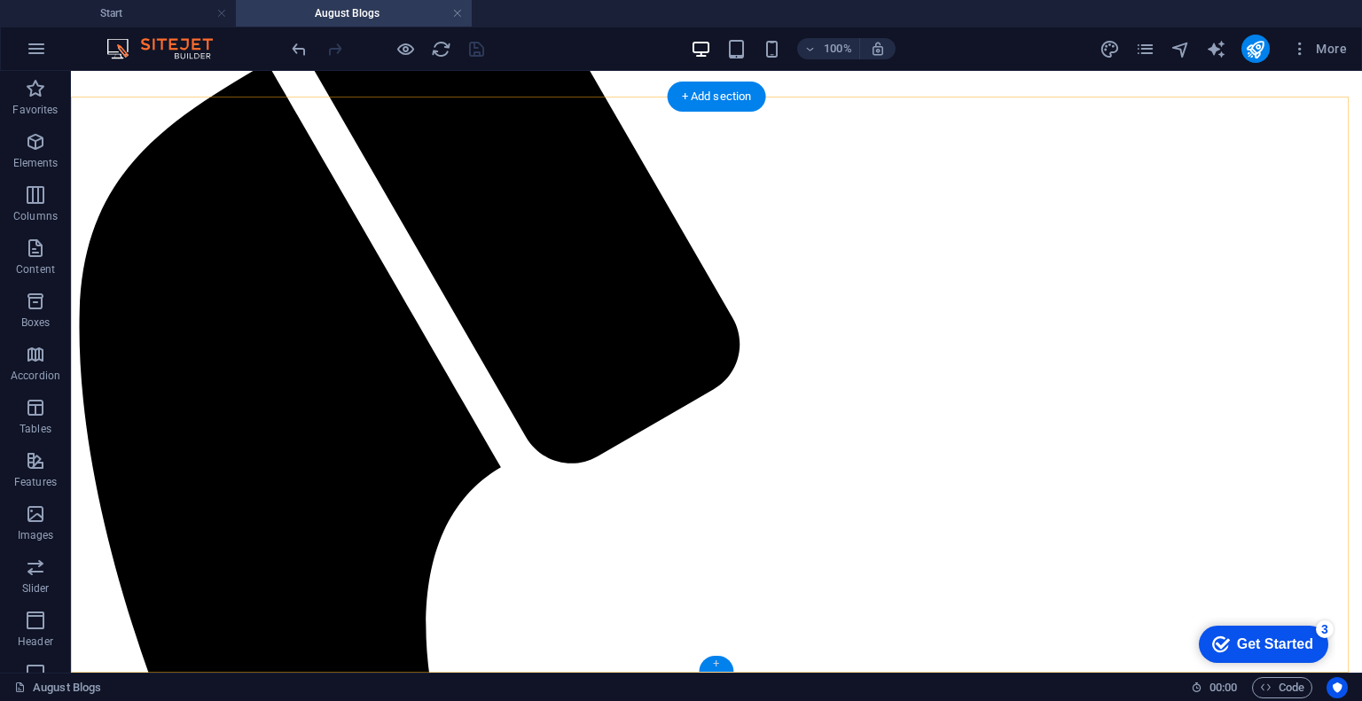
click at [709, 662] on div "+" at bounding box center [716, 664] width 35 height 16
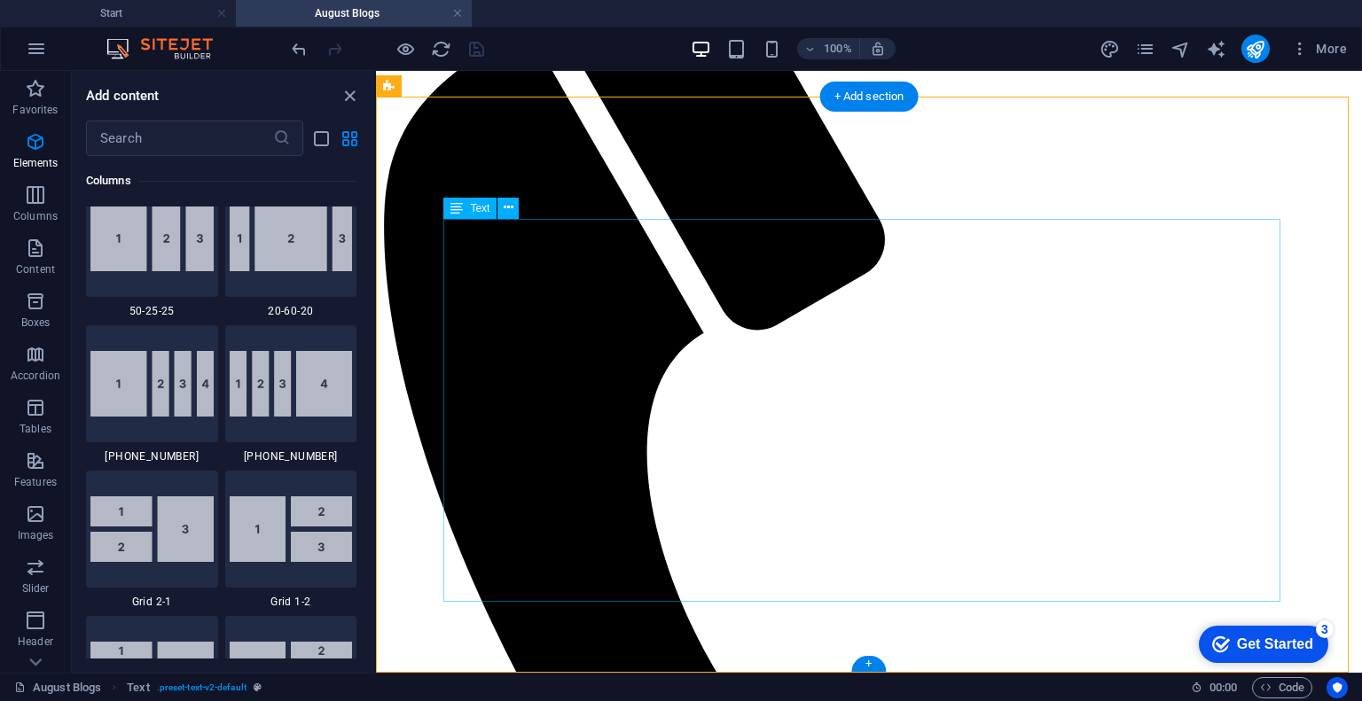
scroll to position [3103, 0]
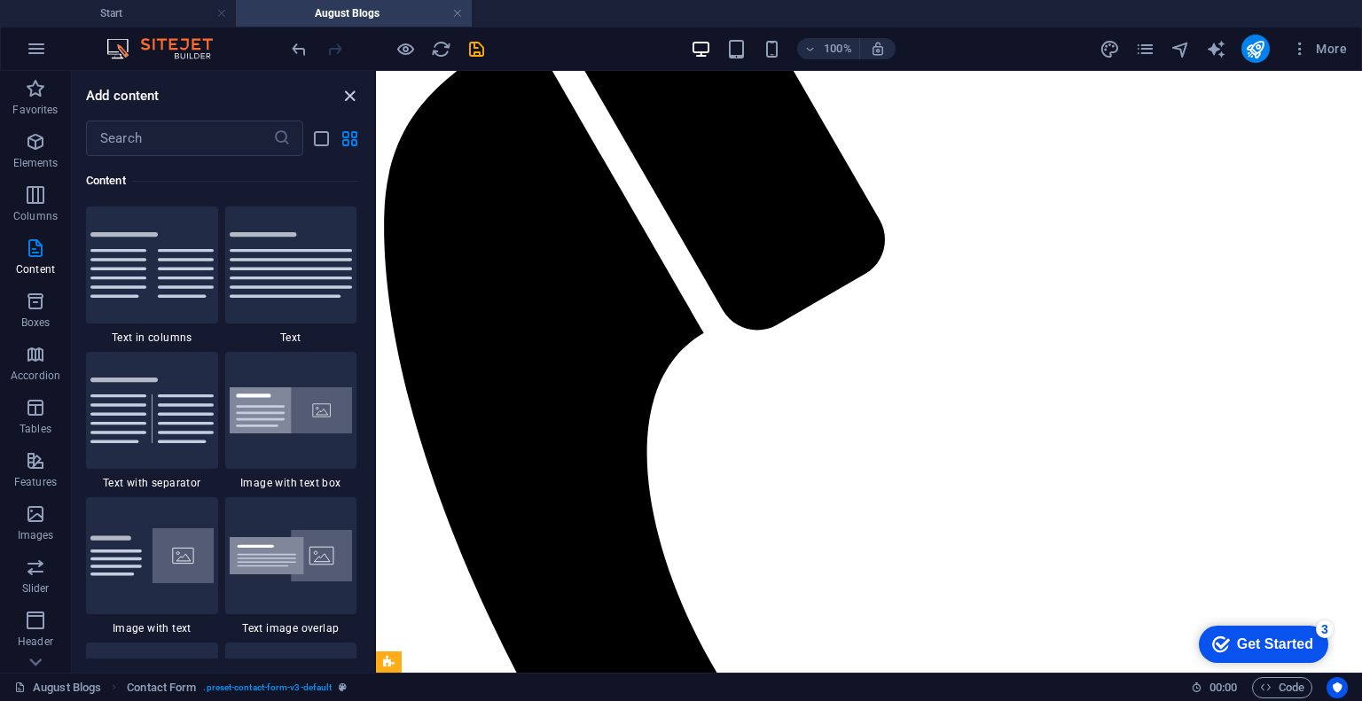
click at [351, 91] on icon "close panel" at bounding box center [350, 96] width 20 height 20
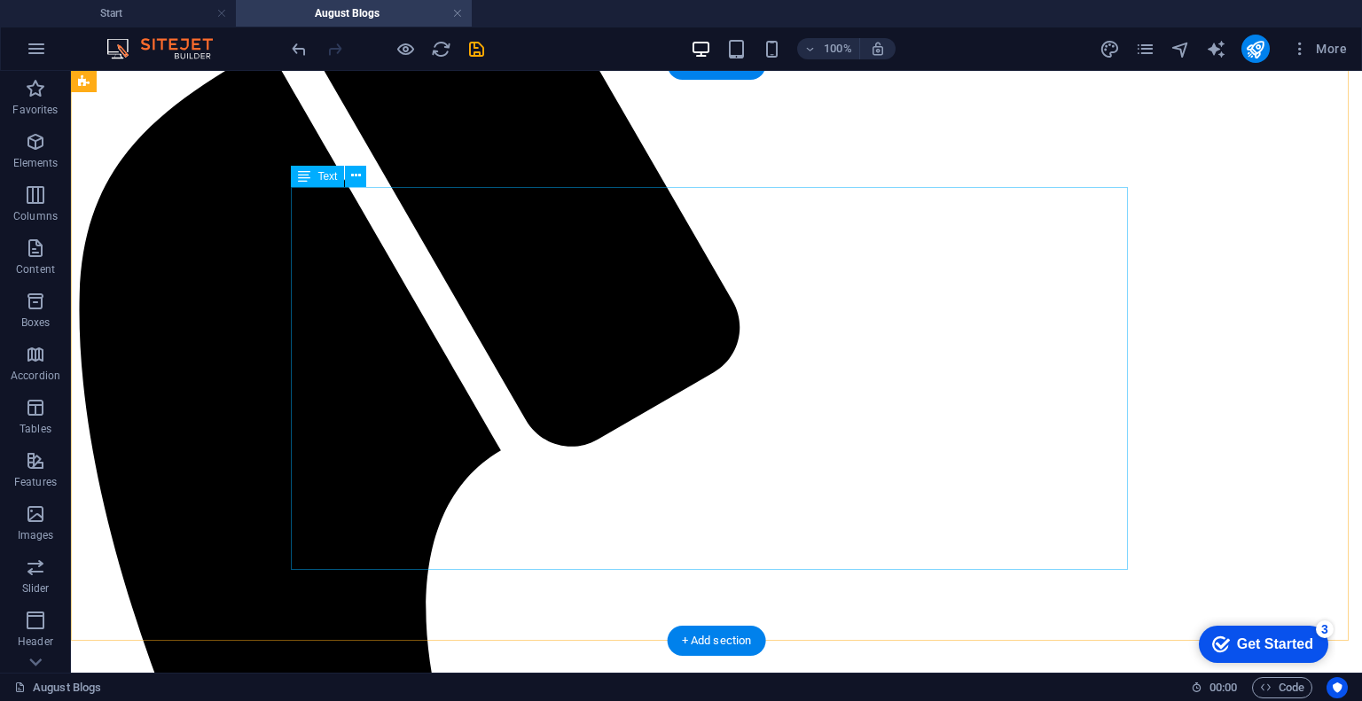
scroll to position [355, 0]
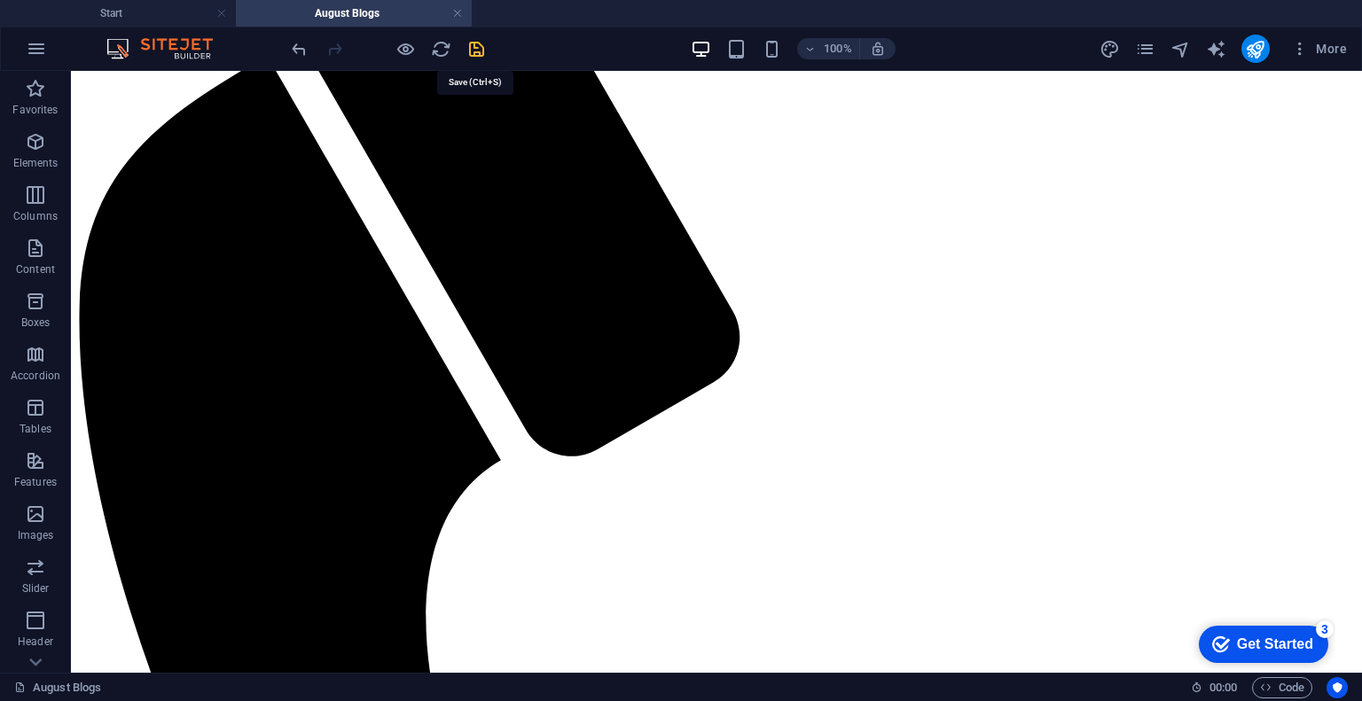
click at [482, 43] on icon "save" at bounding box center [476, 49] width 20 height 20
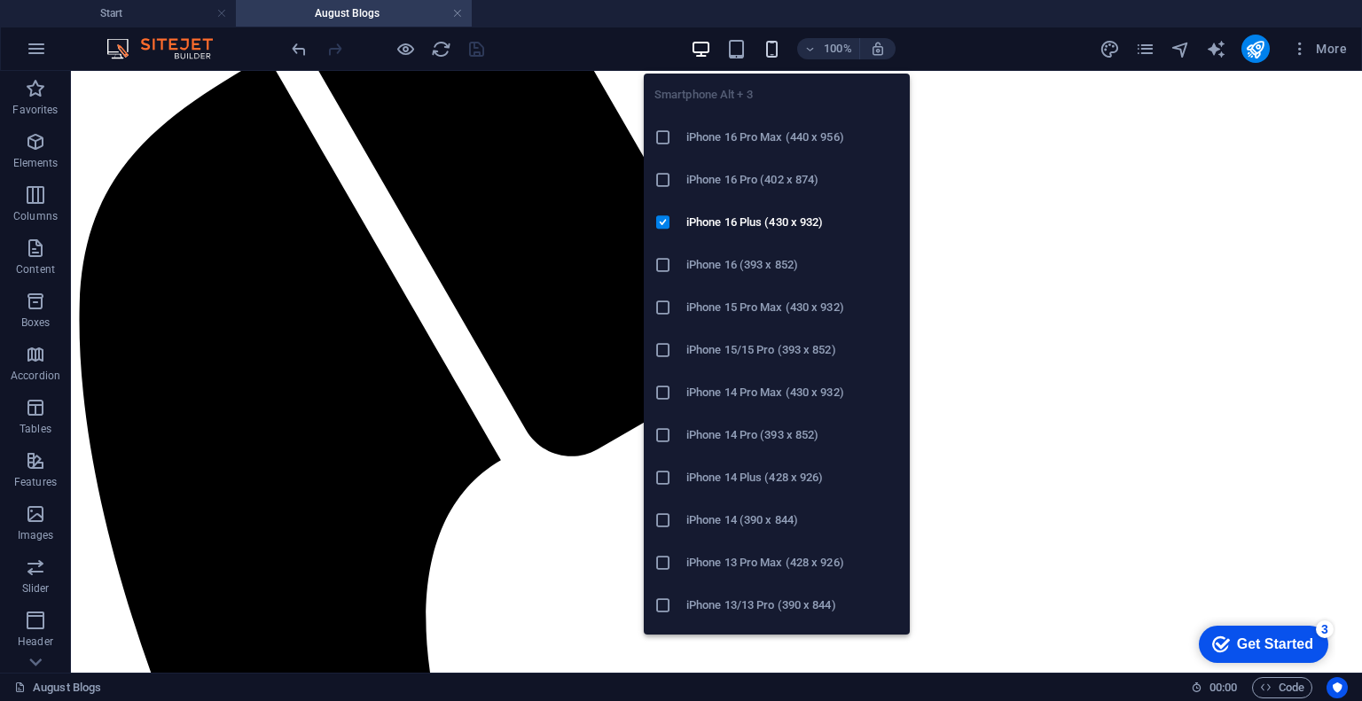
click at [764, 46] on icon "button" at bounding box center [772, 49] width 20 height 20
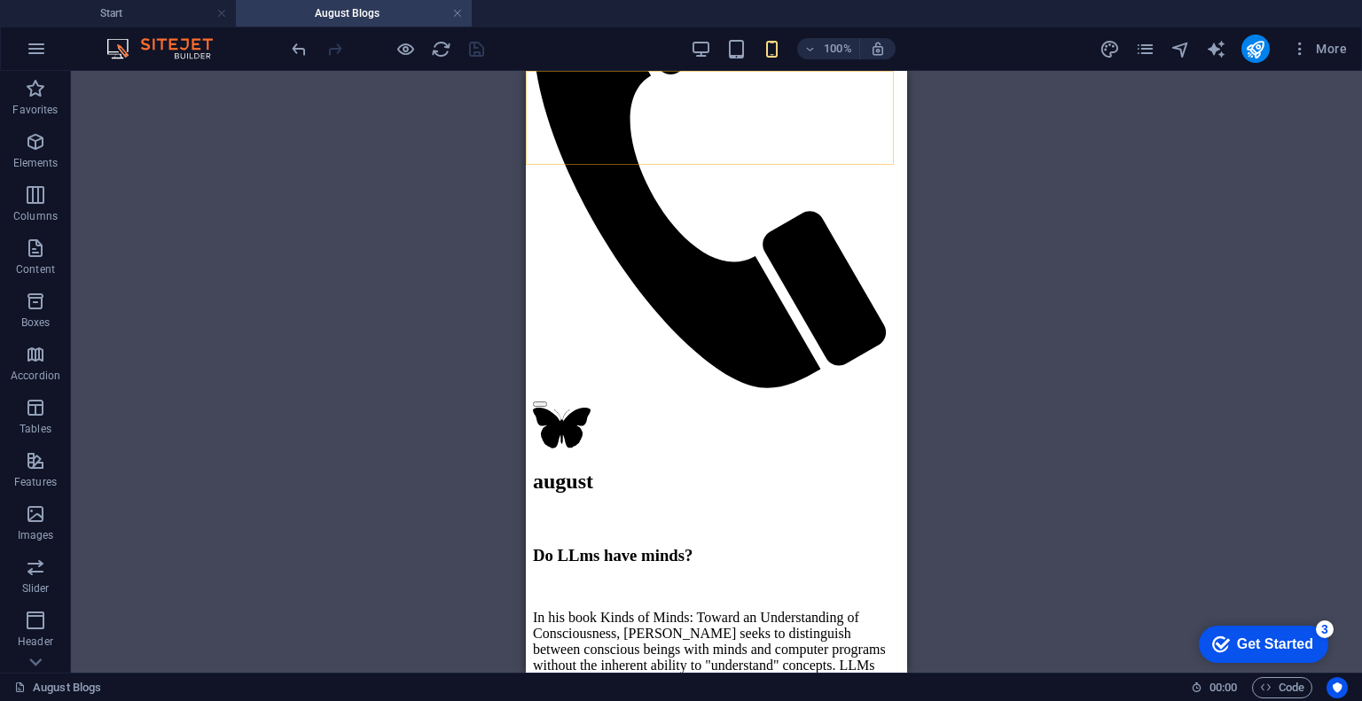
click at [824, 118] on figure at bounding box center [709, 156] width 353 height 472
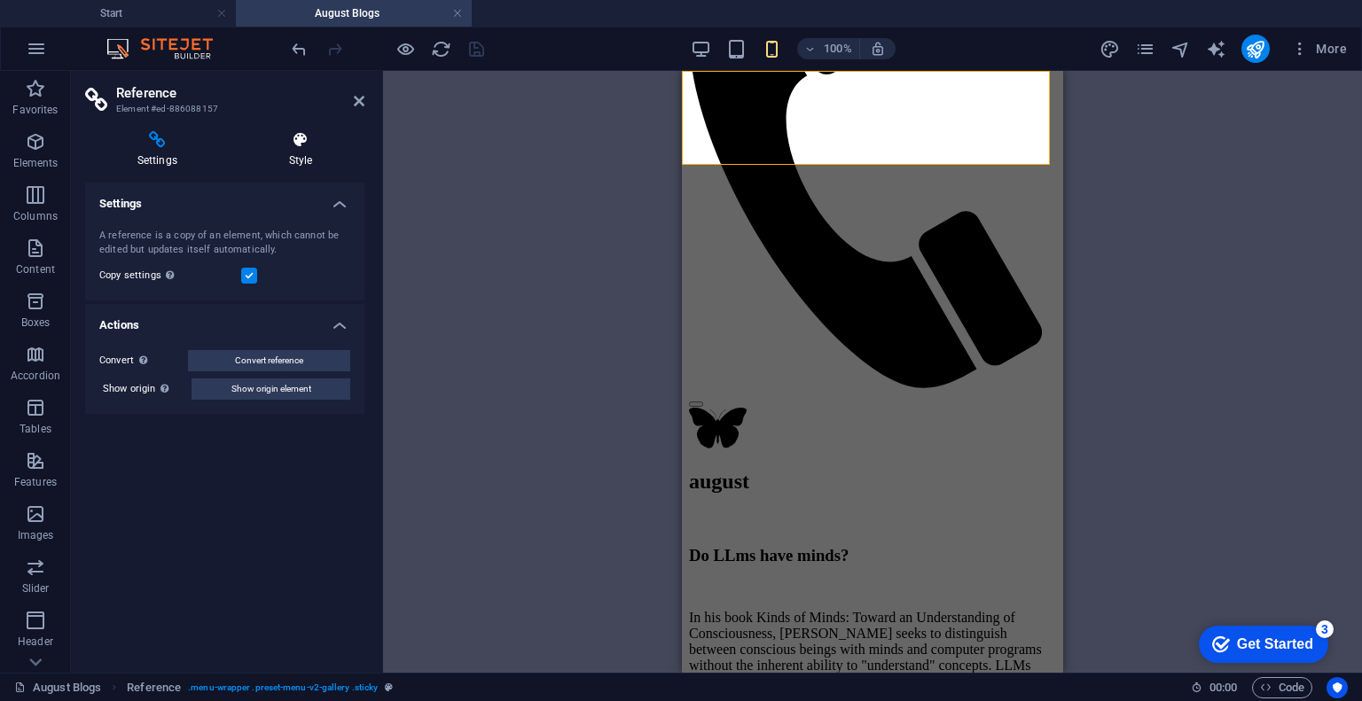
click at [303, 159] on h4 "Style" at bounding box center [301, 149] width 128 height 37
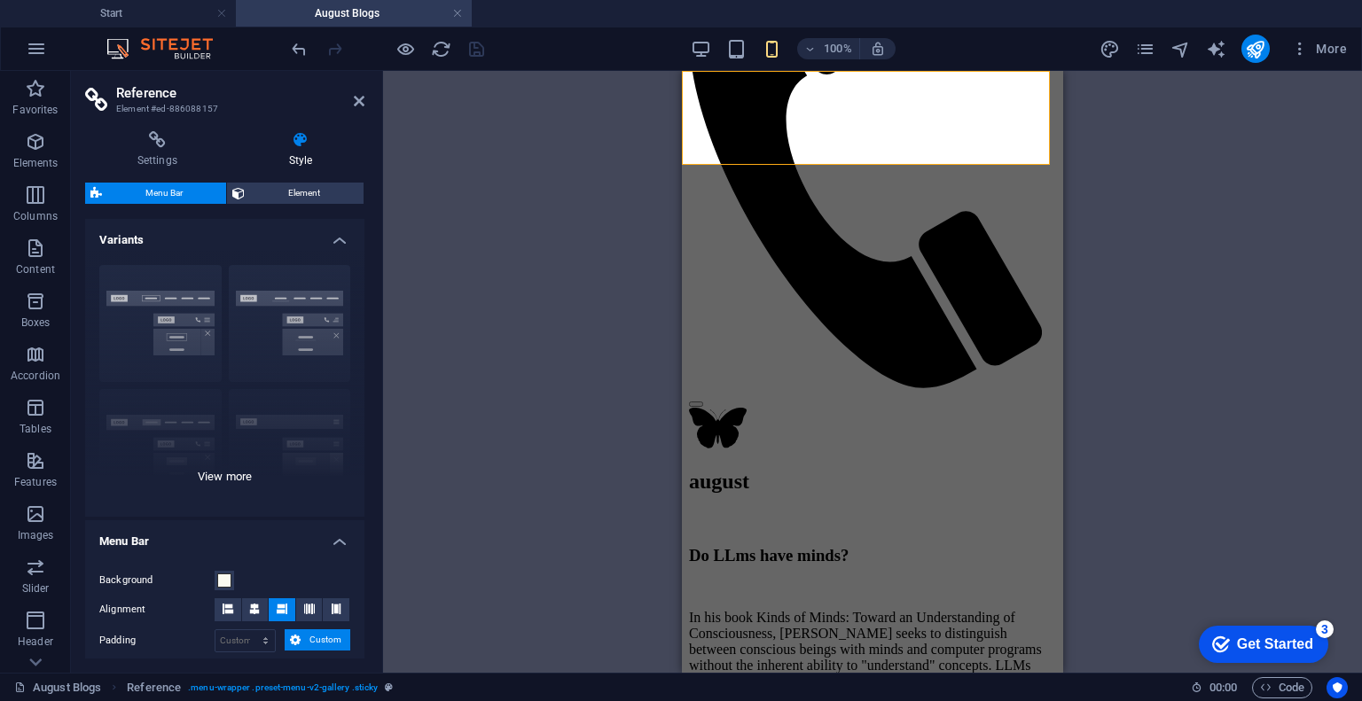
click at [224, 476] on div "Border Centered Default Fixed Loki Trigger Wide XXL" at bounding box center [224, 384] width 279 height 266
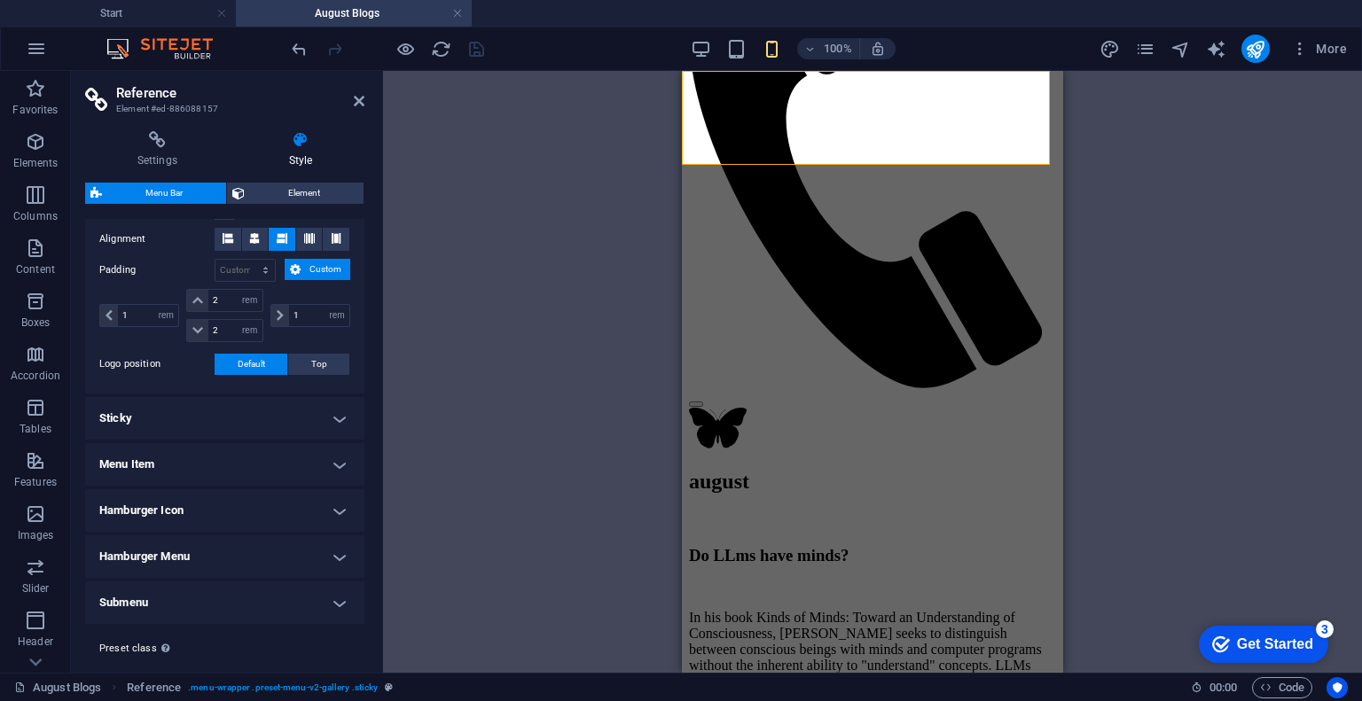
scroll to position [656, 0]
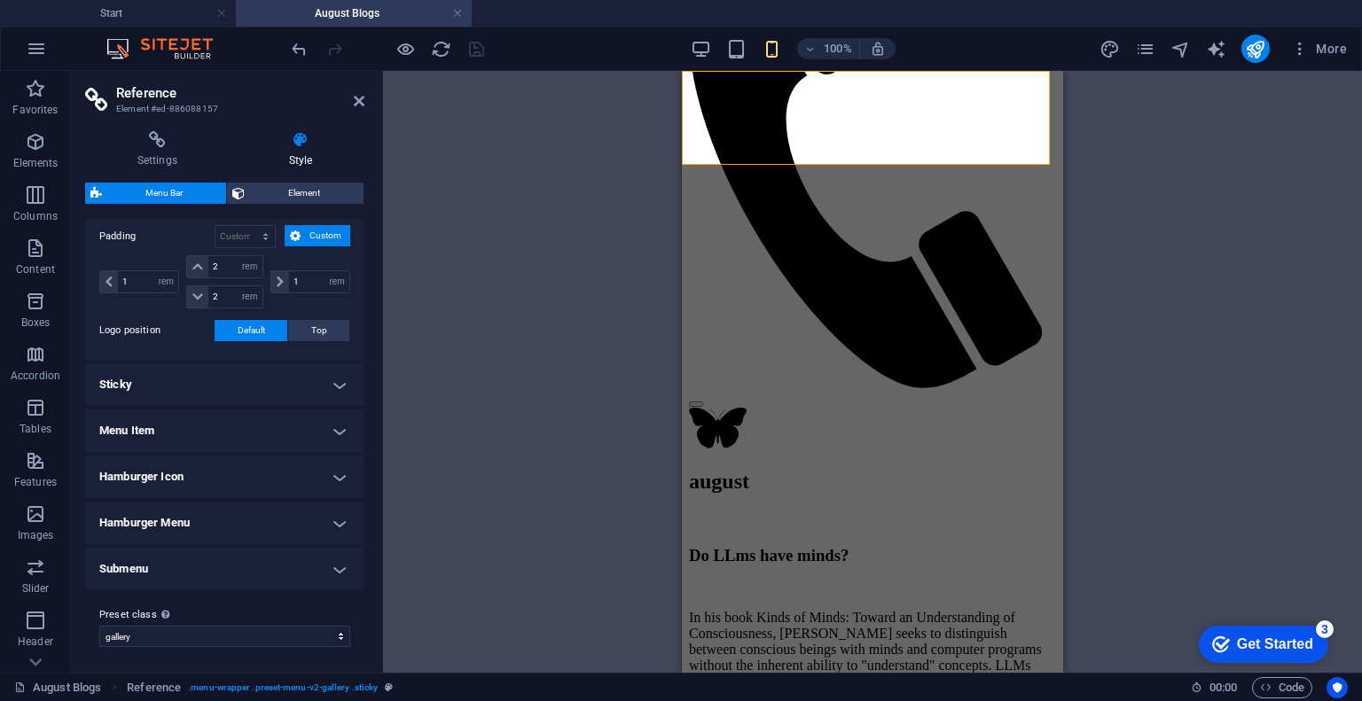
click at [192, 447] on h4 "Menu Item" at bounding box center [224, 431] width 279 height 43
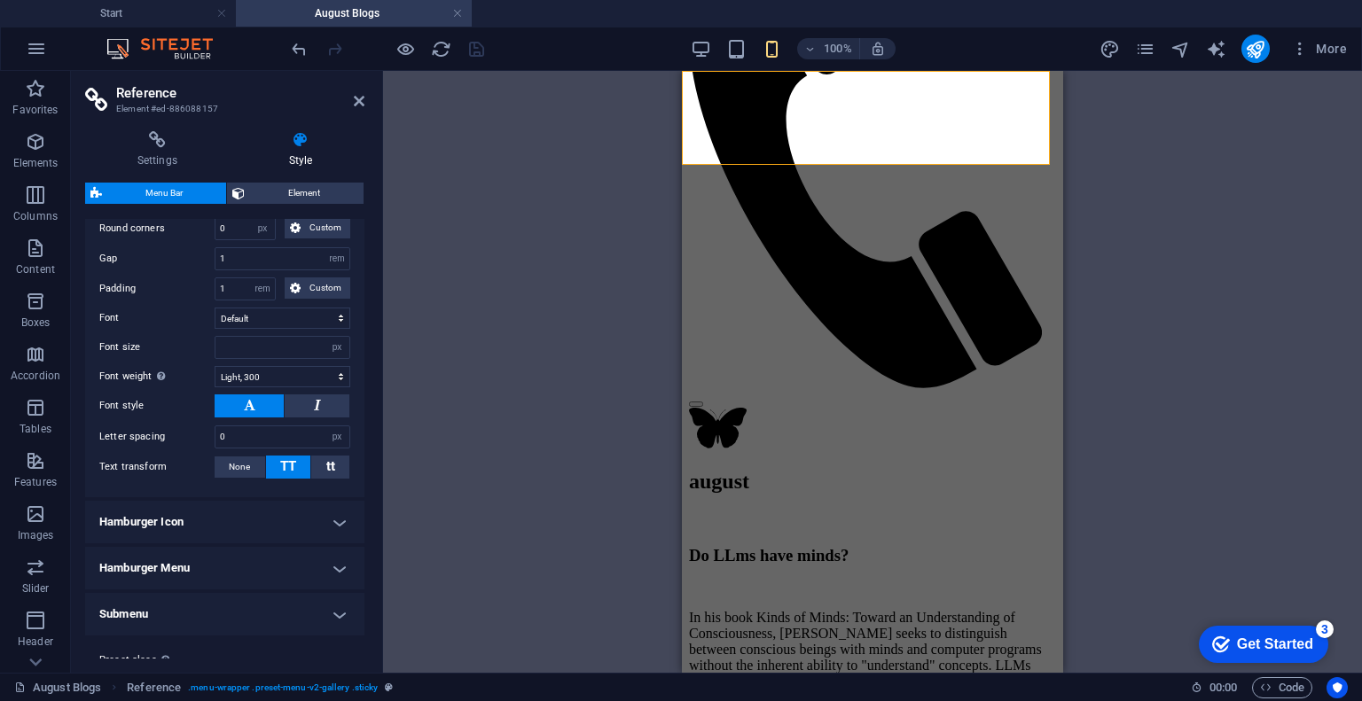
scroll to position [1114, 0]
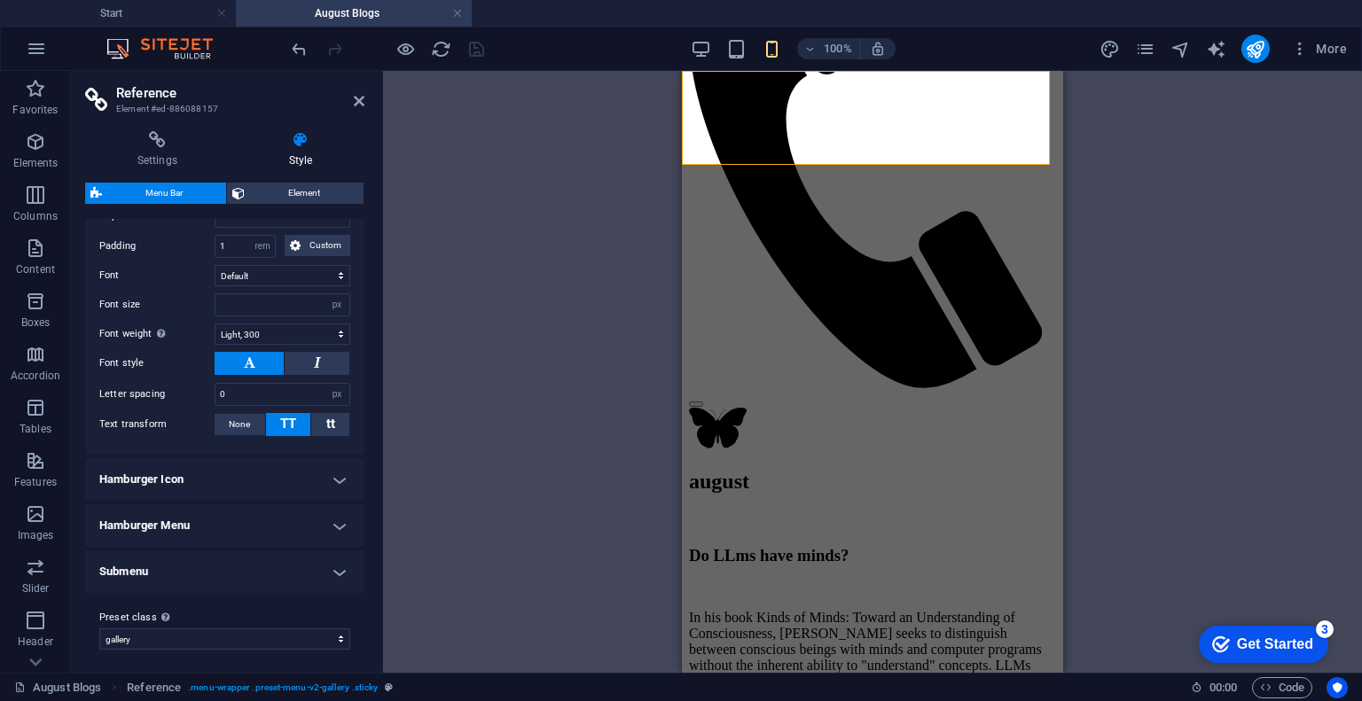
click at [182, 470] on h4 "Hamburger Icon" at bounding box center [224, 479] width 279 height 43
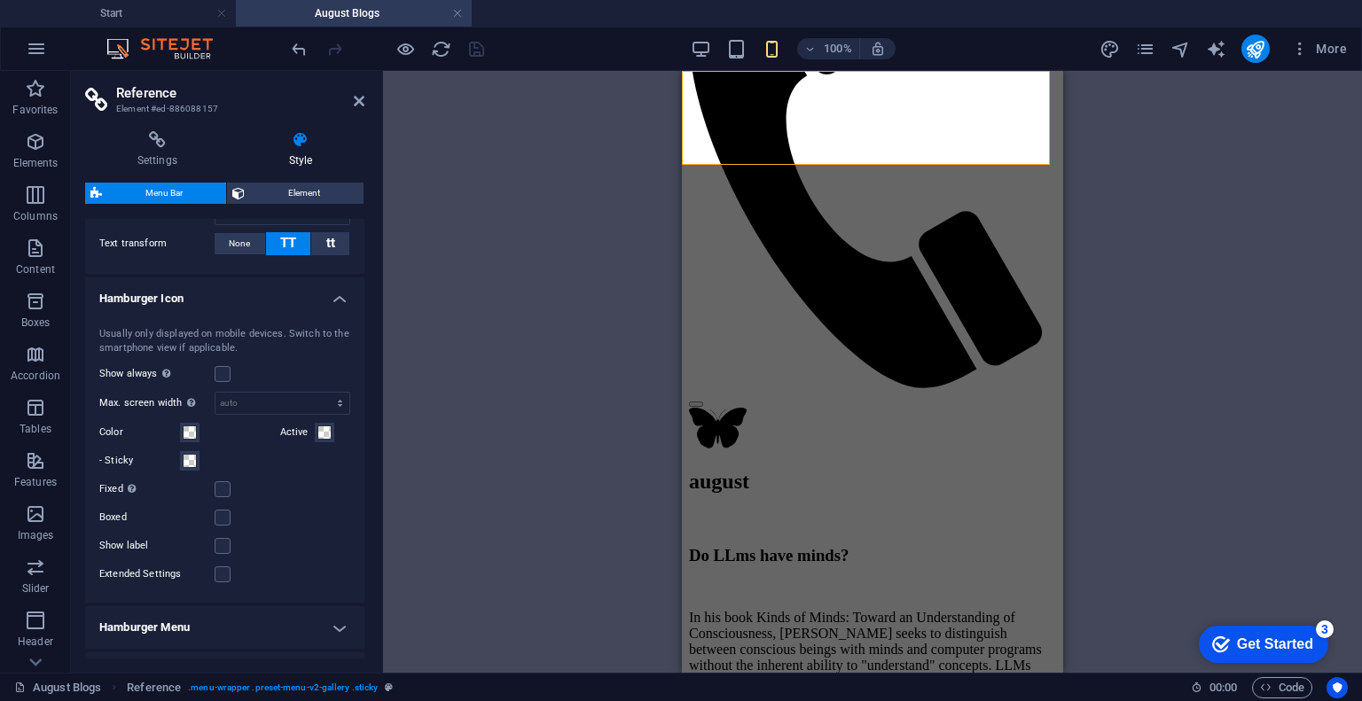
scroll to position [1397, 0]
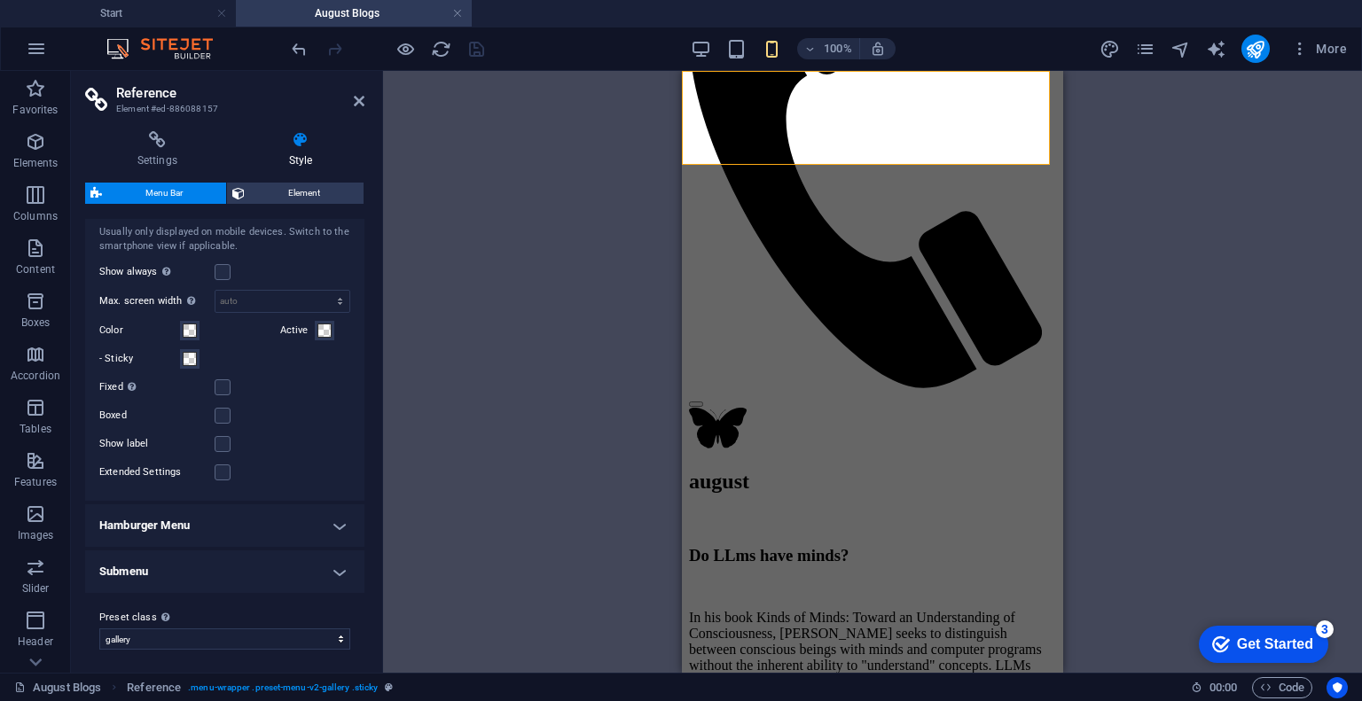
click at [177, 522] on h4 "Hamburger Menu" at bounding box center [224, 526] width 279 height 43
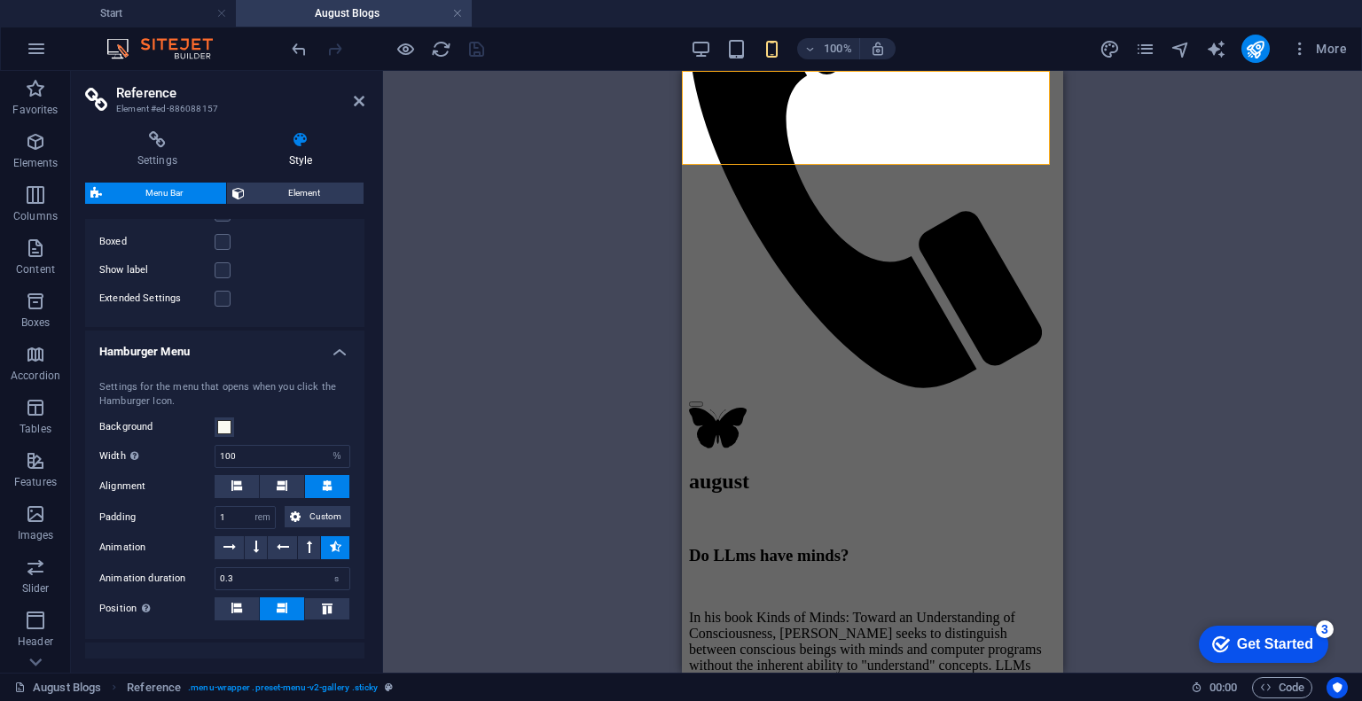
scroll to position [1660, 0]
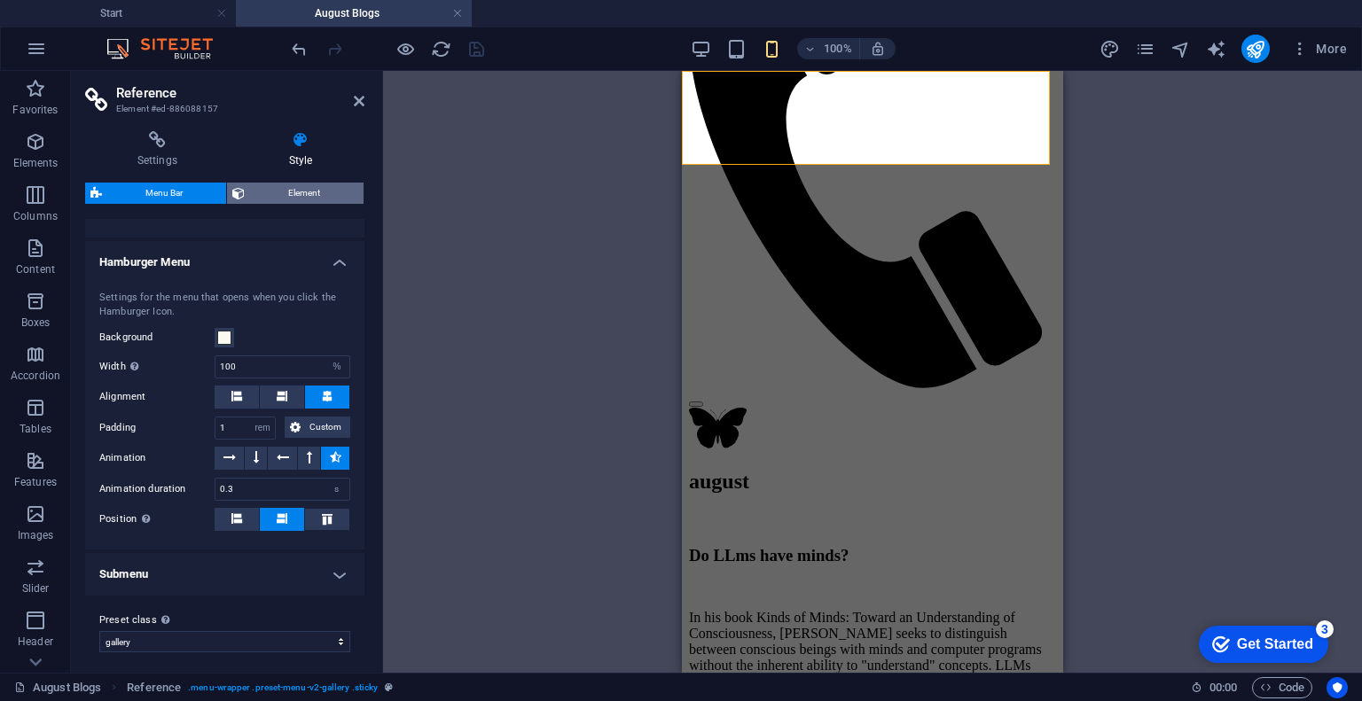
click at [310, 194] on span "Element" at bounding box center [304, 193] width 108 height 21
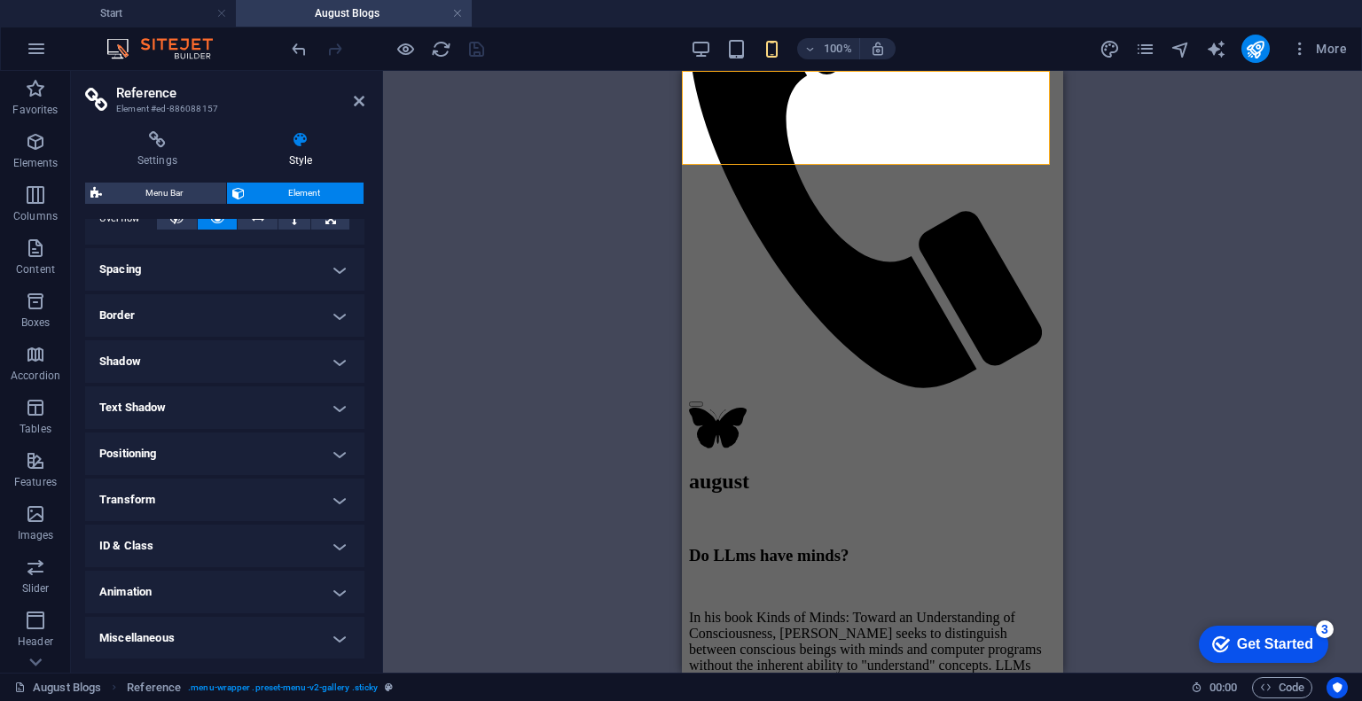
scroll to position [0, 0]
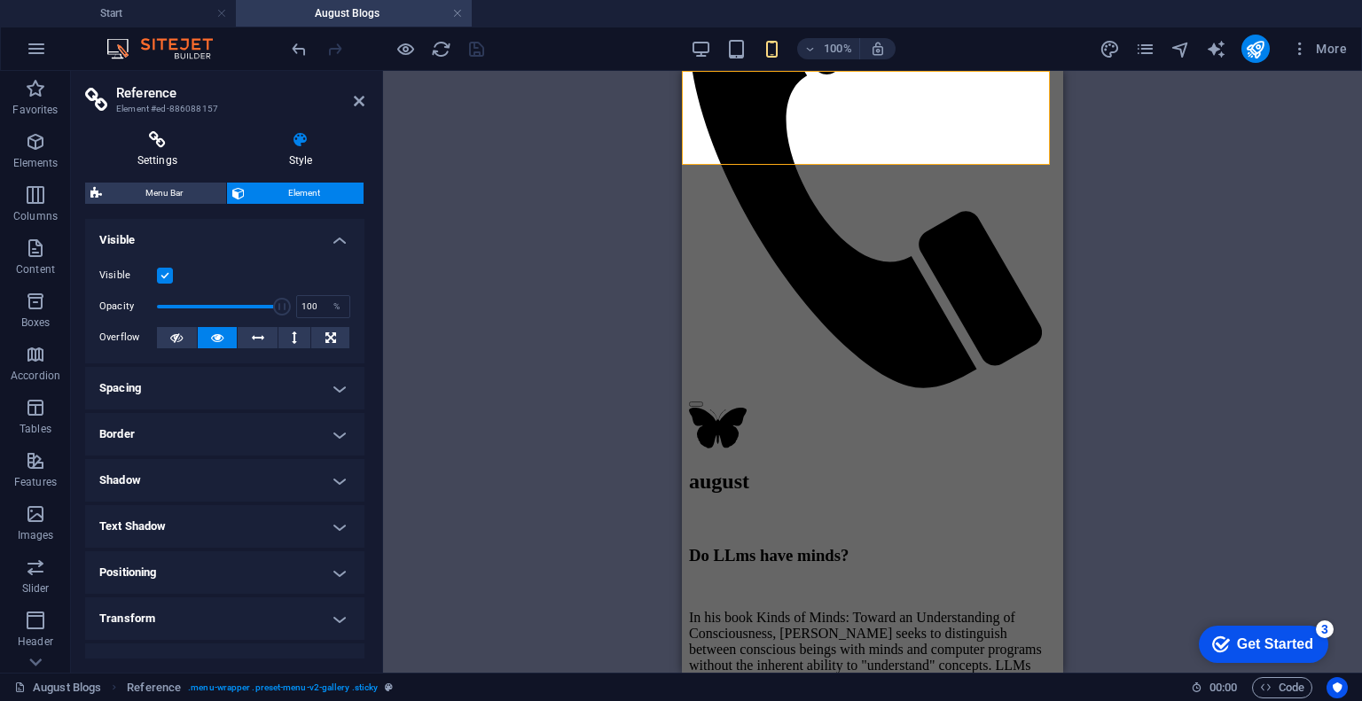
click at [161, 137] on icon at bounding box center [157, 140] width 145 height 18
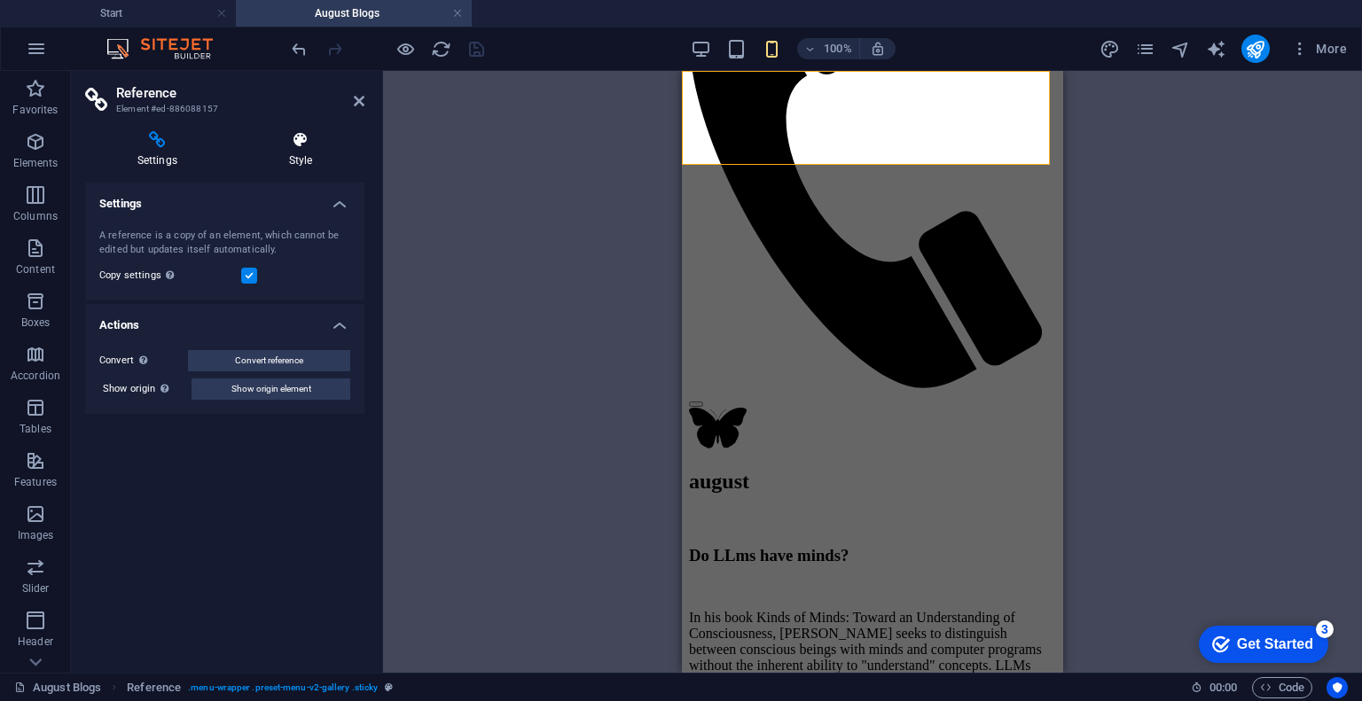
click at [288, 137] on icon at bounding box center [301, 140] width 128 height 18
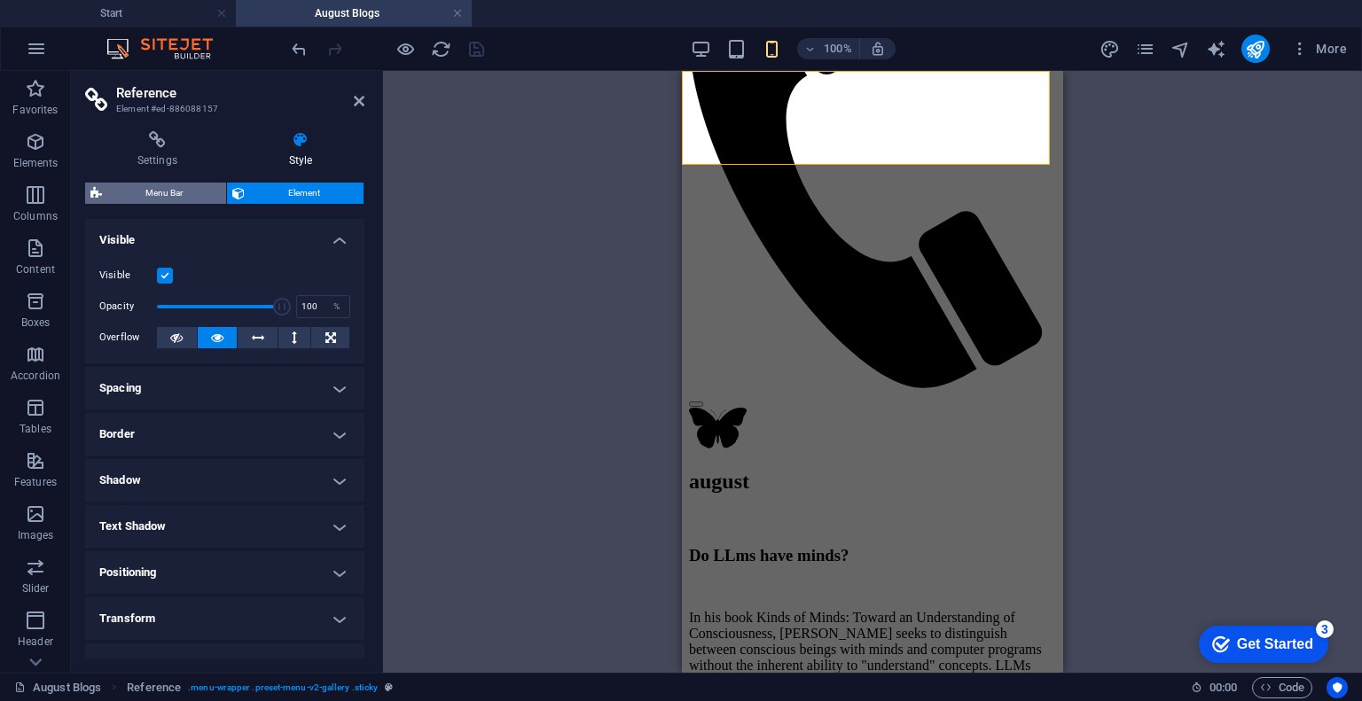
click at [184, 198] on span "Menu Bar" at bounding box center [164, 193] width 114 height 21
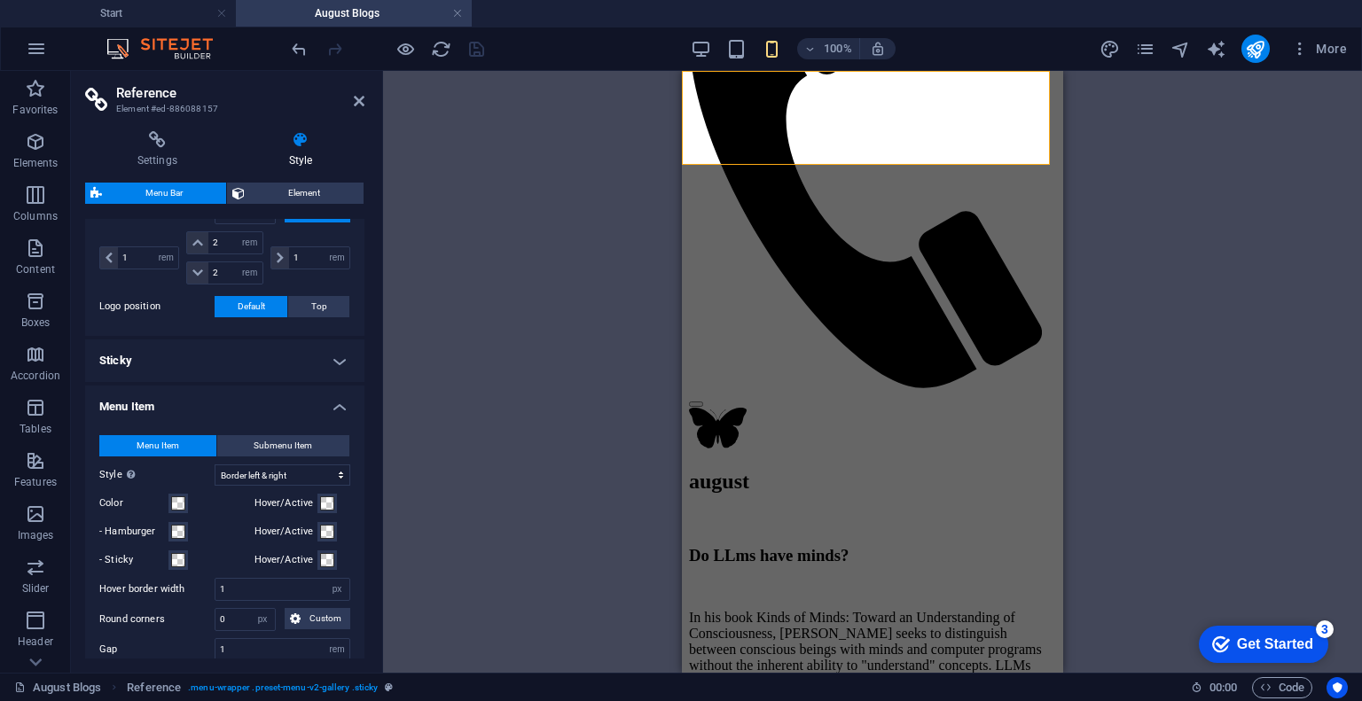
scroll to position [678, 0]
click at [247, 451] on button "Submenu Item" at bounding box center [283, 447] width 133 height 21
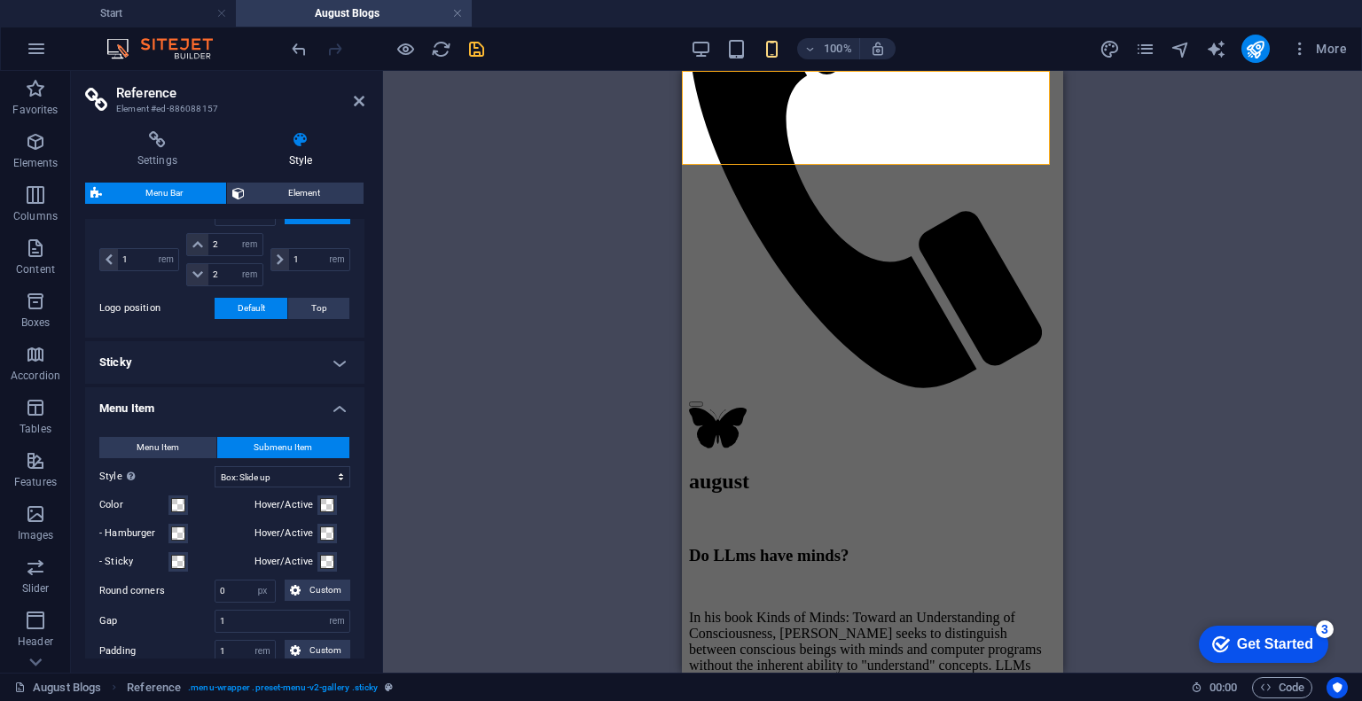
select select
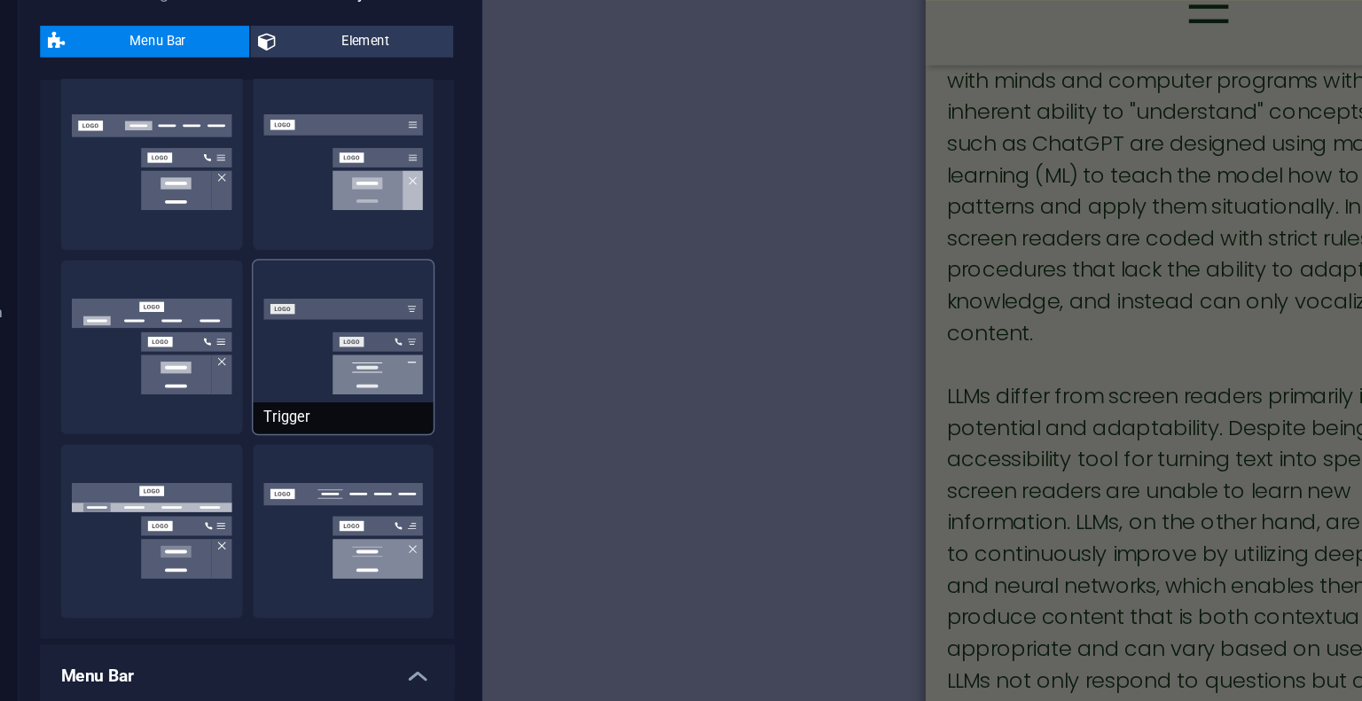
scroll to position [175, 0]
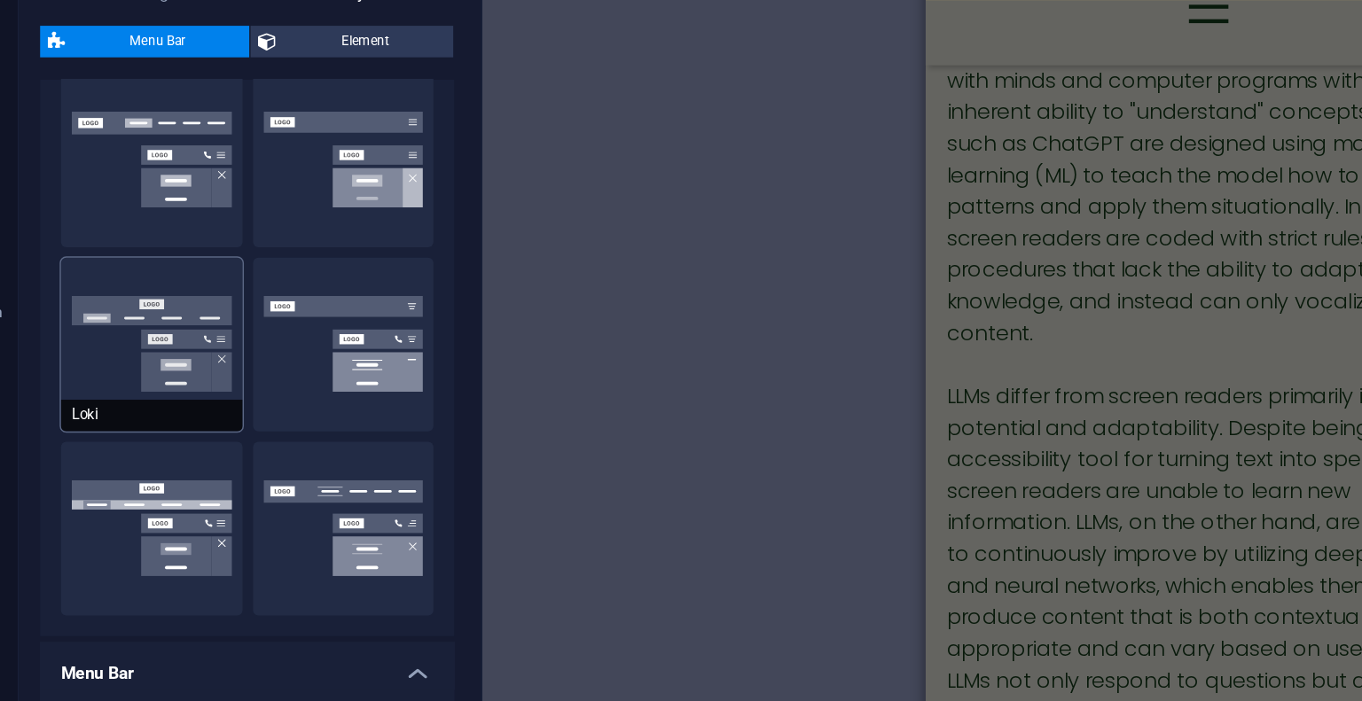
click at [202, 403] on button "Loki" at bounding box center [160, 397] width 122 height 117
type input "1"
select select "rem"
type input "1"
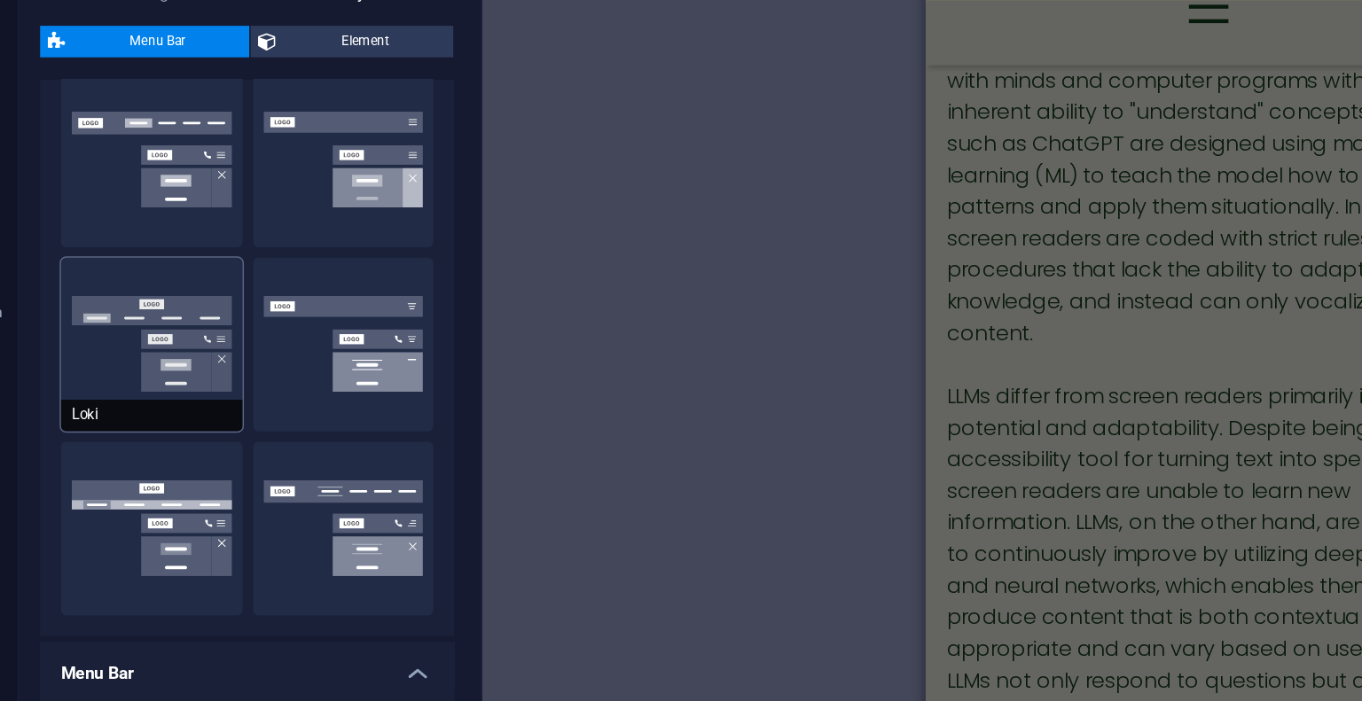
select select "DISABLED_OPTION_VALUE"
type input "2"
type input "1"
select select "hover_box_bottom"
type input "2"
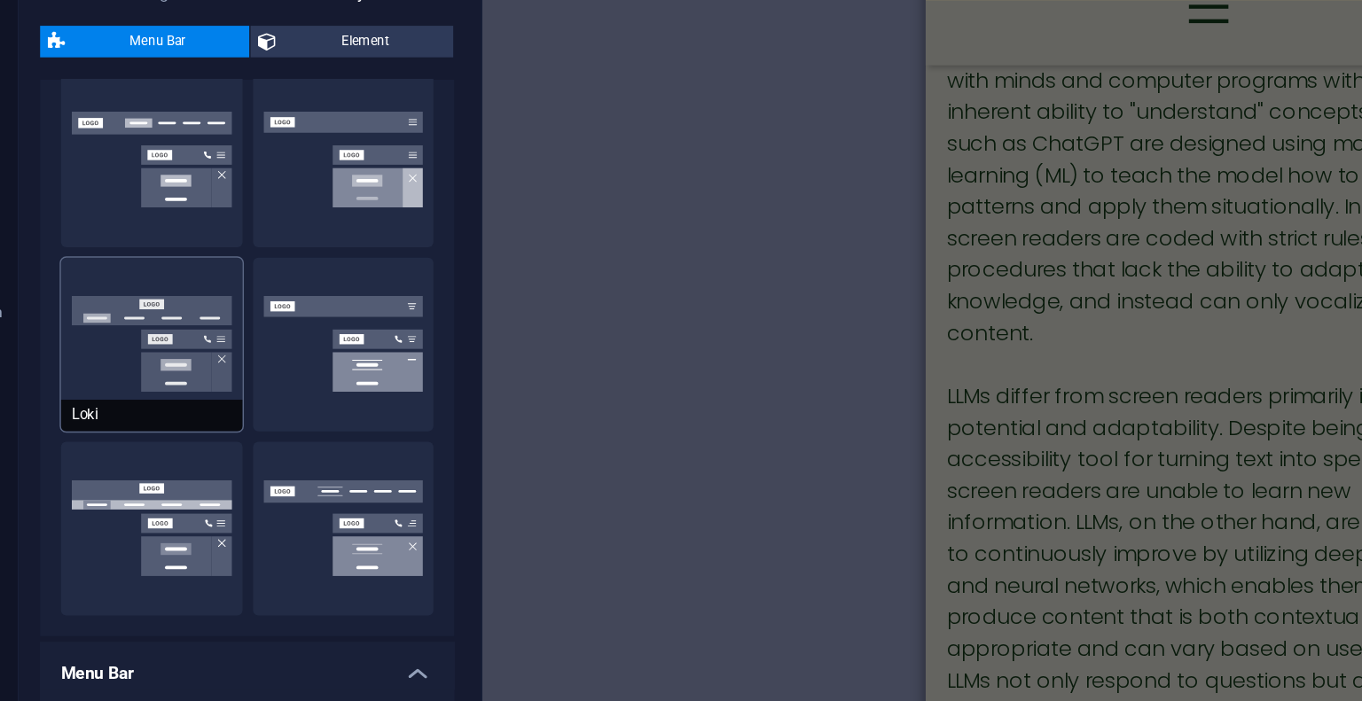
select select
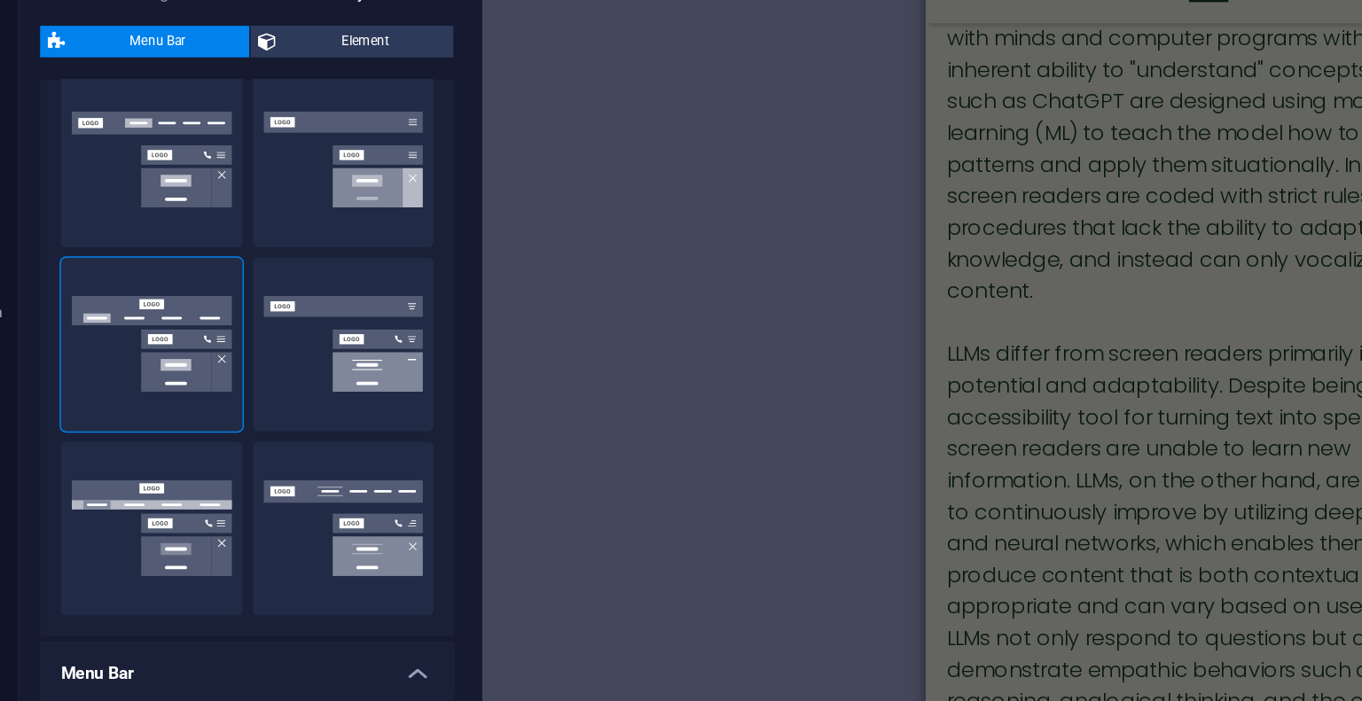
scroll to position [310, 0]
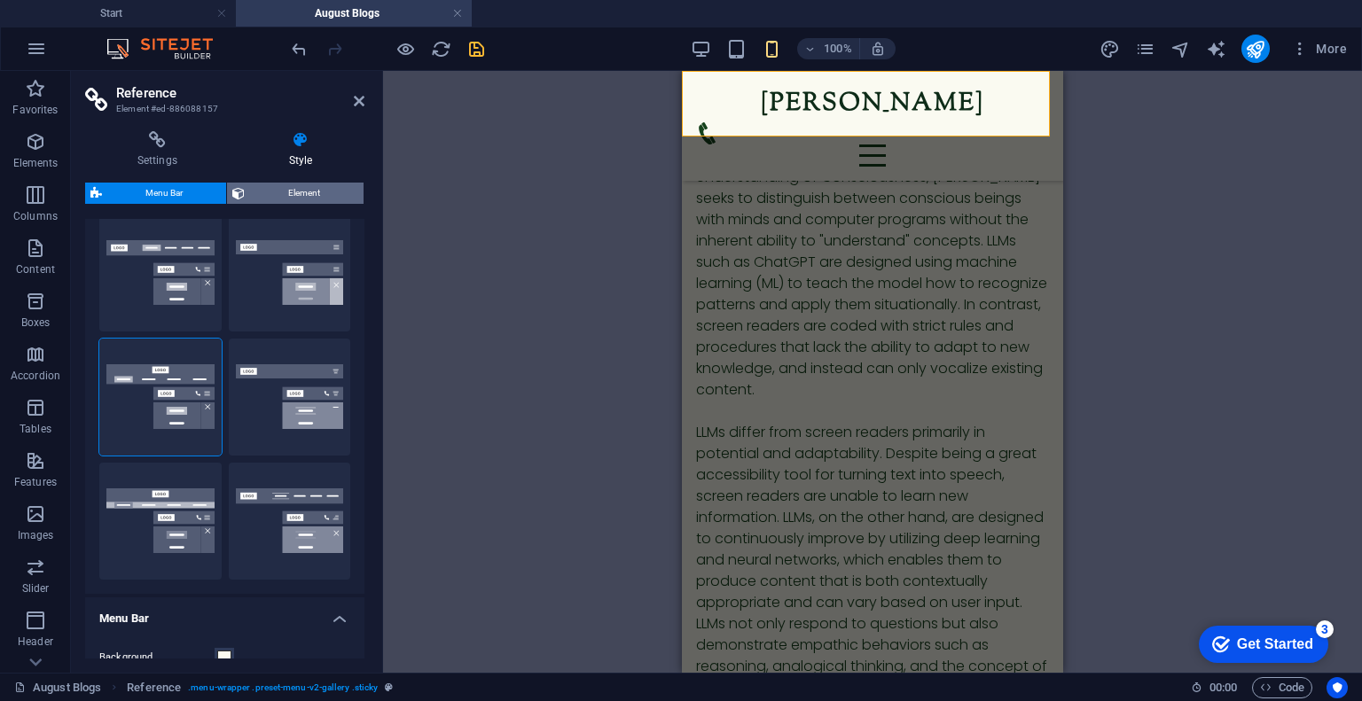
click at [294, 201] on span "Element" at bounding box center [304, 193] width 108 height 21
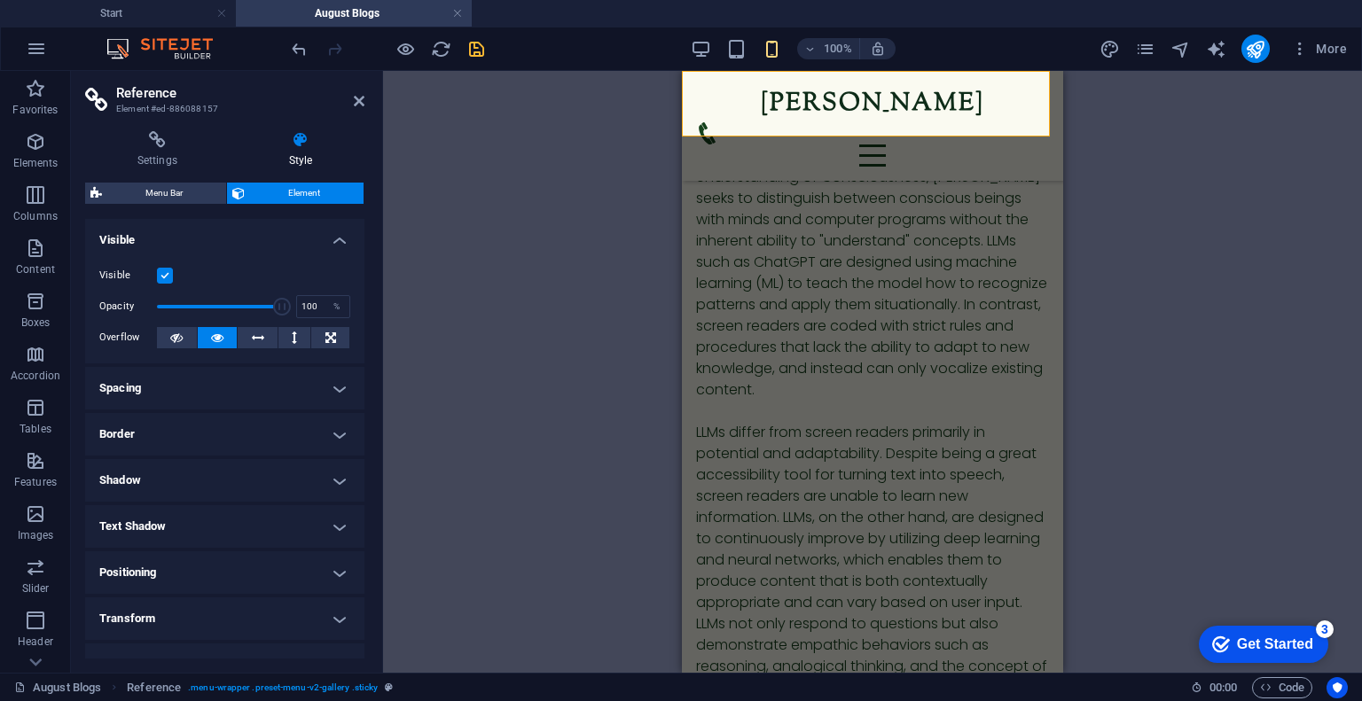
click at [976, 122] on figure at bounding box center [865, 133] width 339 height 22
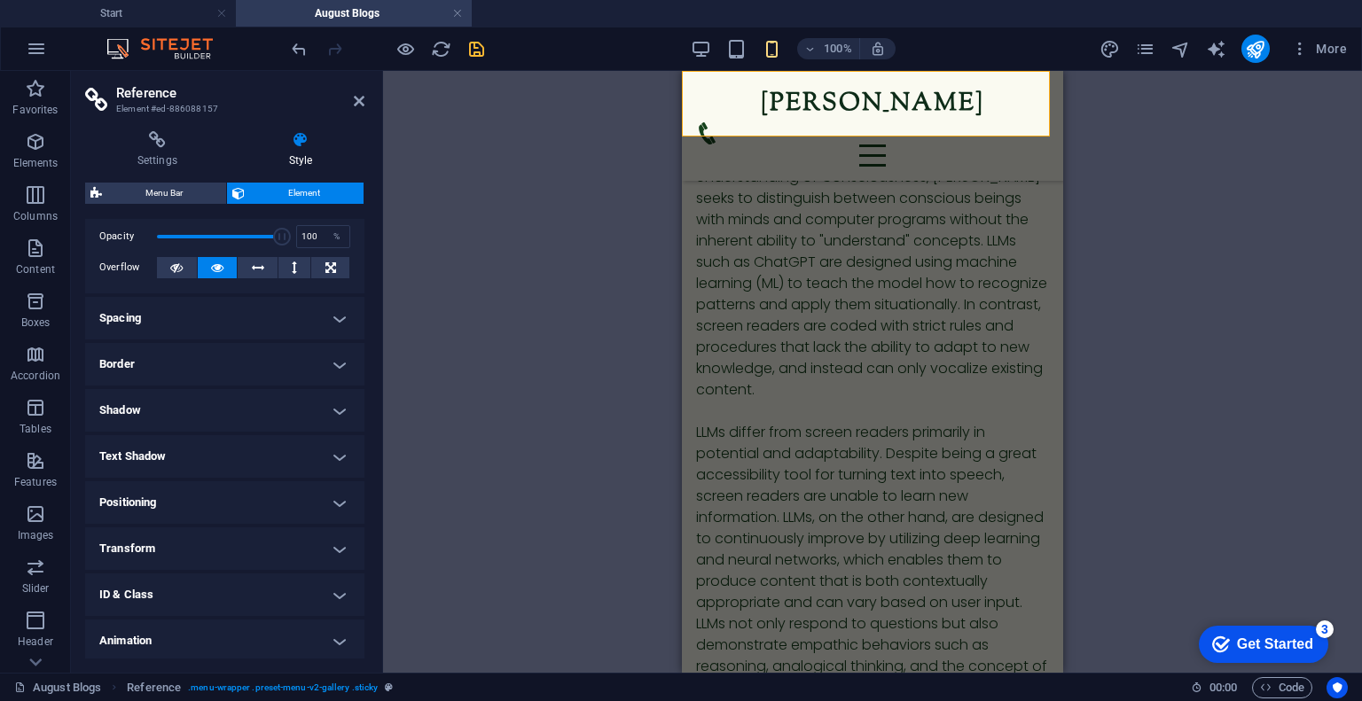
scroll to position [0, 0]
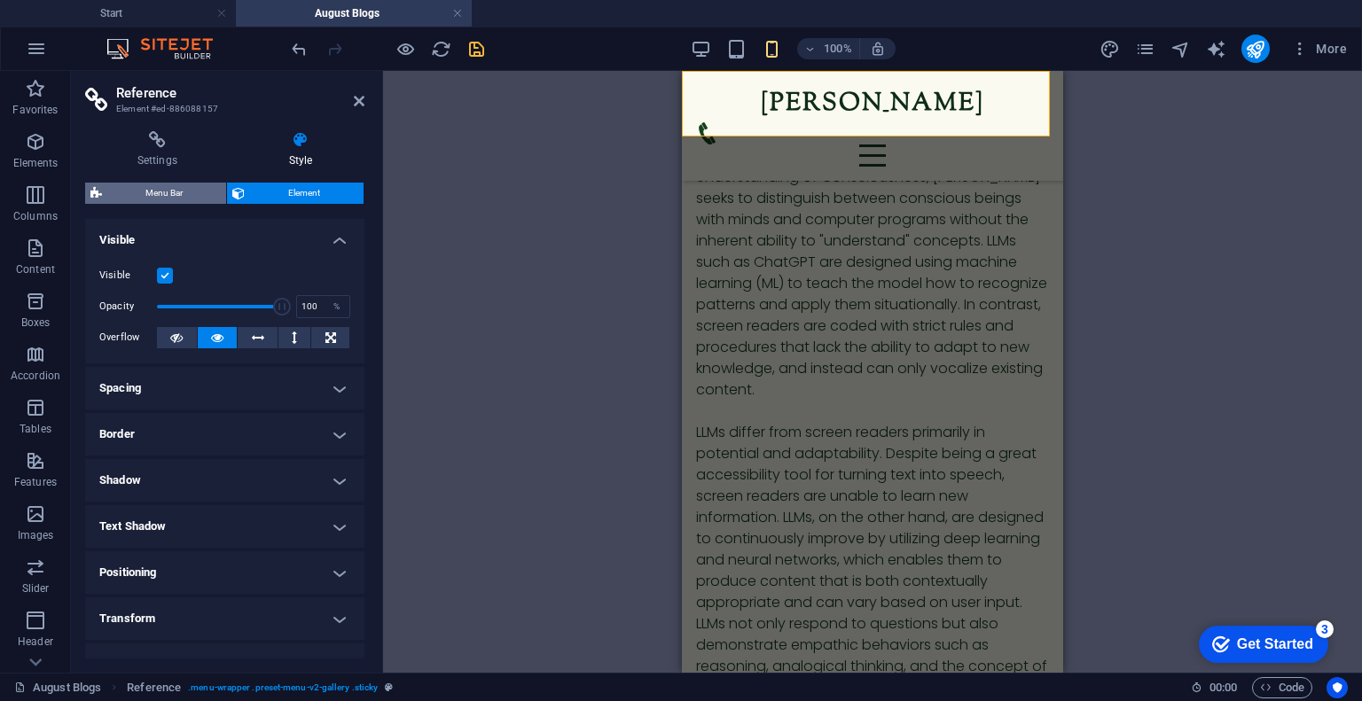
click at [192, 184] on span "Menu Bar" at bounding box center [164, 193] width 114 height 21
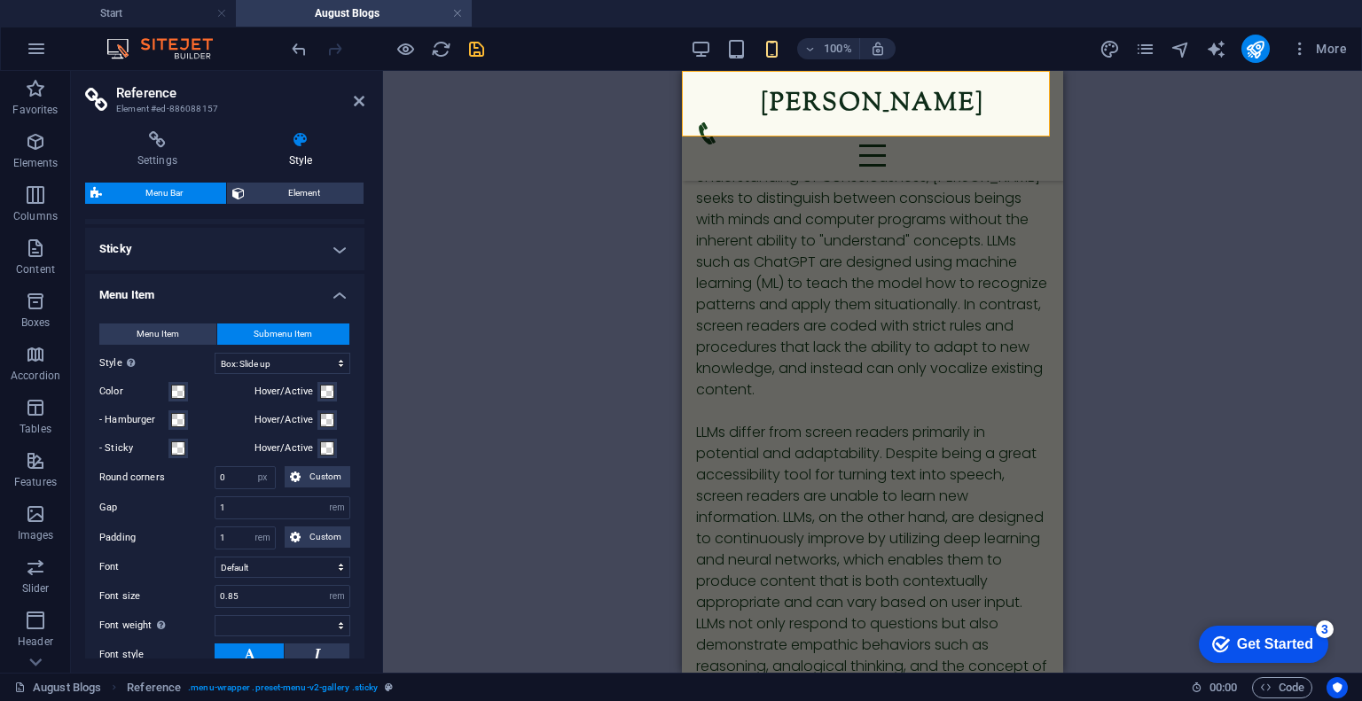
scroll to position [984, 0]
click at [184, 325] on button "Menu Item" at bounding box center [157, 332] width 117 height 21
click at [352, 102] on header "Reference Element #ed-886088157" at bounding box center [224, 94] width 279 height 46
click at [357, 100] on icon at bounding box center [359, 101] width 11 height 14
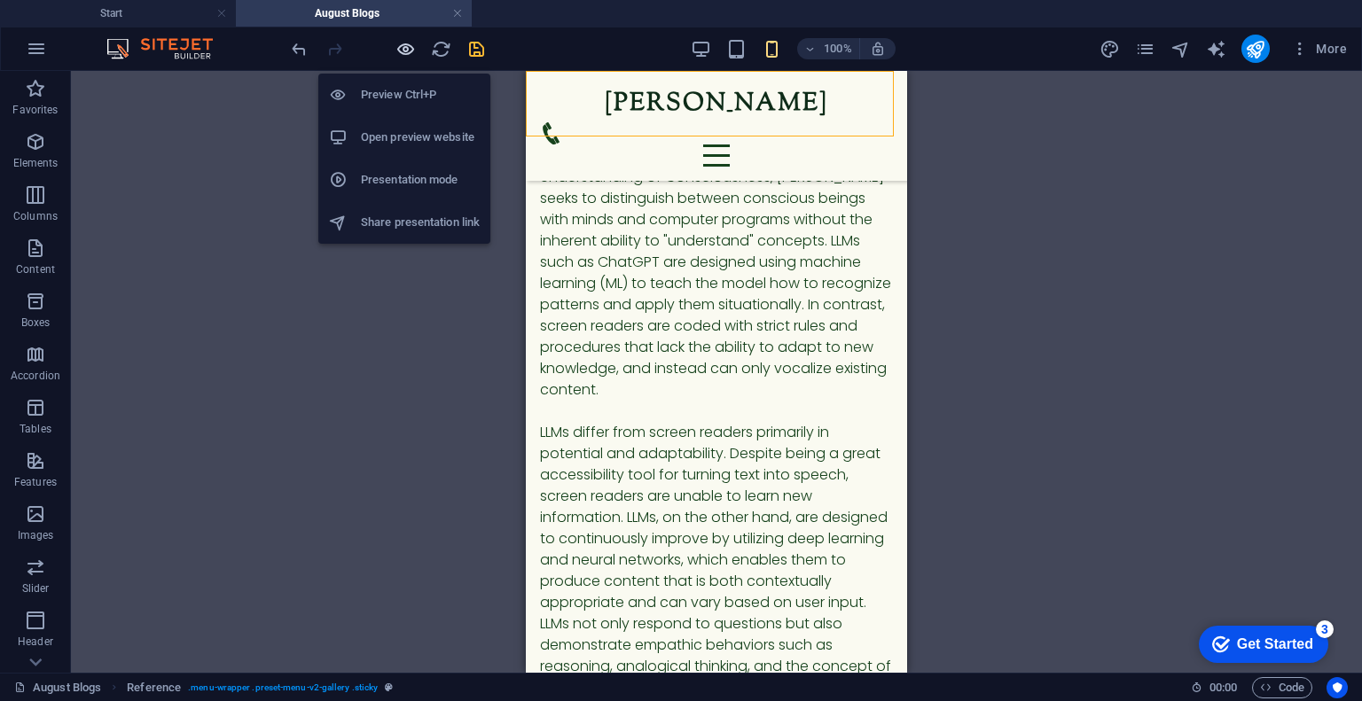
click at [401, 47] on icon "button" at bounding box center [406, 49] width 20 height 20
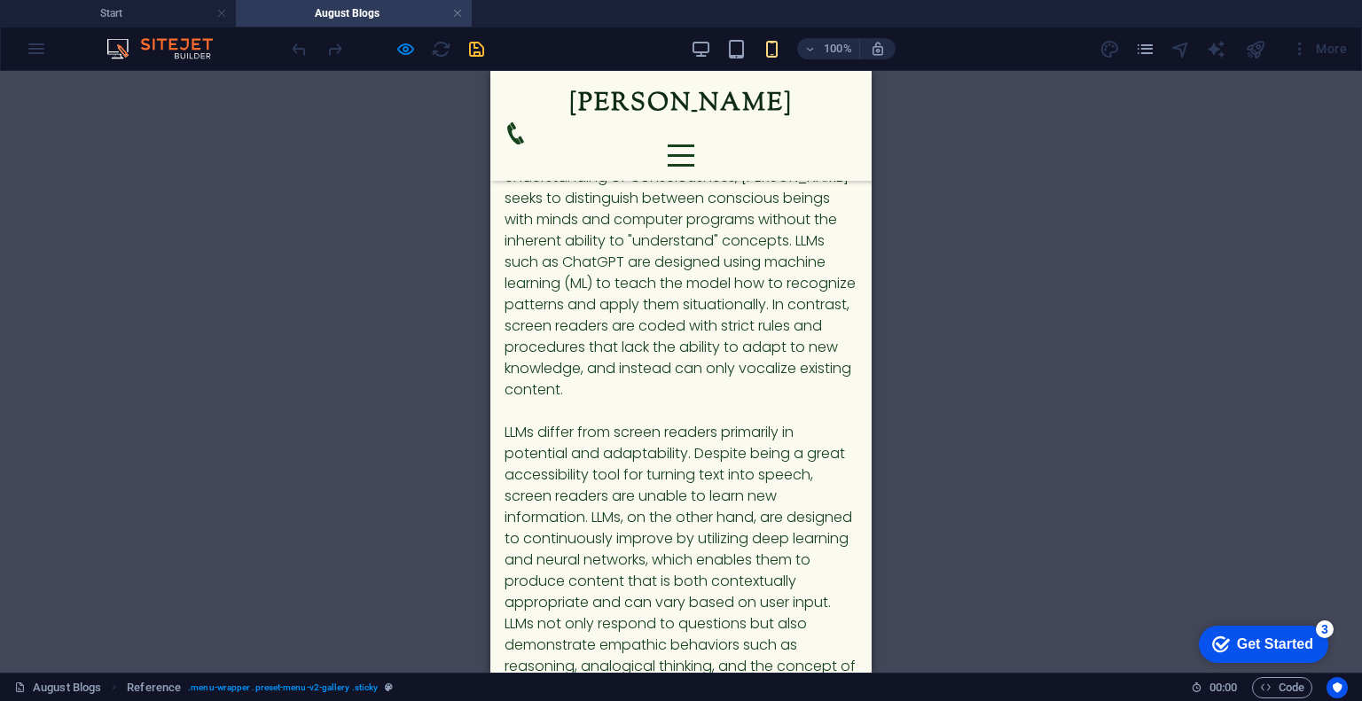
click at [524, 122] on icon at bounding box center [515, 133] width 17 height 22
click at [694, 145] on div at bounding box center [681, 156] width 27 height 22
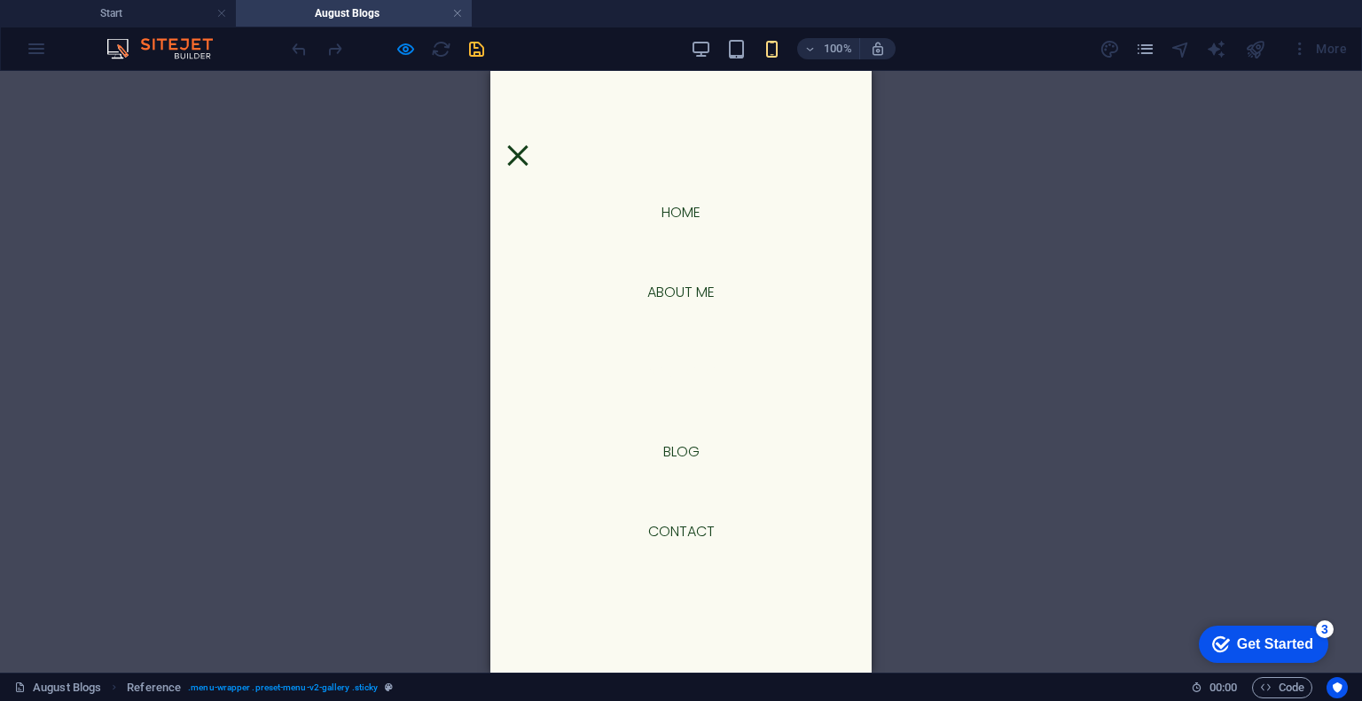
click at [649, 364] on link "Portfolio" at bounding box center [681, 372] width 101 height 43
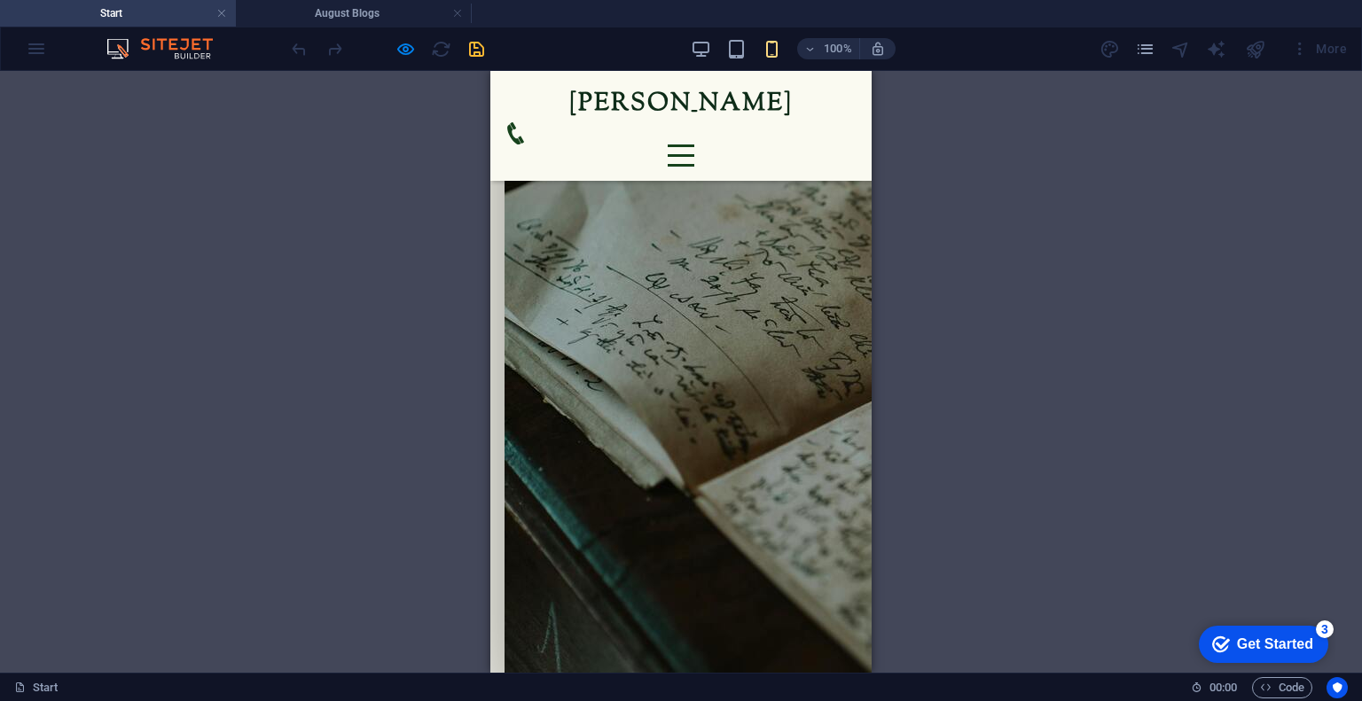
scroll to position [1671, 0]
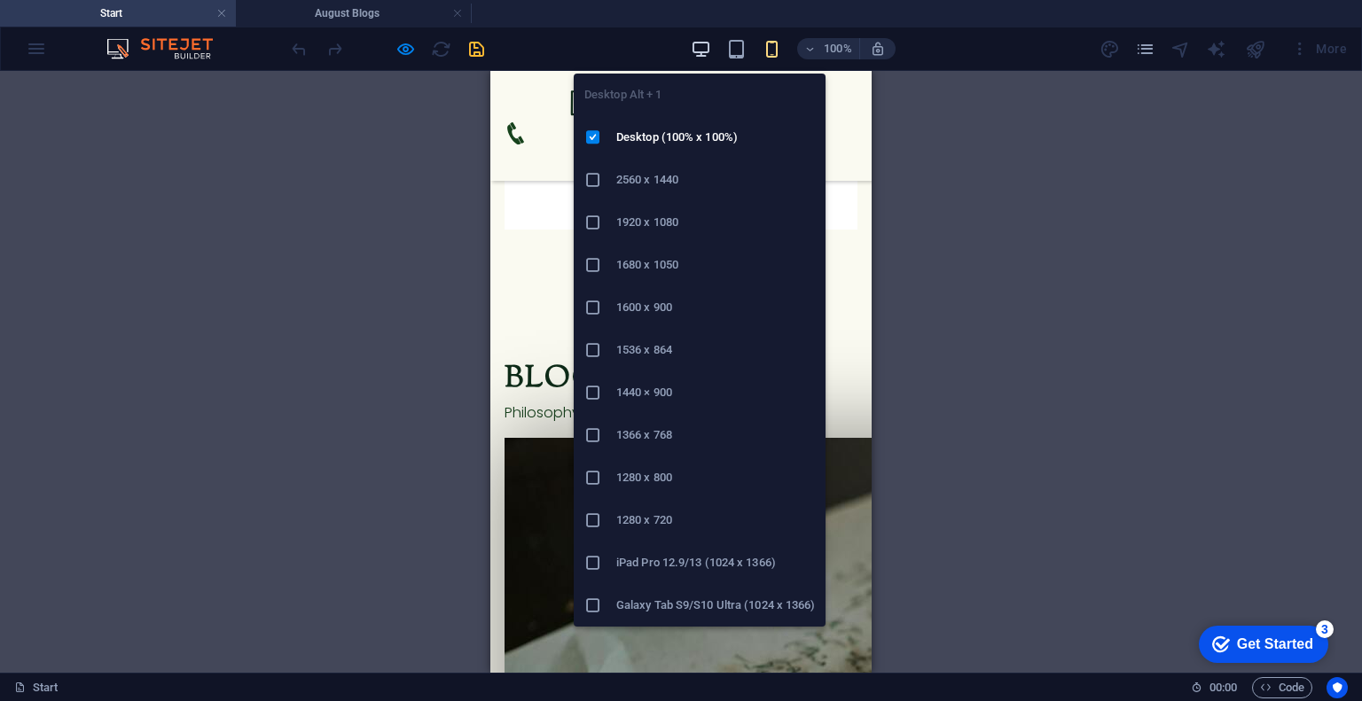
click at [702, 49] on icon "button" at bounding box center [701, 49] width 20 height 20
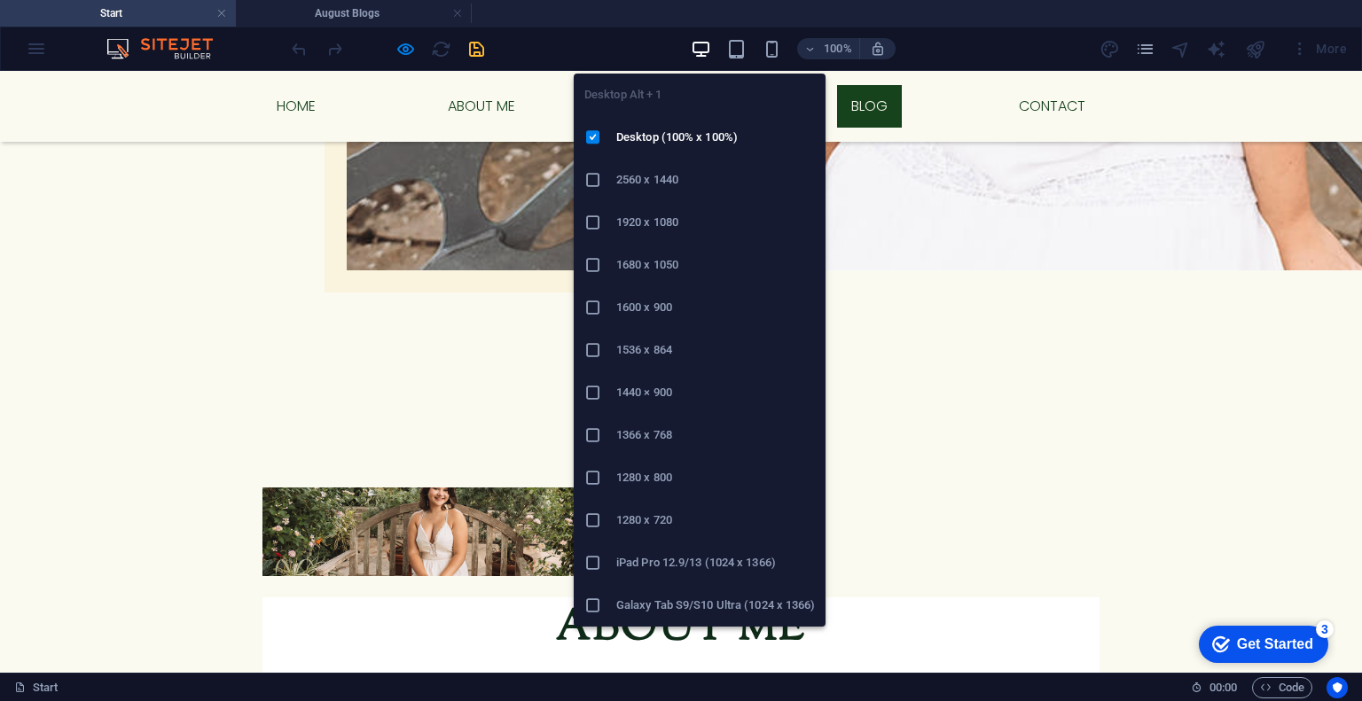
scroll to position [1677, 0]
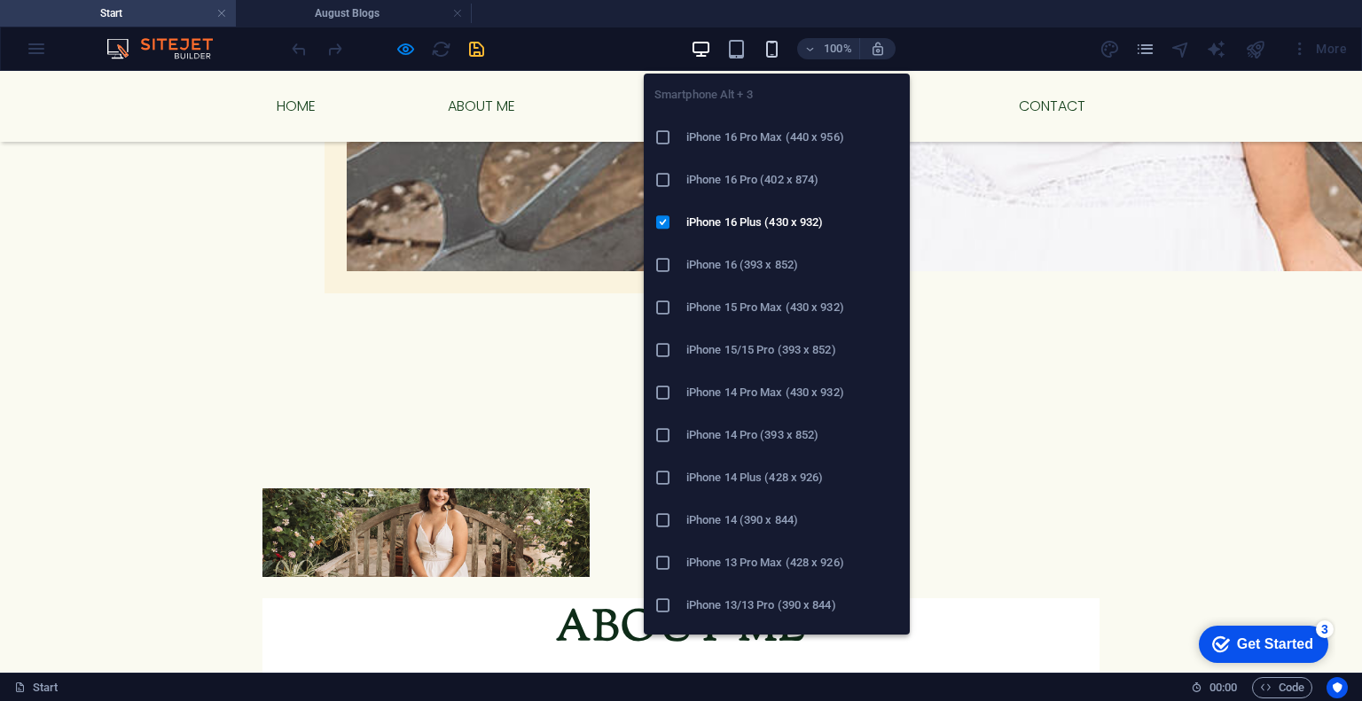
click at [777, 51] on icon "button" at bounding box center [772, 49] width 20 height 20
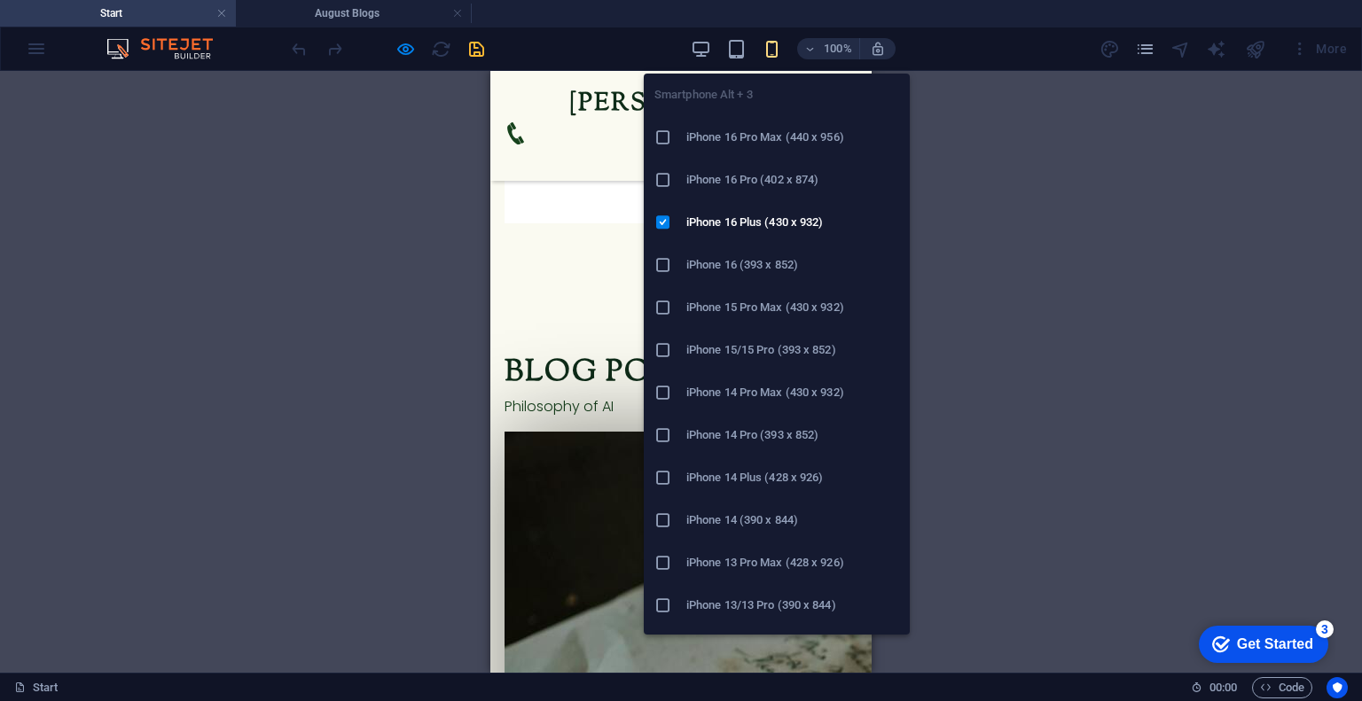
scroll to position [1672, 0]
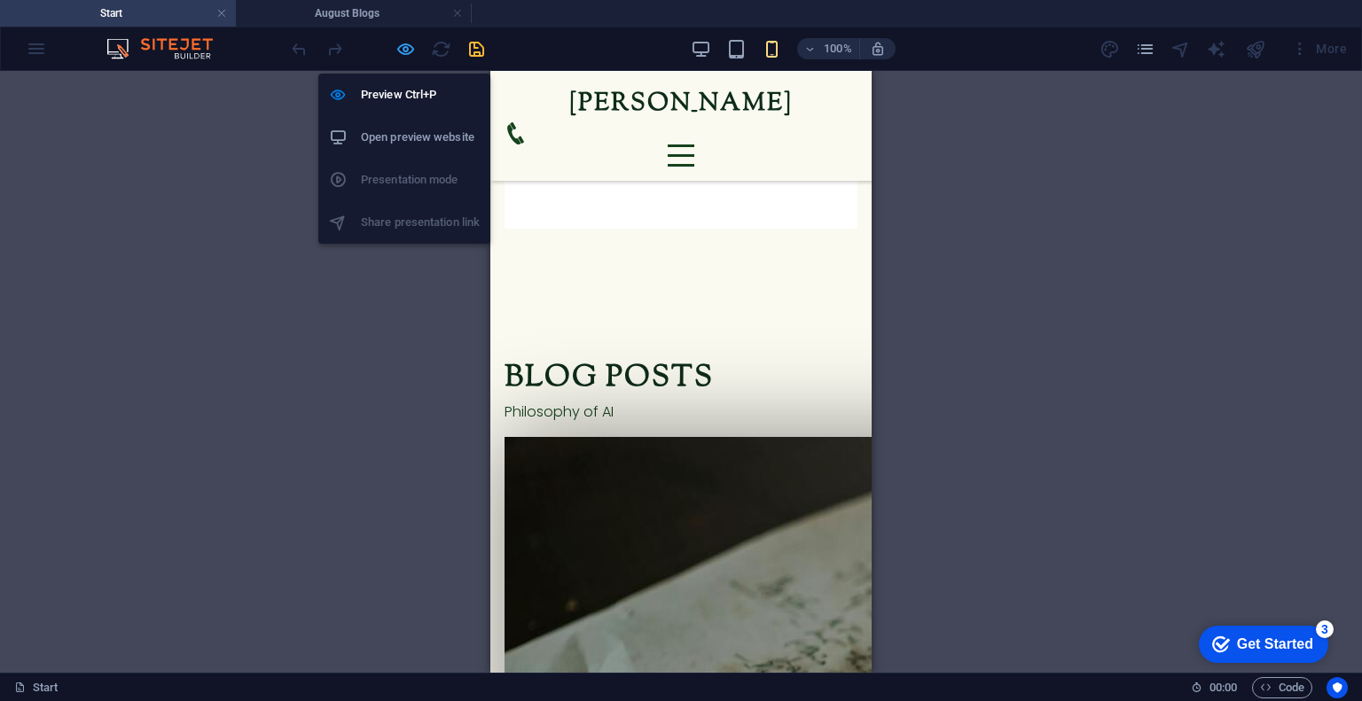
click at [411, 46] on icon "button" at bounding box center [406, 49] width 20 height 20
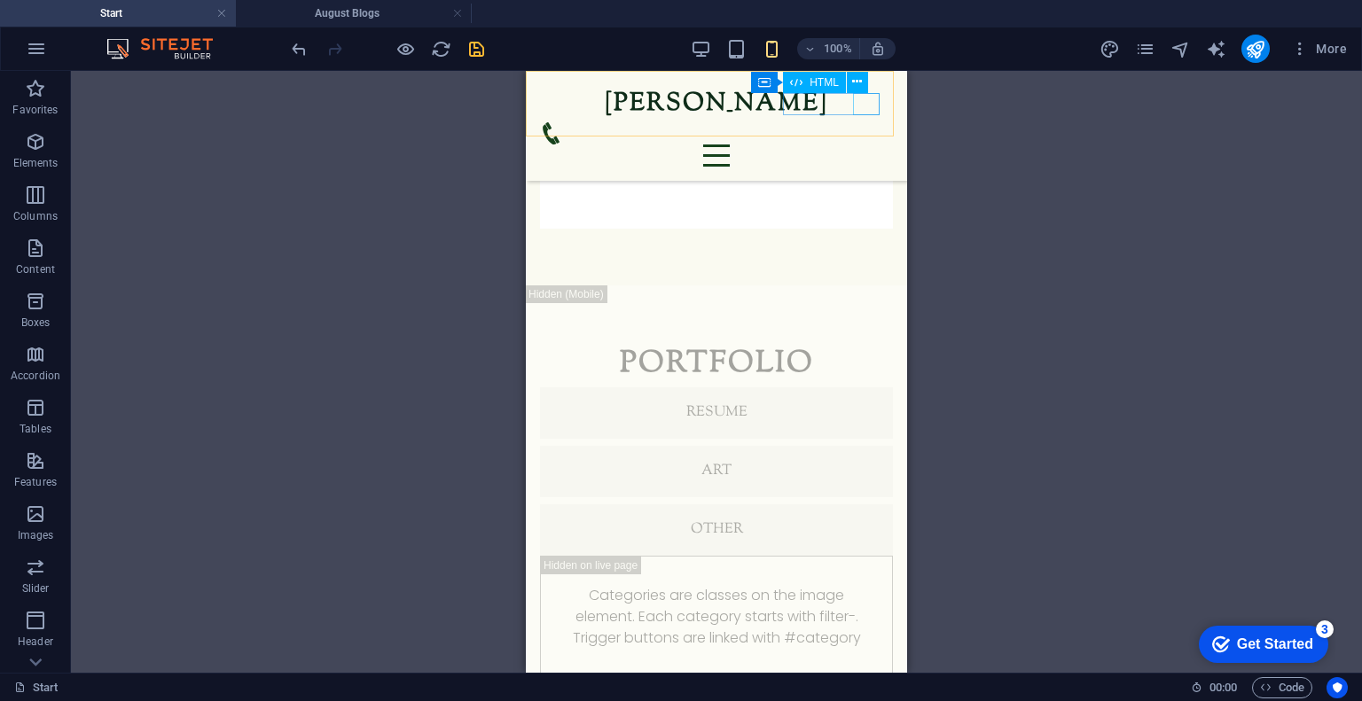
click at [861, 145] on div at bounding box center [716, 156] width 353 height 22
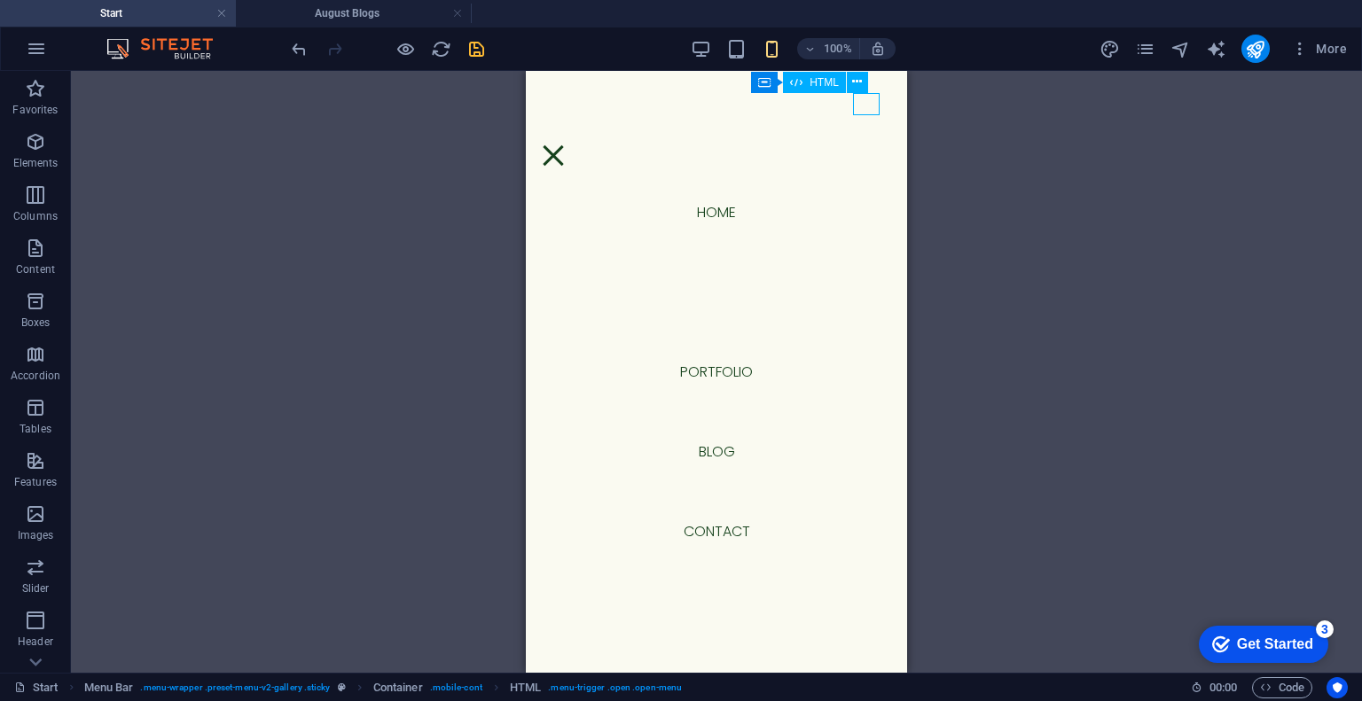
click at [567, 145] on div at bounding box center [553, 156] width 27 height 22
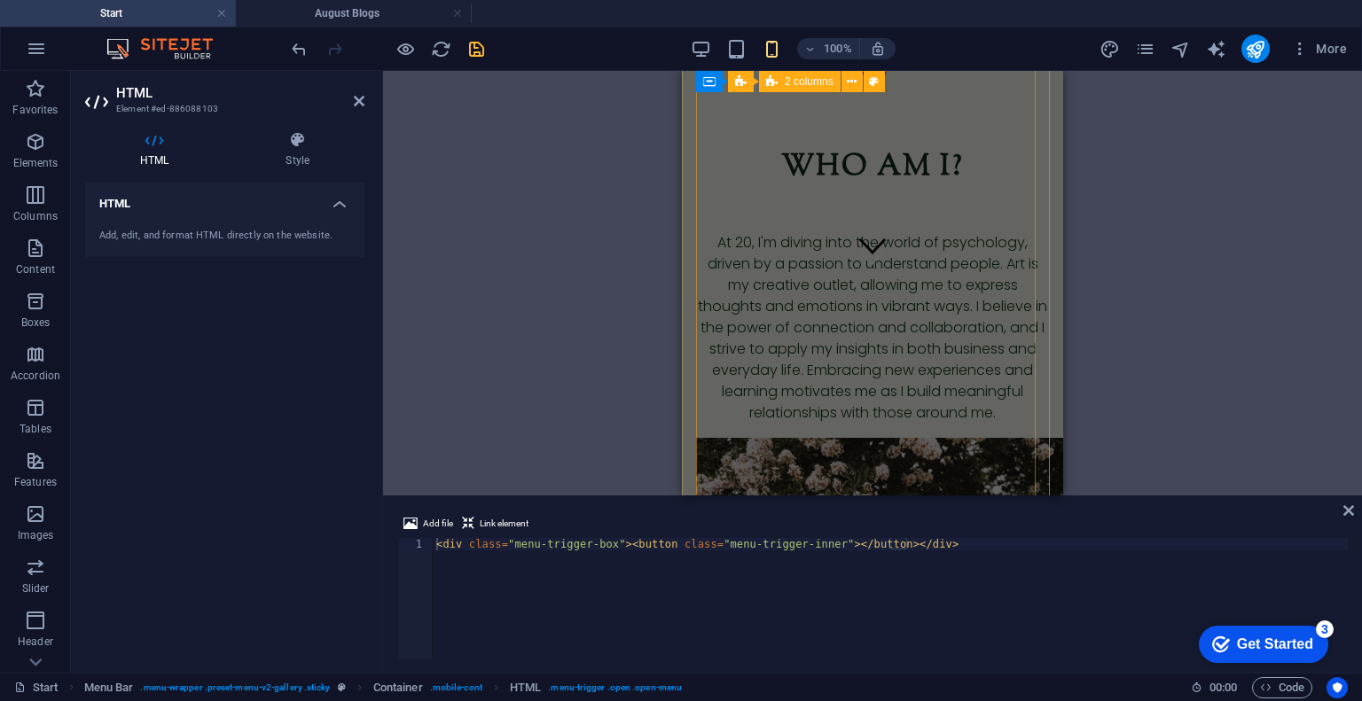
scroll to position [0, 0]
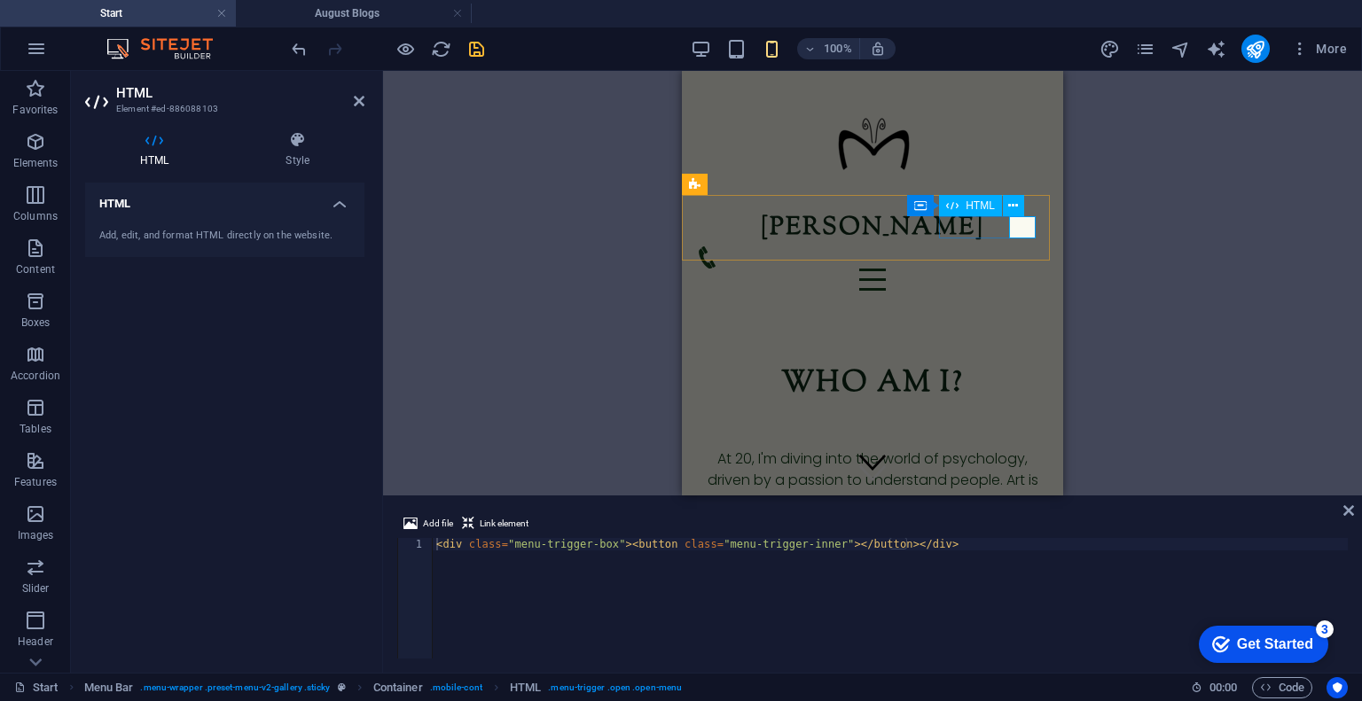
click at [1027, 269] on div at bounding box center [872, 280] width 353 height 22
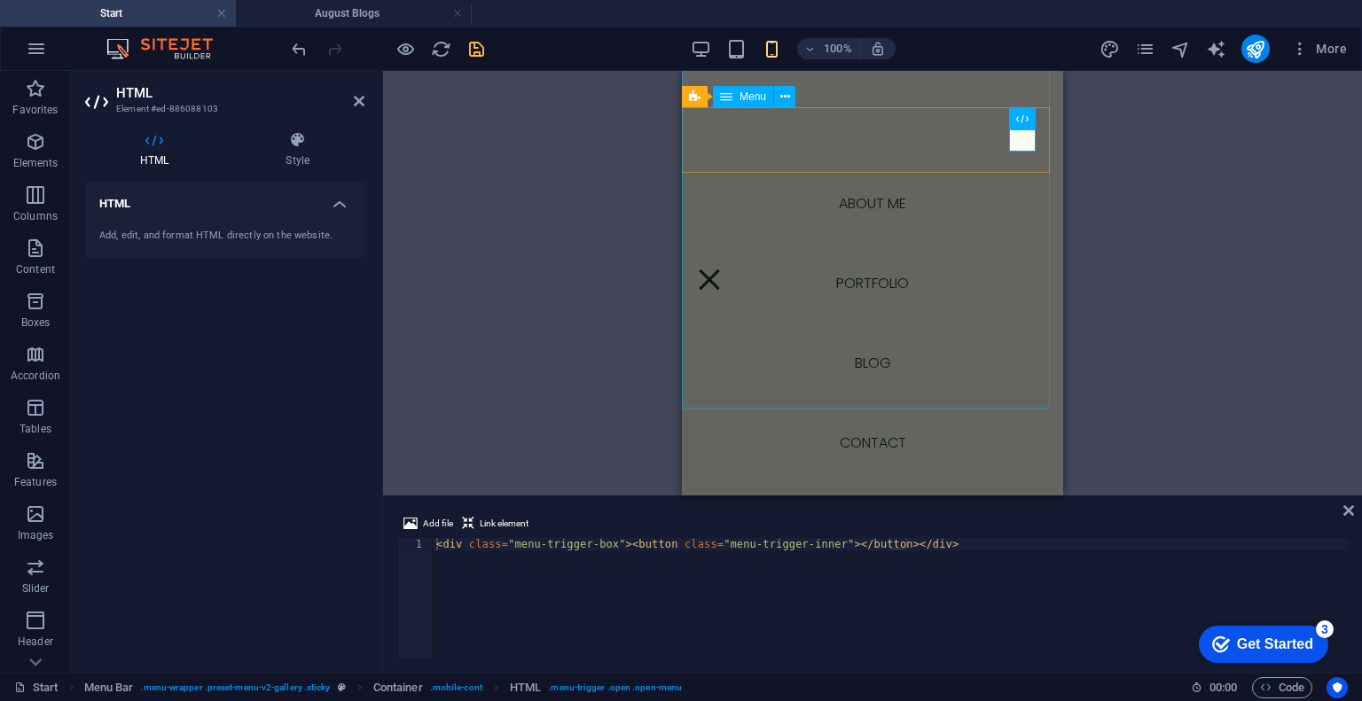
scroll to position [90, 0]
click at [845, 276] on nav "Home About me Portfolio blog Contact" at bounding box center [872, 283] width 381 height 425
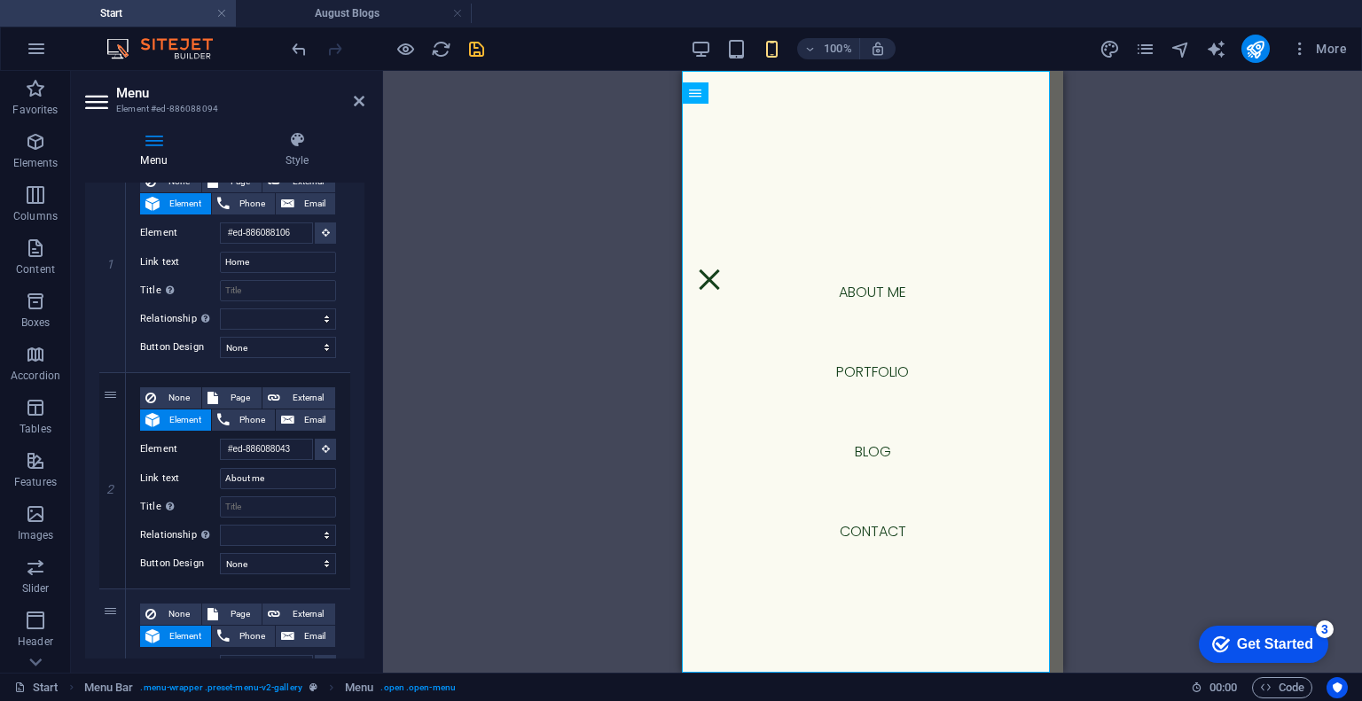
scroll to position [236, 0]
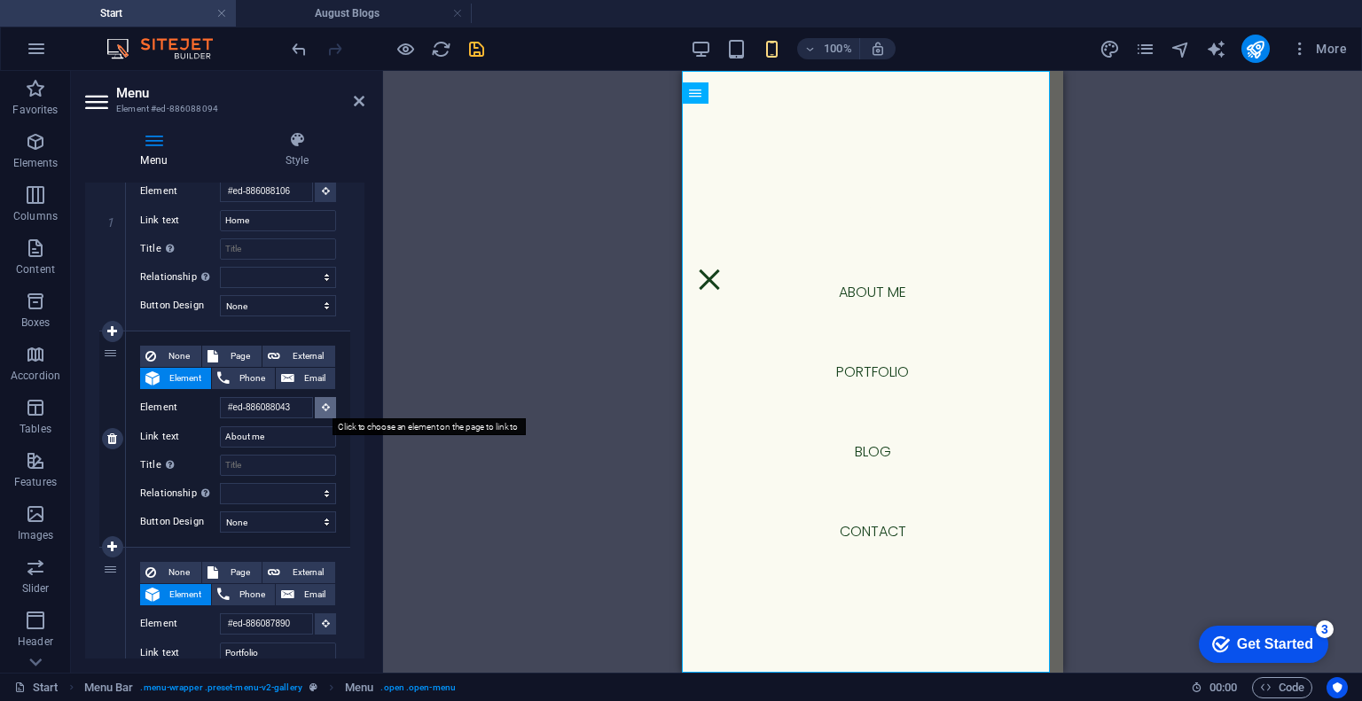
click at [315, 404] on button at bounding box center [325, 407] width 21 height 21
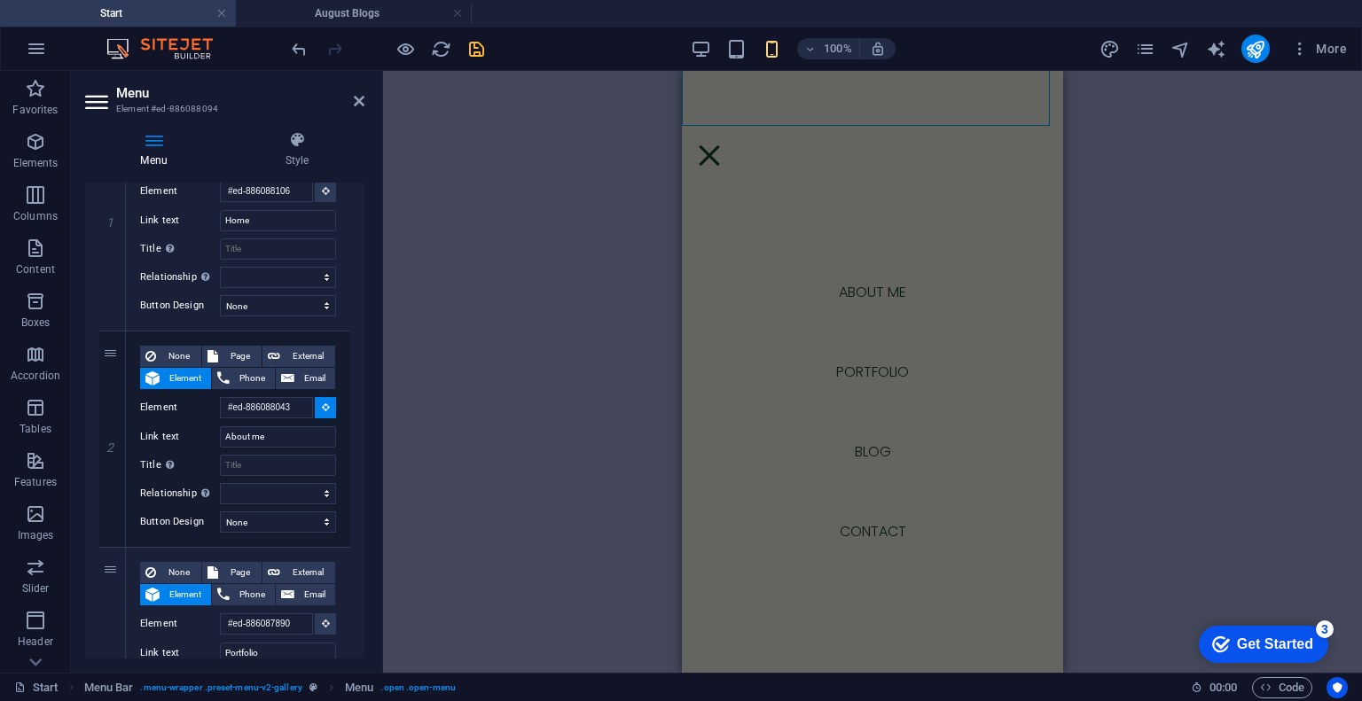
scroll to position [639, 0]
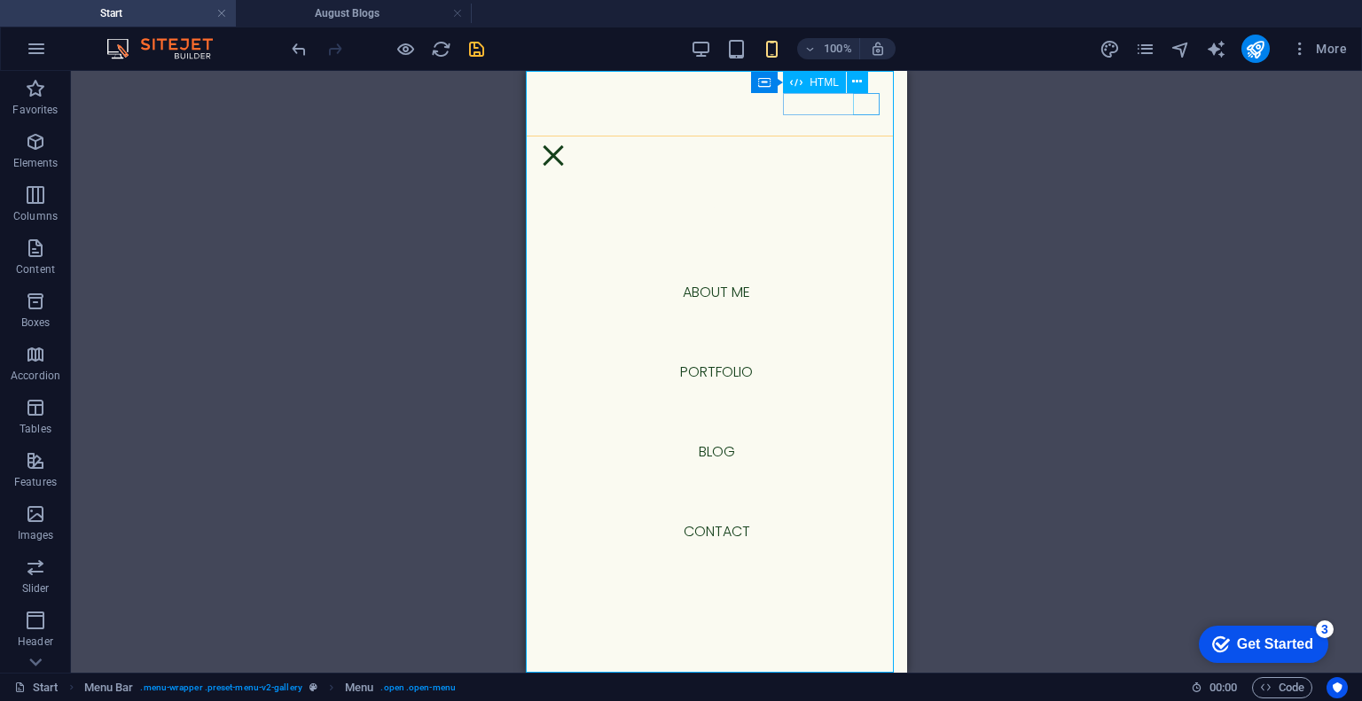
click at [567, 145] on div at bounding box center [553, 156] width 27 height 22
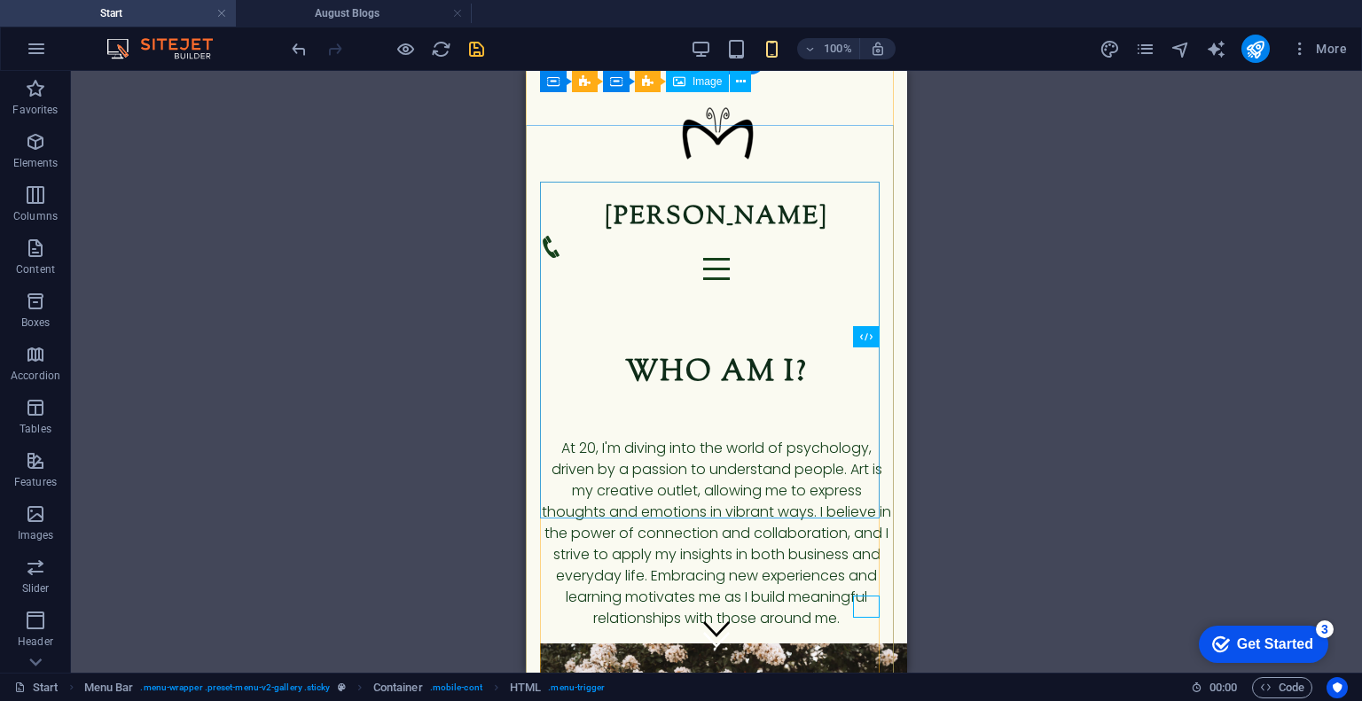
scroll to position [0, 0]
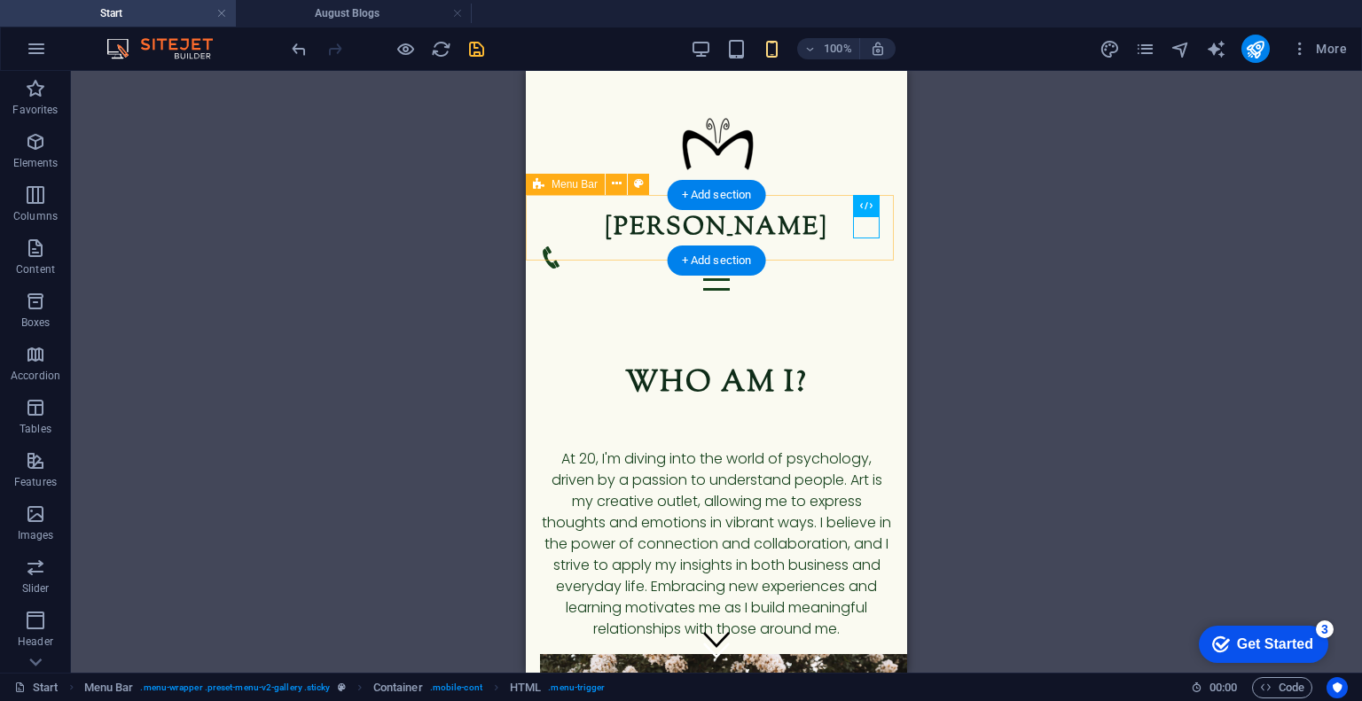
click at [779, 247] on div "Mackenzie Rice Home About me Portfolio blog Contact" at bounding box center [716, 250] width 381 height 110
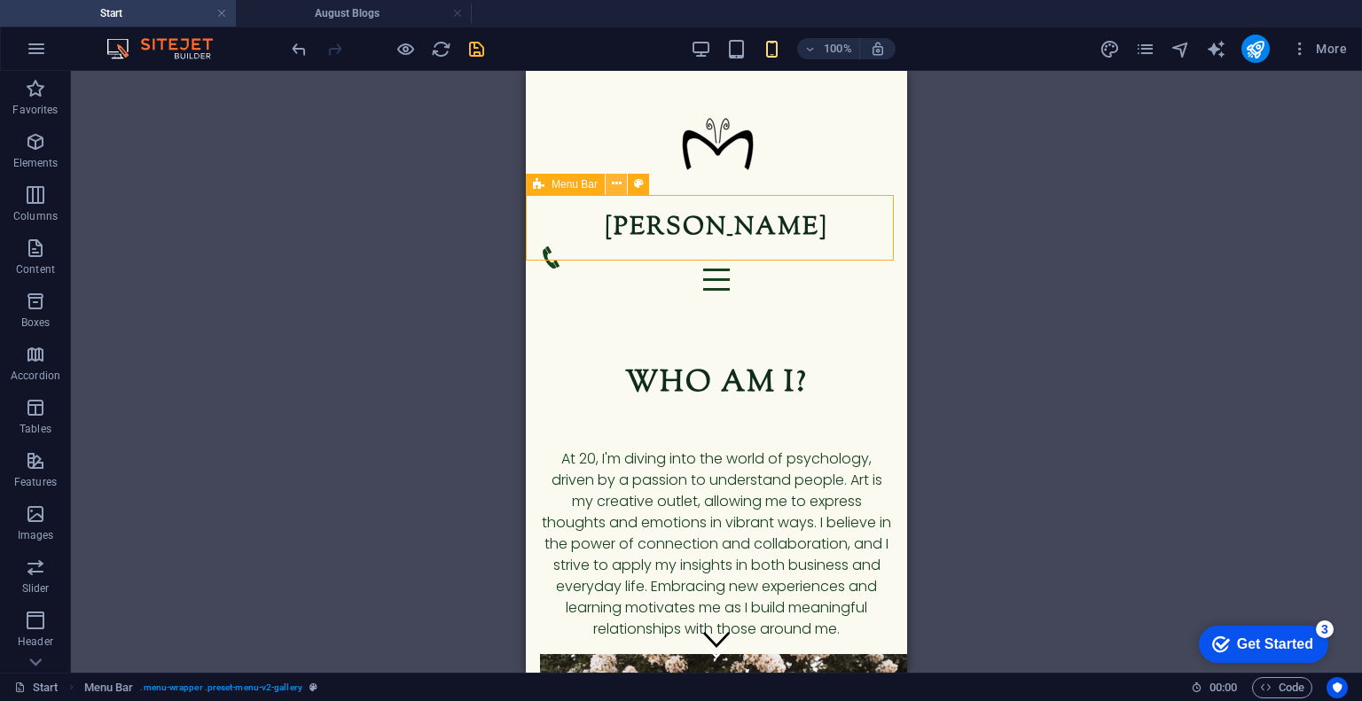
click at [614, 183] on icon at bounding box center [617, 184] width 10 height 19
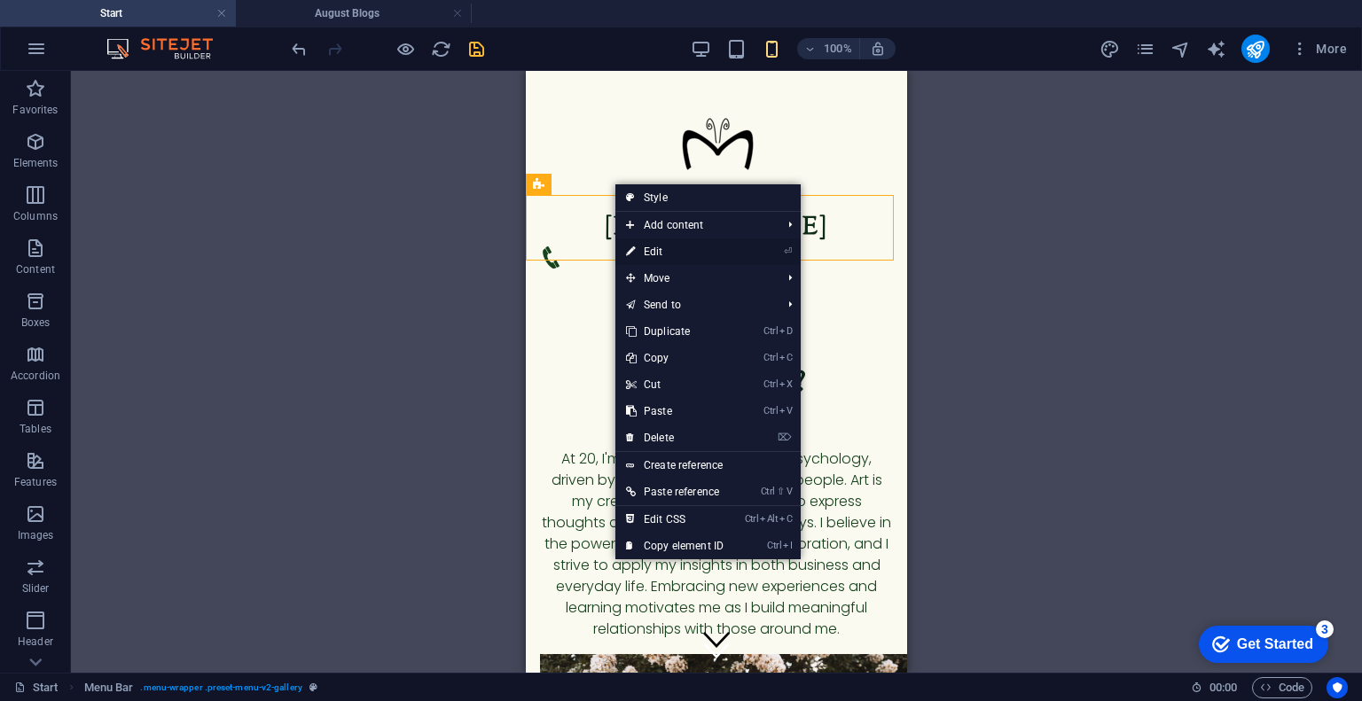
click at [660, 243] on link "⏎ Edit" at bounding box center [674, 252] width 119 height 27
select select "header"
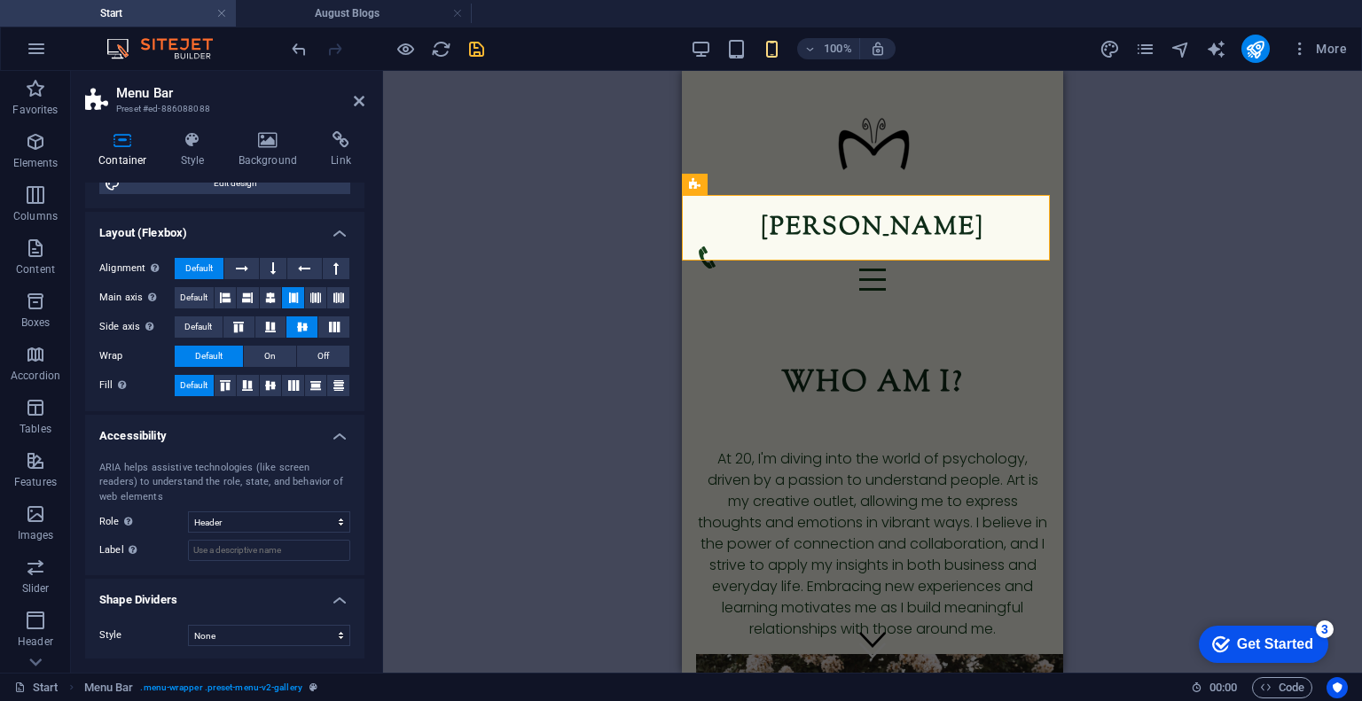
scroll to position [209, 0]
click at [199, 147] on icon at bounding box center [193, 140] width 51 height 18
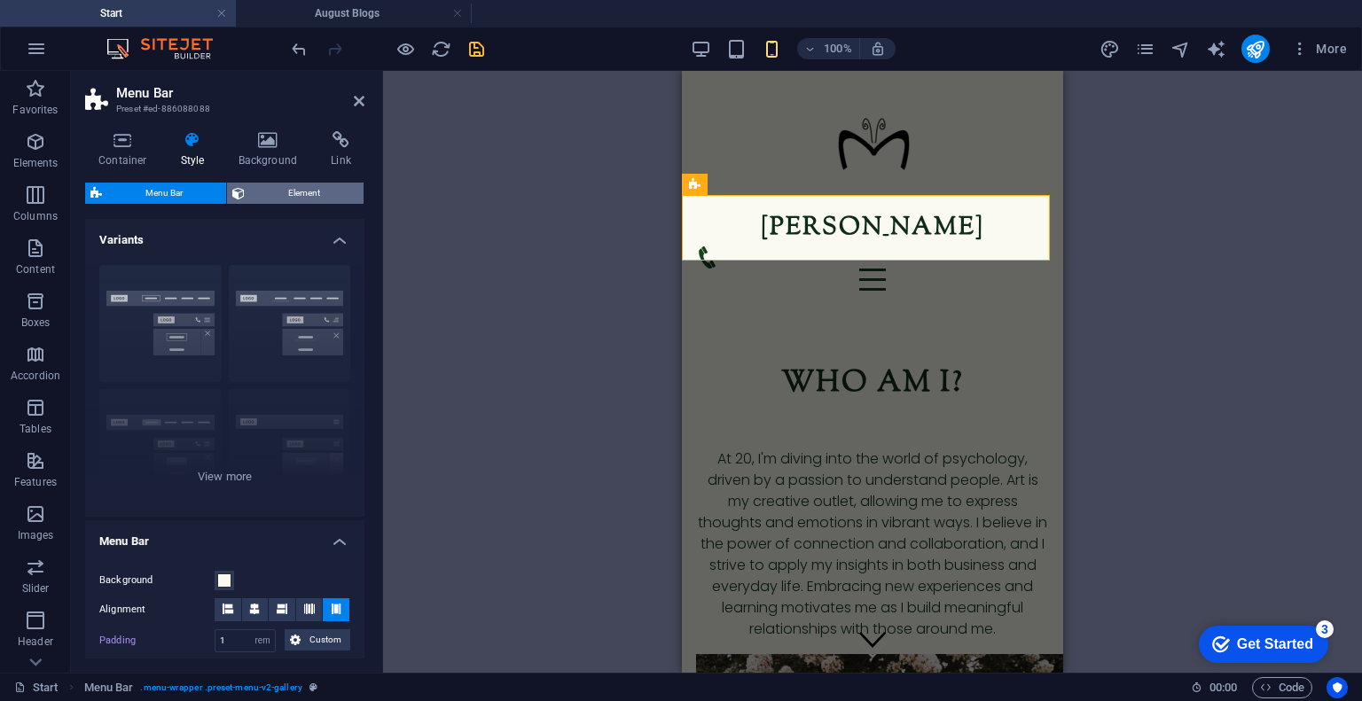
click at [254, 191] on span "Element" at bounding box center [304, 193] width 108 height 21
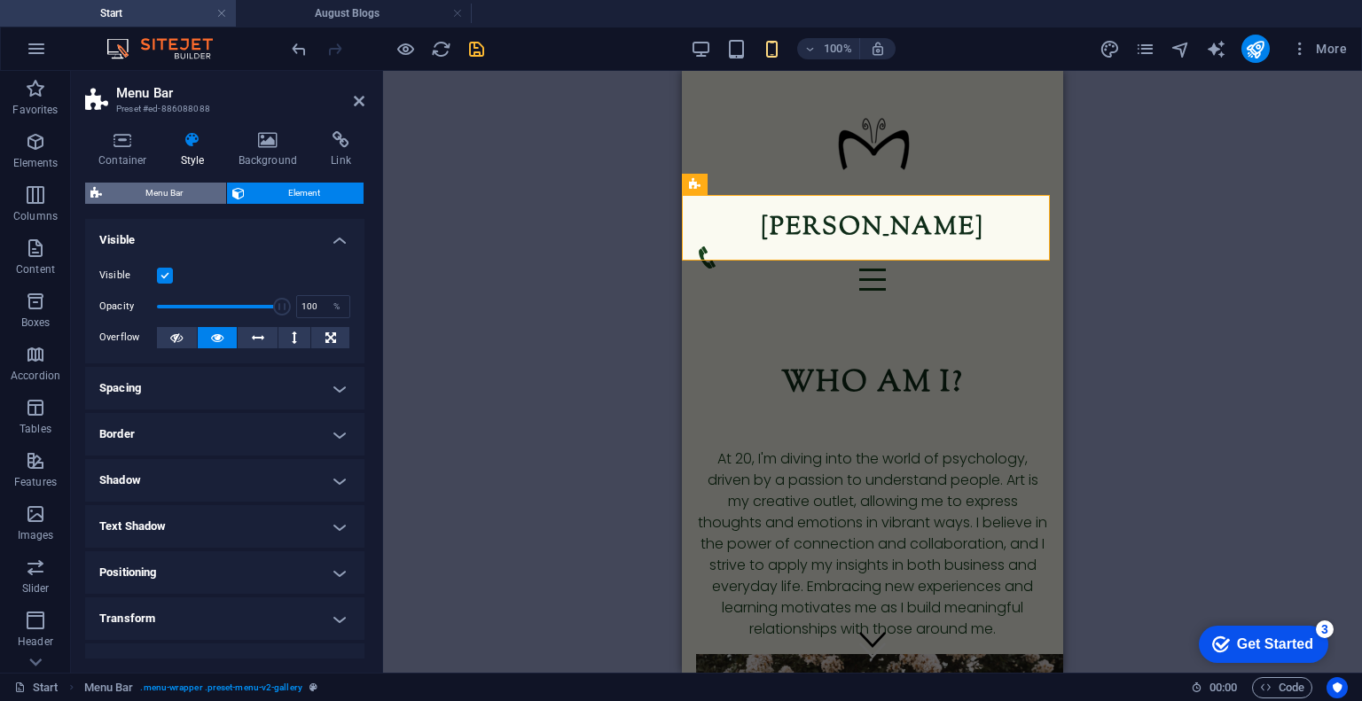
click at [192, 191] on span "Menu Bar" at bounding box center [164, 193] width 114 height 21
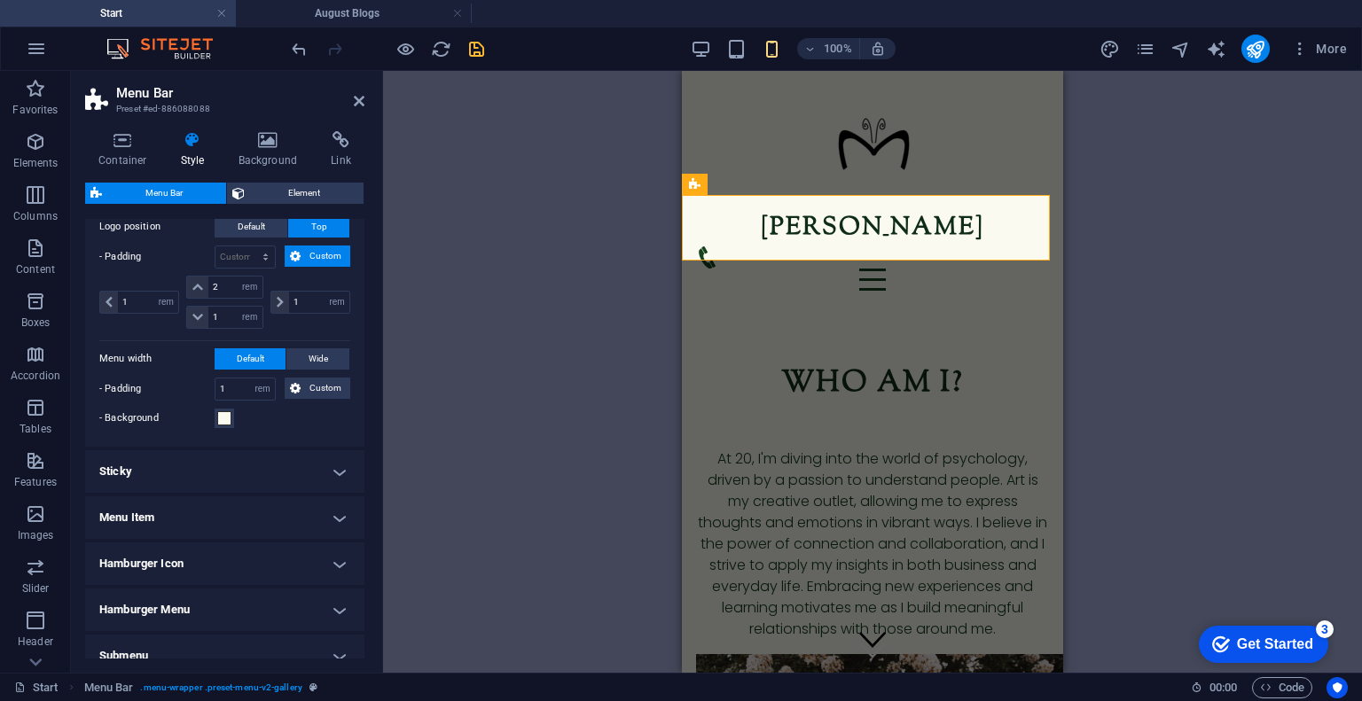
scroll to position [529, 0]
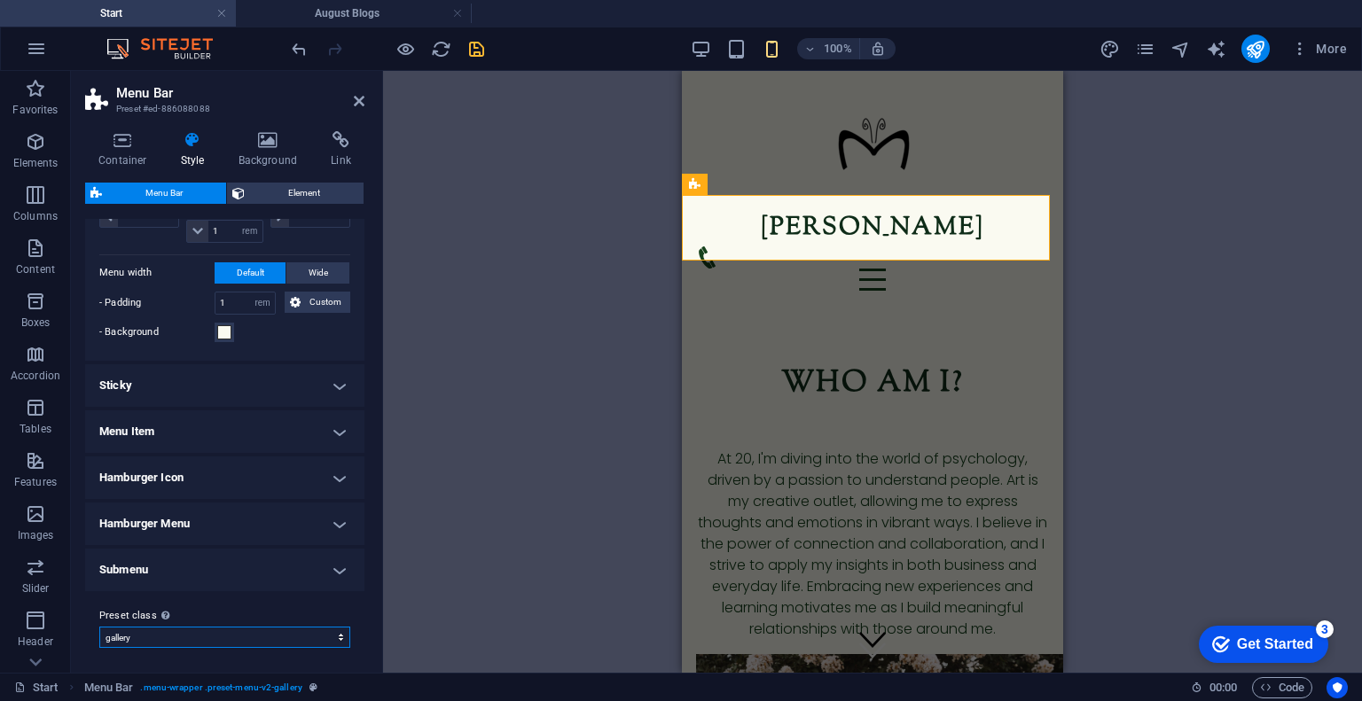
click at [184, 627] on select "gallery Add preset class" at bounding box center [224, 637] width 251 height 21
click at [246, 375] on h4 "Sticky" at bounding box center [224, 385] width 279 height 43
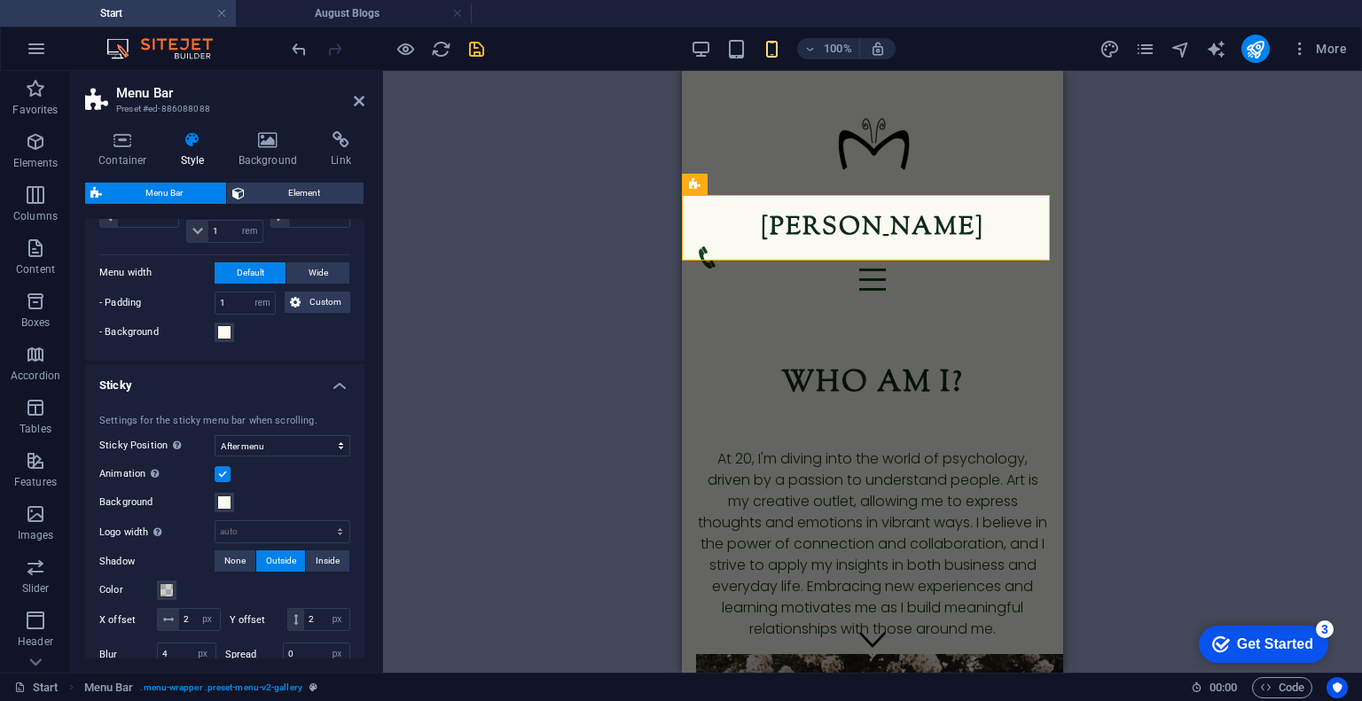
click at [246, 375] on h4 "Sticky" at bounding box center [224, 380] width 279 height 32
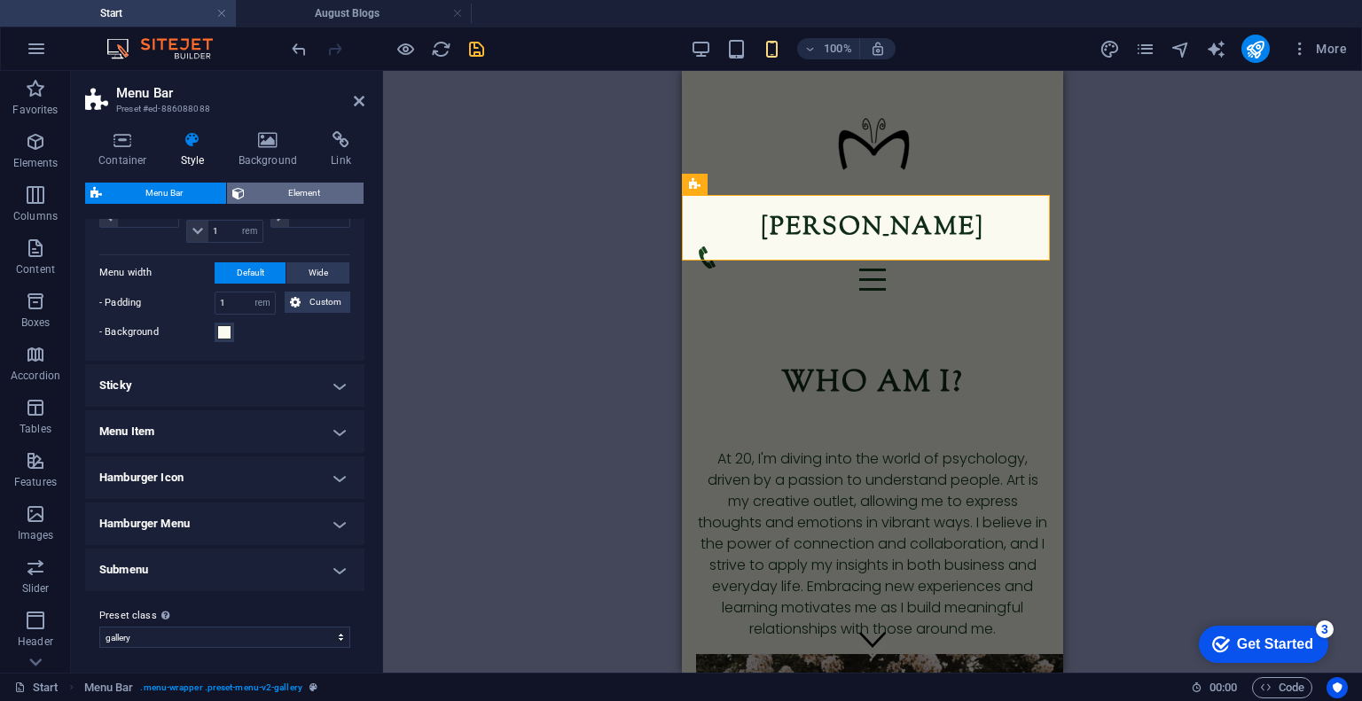
click at [305, 191] on span "Element" at bounding box center [304, 193] width 108 height 21
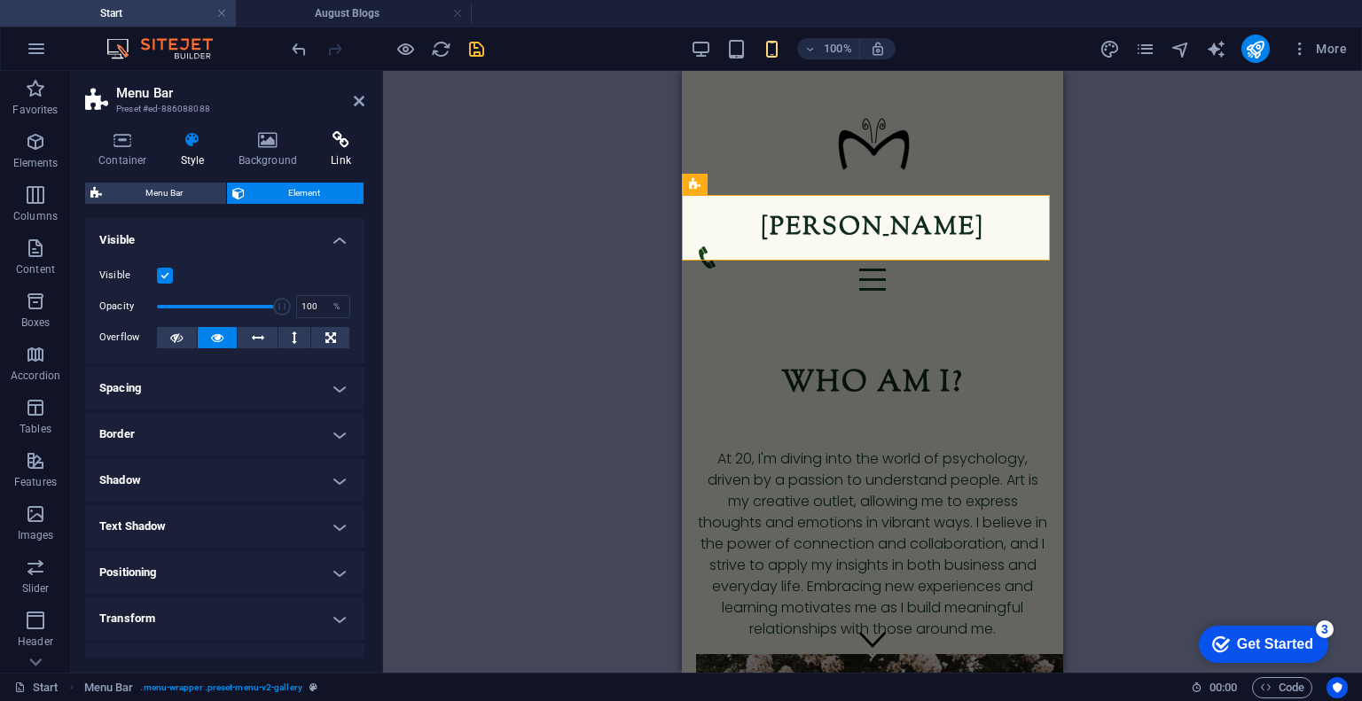
click at [352, 145] on icon at bounding box center [340, 140] width 47 height 18
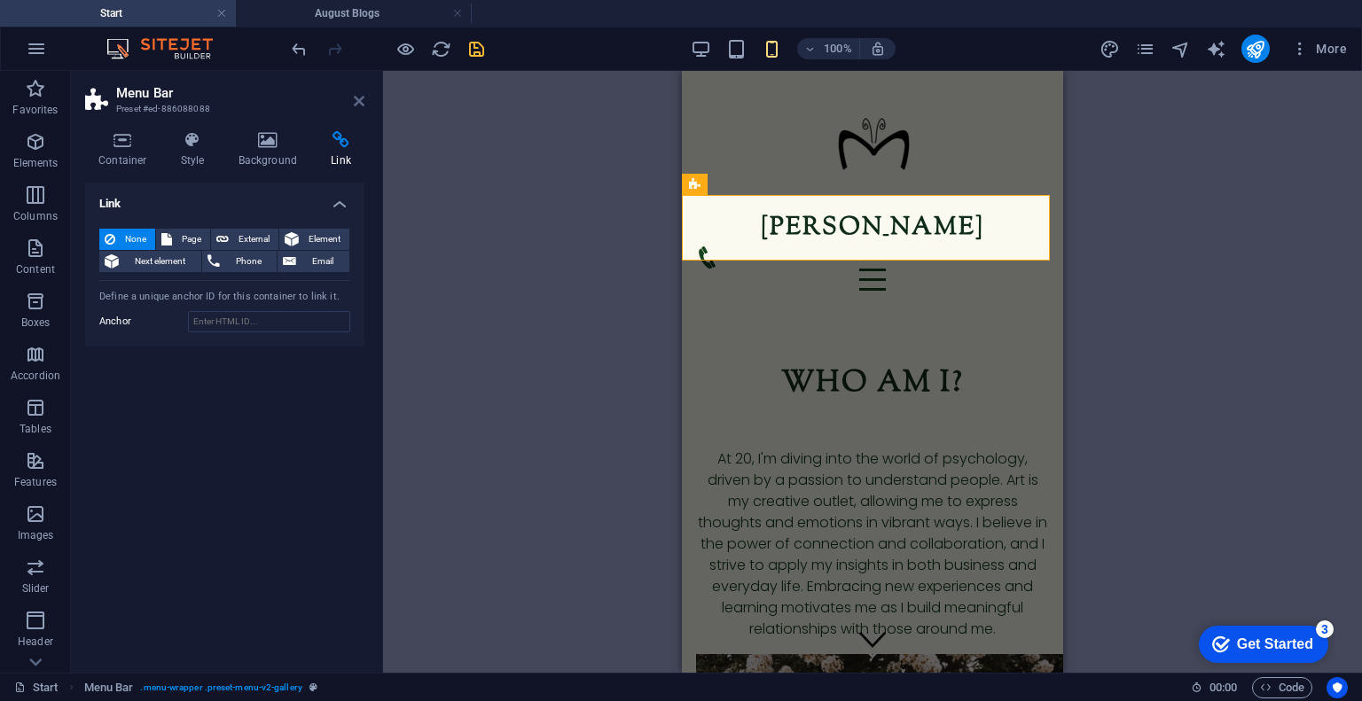
click at [358, 102] on icon at bounding box center [359, 101] width 11 height 14
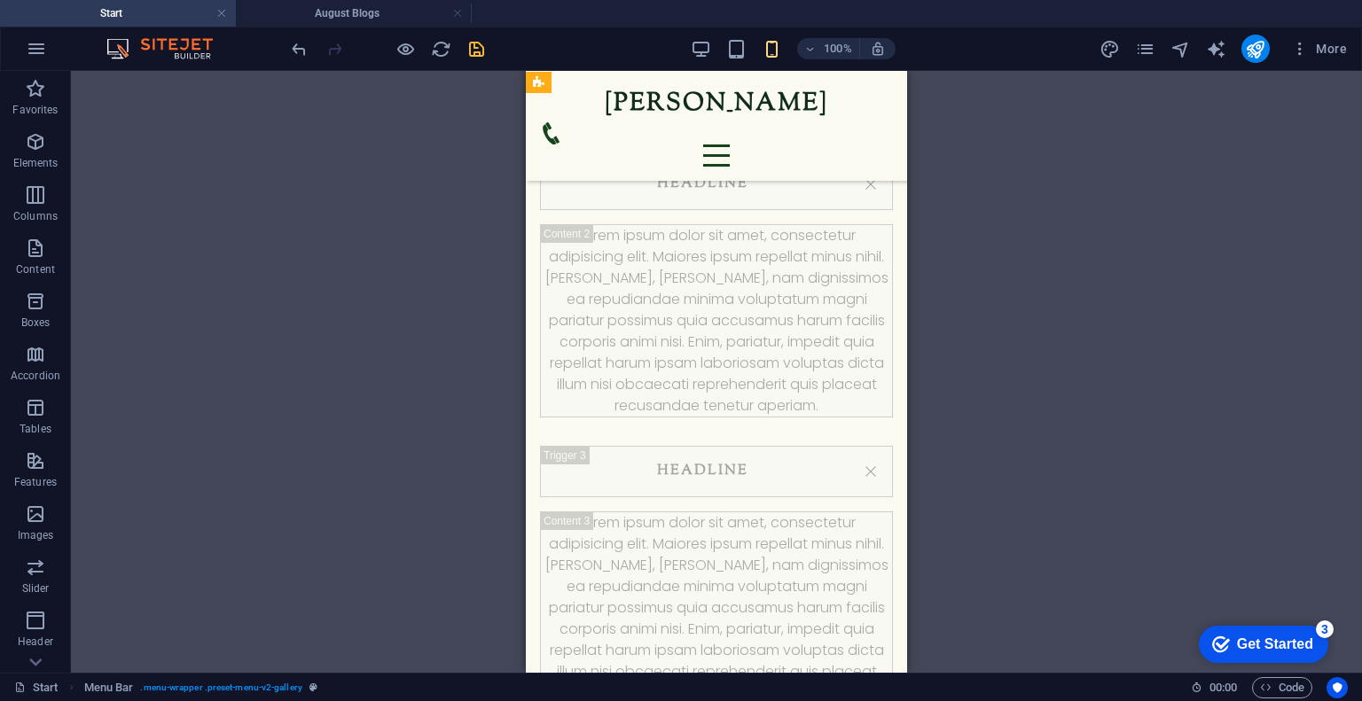
scroll to position [2081, 0]
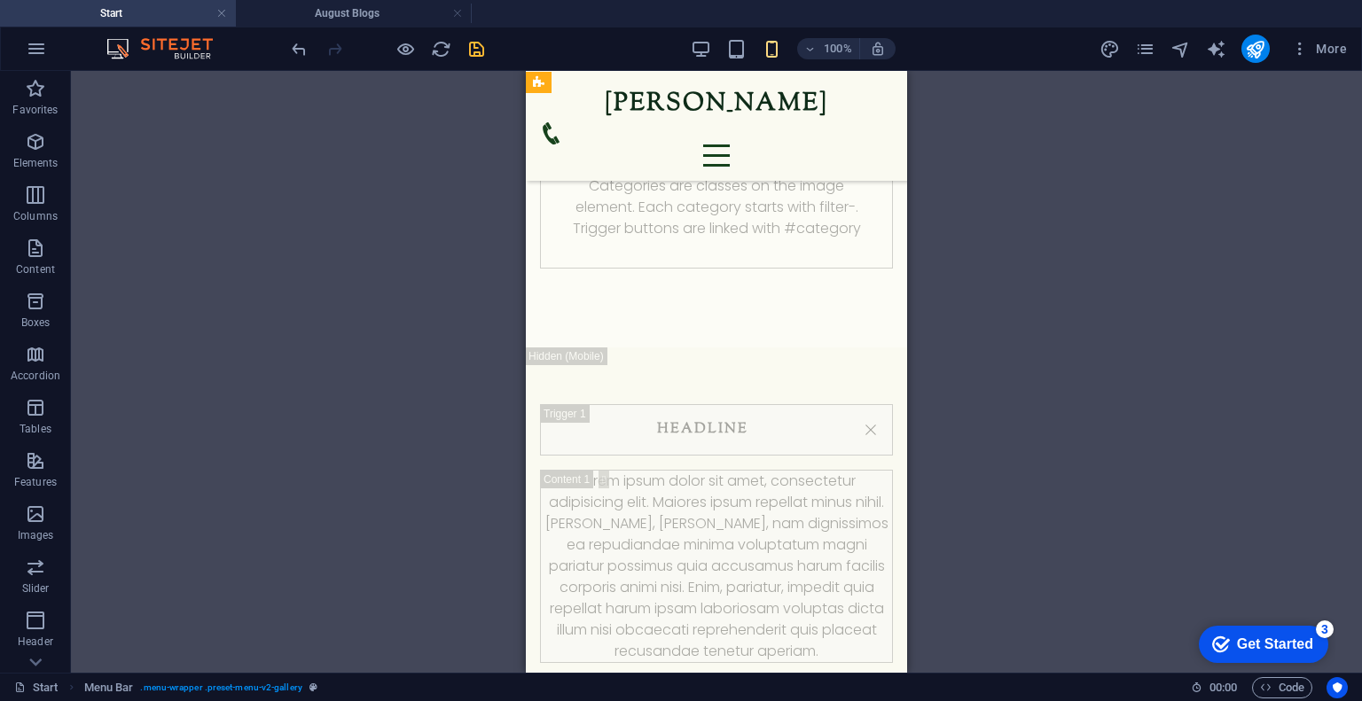
drag, startPoint x: 897, startPoint y: 286, endPoint x: 1434, endPoint y: 389, distance: 546.3
click at [869, 145] on div at bounding box center [716, 156] width 353 height 22
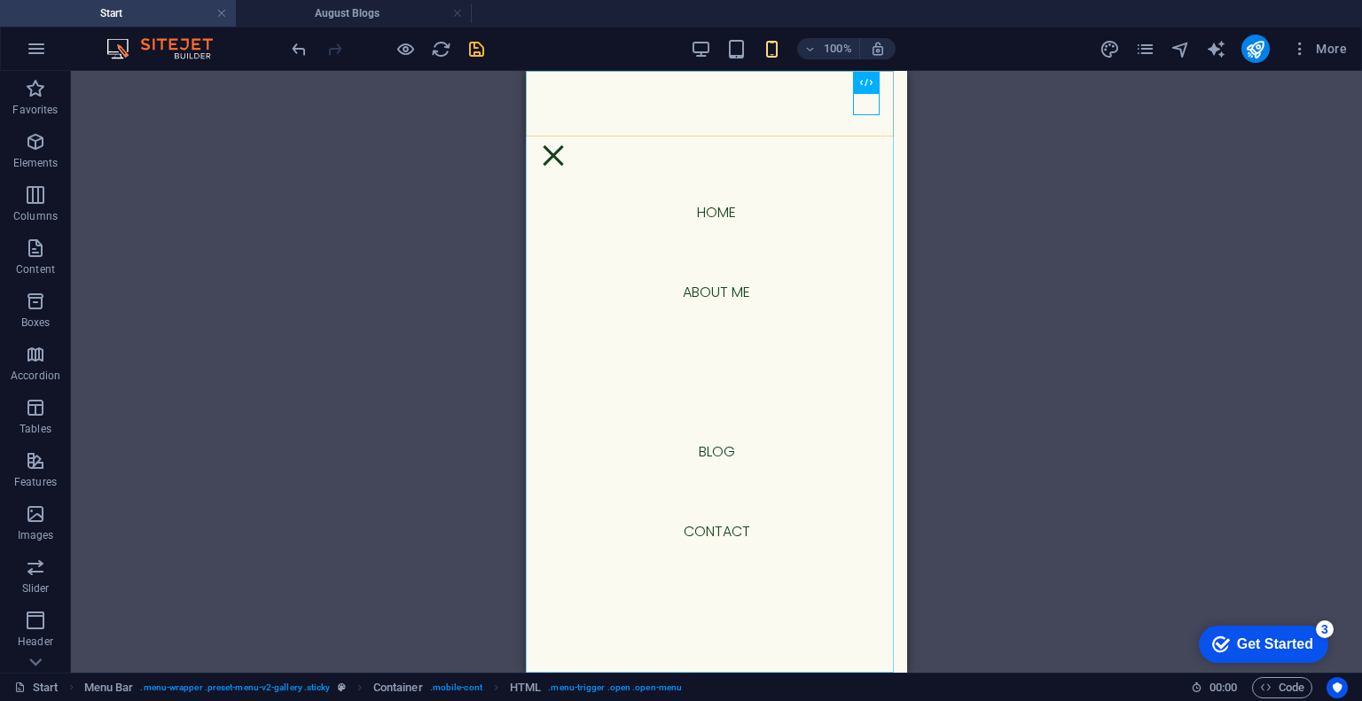
click at [709, 374] on nav "Home About me Portfolio blog Contact" at bounding box center [716, 372] width 381 height 602
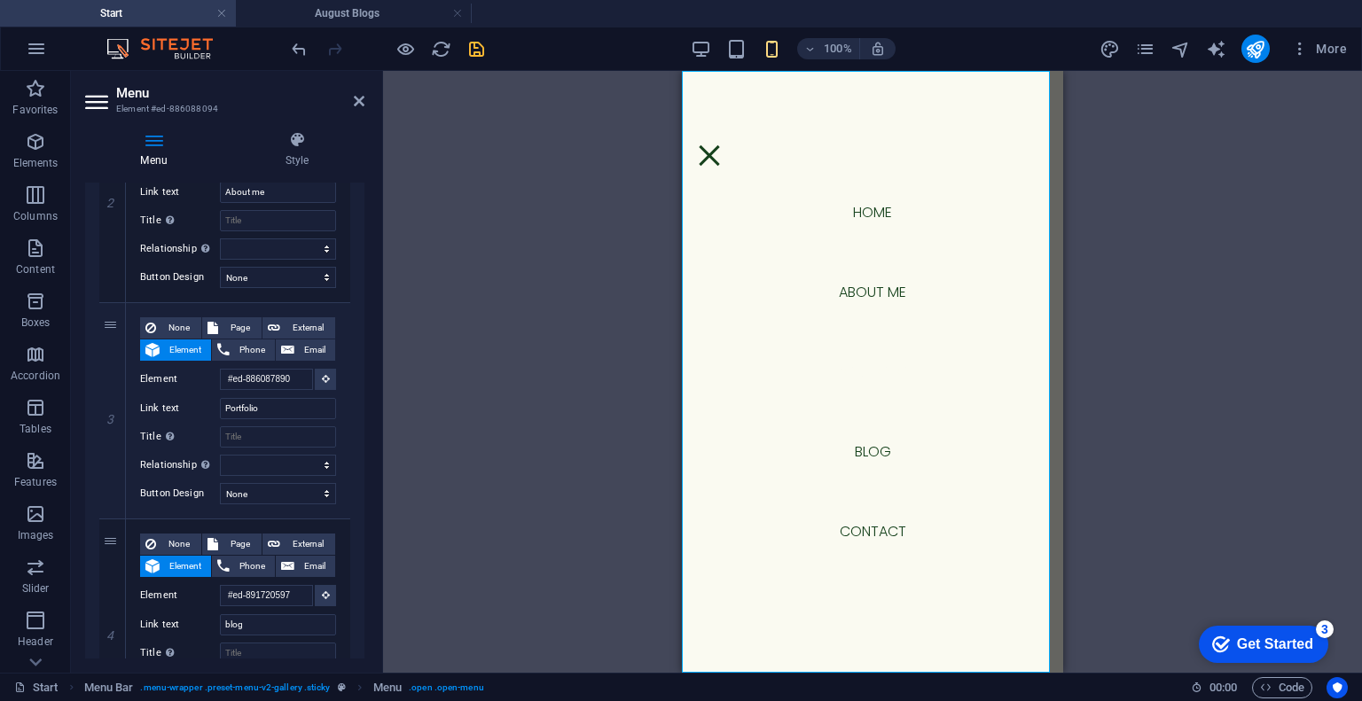
scroll to position [492, 0]
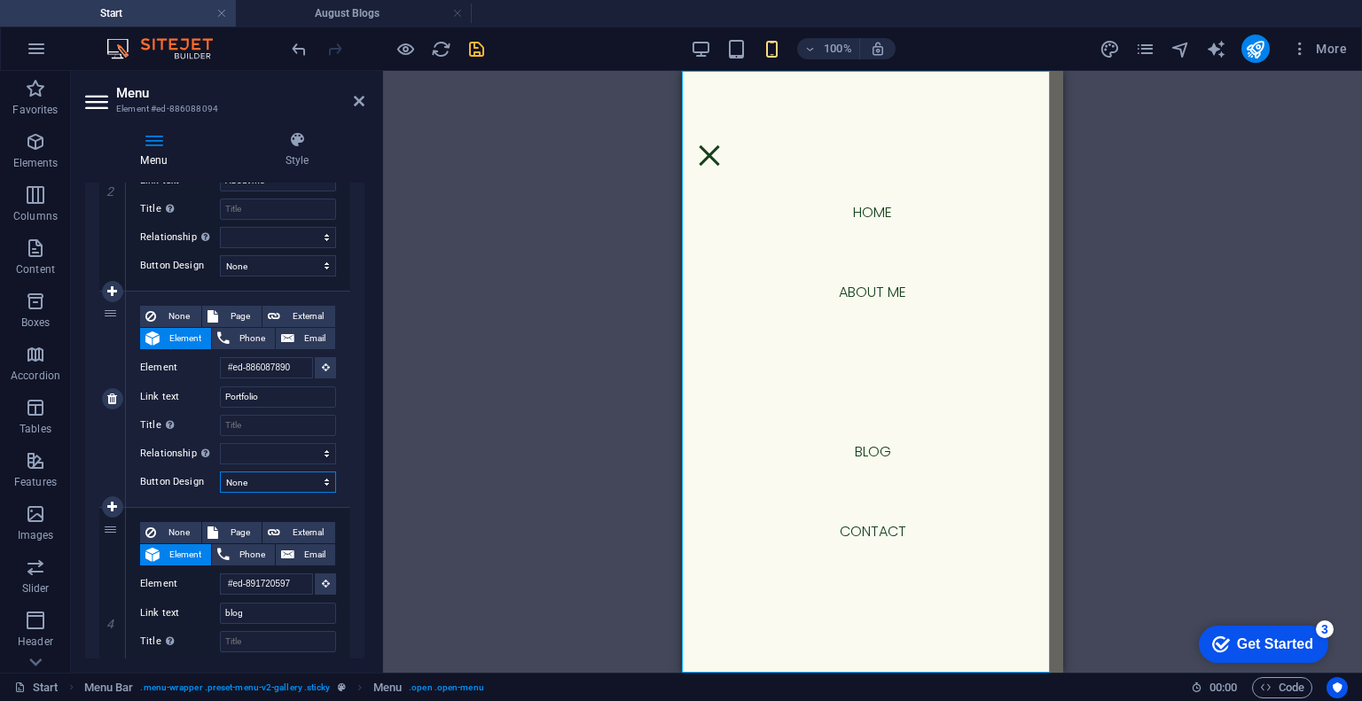
click at [221, 479] on select "None Default Primary Secondary" at bounding box center [278, 482] width 116 height 21
click at [294, 148] on icon at bounding box center [297, 140] width 135 height 18
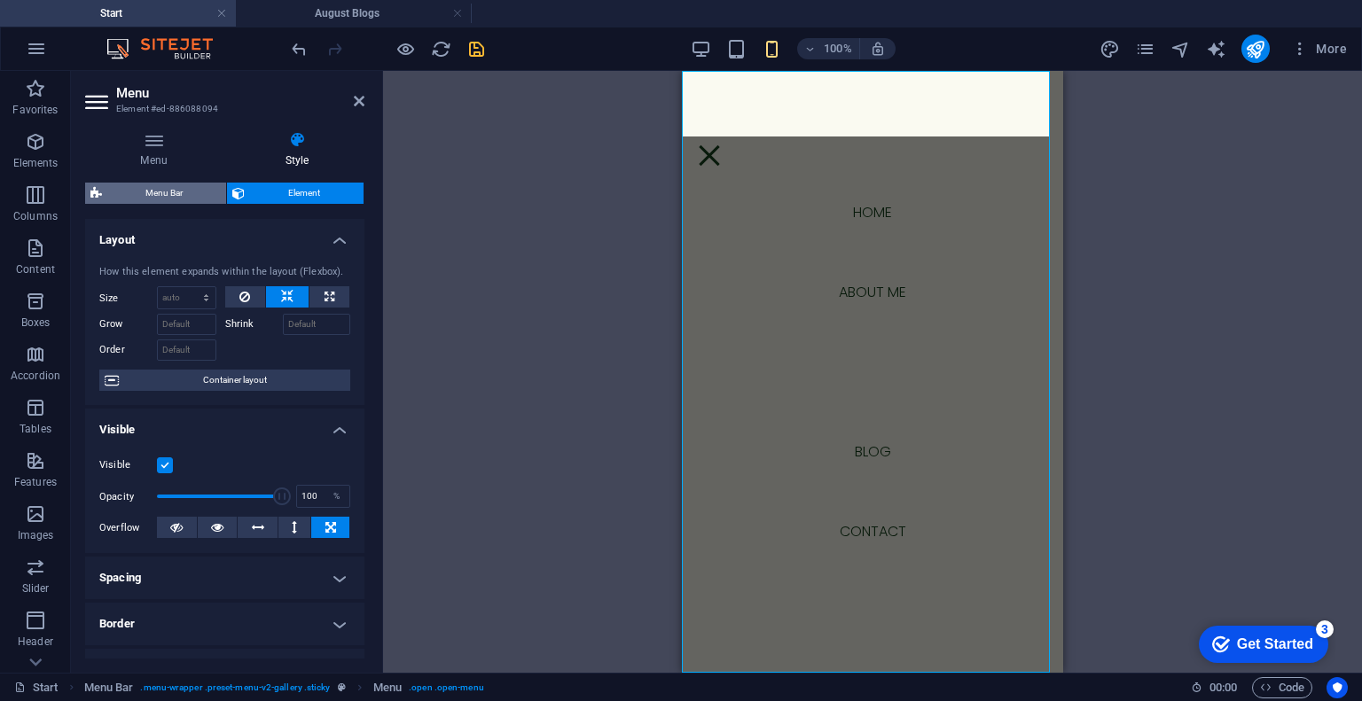
click at [156, 198] on span "Menu Bar" at bounding box center [164, 193] width 114 height 21
select select "rem"
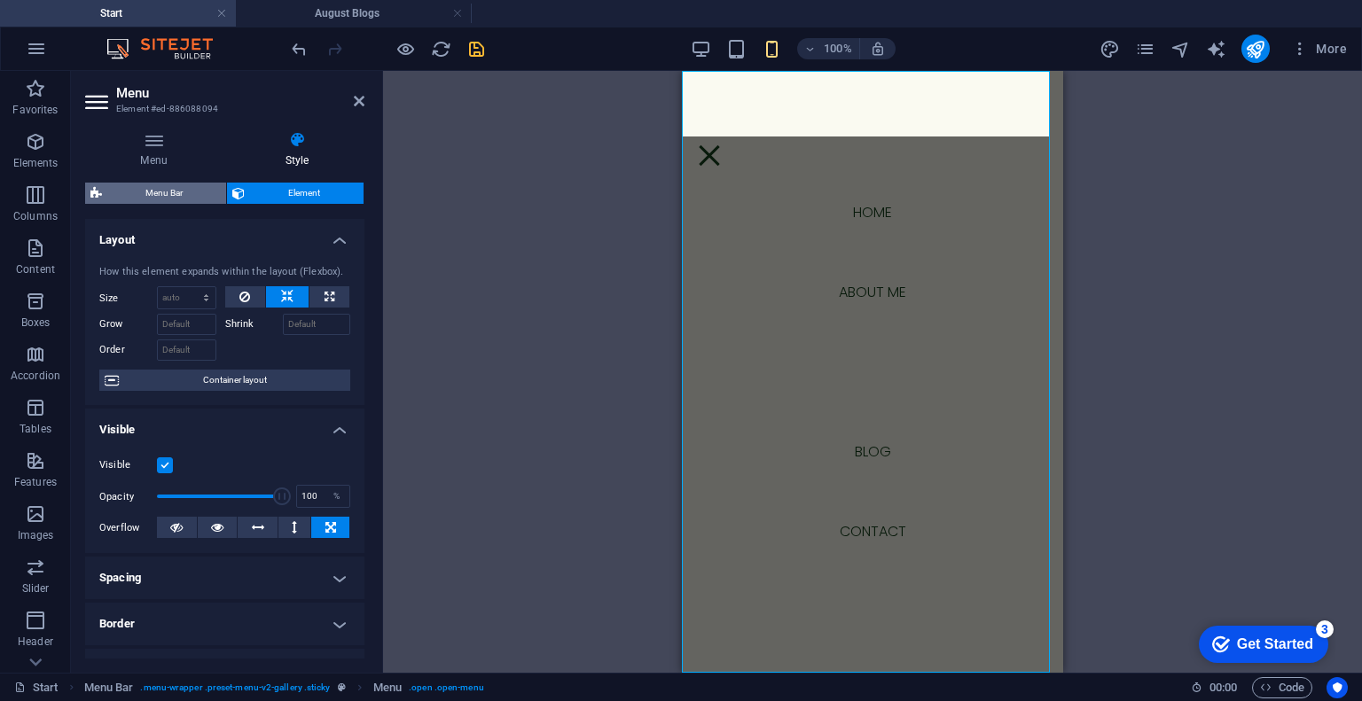
select select "rem"
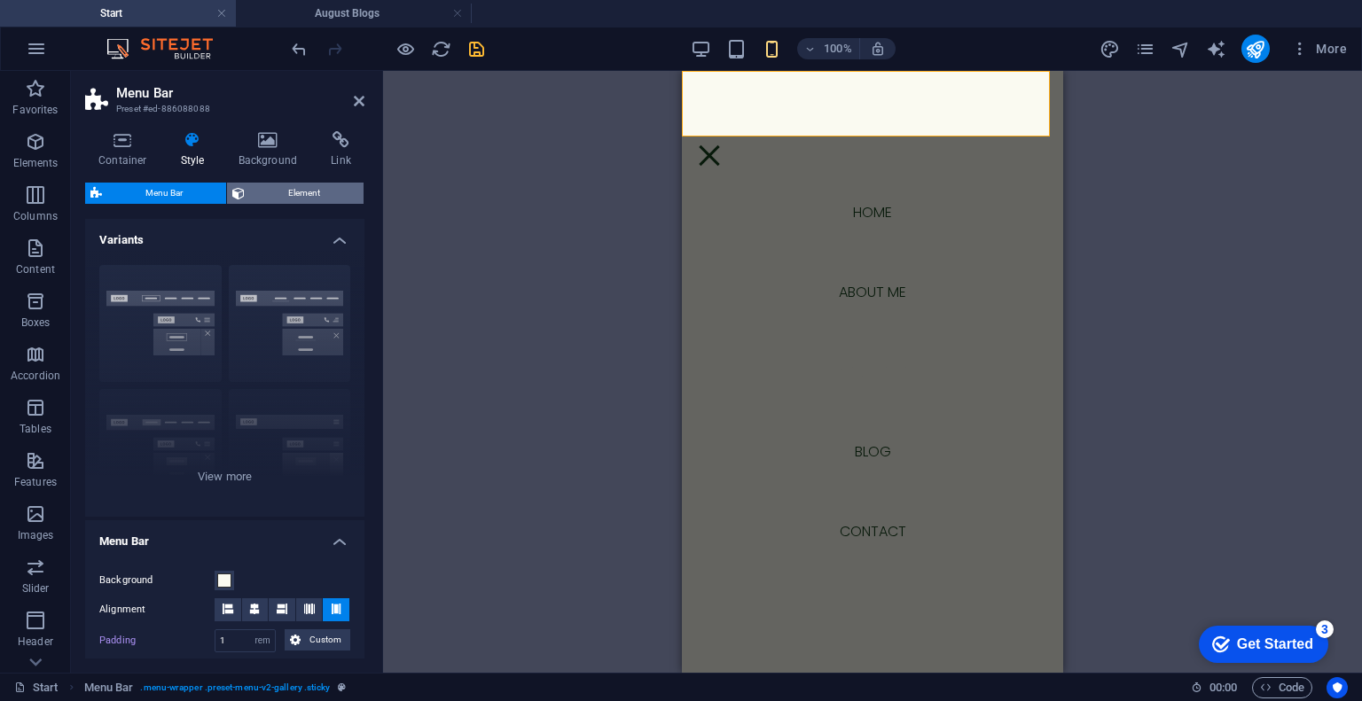
click at [302, 189] on span "Element" at bounding box center [304, 193] width 108 height 21
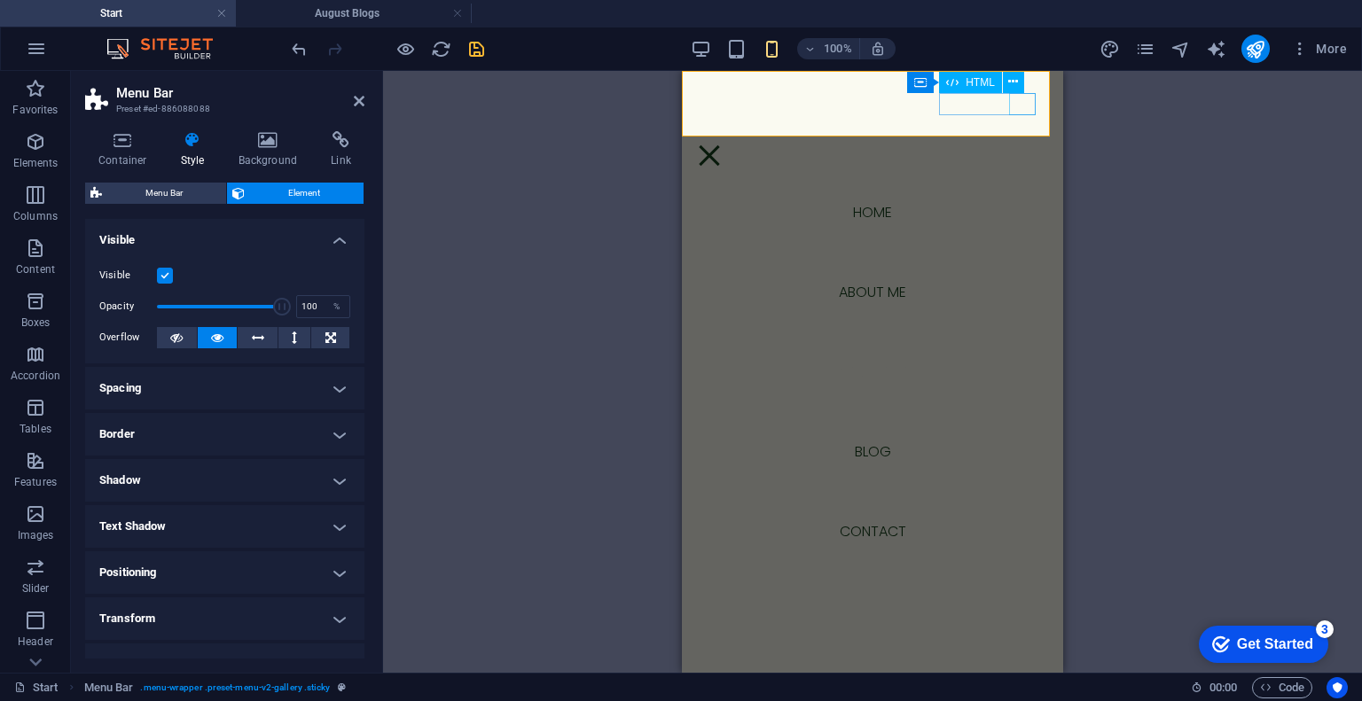
click at [723, 145] on div at bounding box center [709, 156] width 27 height 22
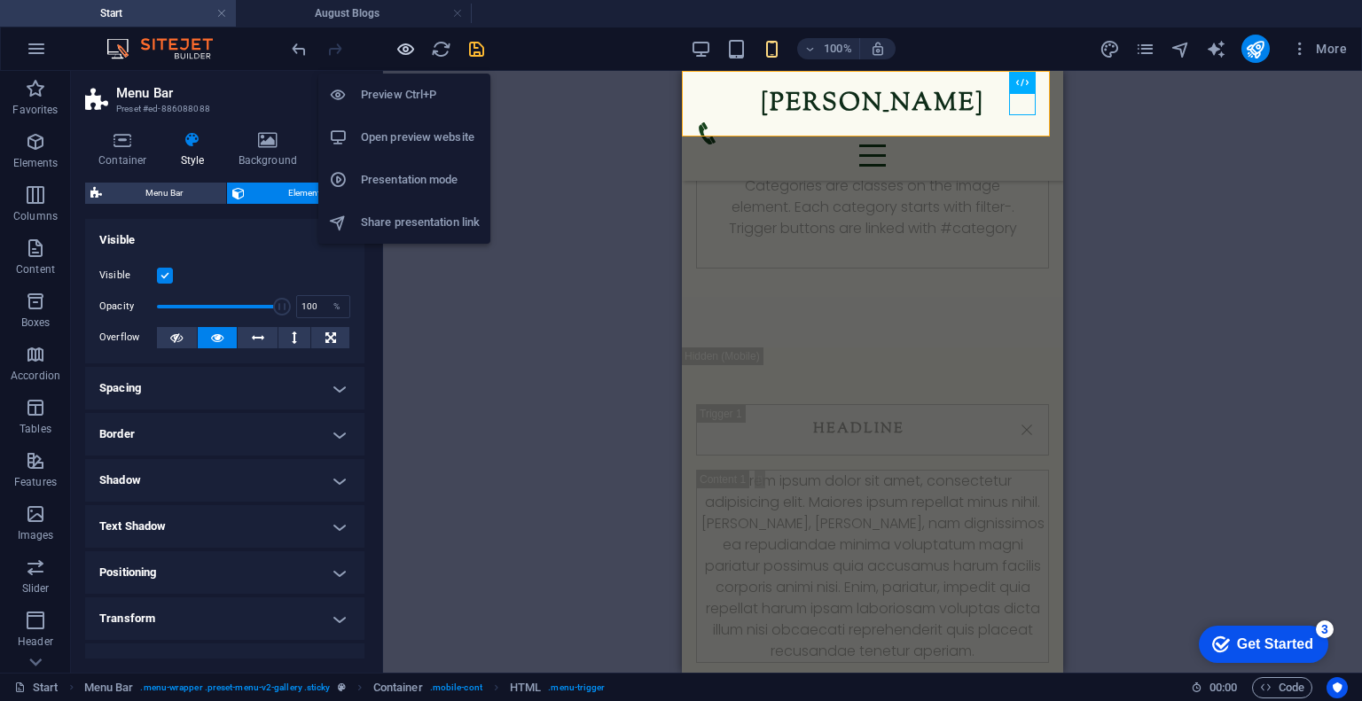
click at [408, 59] on icon "button" at bounding box center [406, 49] width 20 height 20
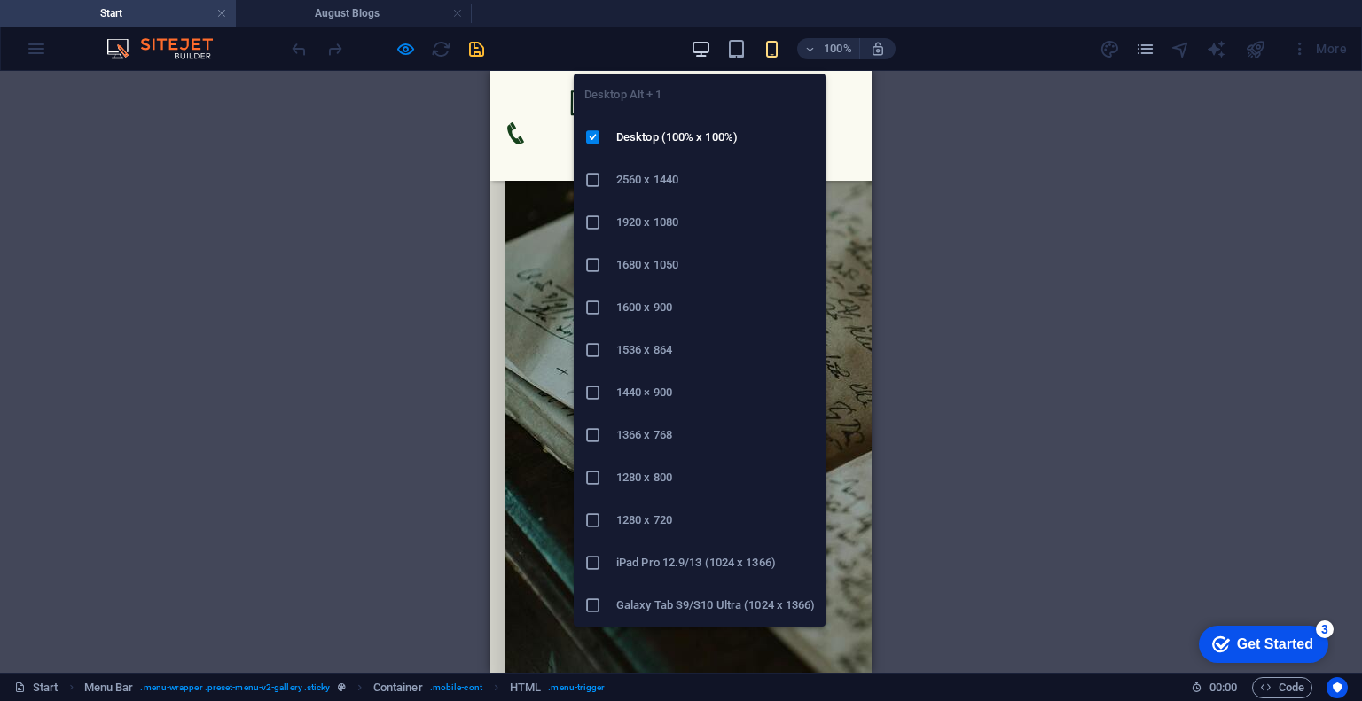
click at [705, 51] on icon "button" at bounding box center [701, 49] width 20 height 20
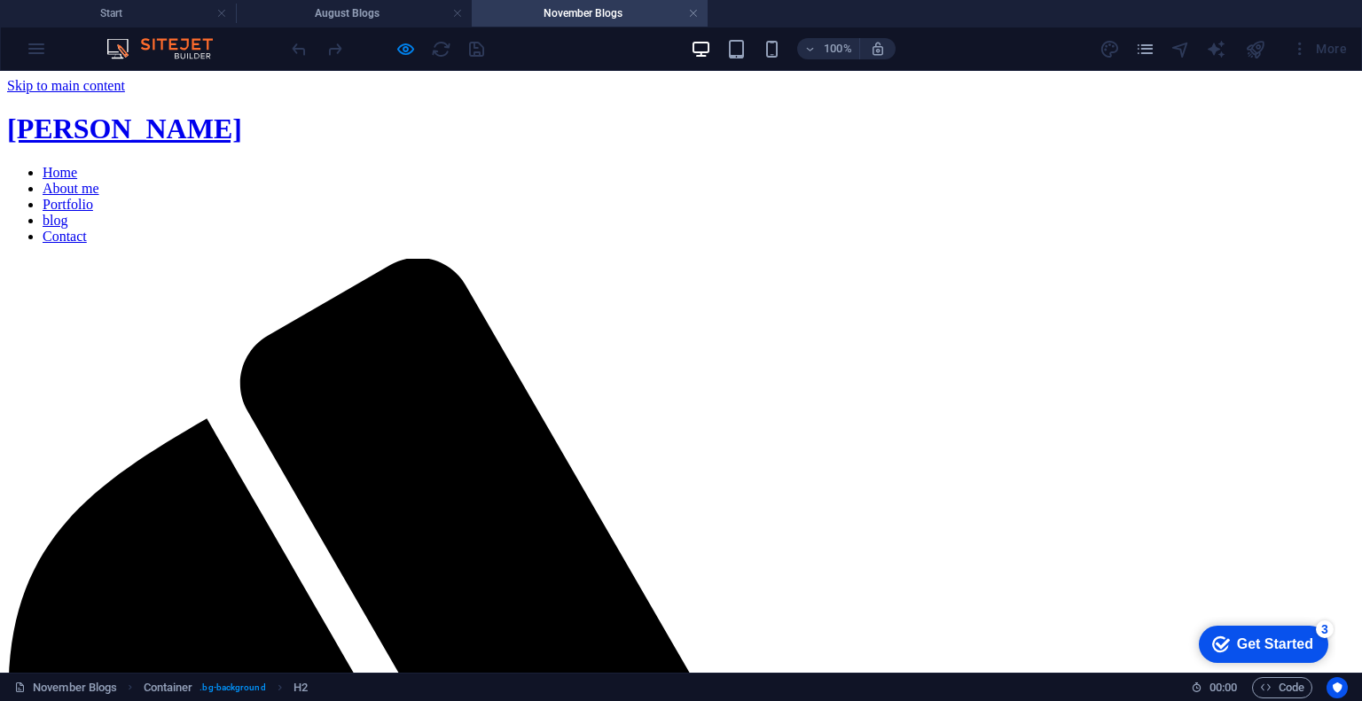
scroll to position [0, 0]
click at [693, 12] on link at bounding box center [693, 13] width 11 height 17
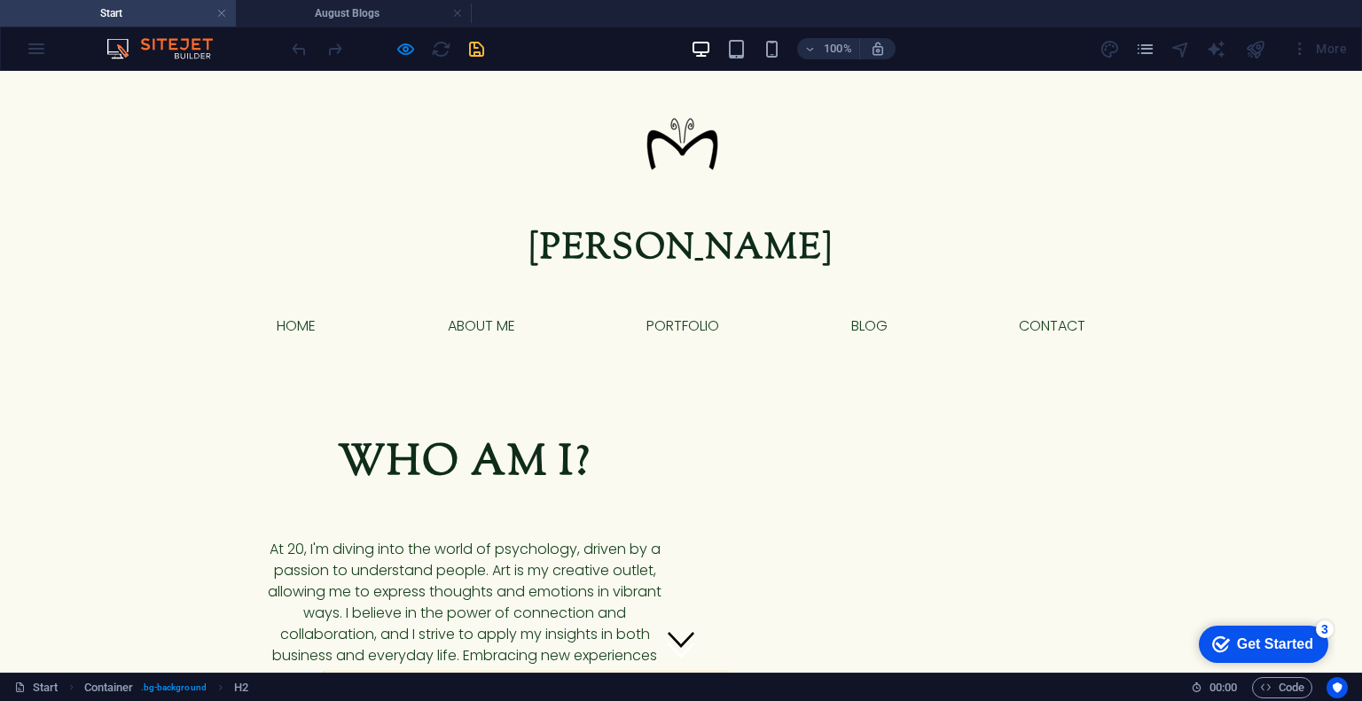
scroll to position [1986, 0]
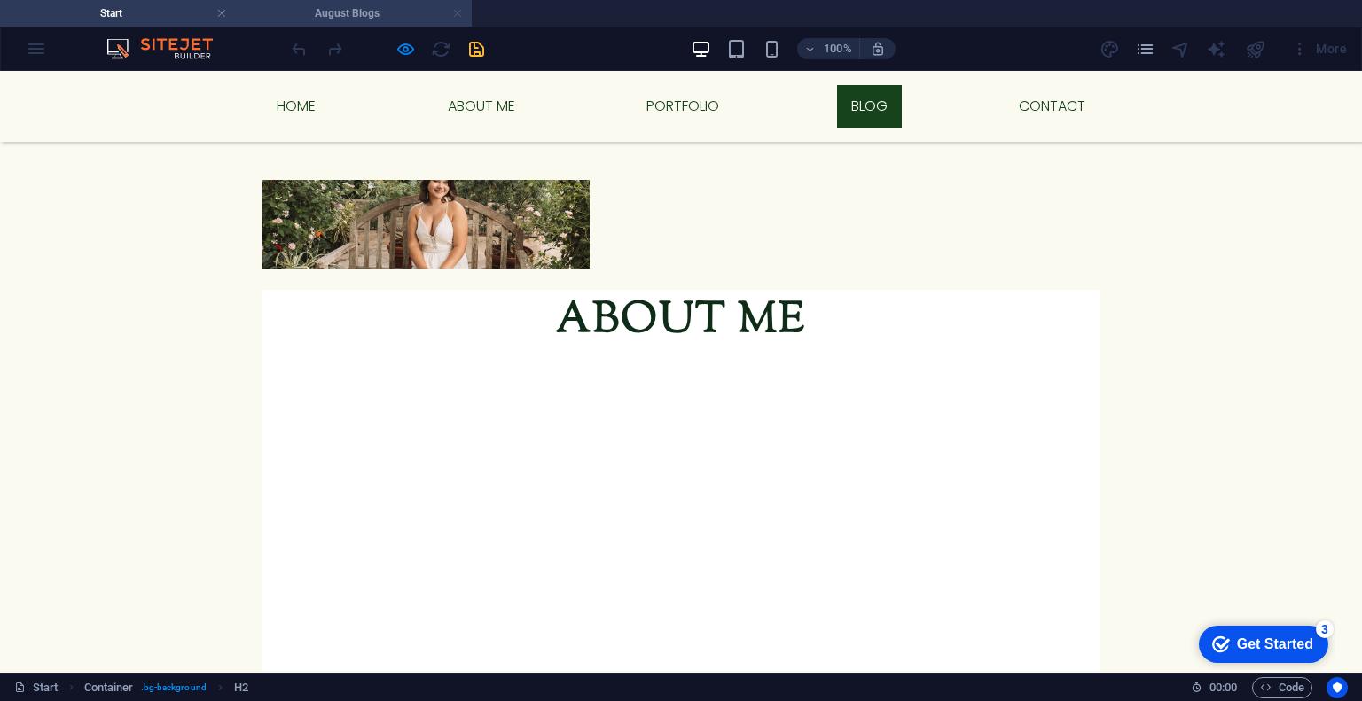
click at [454, 14] on link at bounding box center [457, 13] width 11 height 17
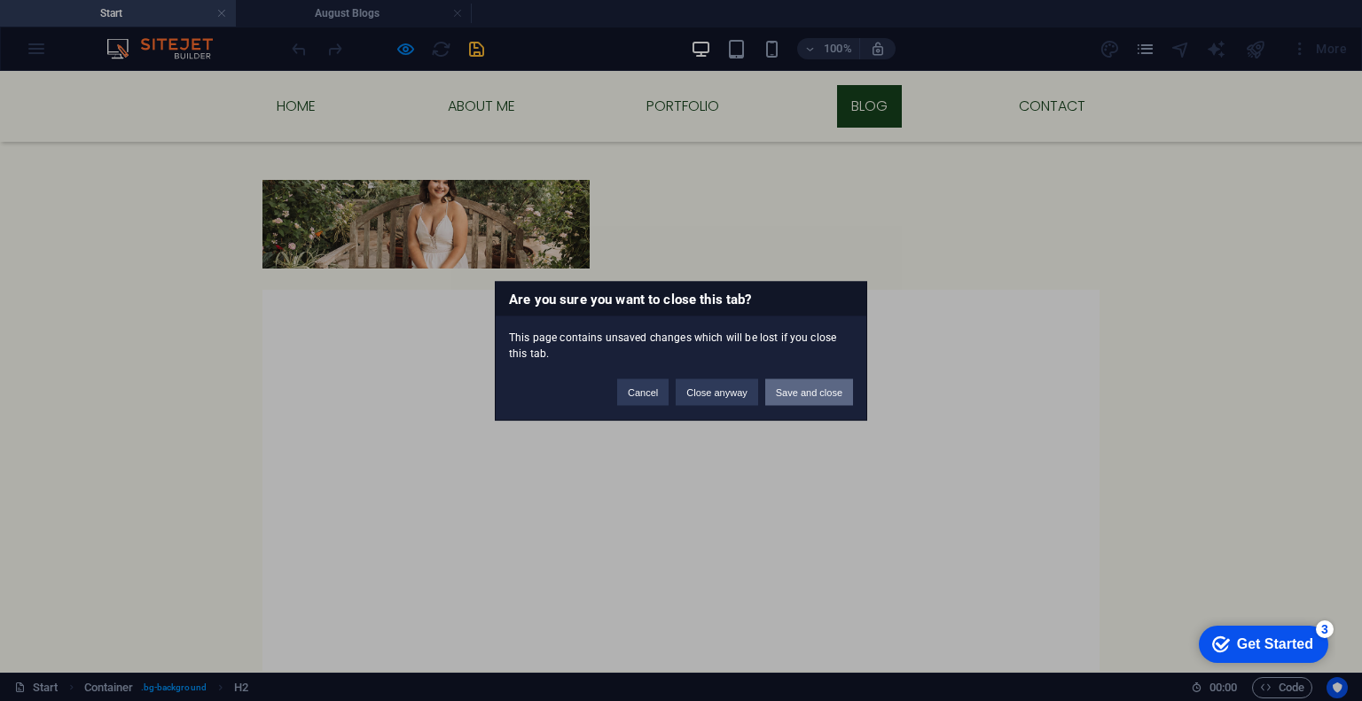
click at [781, 394] on button "Save and close" at bounding box center [809, 392] width 88 height 27
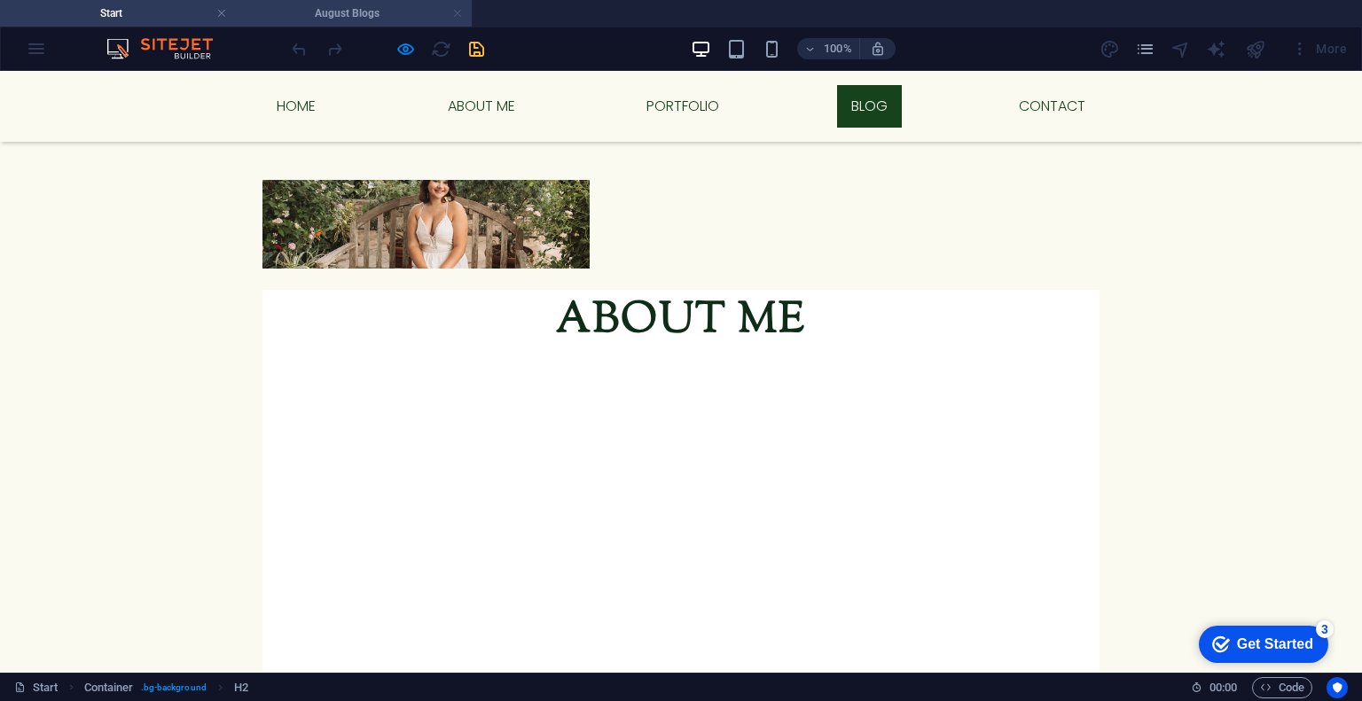
click at [458, 15] on link at bounding box center [457, 13] width 11 height 17
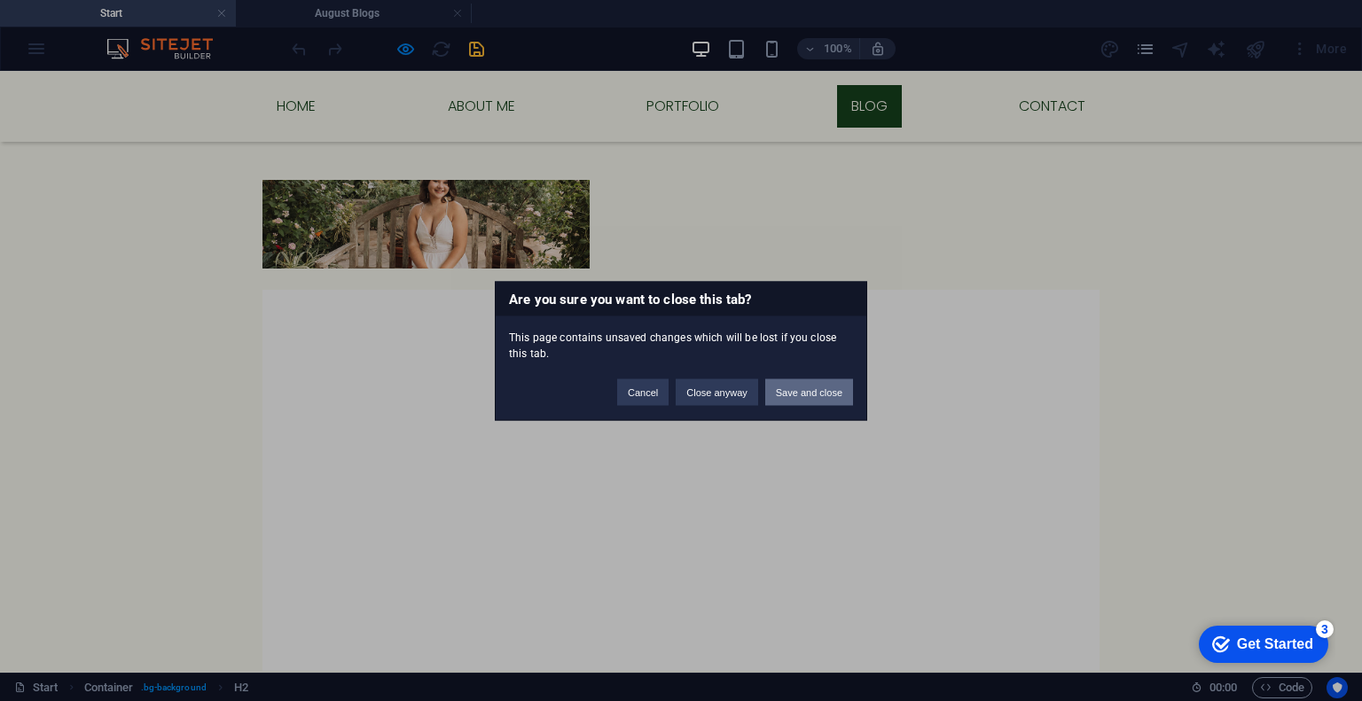
click at [788, 388] on button "Save and close" at bounding box center [809, 392] width 88 height 27
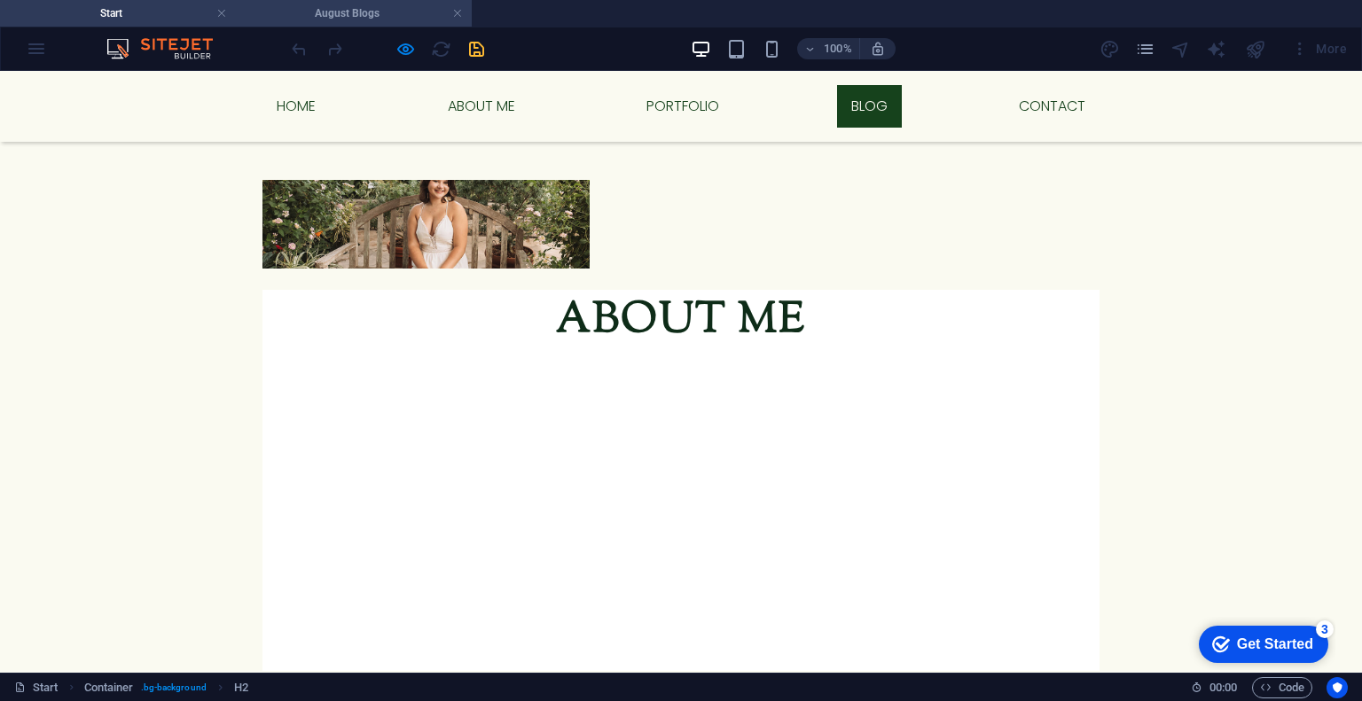
click at [354, 4] on h4 "August Blogs" at bounding box center [354, 14] width 236 height 20
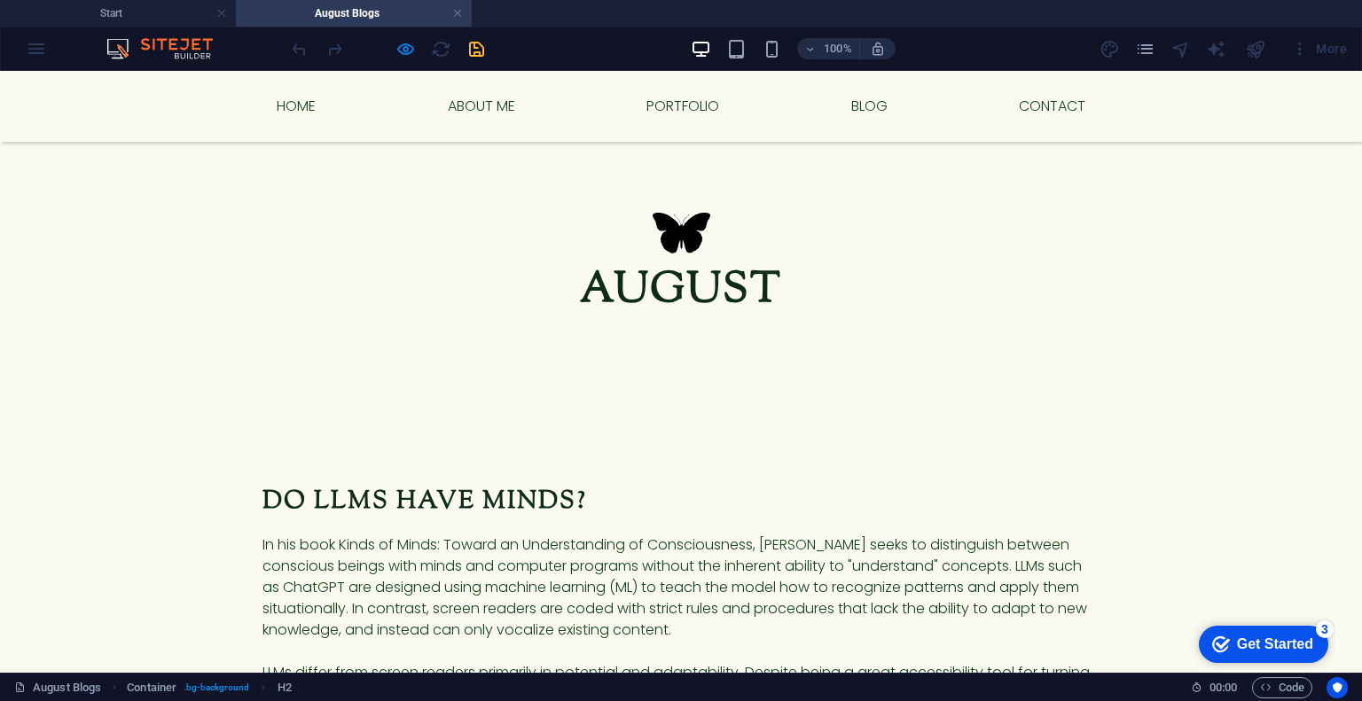
scroll to position [215, 0]
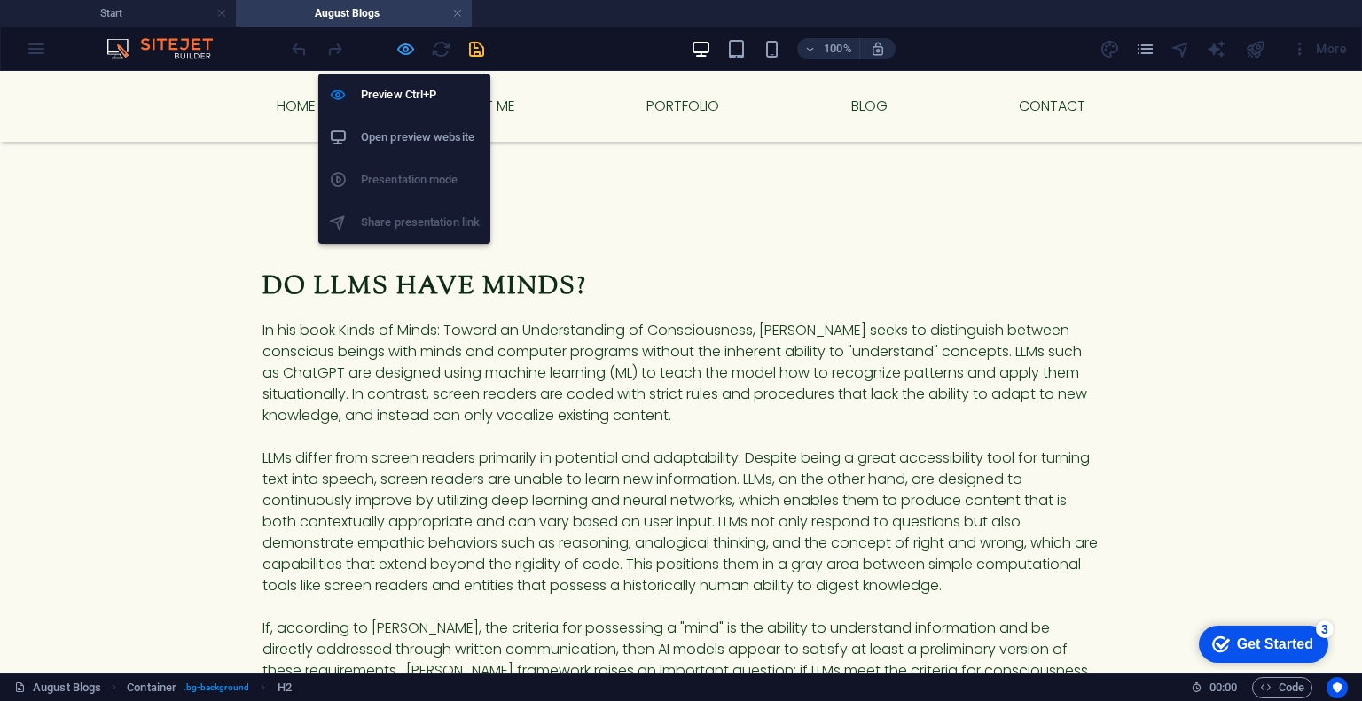
click at [407, 51] on icon "button" at bounding box center [406, 49] width 20 height 20
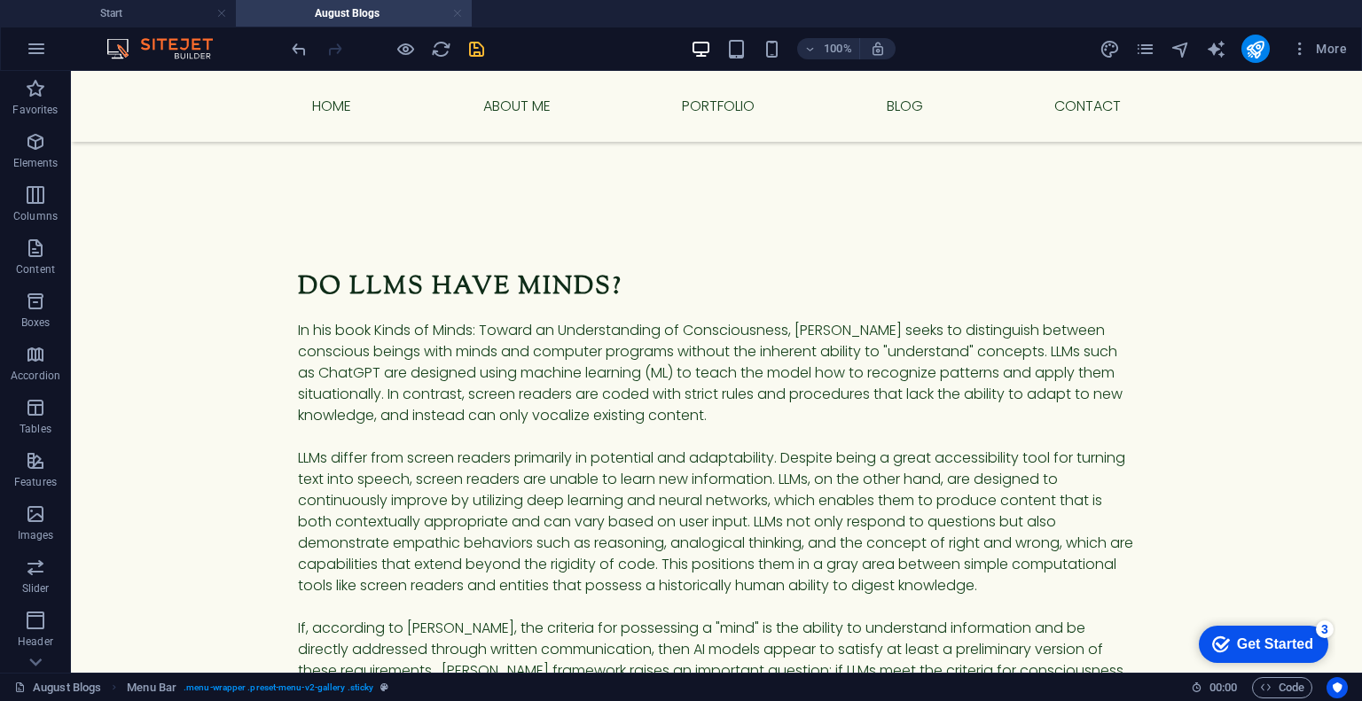
click at [458, 20] on link at bounding box center [457, 13] width 11 height 17
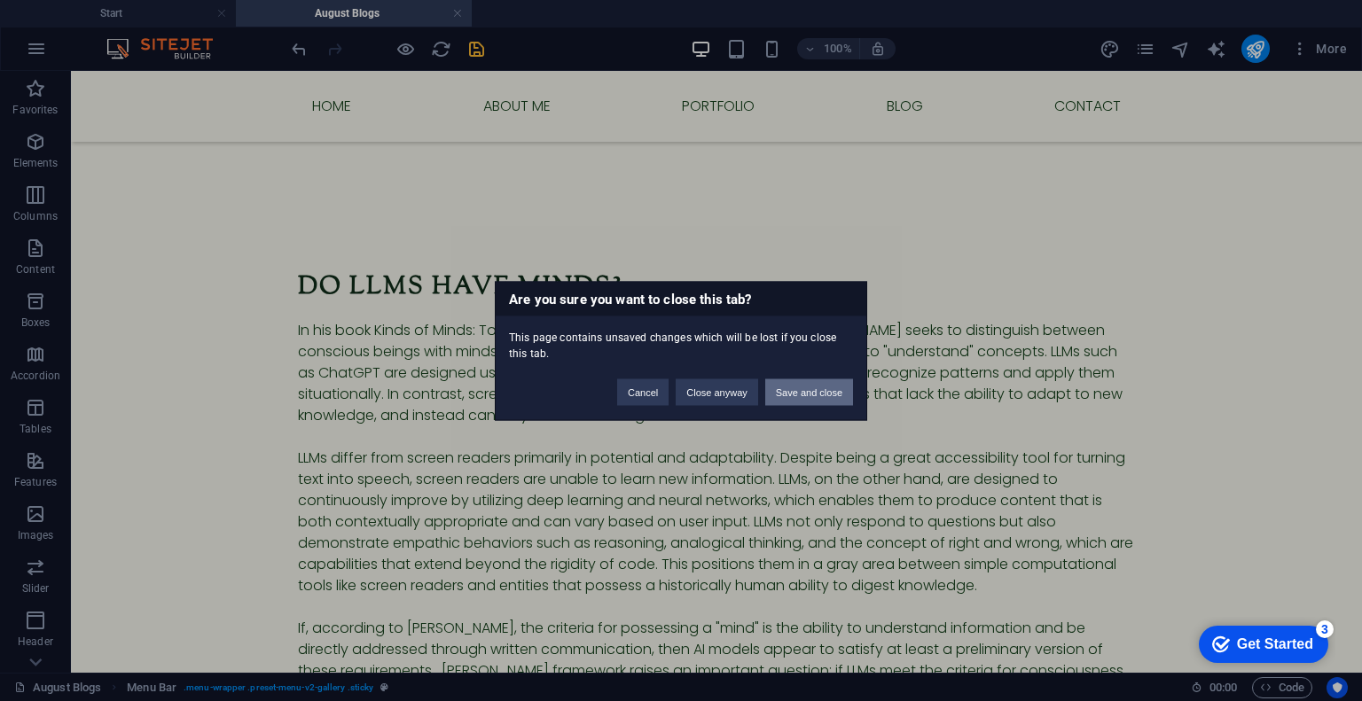
click at [836, 394] on button "Save and close" at bounding box center [809, 392] width 88 height 27
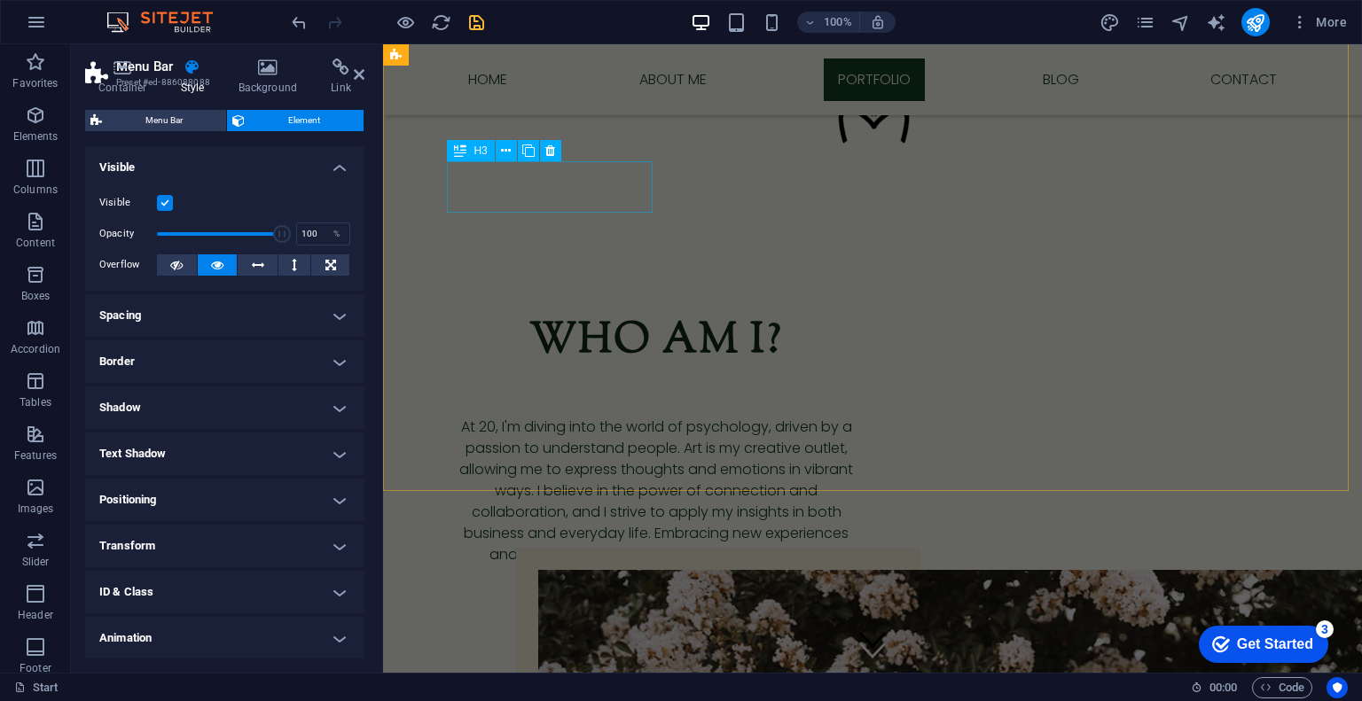
scroll to position [1890, 0]
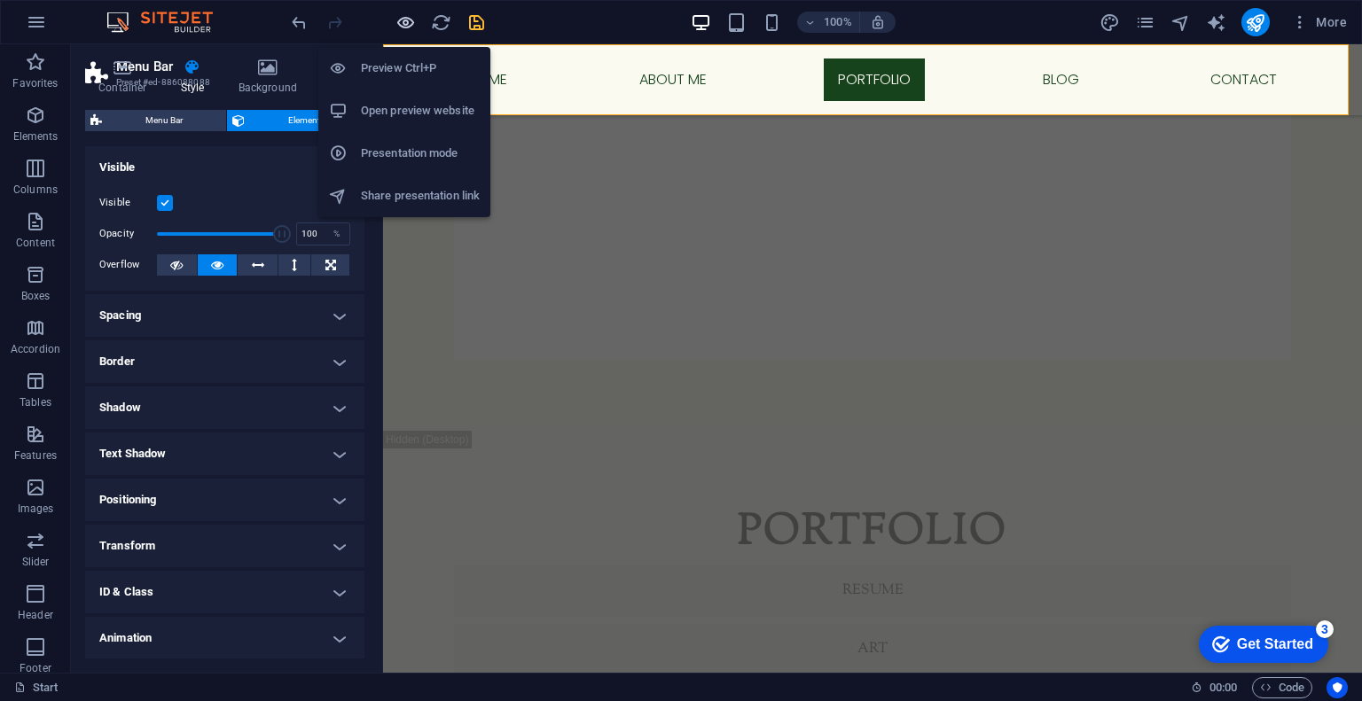
click at [412, 21] on icon "button" at bounding box center [406, 22] width 20 height 20
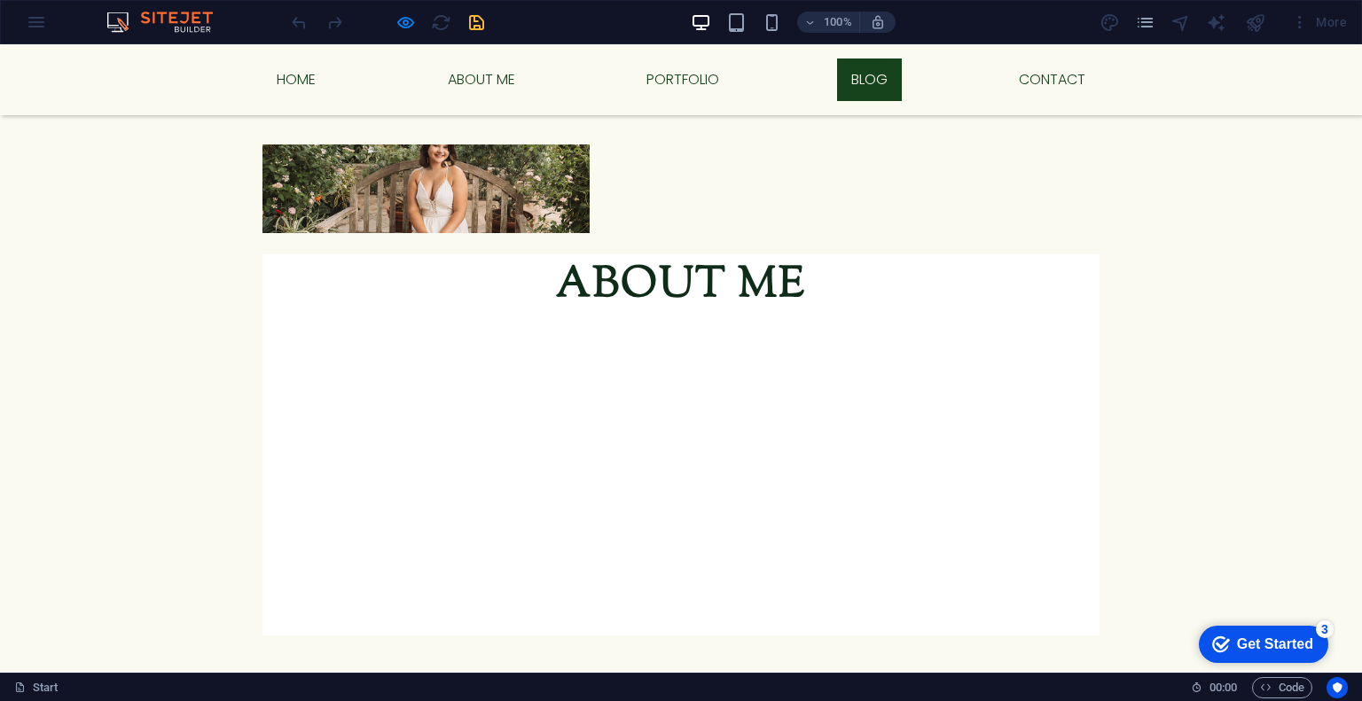
scroll to position [2071, 0]
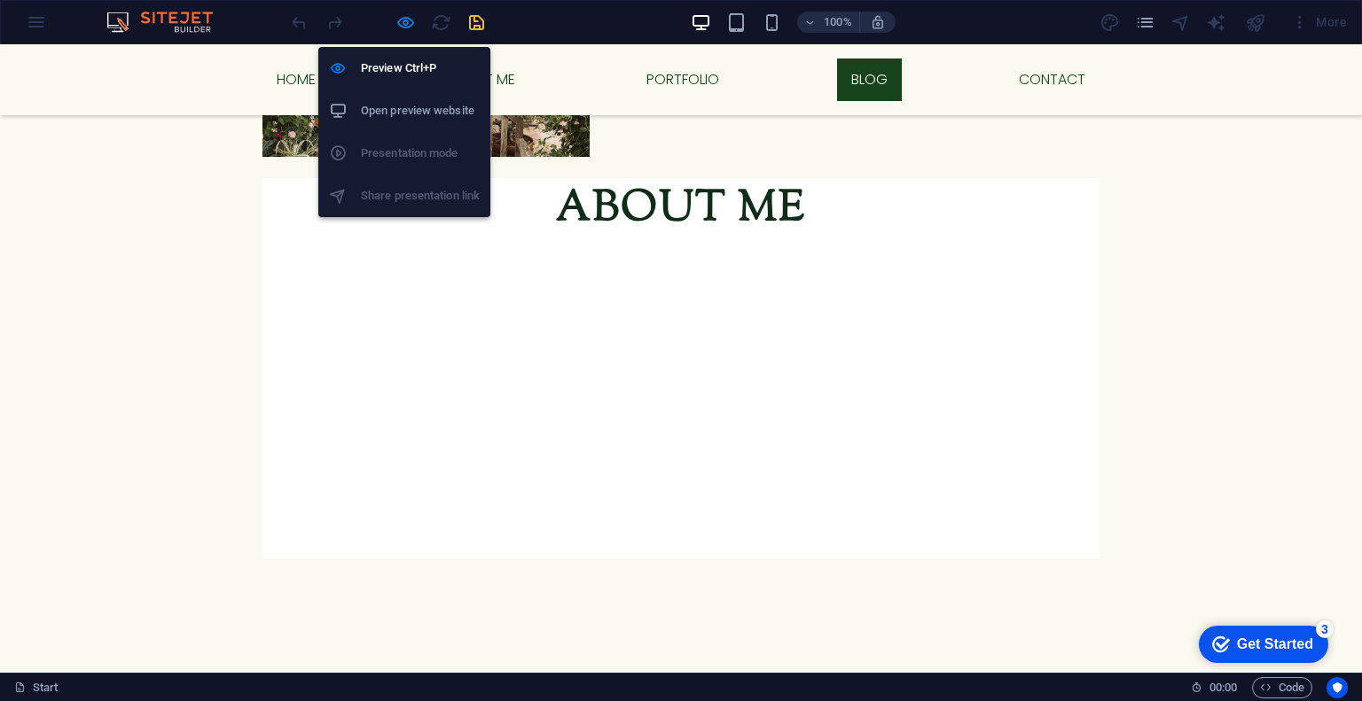
drag, startPoint x: 408, startPoint y: 18, endPoint x: 421, endPoint y: 20, distance: 13.4
click at [408, 18] on icon "button" at bounding box center [406, 22] width 20 height 20
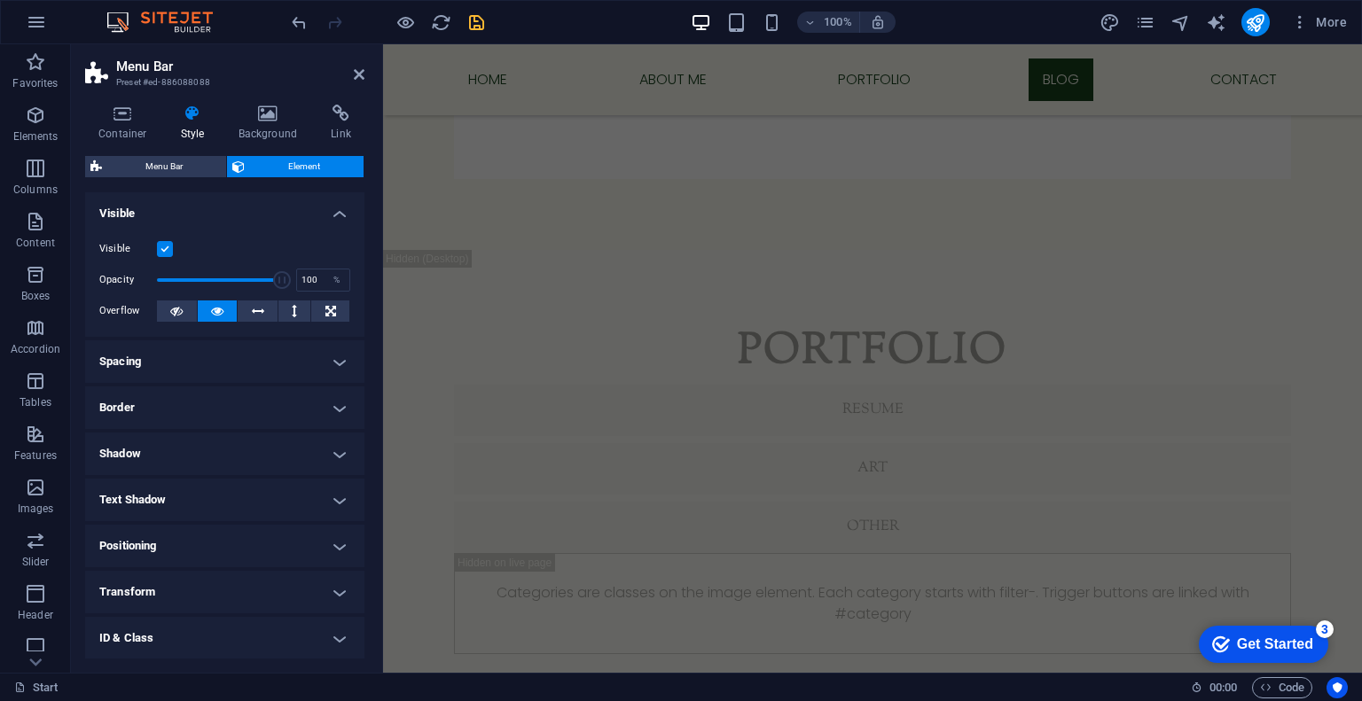
scroll to position [3122, 0]
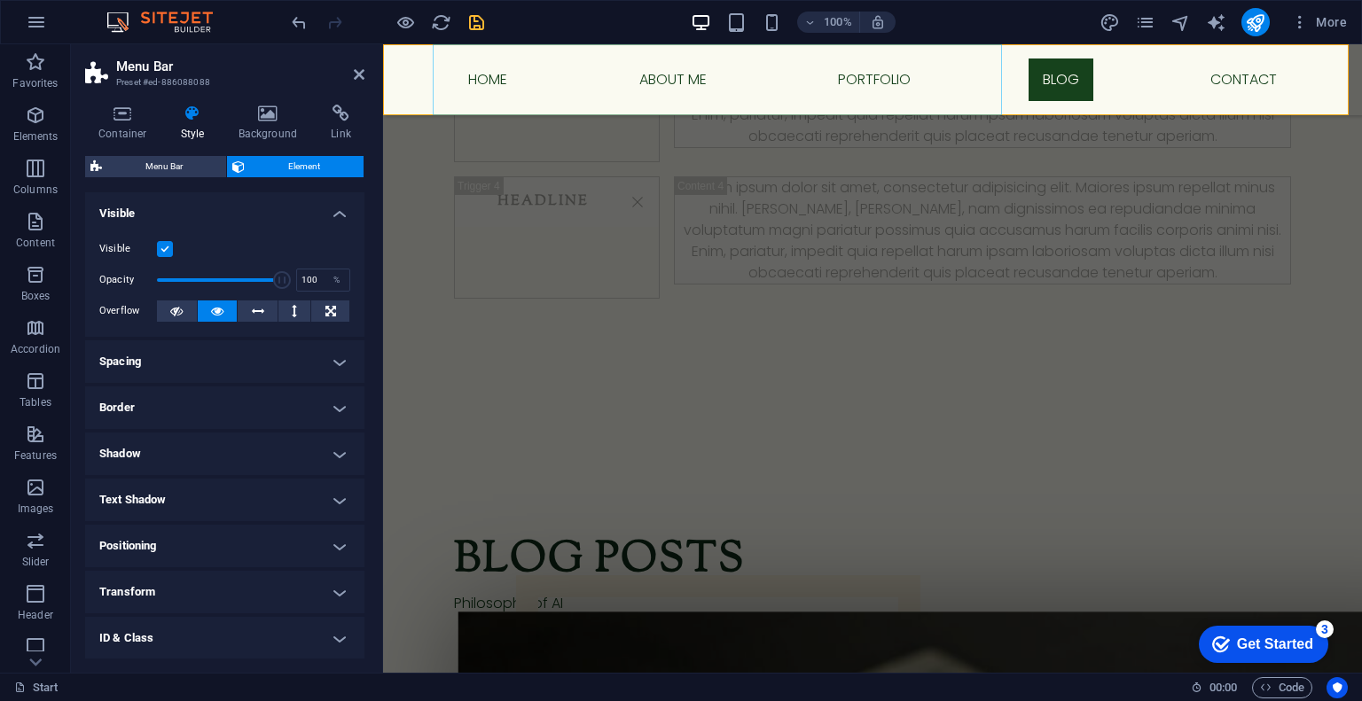
click at [913, 87] on nav "Home About me Portfolio blog Contact" at bounding box center [873, 79] width 866 height 71
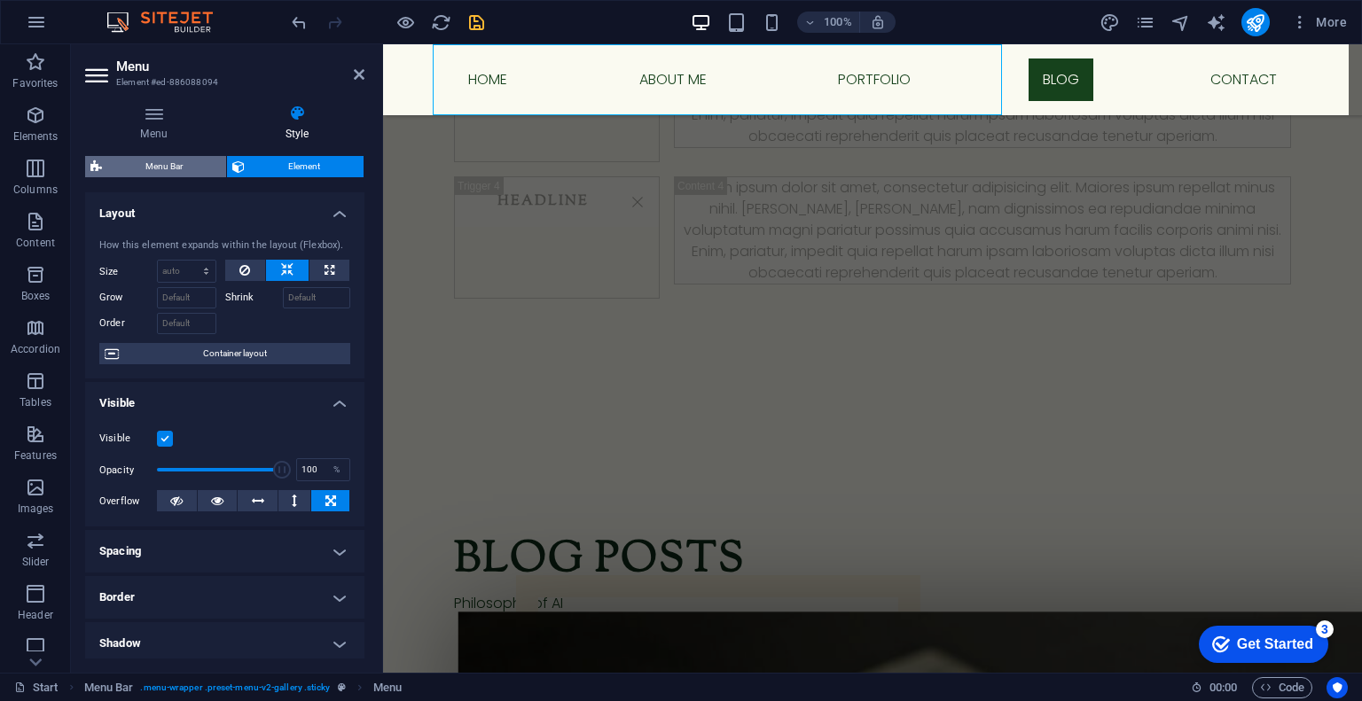
click at [192, 166] on span "Menu Bar" at bounding box center [164, 166] width 114 height 21
select select "rem"
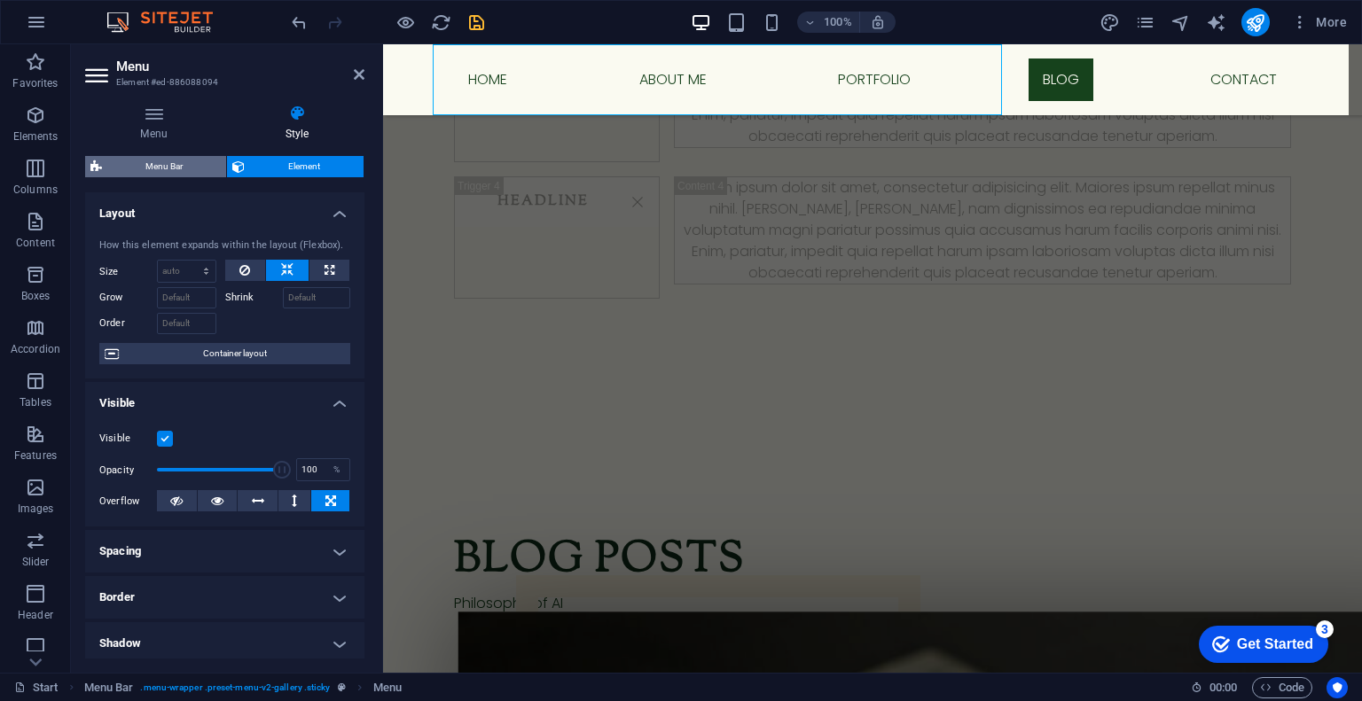
select select "rem"
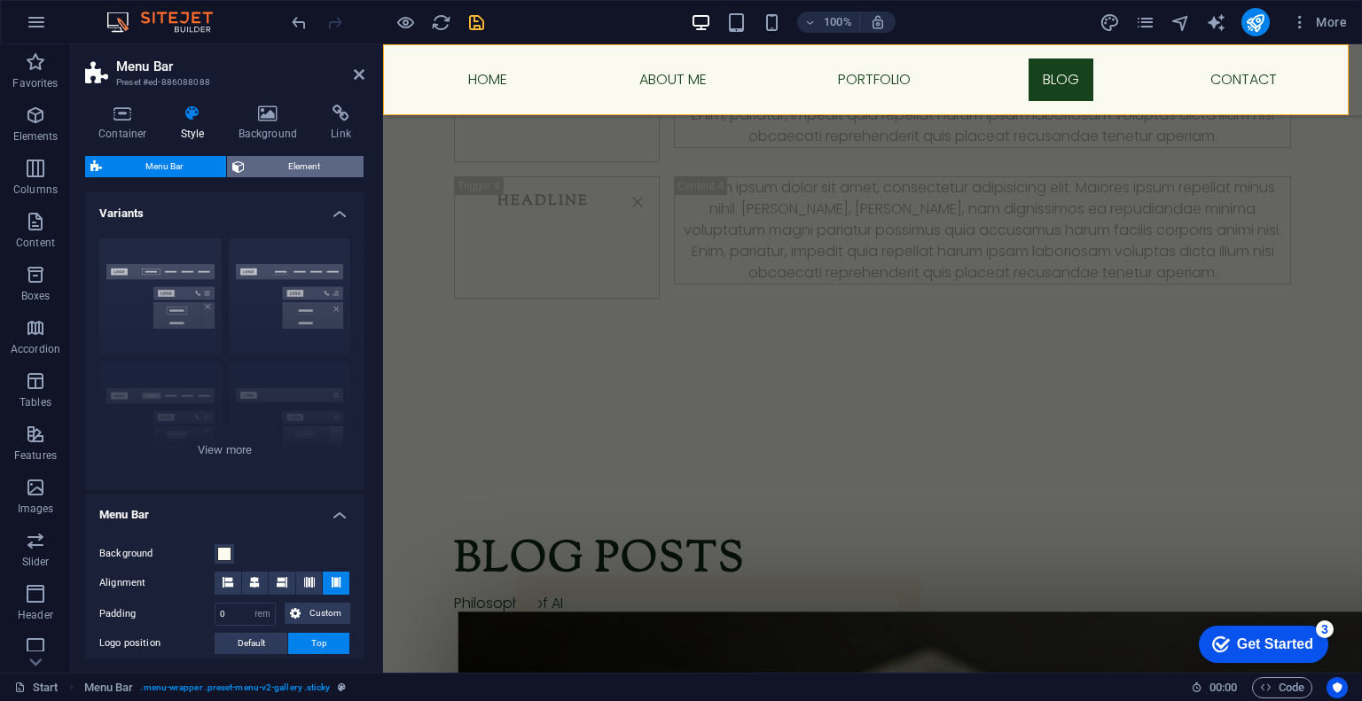
click at [286, 165] on span "Element" at bounding box center [304, 166] width 108 height 21
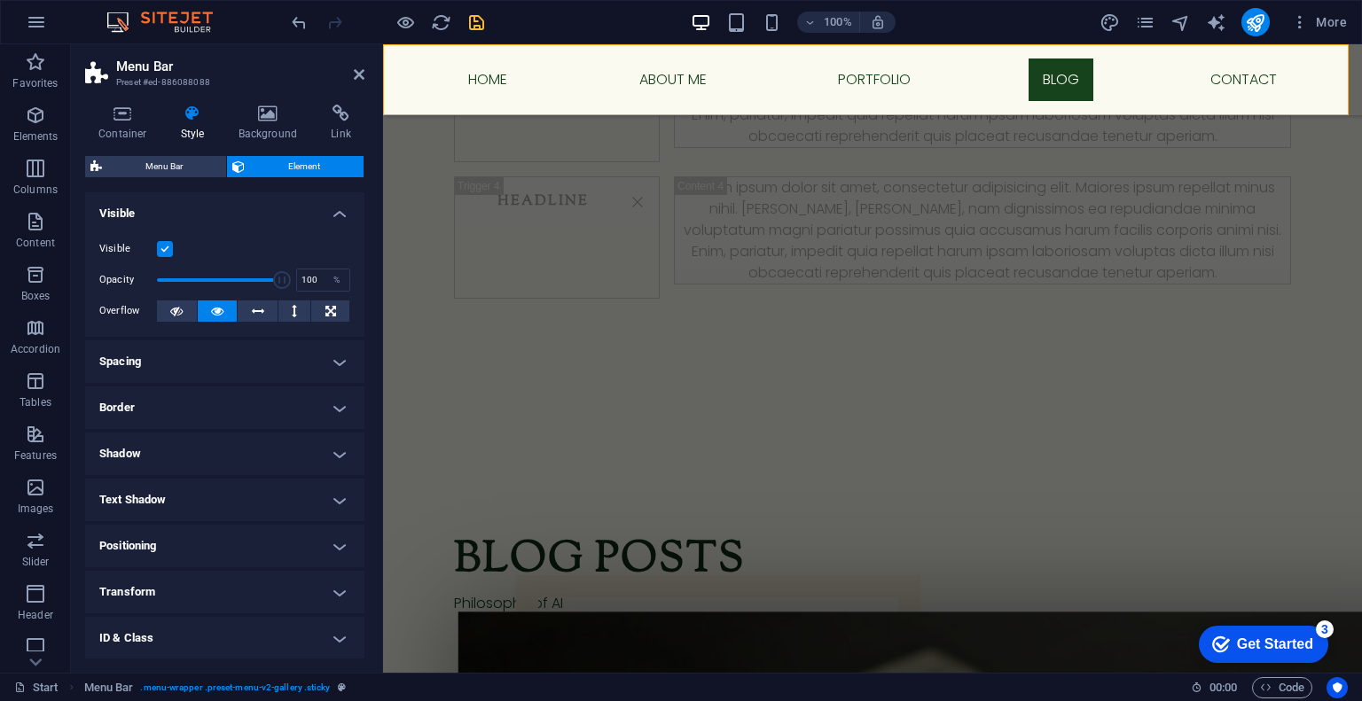
scroll to position [92, 0]
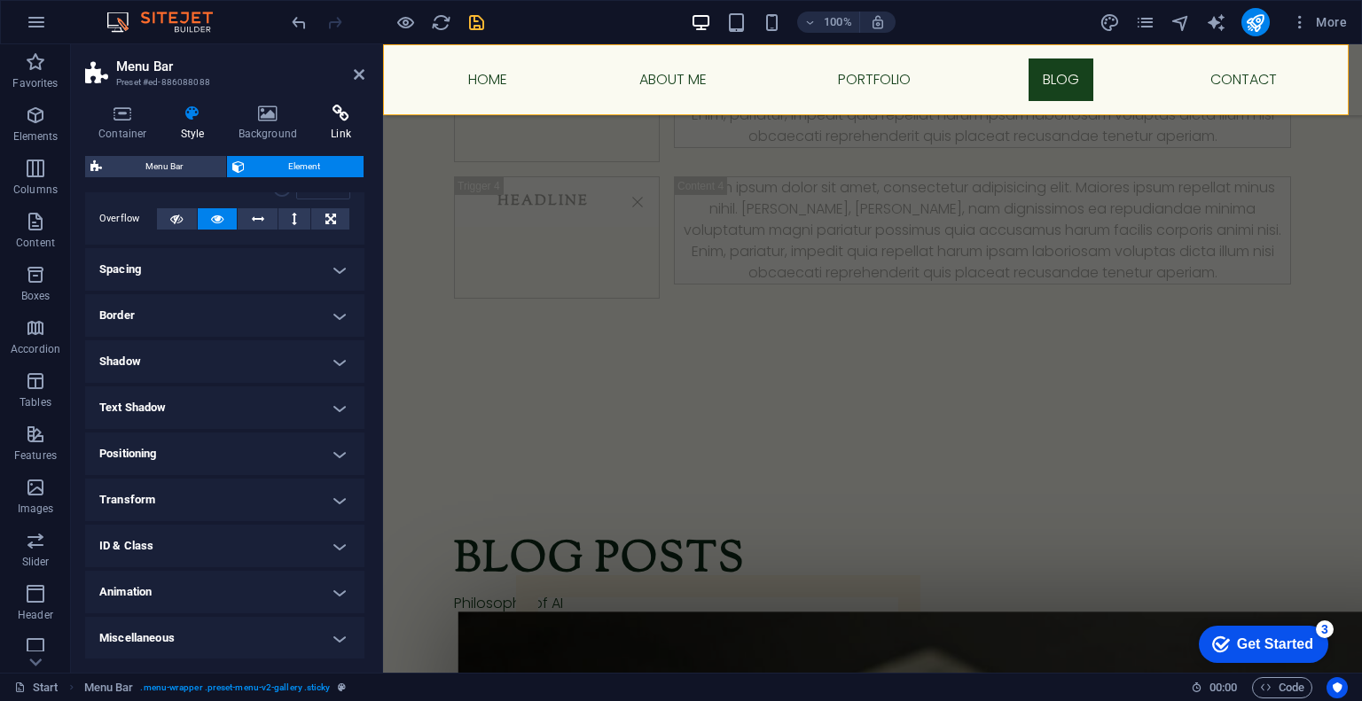
click at [337, 110] on icon at bounding box center [340, 114] width 47 height 18
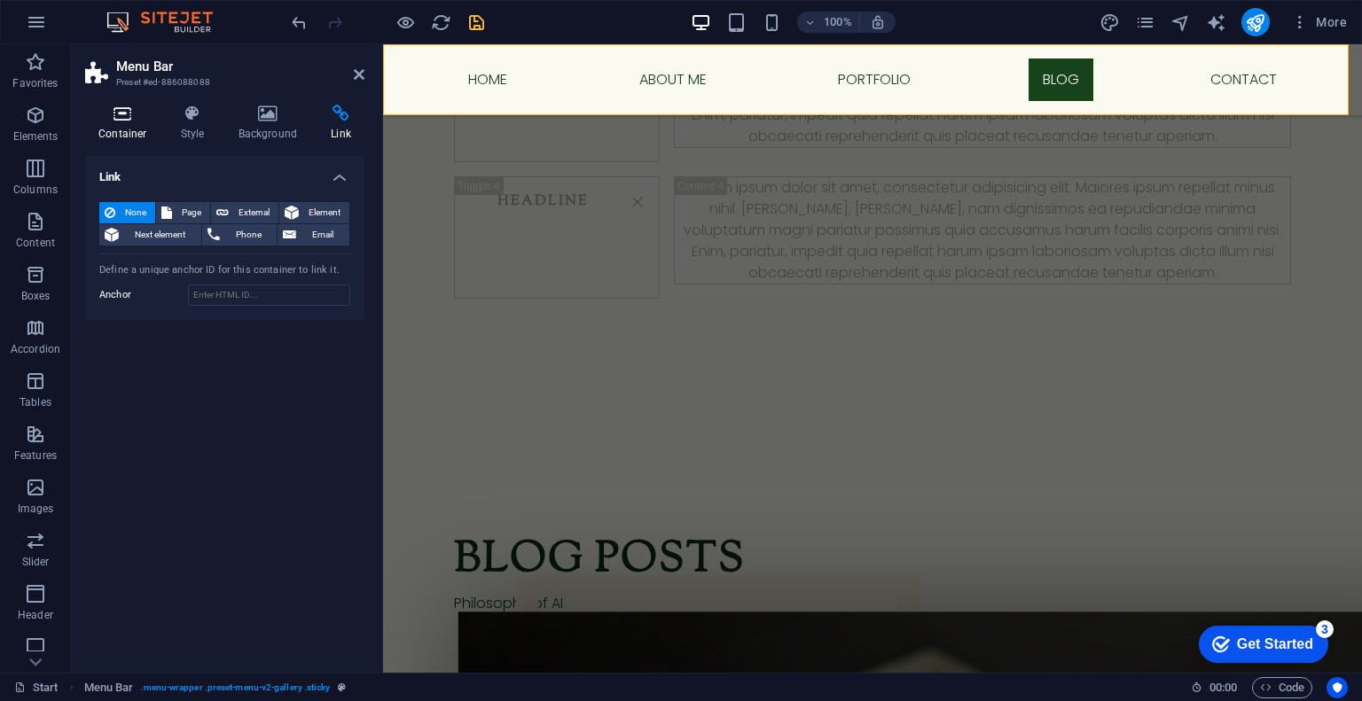
click at [128, 136] on h4 "Container" at bounding box center [126, 123] width 82 height 37
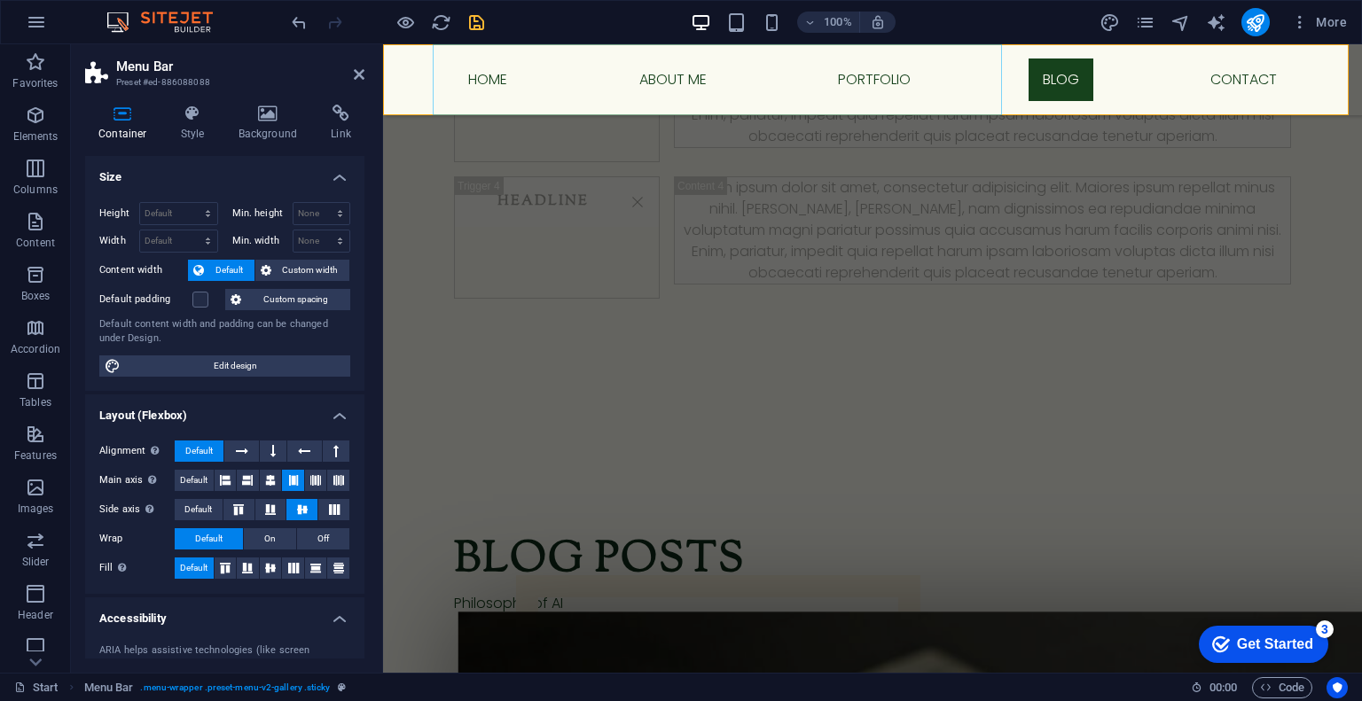
click at [835, 79] on nav "Home About me Portfolio blog Contact" at bounding box center [873, 79] width 866 height 71
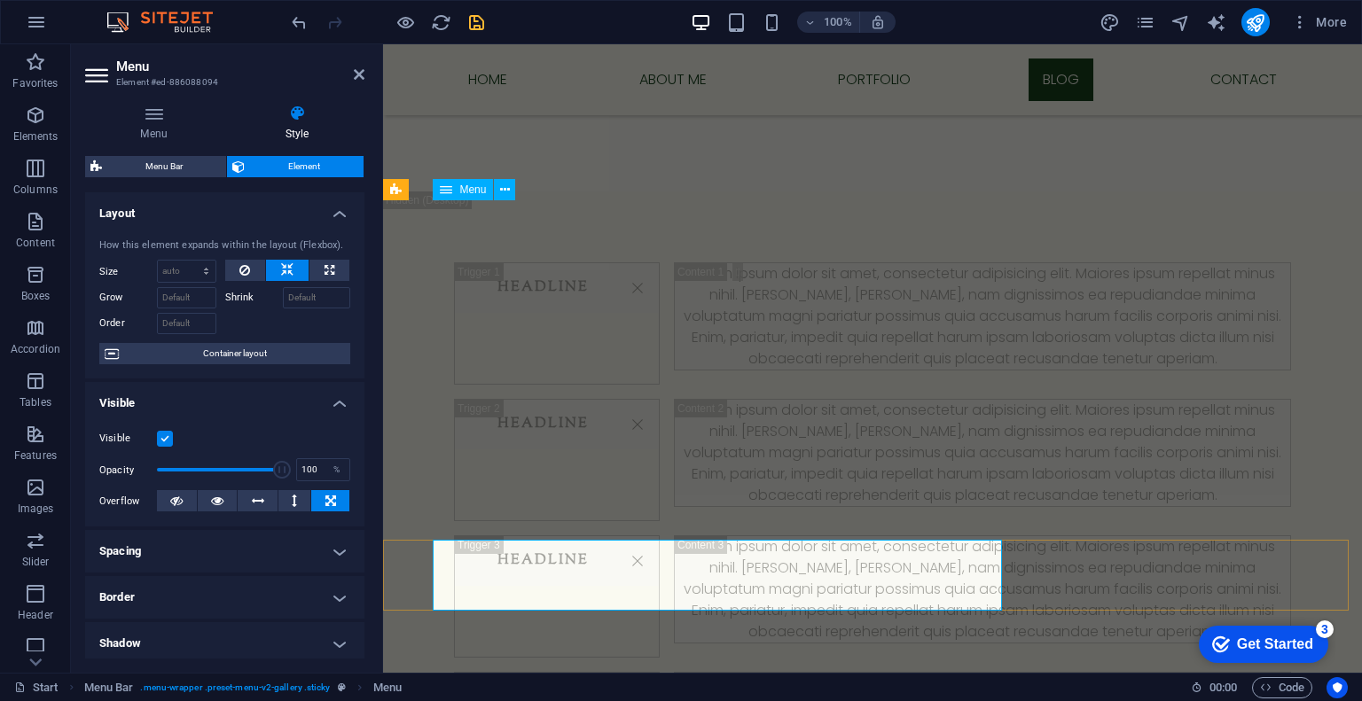
scroll to position [2626, 0]
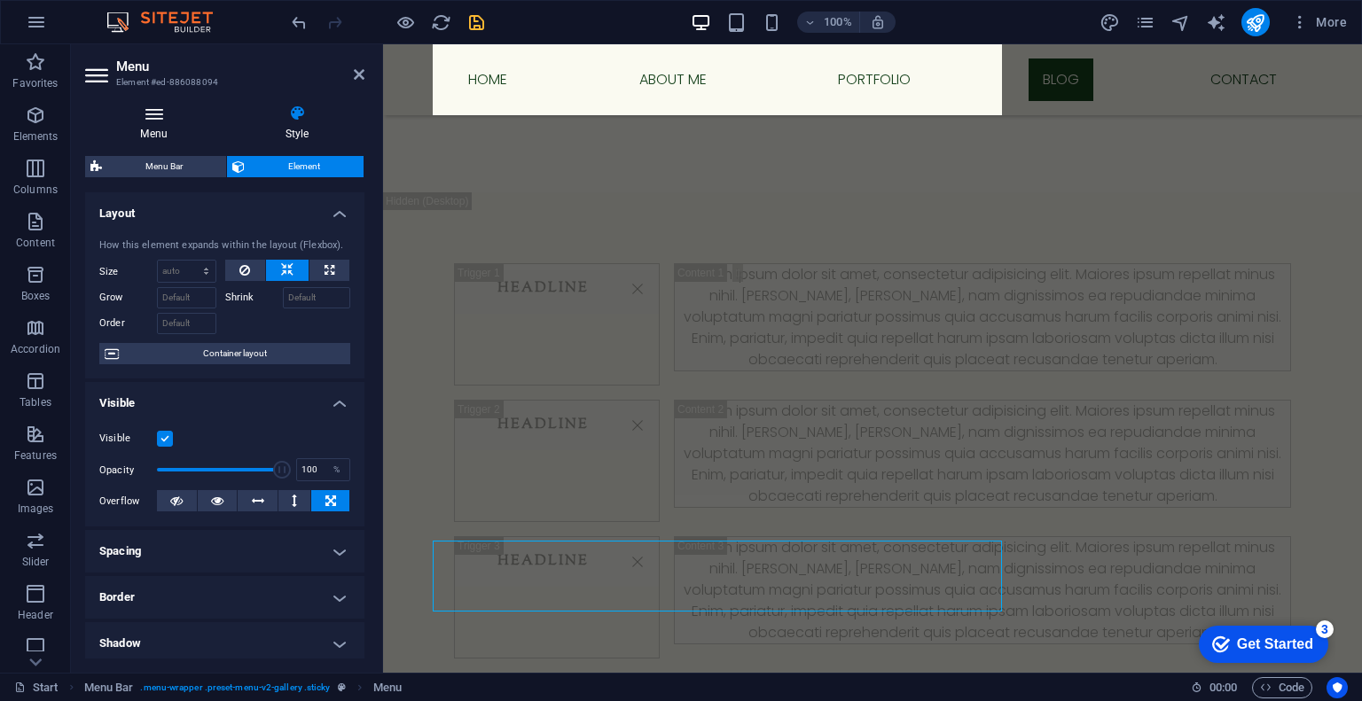
click at [173, 123] on h4 "Menu" at bounding box center [157, 123] width 145 height 37
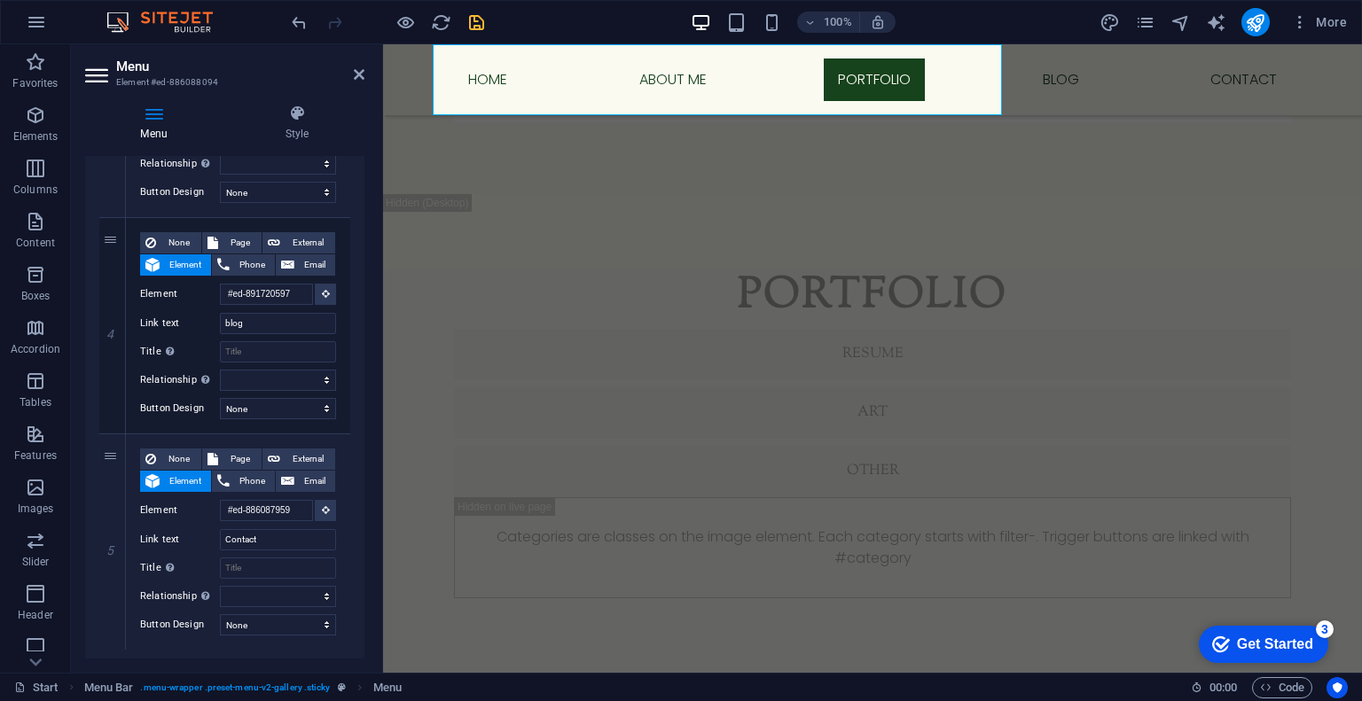
scroll to position [795, 0]
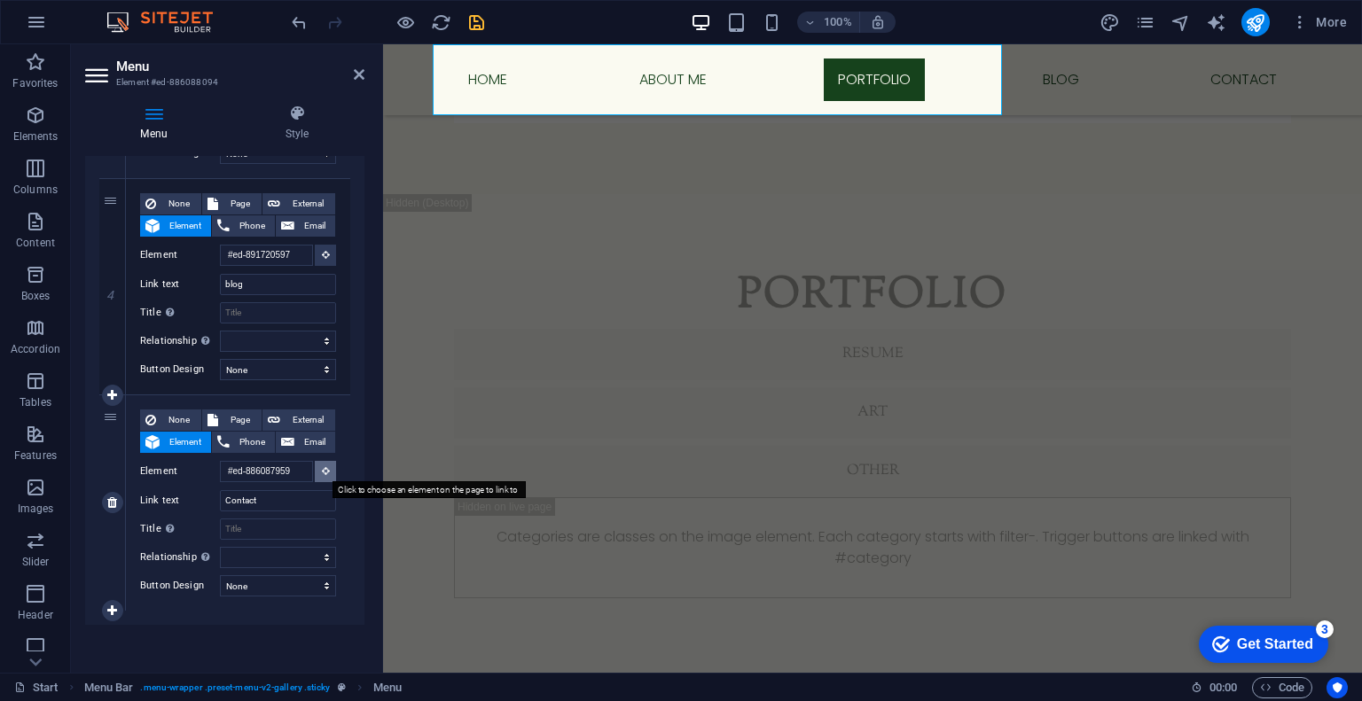
click at [315, 474] on button at bounding box center [325, 471] width 21 height 21
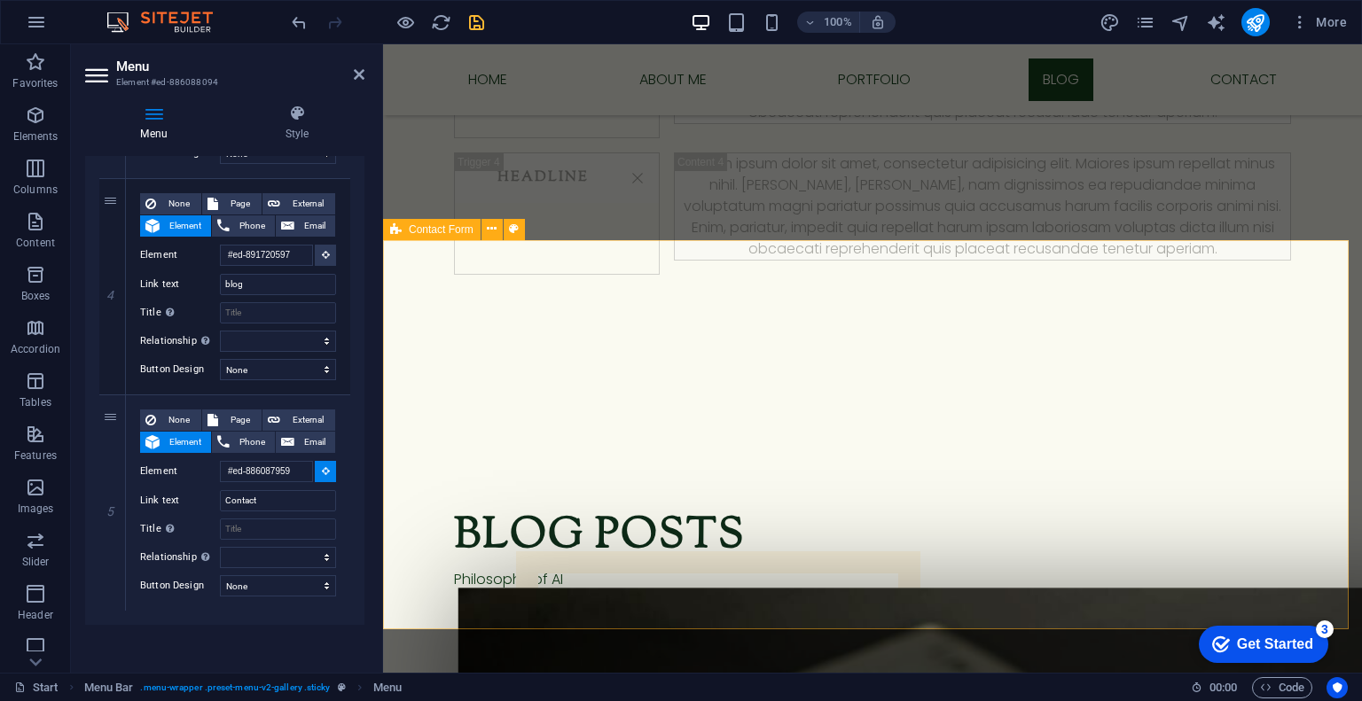
scroll to position [3178, 0]
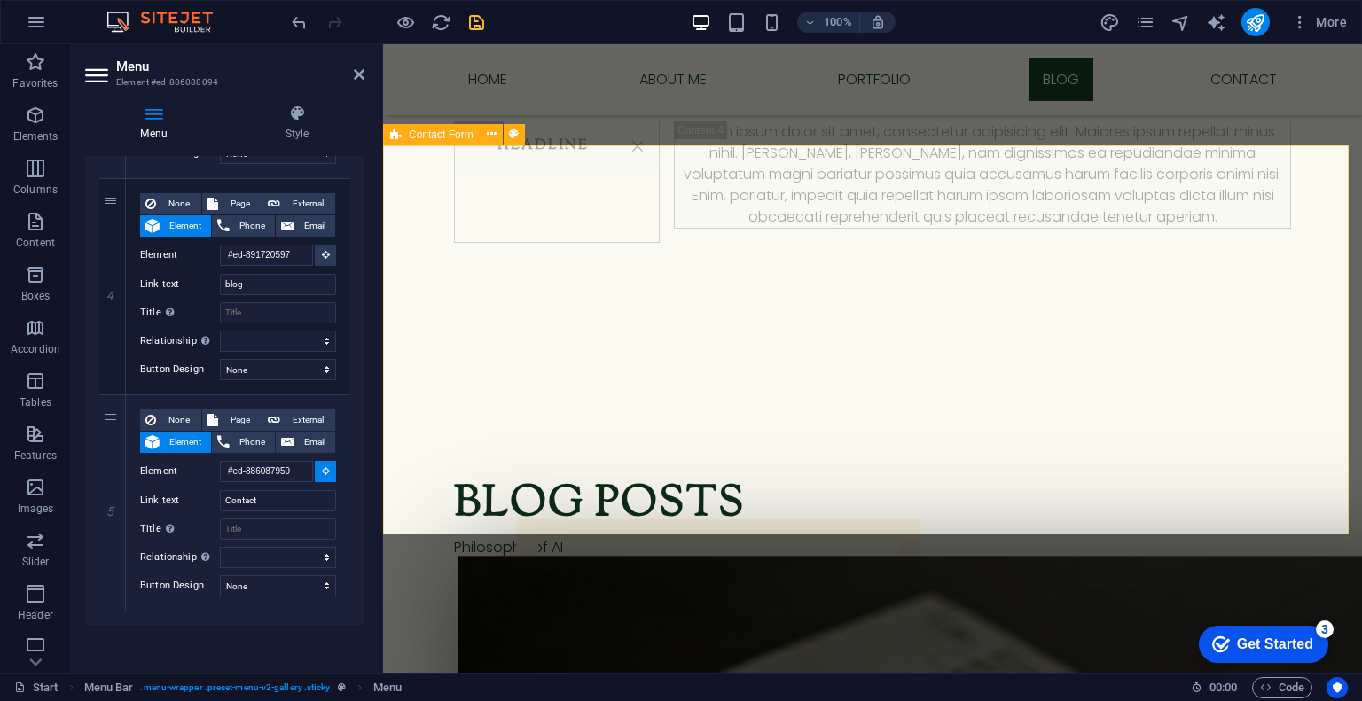
select select
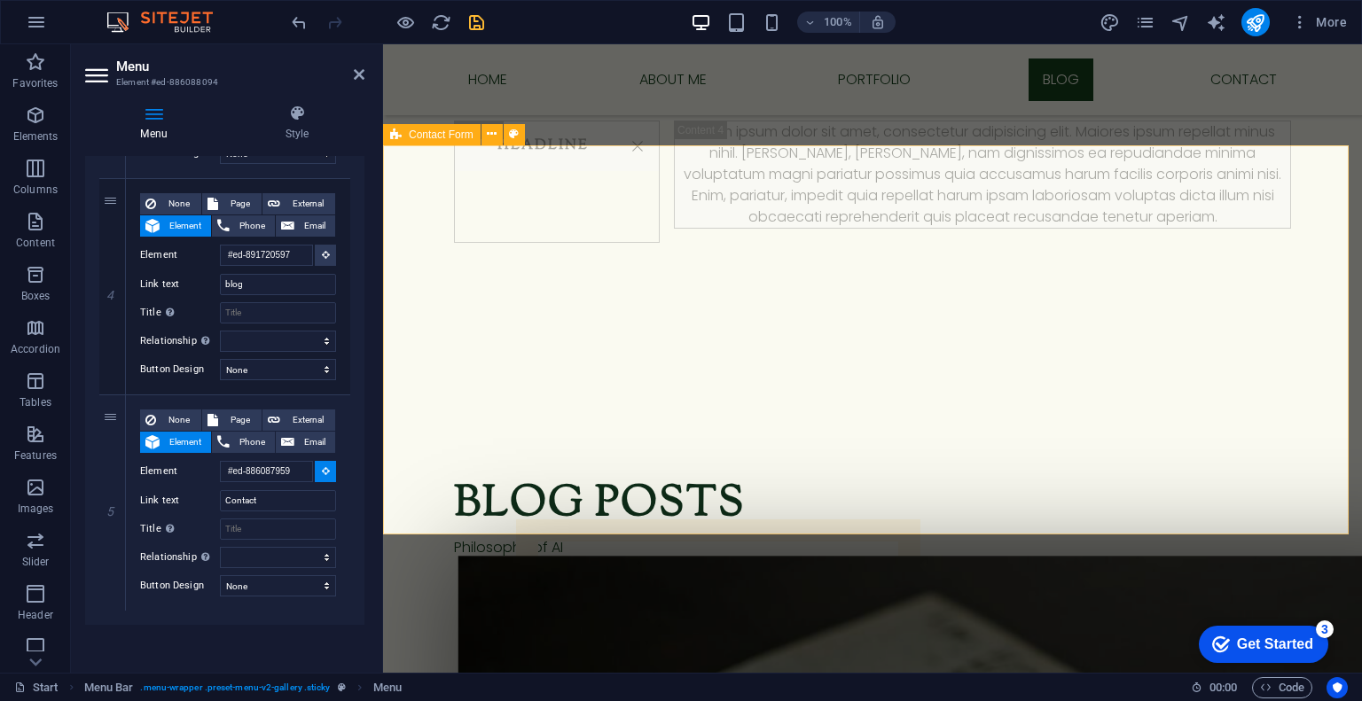
type input "#ed-902578960"
select select
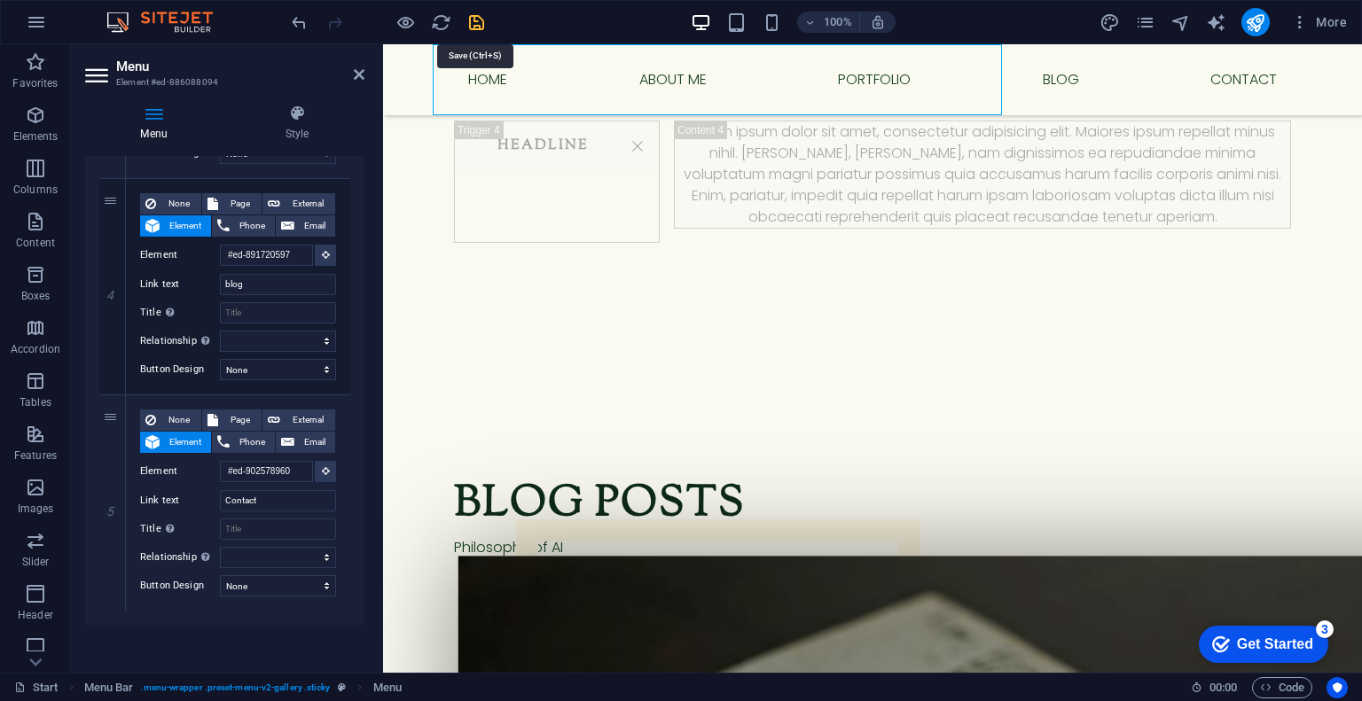
click at [471, 19] on icon "save" at bounding box center [476, 22] width 20 height 20
select select "header"
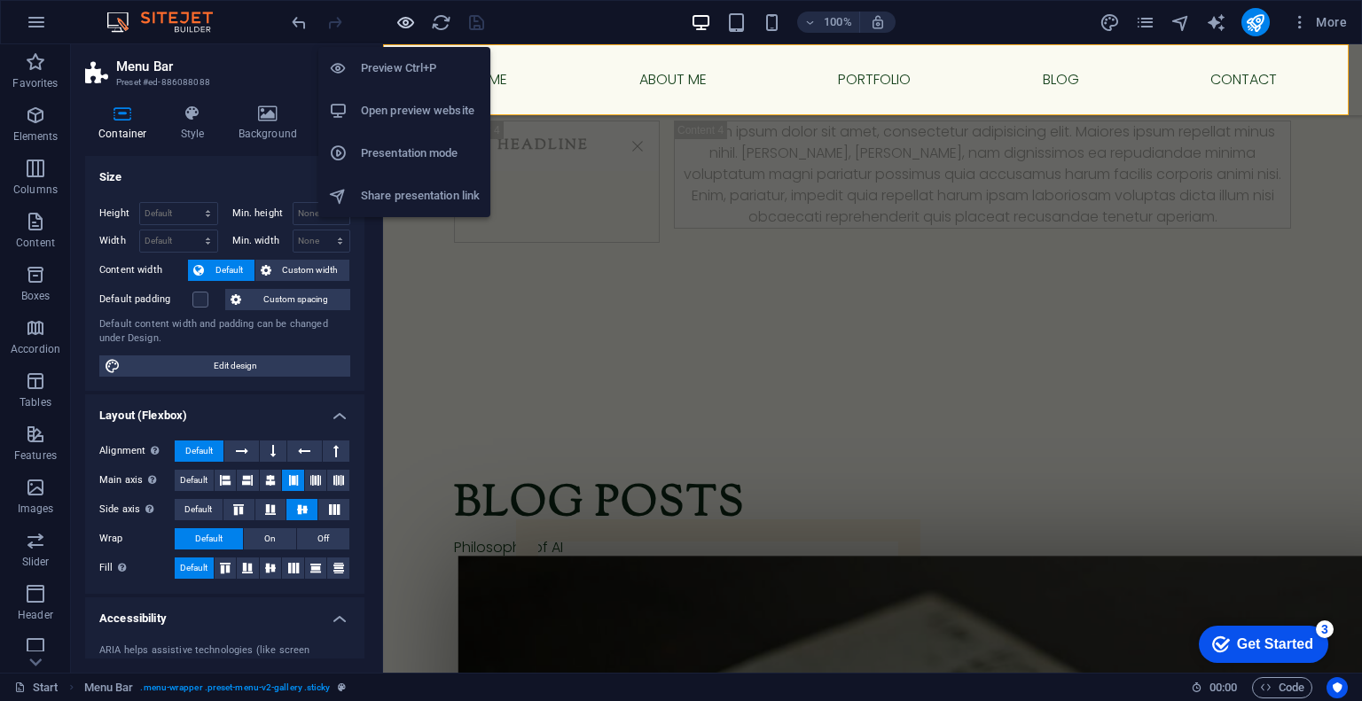
click at [405, 26] on icon "button" at bounding box center [406, 22] width 20 height 20
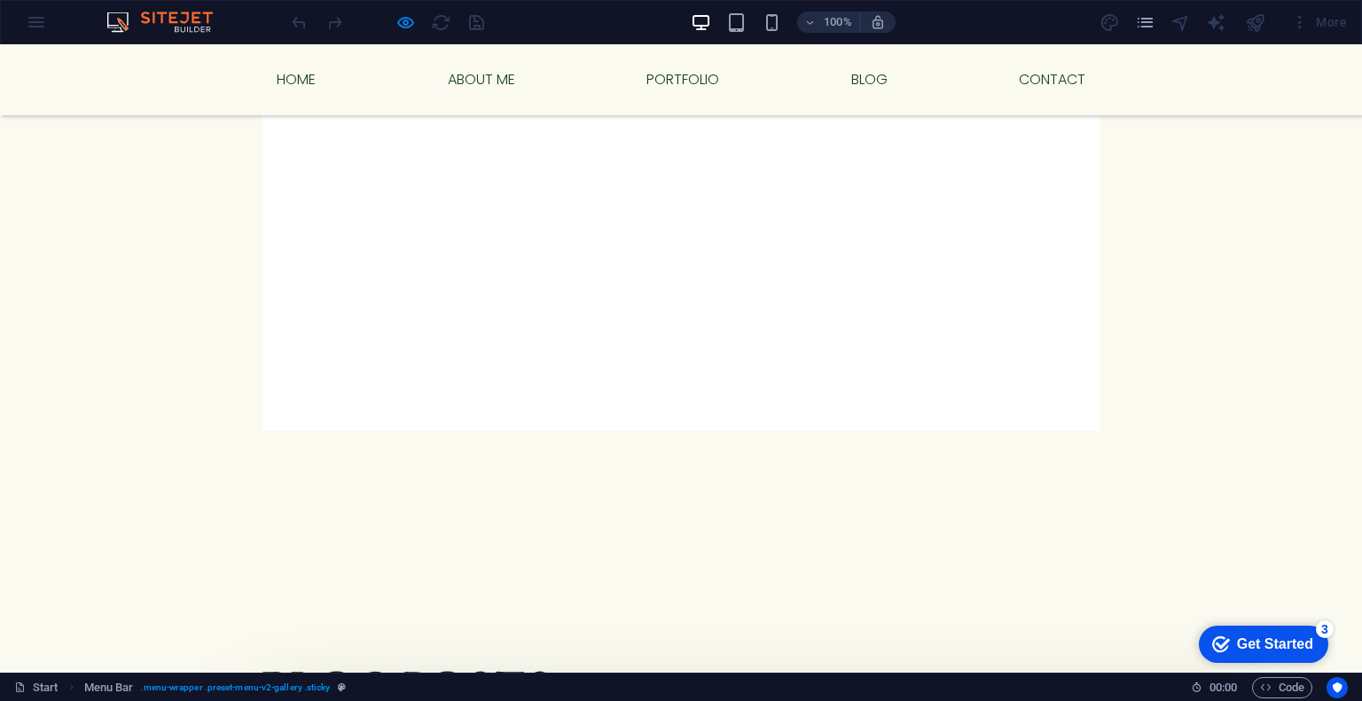
scroll to position [2455, 0]
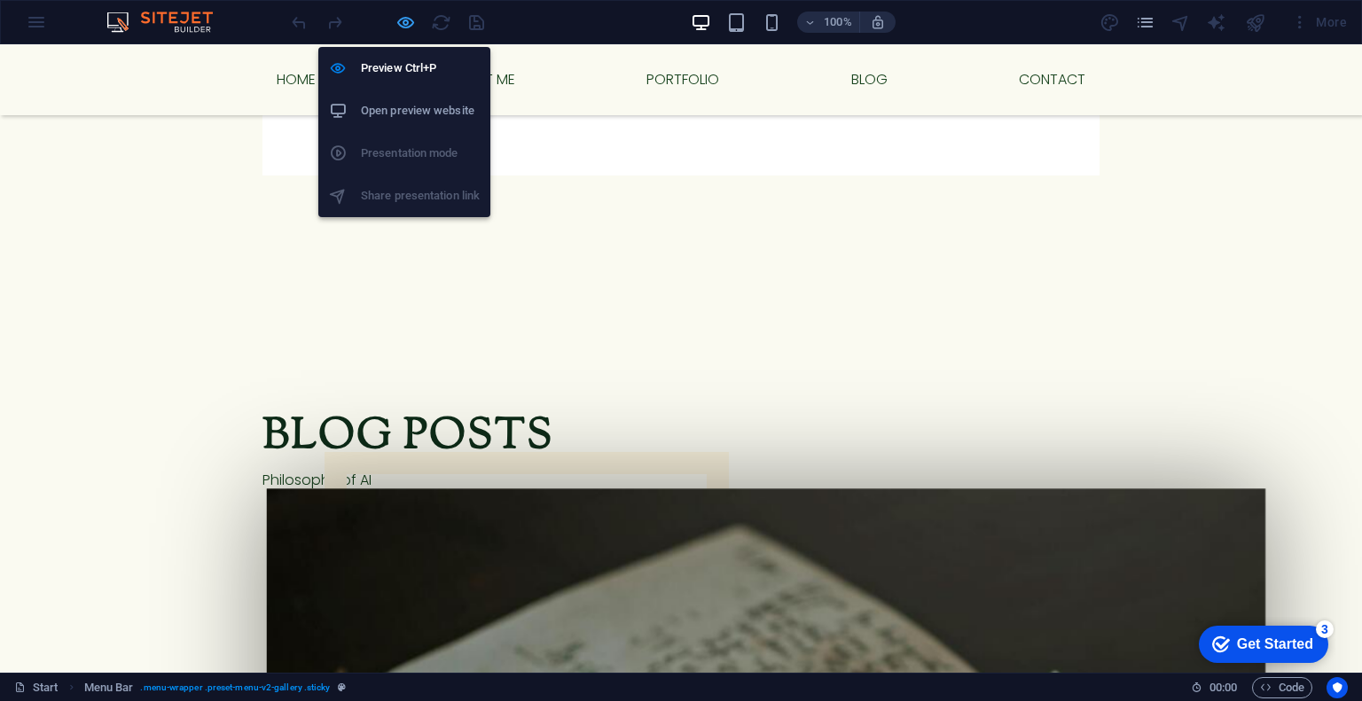
click at [409, 12] on icon "button" at bounding box center [406, 22] width 20 height 20
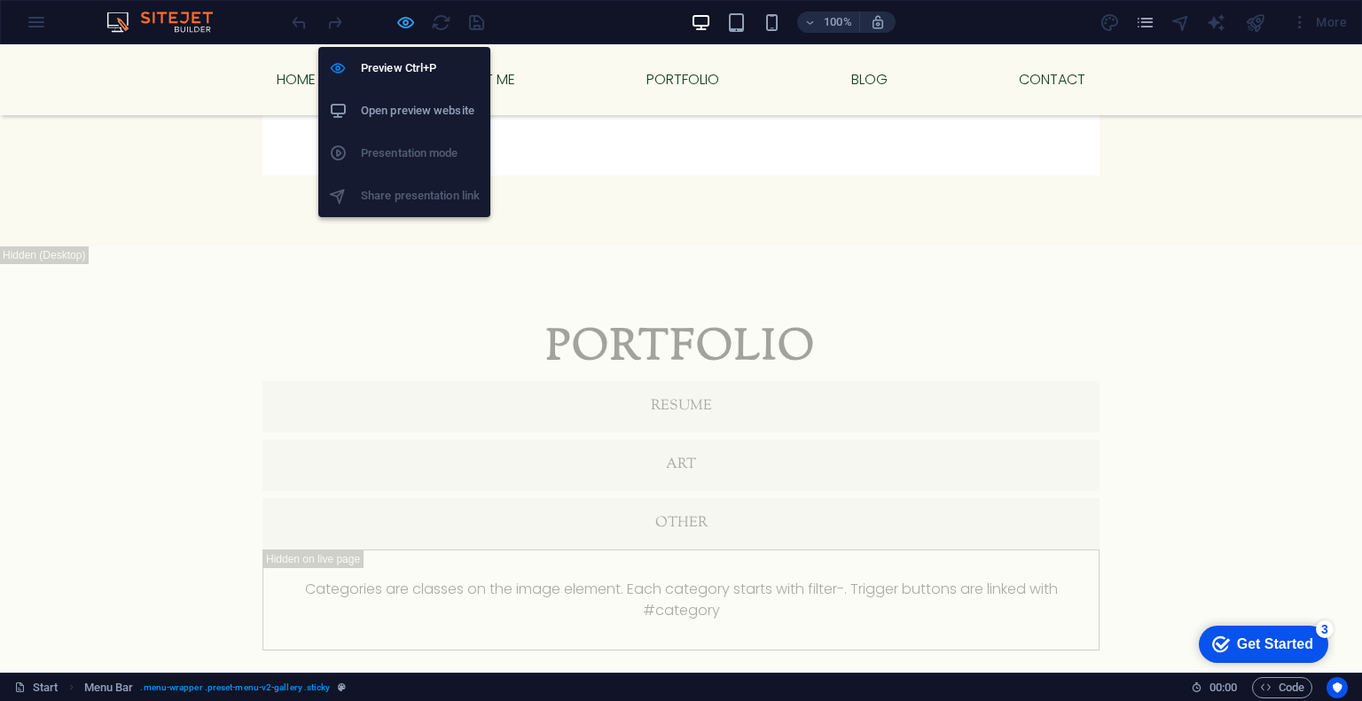
select select "header"
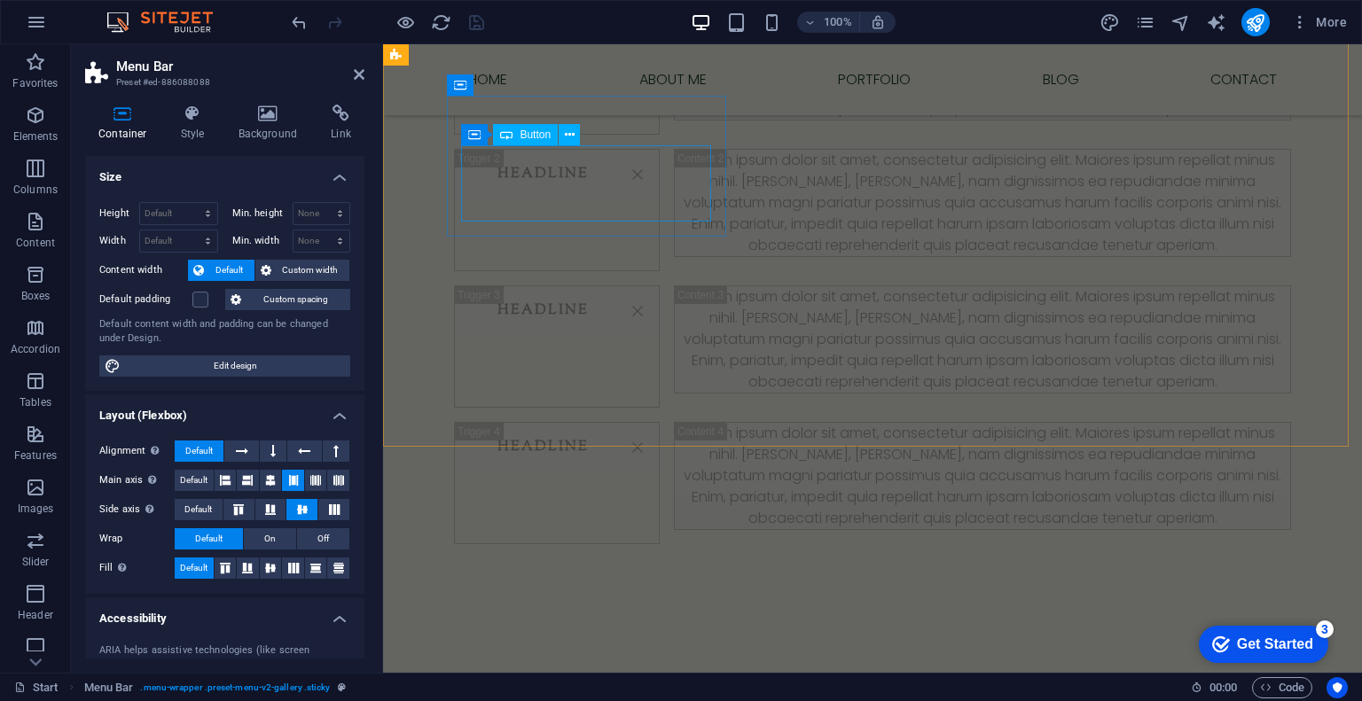
scroll to position [2876, 0]
click at [194, 119] on icon at bounding box center [193, 114] width 51 height 18
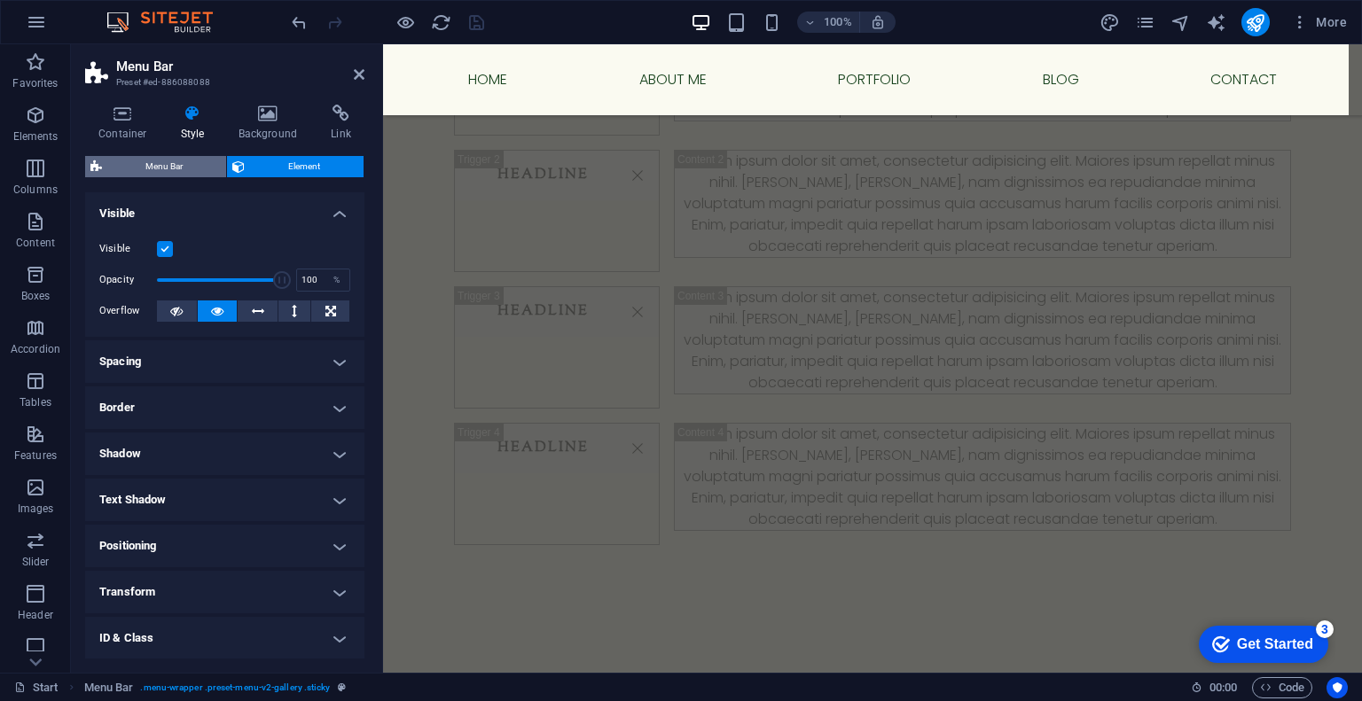
click at [192, 157] on span "Menu Bar" at bounding box center [164, 166] width 114 height 21
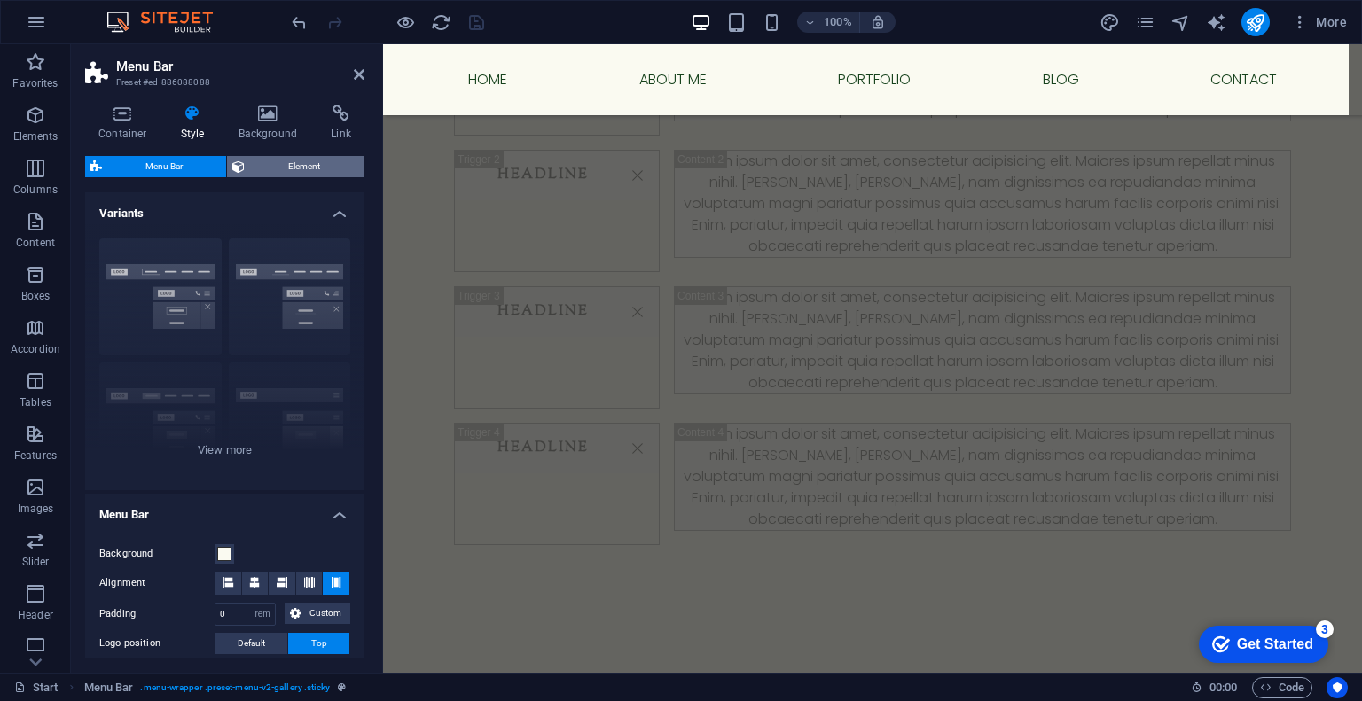
click at [255, 158] on span "Element" at bounding box center [304, 166] width 108 height 21
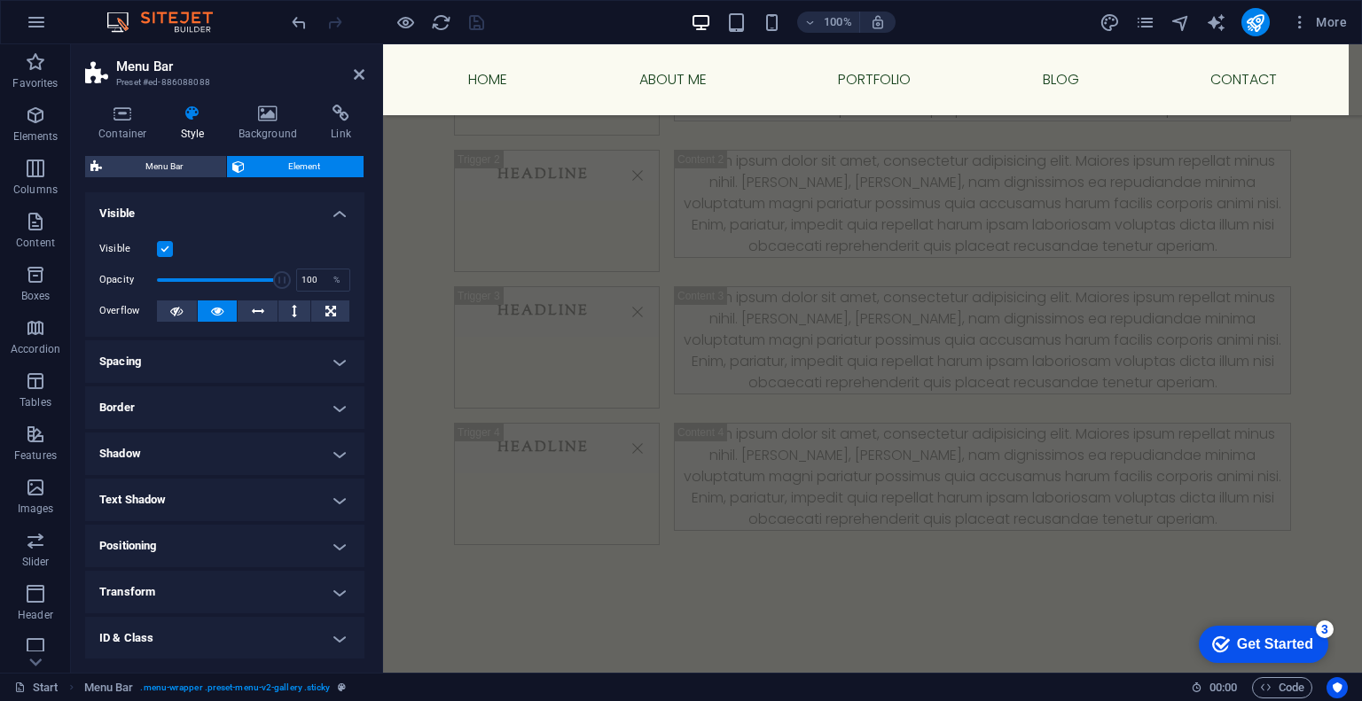
scroll to position [92, 0]
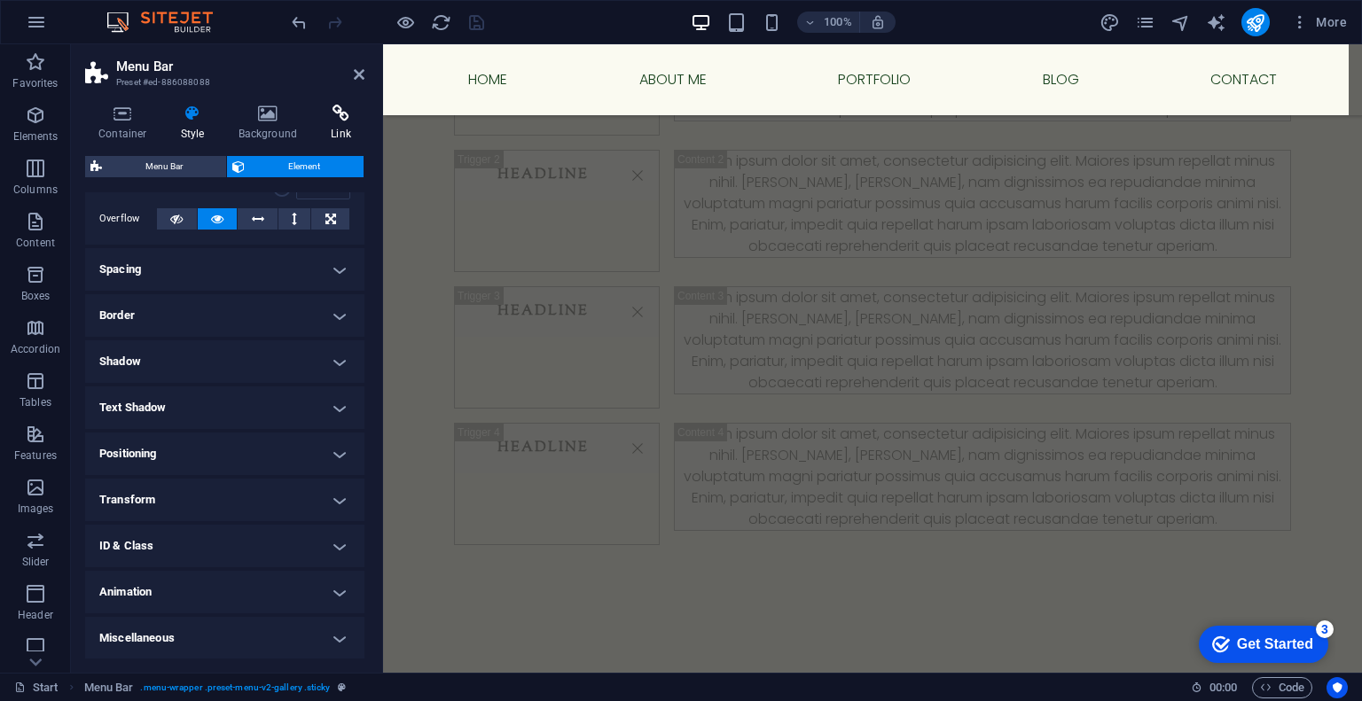
click at [346, 118] on icon at bounding box center [340, 114] width 47 height 18
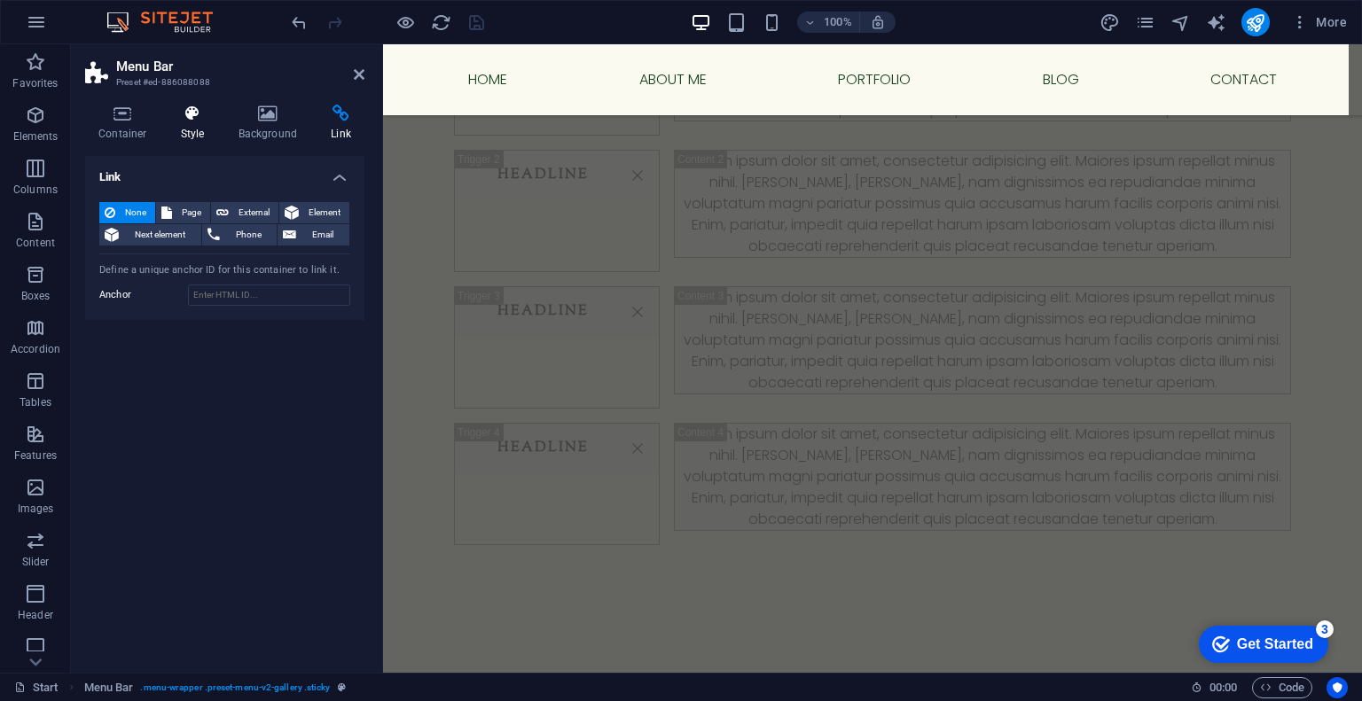
click at [192, 121] on icon at bounding box center [193, 114] width 51 height 18
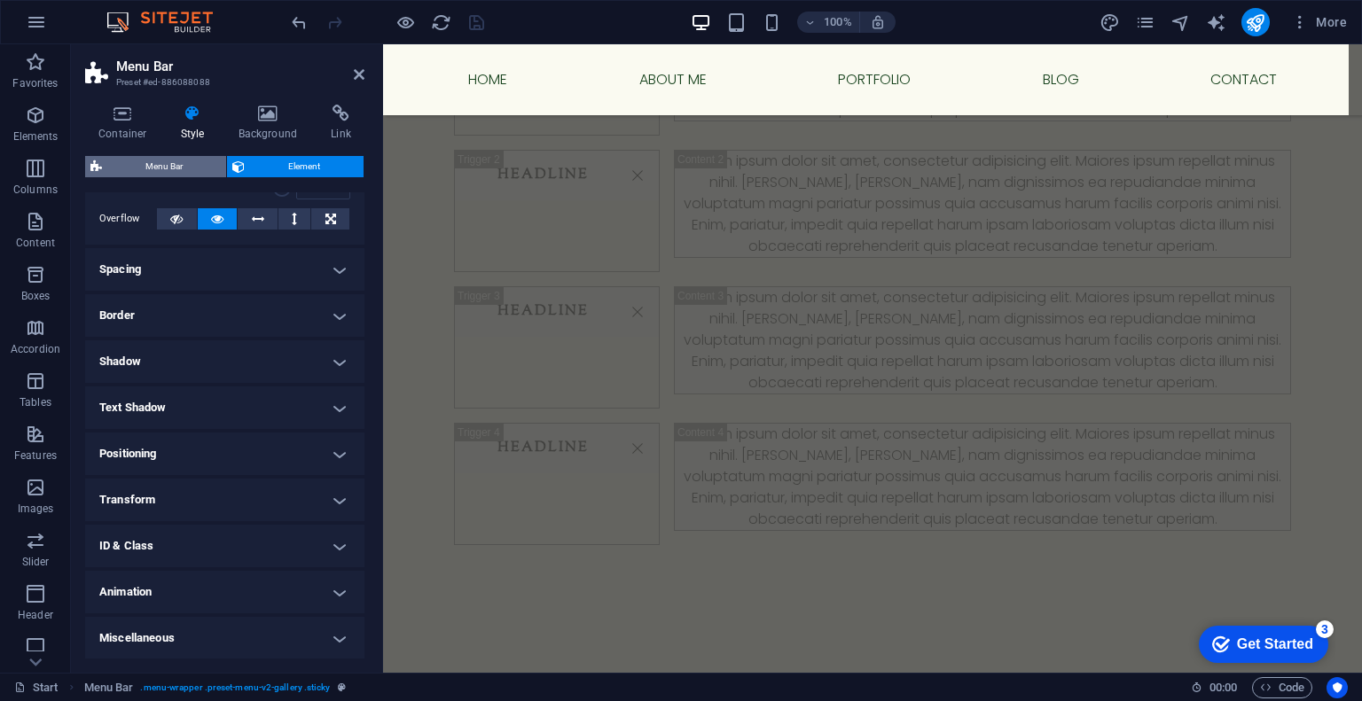
click at [188, 166] on span "Menu Bar" at bounding box center [164, 166] width 114 height 21
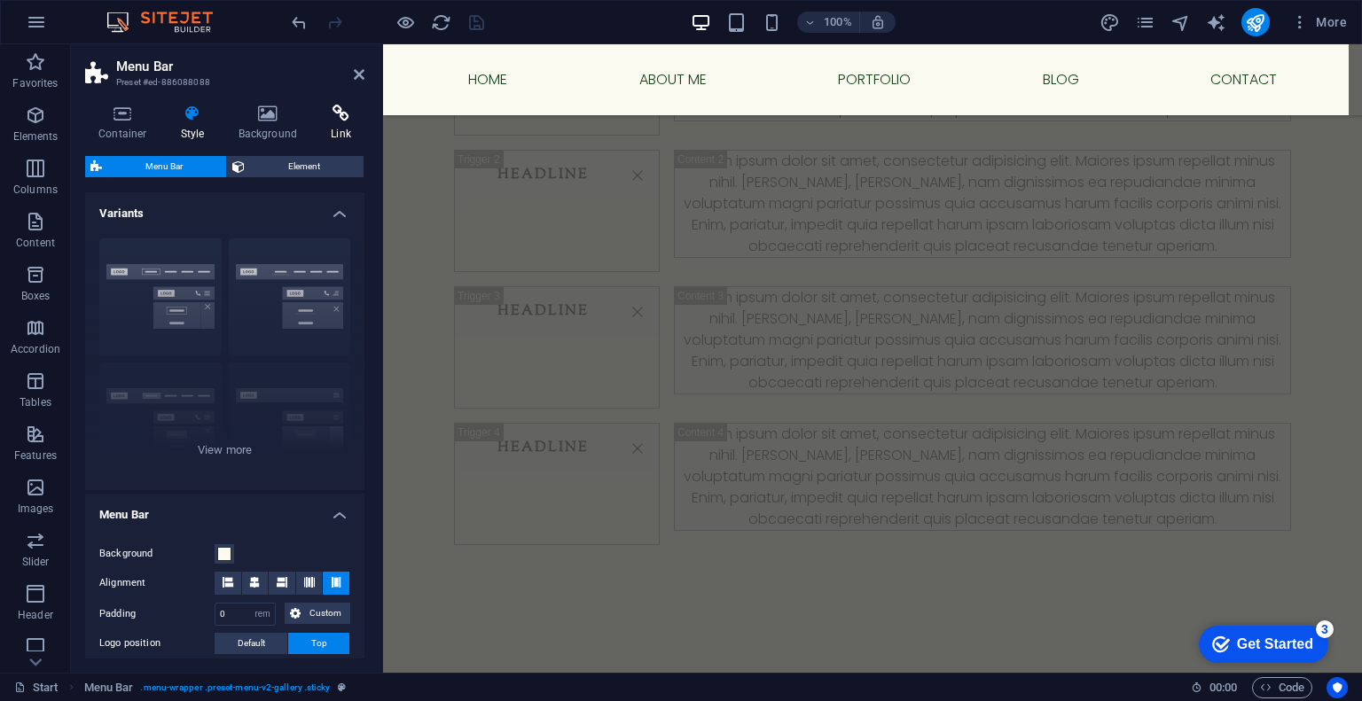
click at [333, 124] on h4 "Link" at bounding box center [340, 123] width 47 height 37
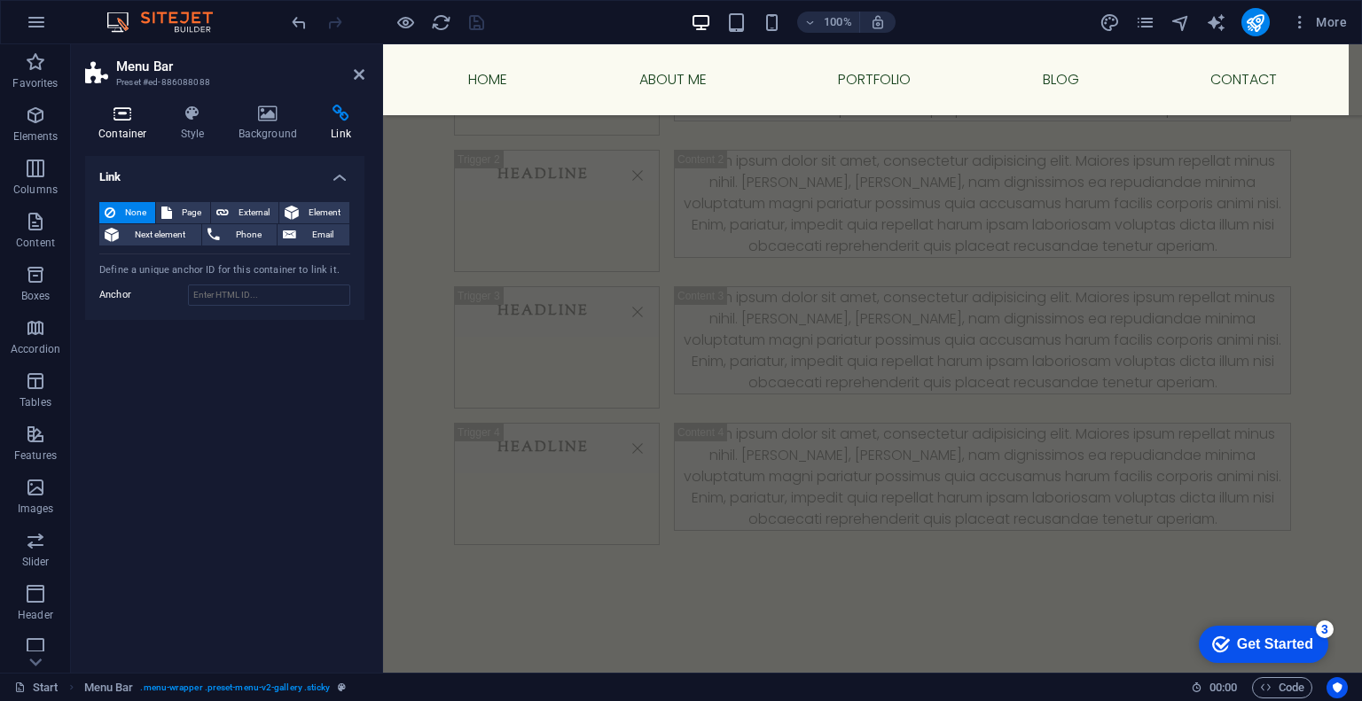
click at [128, 131] on h4 "Container" at bounding box center [126, 123] width 82 height 37
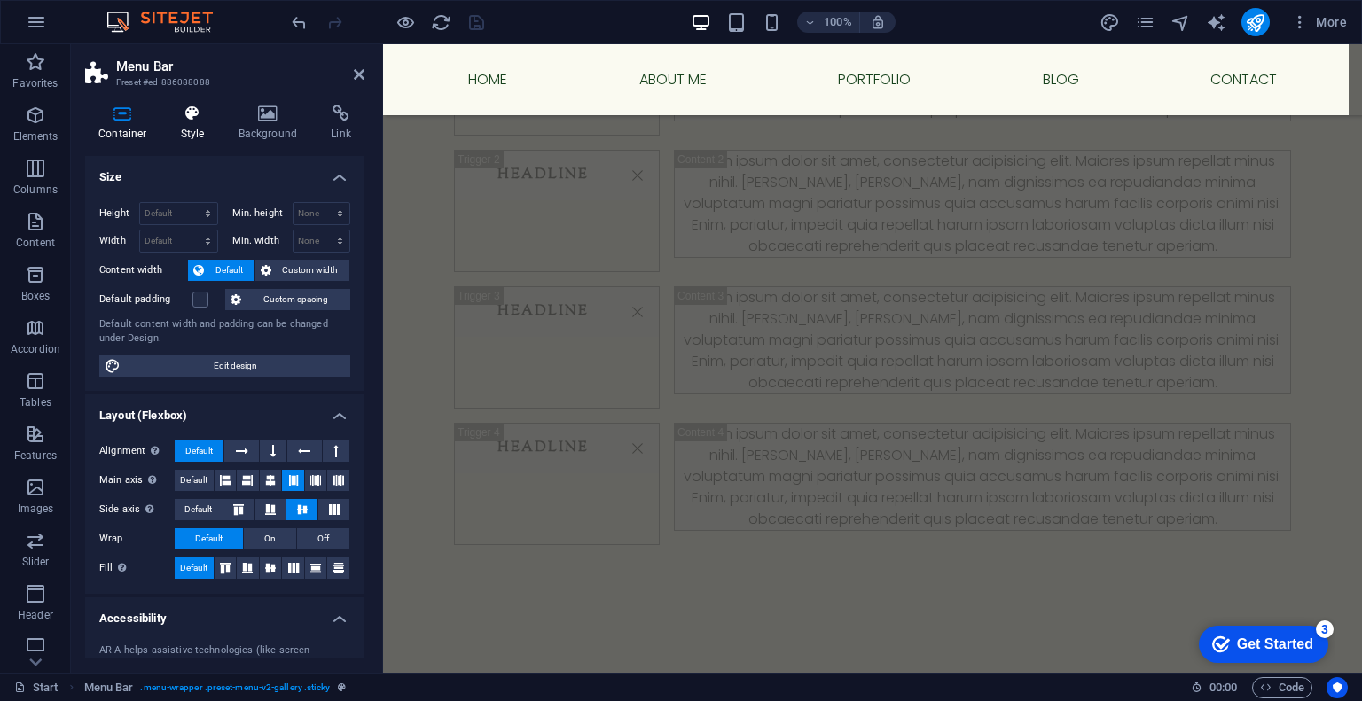
click at [181, 127] on h4 "Style" at bounding box center [197, 123] width 58 height 37
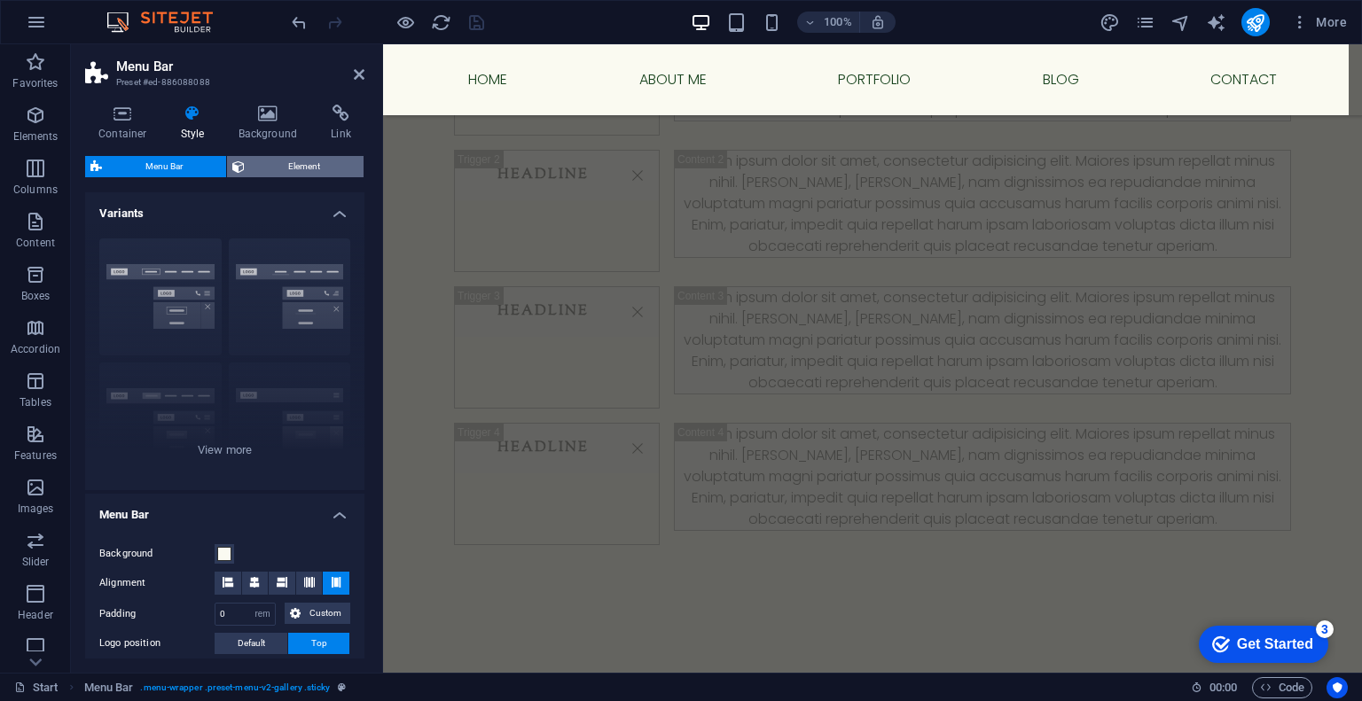
click at [272, 163] on span "Element" at bounding box center [304, 166] width 108 height 21
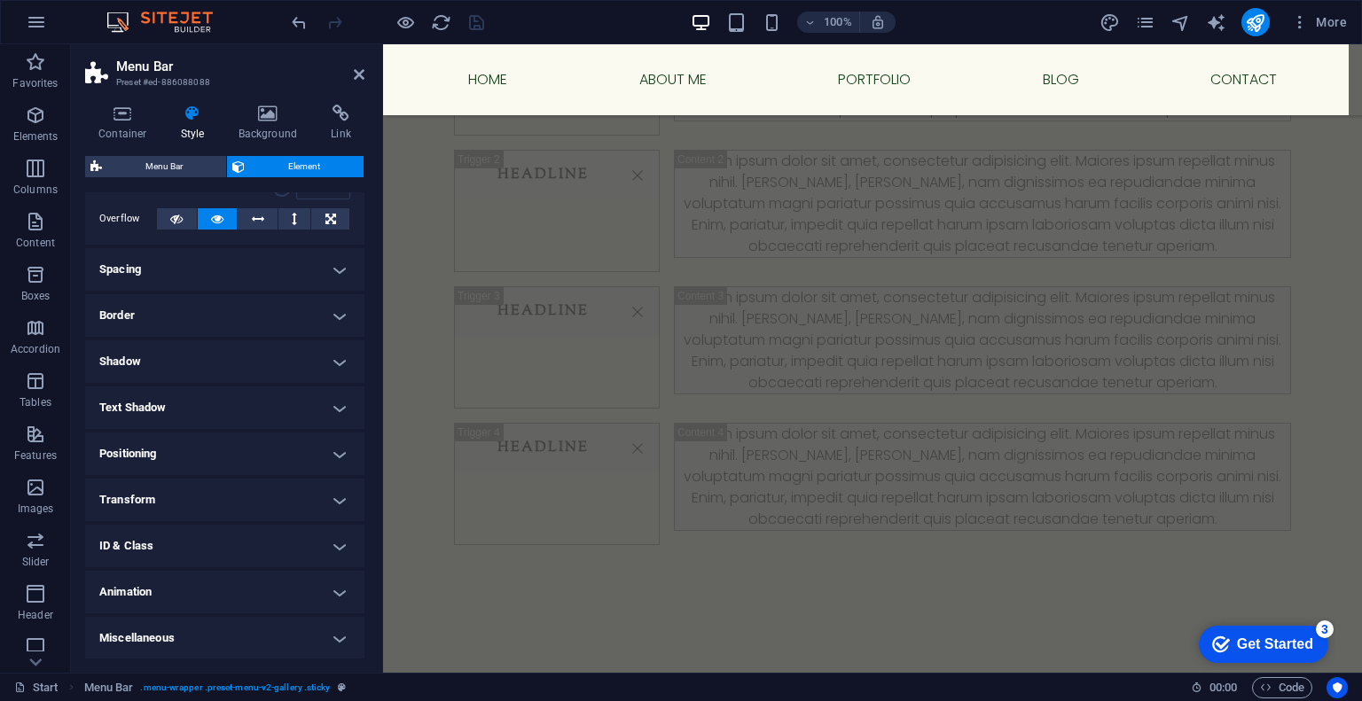
click at [124, 143] on div "Container Style Background Link Size Height Default px rem % vh vw Min. height …" at bounding box center [224, 382] width 279 height 554
click at [125, 133] on h4 "Container" at bounding box center [126, 123] width 82 height 37
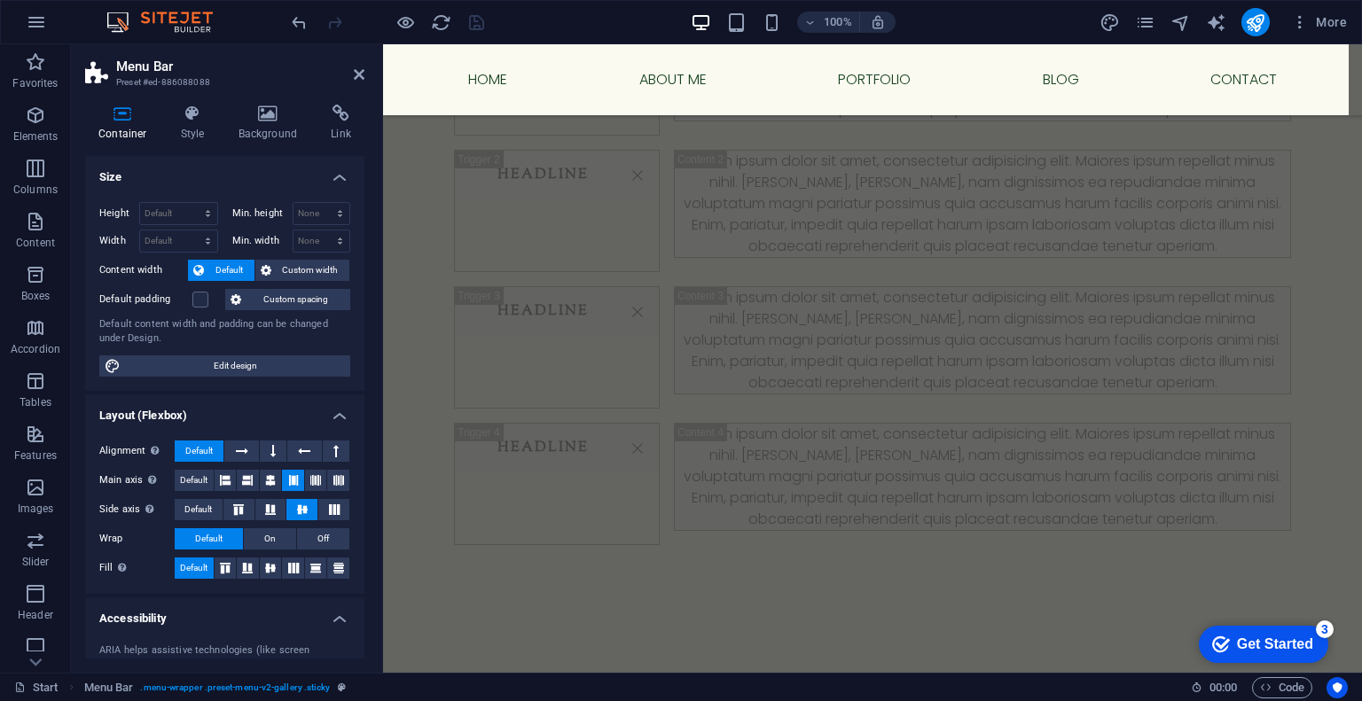
scroll to position [183, 0]
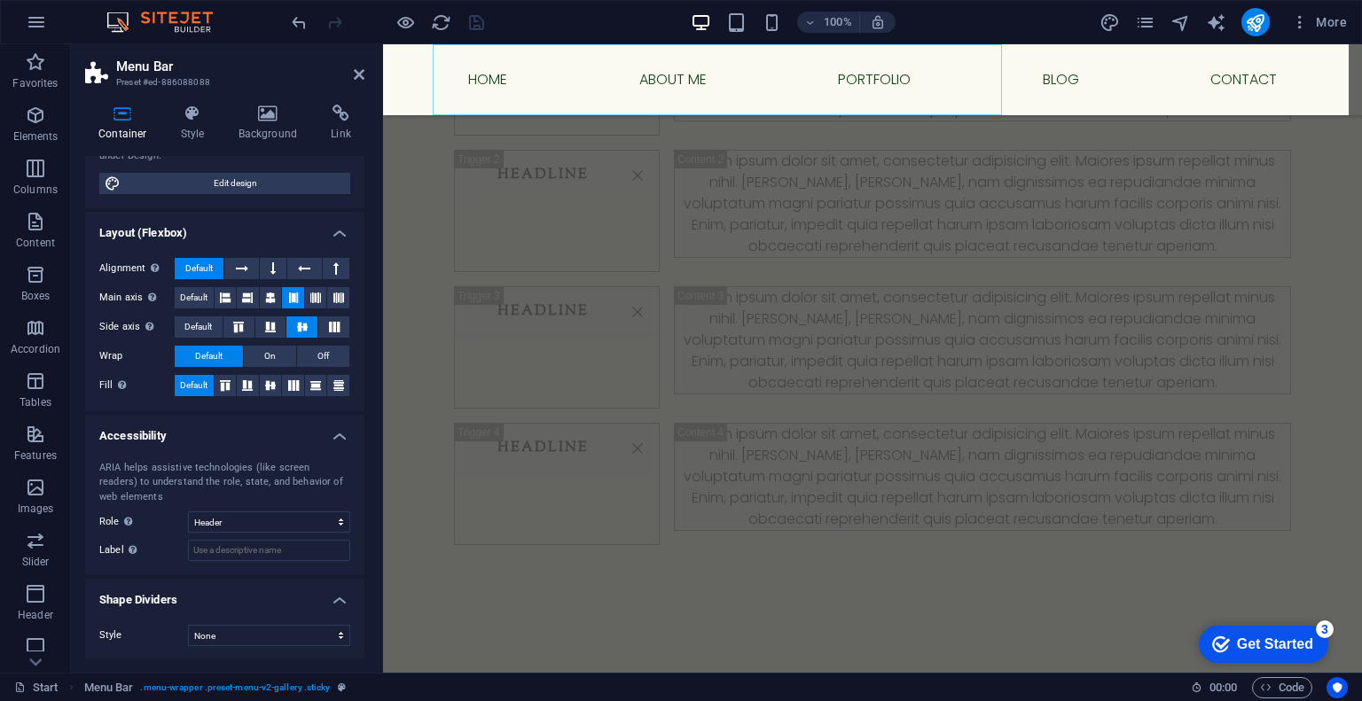
click at [497, 84] on nav "Home About me Portfolio blog Contact" at bounding box center [873, 79] width 866 height 71
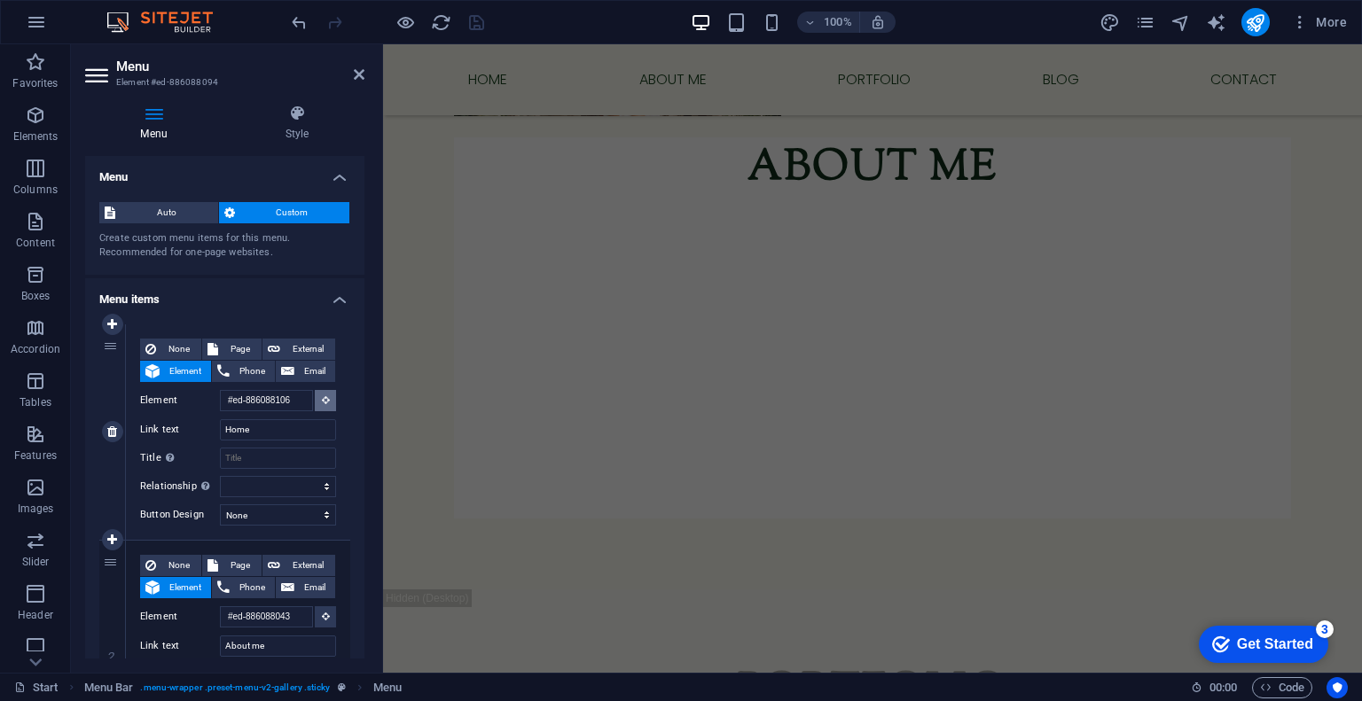
scroll to position [2805, 0]
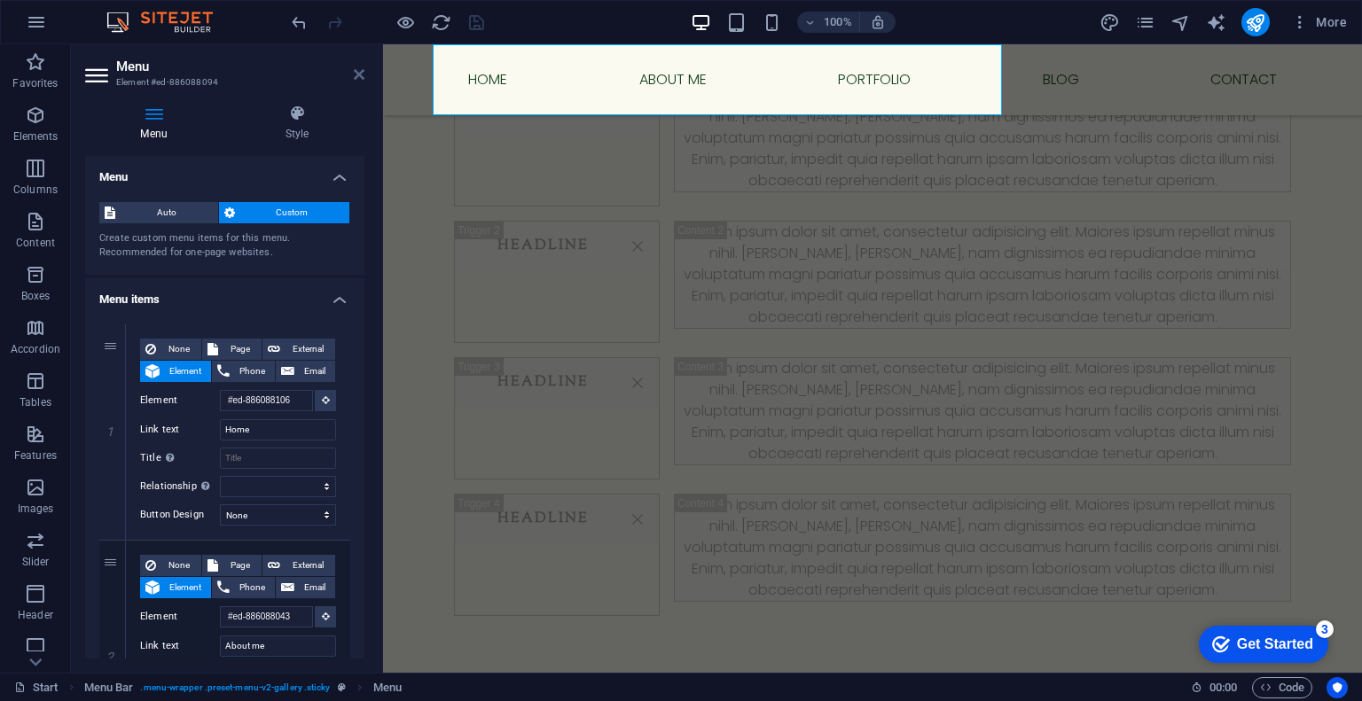
click at [354, 70] on icon at bounding box center [359, 74] width 11 height 14
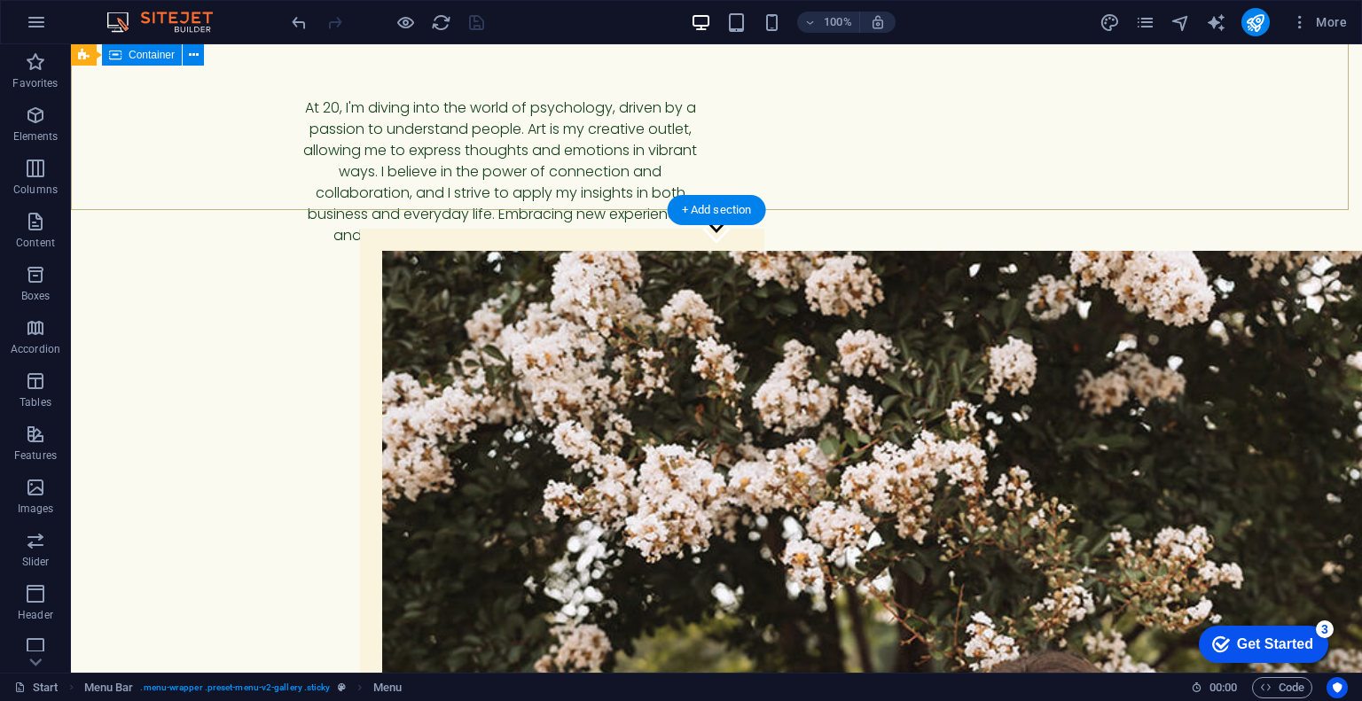
scroll to position [0, 0]
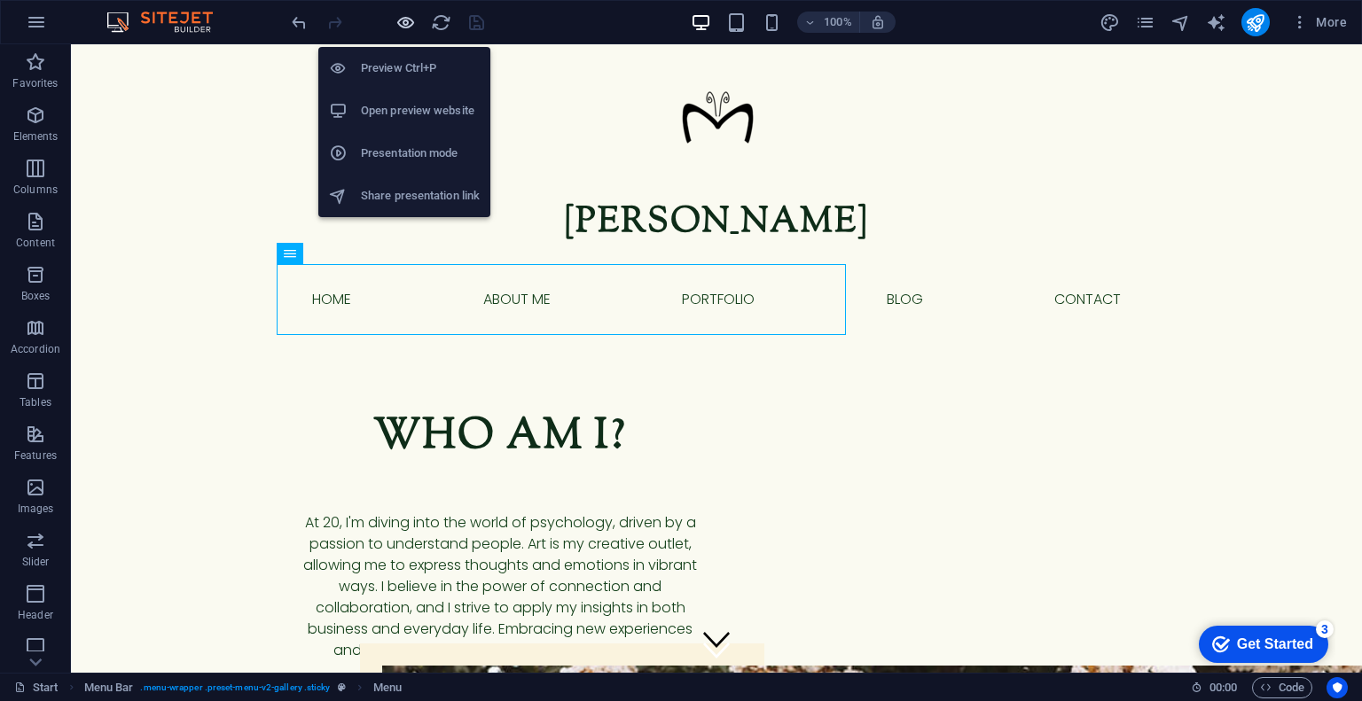
click at [397, 19] on icon "button" at bounding box center [406, 22] width 20 height 20
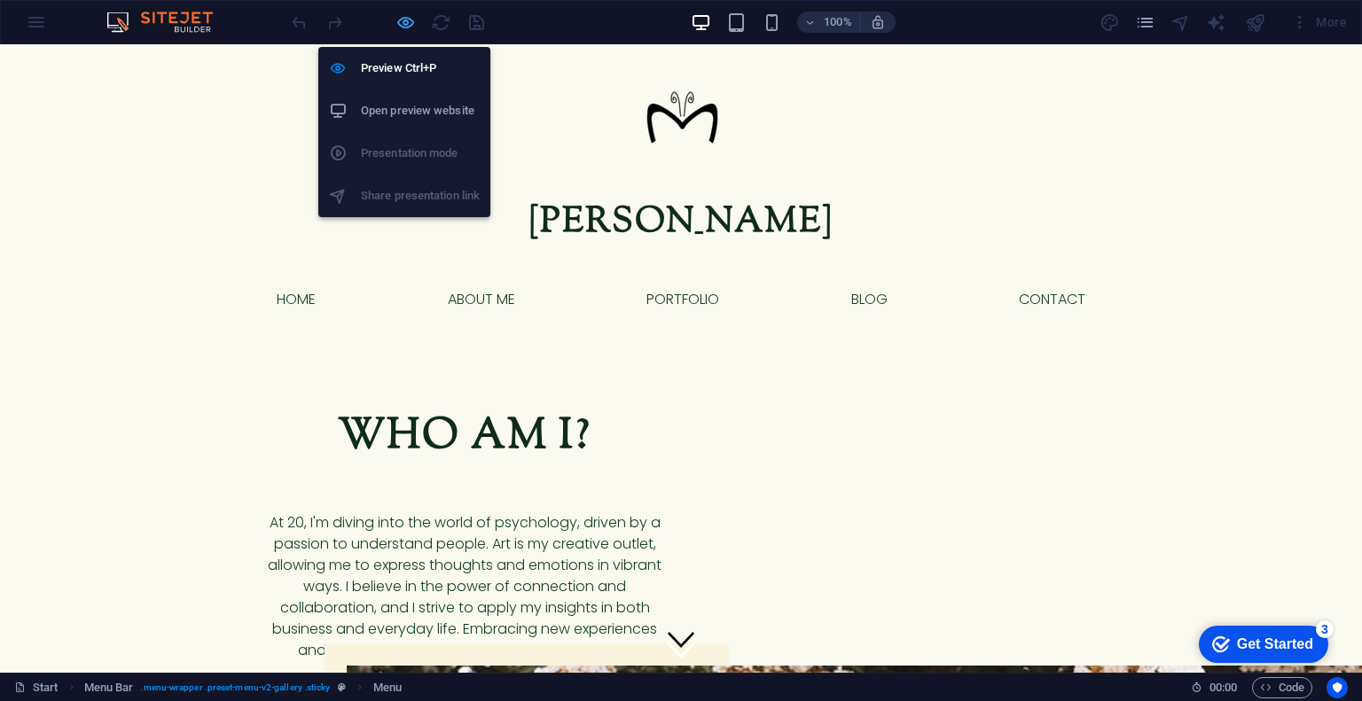
click at [404, 17] on icon "button" at bounding box center [406, 22] width 20 height 20
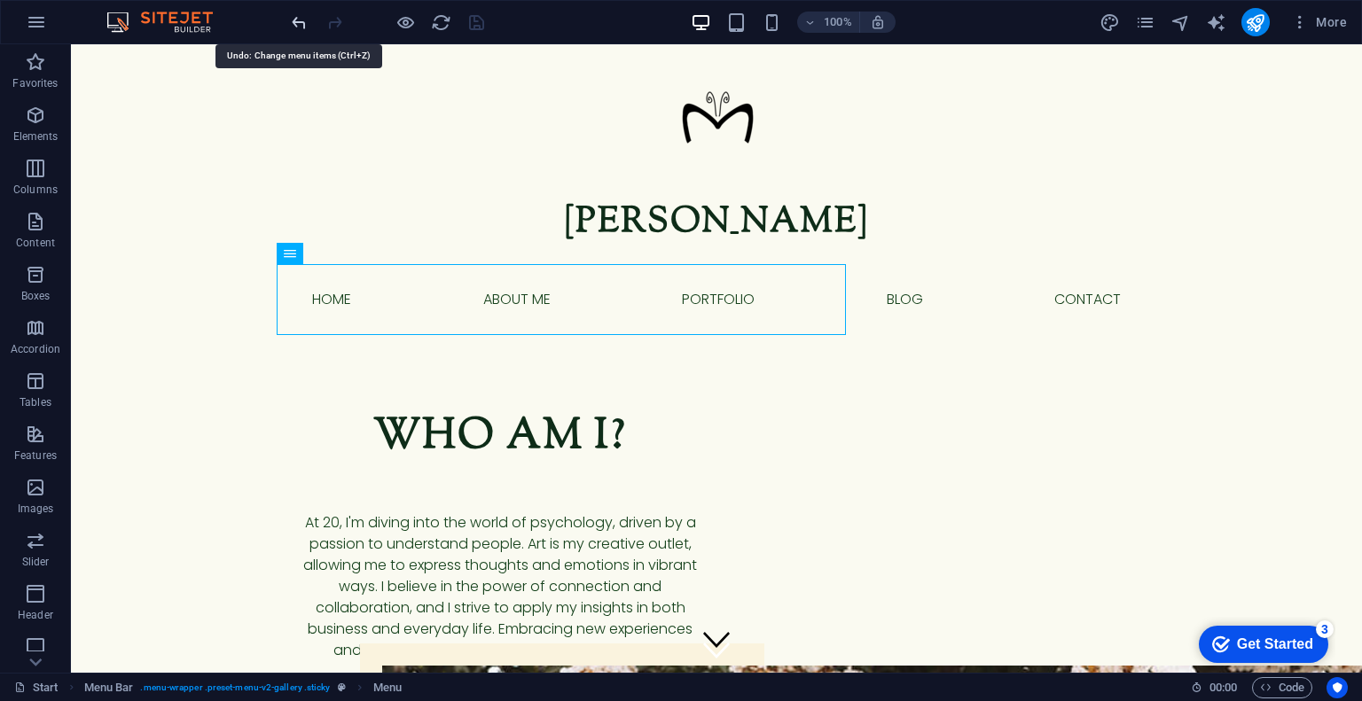
click at [297, 20] on icon "undo" at bounding box center [299, 22] width 20 height 20
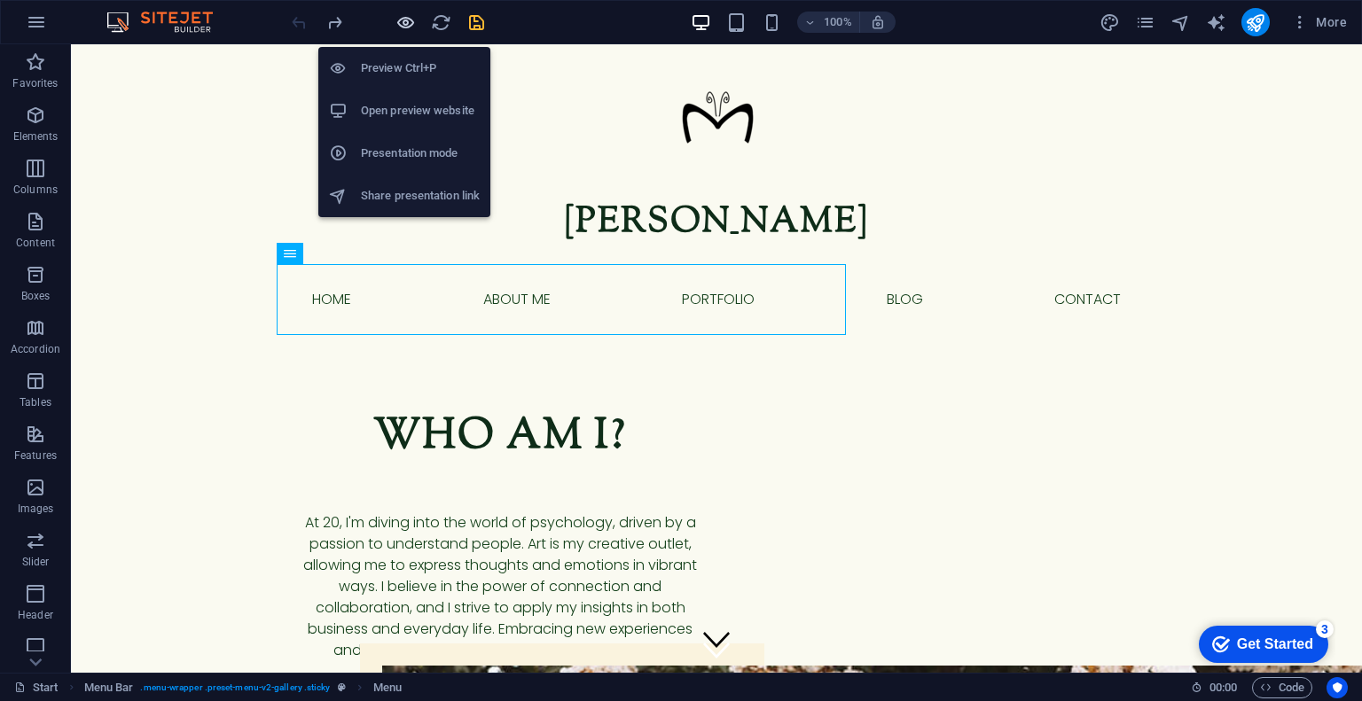
click at [411, 20] on icon "button" at bounding box center [406, 22] width 20 height 20
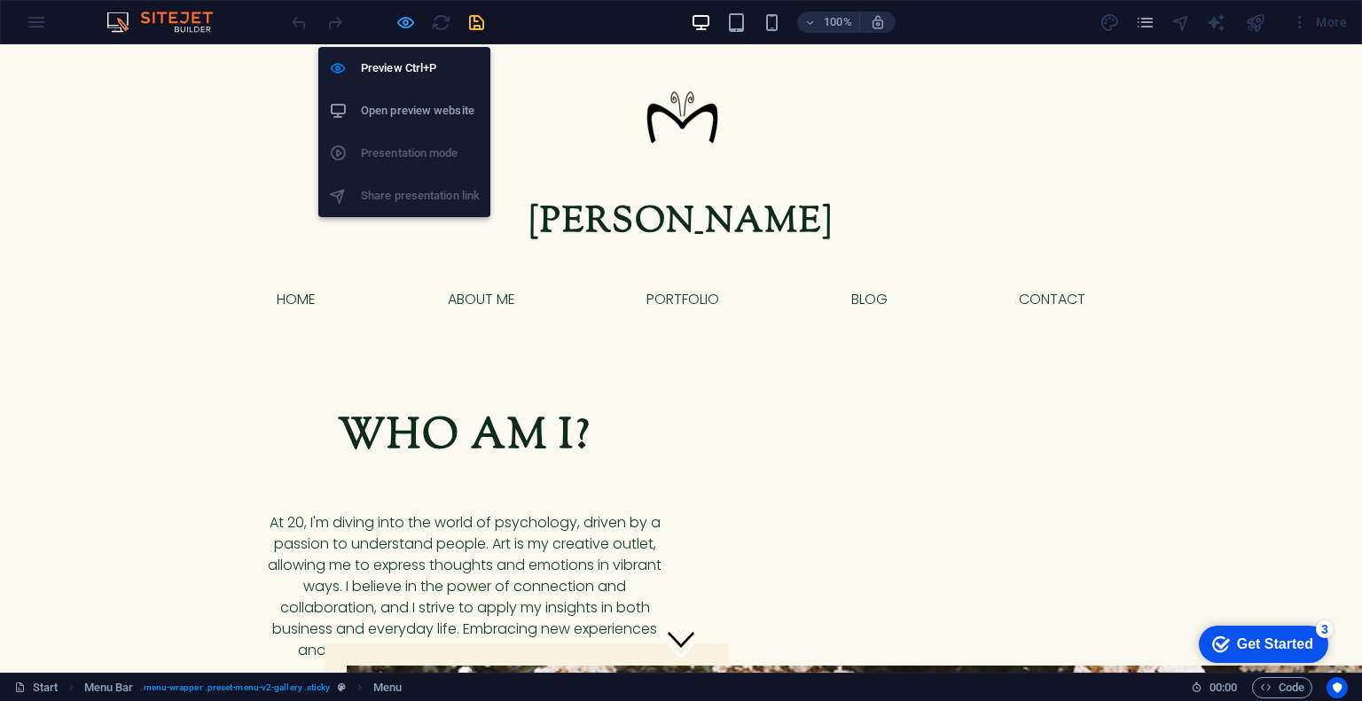
click at [408, 27] on icon "button" at bounding box center [406, 22] width 20 height 20
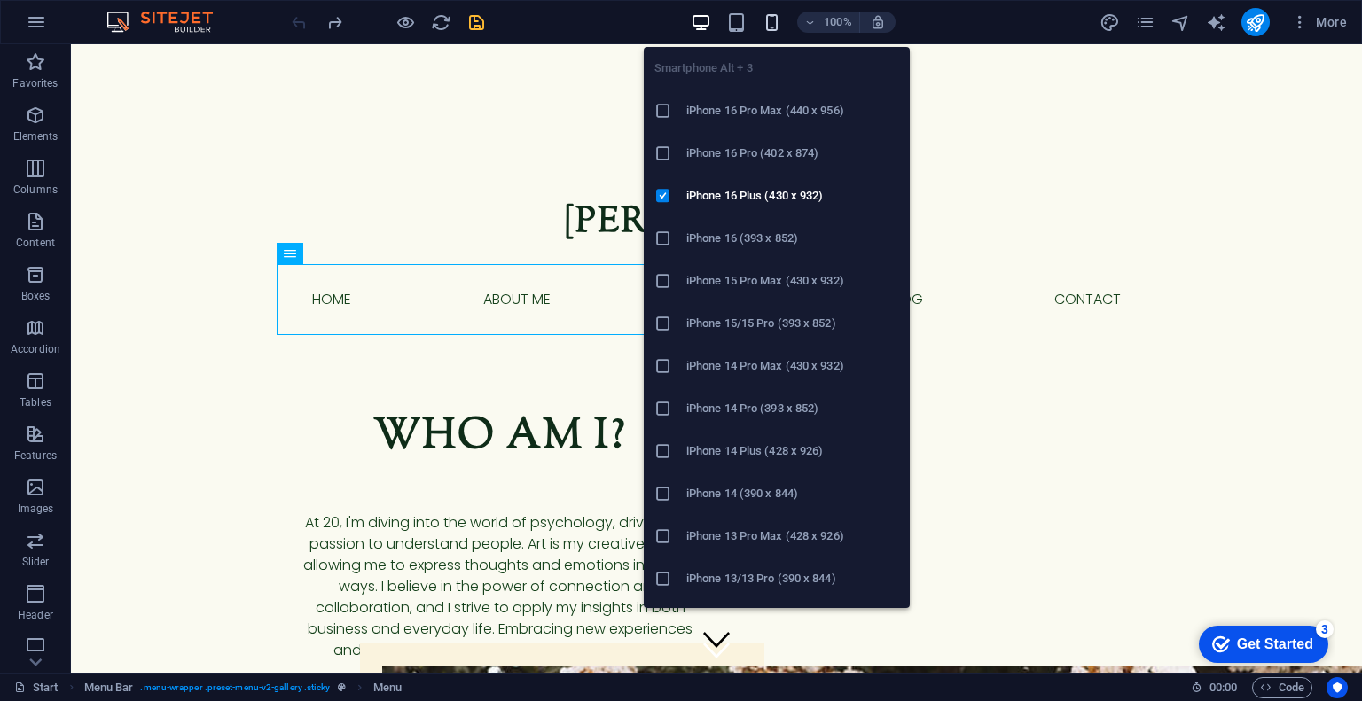
click at [766, 23] on icon "button" at bounding box center [772, 22] width 20 height 20
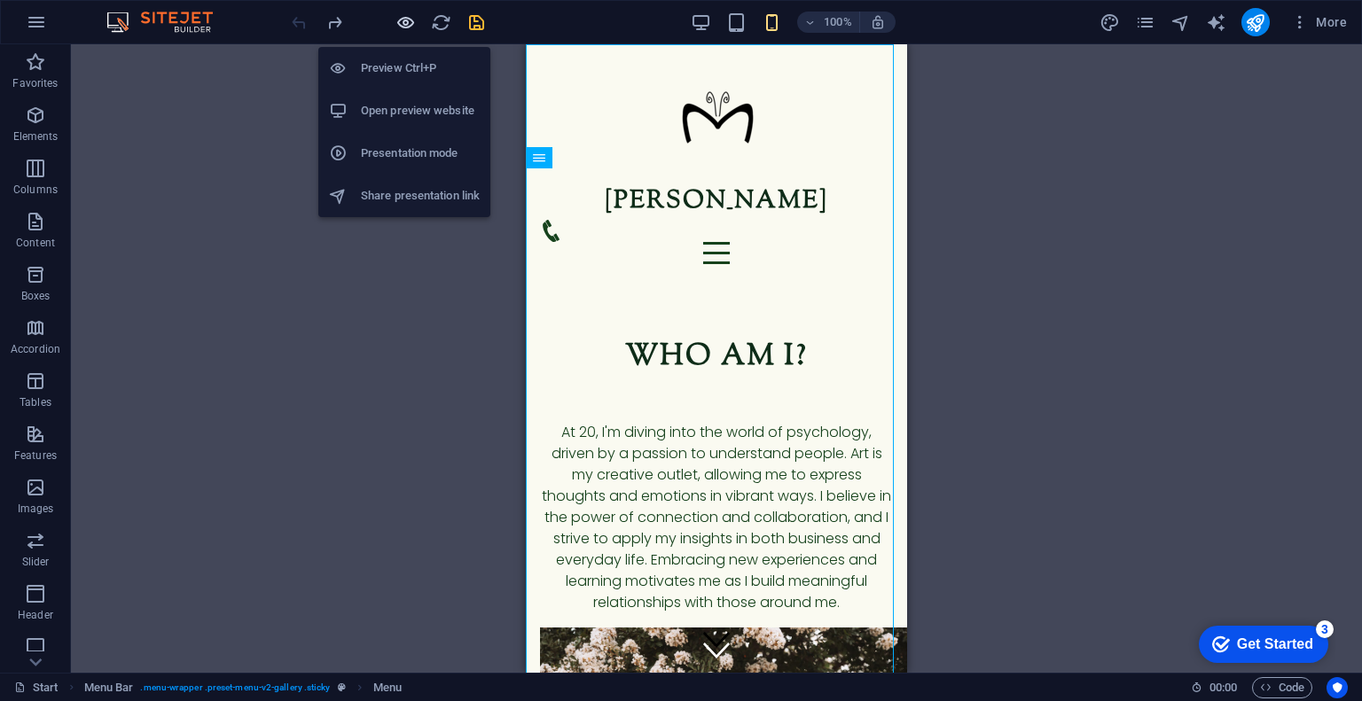
click at [411, 27] on icon "button" at bounding box center [406, 22] width 20 height 20
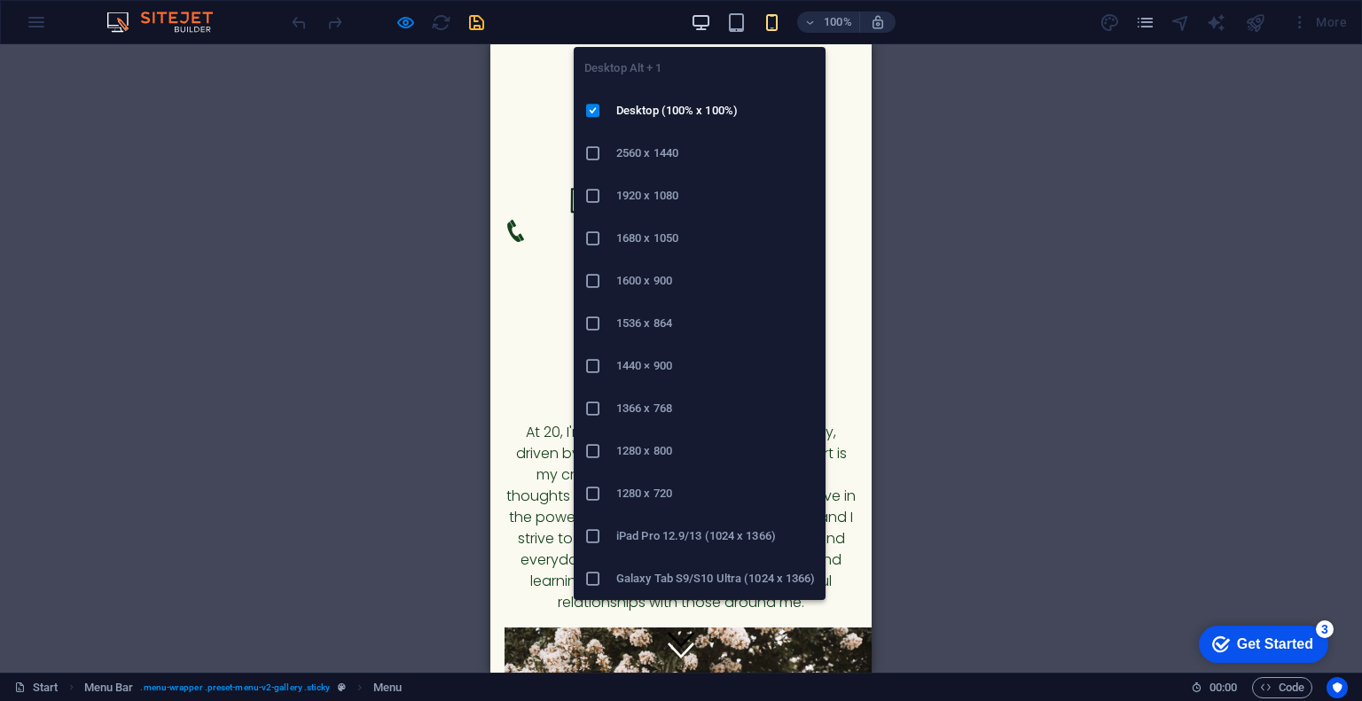
click at [706, 25] on icon "button" at bounding box center [701, 22] width 20 height 20
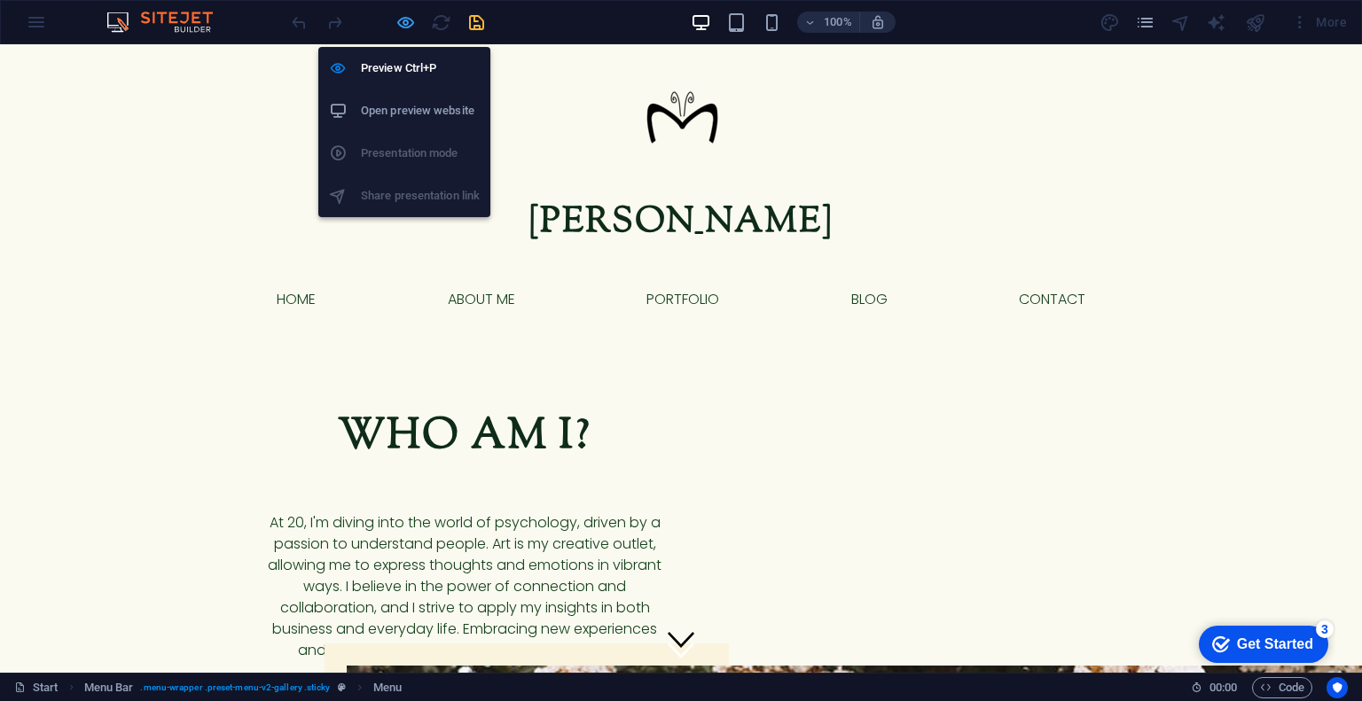
click at [401, 20] on icon "button" at bounding box center [406, 22] width 20 height 20
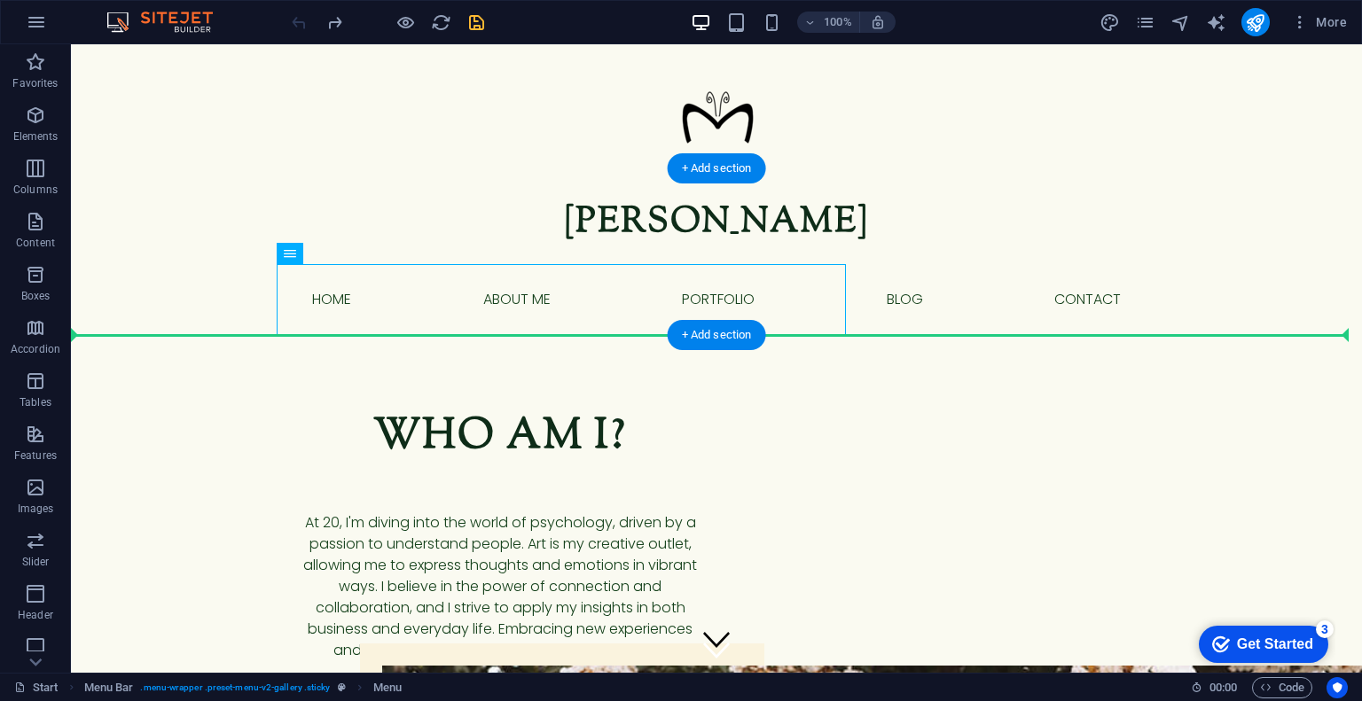
drag, startPoint x: 415, startPoint y: 309, endPoint x: 928, endPoint y: 322, distance: 512.8
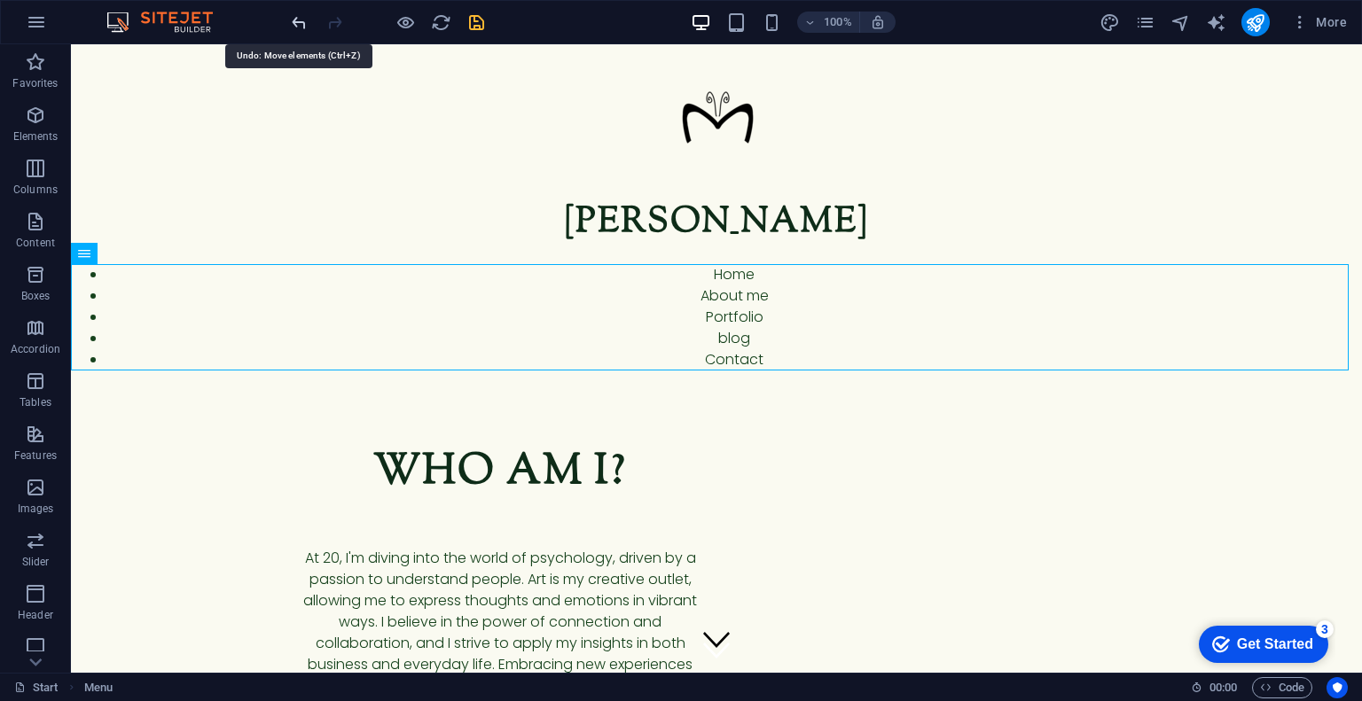
click at [294, 16] on icon "undo" at bounding box center [299, 22] width 20 height 20
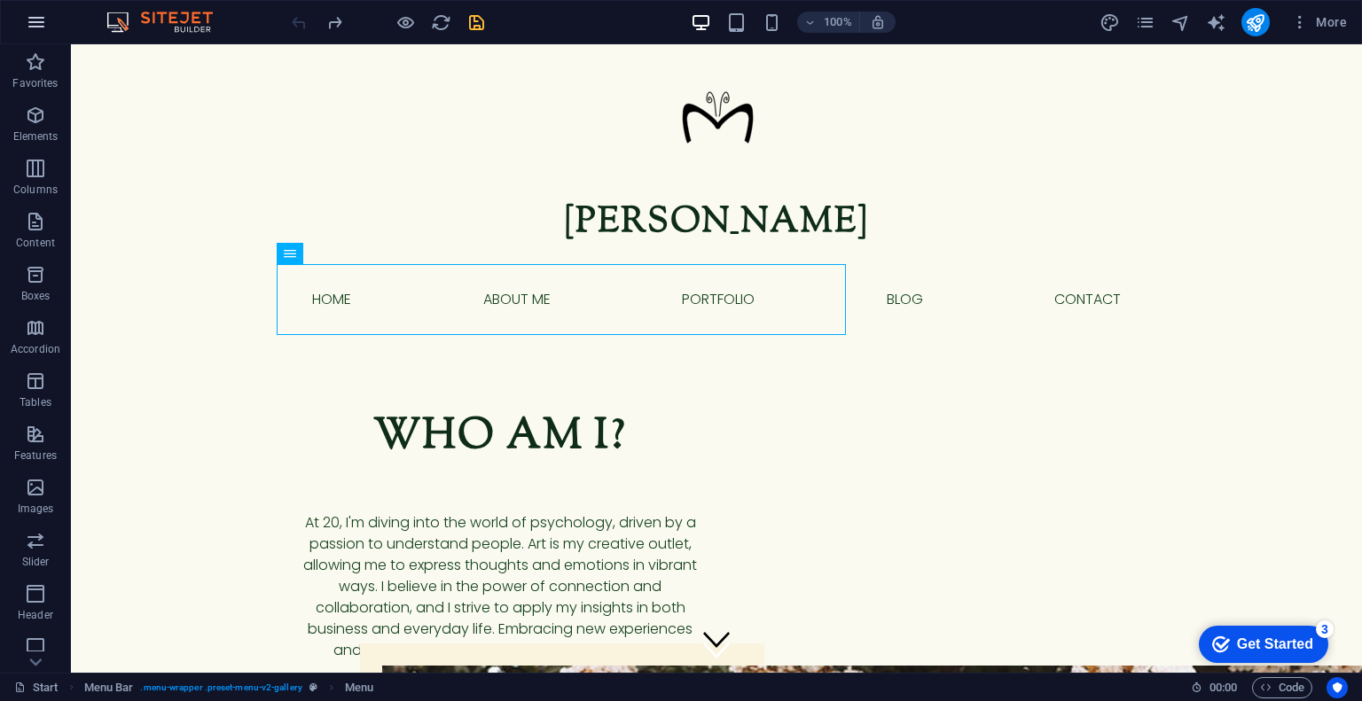
click at [32, 17] on icon "button" at bounding box center [36, 22] width 21 height 21
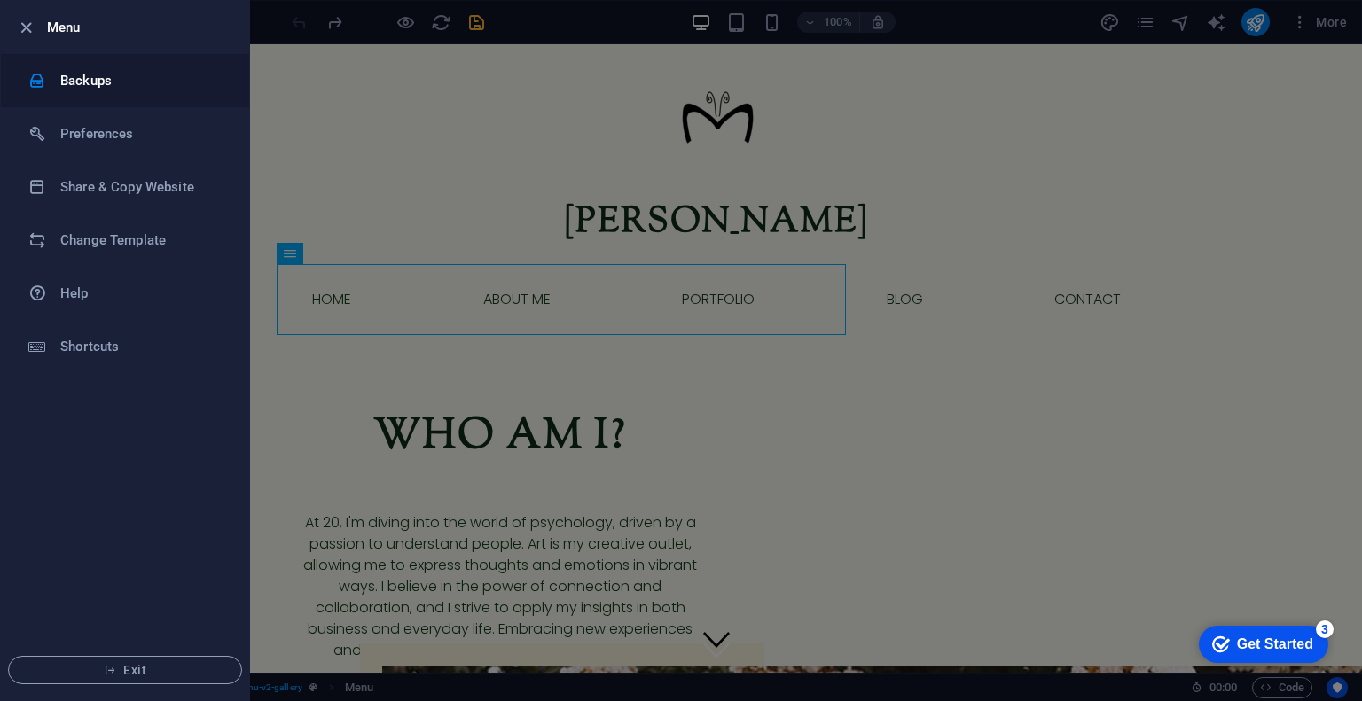
click at [67, 81] on h6 "Backups" at bounding box center [142, 80] width 164 height 21
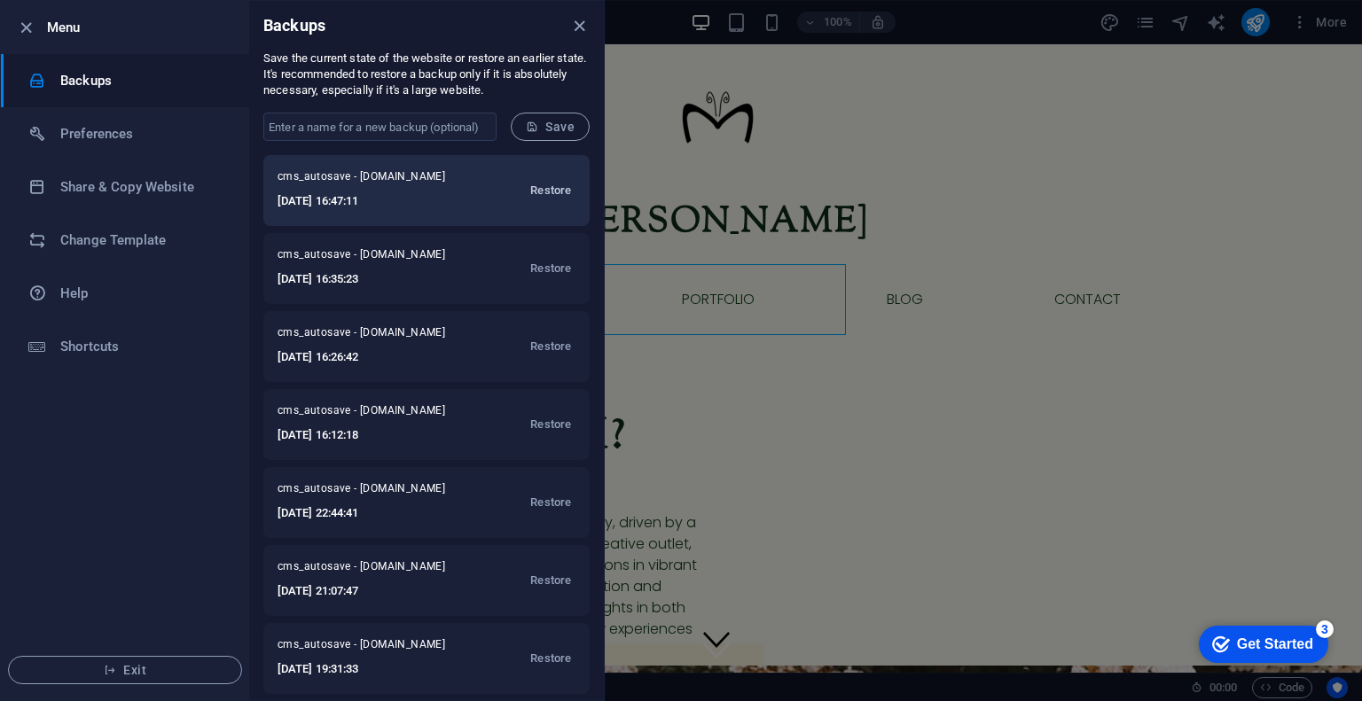
click at [541, 191] on span "Restore" at bounding box center [550, 190] width 41 height 21
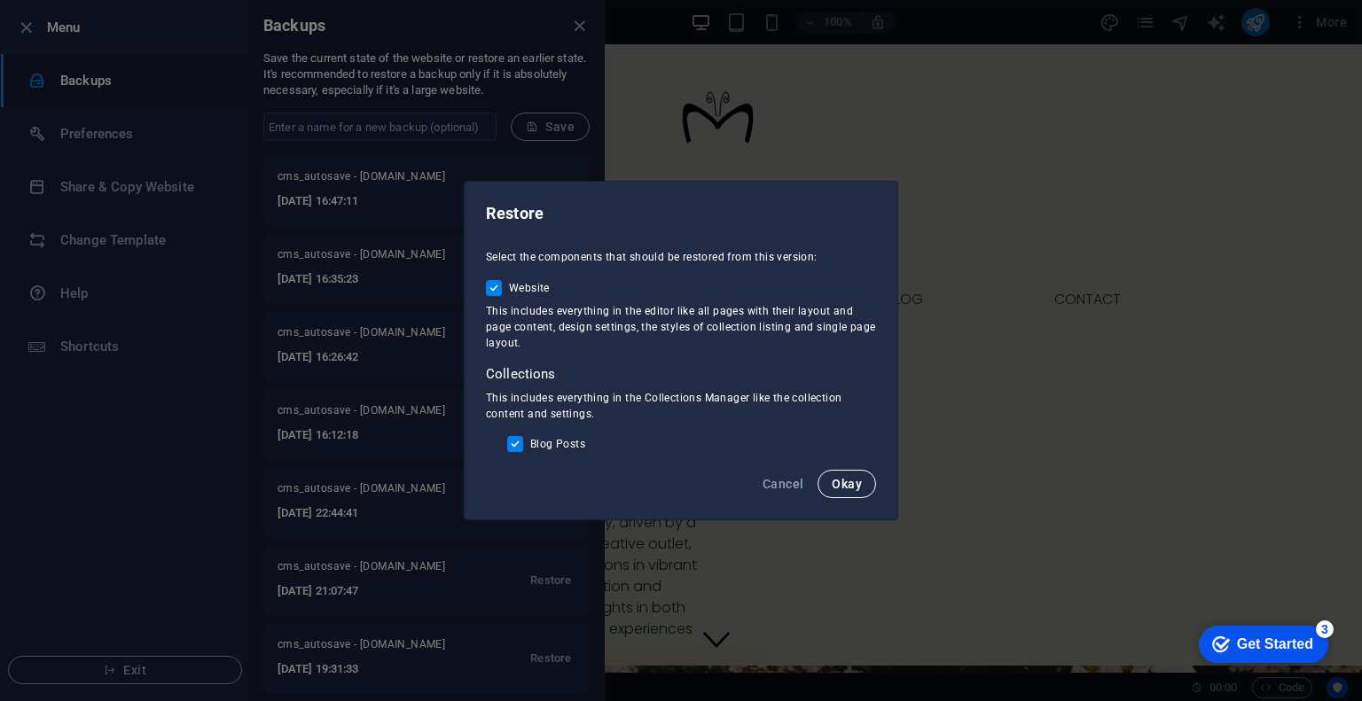
click at [855, 481] on span "Okay" at bounding box center [847, 484] width 30 height 14
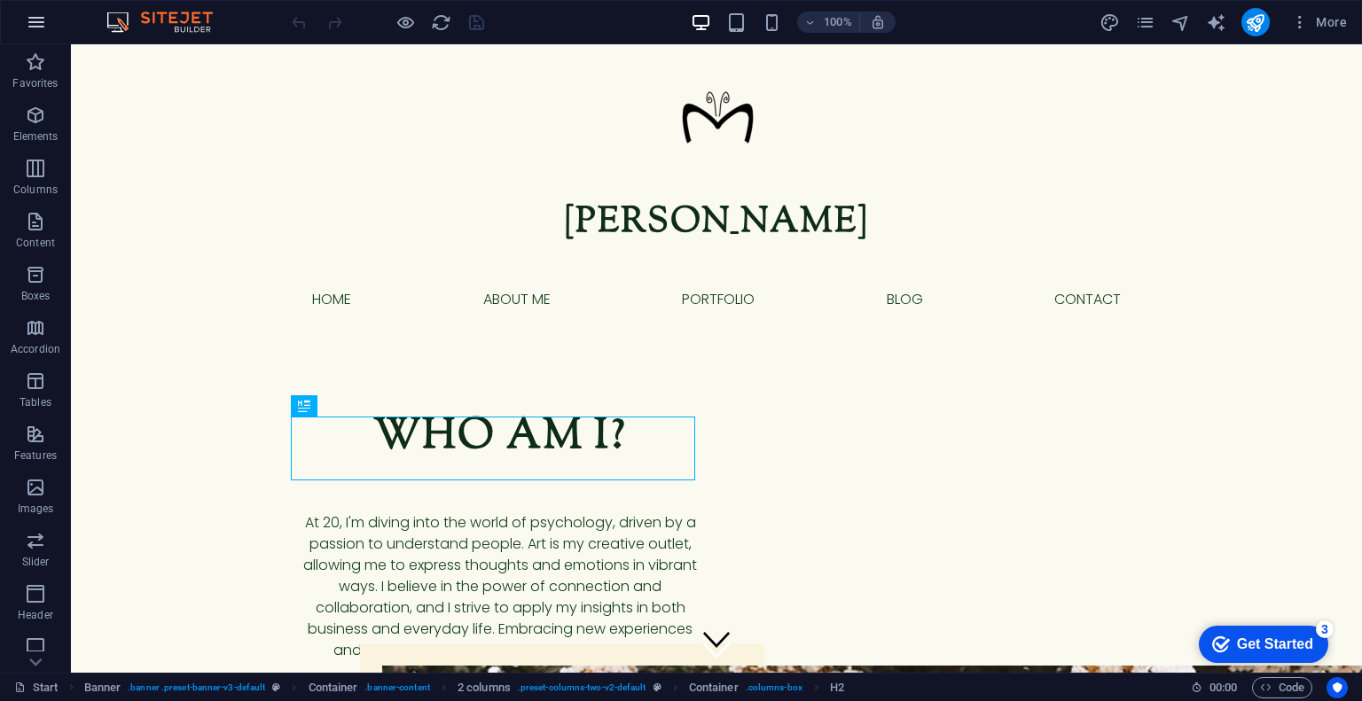
click at [36, 27] on icon "button" at bounding box center [36, 22] width 21 height 21
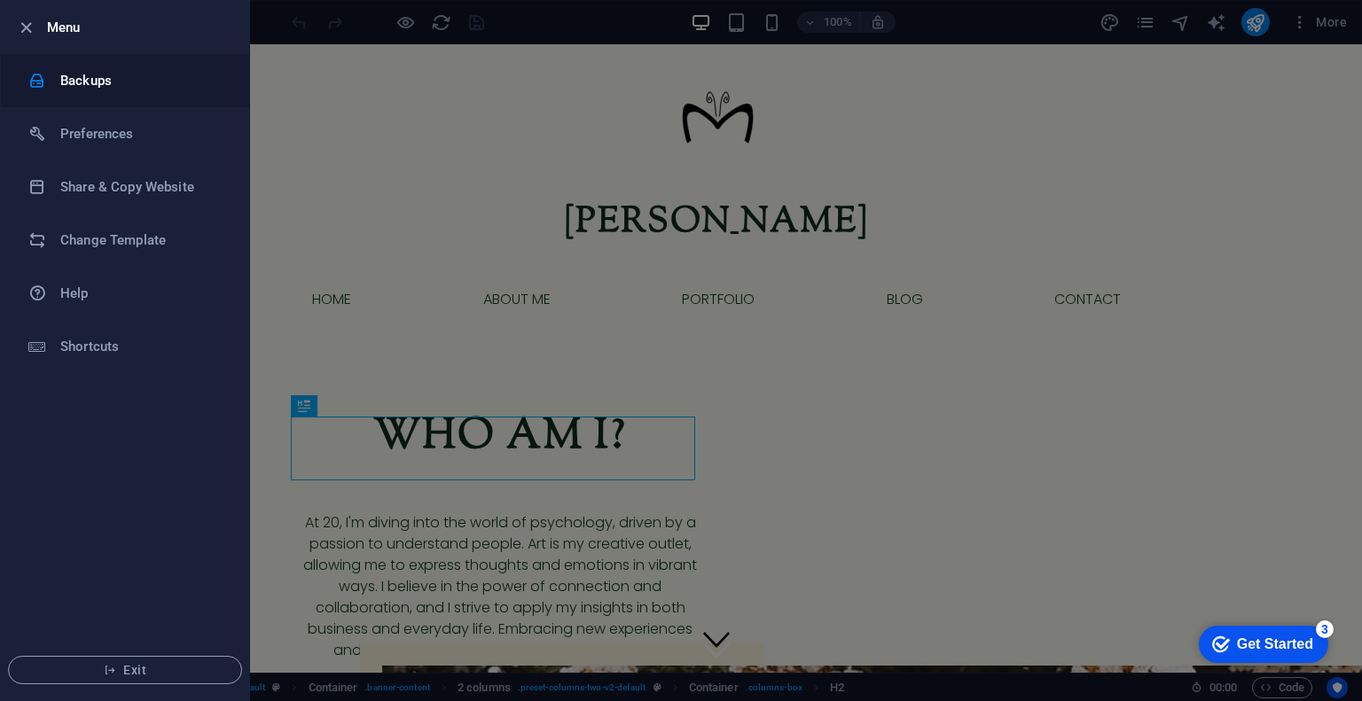
click at [81, 67] on li "Backups" at bounding box center [125, 80] width 248 height 53
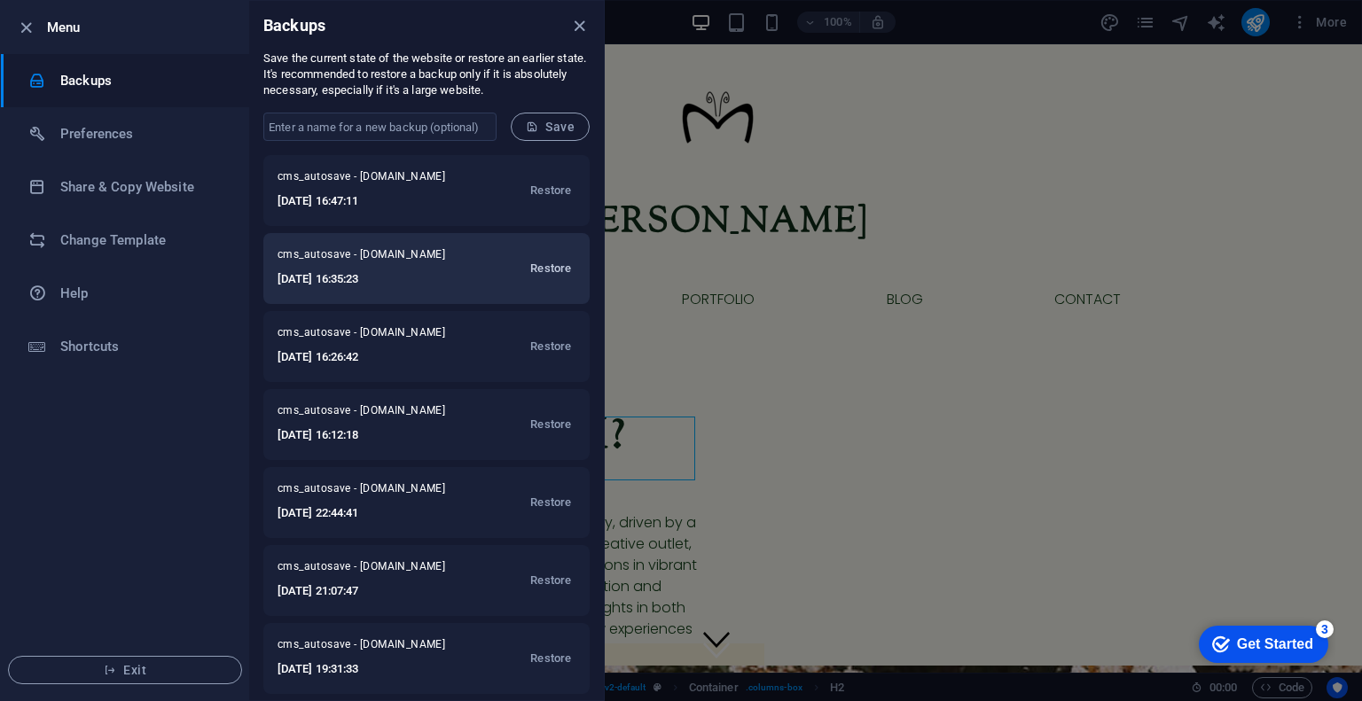
click at [542, 262] on span "Restore" at bounding box center [550, 268] width 41 height 21
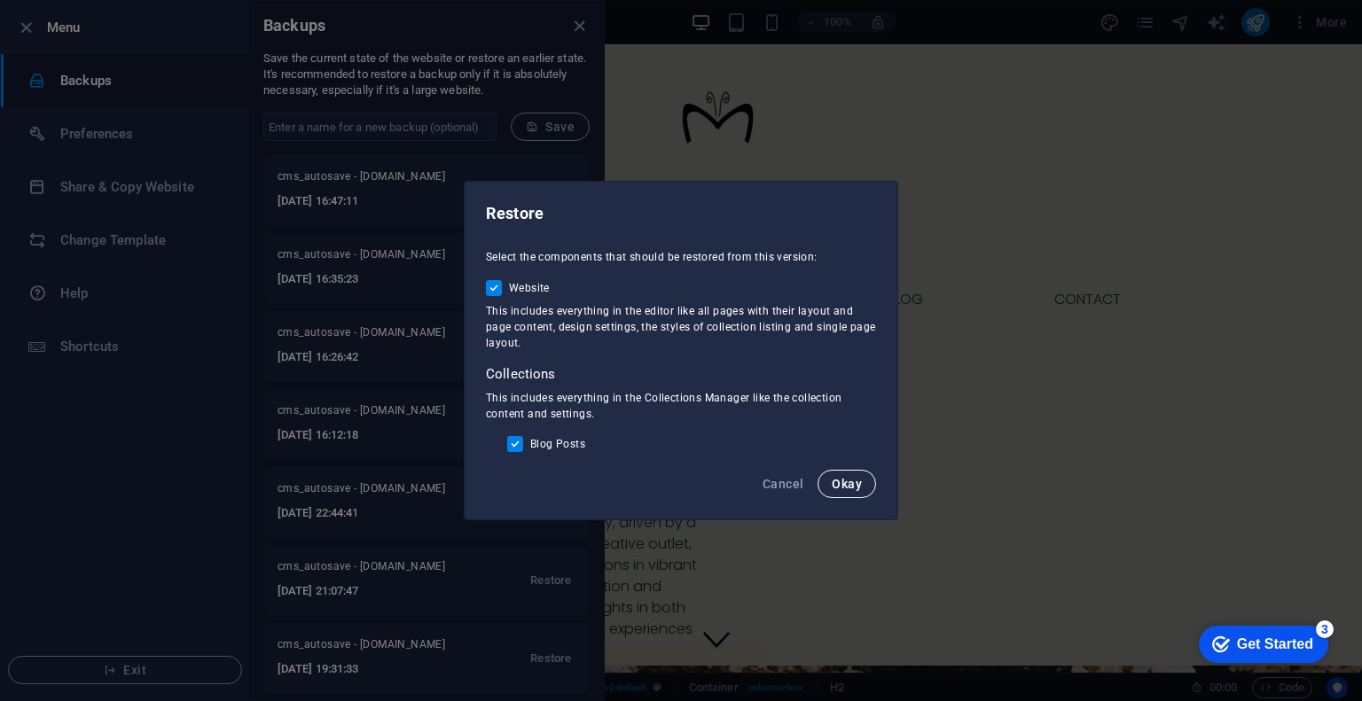
click at [840, 492] on button "Okay" at bounding box center [847, 484] width 59 height 28
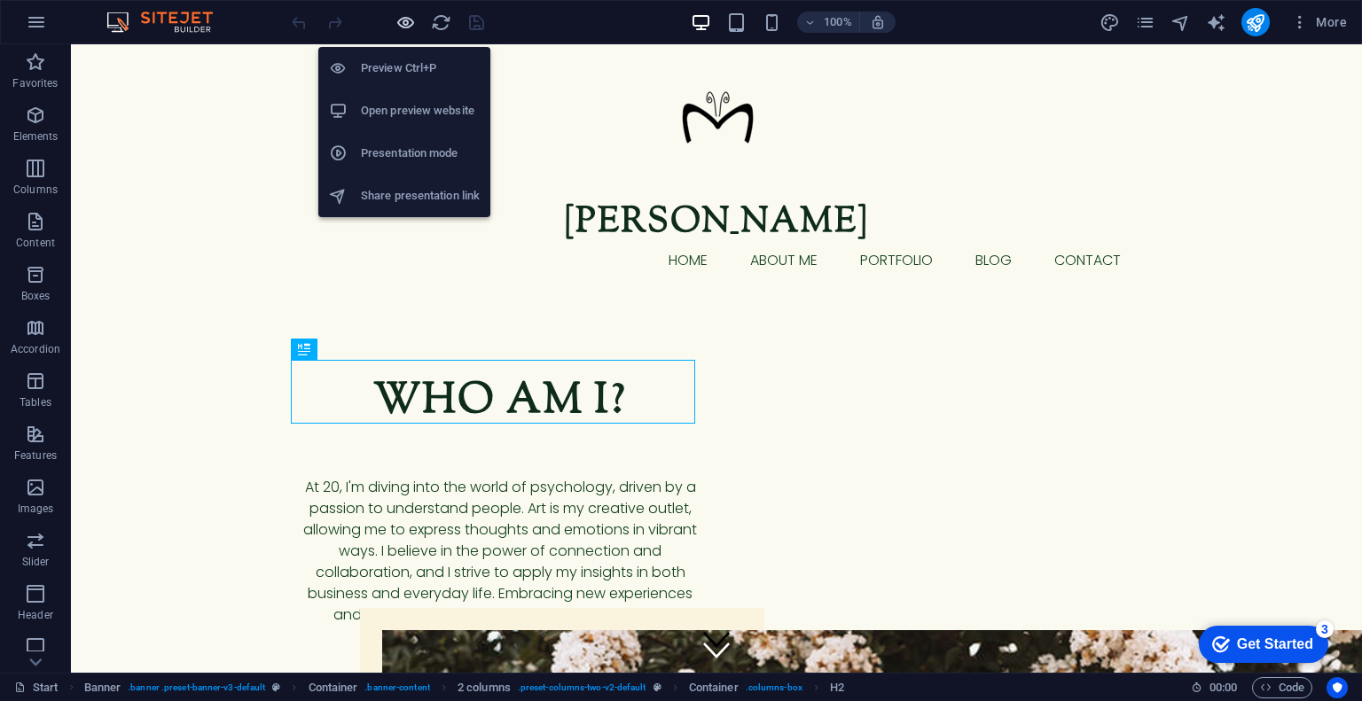
click at [407, 21] on icon "button" at bounding box center [406, 22] width 20 height 20
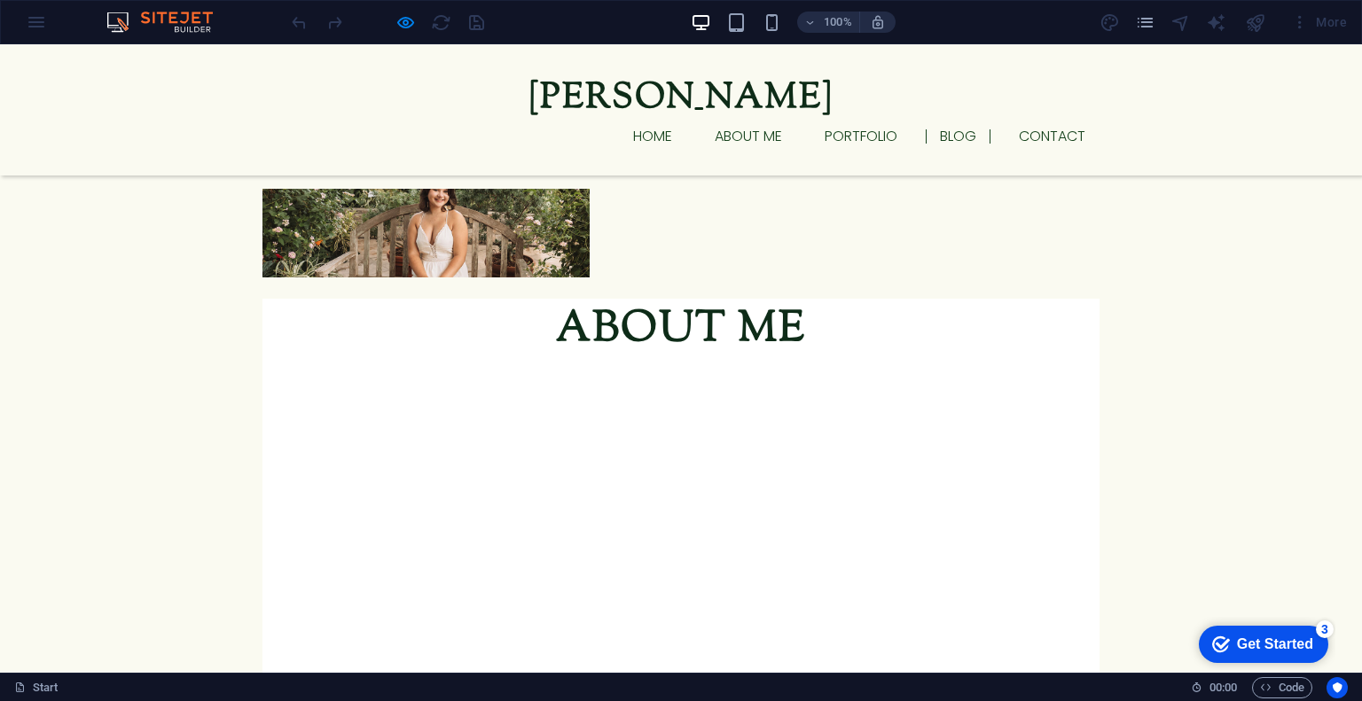
scroll to position [1987, 0]
